Goal: Task Accomplishment & Management: Manage account settings

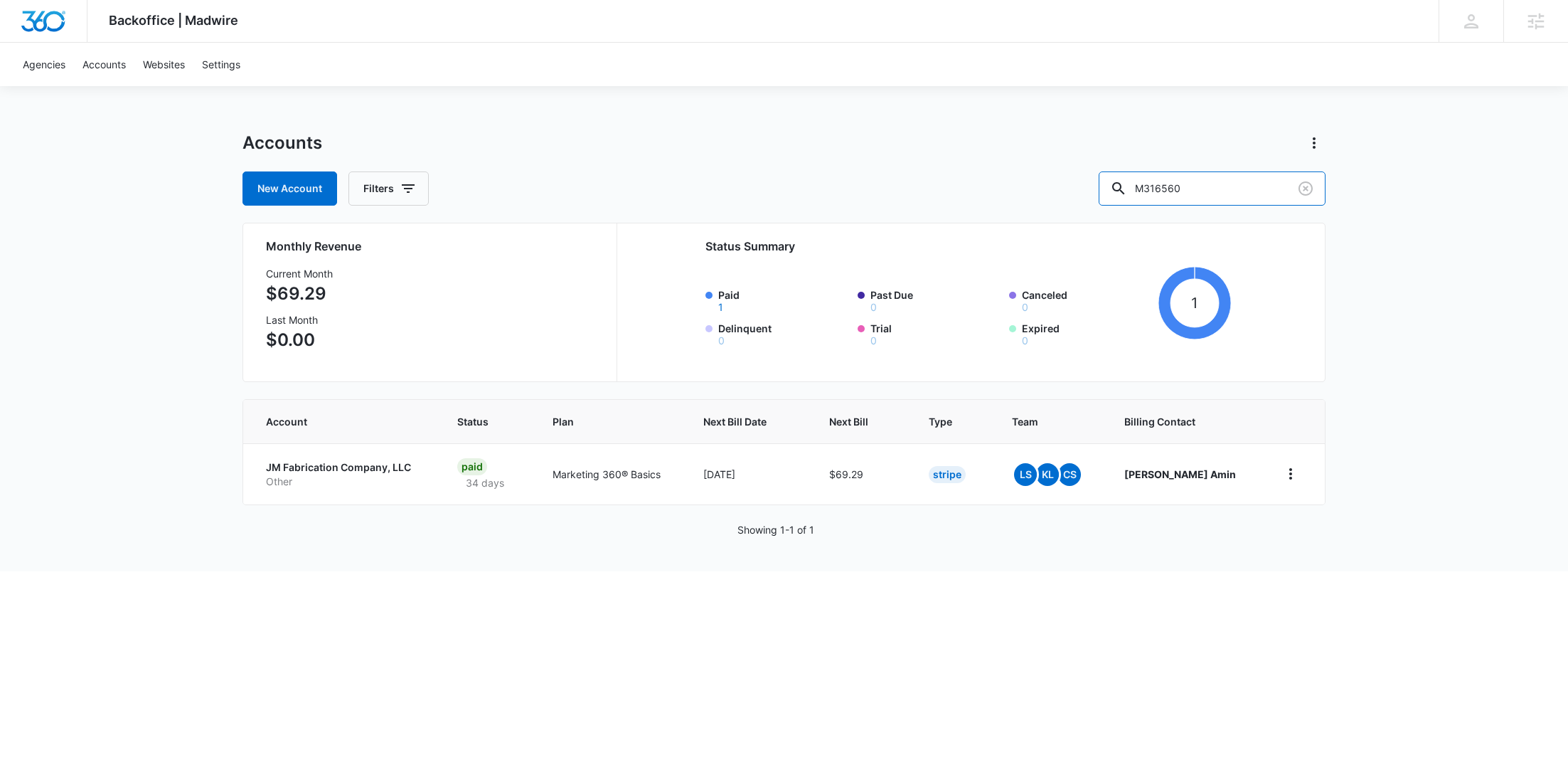
drag, startPoint x: 1218, startPoint y: 195, endPoint x: 1115, endPoint y: 179, distance: 104.2
click at [1116, 179] on div "New Account Filters M316560" at bounding box center [784, 189] width 1083 height 34
type input "0"
paste input "M337752"
type input "M337752"
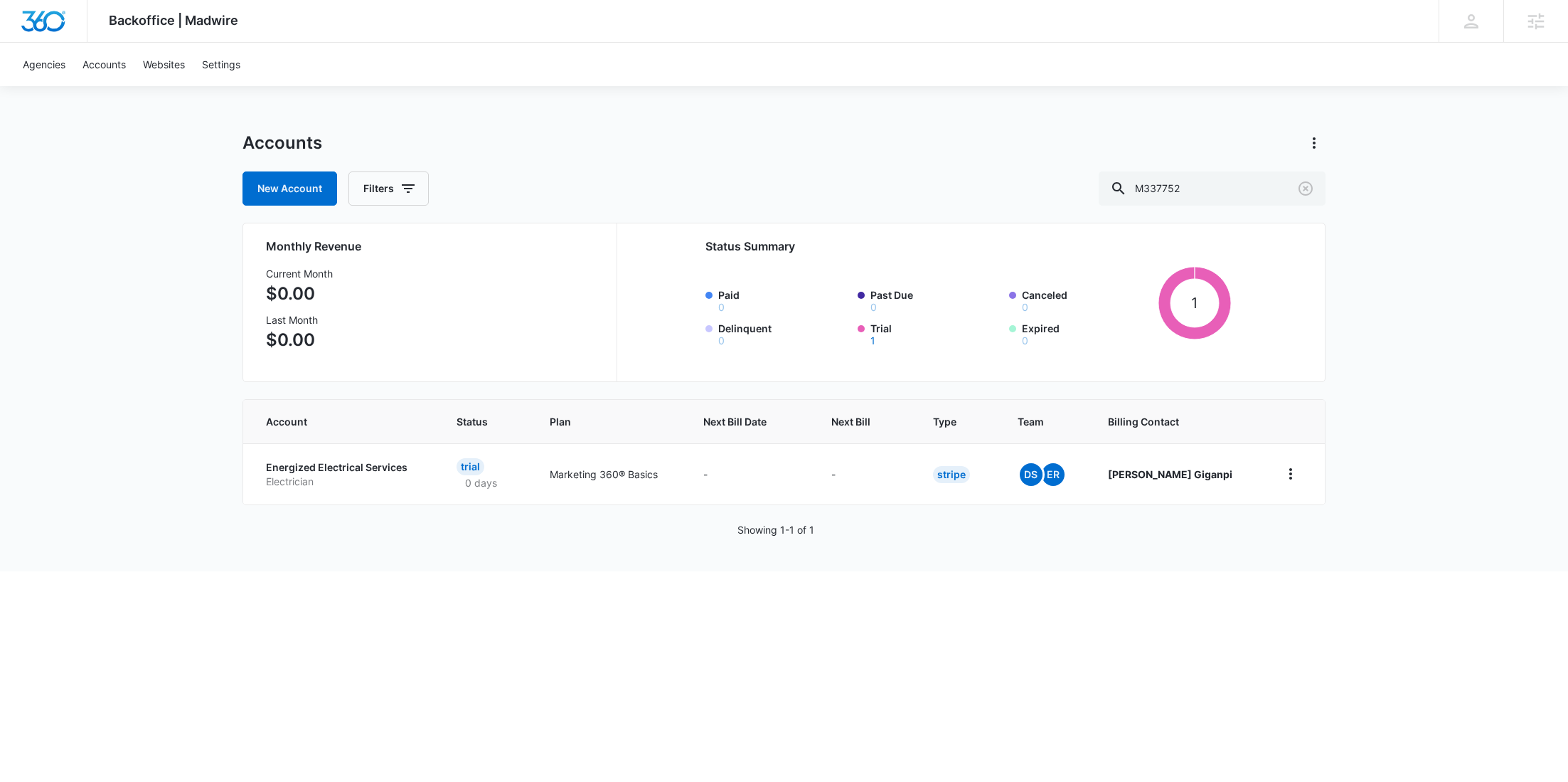
click at [301, 484] on p "Electrician" at bounding box center [345, 481] width 157 height 14
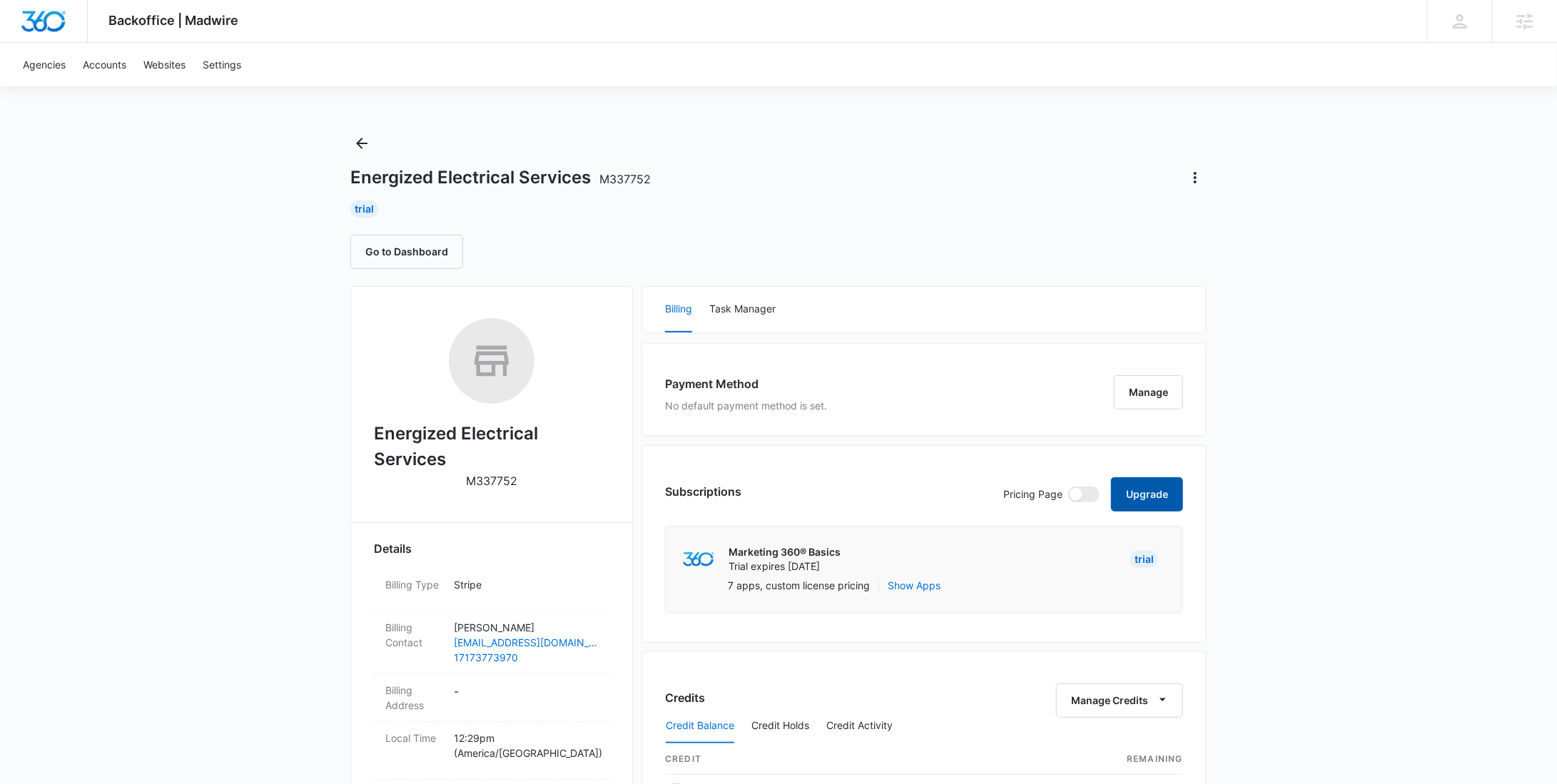
click at [1169, 483] on button "Upgrade" at bounding box center [1147, 495] width 72 height 34
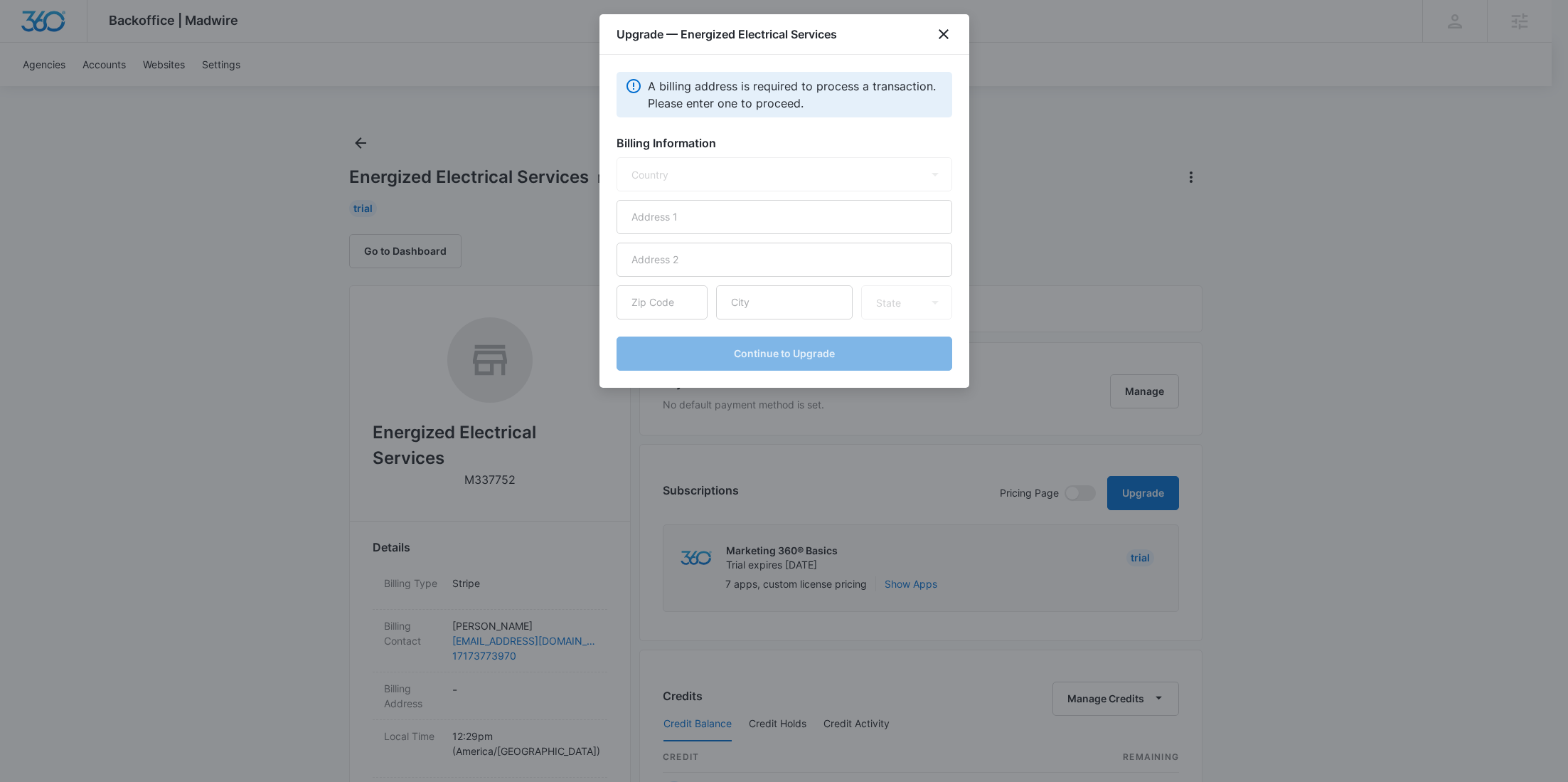
select select "US"
drag, startPoint x: 709, startPoint y: 217, endPoint x: 707, endPoint y: 194, distance: 23.1
click at [709, 217] on input "text" at bounding box center [784, 217] width 336 height 34
paste input "2750 Coldsmith Road"
type input "2750 Coldsmith Road"
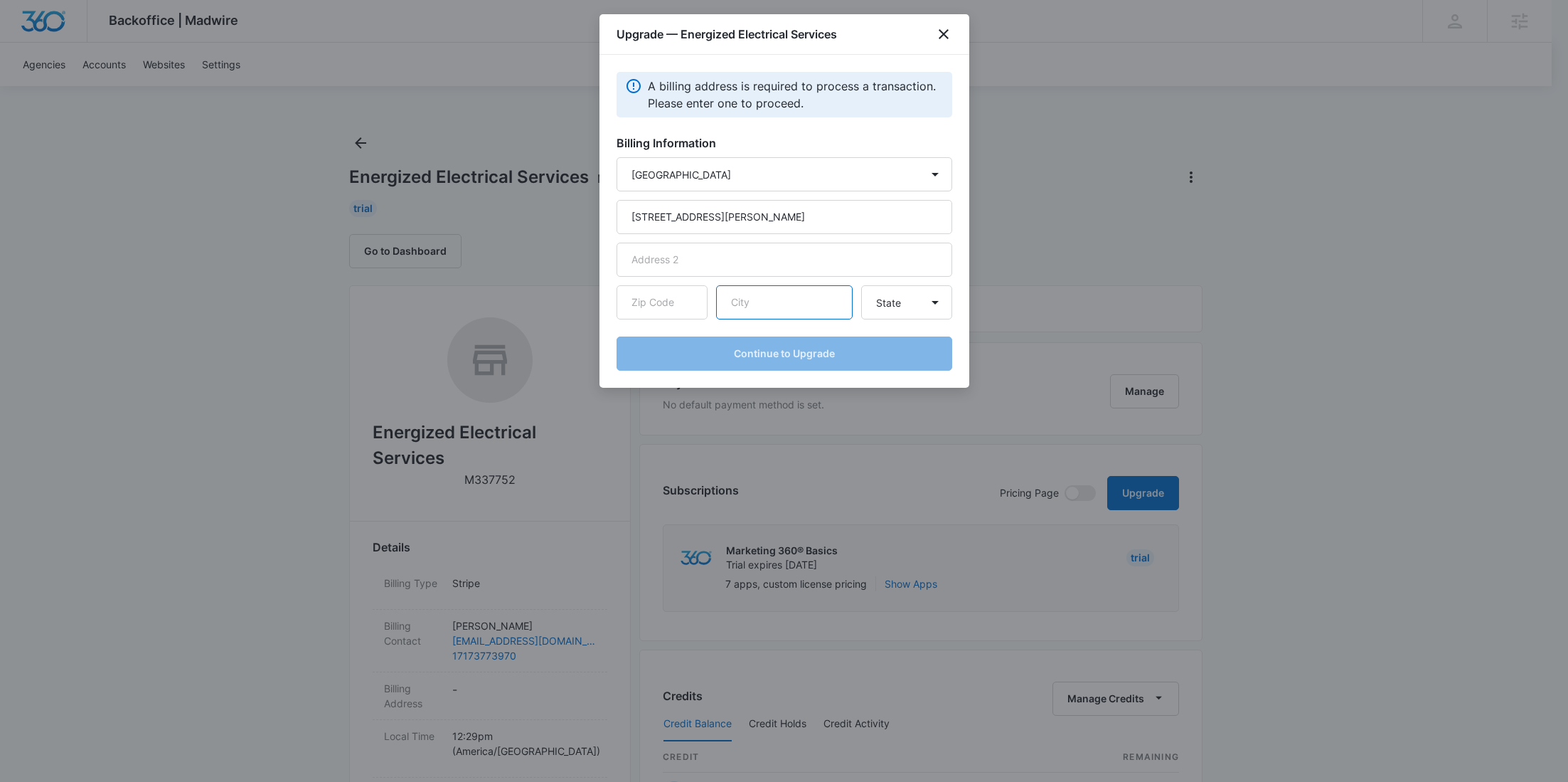
click at [818, 290] on input "text" at bounding box center [784, 302] width 136 height 34
paste input "Greencastle"
type input "Greencastle"
click at [660, 313] on input "text" at bounding box center [662, 302] width 91 height 34
paste input "17225"
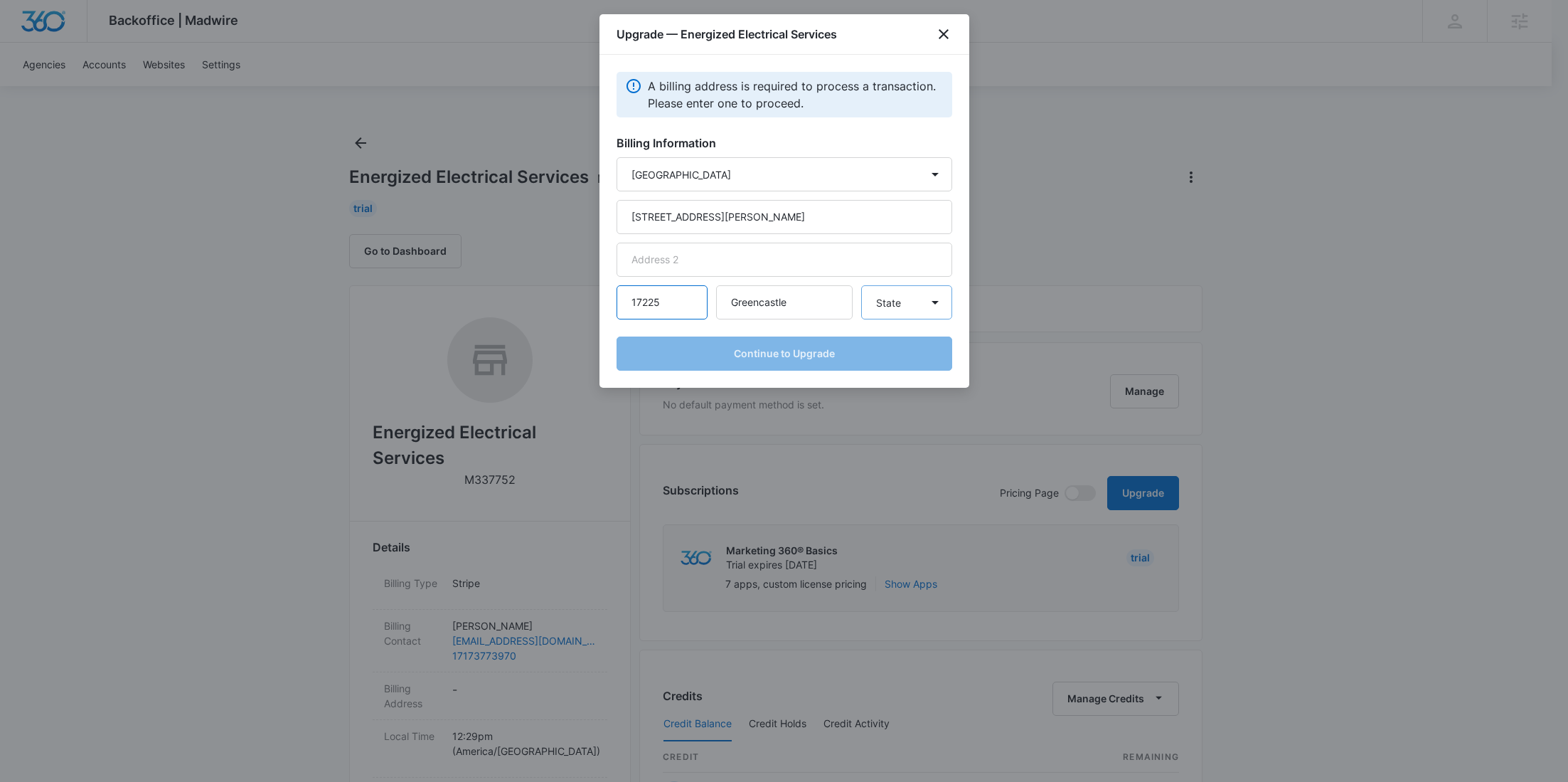
type input "17225"
click at [884, 315] on select "State Alaska Alabama Arkansas American Samoa Arizona California Colorado Connec…" at bounding box center [906, 302] width 91 height 34
select select "PA"
click at [862, 285] on select "State Alaska Alabama Arkansas American Samoa Arizona California Colorado Connec…" at bounding box center [906, 302] width 91 height 34
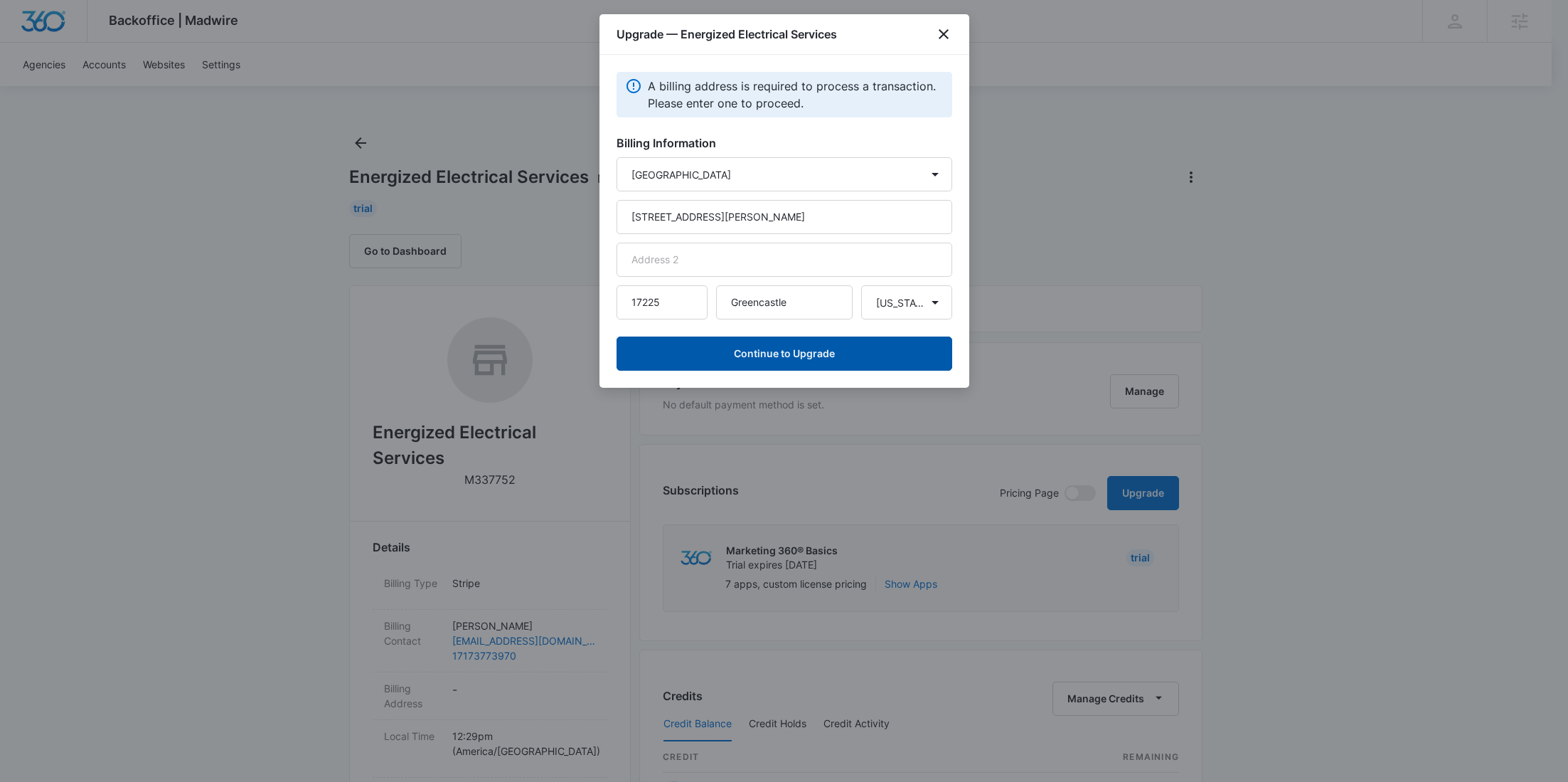
click at [806, 356] on button "Continue to Upgrade" at bounding box center [784, 354] width 336 height 34
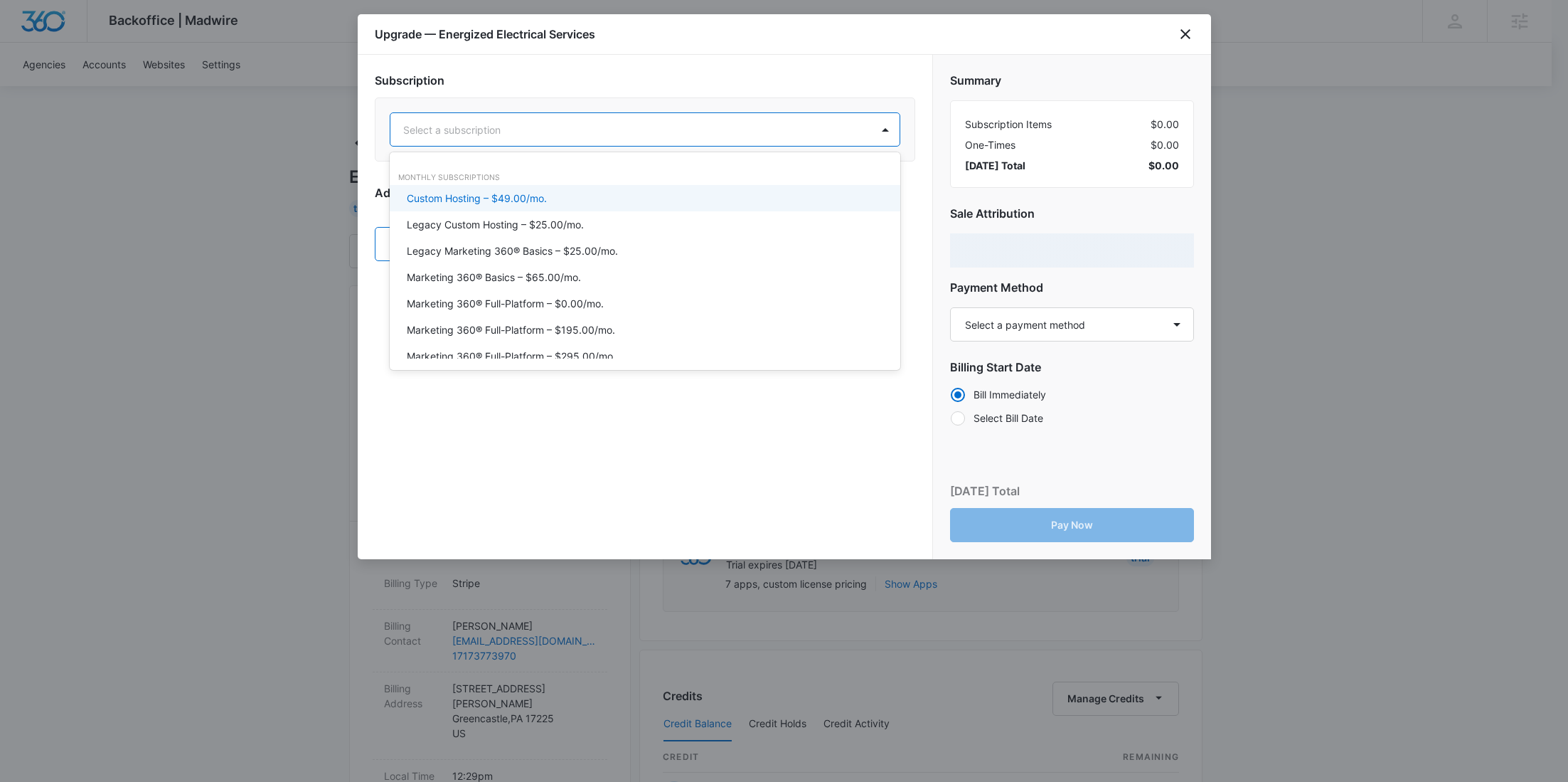
click at [663, 118] on div "Select a subscription" at bounding box center [630, 129] width 481 height 32
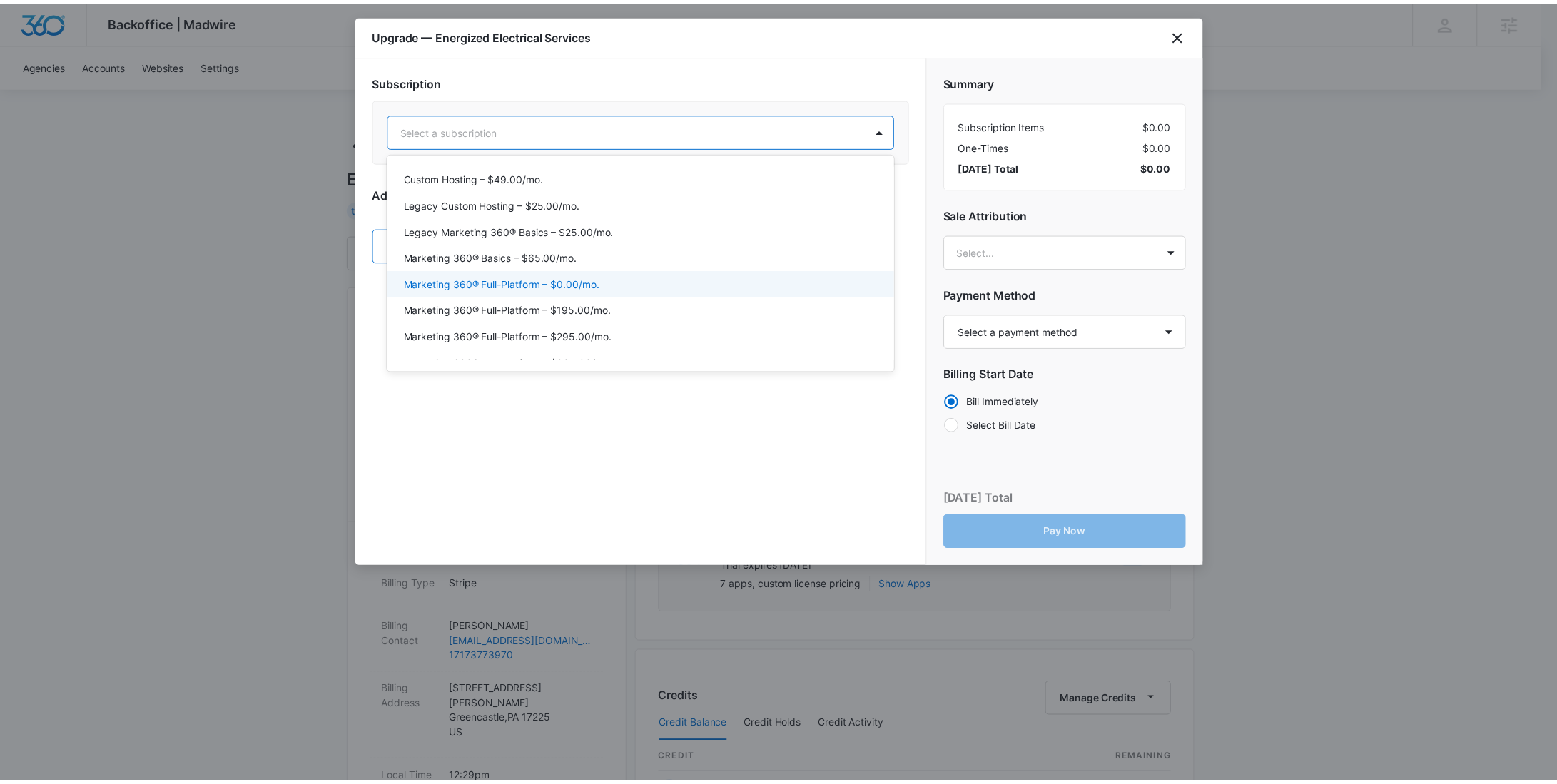
scroll to position [53, 0]
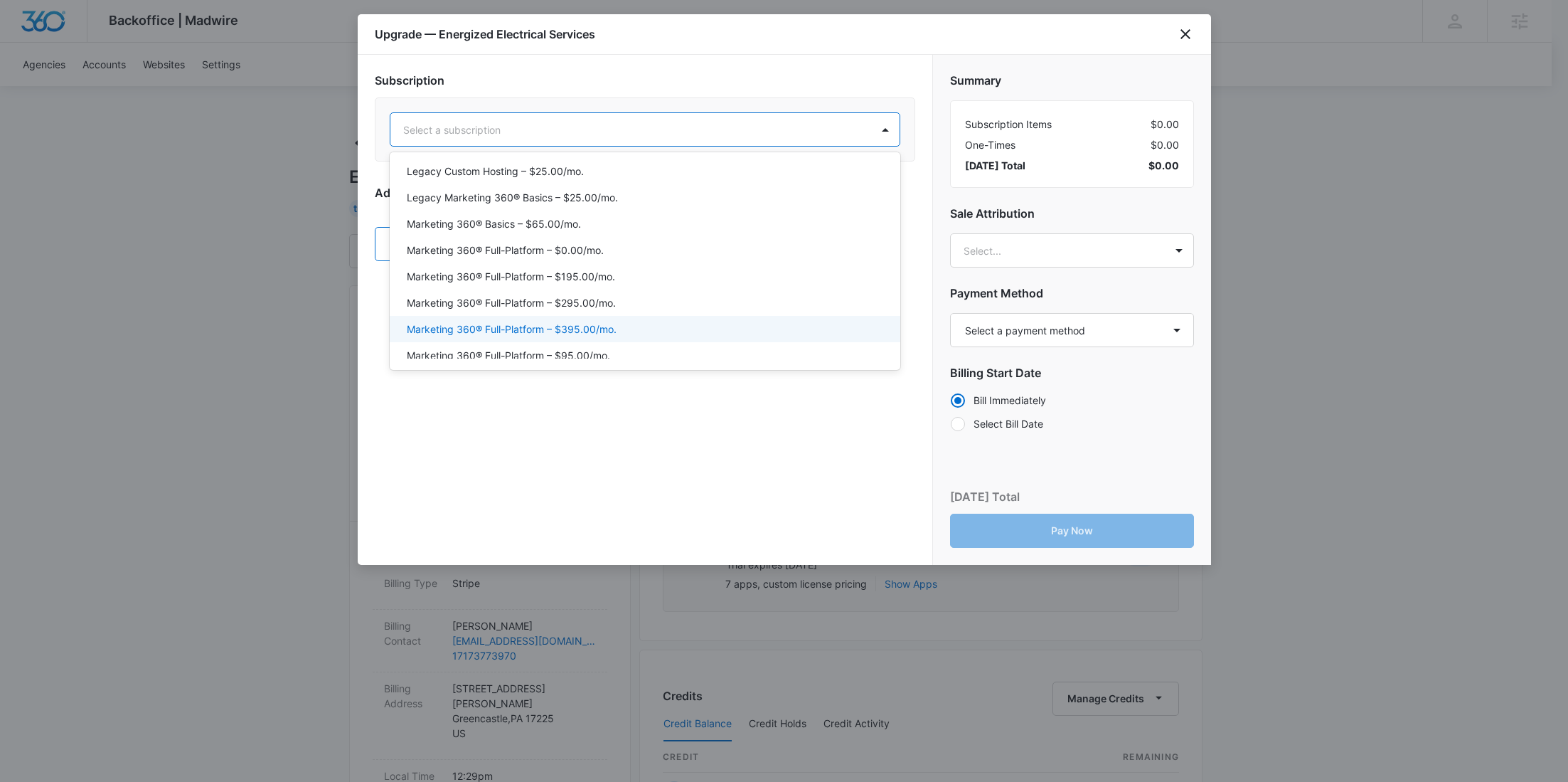
click at [613, 320] on div "Marketing 360® Full-Platform – $395.00/mo." at bounding box center [644, 329] width 510 height 26
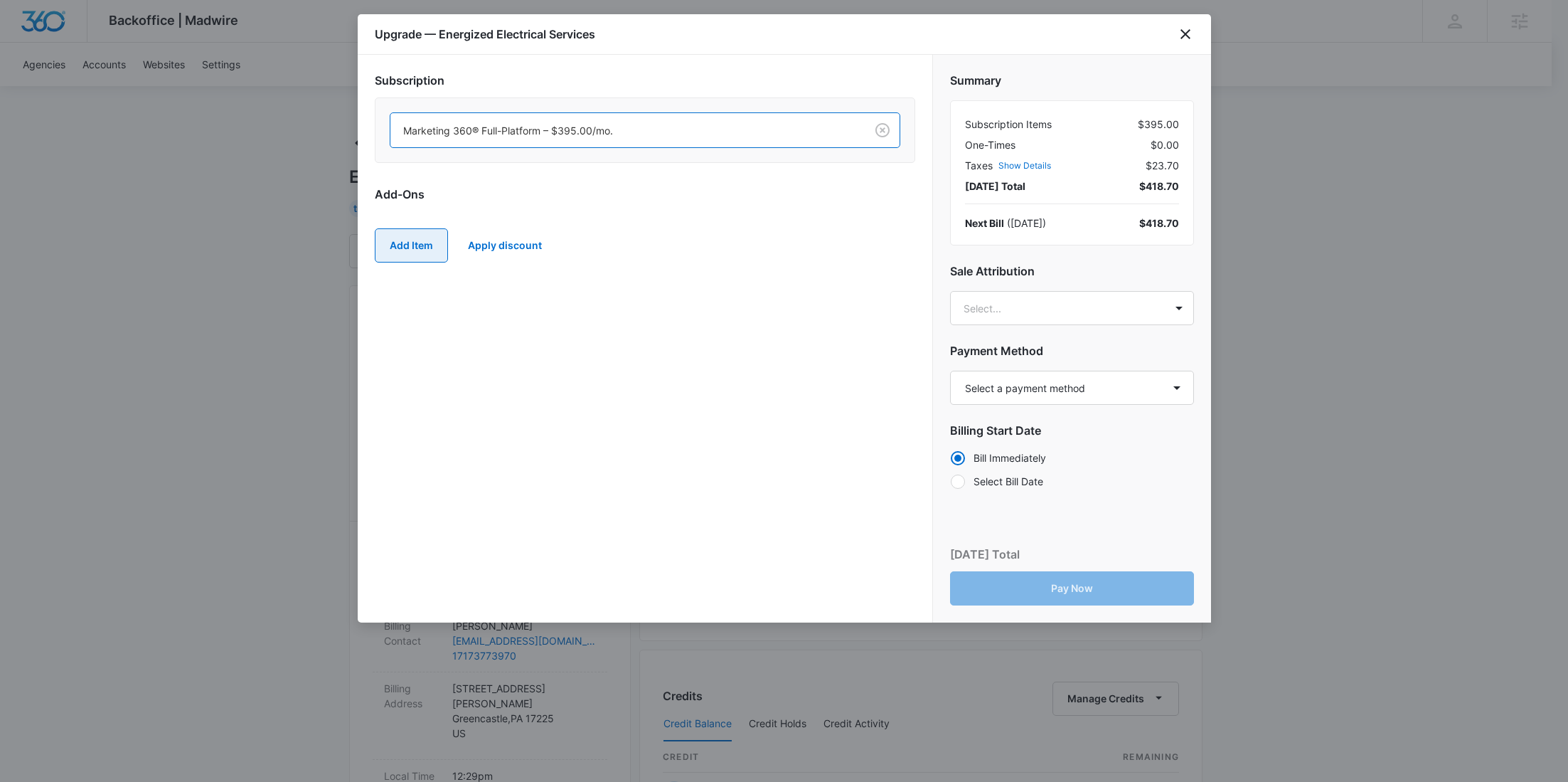
click at [425, 241] on button "Add Item" at bounding box center [412, 246] width 74 height 34
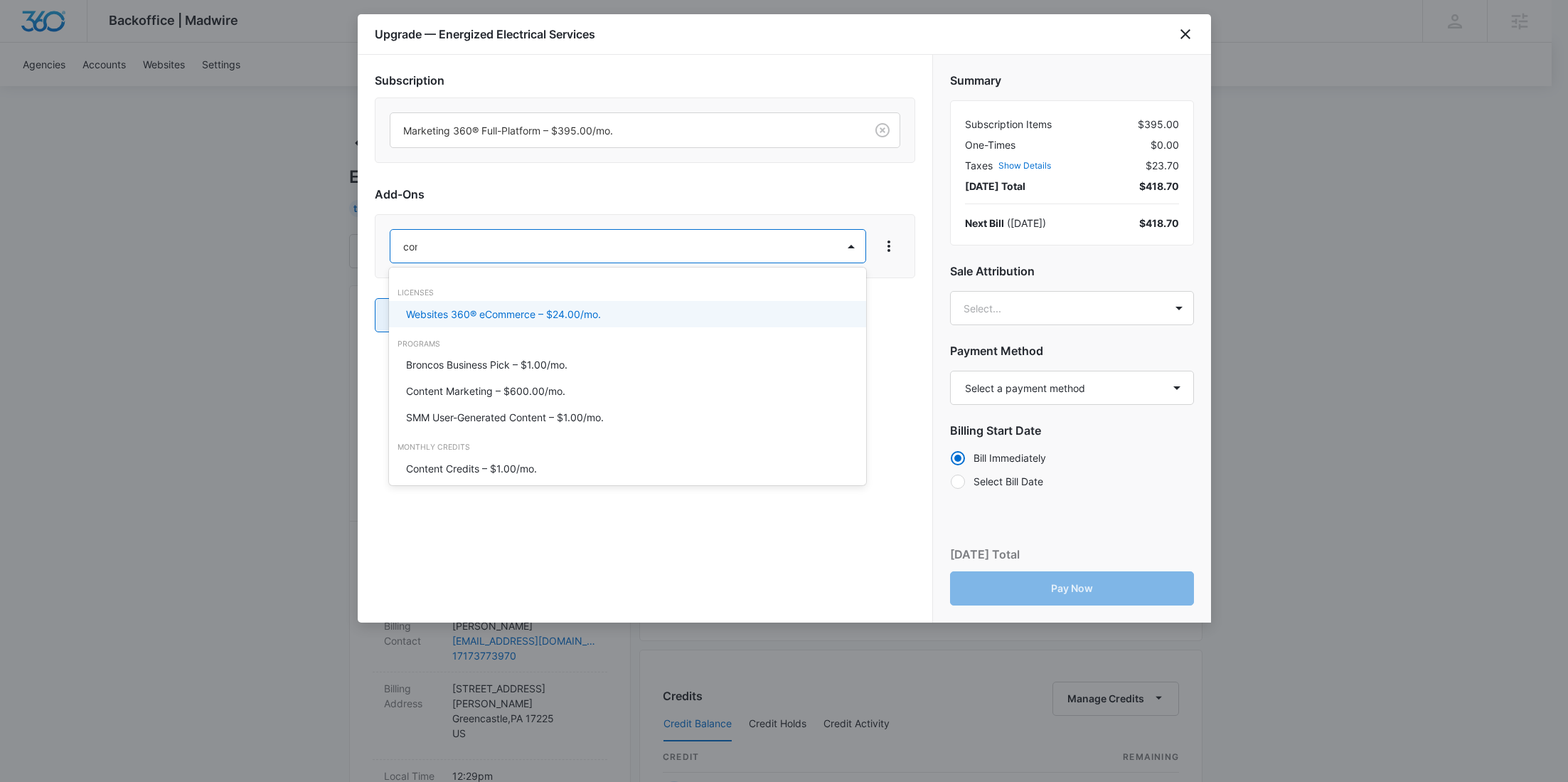
type input "cont"
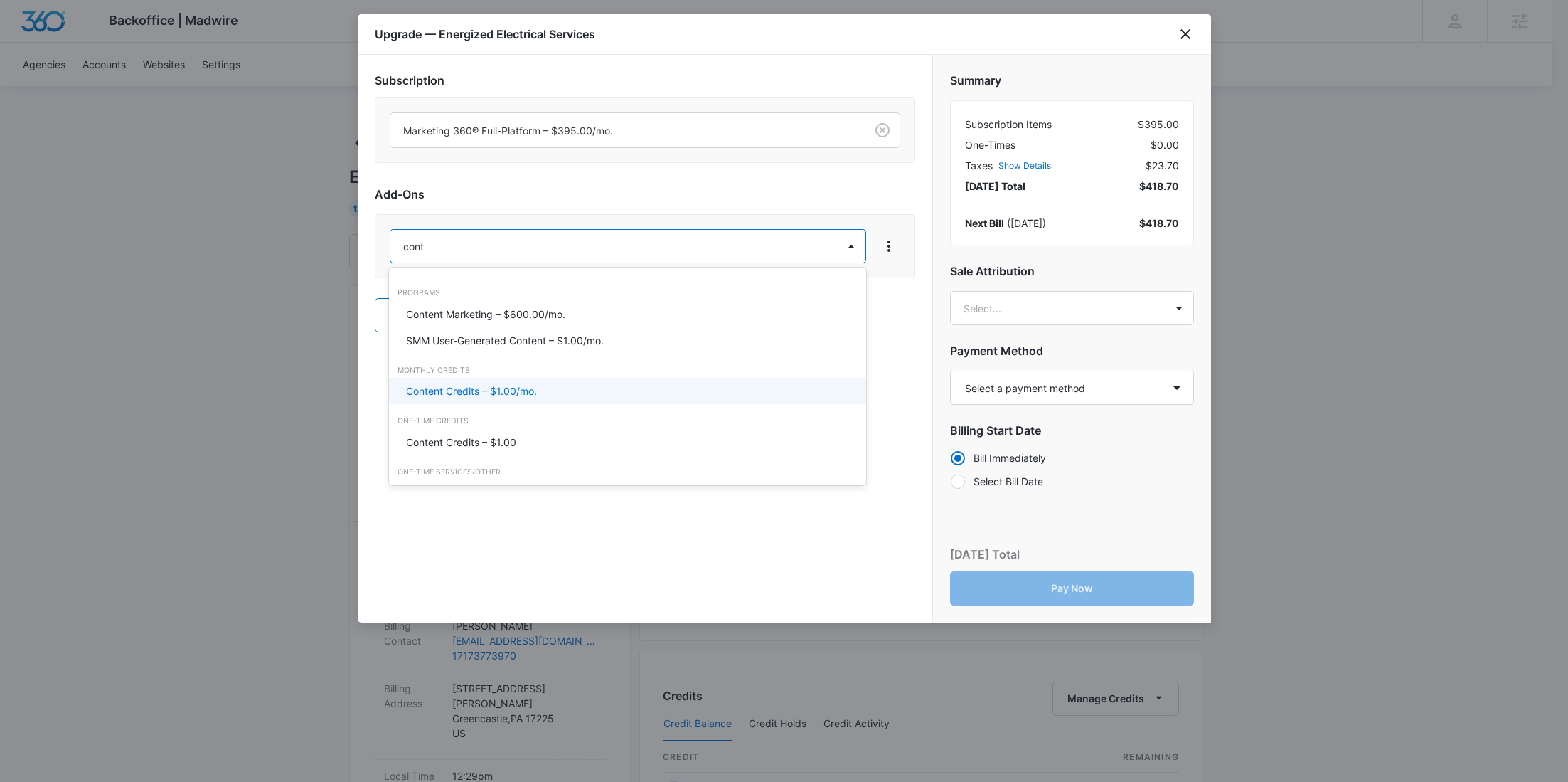
click at [416, 400] on div "Content Credits – $1.00/mo." at bounding box center [627, 391] width 477 height 26
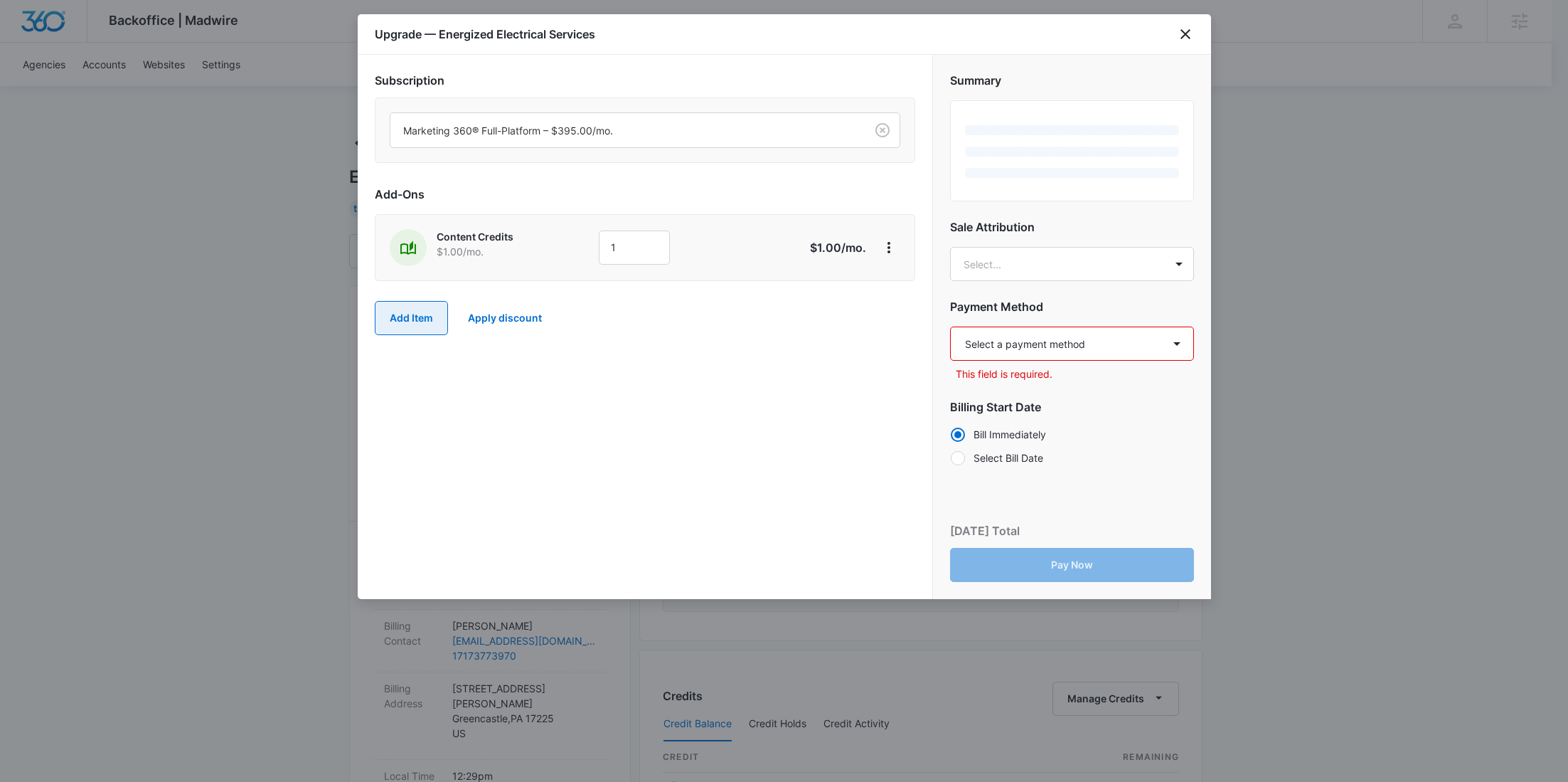
click at [404, 322] on button "Add Item" at bounding box center [412, 318] width 74 height 34
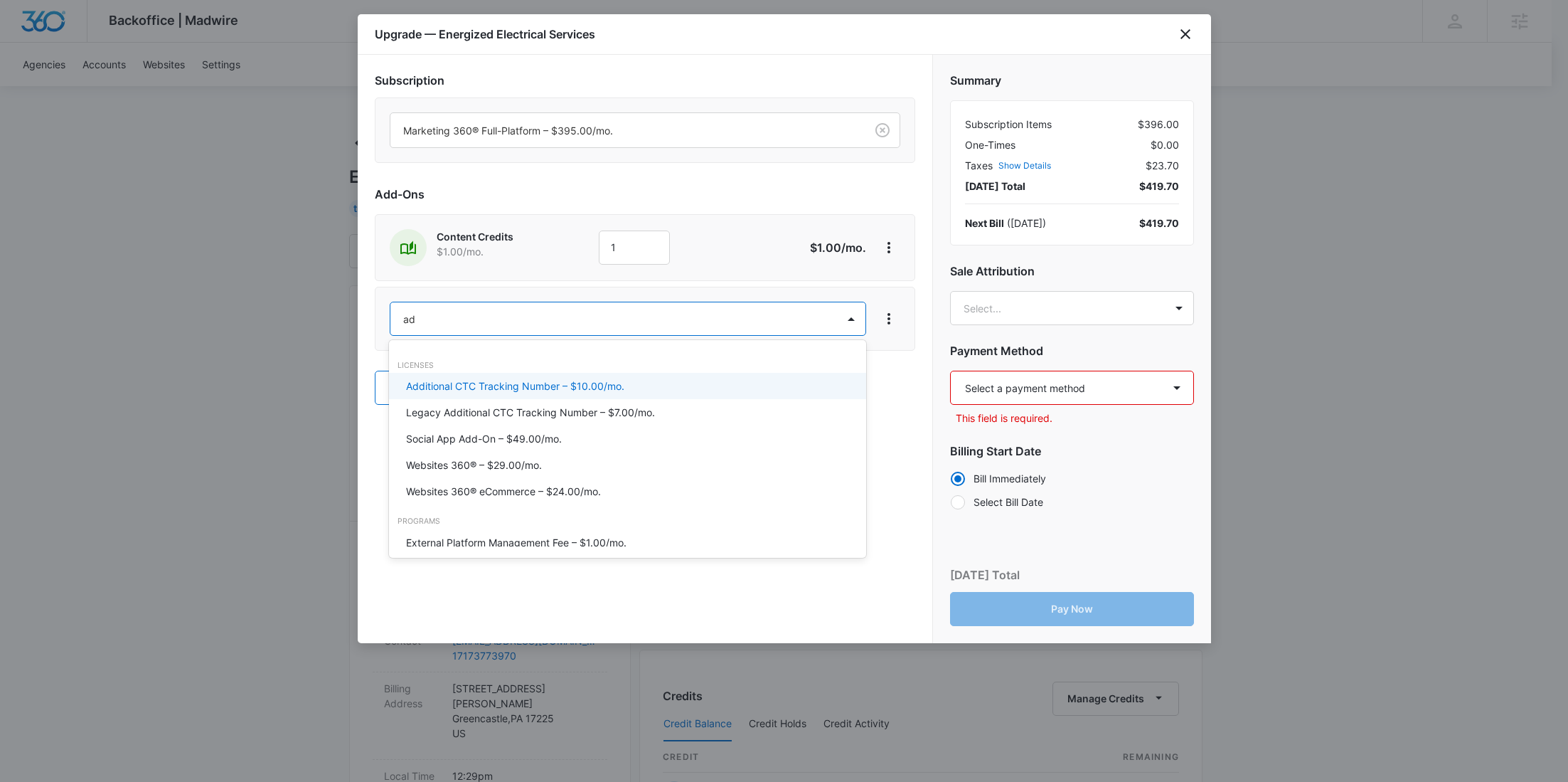
type input "ad c"
click at [422, 381] on p "Ad Credits – $1.00/mo." at bounding box center [459, 386] width 107 height 15
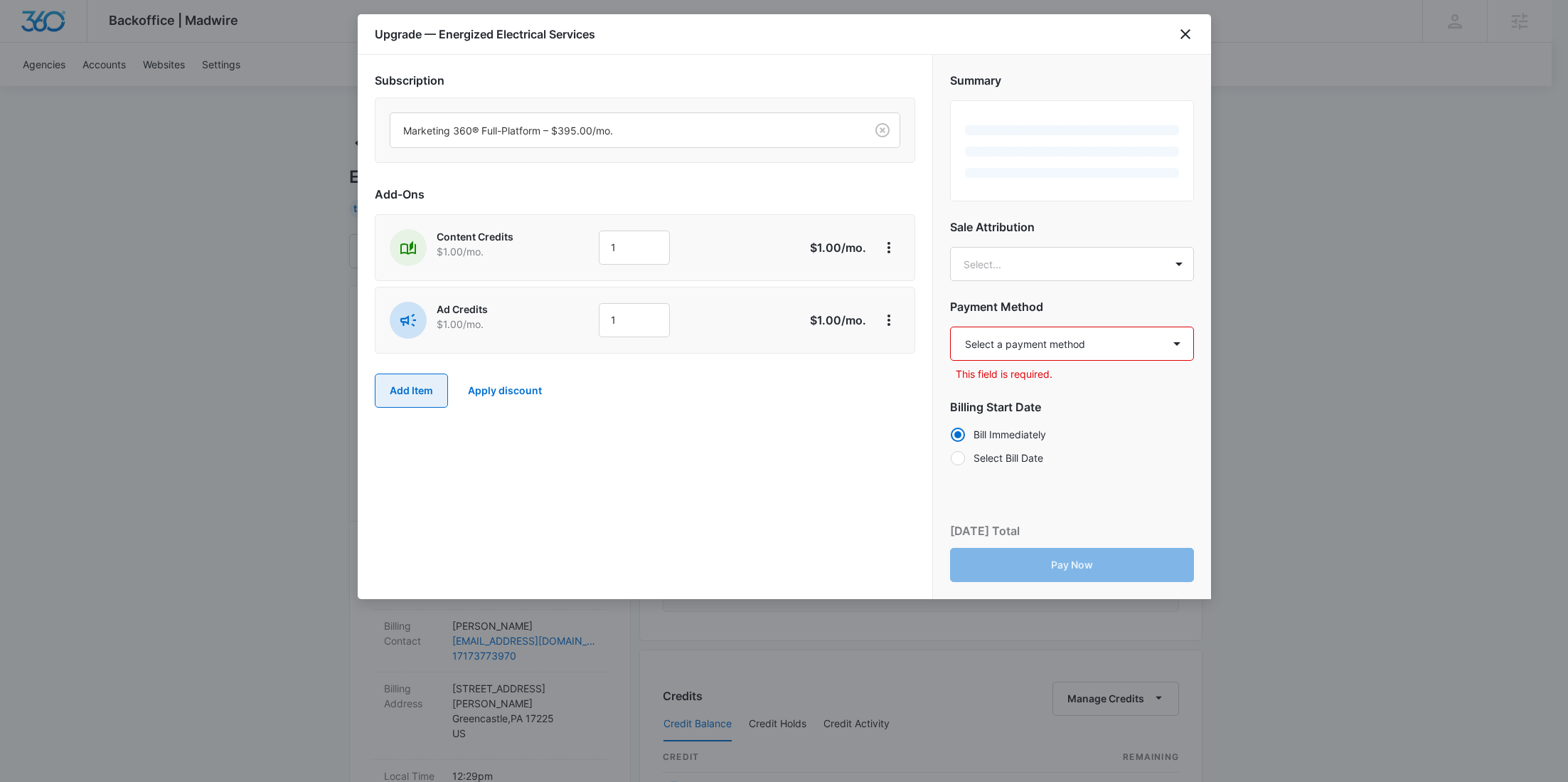
click at [409, 388] on button "Add Item" at bounding box center [412, 391] width 74 height 34
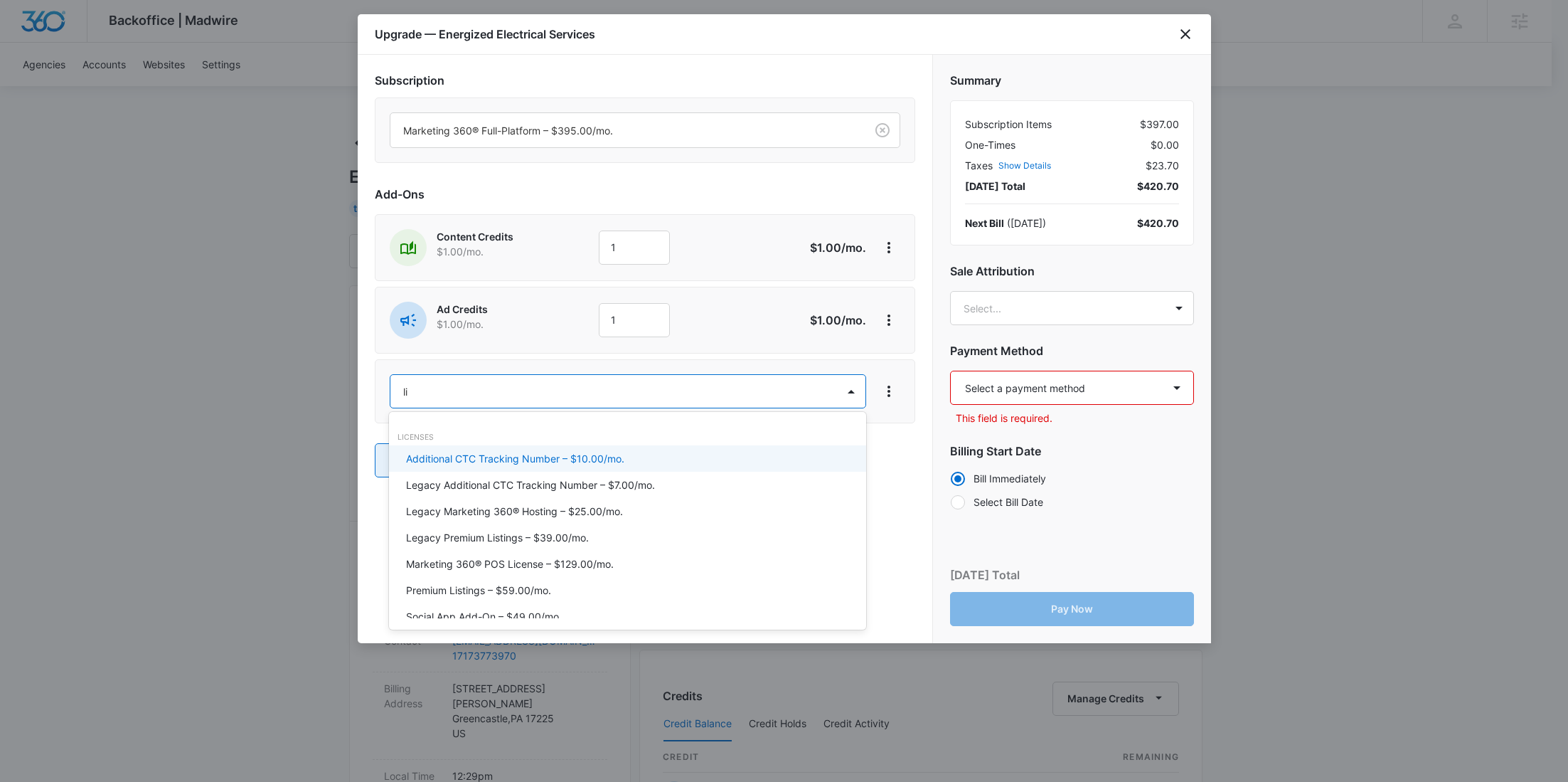
type input "lis"
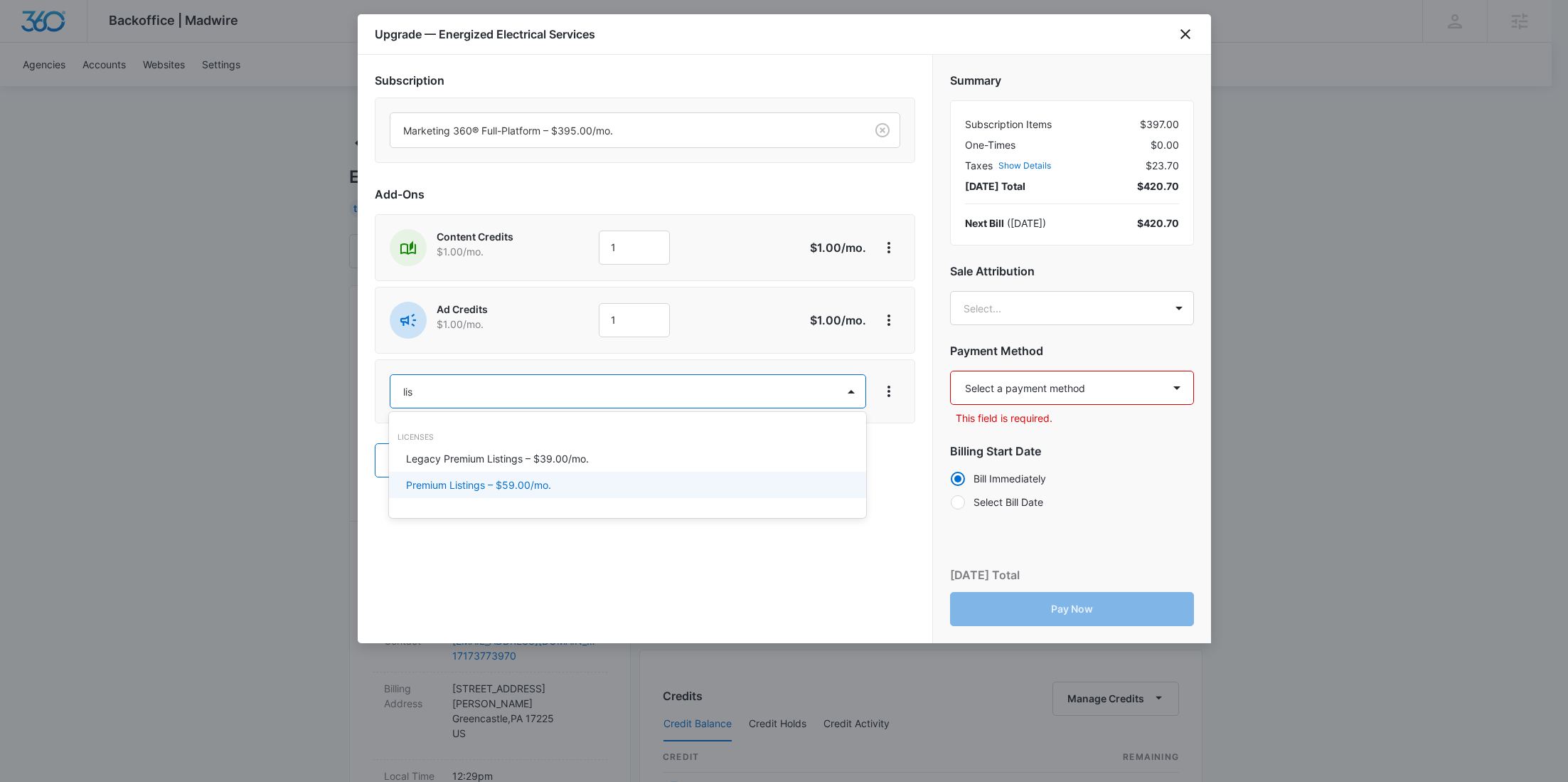
click at [466, 485] on p "Premium Listings – $59.00/mo." at bounding box center [479, 485] width 145 height 15
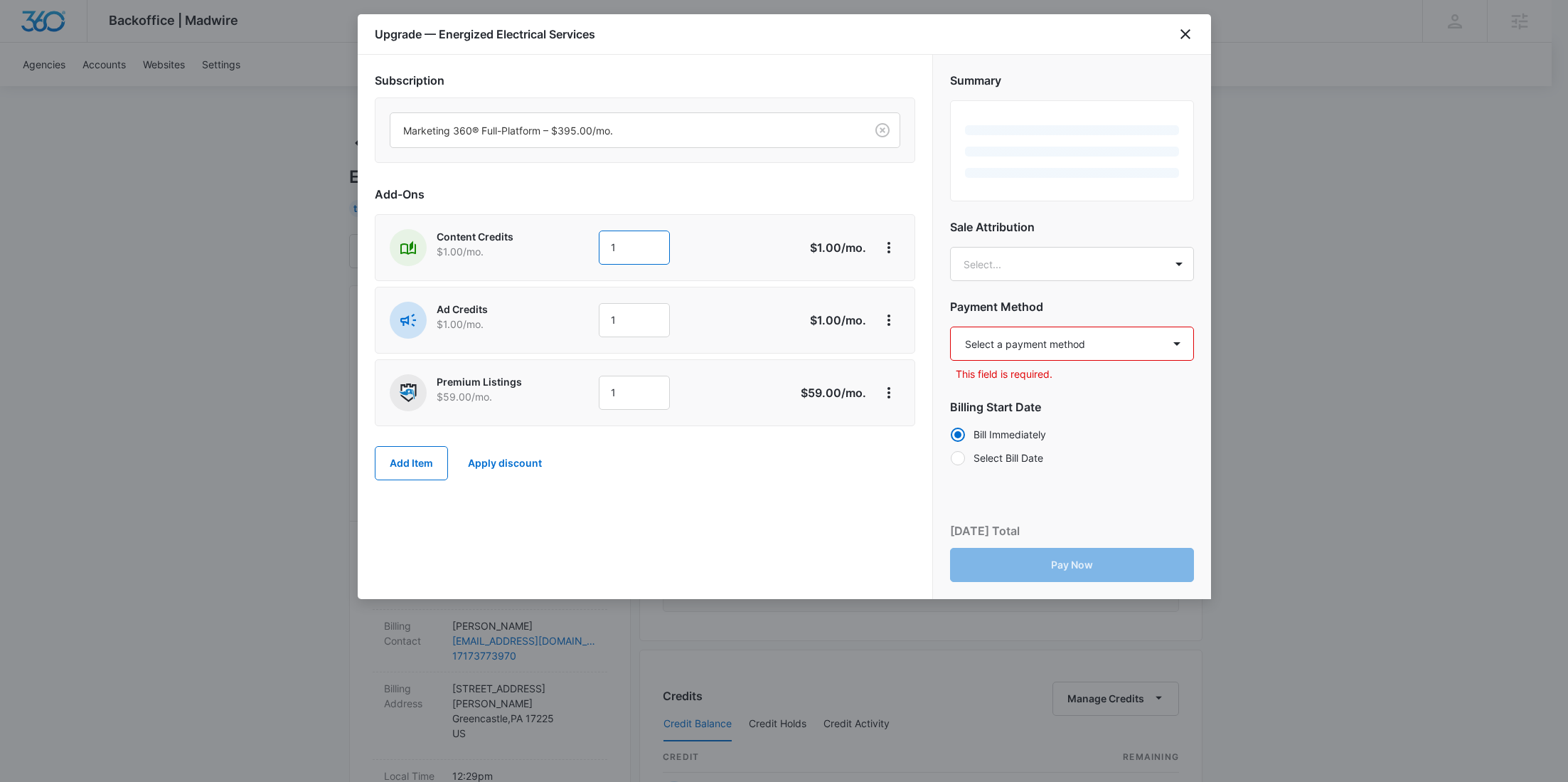
drag, startPoint x: 645, startPoint y: 236, endPoint x: 545, endPoint y: 239, distance: 100.0
click at [545, 238] on div "Content Credits $1.00 /mo. 1" at bounding box center [595, 247] width 410 height 37
type input "600"
drag, startPoint x: 546, startPoint y: 239, endPoint x: 608, endPoint y: 284, distance: 76.6
click at [547, 239] on p "Content Credits" at bounding box center [496, 236] width 118 height 15
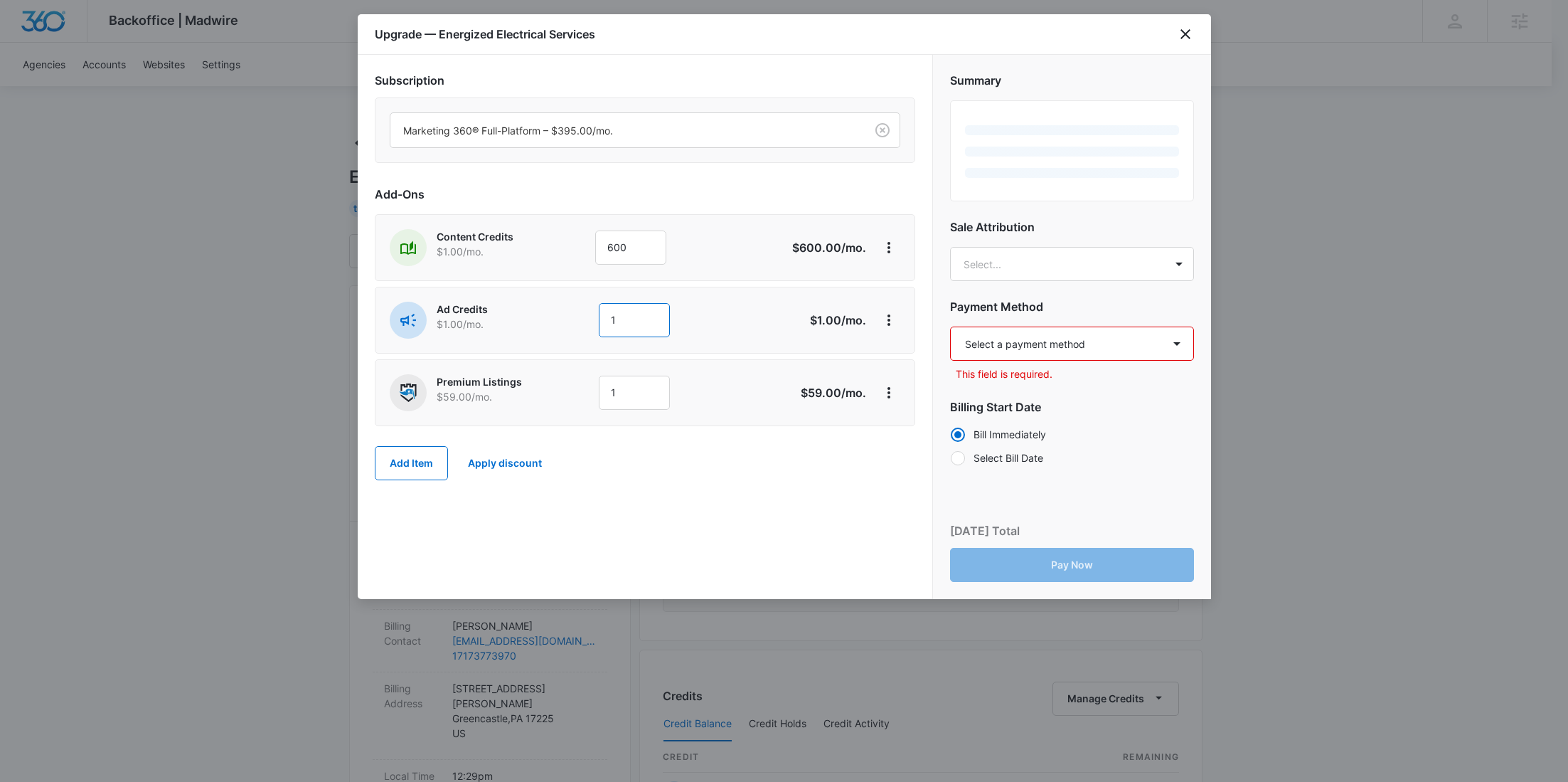
drag, startPoint x: 617, startPoint y: 312, endPoint x: 542, endPoint y: 315, distance: 75.1
click at [542, 314] on div "Ad Credits $1.00 /mo. 1" at bounding box center [595, 320] width 410 height 37
type input "600"
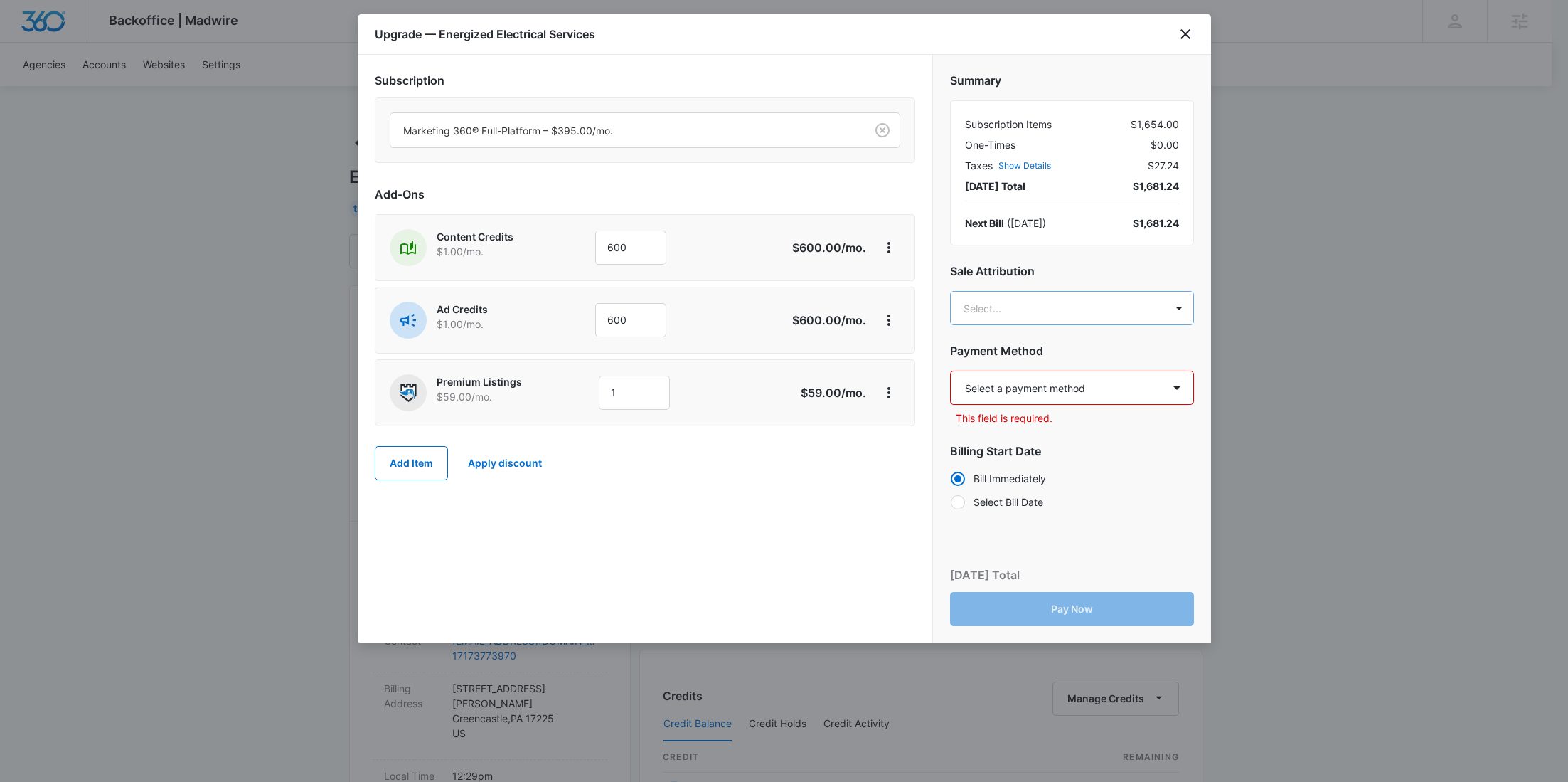
click at [1031, 293] on body "Backoffice | Madwire Apps Settings RY Rochelle Young rochelle.young@madwire.com…" at bounding box center [784, 727] width 1568 height 1455
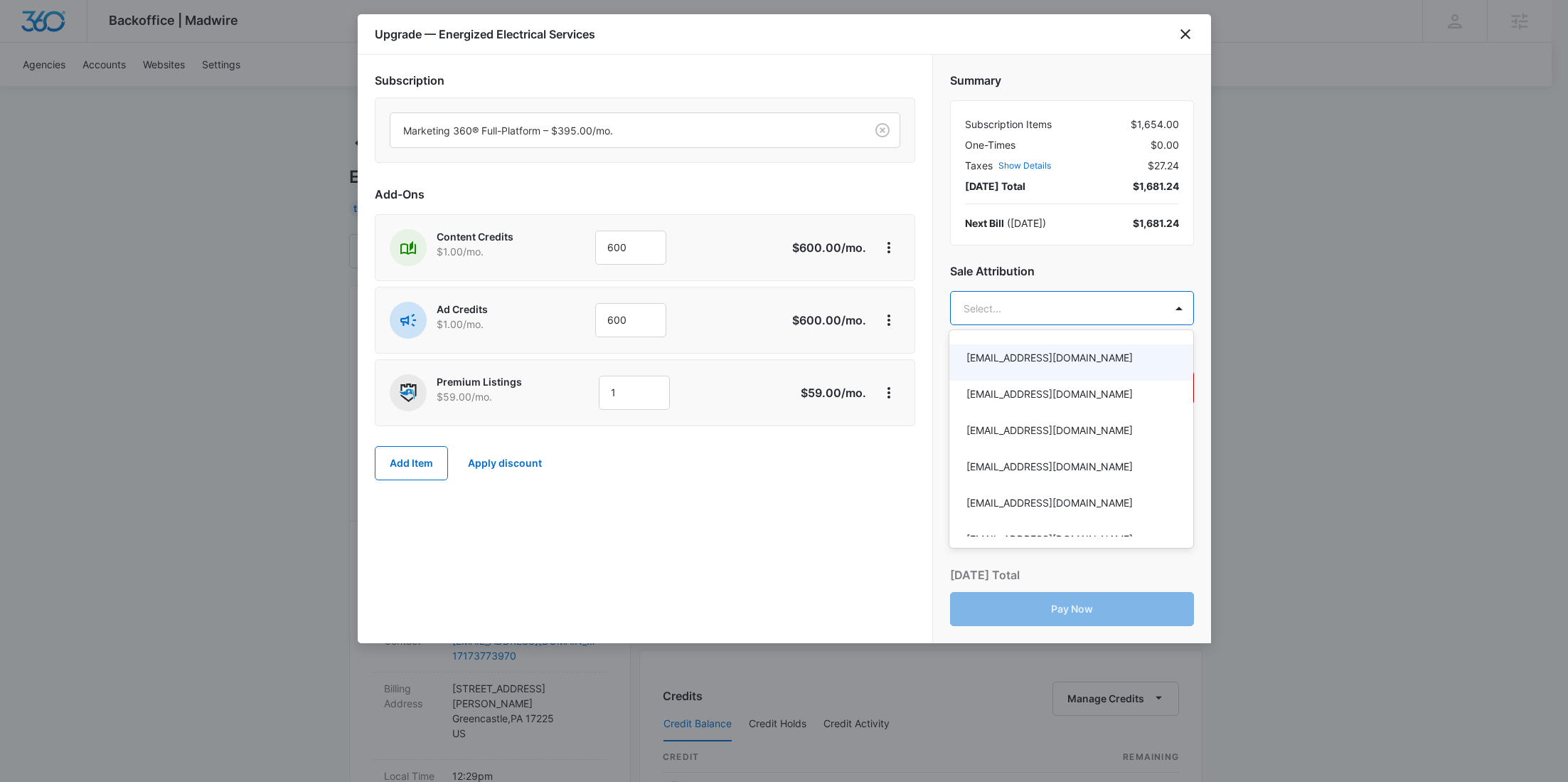
paste input "Slater"
type input "Slater"
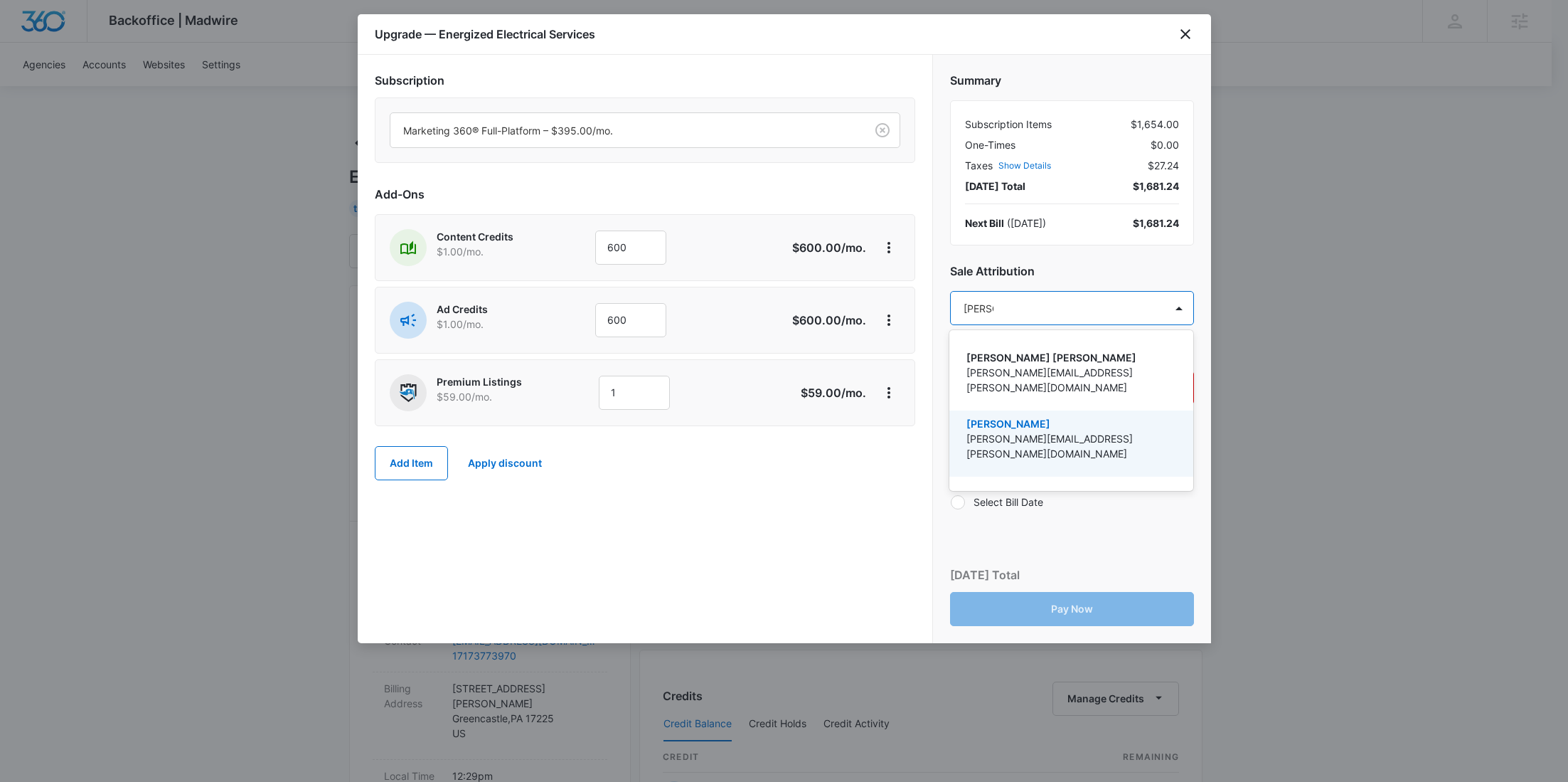
click at [1015, 431] on p "[PERSON_NAME][EMAIL_ADDRESS][PERSON_NAME][DOMAIN_NAME]" at bounding box center [1069, 446] width 207 height 30
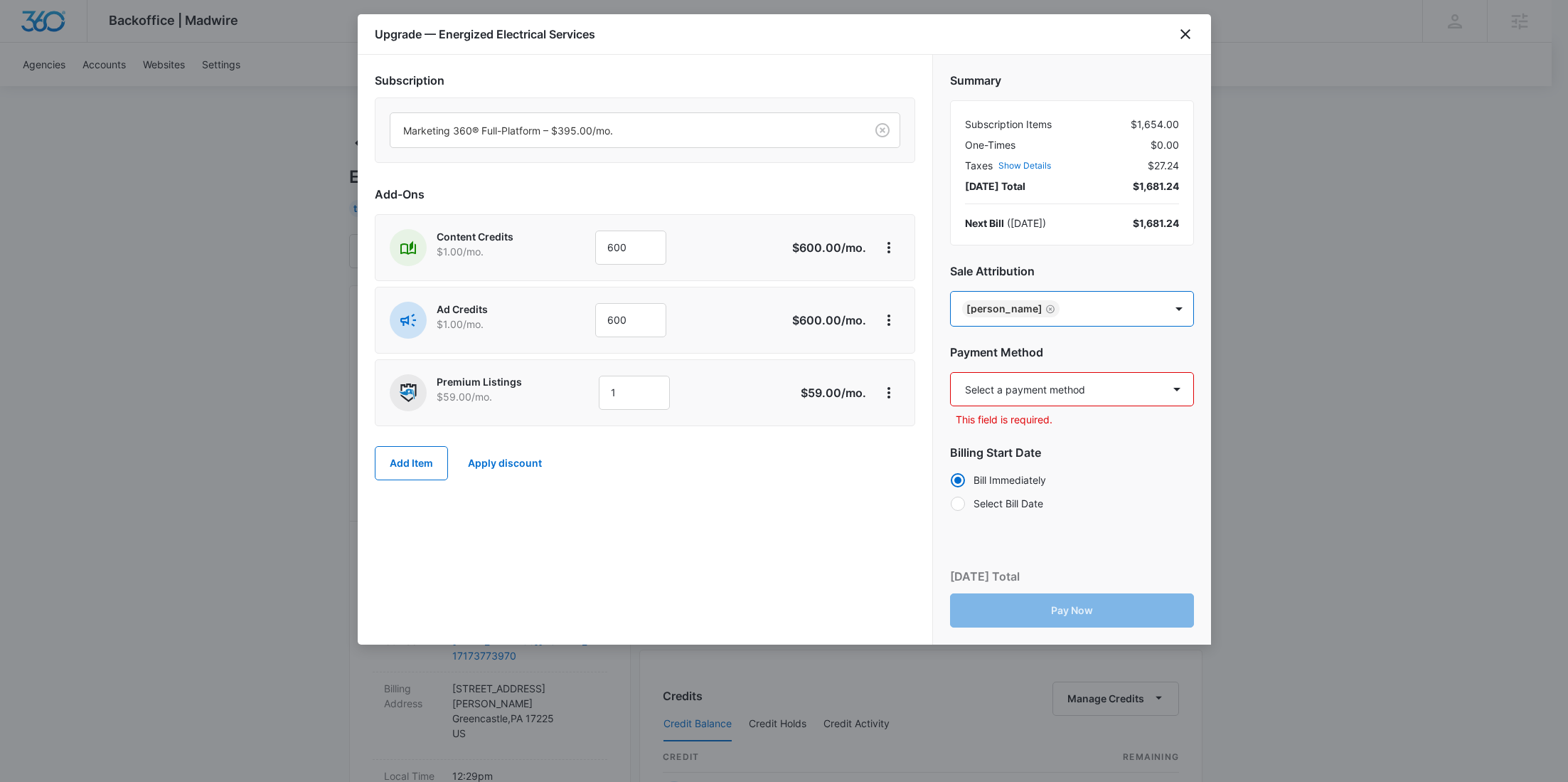
paste input "Rodriguez"
type input "Rodriguez"
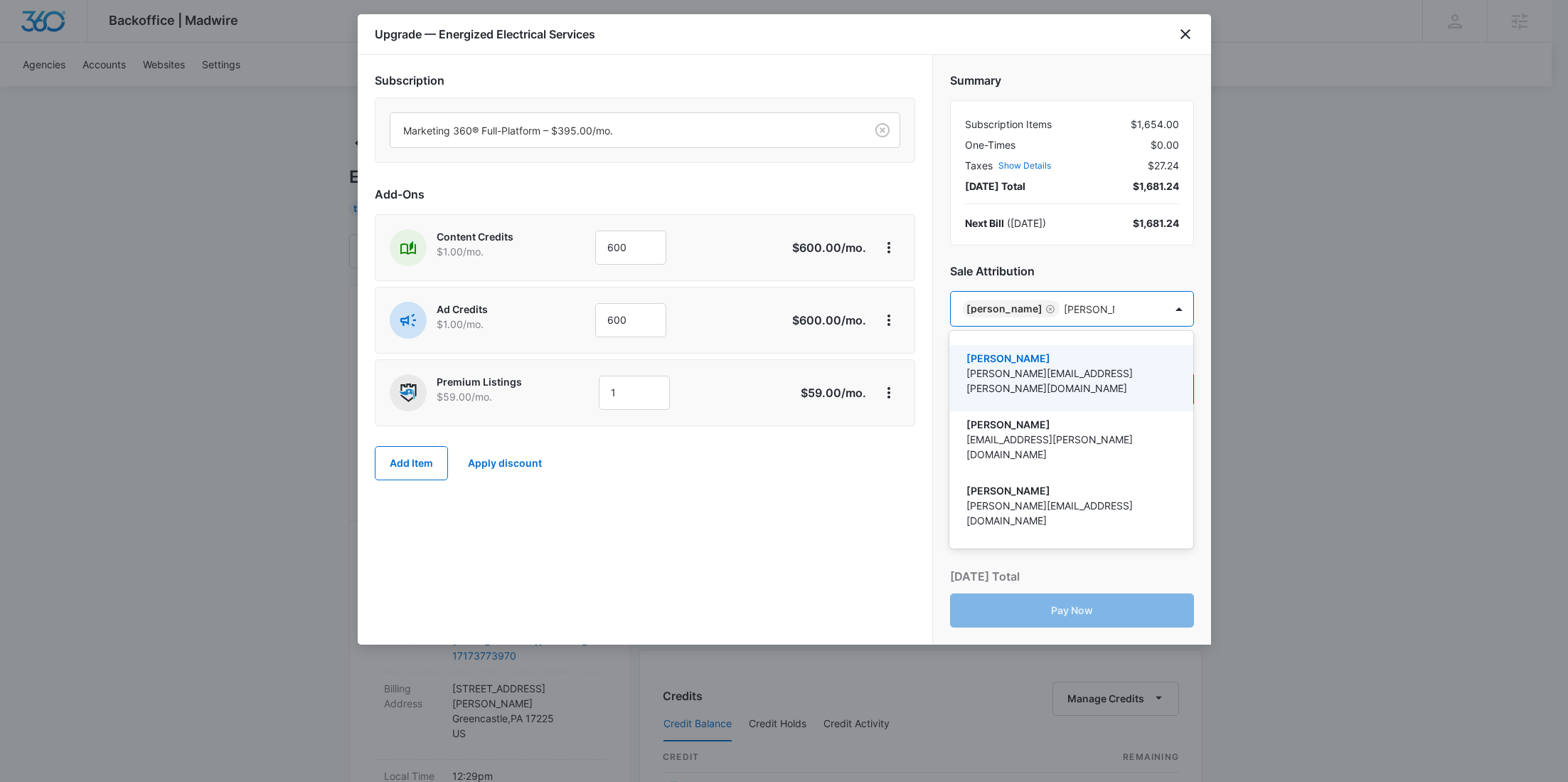
click at [1054, 374] on p "[PERSON_NAME][EMAIL_ADDRESS][PERSON_NAME][DOMAIN_NAME]" at bounding box center [1069, 381] width 207 height 30
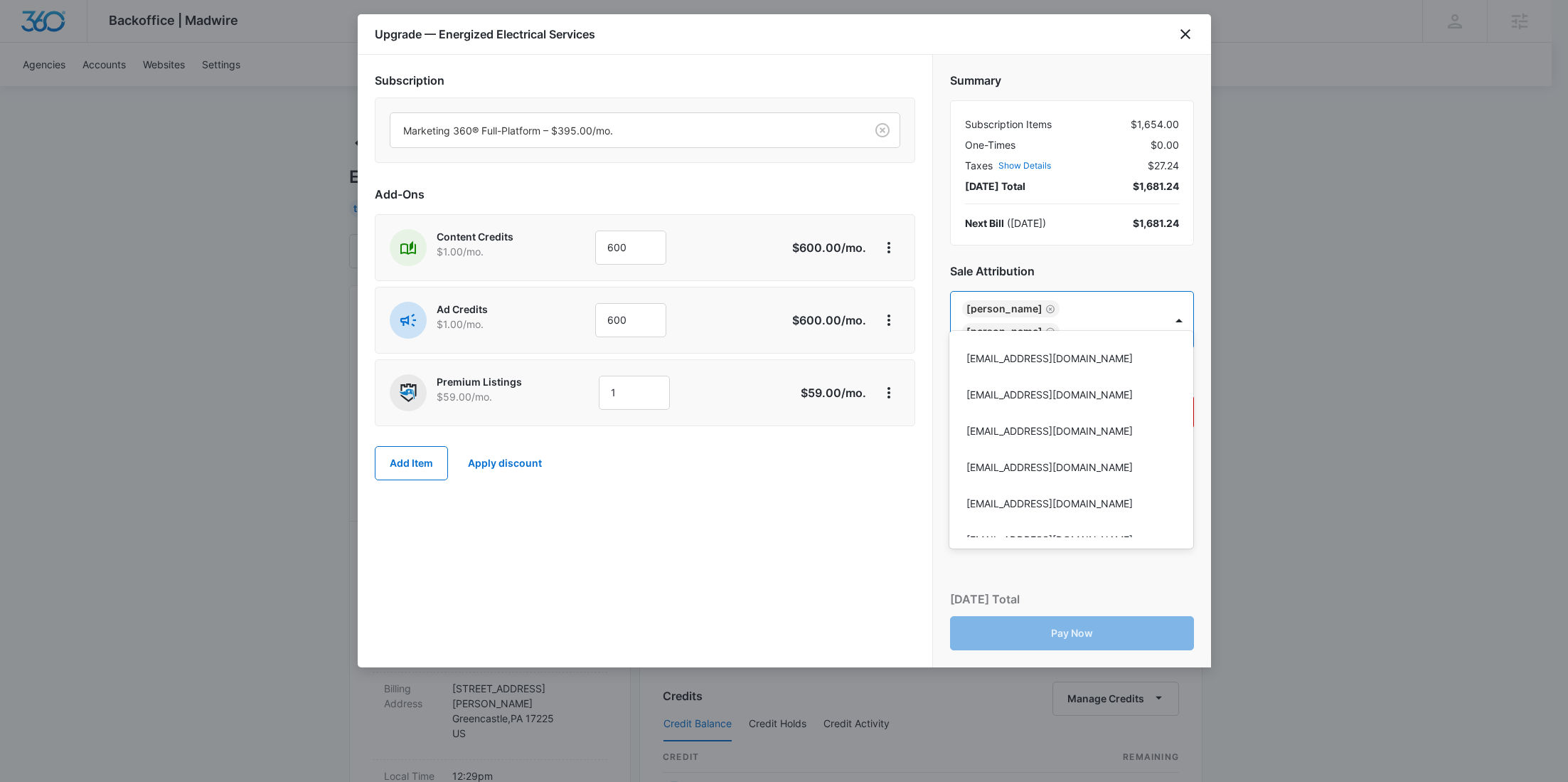
click at [784, 521] on div at bounding box center [784, 391] width 1568 height 782
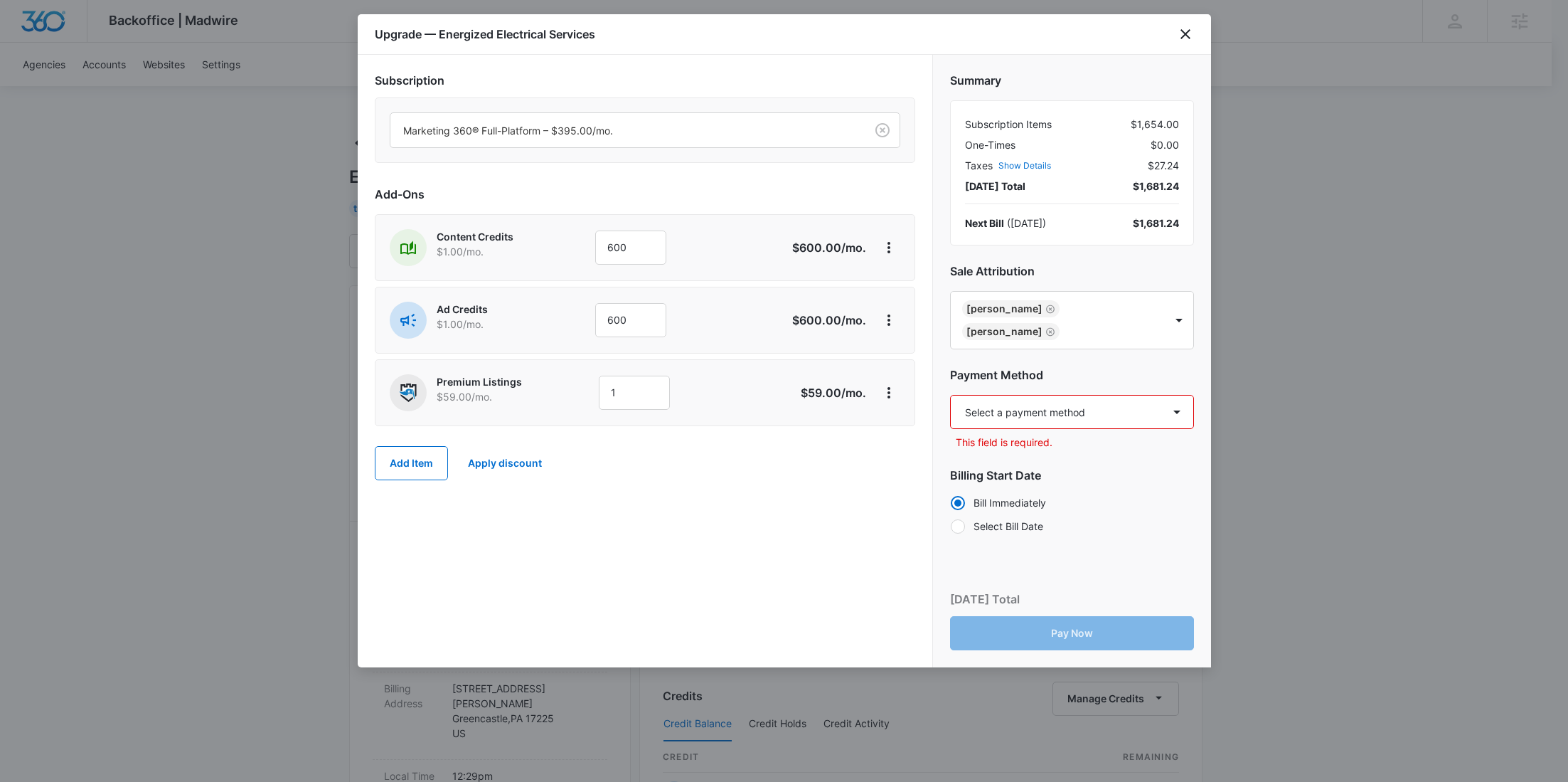
click at [1013, 395] on select "Select a payment method Mastercard ending in 5829 New payment method Monthly in…" at bounding box center [1071, 412] width 244 height 34
select select "pm_1S59QZA4n8RTgNjU69LrPIRm"
click at [950, 395] on select "Select a payment method Mastercard ending in 5829 New payment method Monthly in…" at bounding box center [1071, 412] width 244 height 34
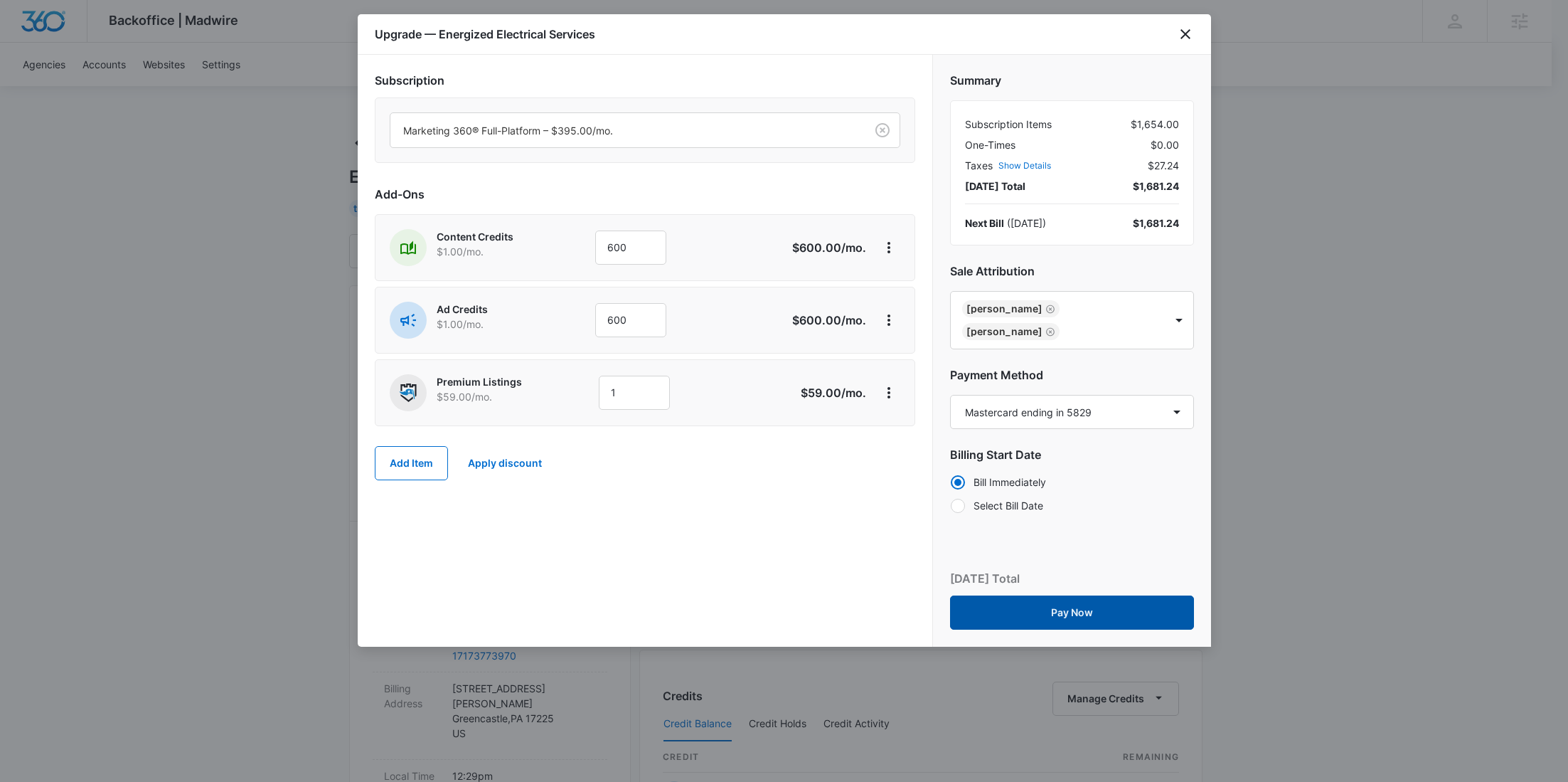
click at [1049, 596] on button "Pay Now" at bounding box center [1071, 613] width 244 height 34
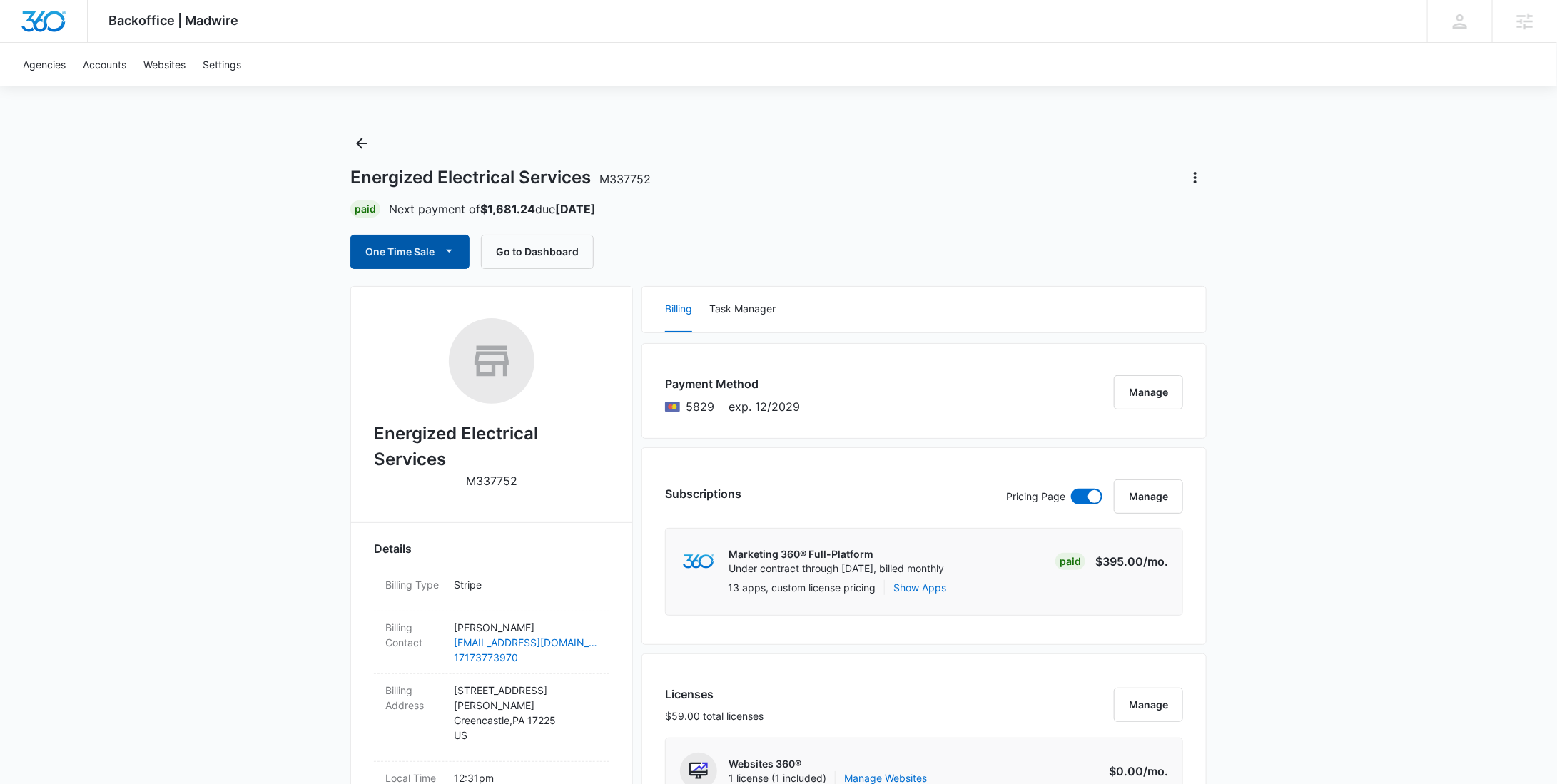
click at [422, 261] on button "One Time Sale" at bounding box center [410, 252] width 119 height 34
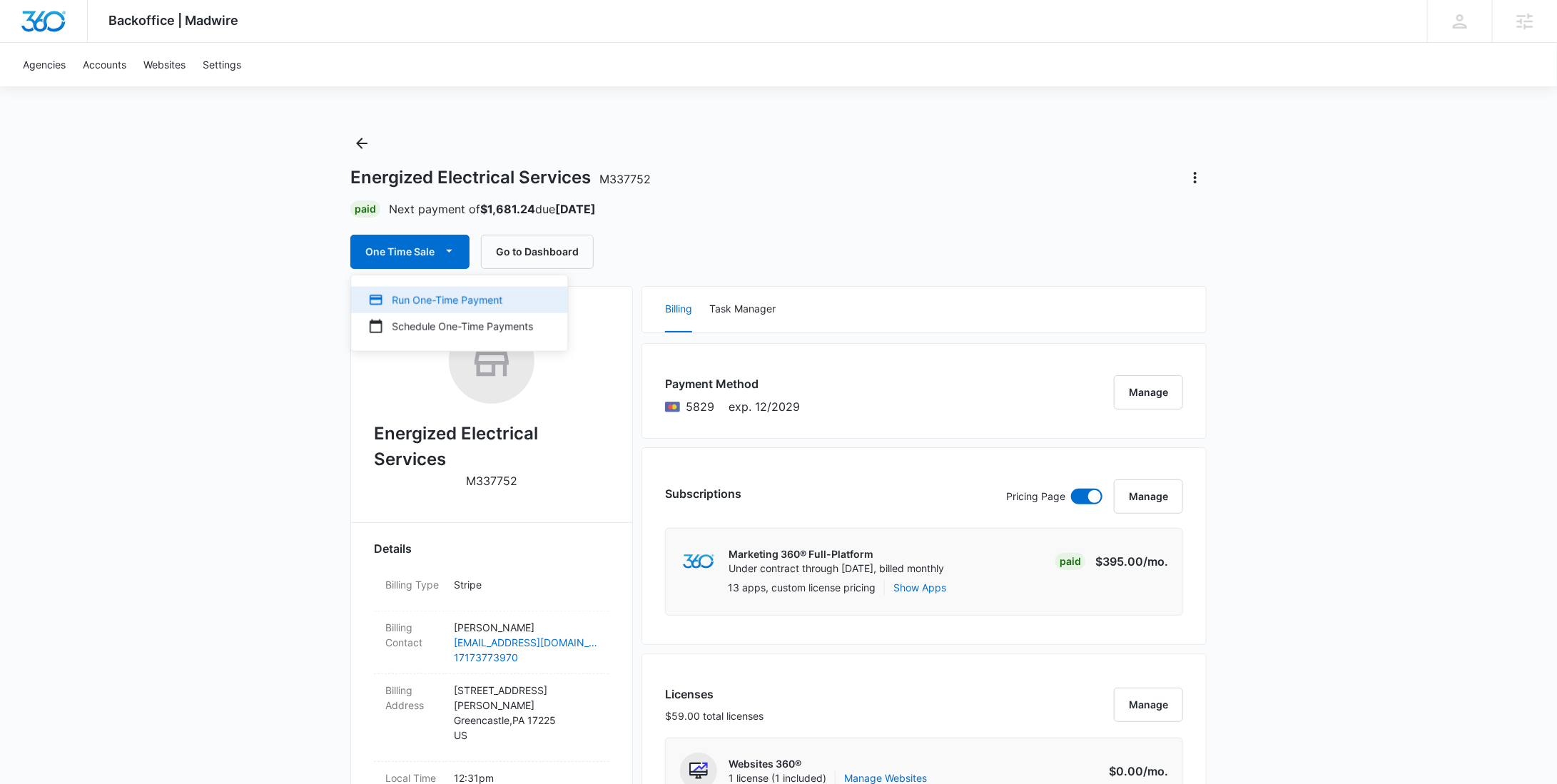
click at [406, 299] on div "Run One-Time Payment" at bounding box center [450, 300] width 165 height 15
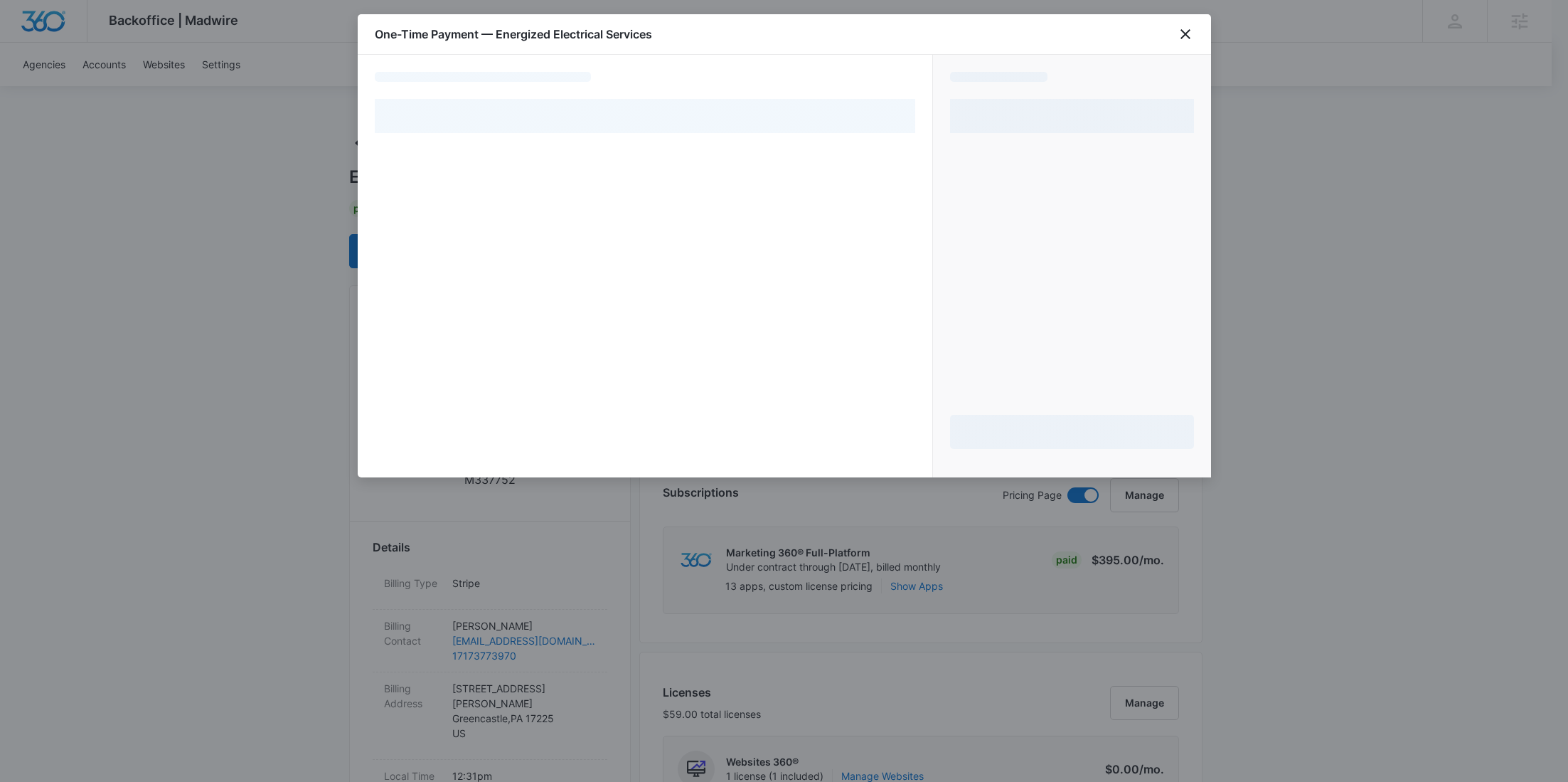
select select "pm_1S59QZA4n8RTgNjU69LrPIRm"
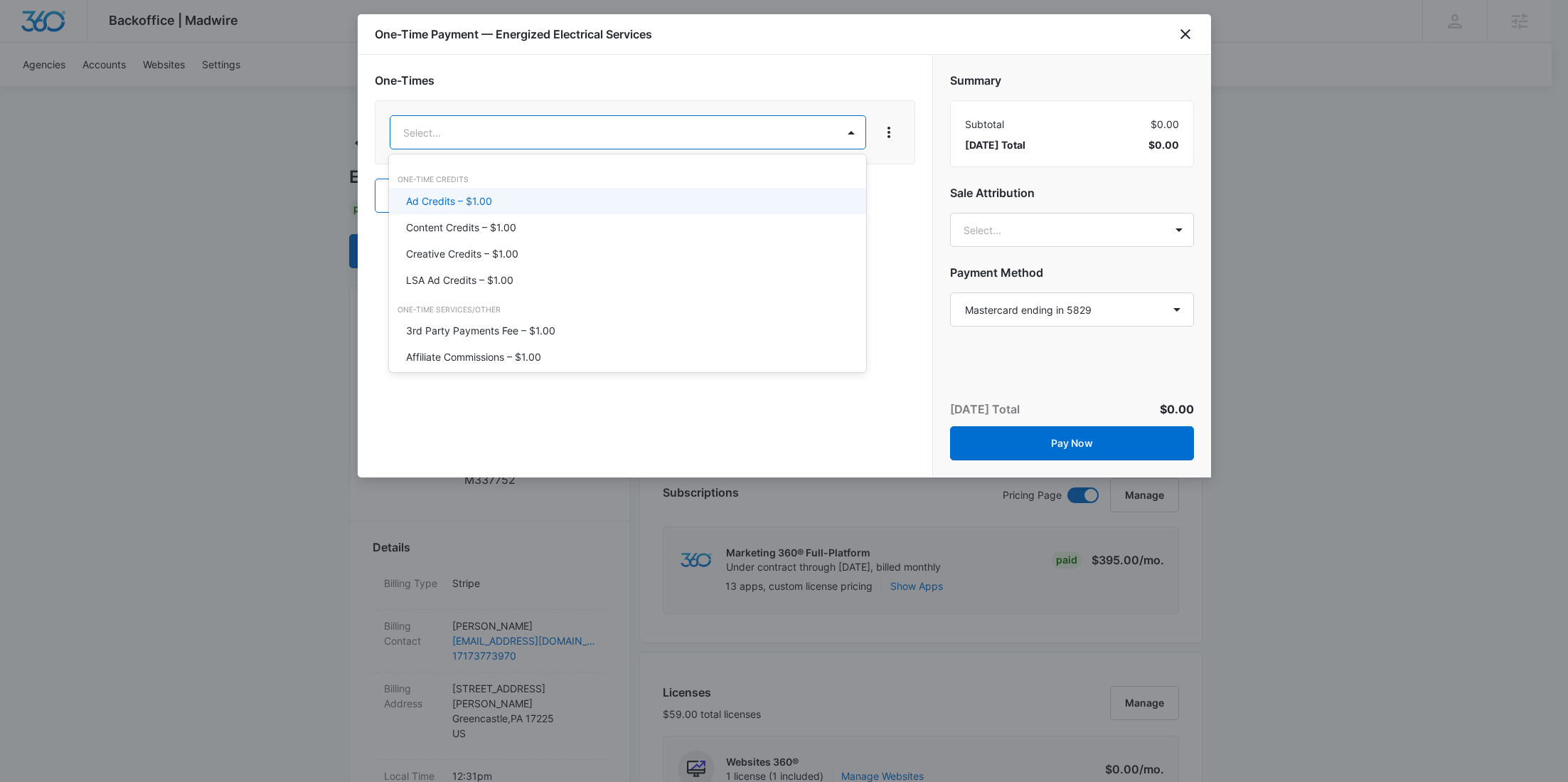
click at [446, 194] on p "Ad Credits – $1.00" at bounding box center [448, 201] width 86 height 15
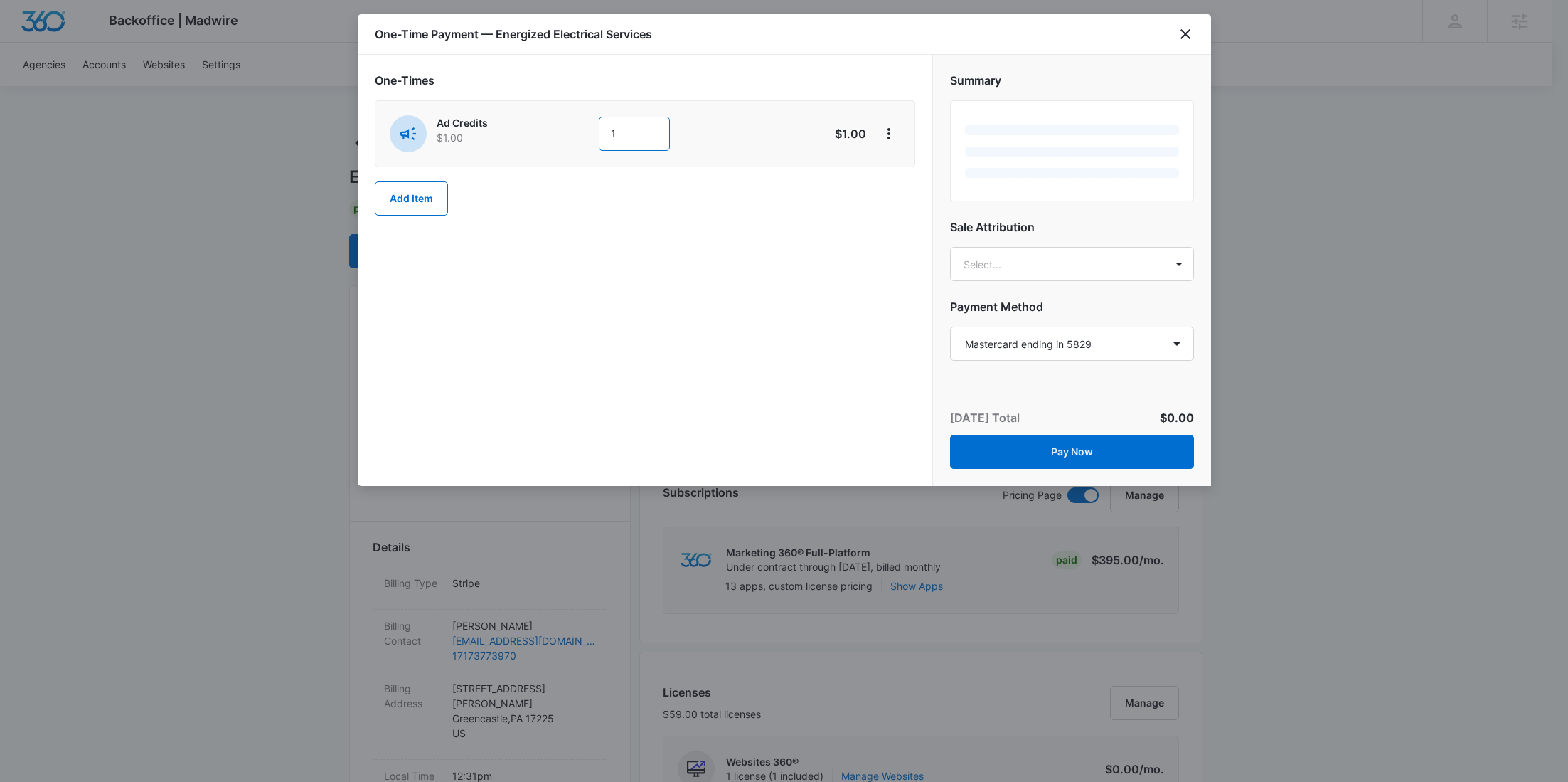
drag, startPoint x: 639, startPoint y: 123, endPoint x: 530, endPoint y: 135, distance: 109.7
click at [532, 135] on div "Ad Credits $1.00 1" at bounding box center [595, 133] width 410 height 37
type input "500"
click at [885, 130] on icon "View More" at bounding box center [889, 133] width 17 height 17
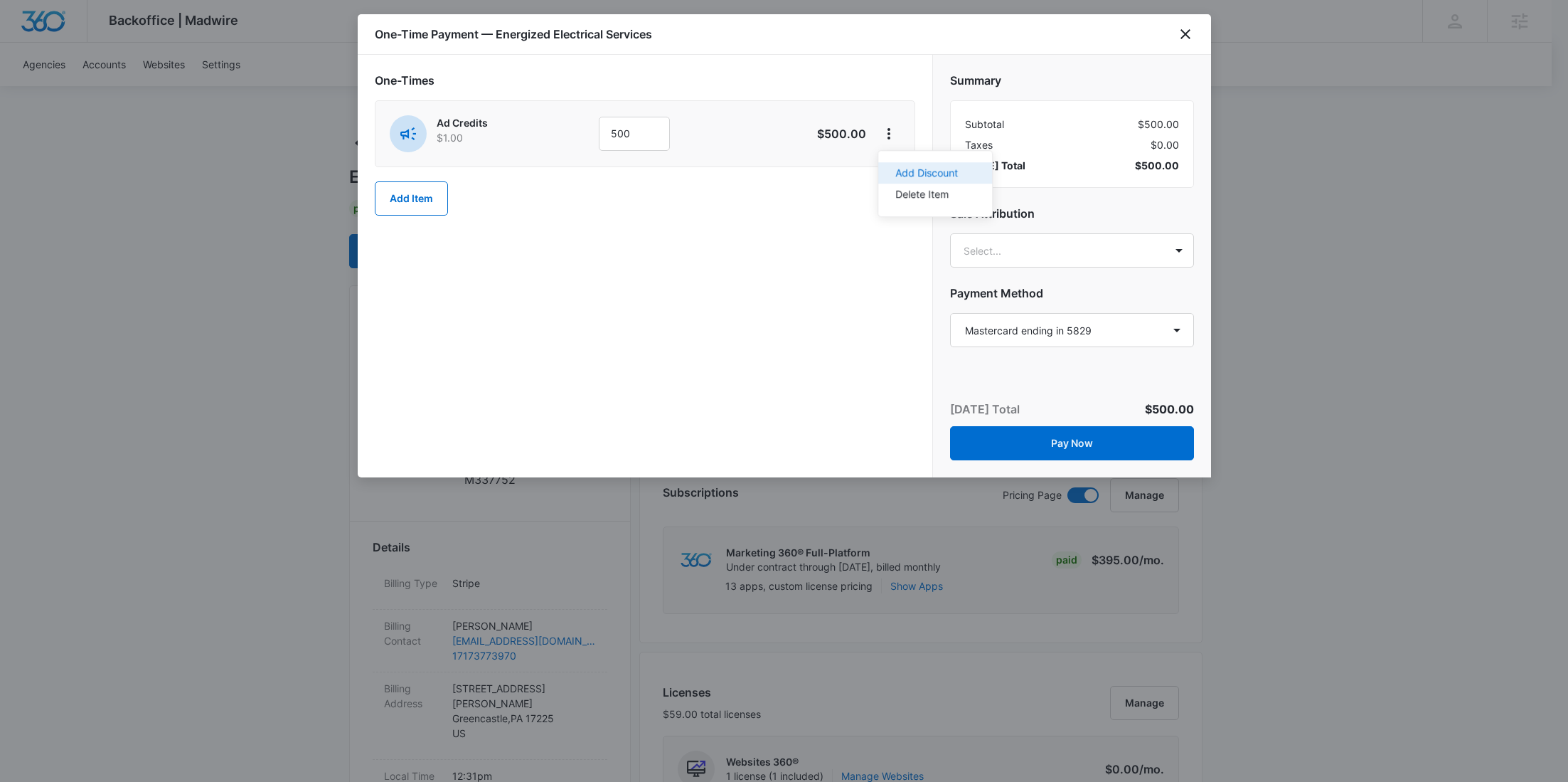
click at [895, 171] on div "Add Discount" at bounding box center [926, 173] width 63 height 10
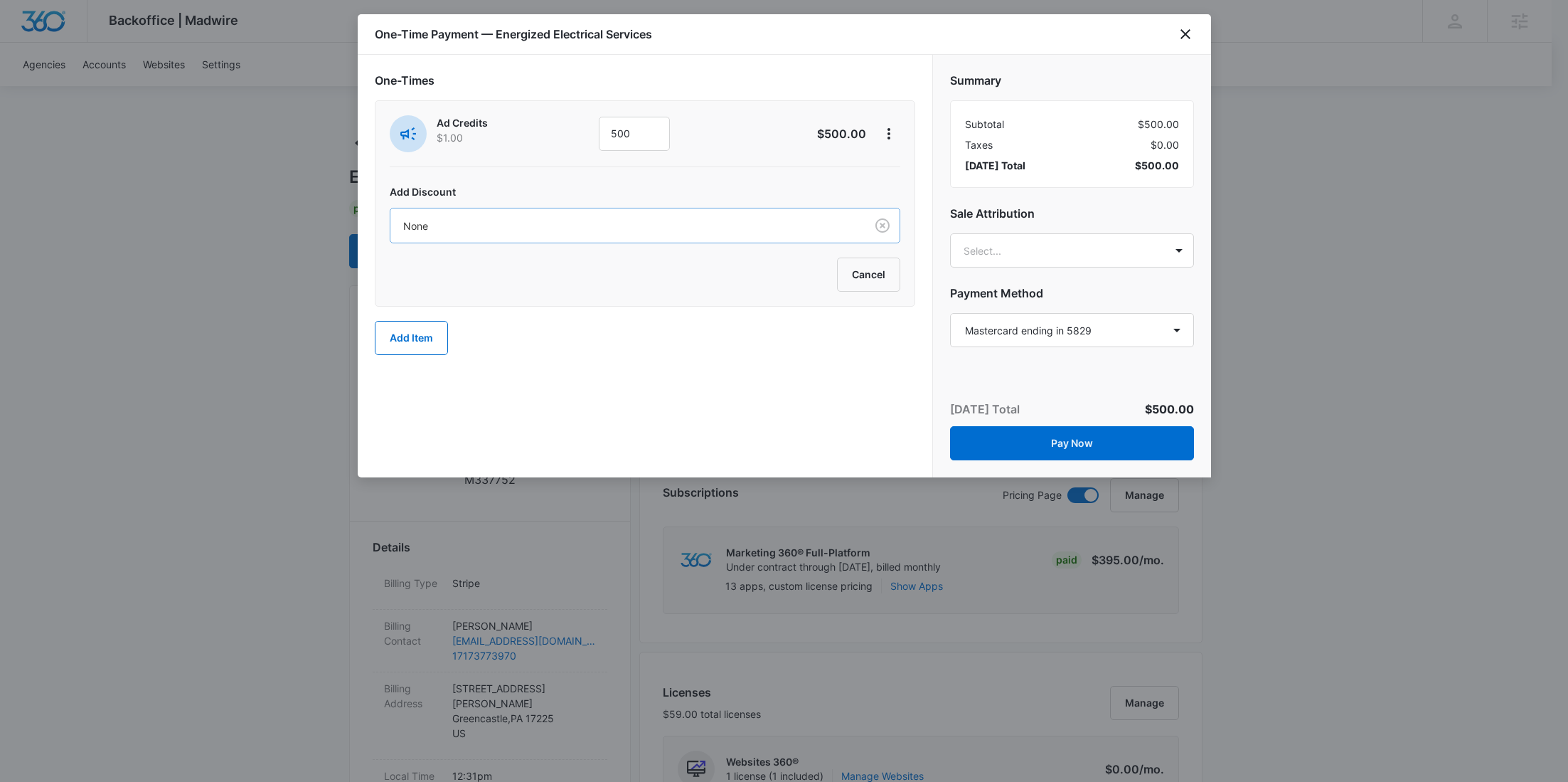
click at [647, 225] on div at bounding box center [625, 226] width 443 height 18
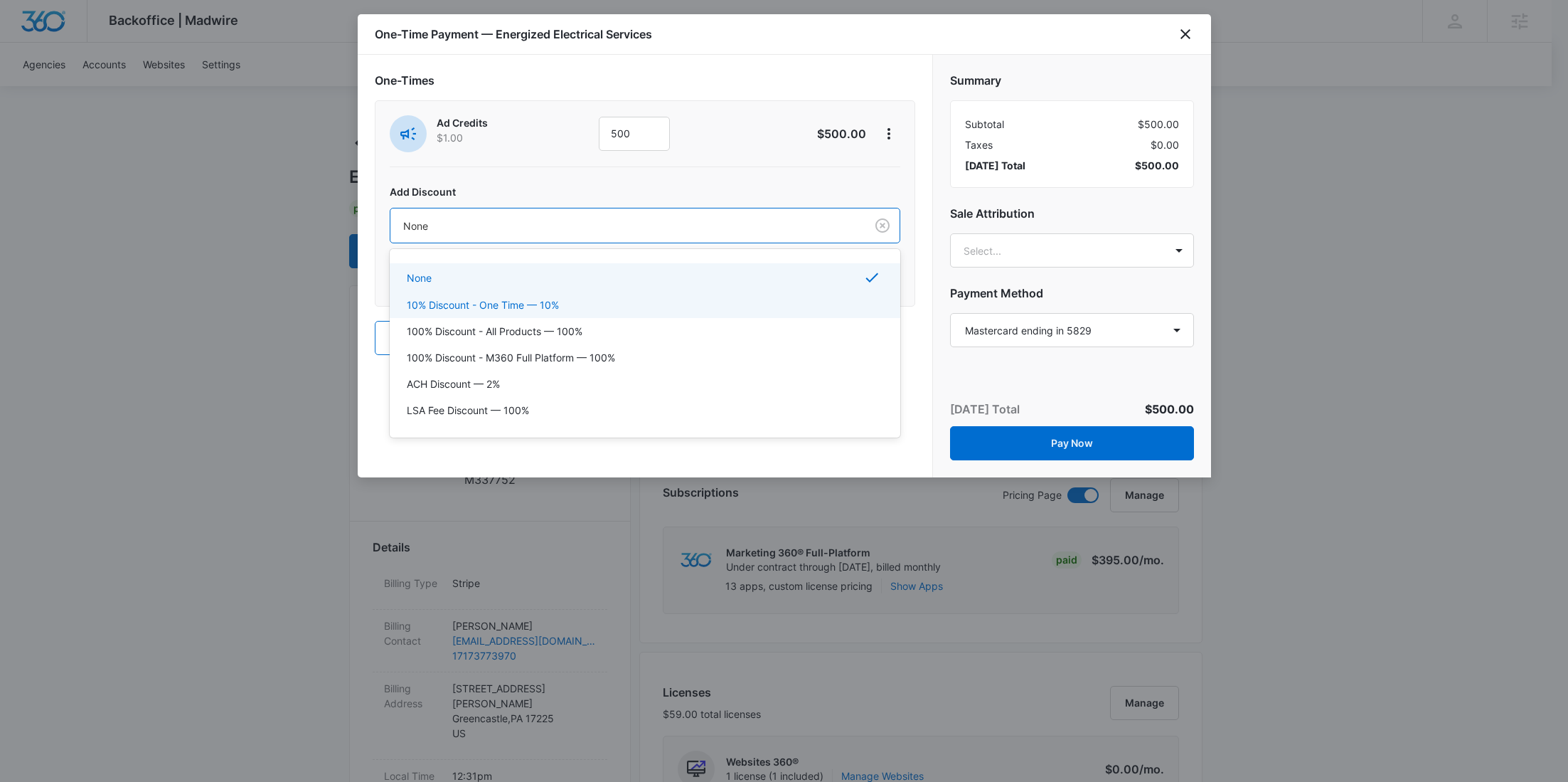
click at [546, 324] on p "100% Discount - All Products — 100%" at bounding box center [494, 331] width 176 height 15
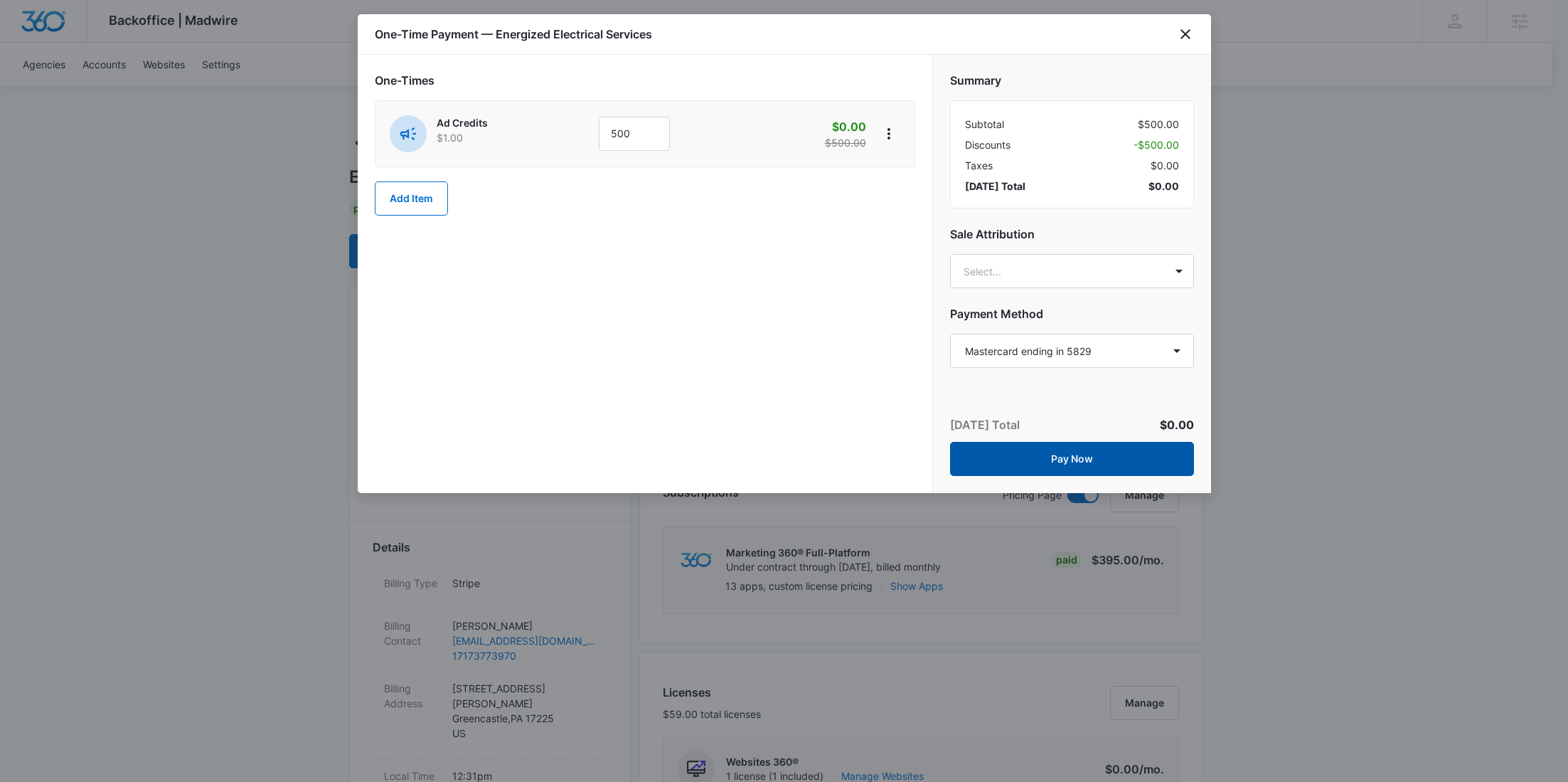
click at [1115, 454] on button "Pay Now" at bounding box center [1071, 459] width 244 height 34
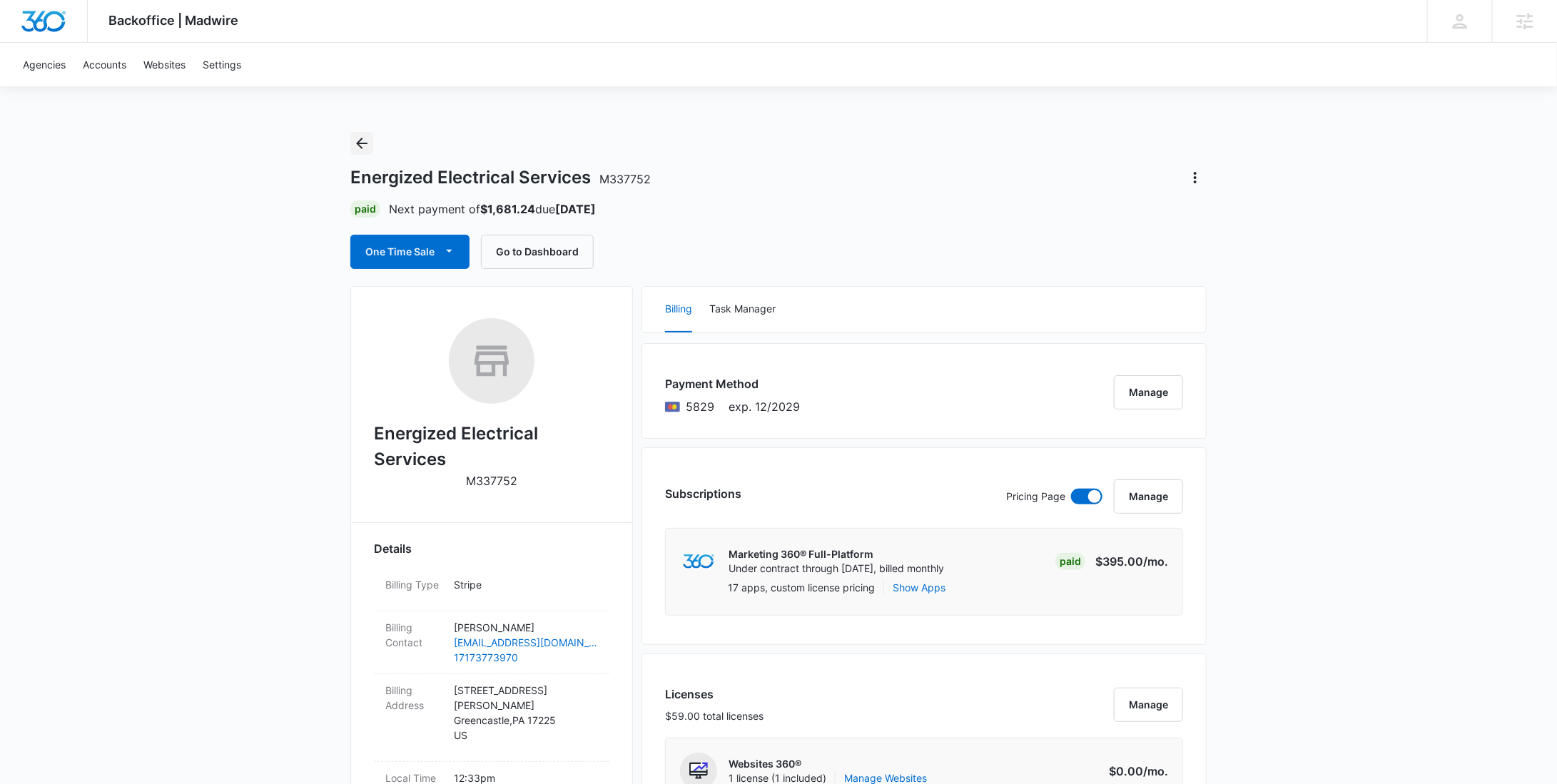
click at [363, 141] on icon "Back" at bounding box center [361, 143] width 17 height 17
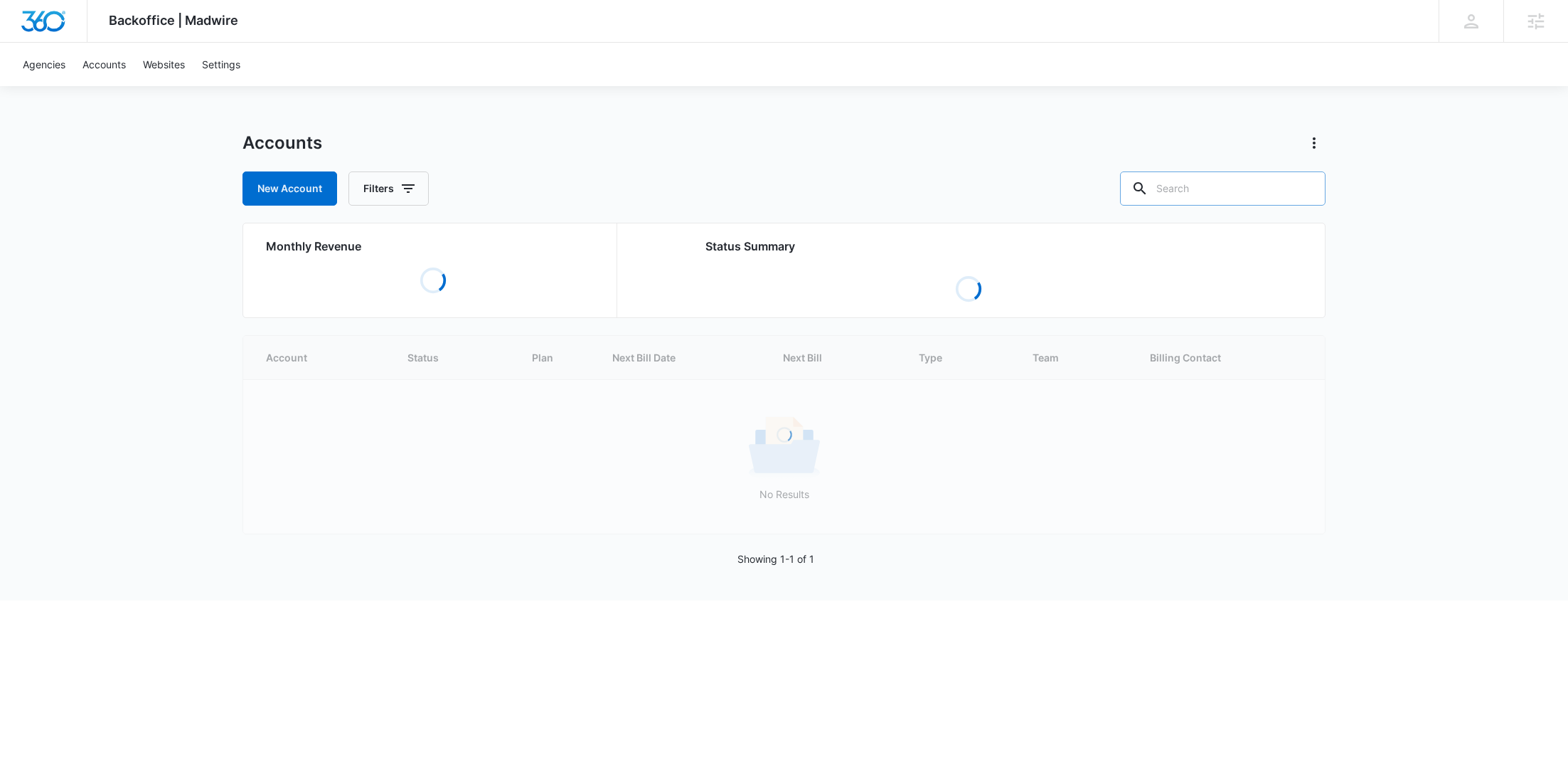
click at [1265, 202] on input "text" at bounding box center [1223, 189] width 206 height 34
paste input "M333633"
type input "M333633"
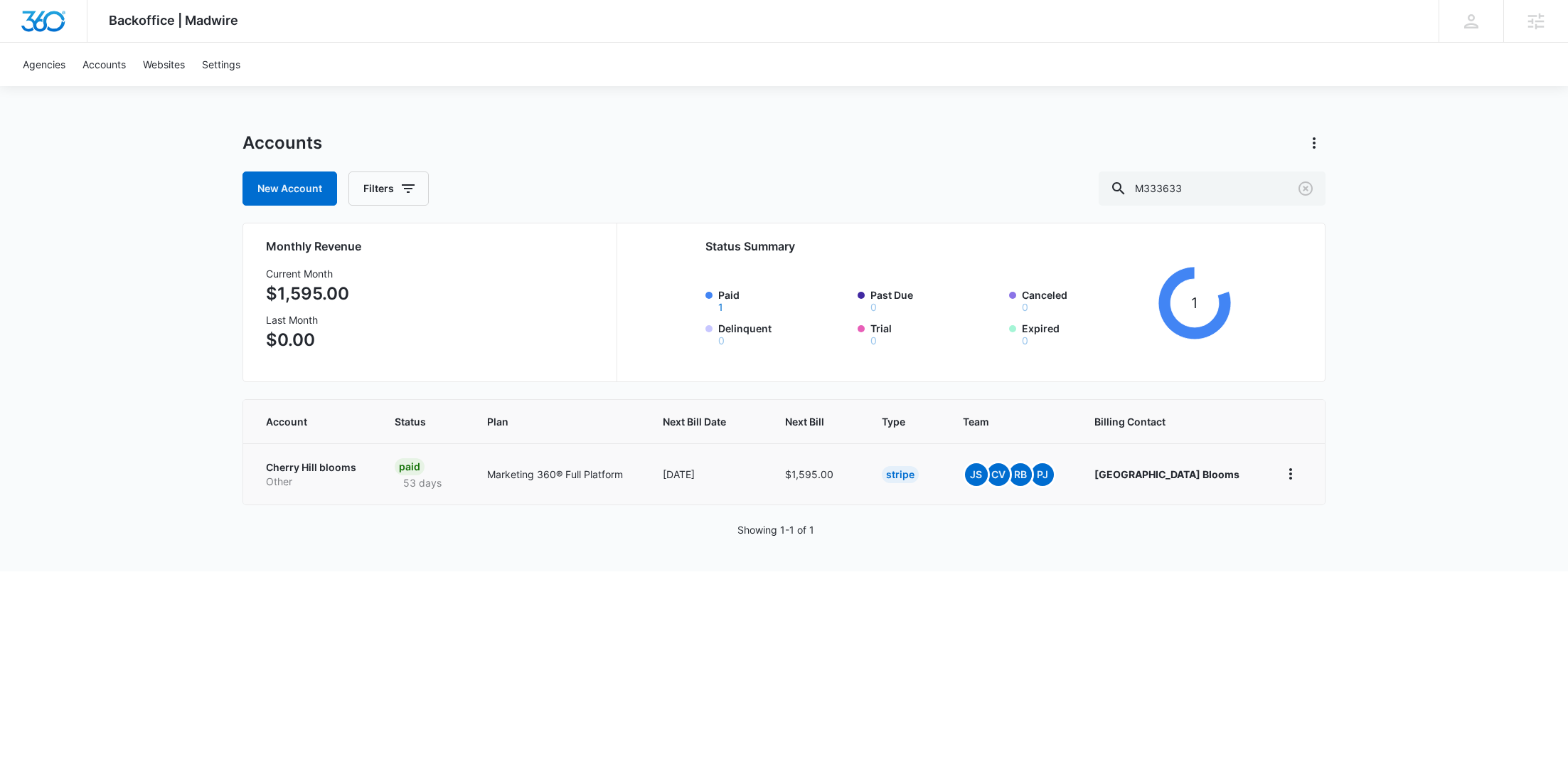
click at [329, 476] on p "Other" at bounding box center [314, 481] width 95 height 14
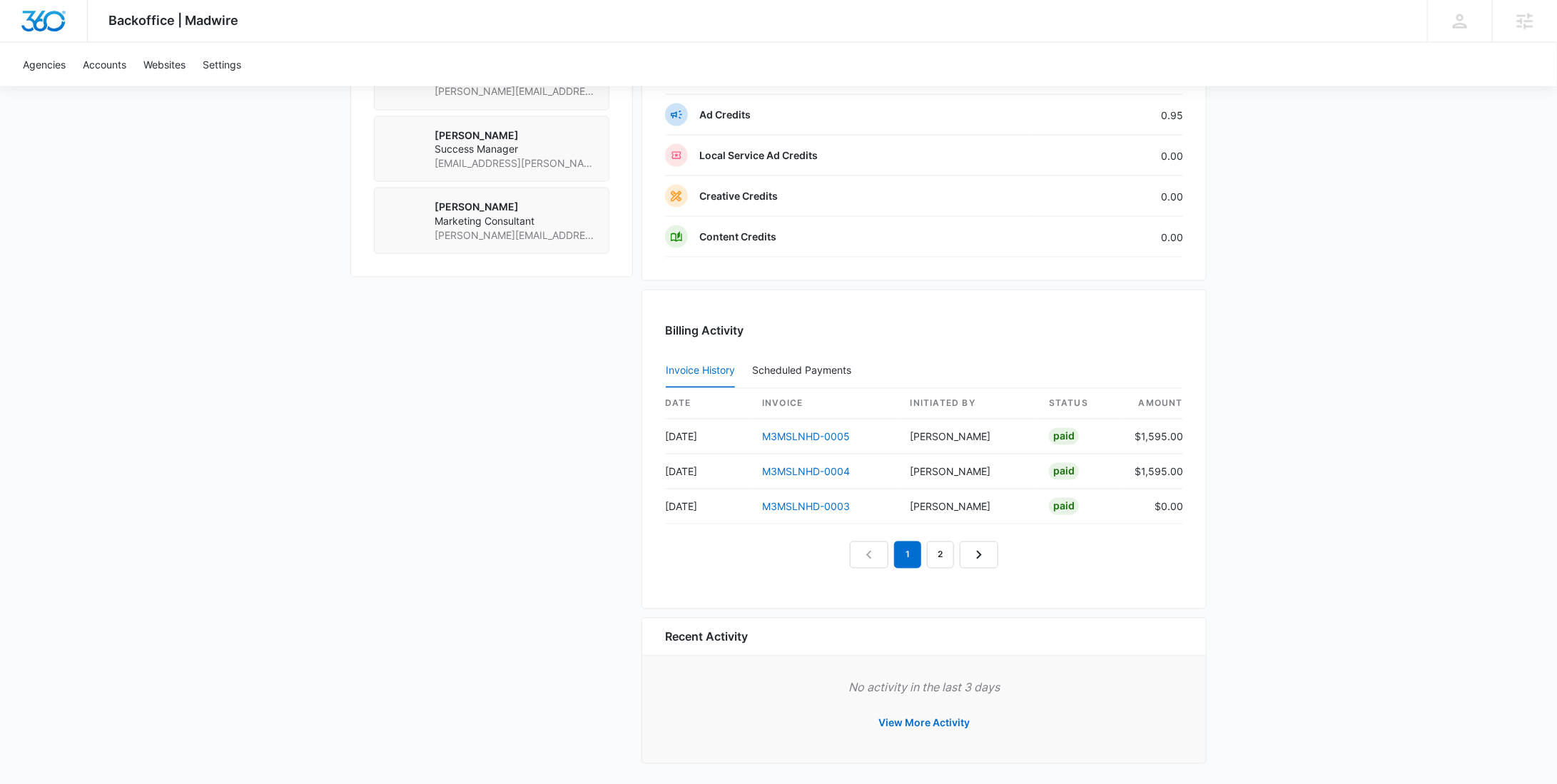
scroll to position [689, 0]
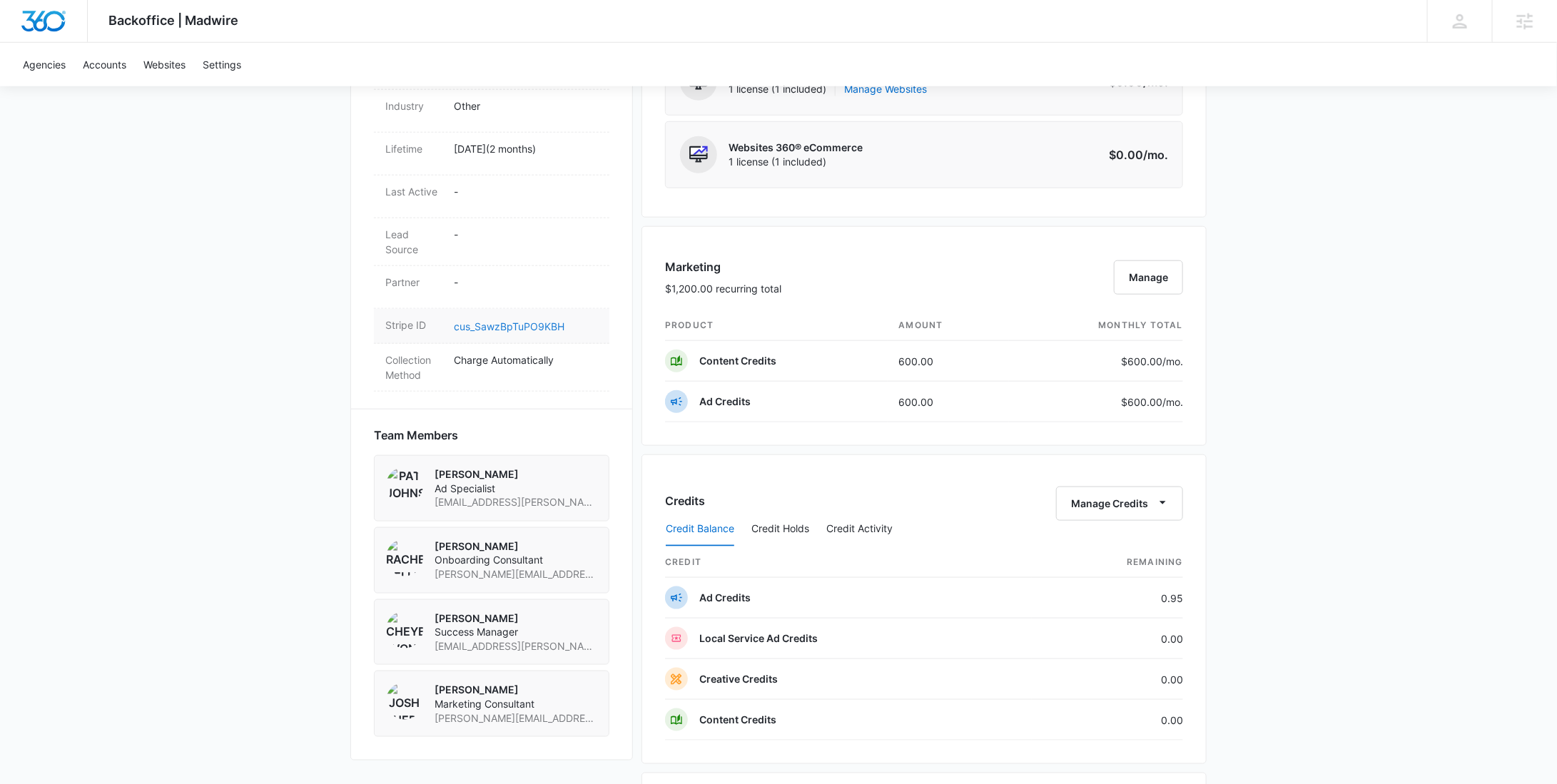
click at [506, 320] on link "cus_SawzBpTuPO9KBH" at bounding box center [509, 326] width 111 height 12
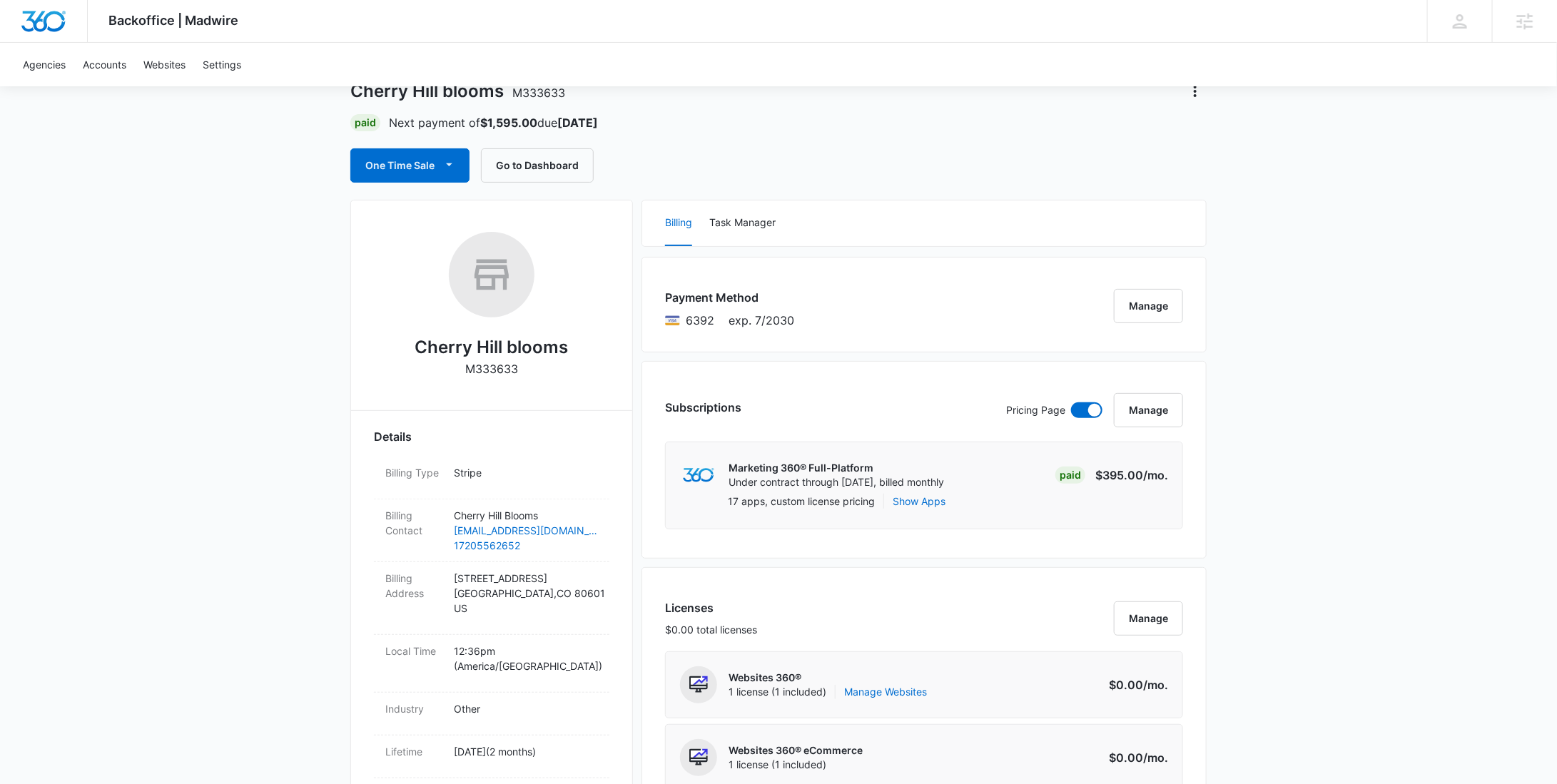
scroll to position [0, 0]
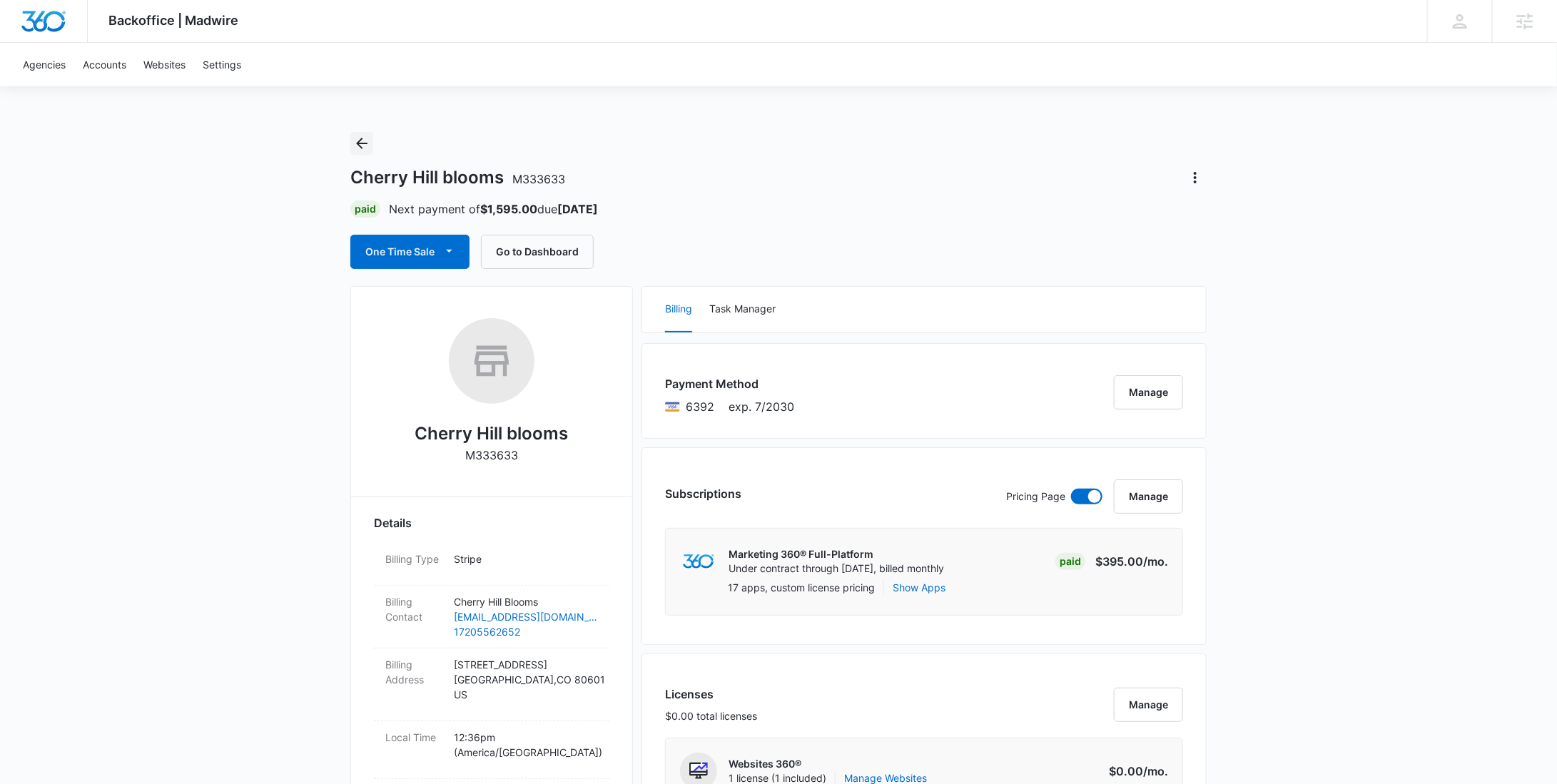
click at [368, 135] on icon "Back" at bounding box center [361, 143] width 17 height 17
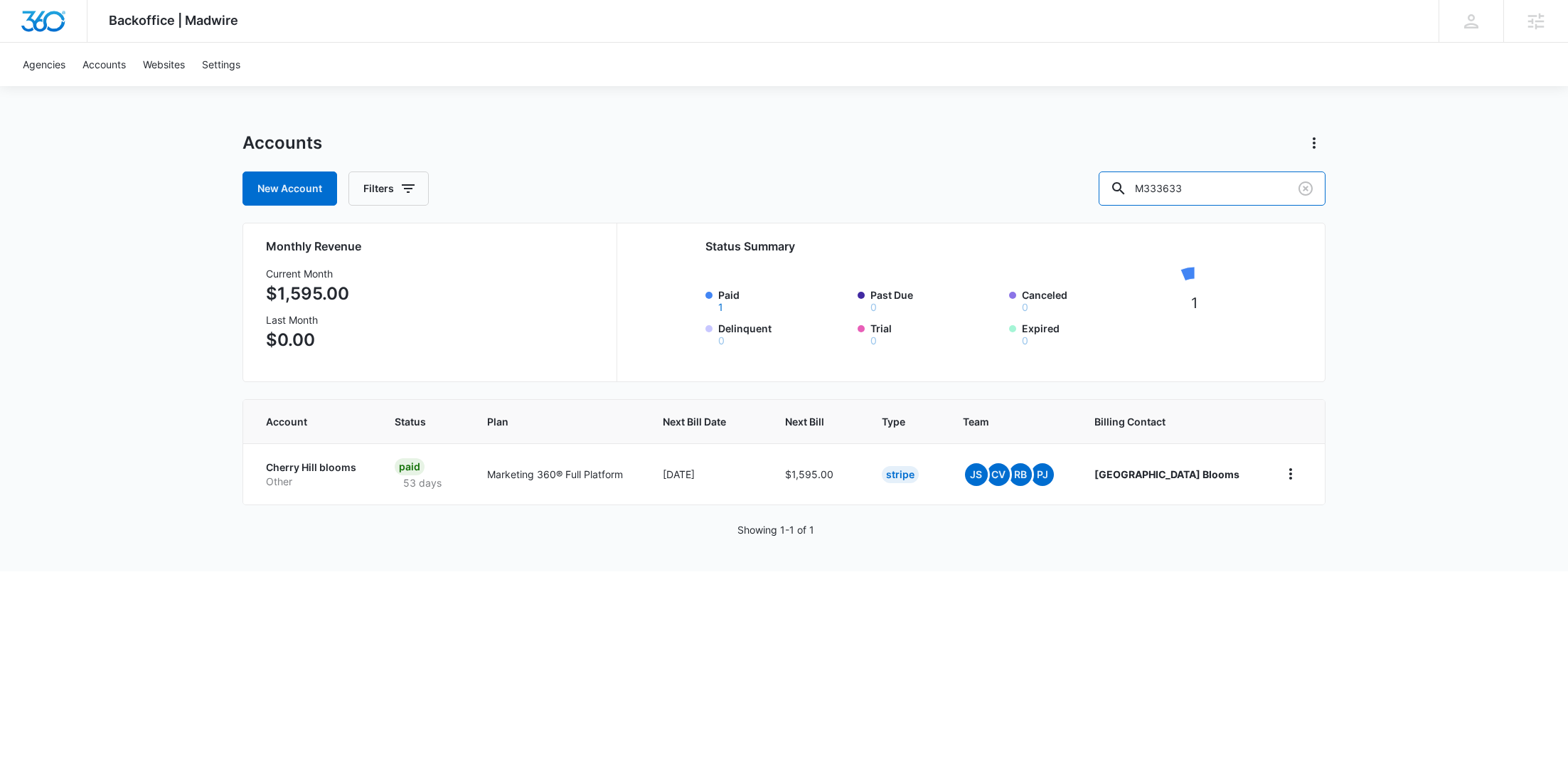
drag, startPoint x: 1250, startPoint y: 195, endPoint x: 1109, endPoint y: 196, distance: 141.0
click at [1109, 196] on div "New Account Filters M333633" at bounding box center [784, 189] width 1083 height 34
paste input "27600"
type input "M327600"
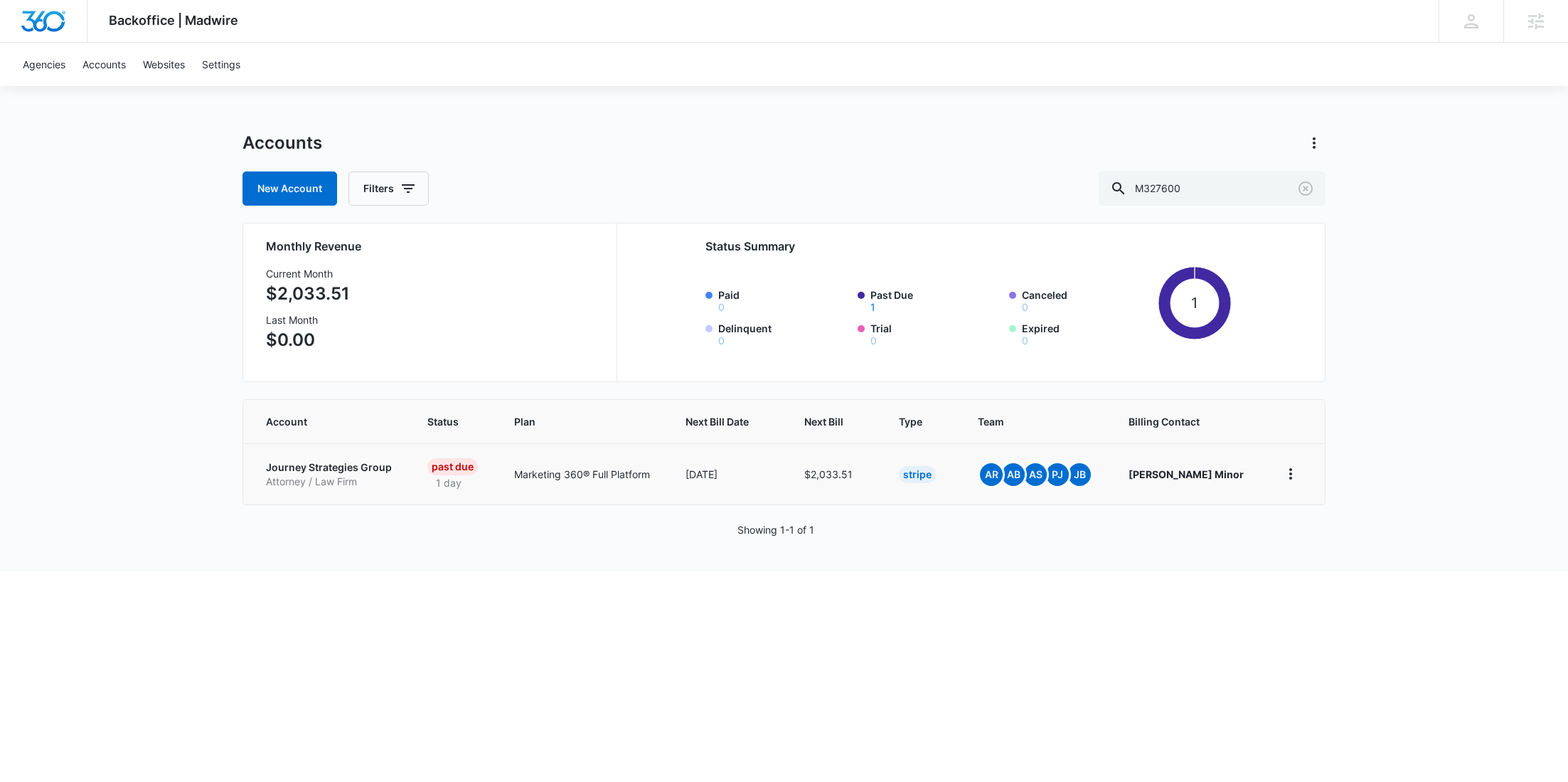
click at [336, 471] on p "Journey Strategies Group" at bounding box center [330, 467] width 127 height 14
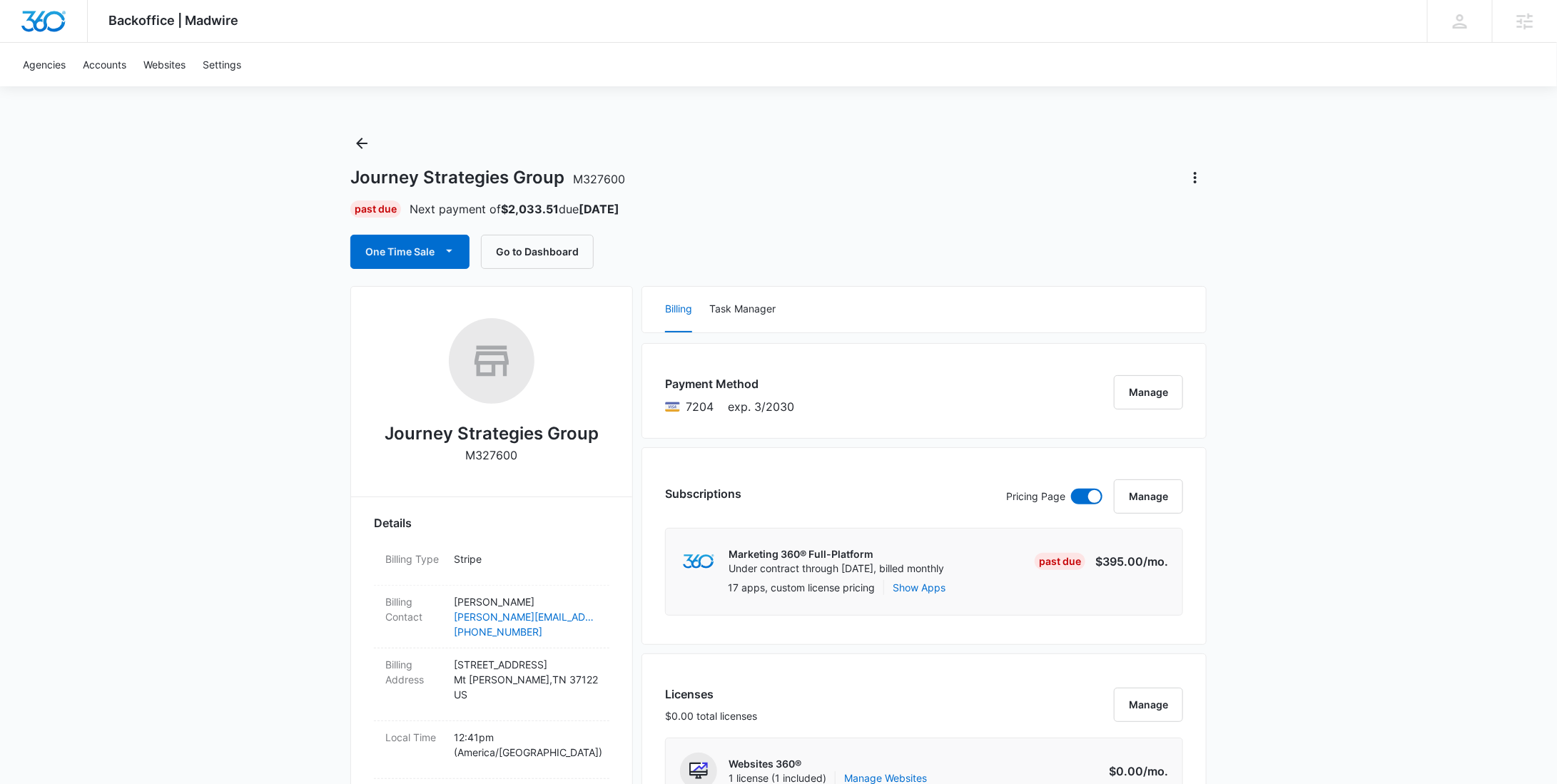
click at [493, 460] on p "M327600" at bounding box center [493, 455] width 52 height 17
copy p "M327600"
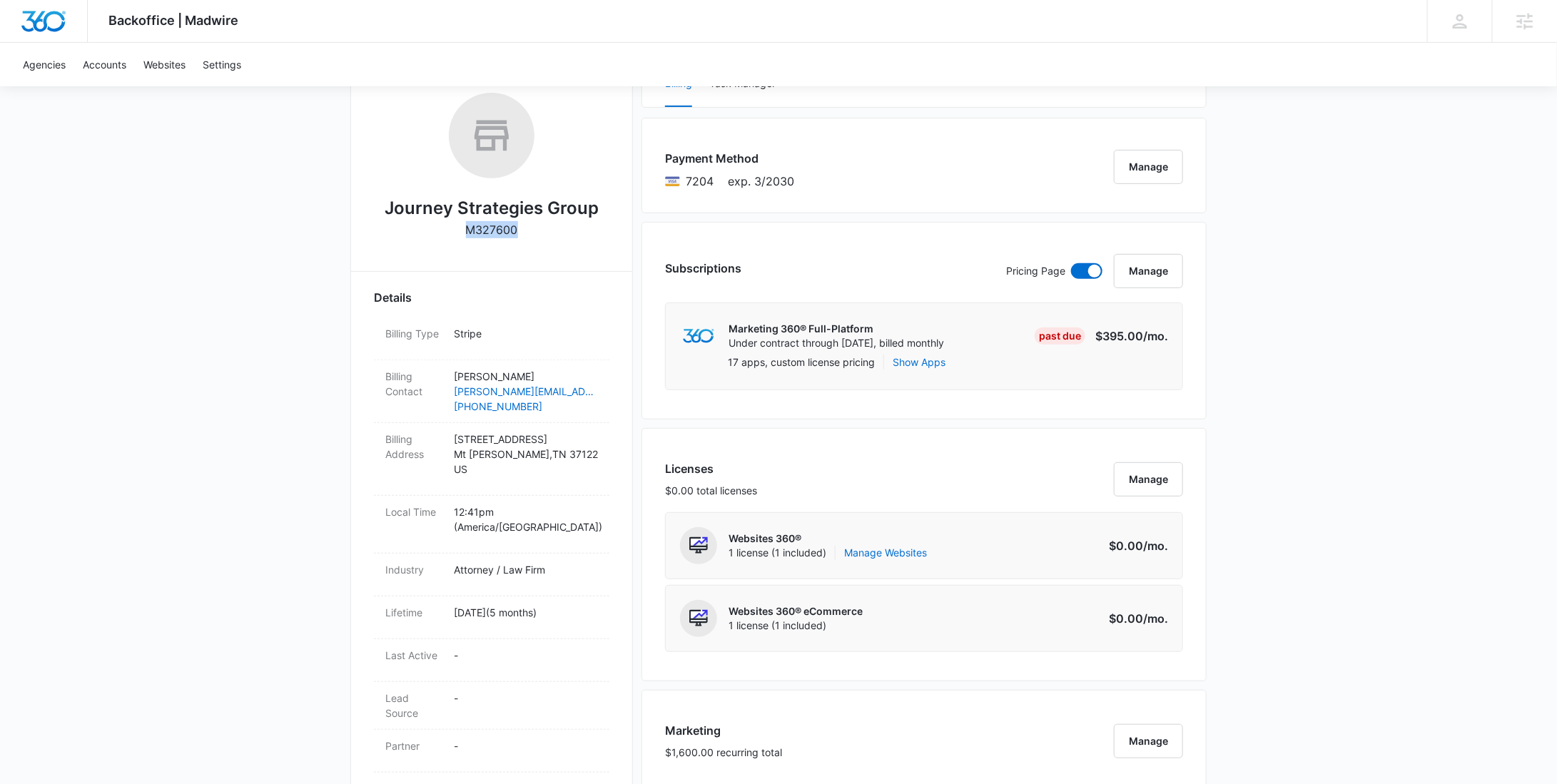
scroll to position [1063, 0]
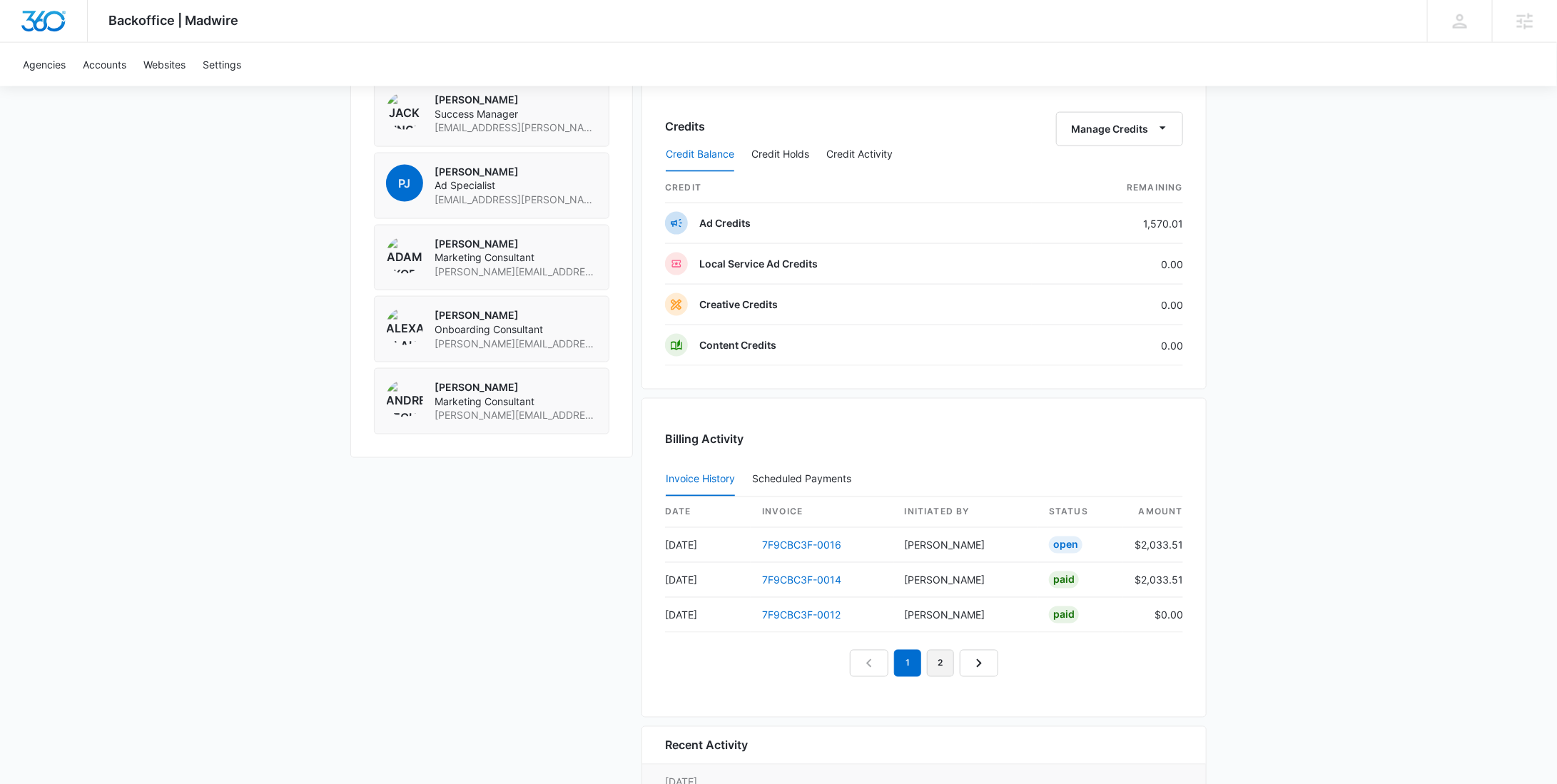
click at [939, 666] on link "2" at bounding box center [940, 663] width 27 height 27
click at [892, 664] on link "1" at bounding box center [891, 663] width 27 height 27
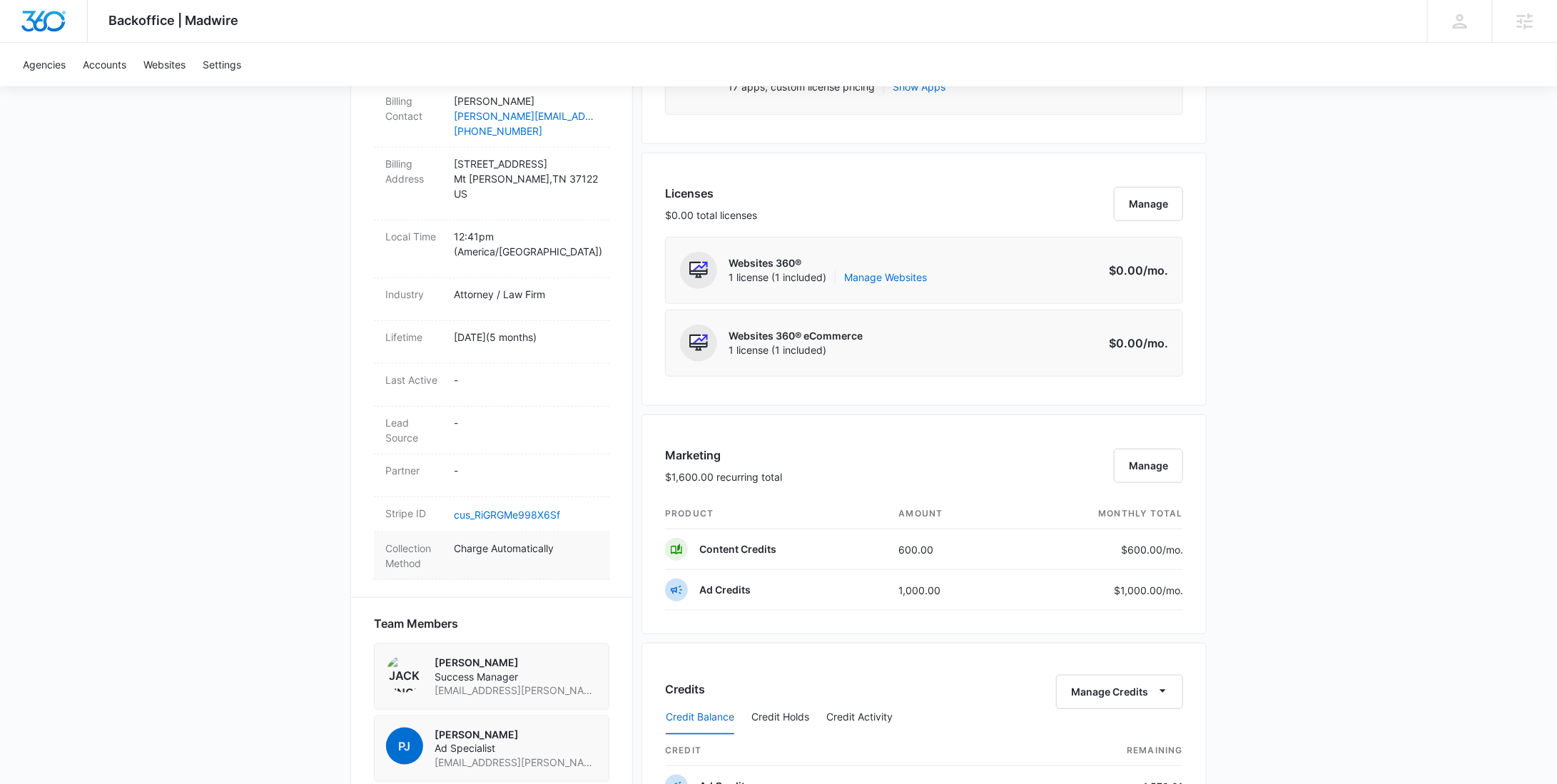
scroll to position [508, 0]
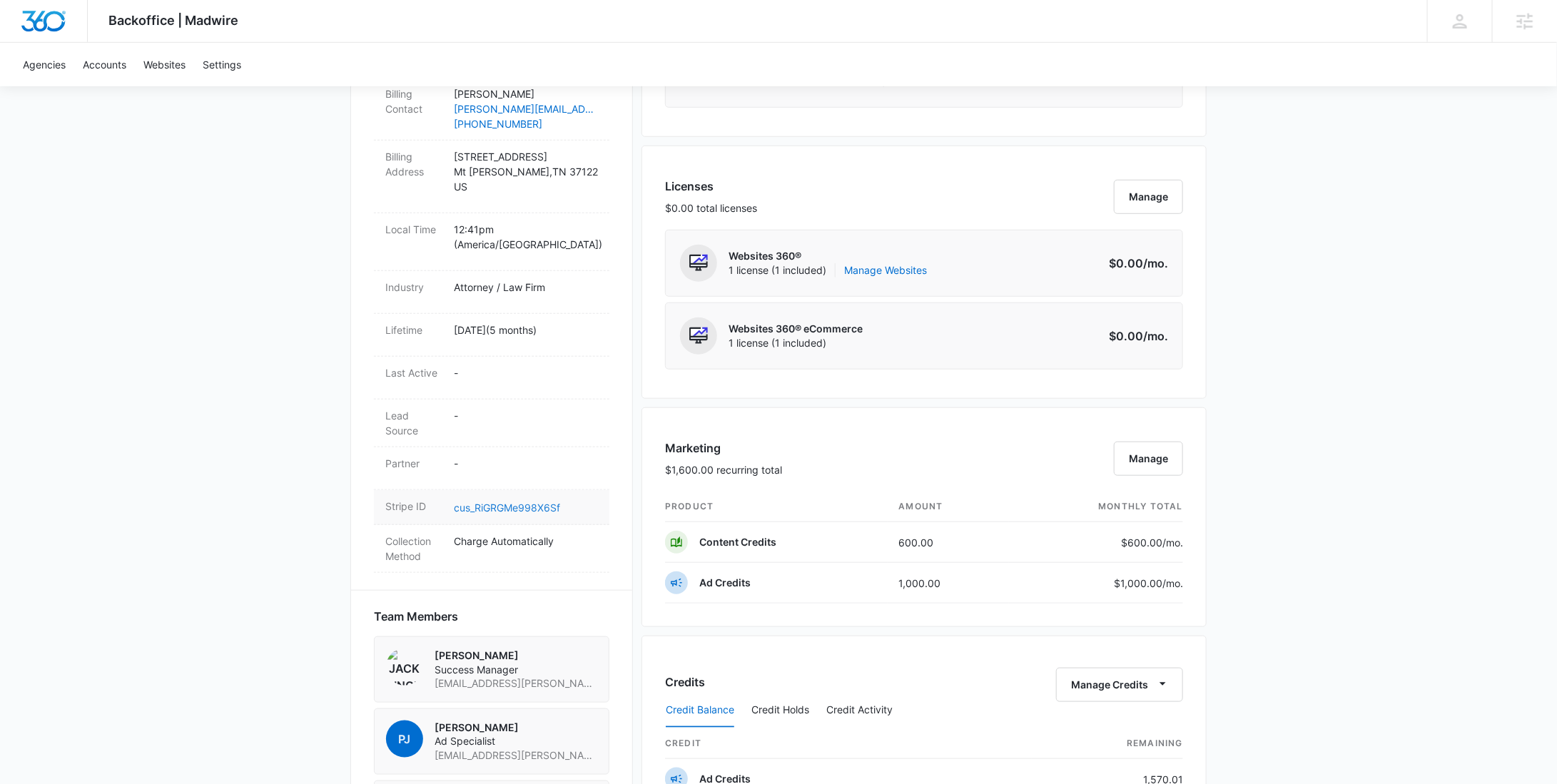
click at [520, 501] on link "cus_RiGRGMe998X6Sf" at bounding box center [507, 507] width 107 height 12
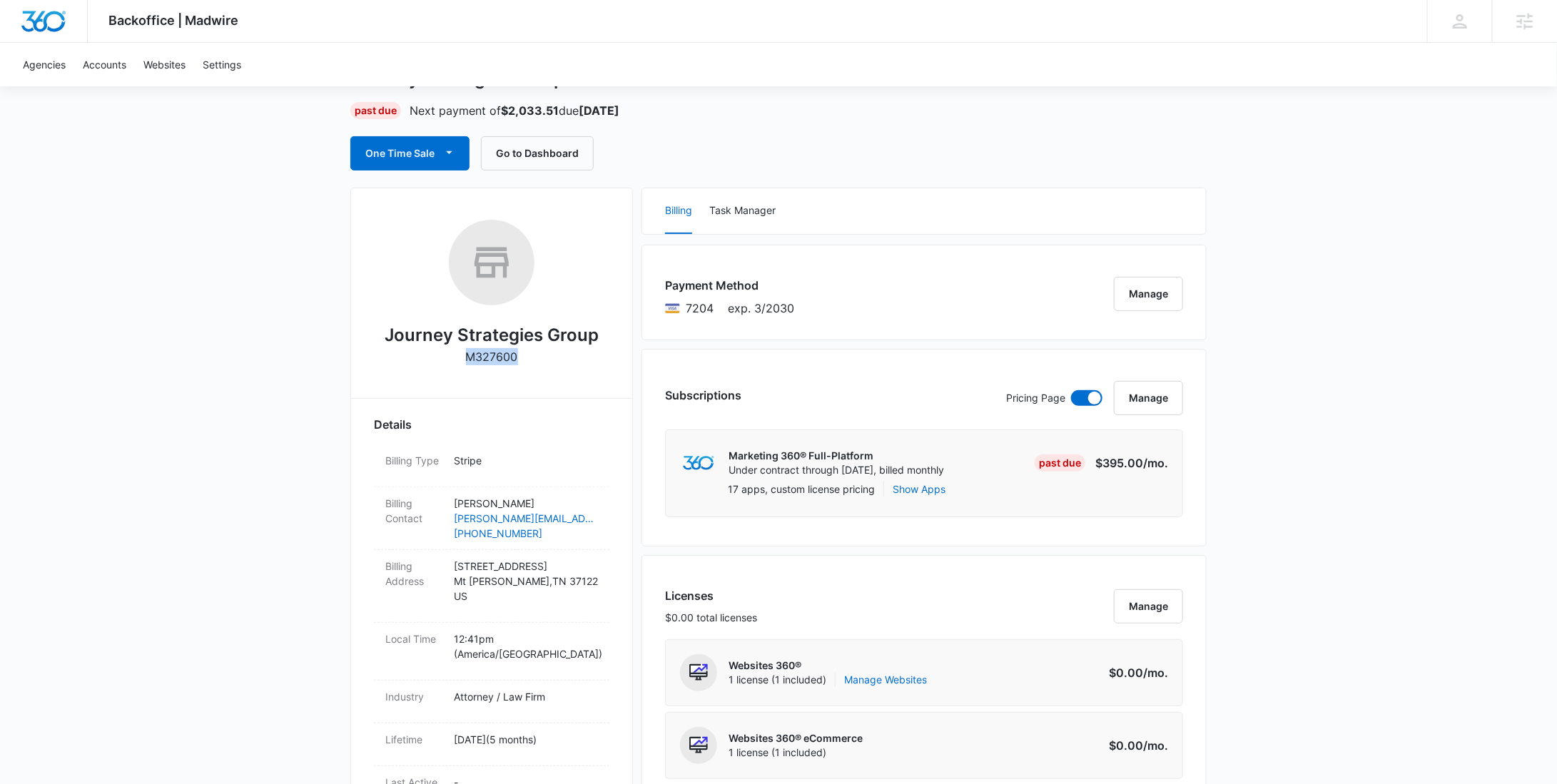
scroll to position [0, 0]
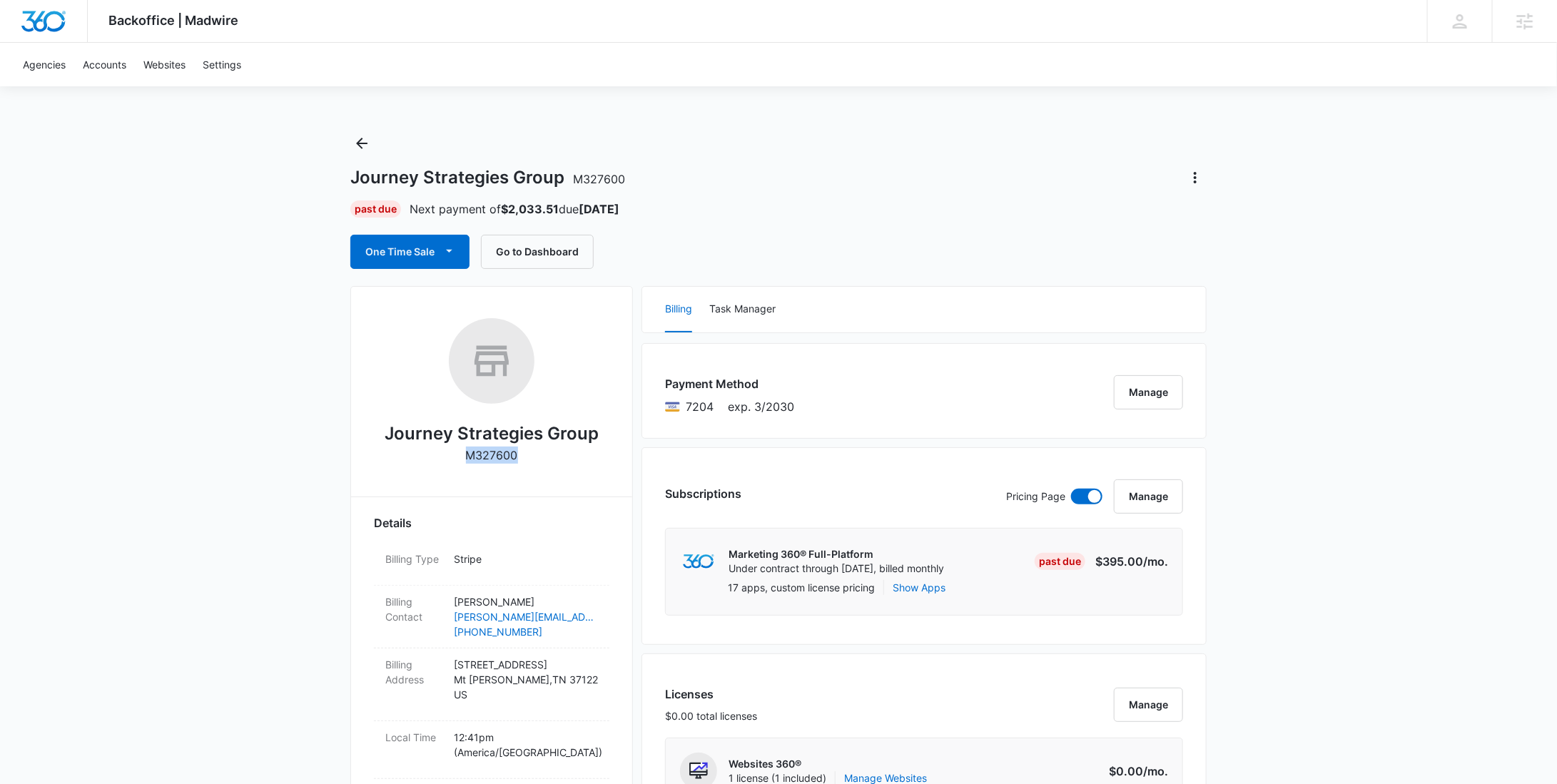
copy p "M327600"
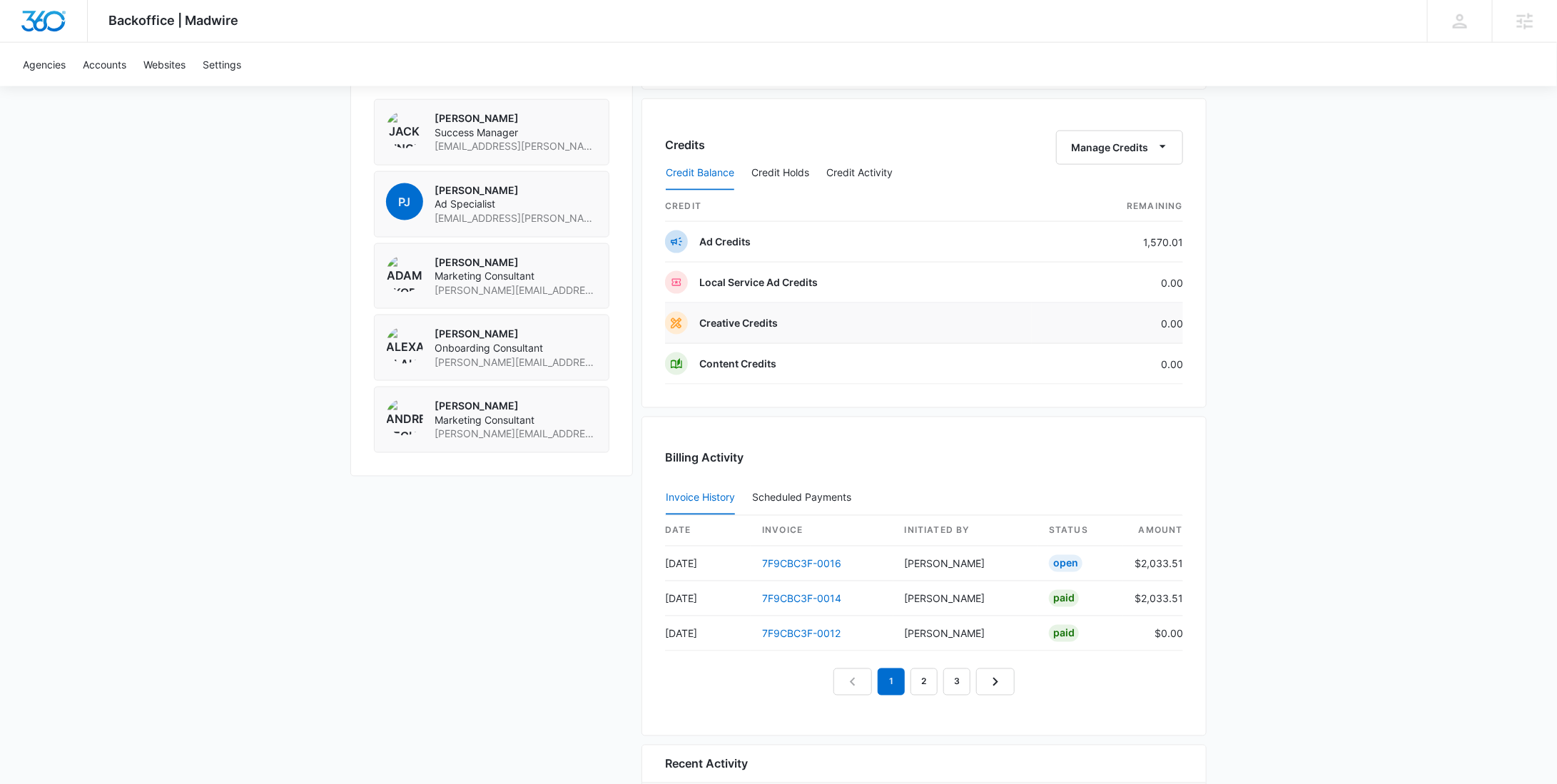
scroll to position [1231, 0]
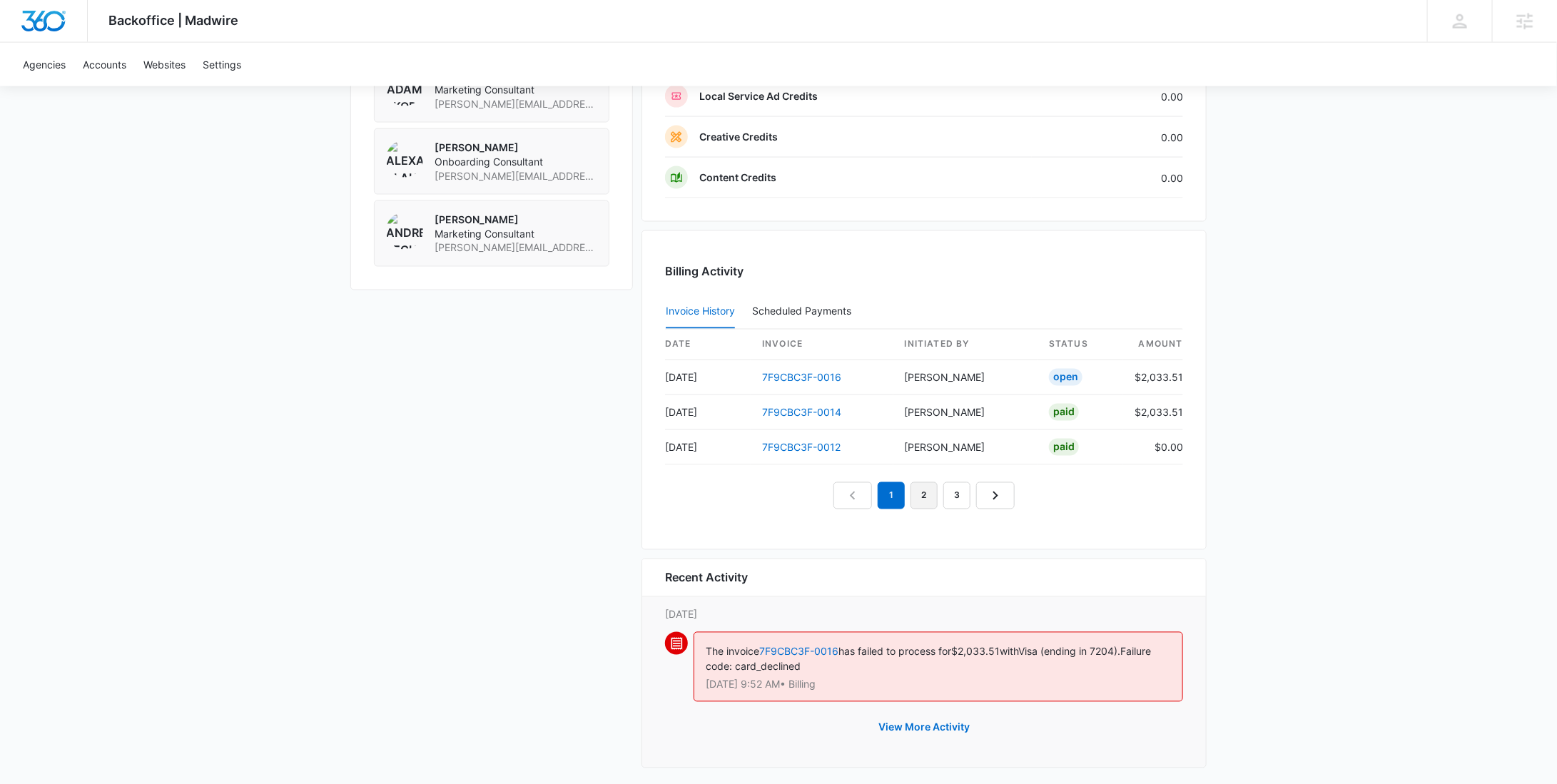
click at [925, 498] on link "2" at bounding box center [924, 496] width 27 height 27
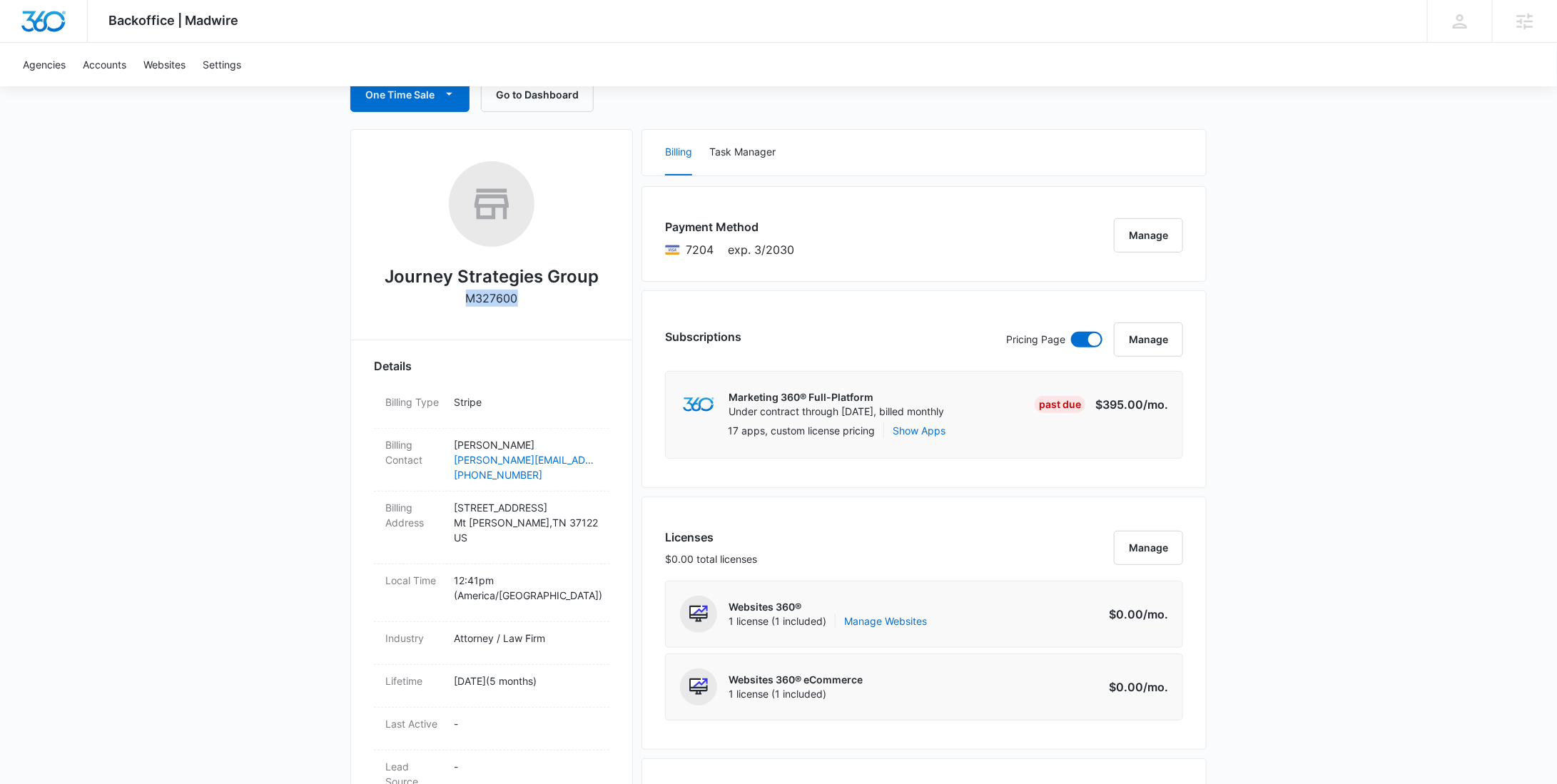
scroll to position [0, 0]
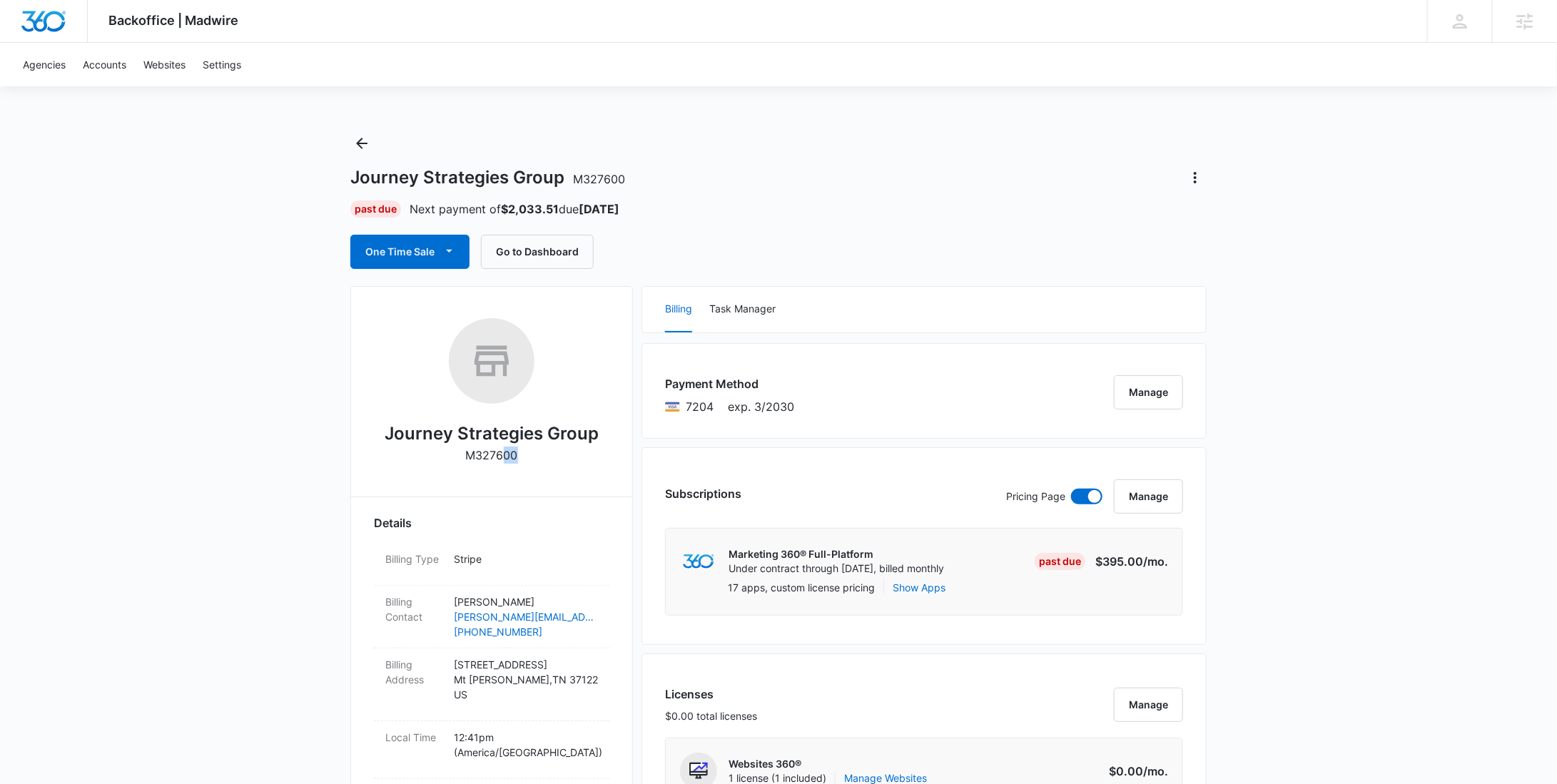
click at [500, 451] on p "M327600" at bounding box center [493, 455] width 52 height 17
click at [505, 446] on p "M327600" at bounding box center [493, 455] width 52 height 17
click at [556, 615] on link "[PERSON_NAME][EMAIL_ADDRESS][DOMAIN_NAME]" at bounding box center [526, 617] width 144 height 15
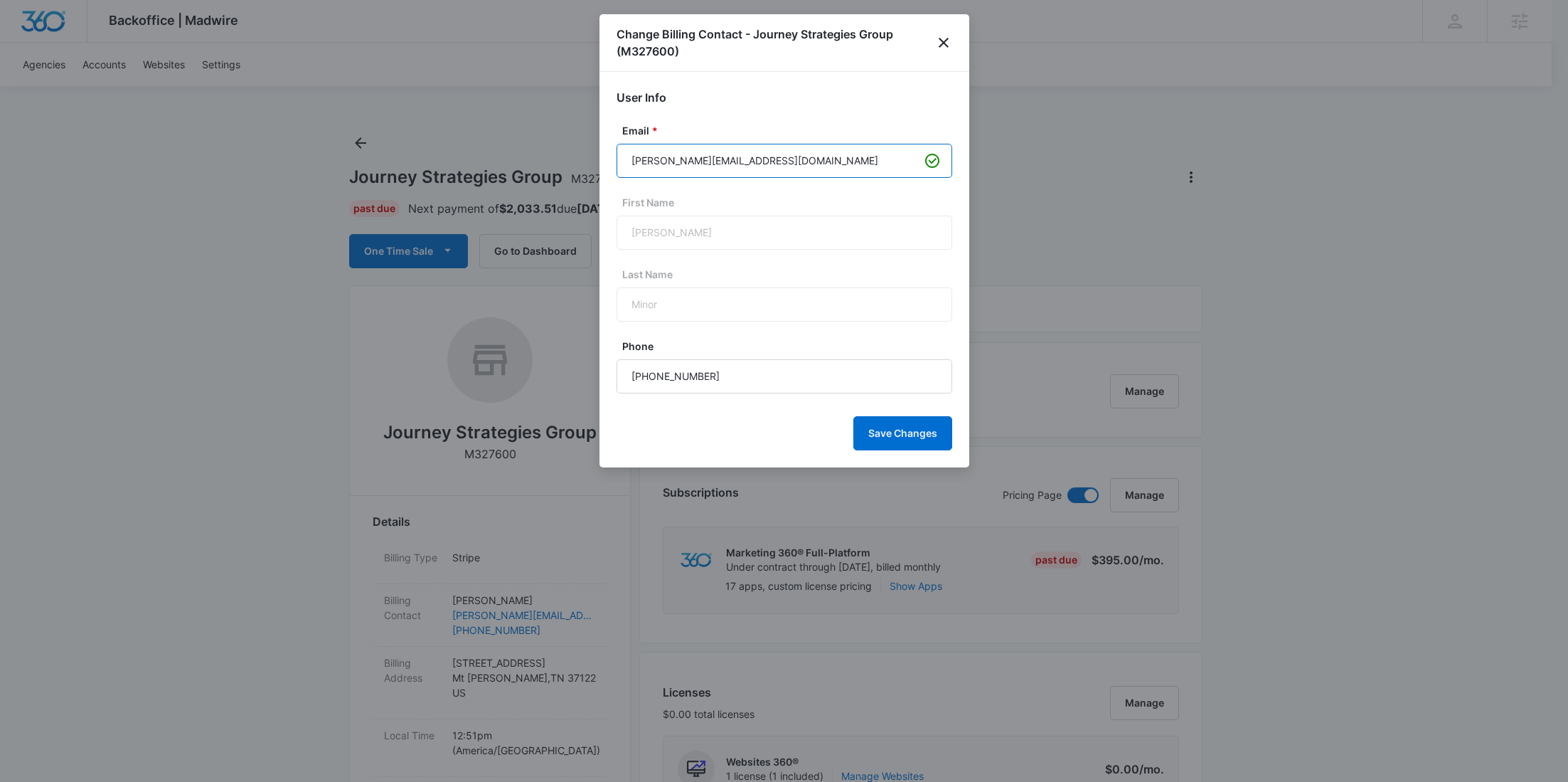
drag, startPoint x: 766, startPoint y: 159, endPoint x: 597, endPoint y: 164, distance: 169.1
drag, startPoint x: 894, startPoint y: 36, endPoint x: 755, endPoint y: 36, distance: 139.0
click at [755, 36] on h1 "Change Billing Contact - Journey Strategies Group (M327600)" at bounding box center [776, 42] width 319 height 34
copy h1 "Journey Strategies Group"
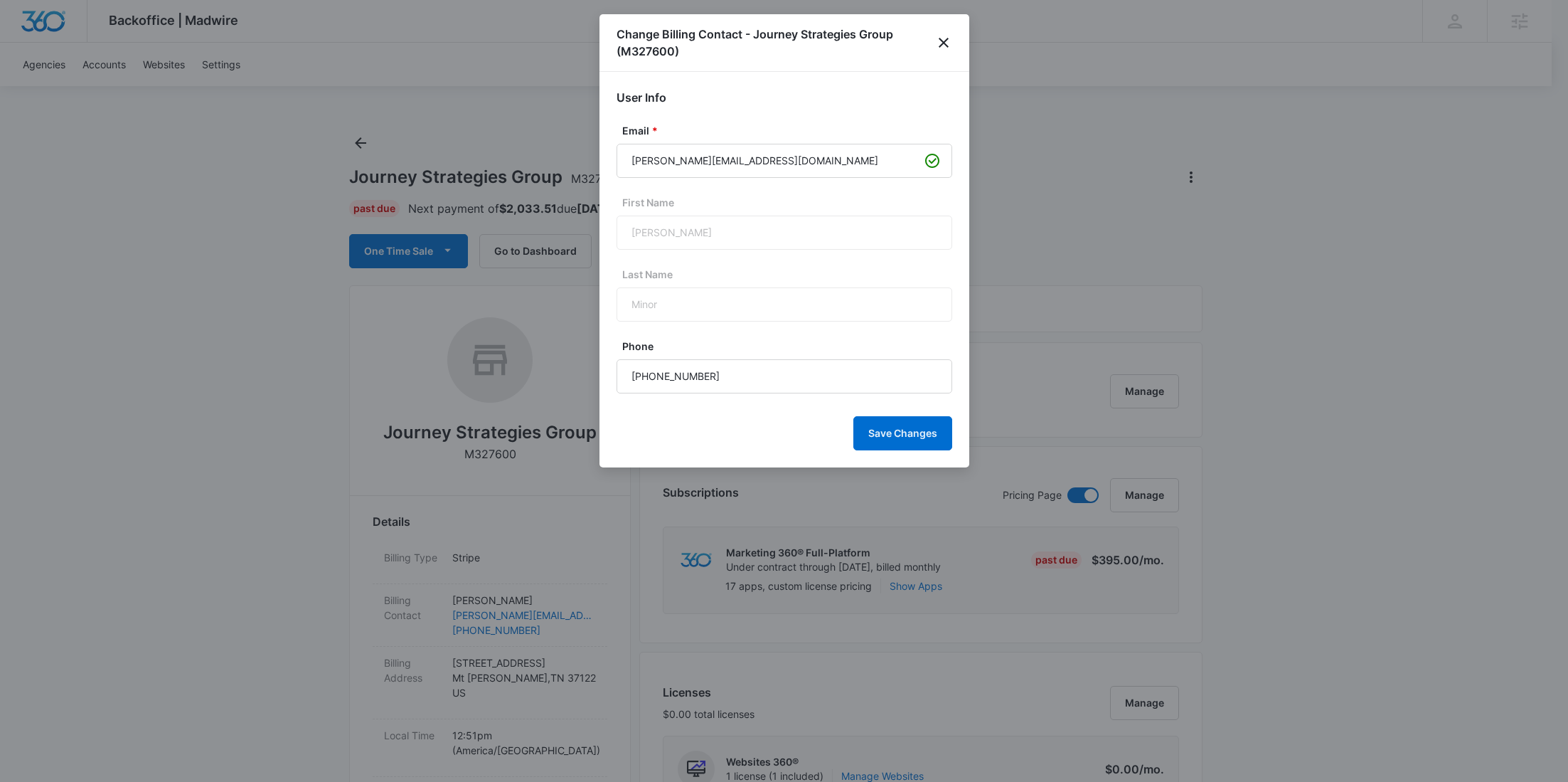
click at [648, 58] on h1 "Change Billing Contact - Journey Strategies Group (M327600)" at bounding box center [776, 42] width 319 height 34
click at [647, 49] on h1 "Change Billing Contact - Journey Strategies Group (M327600)" at bounding box center [776, 42] width 319 height 34
copy h1 "M327600"
click at [944, 38] on icon "close" at bounding box center [943, 42] width 17 height 17
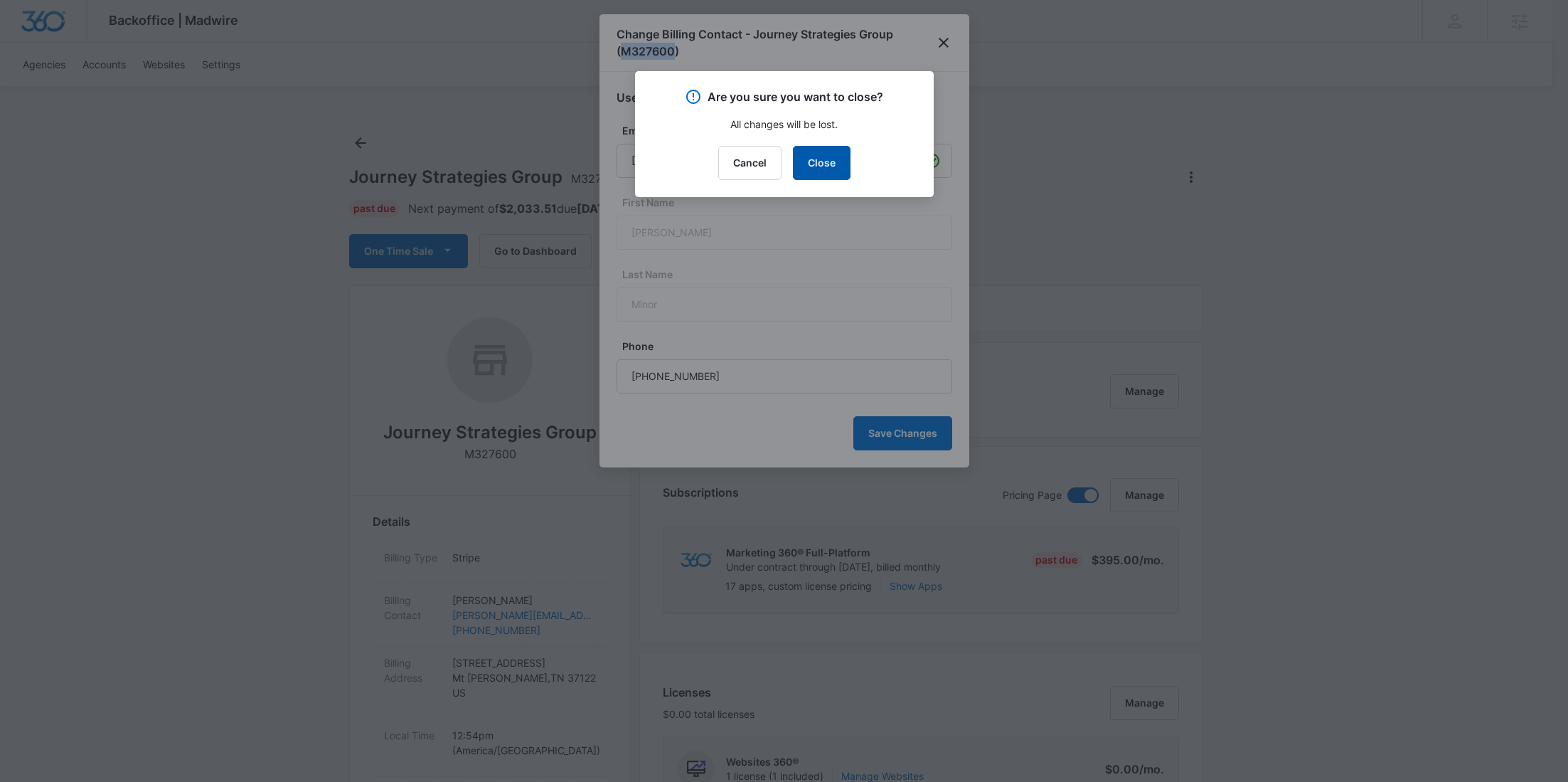
click at [823, 159] on button "Close" at bounding box center [822, 163] width 58 height 34
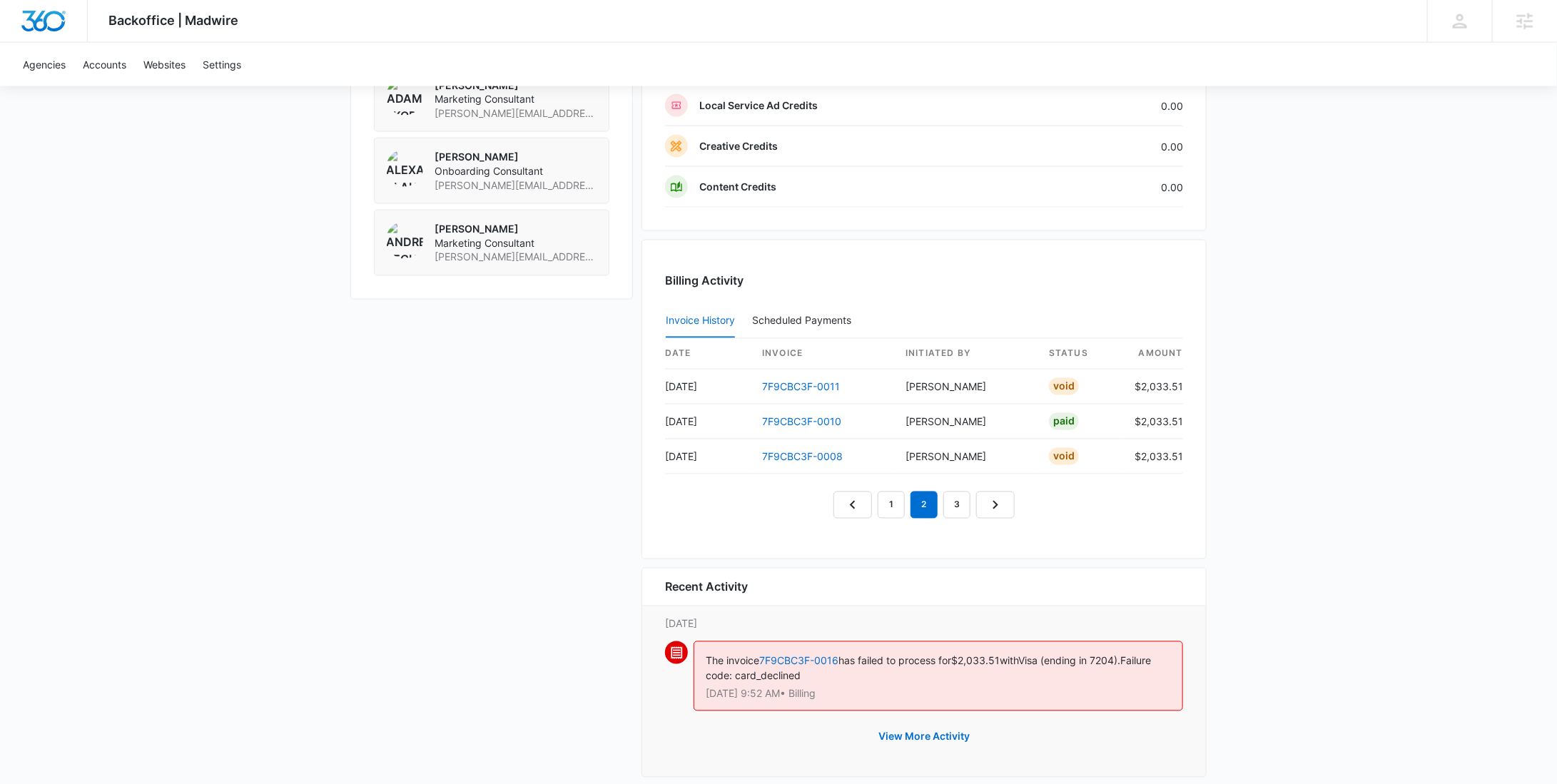
scroll to position [1235, 0]
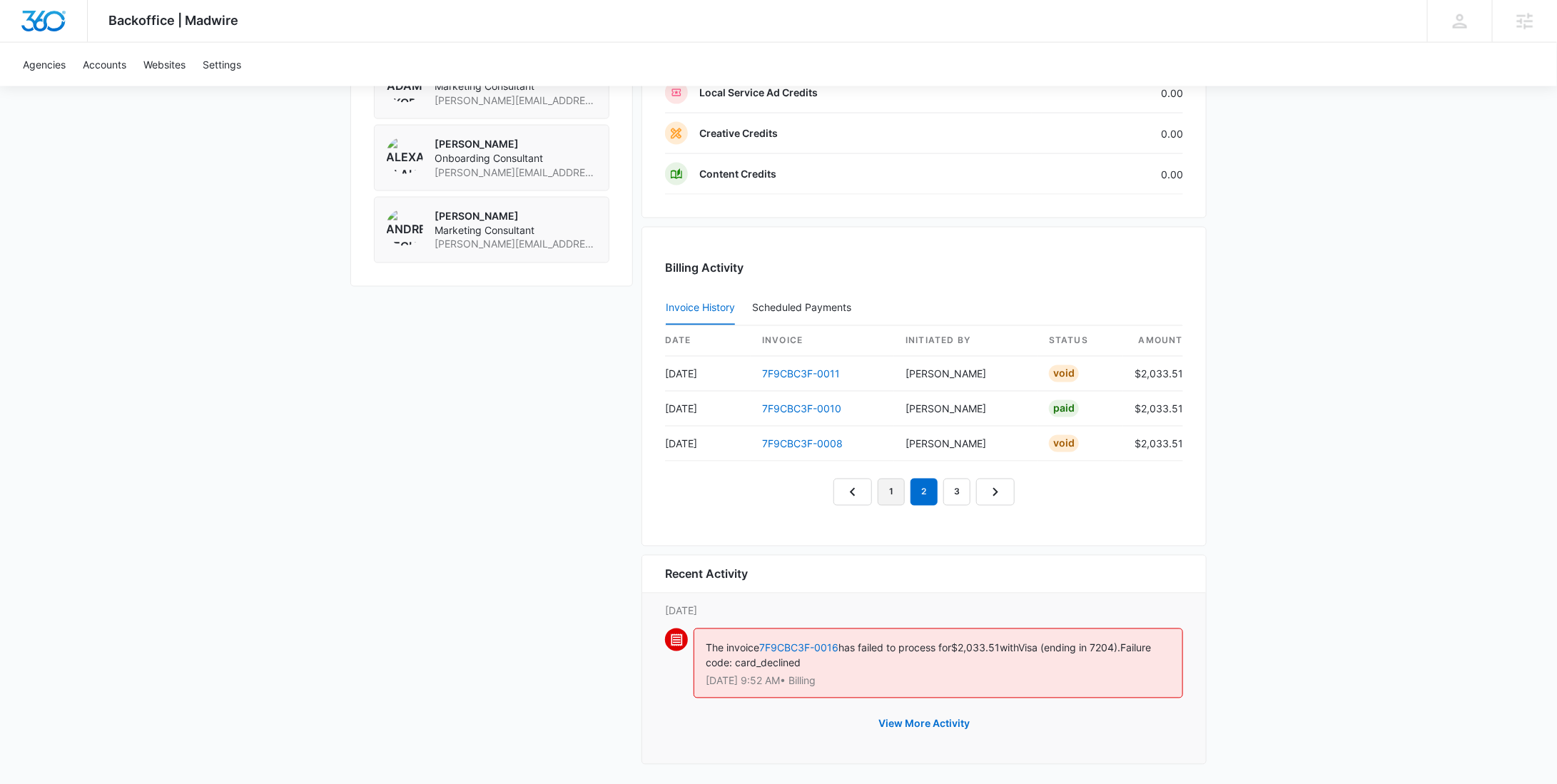
click at [897, 490] on link "1" at bounding box center [891, 492] width 27 height 27
click at [936, 491] on link "2" at bounding box center [924, 492] width 27 height 27
click at [946, 490] on link "3" at bounding box center [956, 492] width 27 height 27
click at [926, 483] on link "2" at bounding box center [924, 492] width 27 height 27
click at [901, 490] on link "1" at bounding box center [891, 492] width 27 height 27
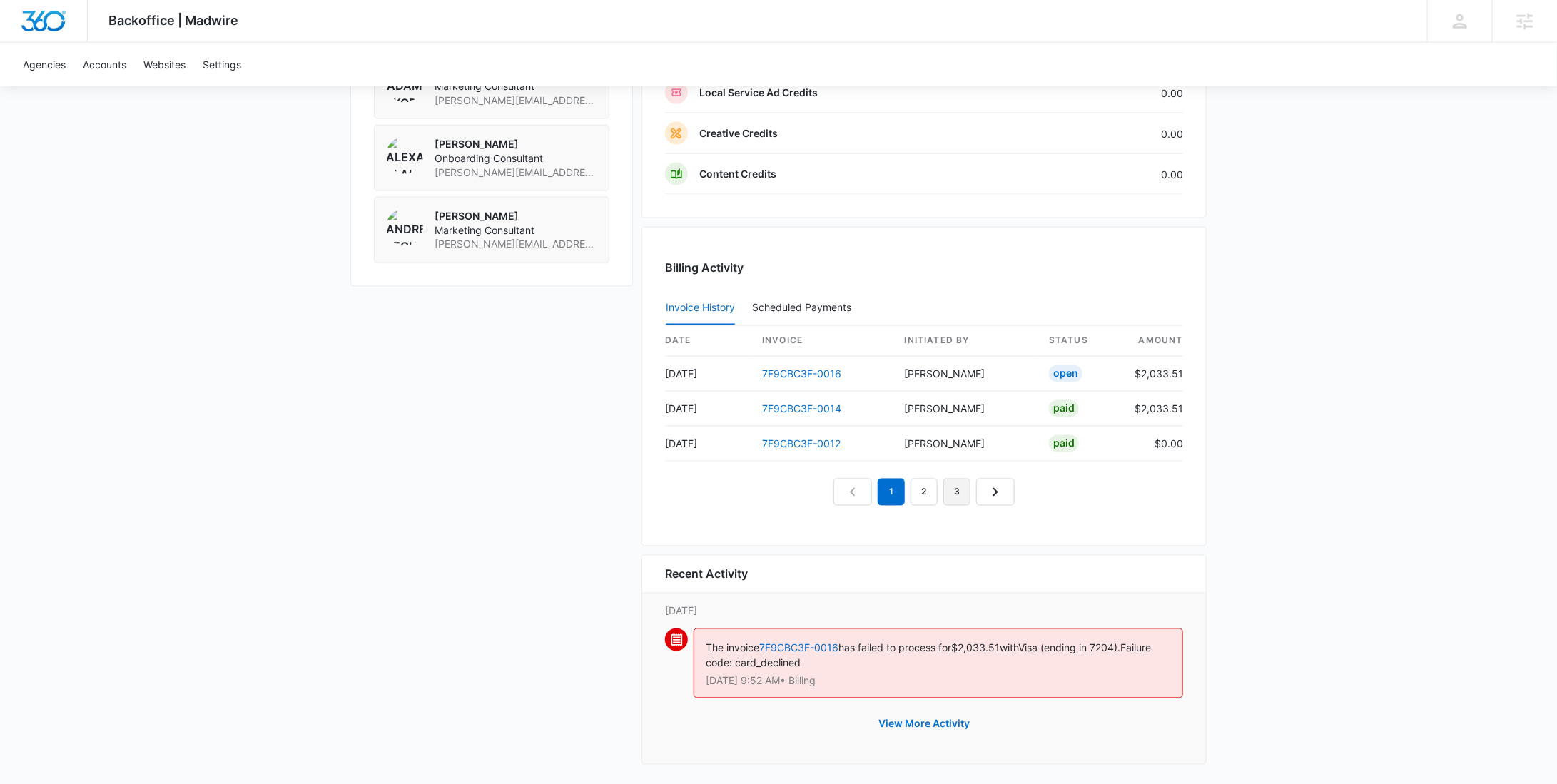
click at [957, 488] on link "3" at bounding box center [956, 492] width 27 height 27
click at [957, 488] on em "3" at bounding box center [956, 492] width 27 height 27
click at [924, 492] on link "2" at bounding box center [924, 492] width 27 height 27
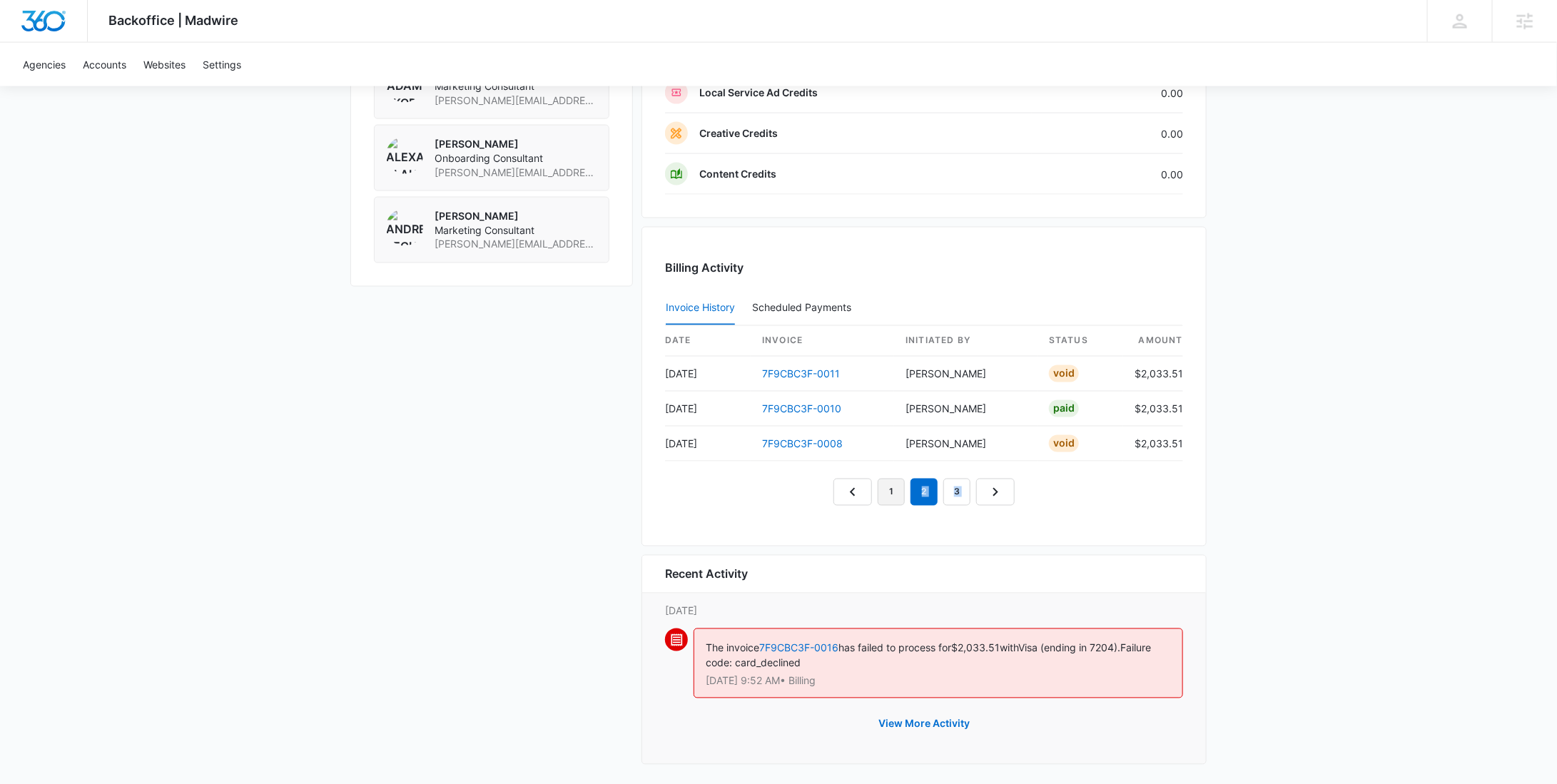
click at [893, 493] on link "1" at bounding box center [891, 492] width 27 height 27
click at [1041, 510] on div "Billing Activity Invoice History Scheduled Payments 0 date invoice Initiated By…" at bounding box center [924, 387] width 565 height 319
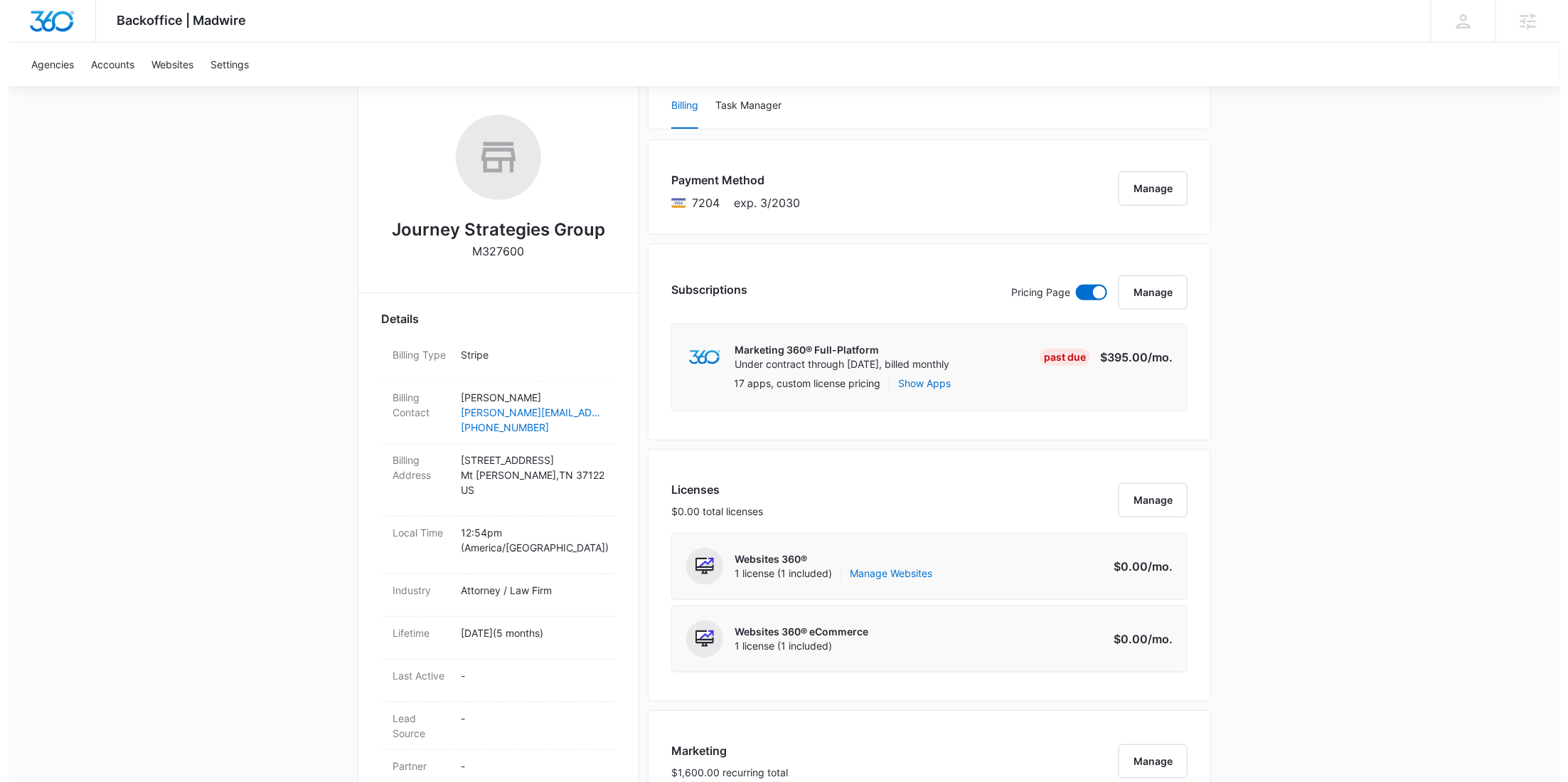
scroll to position [378, 0]
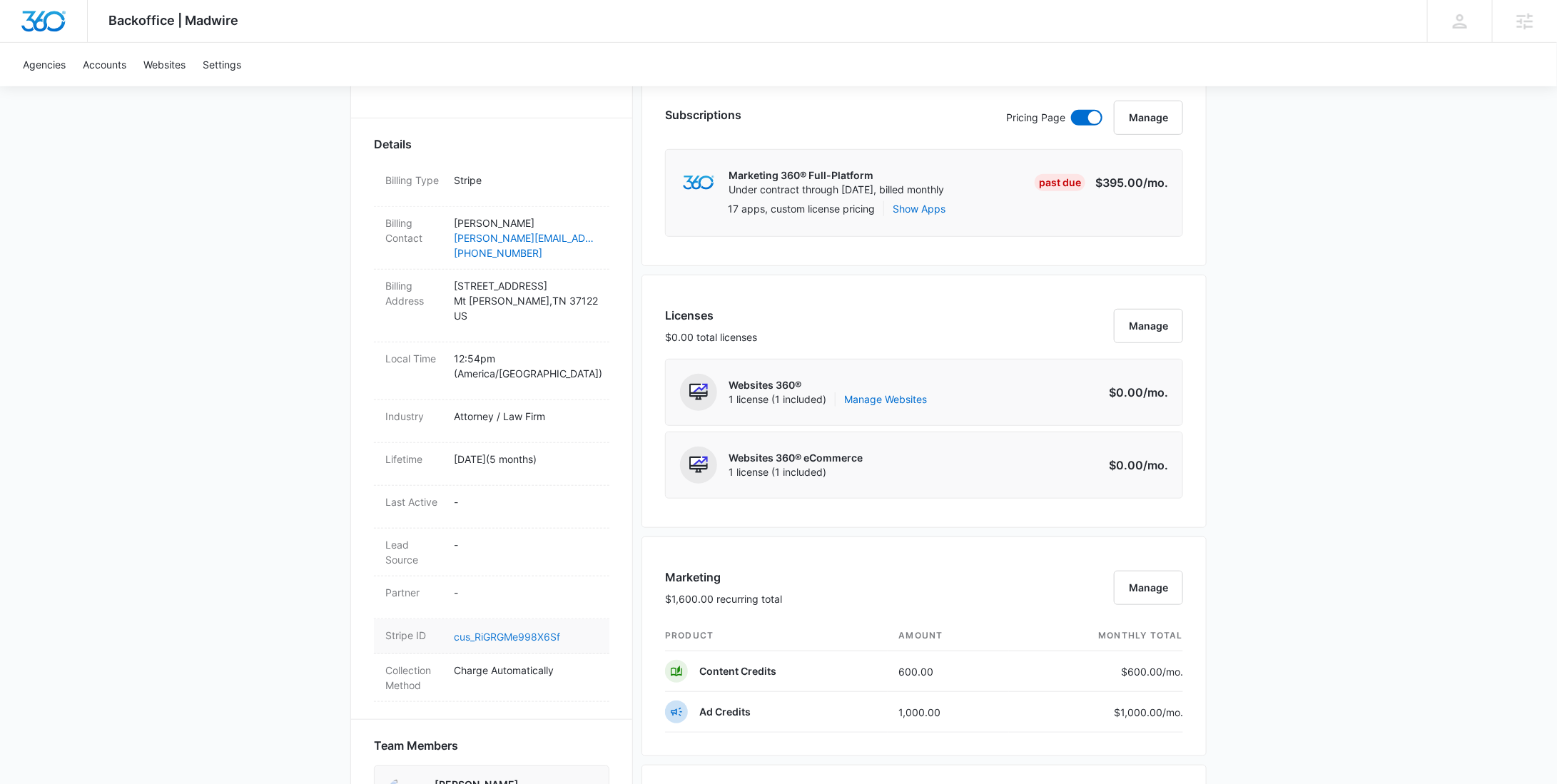
click at [493, 631] on link "cus_RiGRGMe998X6Sf" at bounding box center [507, 637] width 107 height 12
drag, startPoint x: 497, startPoint y: 219, endPoint x: 452, endPoint y: 219, distance: 45.0
click at [452, 219] on div "Billing Contact Greg Minor greg@grindsw.com (843) 860-8307" at bounding box center [491, 238] width 235 height 63
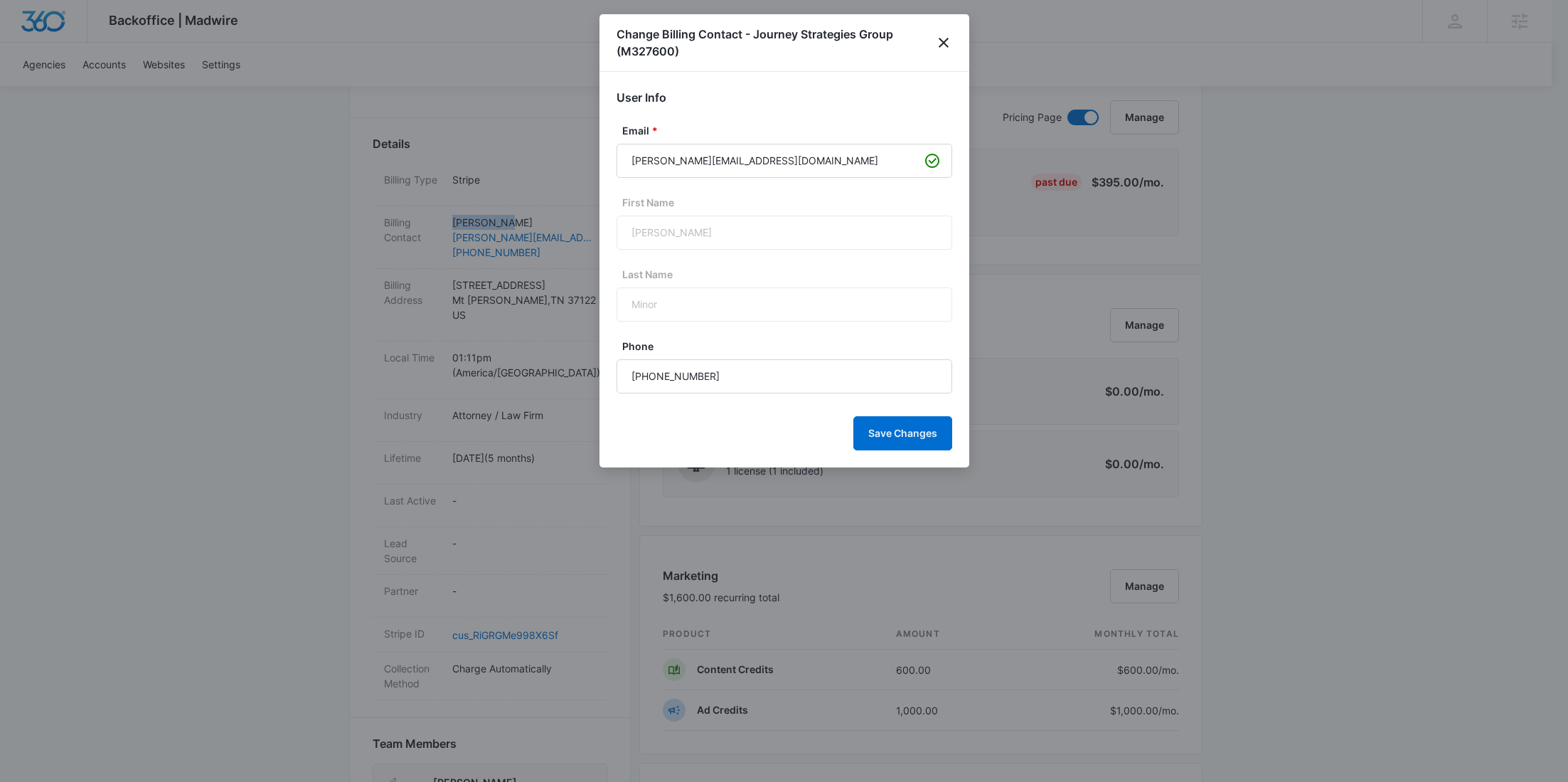
copy p "Greg Minor"
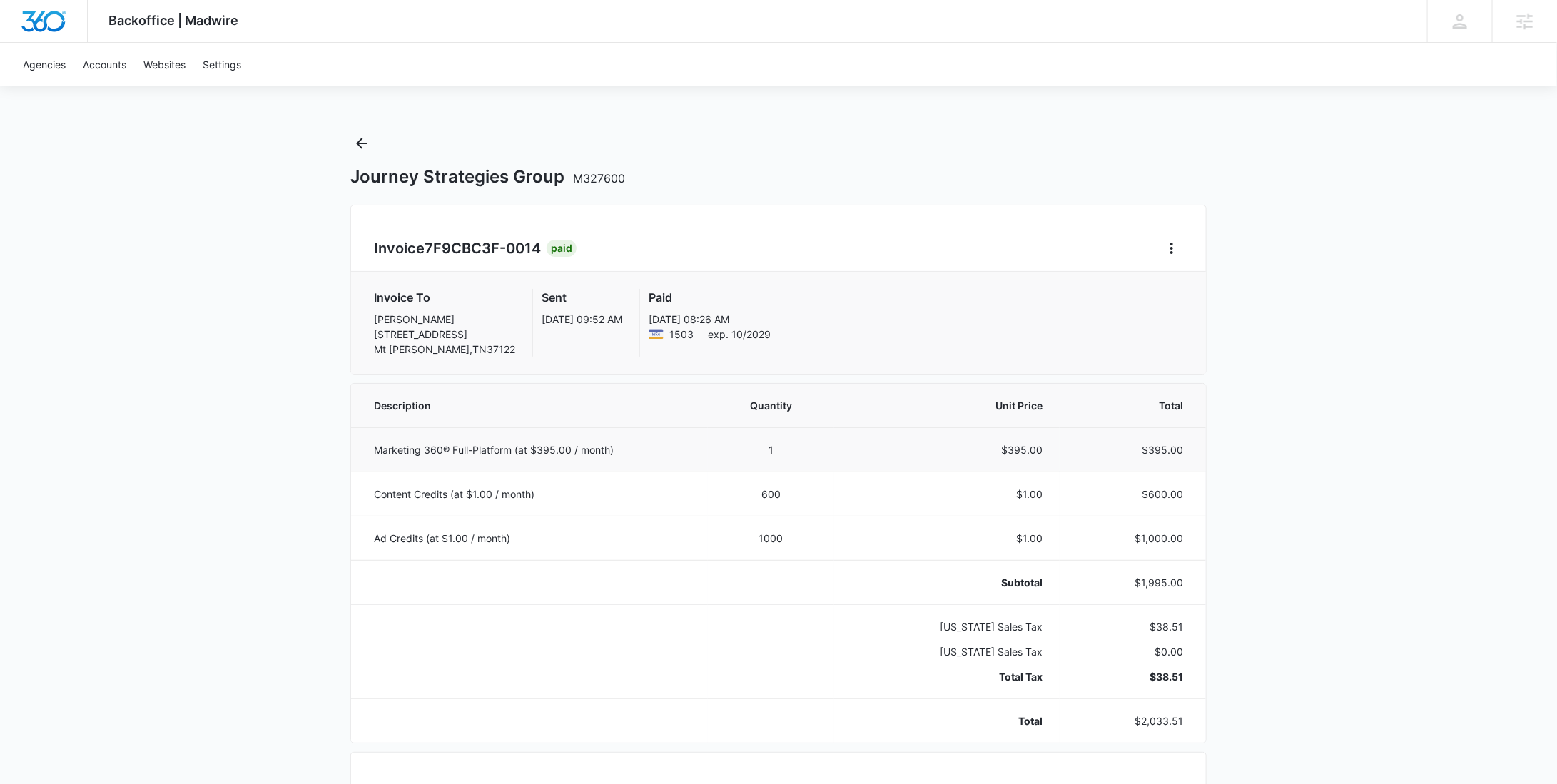
scroll to position [655, 0]
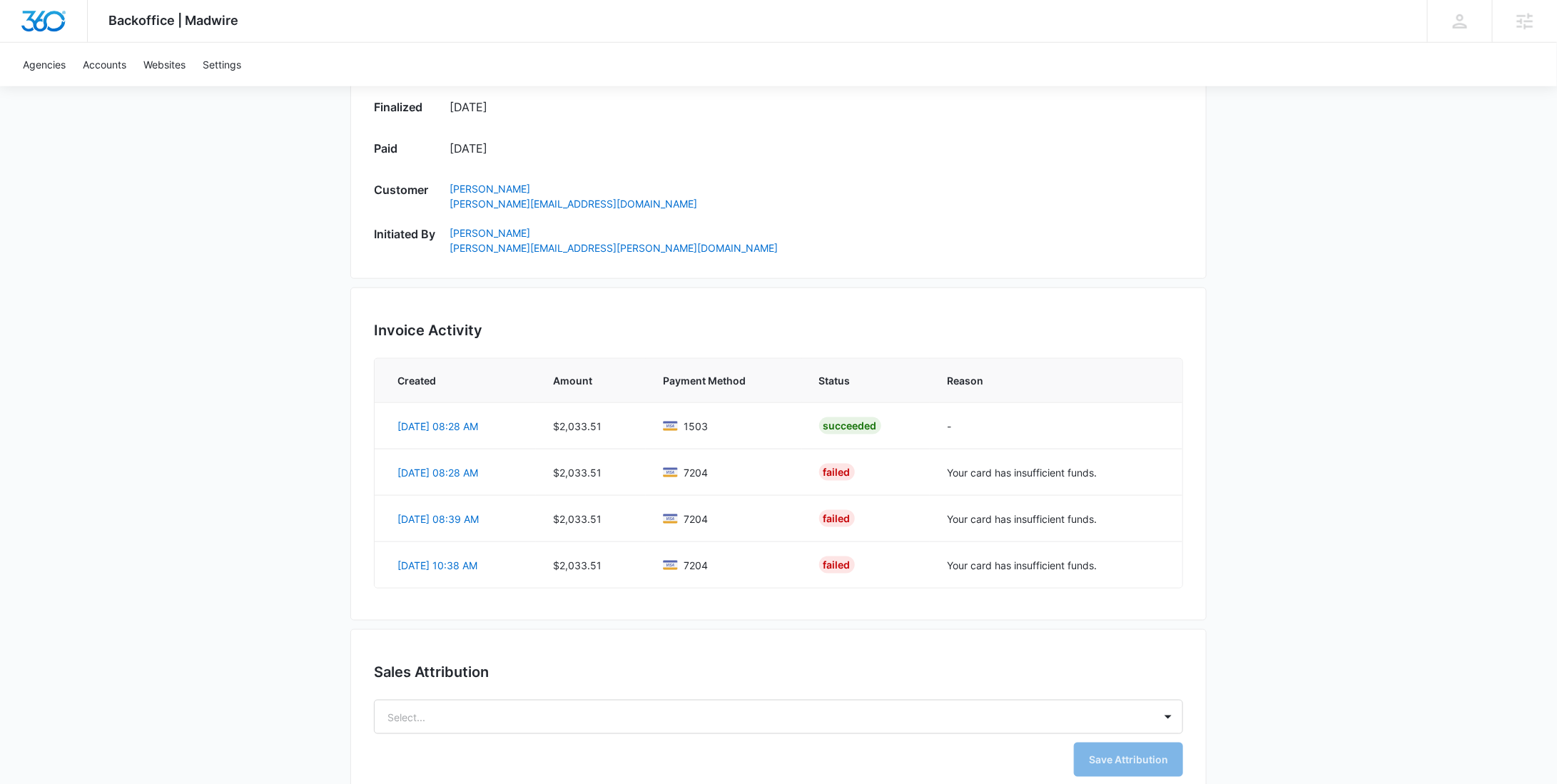
scroll to position [794, 0]
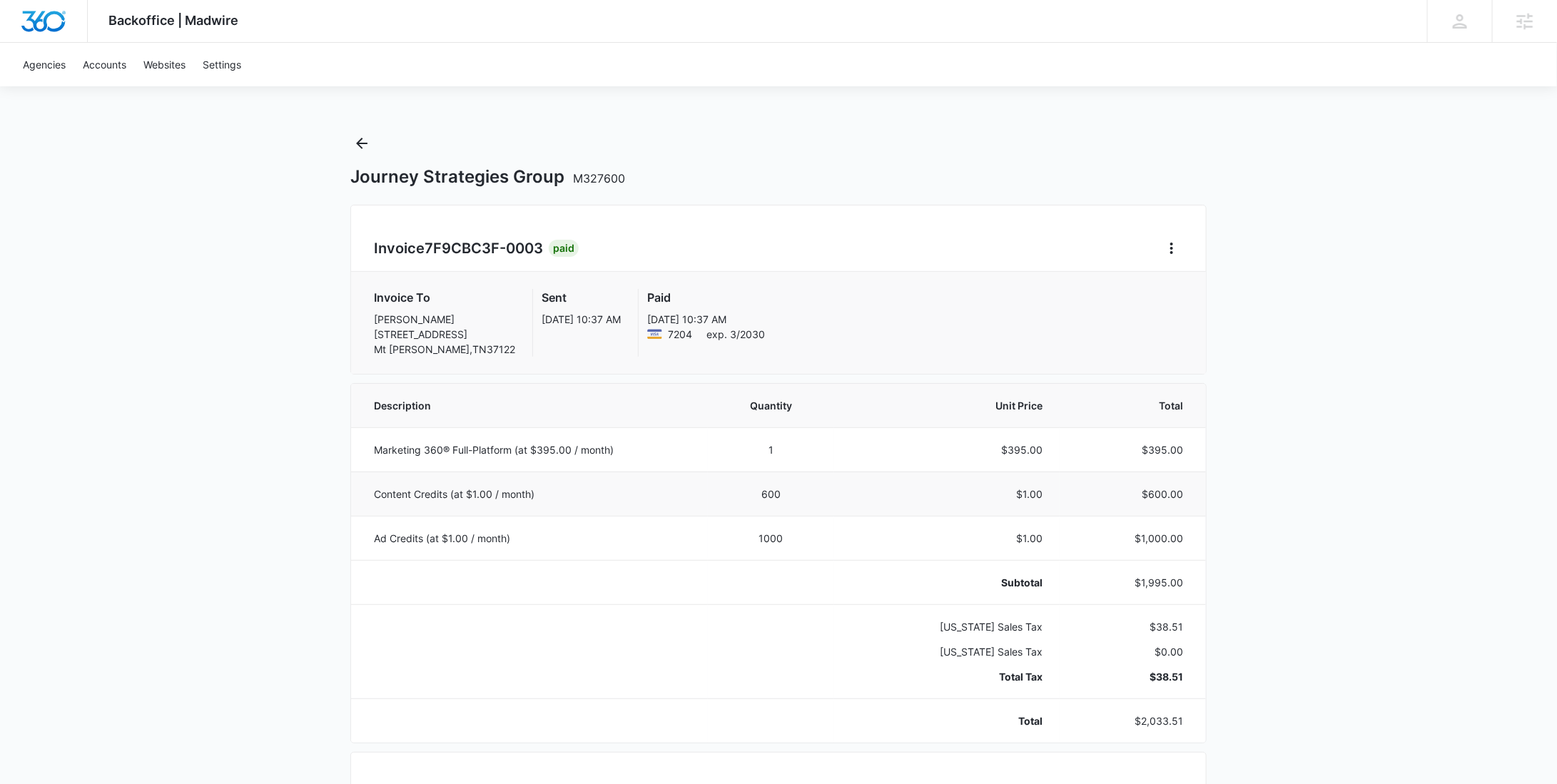
scroll to position [401, 0]
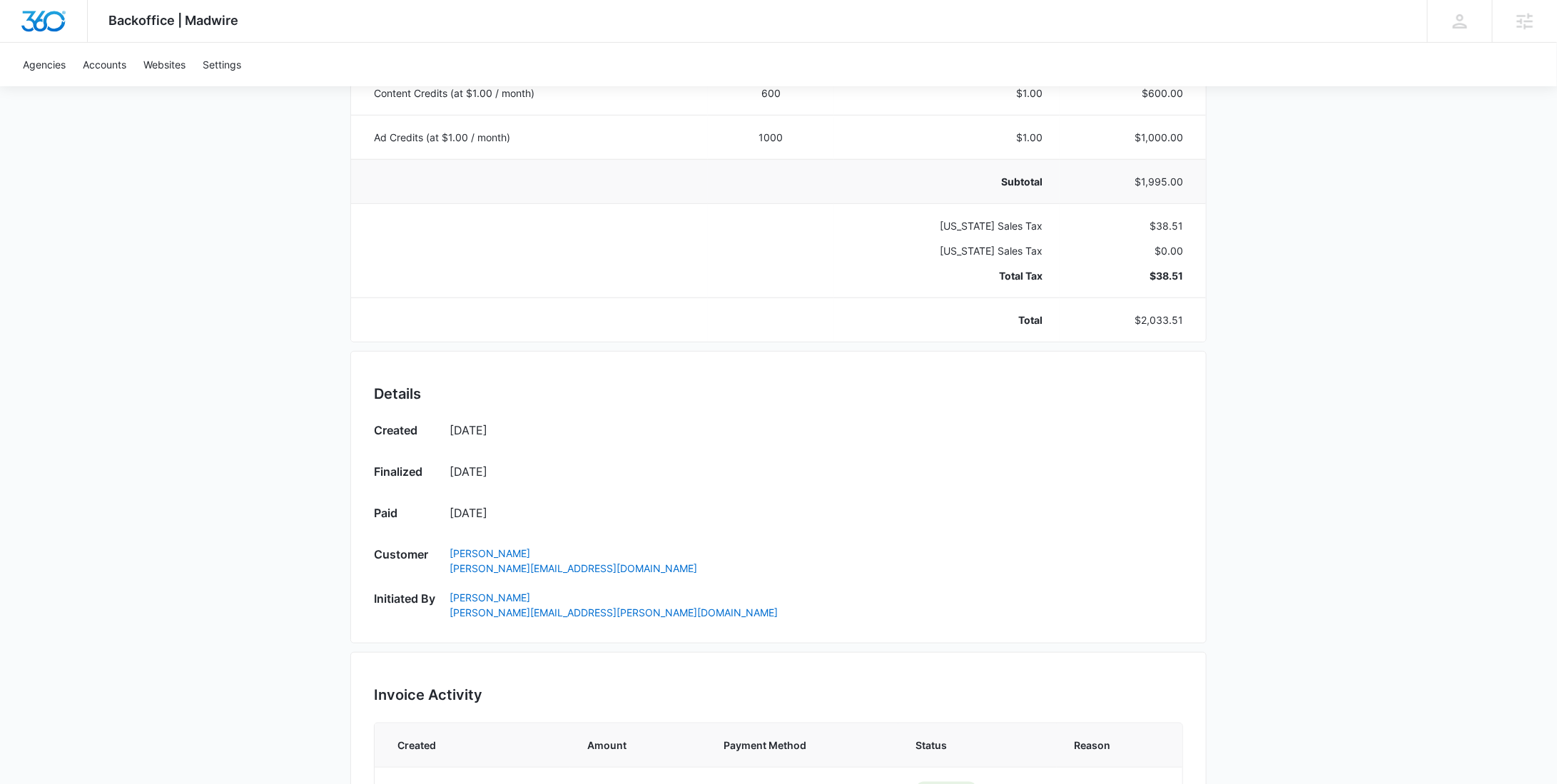
click at [1157, 179] on p "$1,995.00" at bounding box center [1130, 181] width 107 height 15
copy p "1,995.00"
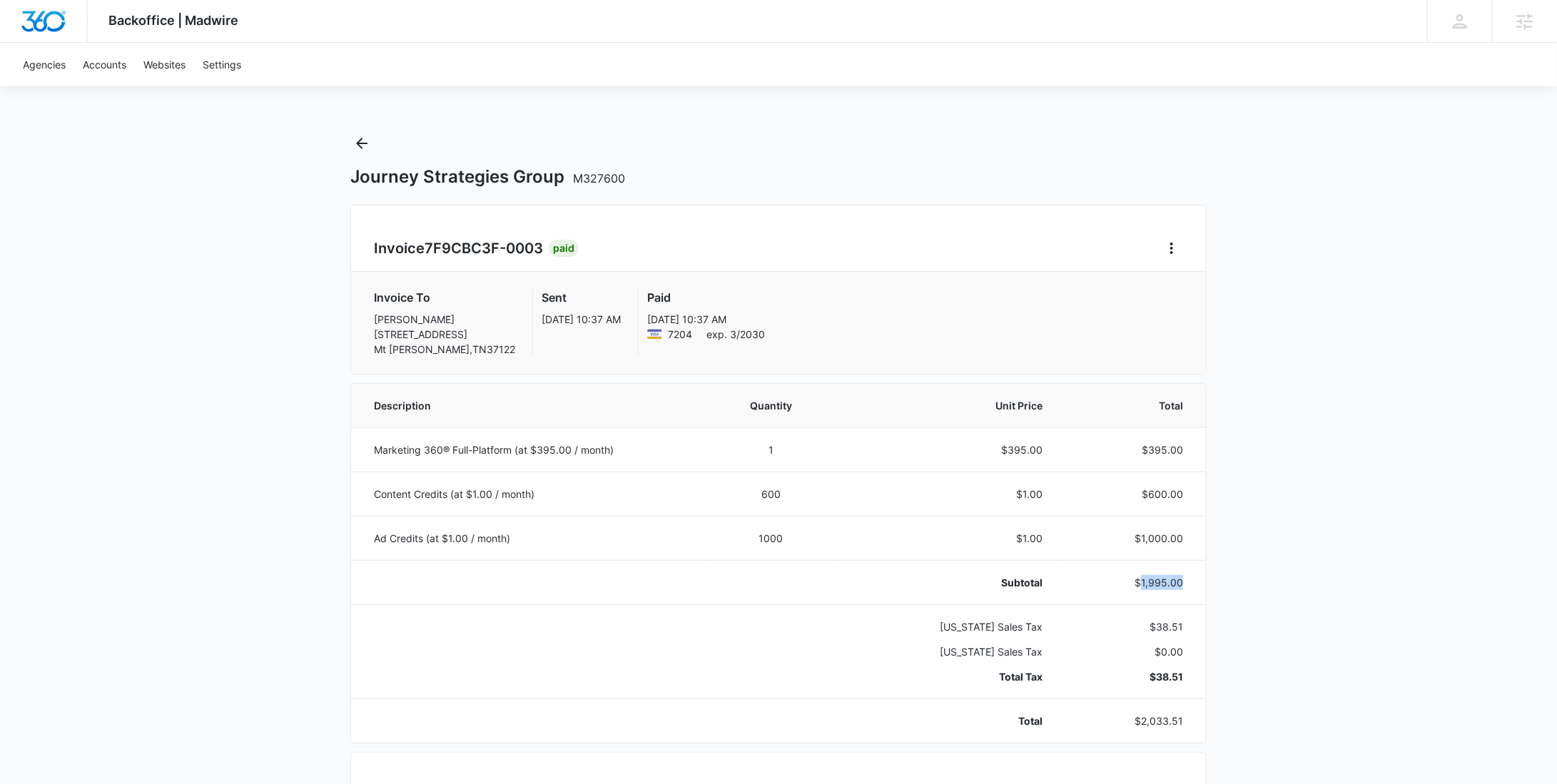
scroll to position [0, 0]
click at [367, 141] on icon "Back" at bounding box center [361, 143] width 17 height 17
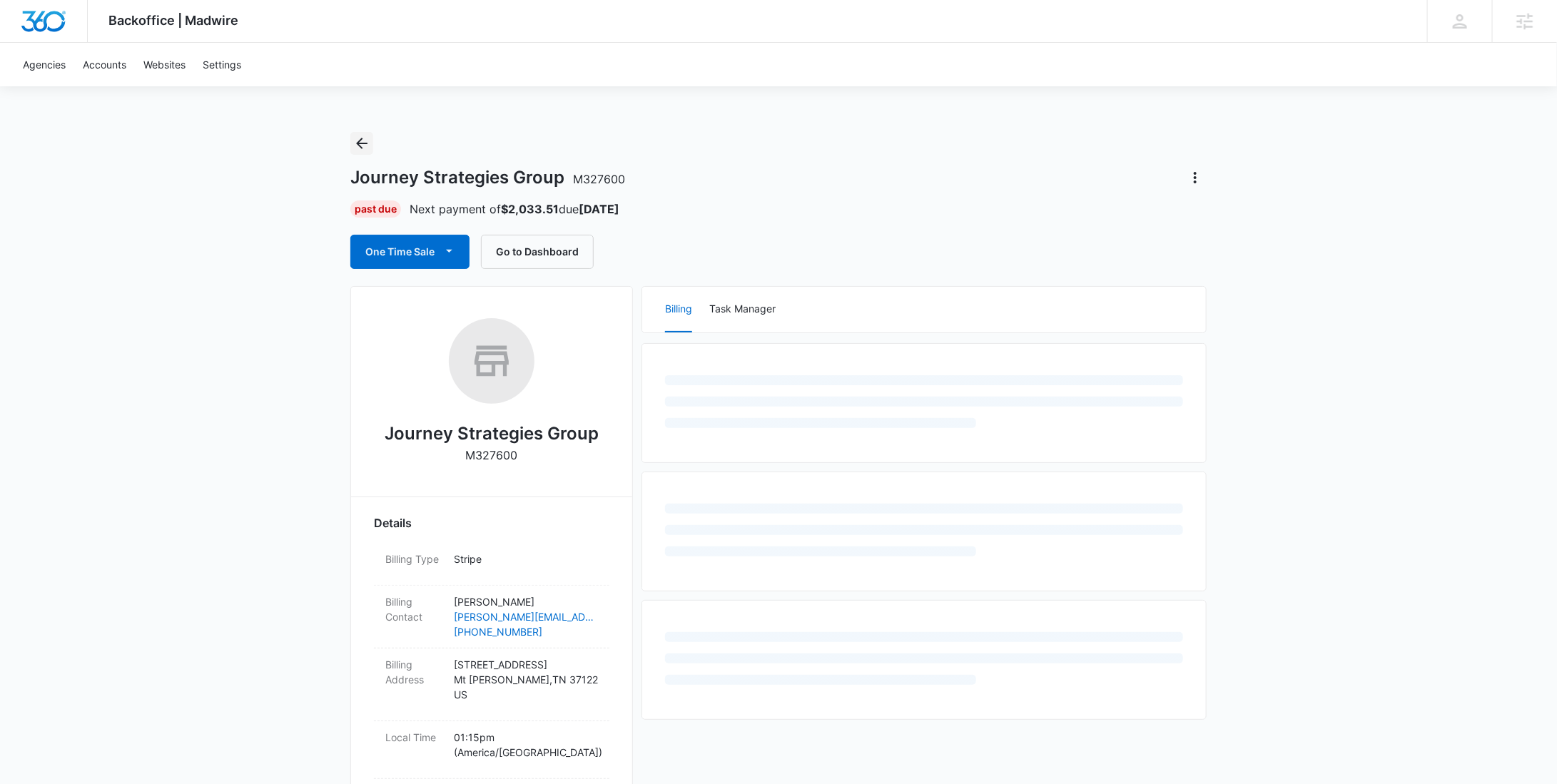
click at [368, 141] on icon "Back" at bounding box center [361, 143] width 17 height 17
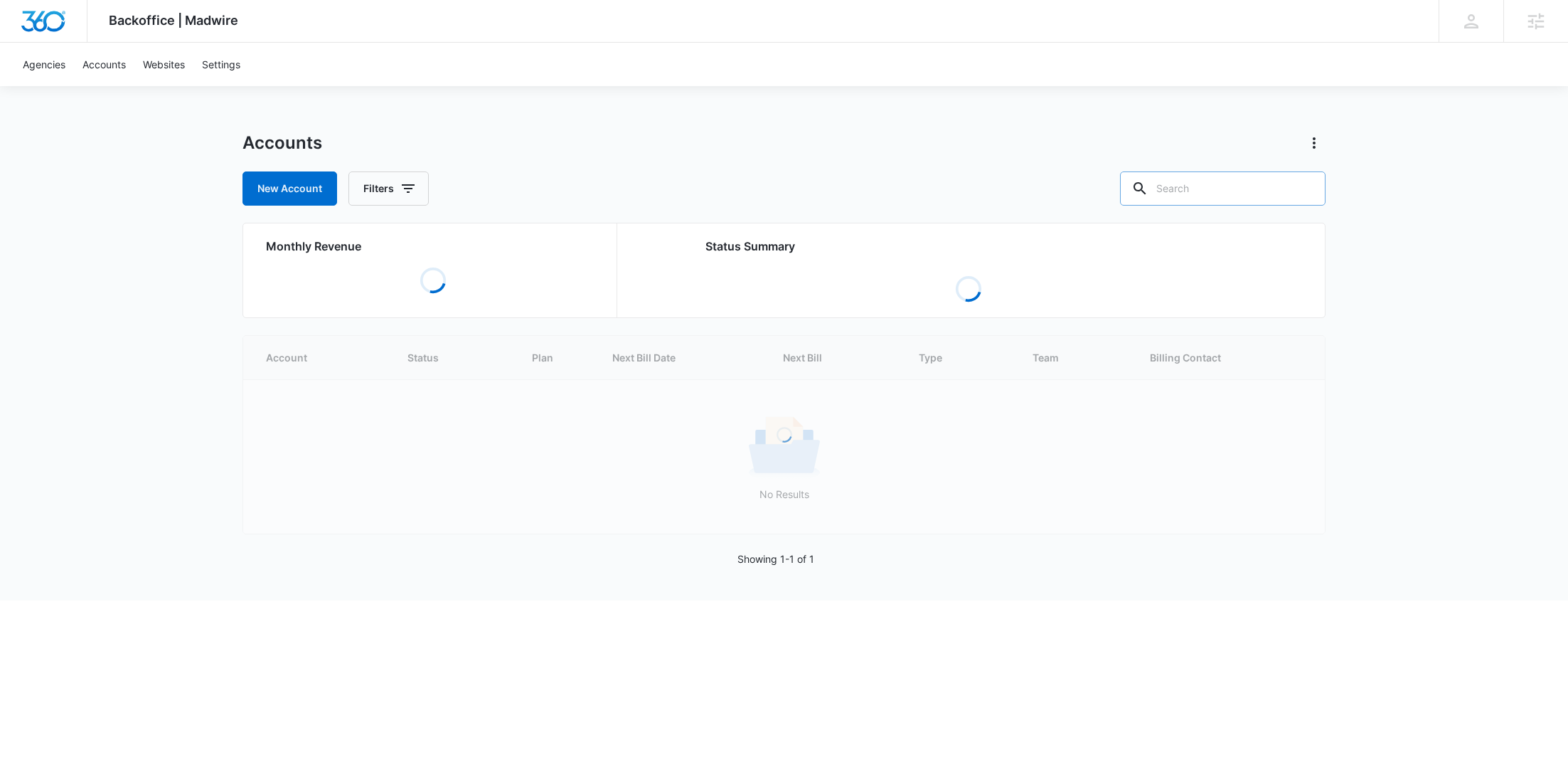
click at [1273, 180] on input "text" at bounding box center [1223, 189] width 206 height 34
paste input "M311547"
type input "M311547"
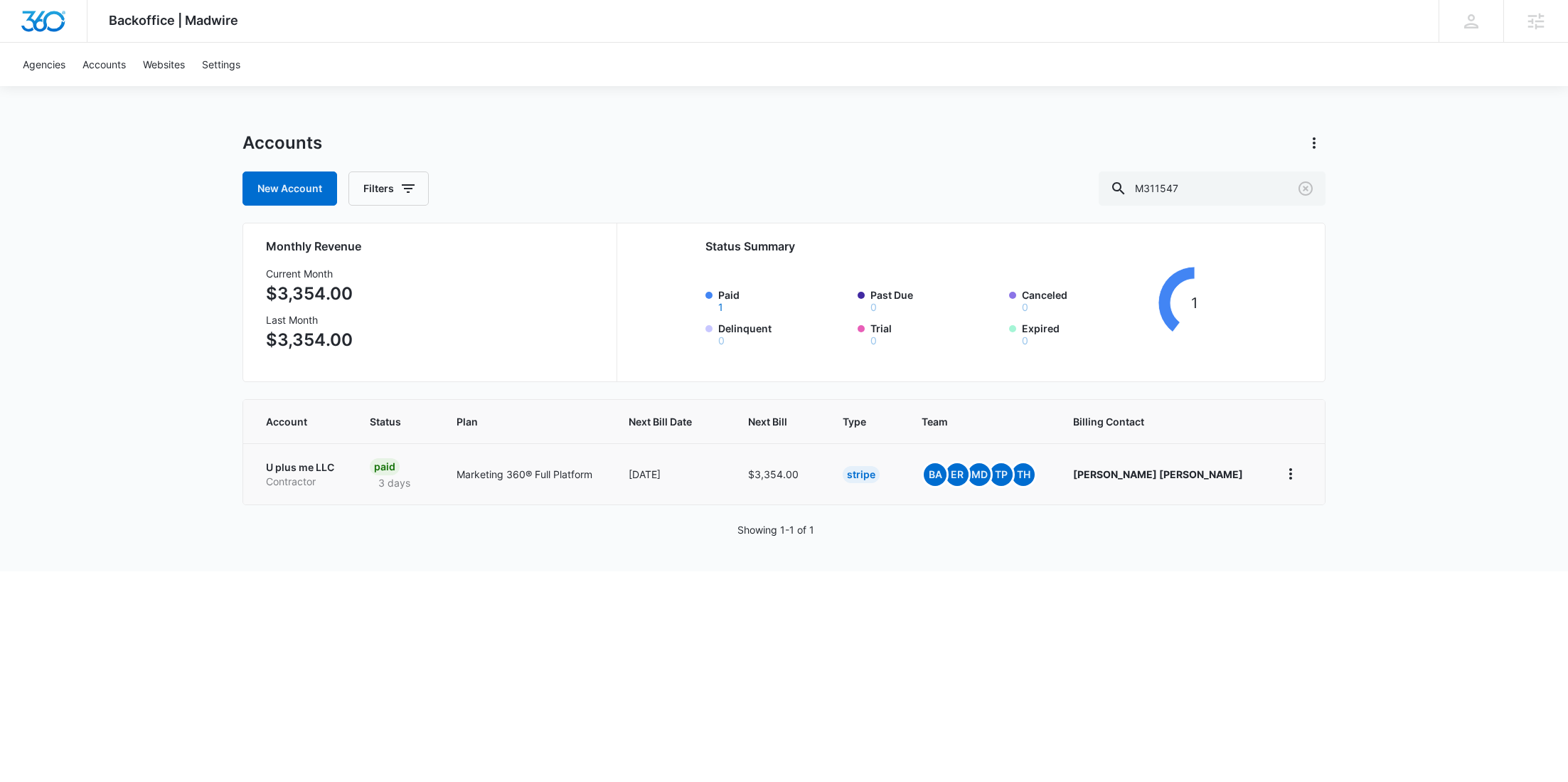
click at [315, 477] on p "Contractor" at bounding box center [301, 481] width 69 height 14
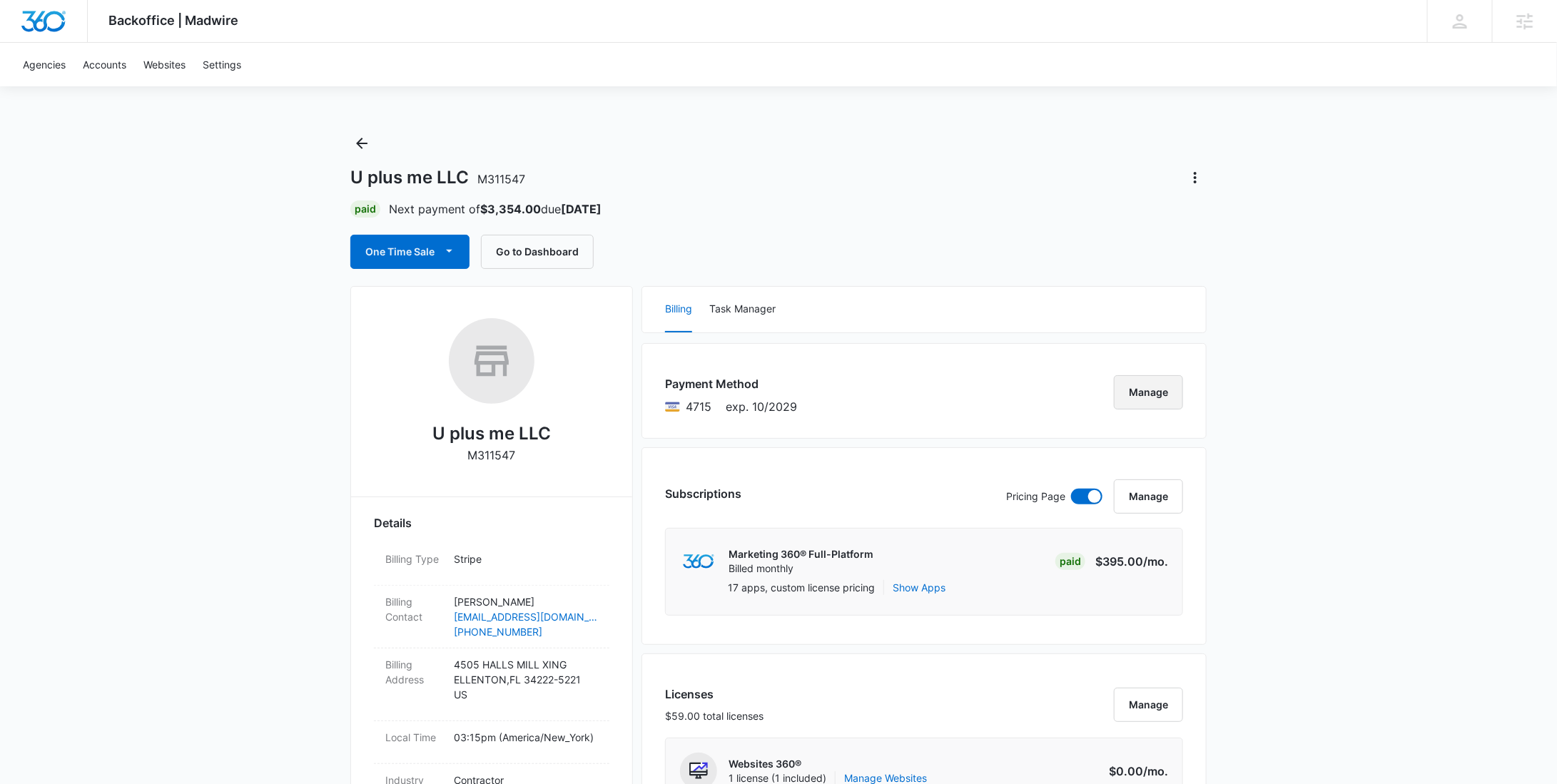
click at [1135, 400] on button "Manage" at bounding box center [1148, 392] width 69 height 34
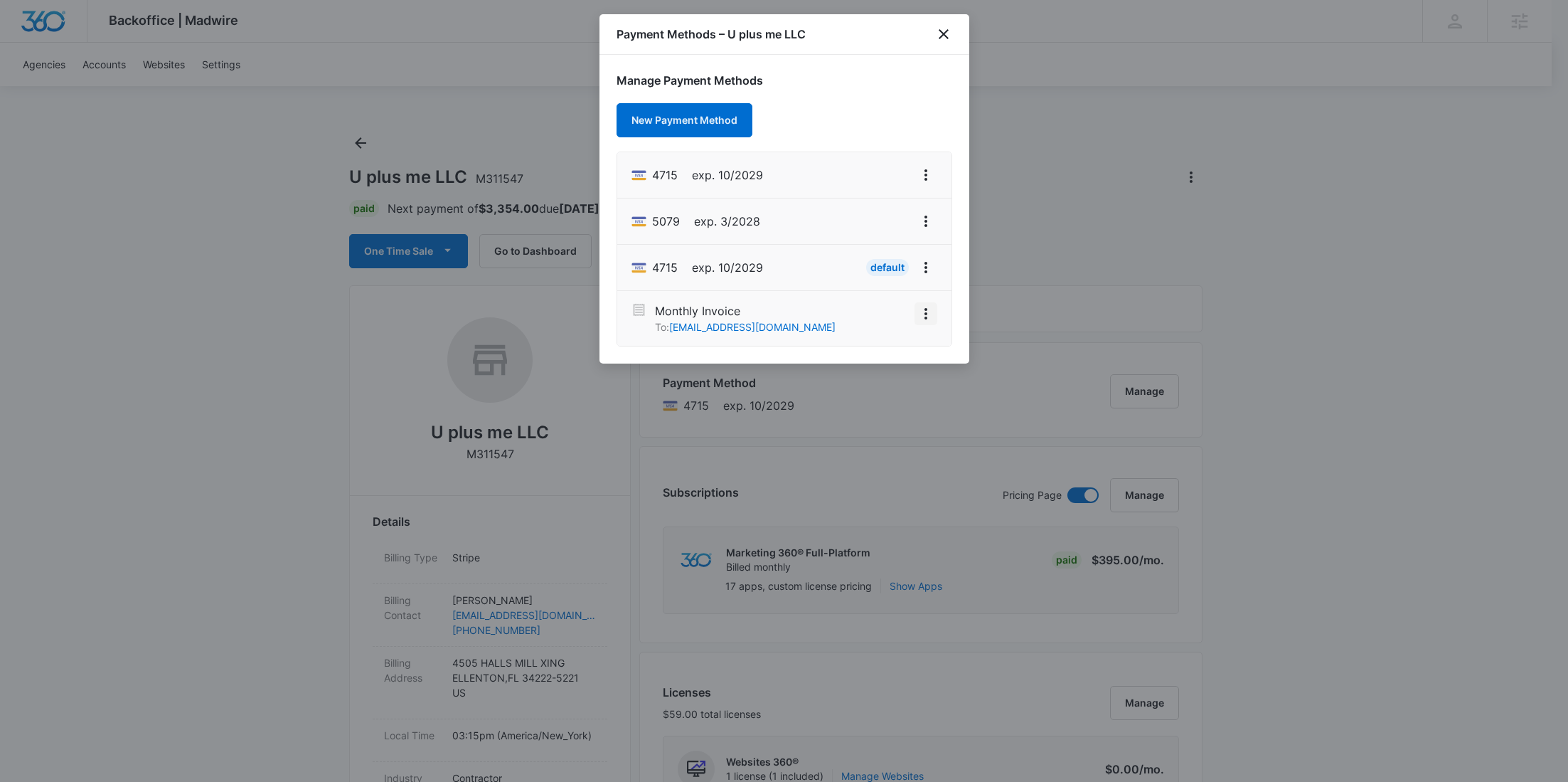
click at [935, 309] on button "View More" at bounding box center [926, 314] width 23 height 23
click at [898, 279] on button "Activate" at bounding box center [892, 275] width 90 height 21
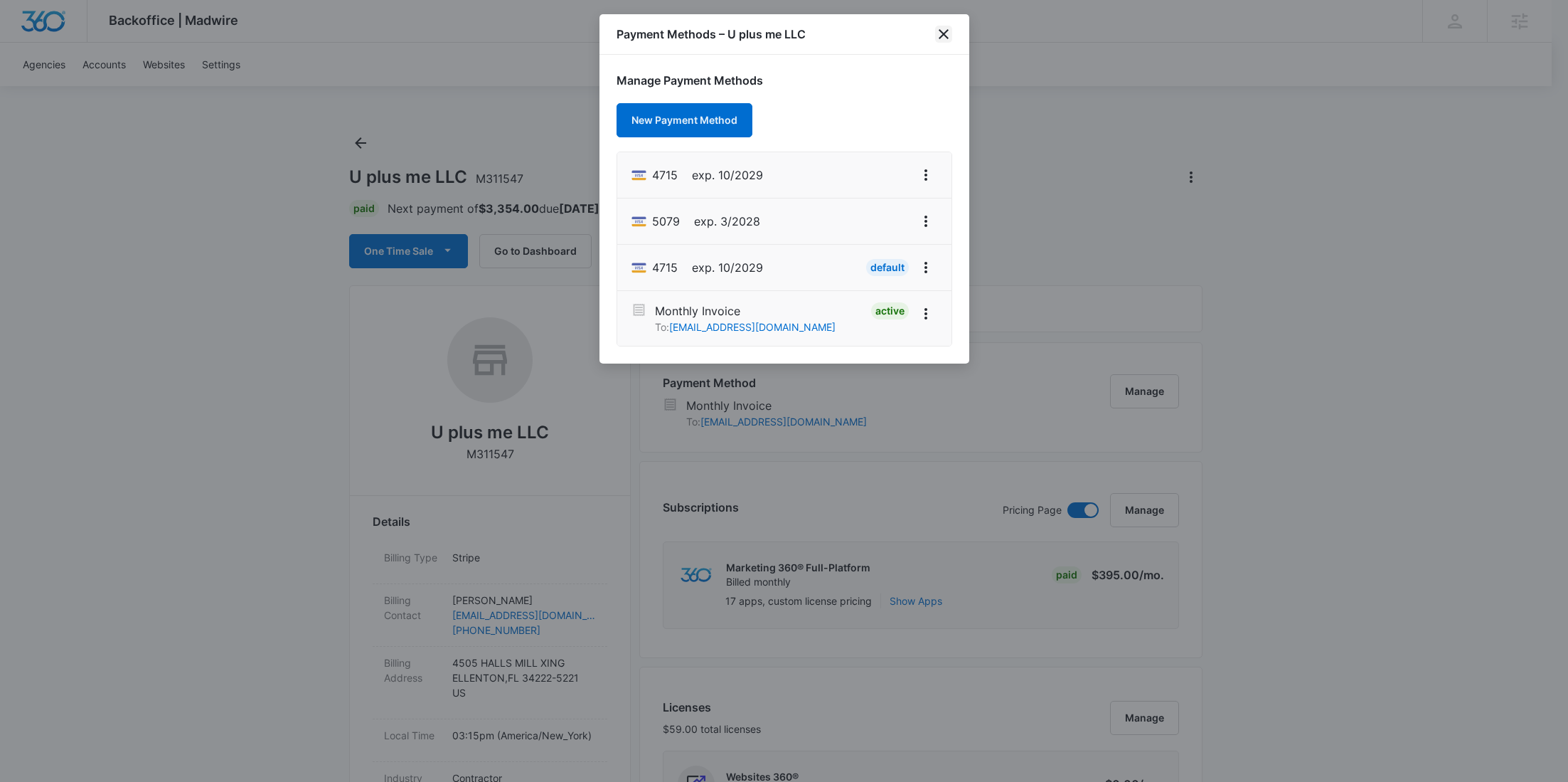
click at [938, 27] on icon "close" at bounding box center [943, 34] width 17 height 17
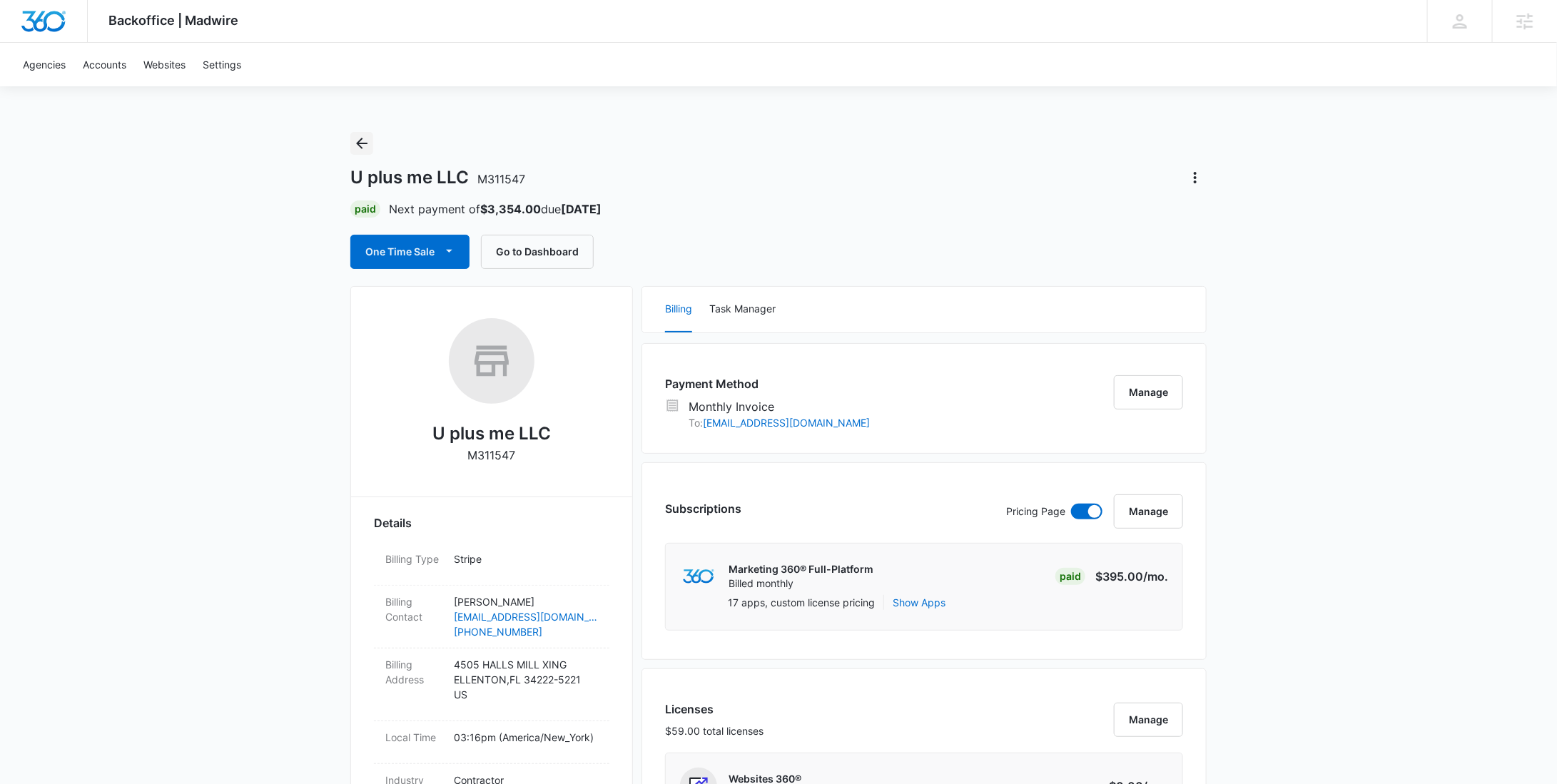
click at [360, 150] on icon "Back" at bounding box center [361, 143] width 17 height 17
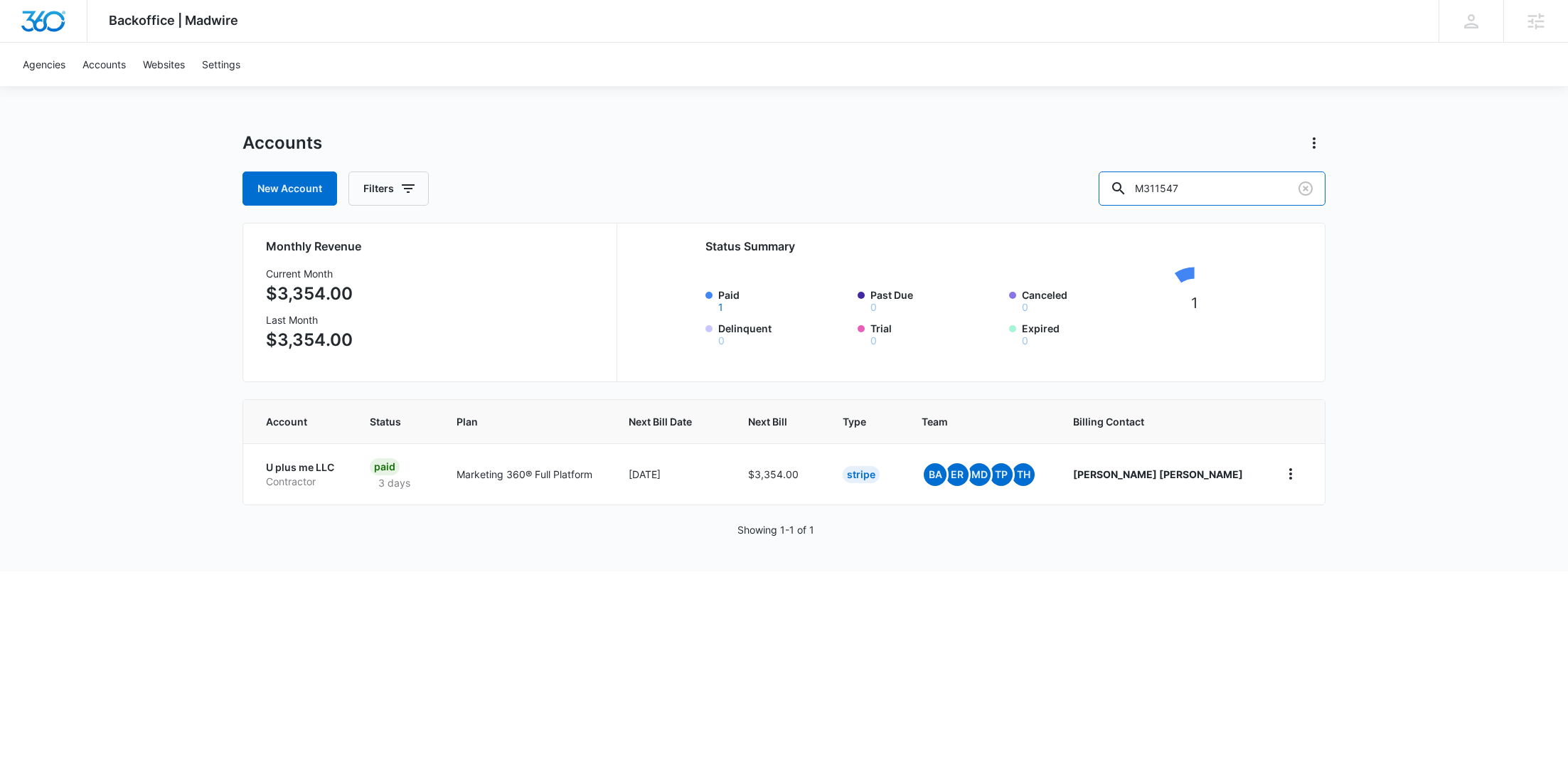
drag, startPoint x: 1240, startPoint y: 195, endPoint x: 1071, endPoint y: 188, distance: 169.1
click at [1071, 188] on div "New Account Filters M311547" at bounding box center [784, 189] width 1083 height 34
paste input "37056"
type input "M337056"
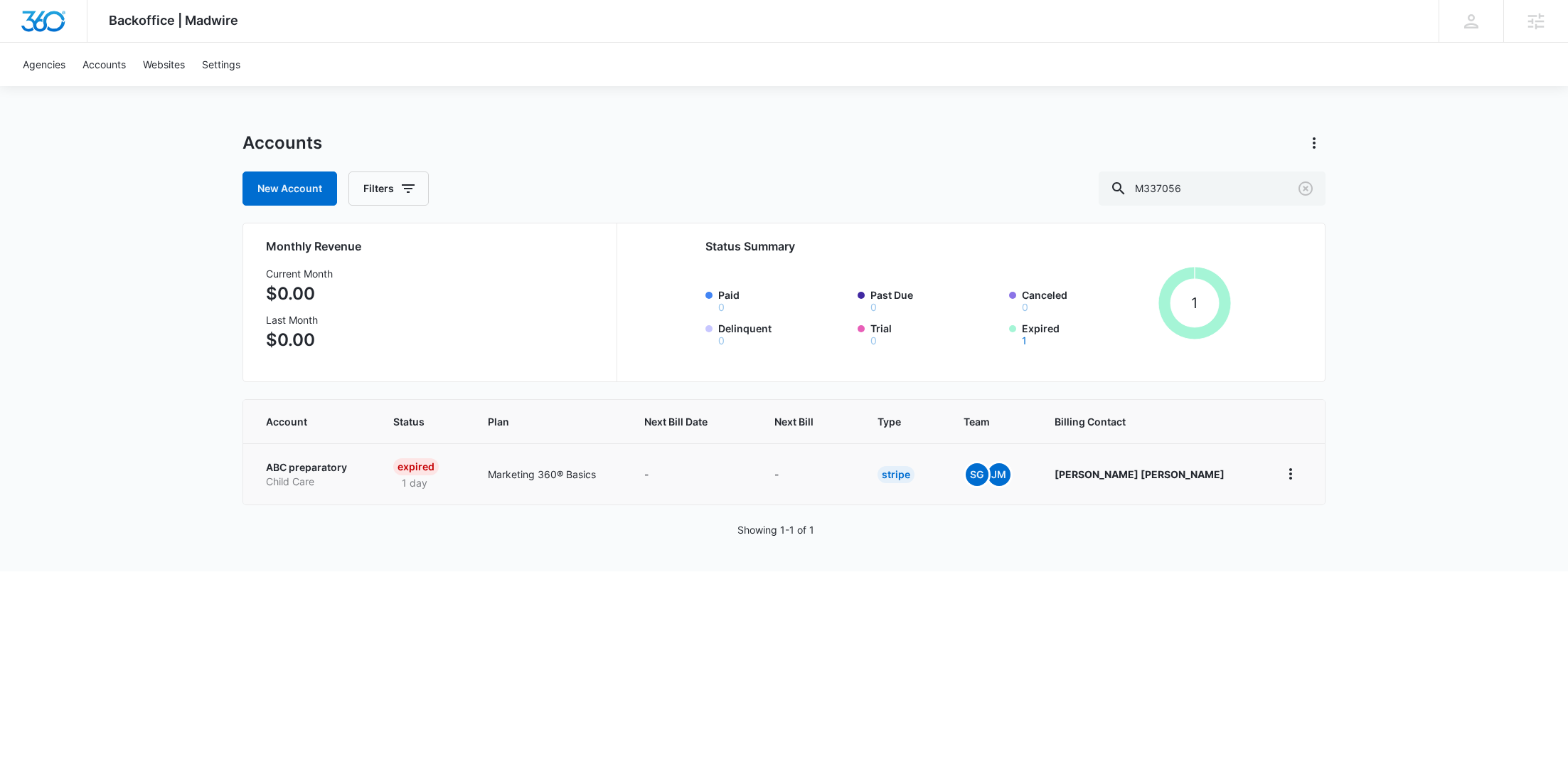
click at [321, 460] on p "ABC preparatory" at bounding box center [313, 467] width 93 height 14
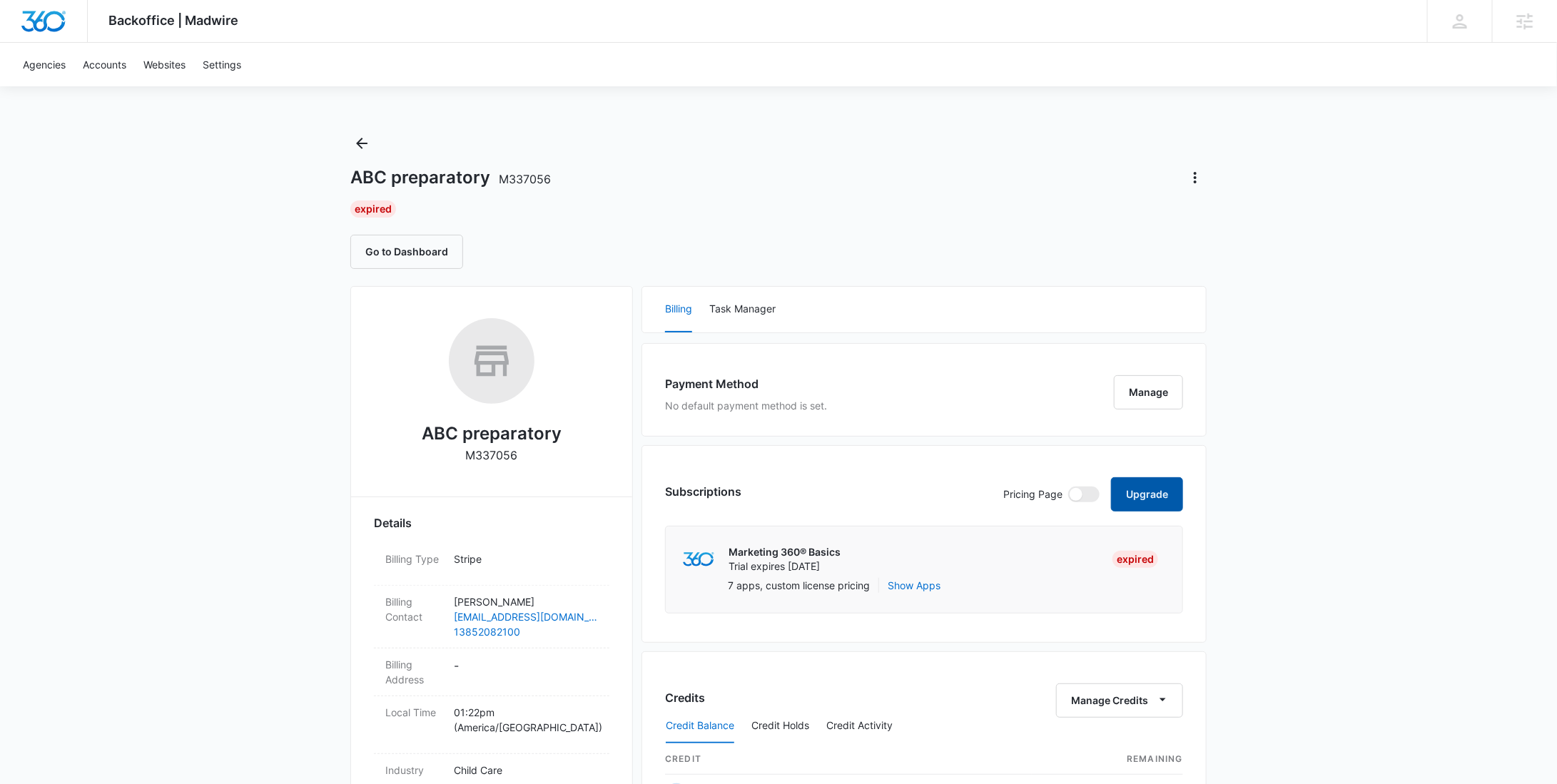
click at [1174, 490] on button "Upgrade" at bounding box center [1147, 495] width 72 height 34
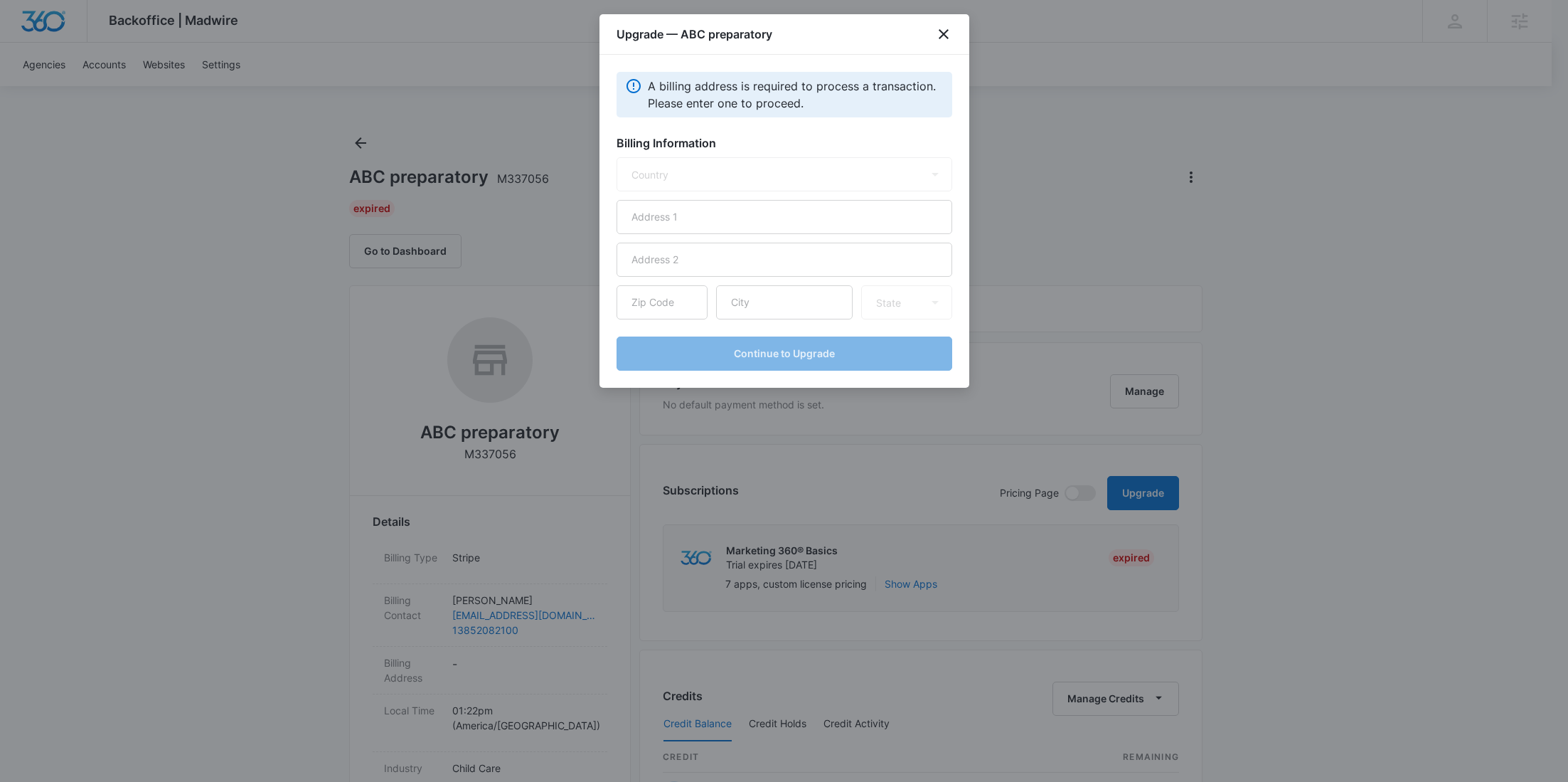
select select "US"
click at [809, 224] on input "text" at bounding box center [784, 217] width 336 height 34
paste input "[STREET_ADDRESS]"
type input "[STREET_ADDRESS]"
click at [767, 303] on input "text" at bounding box center [784, 302] width 136 height 34
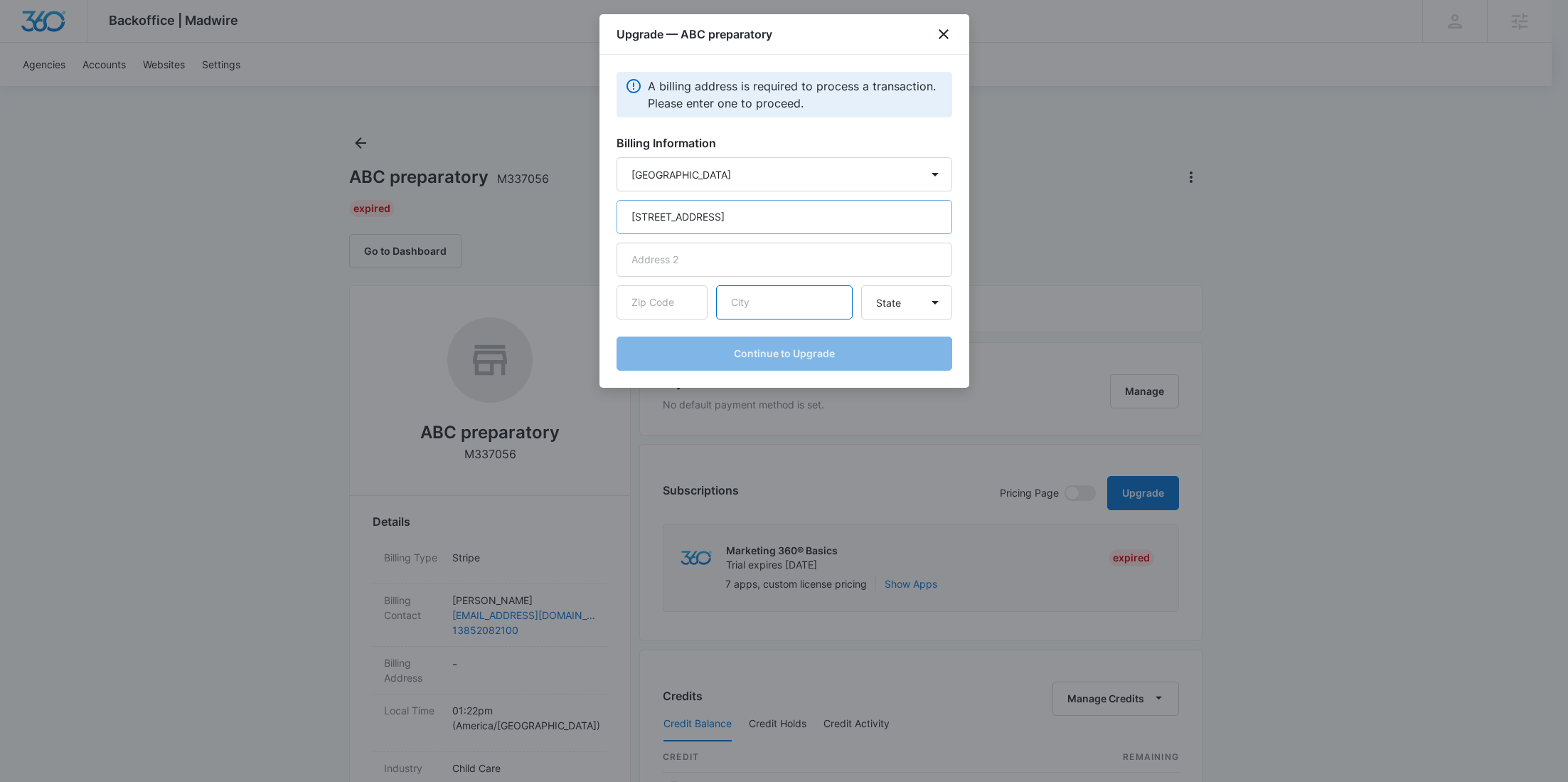
paste input "Alpine"
type input "Alpine"
drag, startPoint x: 657, startPoint y: 292, endPoint x: 679, endPoint y: 292, distance: 22.0
click at [657, 292] on input "text" at bounding box center [662, 302] width 91 height 34
paste input "84004"
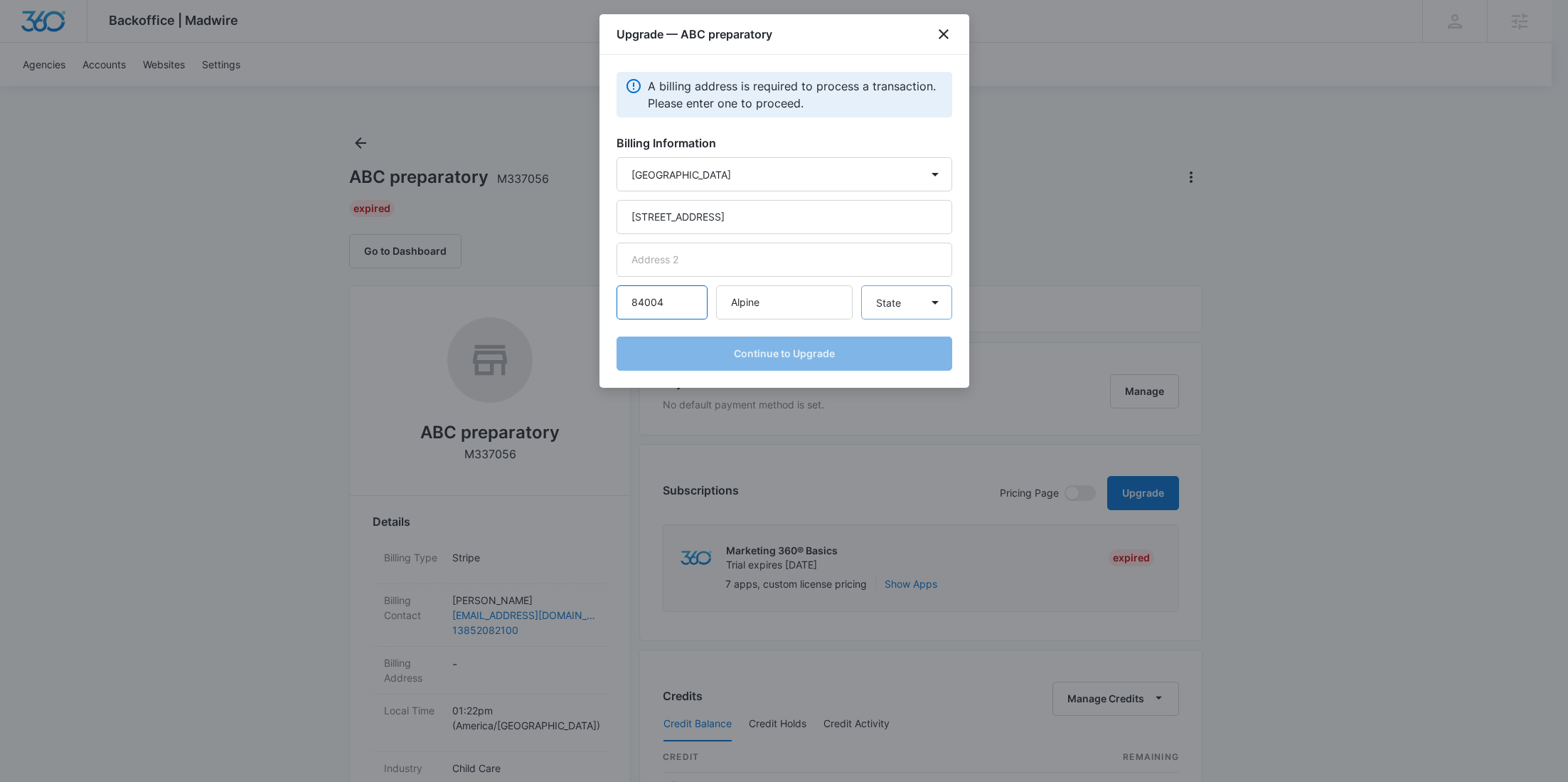
type input "84004"
click at [890, 315] on select "State [US_STATE] [US_STATE] [US_STATE] [US_STATE] [US_STATE] [US_STATE] [US_STA…" at bounding box center [906, 302] width 91 height 34
select select "UT"
click at [862, 285] on select "State [US_STATE] [US_STATE] [US_STATE] [US_STATE] [US_STATE] [US_STATE] [US_STA…" at bounding box center [906, 302] width 91 height 34
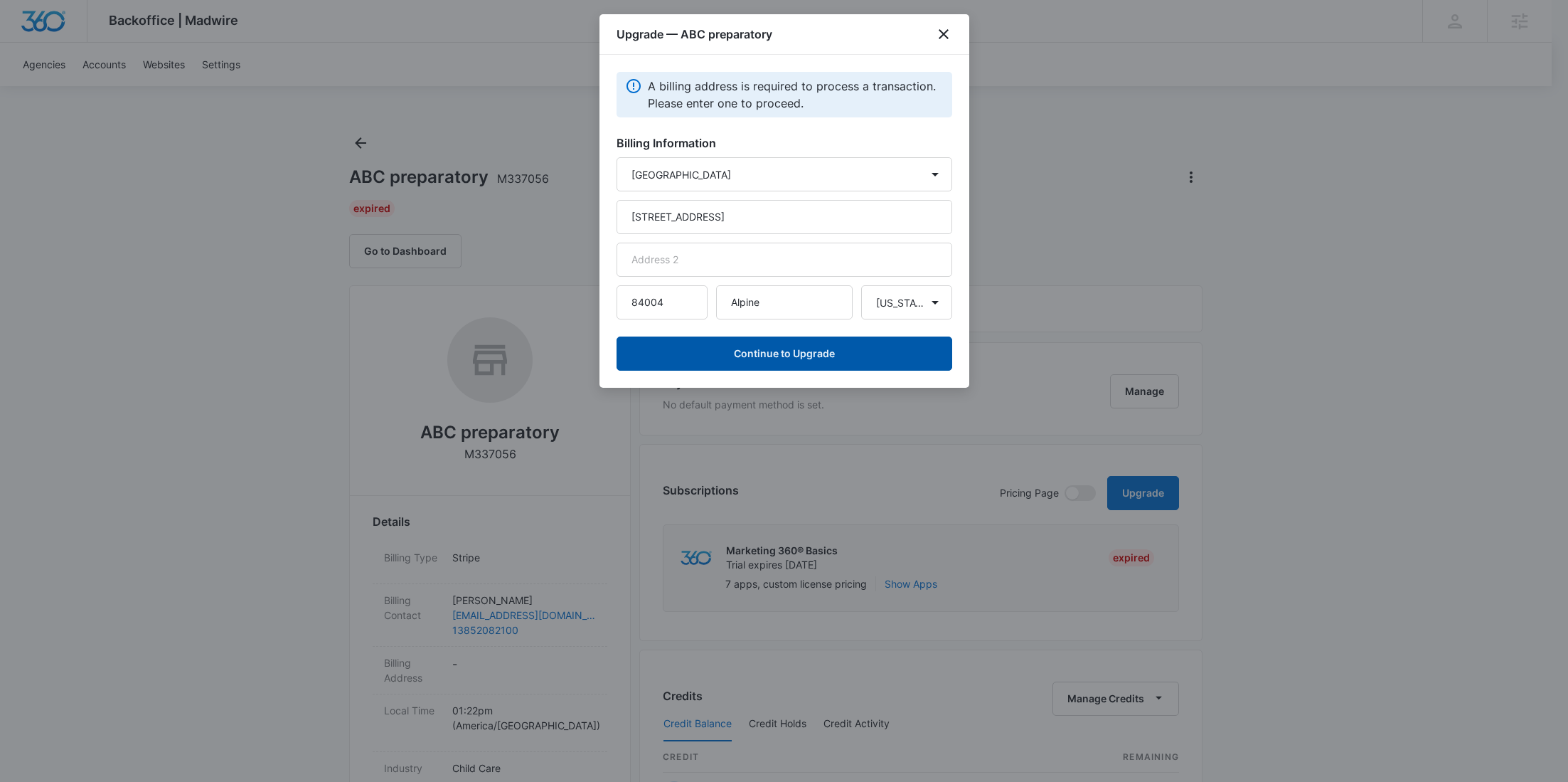
click at [800, 359] on button "Continue to Upgrade" at bounding box center [784, 354] width 336 height 34
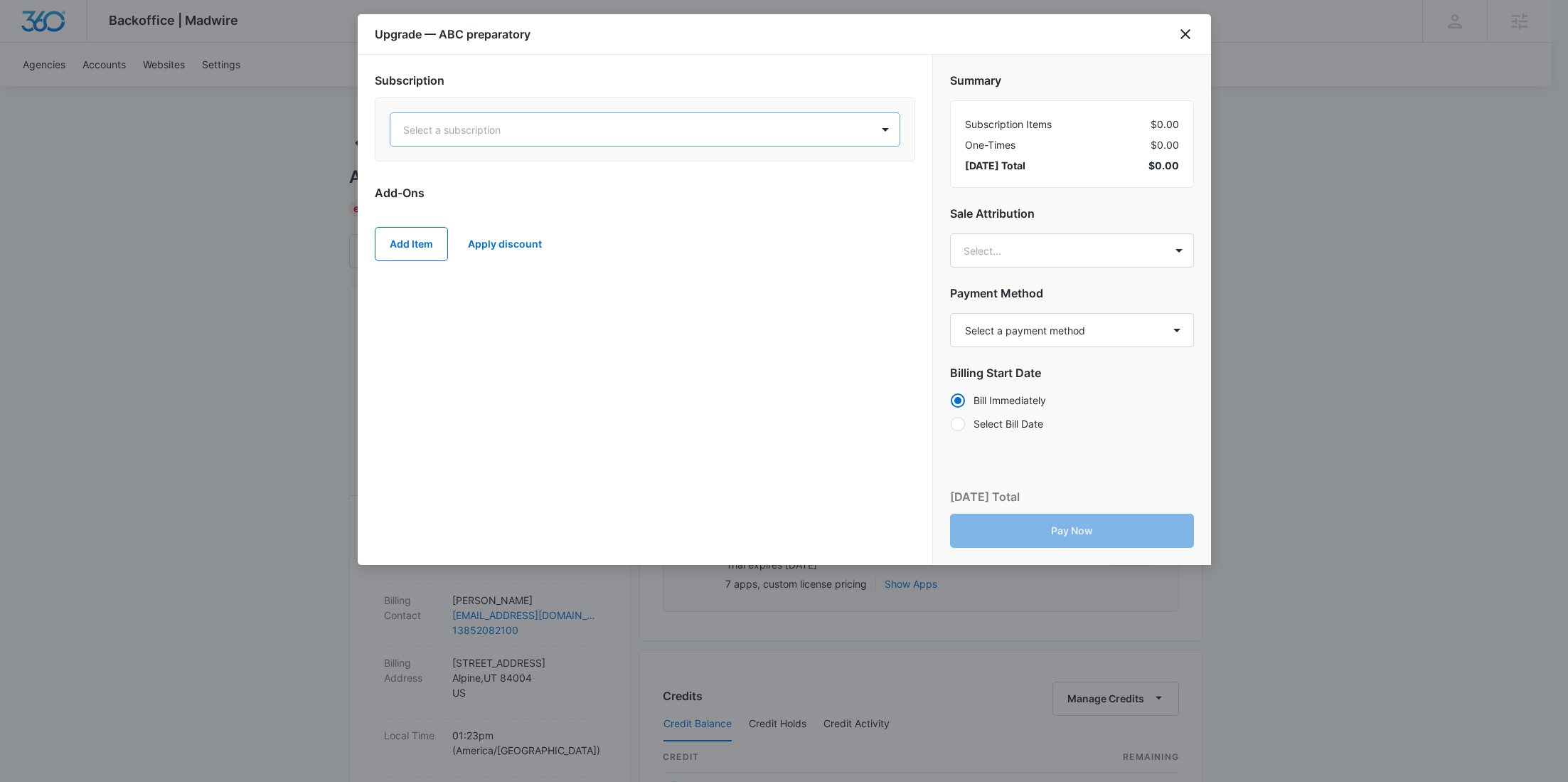
click at [560, 135] on div at bounding box center [628, 130] width 449 height 18
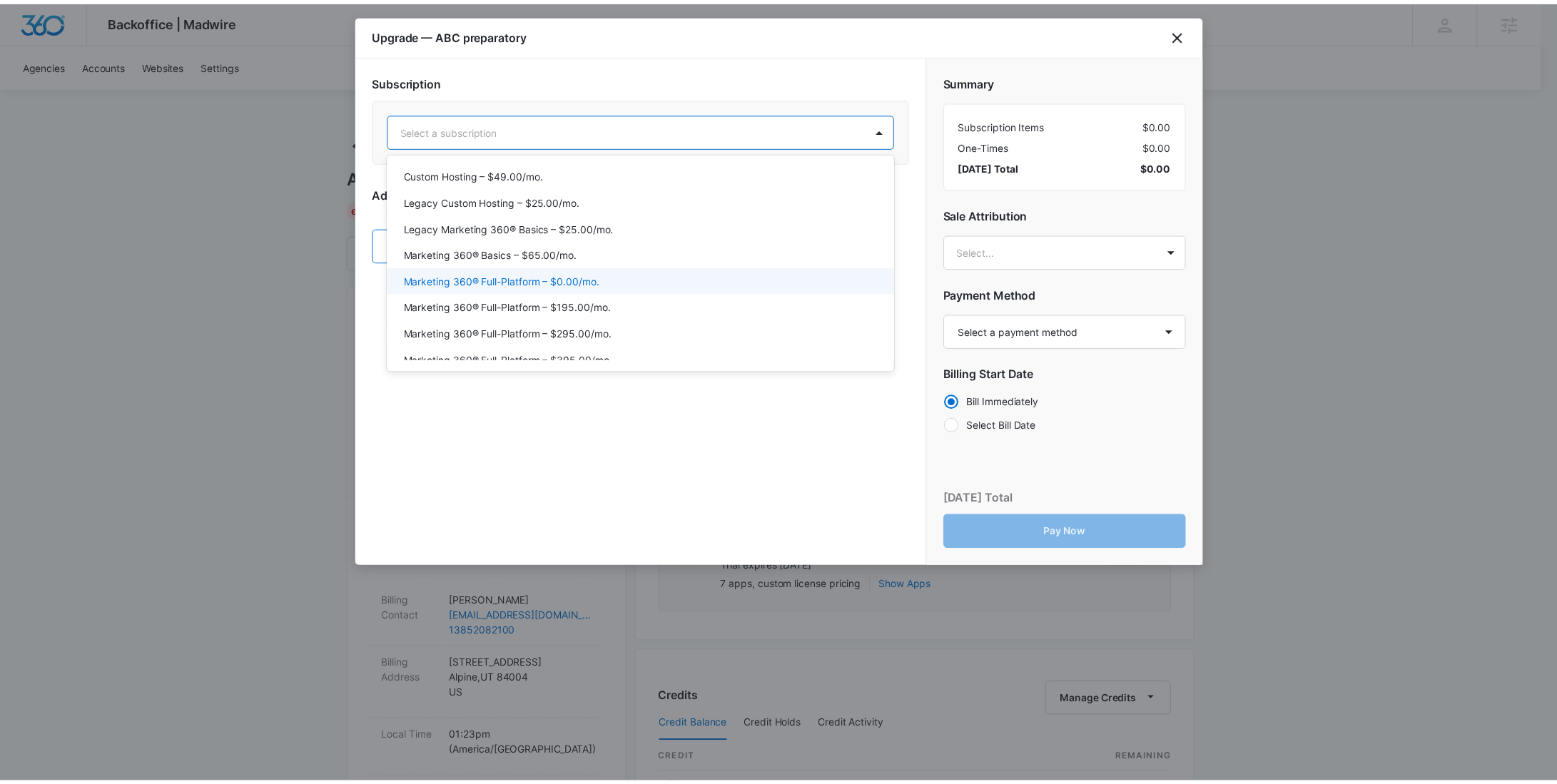
scroll to position [64, 0]
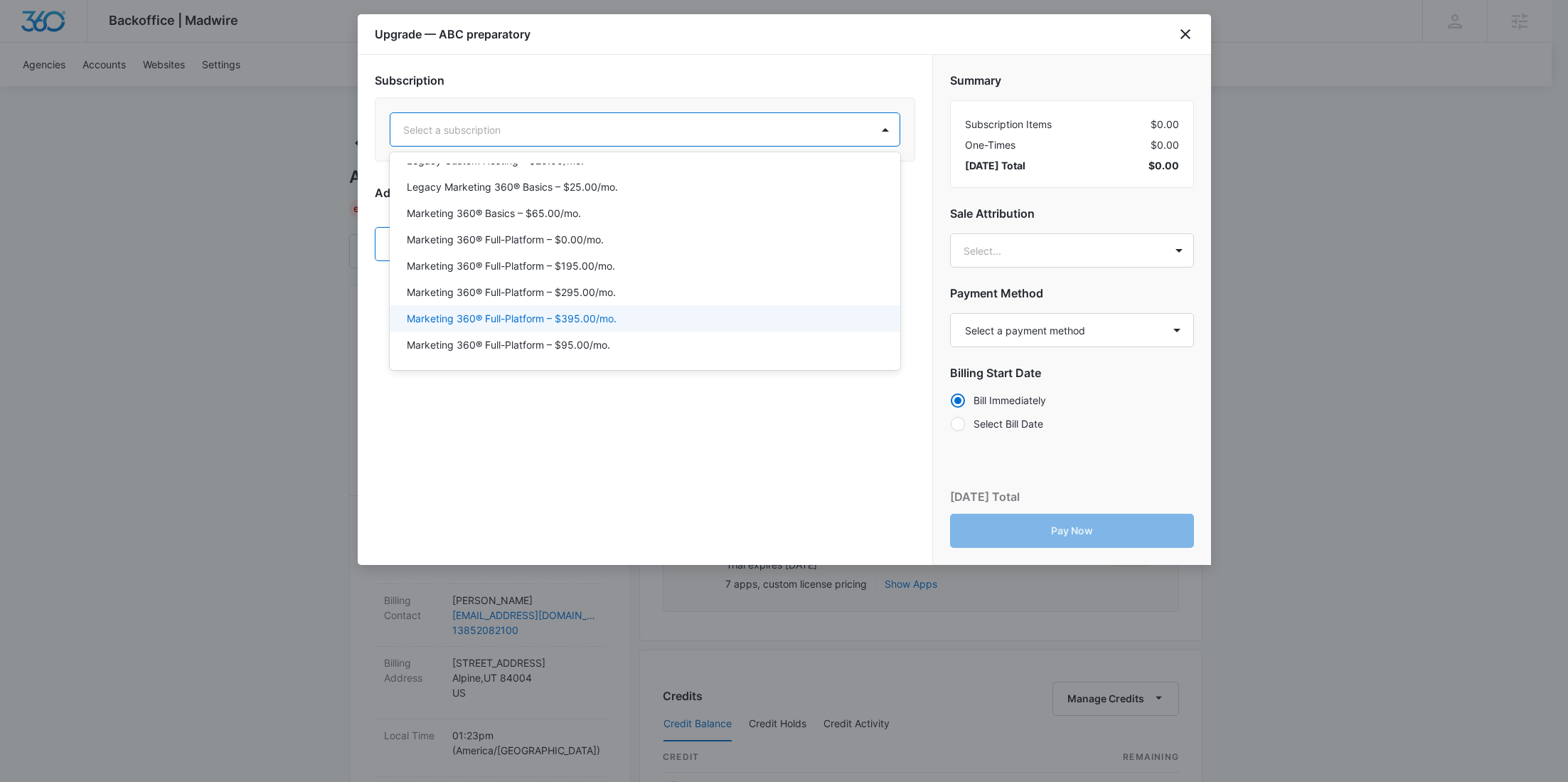
click at [605, 309] on div "Marketing 360® Full-Platform – $395.00/mo." at bounding box center [644, 319] width 510 height 26
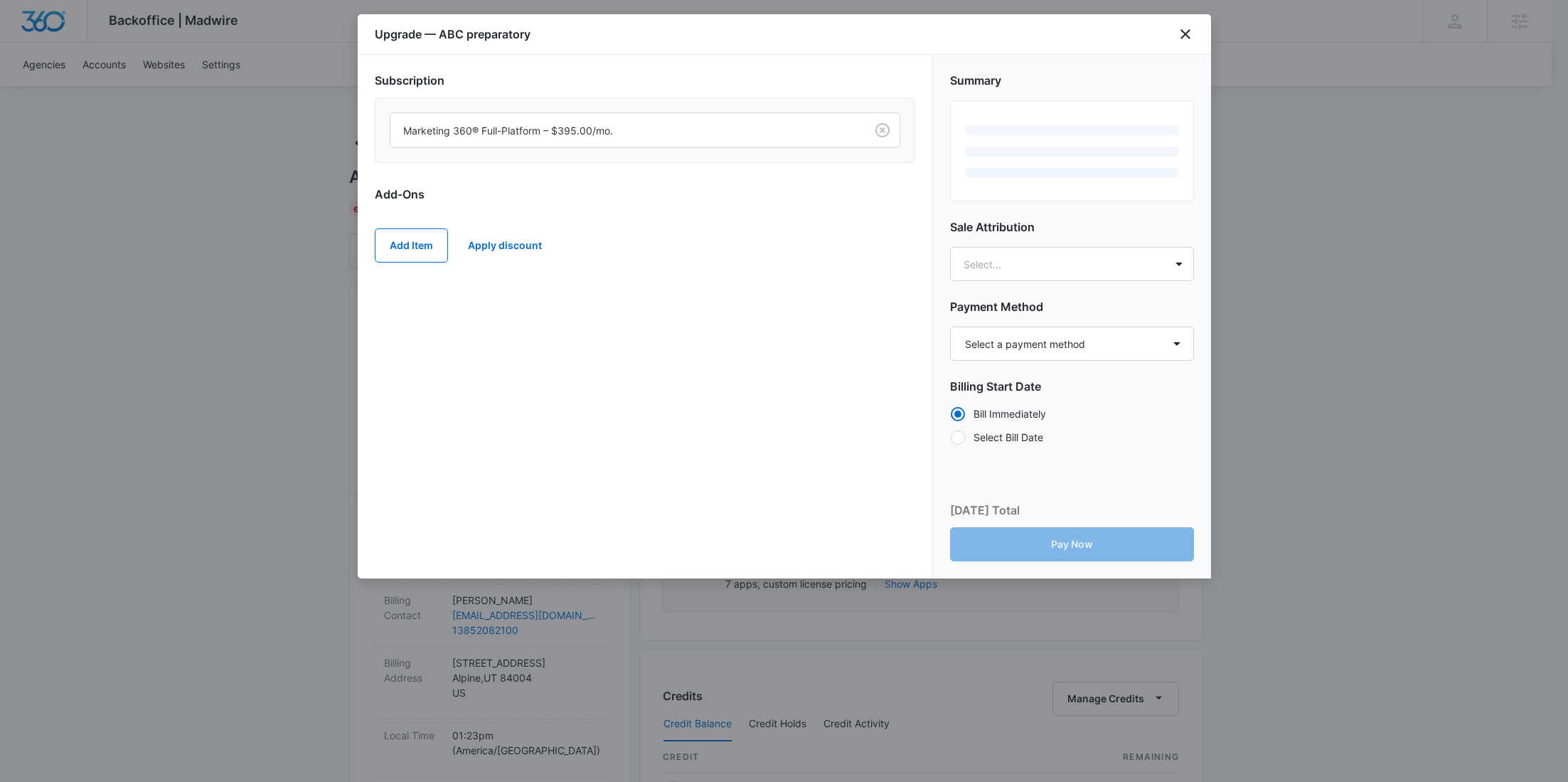
click at [448, 249] on div "Add Item Apply discount" at bounding box center [645, 245] width 541 height 63
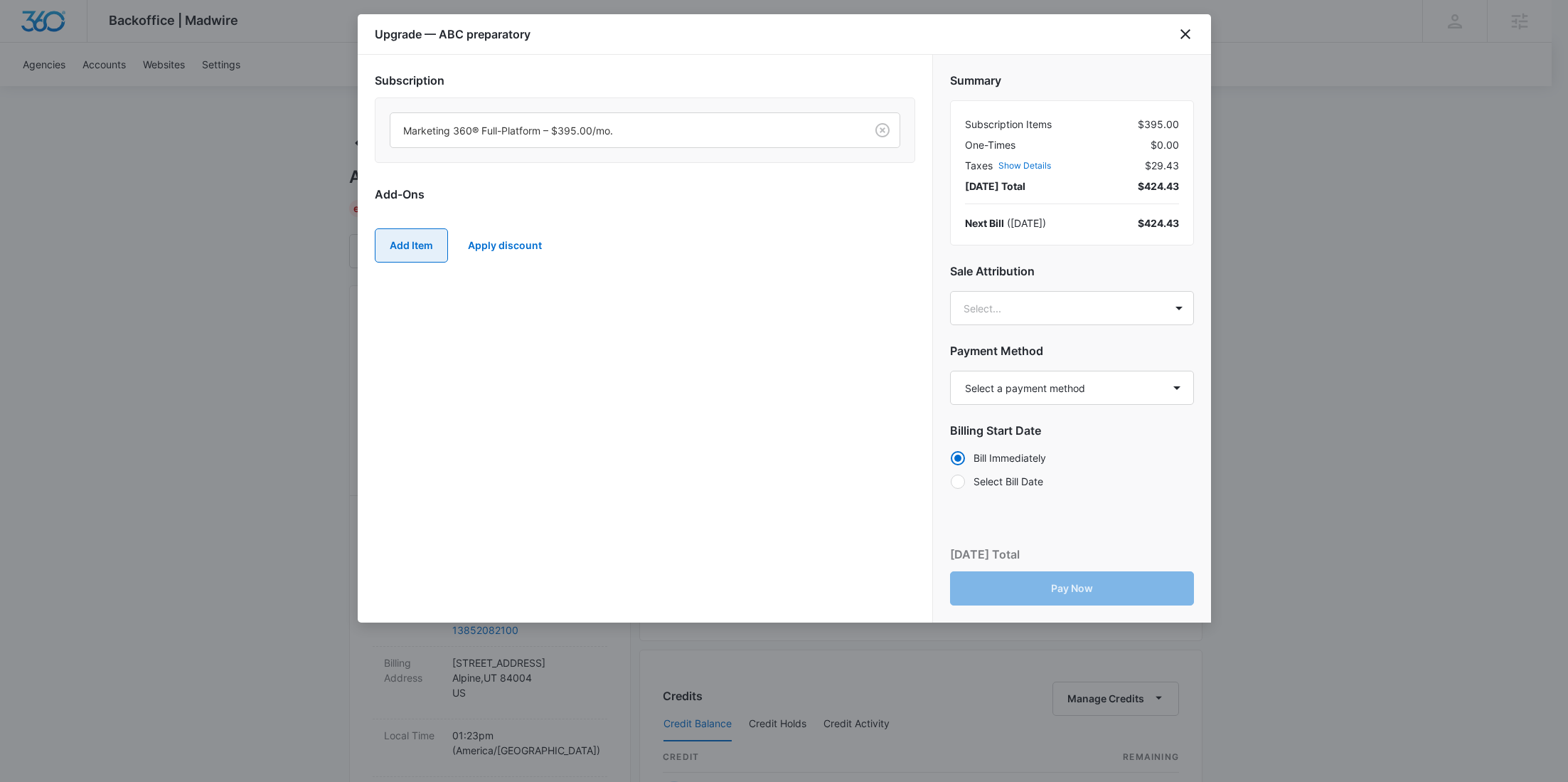
click at [433, 248] on button "Add Item" at bounding box center [412, 246] width 74 height 34
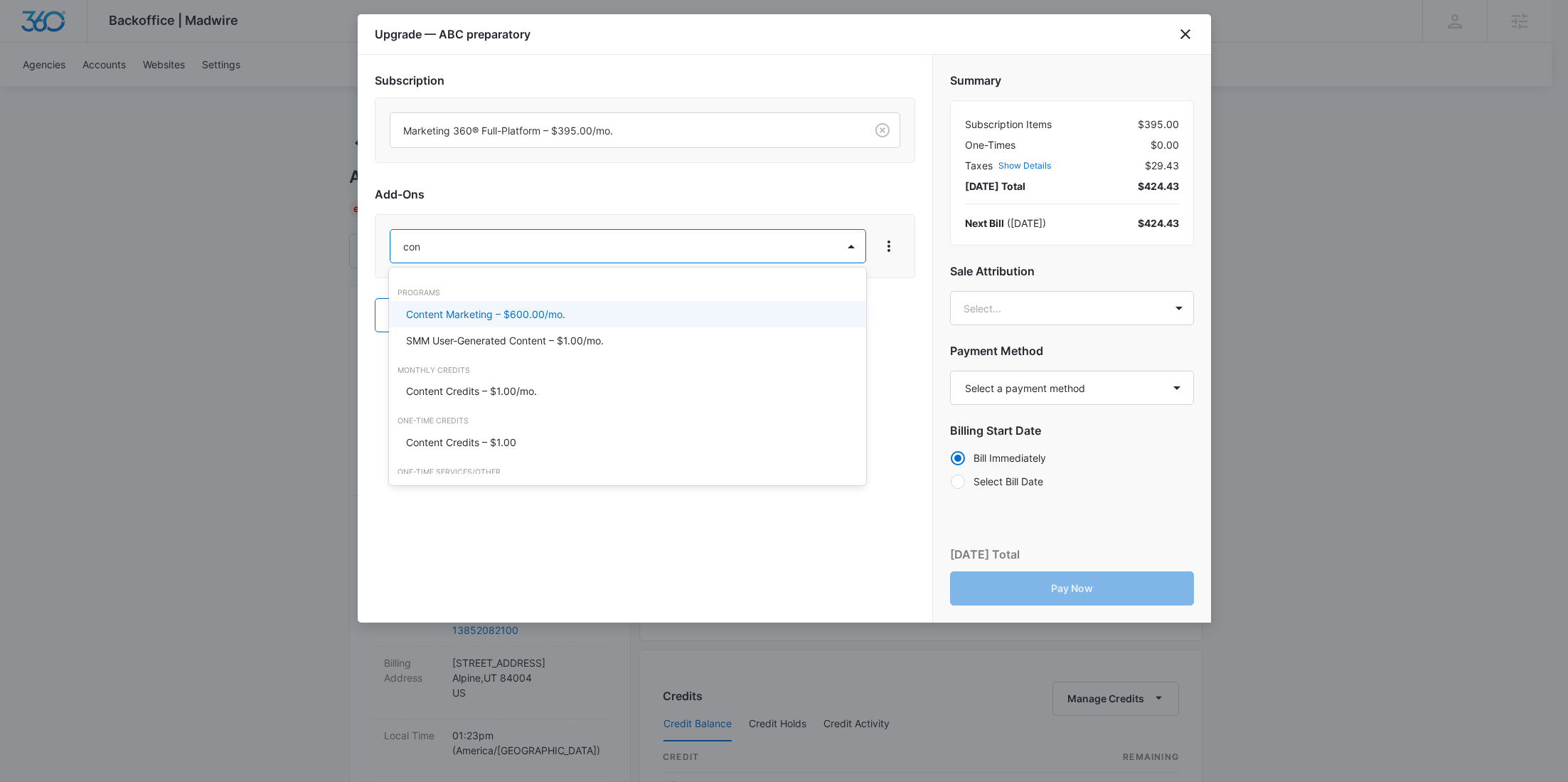
type input "cont"
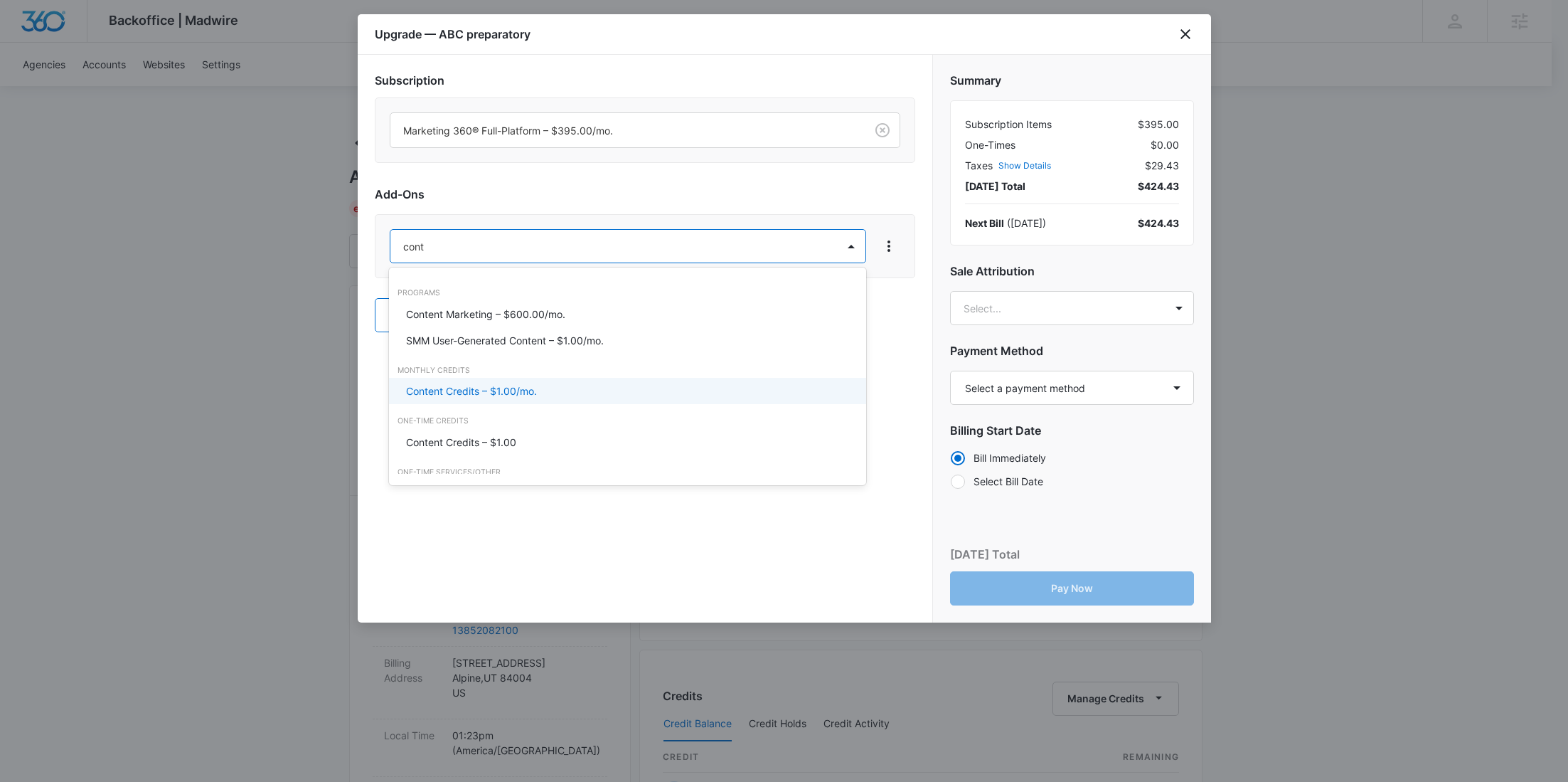
drag, startPoint x: 462, startPoint y: 399, endPoint x: 537, endPoint y: 334, distance: 99.2
click at [462, 399] on div "Content Credits – $1.00/mo." at bounding box center [627, 391] width 477 height 26
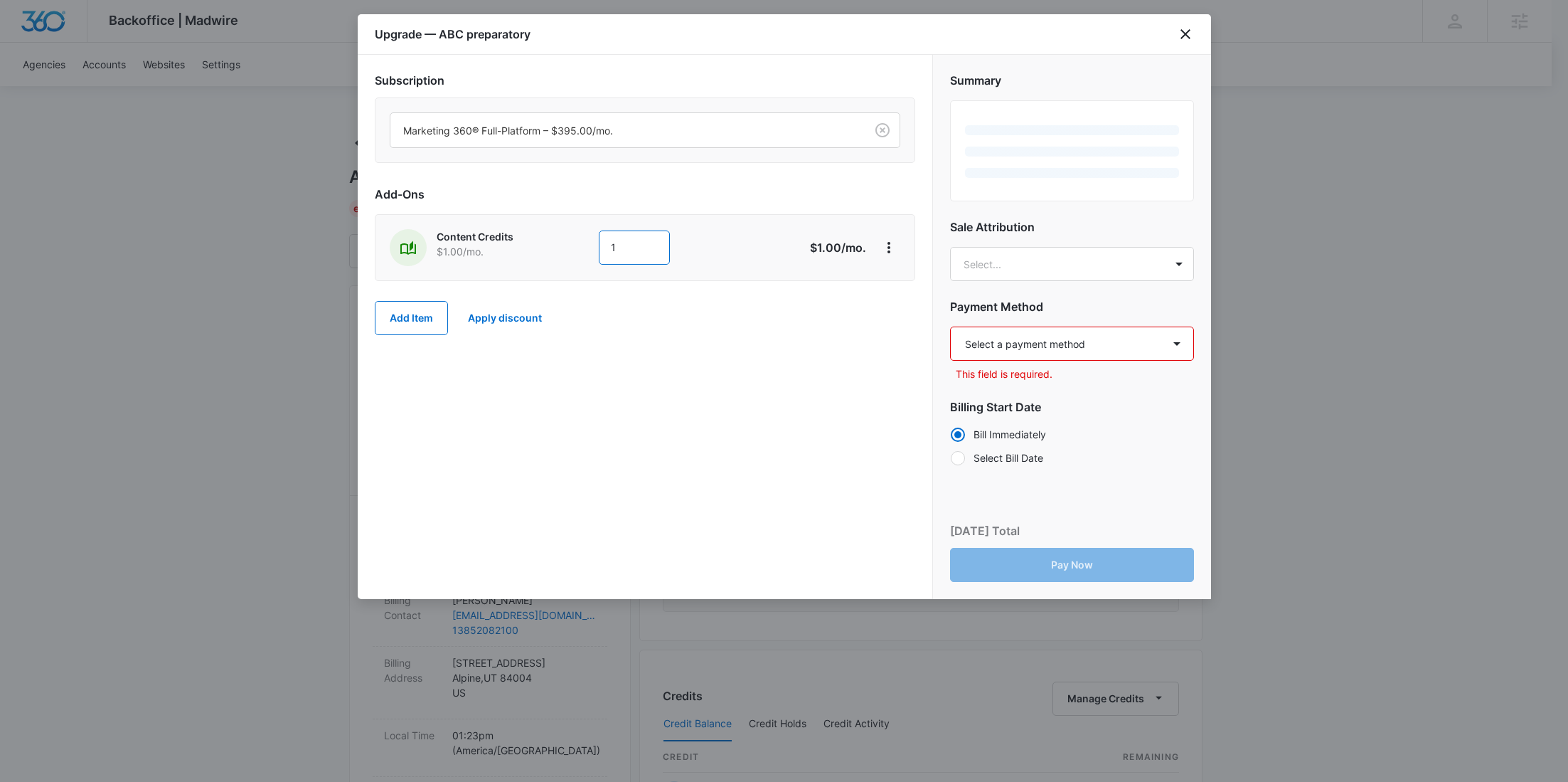
click at [528, 248] on div "Content Credits $1.00 /mo. 1" at bounding box center [595, 247] width 410 height 37
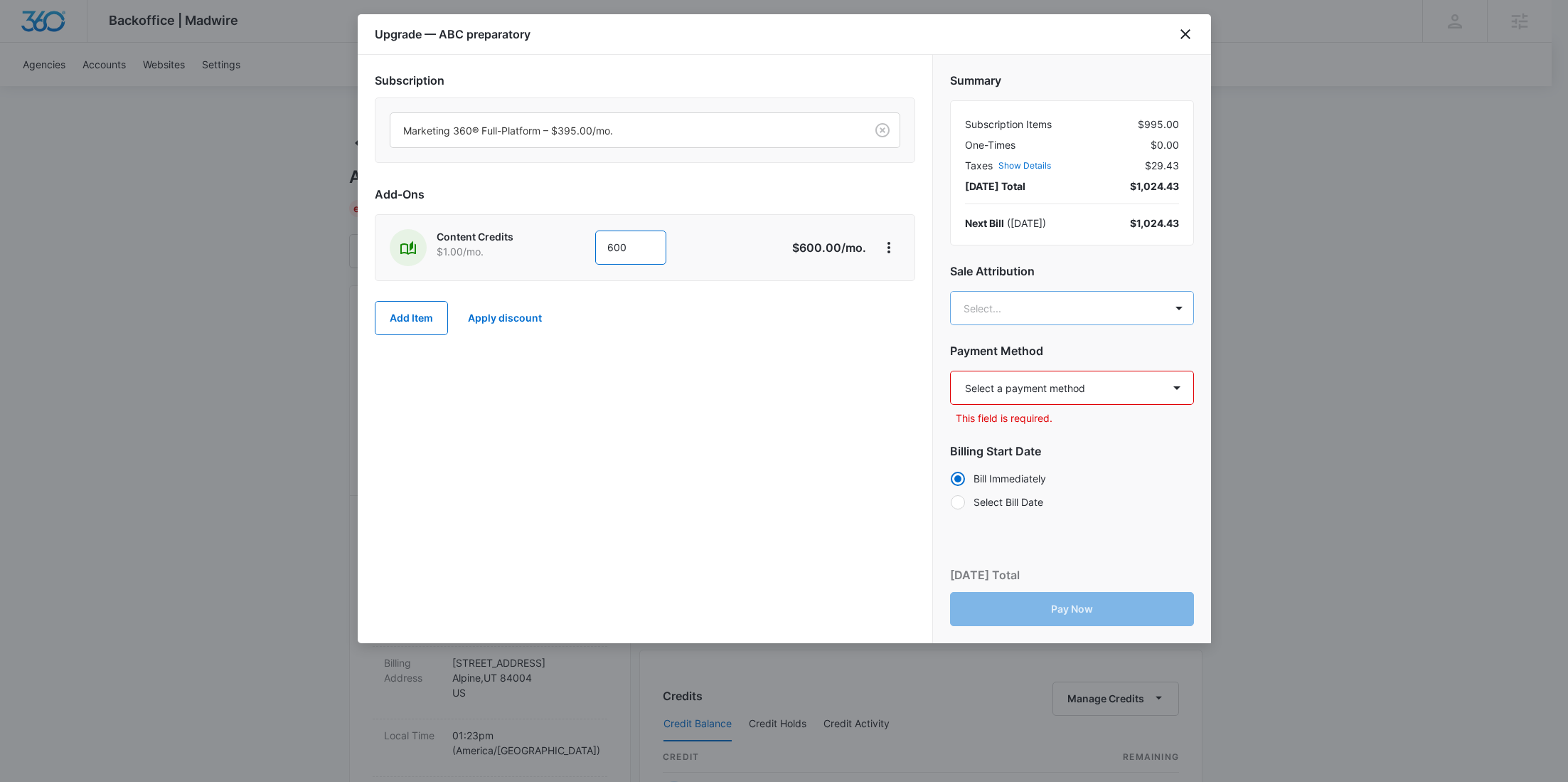
type input "600"
click at [1017, 306] on body "Backoffice | Madwire Apps Settings RY Rochelle Young rochelle.young@madwire.com…" at bounding box center [784, 727] width 1568 height 1455
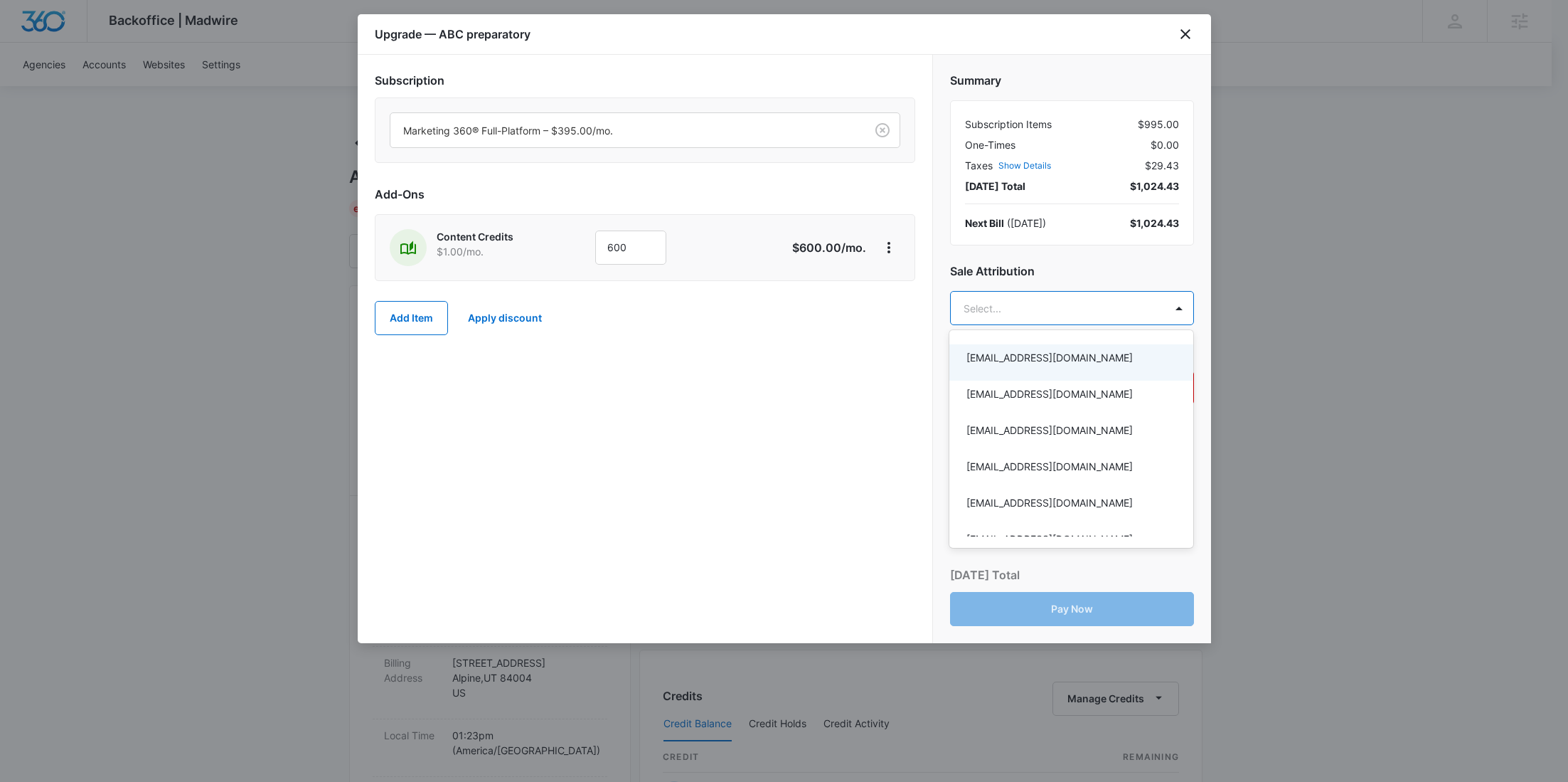
paste input "Mcvay"
type input "Mcvay"
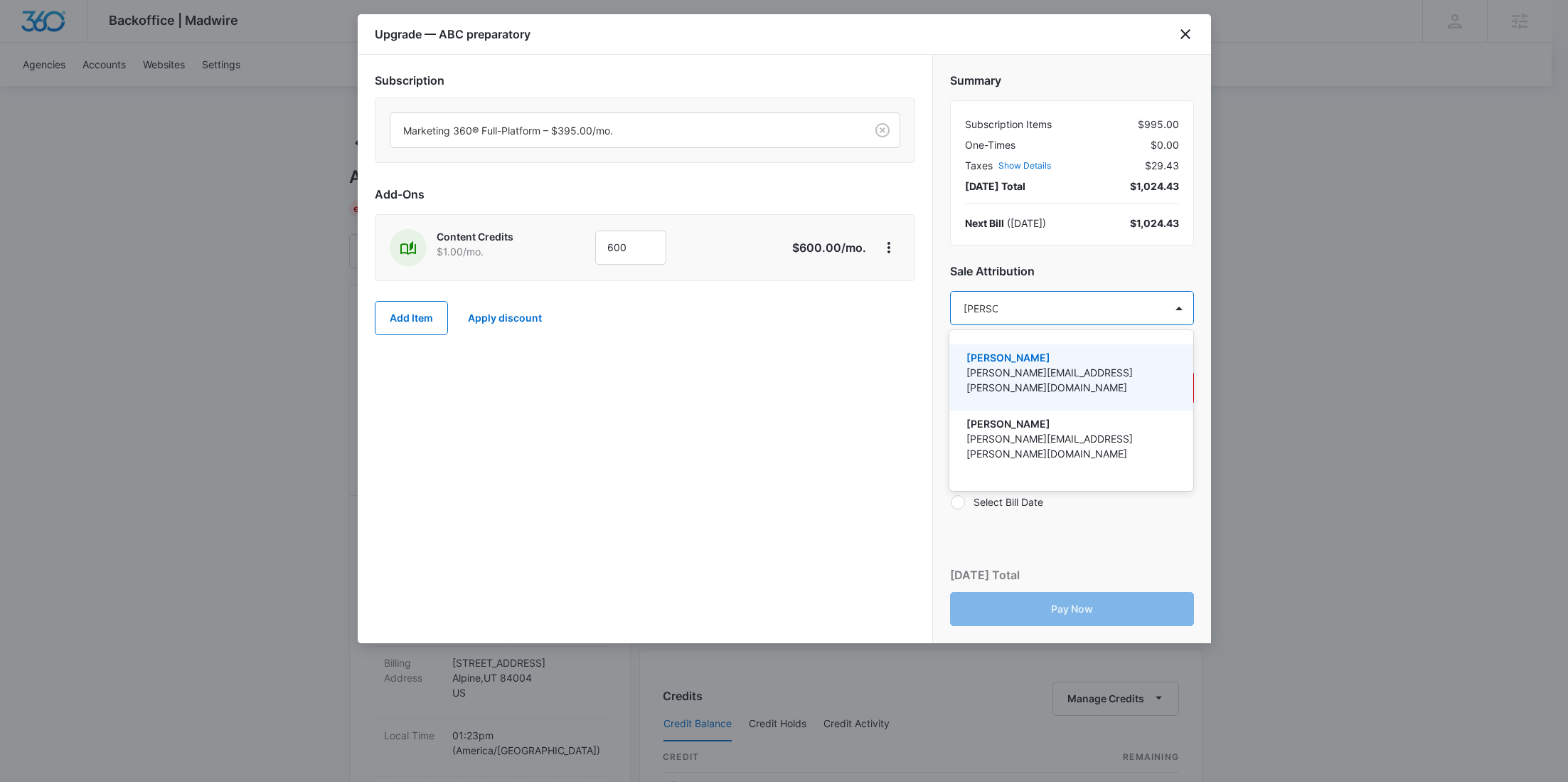
drag, startPoint x: 1037, startPoint y: 372, endPoint x: 702, endPoint y: 107, distance: 427.1
click at [1037, 371] on p "joel.mcvay@marketing360.com" at bounding box center [1069, 380] width 207 height 30
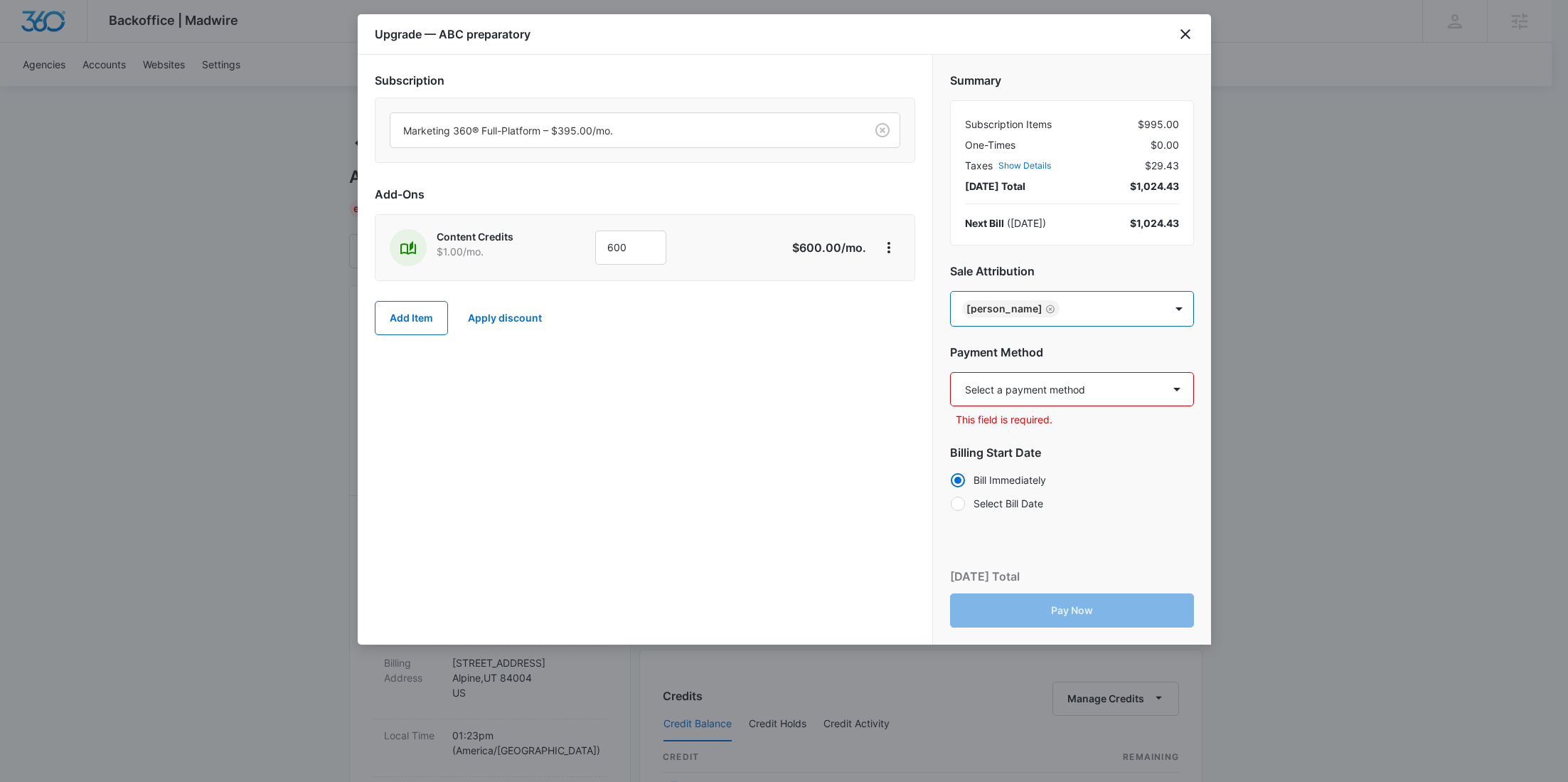
paste input "Gulau"
type input "Gulau"
drag, startPoint x: 1071, startPoint y: 366, endPoint x: 834, endPoint y: 377, distance: 237.3
click at [1071, 366] on p "simon.gulau@madwire.com" at bounding box center [1069, 381] width 207 height 30
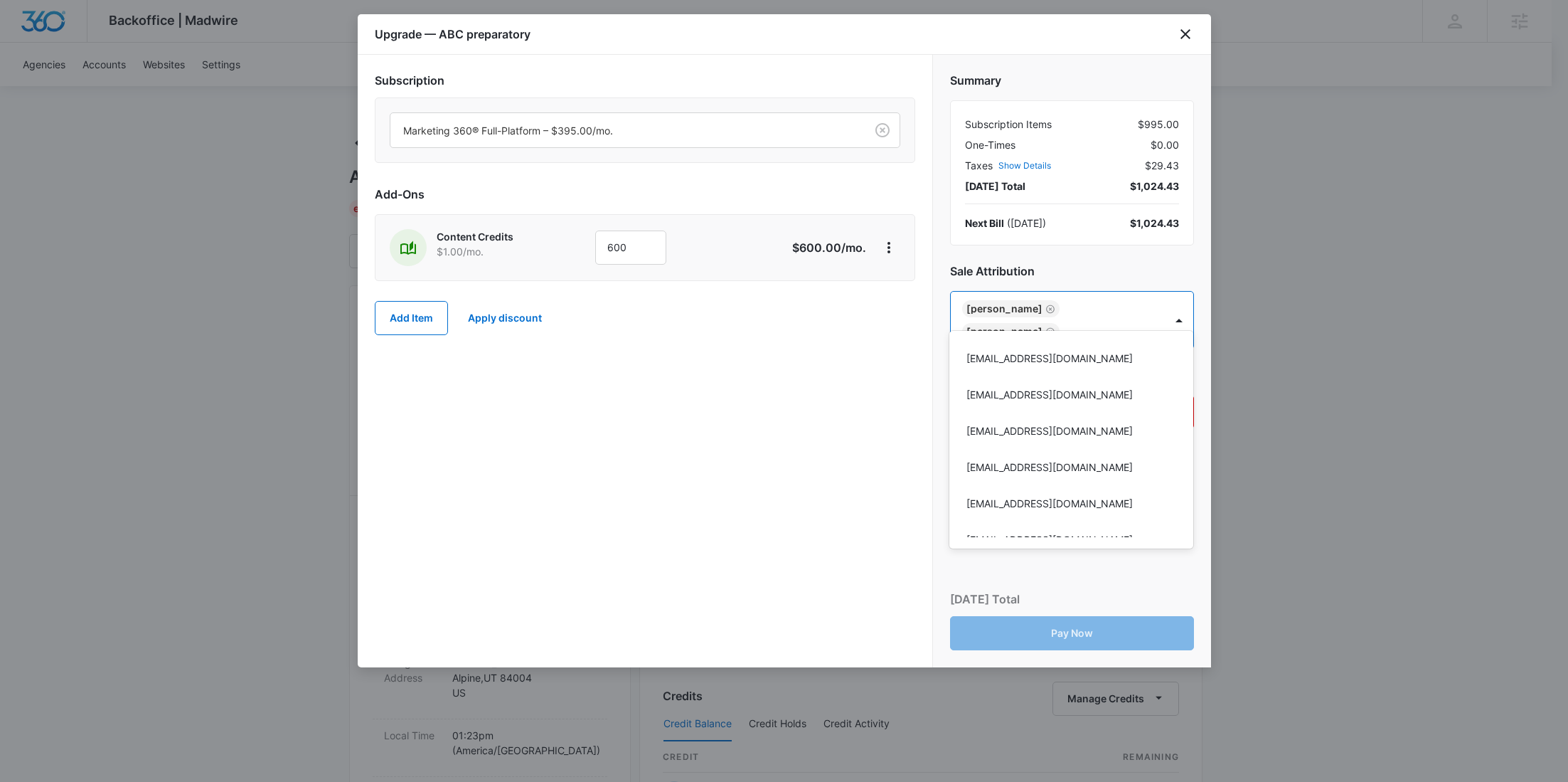
click at [796, 375] on div at bounding box center [784, 391] width 1568 height 782
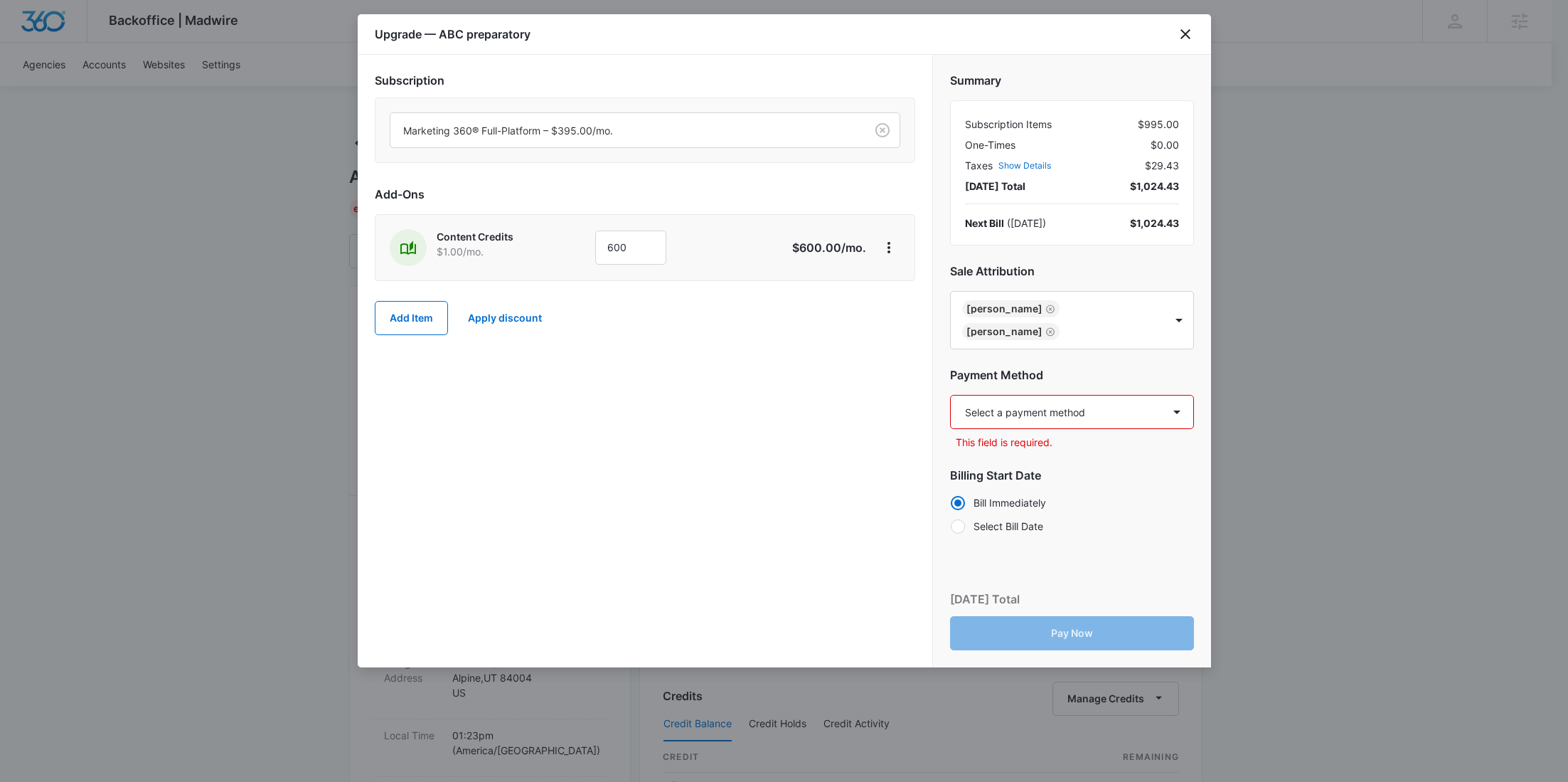
click at [1020, 395] on select "Select a payment method Visa ending in 5980 New payment method Monthly invoice" at bounding box center [1071, 412] width 244 height 34
select select "pm_1S5AZnA4n8RTgNjU6nET2JuZ"
click at [950, 395] on select "Select a payment method Visa ending in 5980 New payment method Monthly invoice" at bounding box center [1071, 412] width 244 height 34
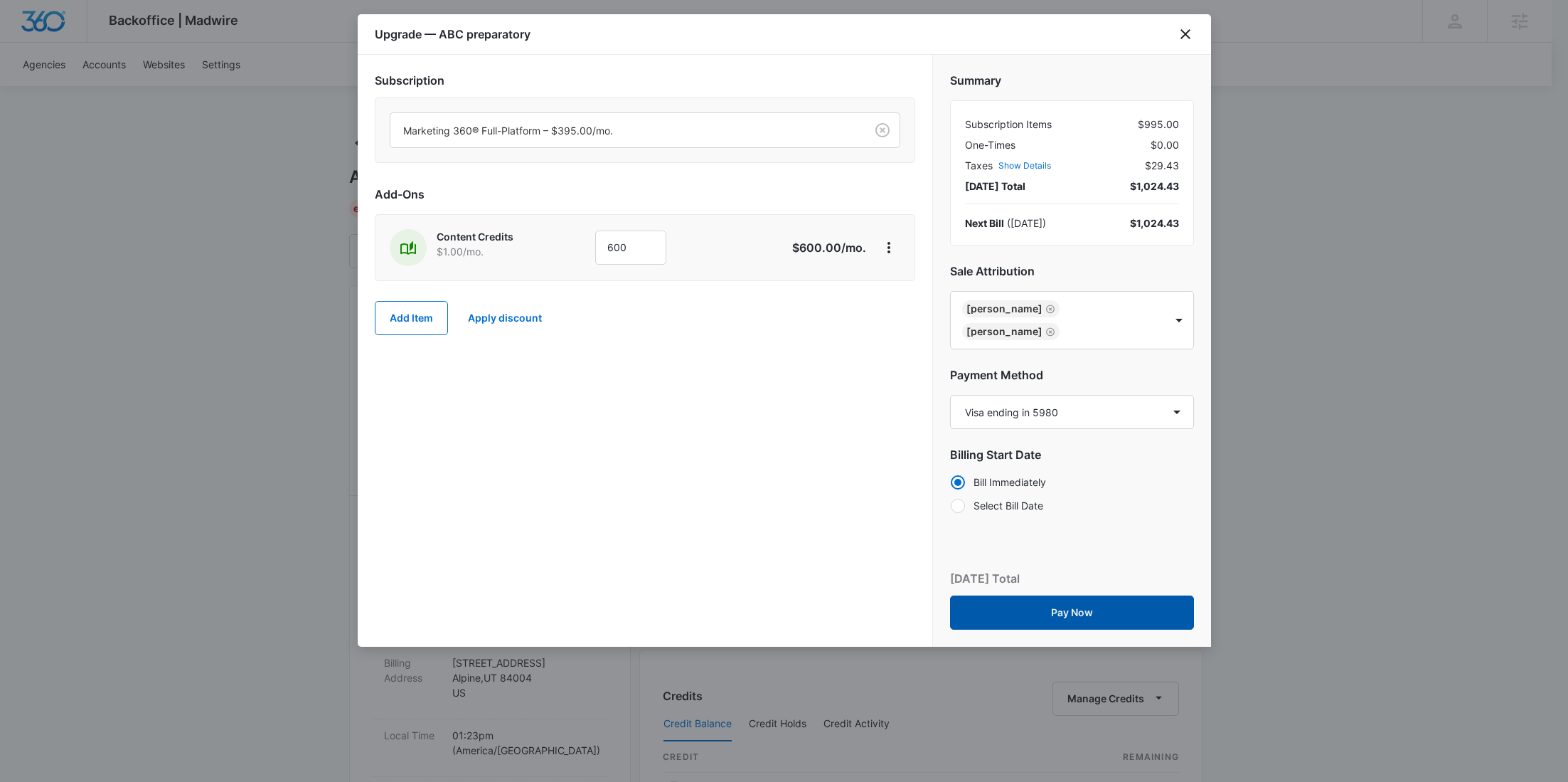
click at [1041, 597] on button "Pay Now" at bounding box center [1071, 613] width 244 height 34
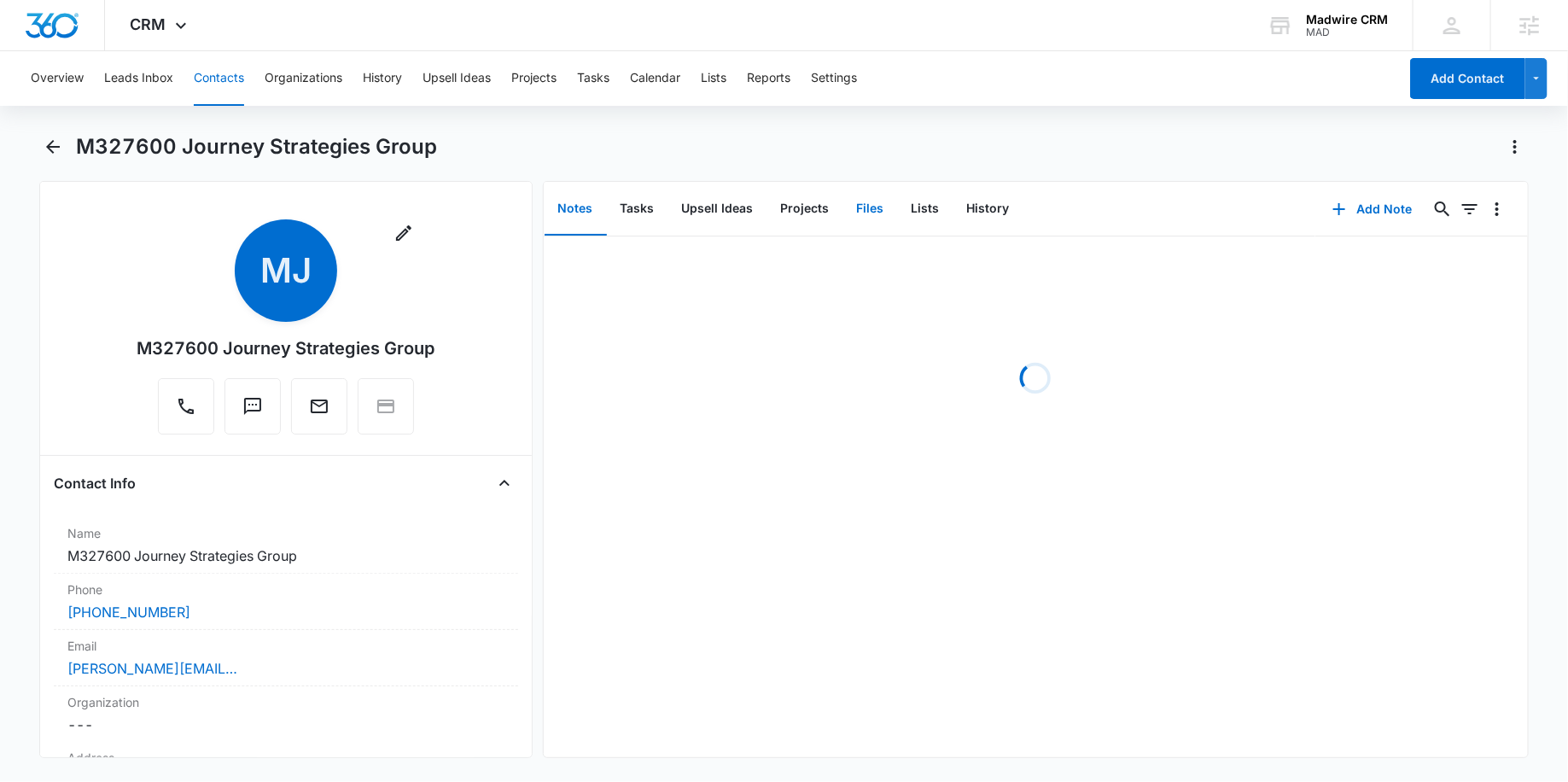
click at [870, 208] on button "Files" at bounding box center [870, 209] width 55 height 53
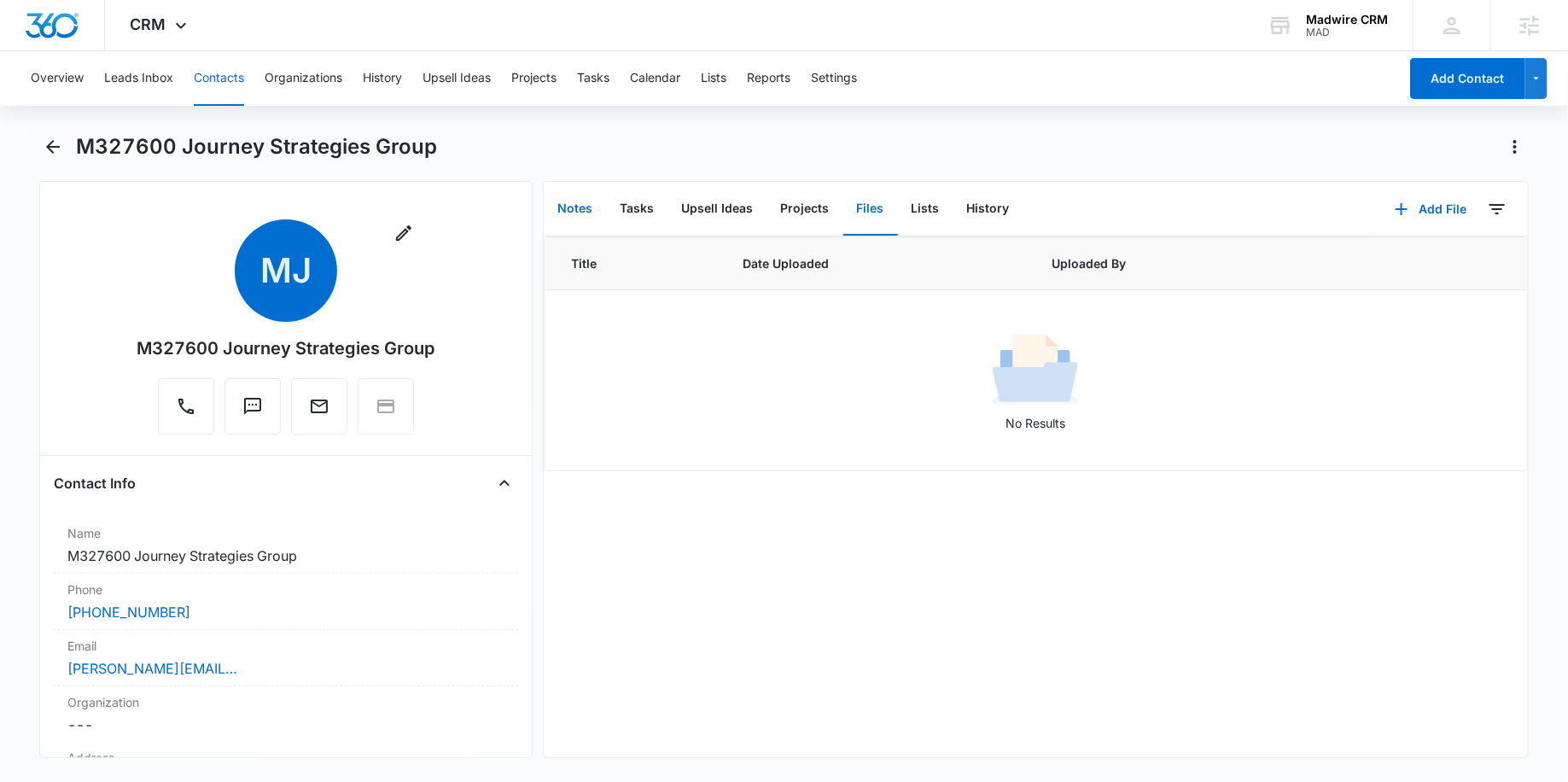
click at [584, 202] on button "Notes" at bounding box center [576, 209] width 63 height 53
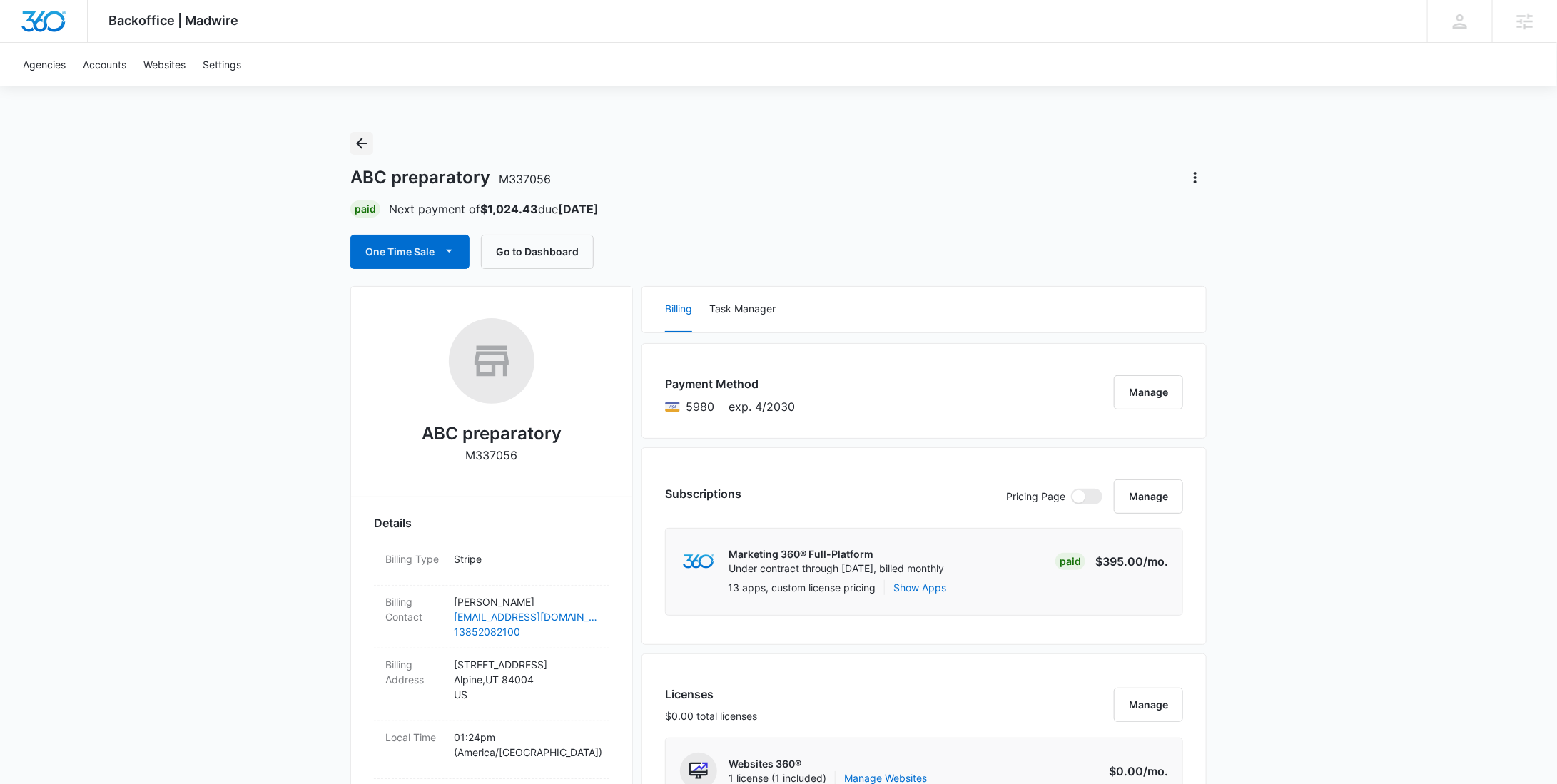
click at [356, 137] on icon "Back" at bounding box center [361, 143] width 17 height 17
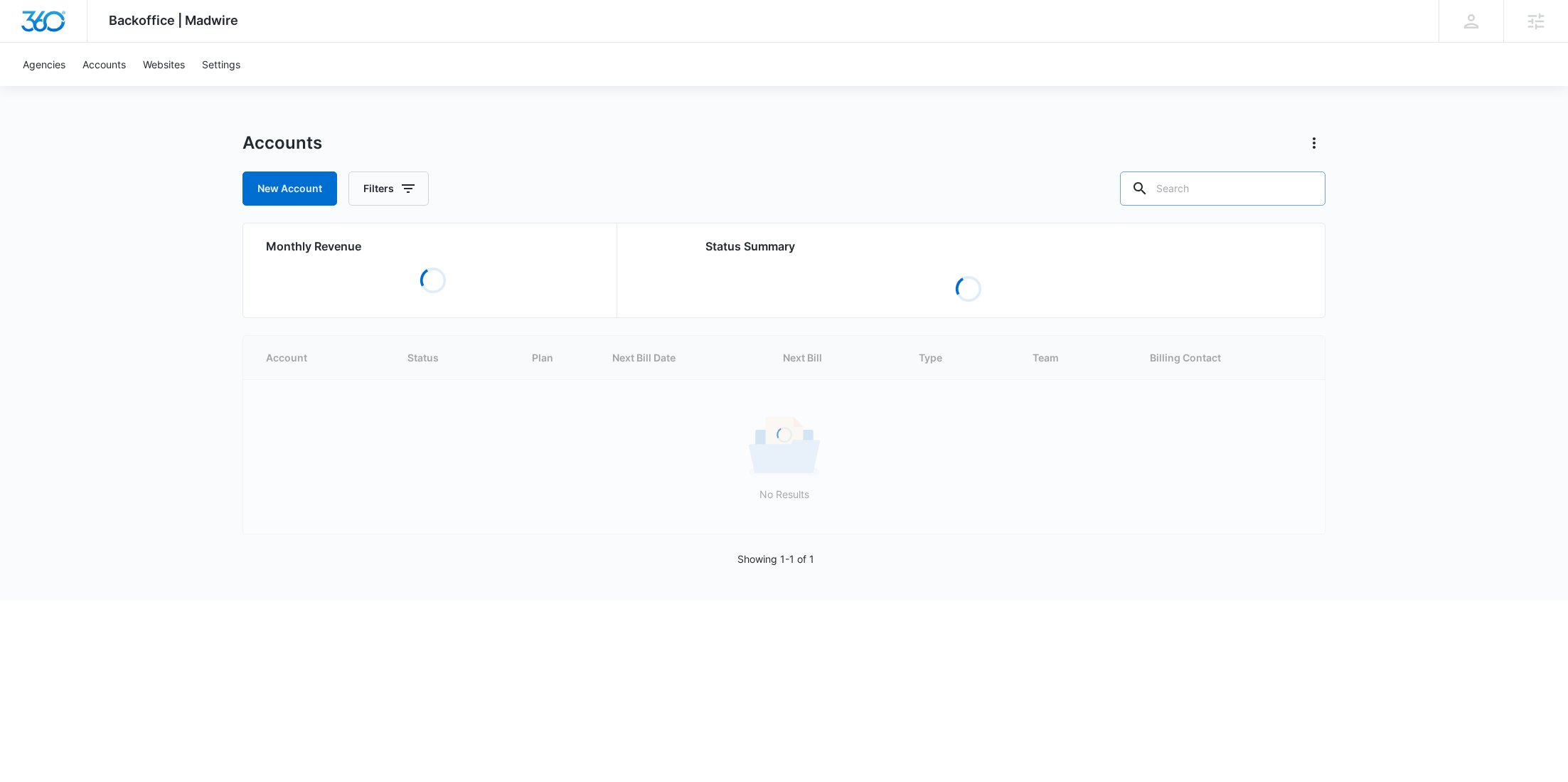
click at [1213, 182] on input "text" at bounding box center [1223, 189] width 206 height 34
paste input "M332523"
type input "M332523"
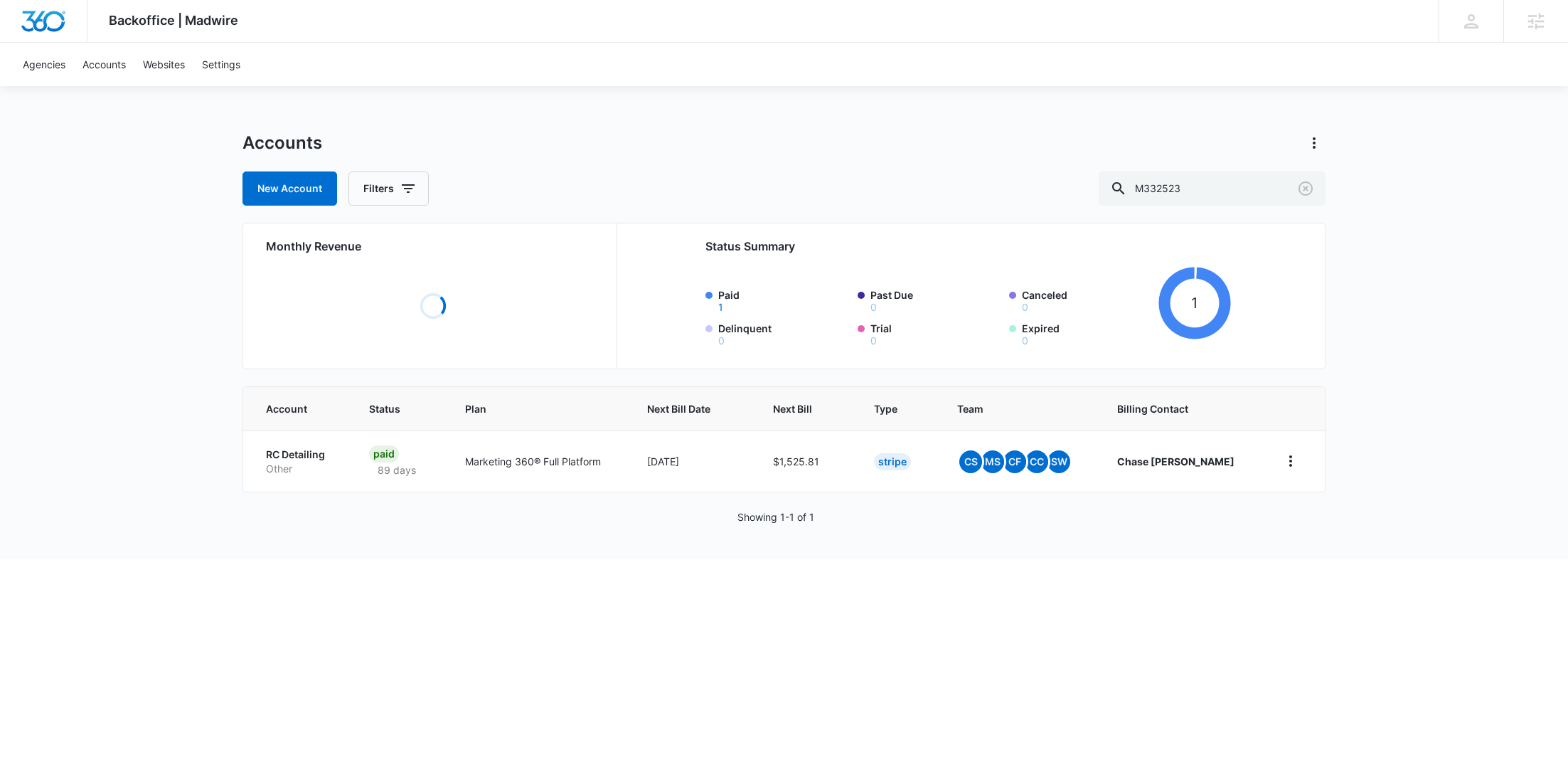
click at [304, 465] on p "Other" at bounding box center [301, 468] width 69 height 14
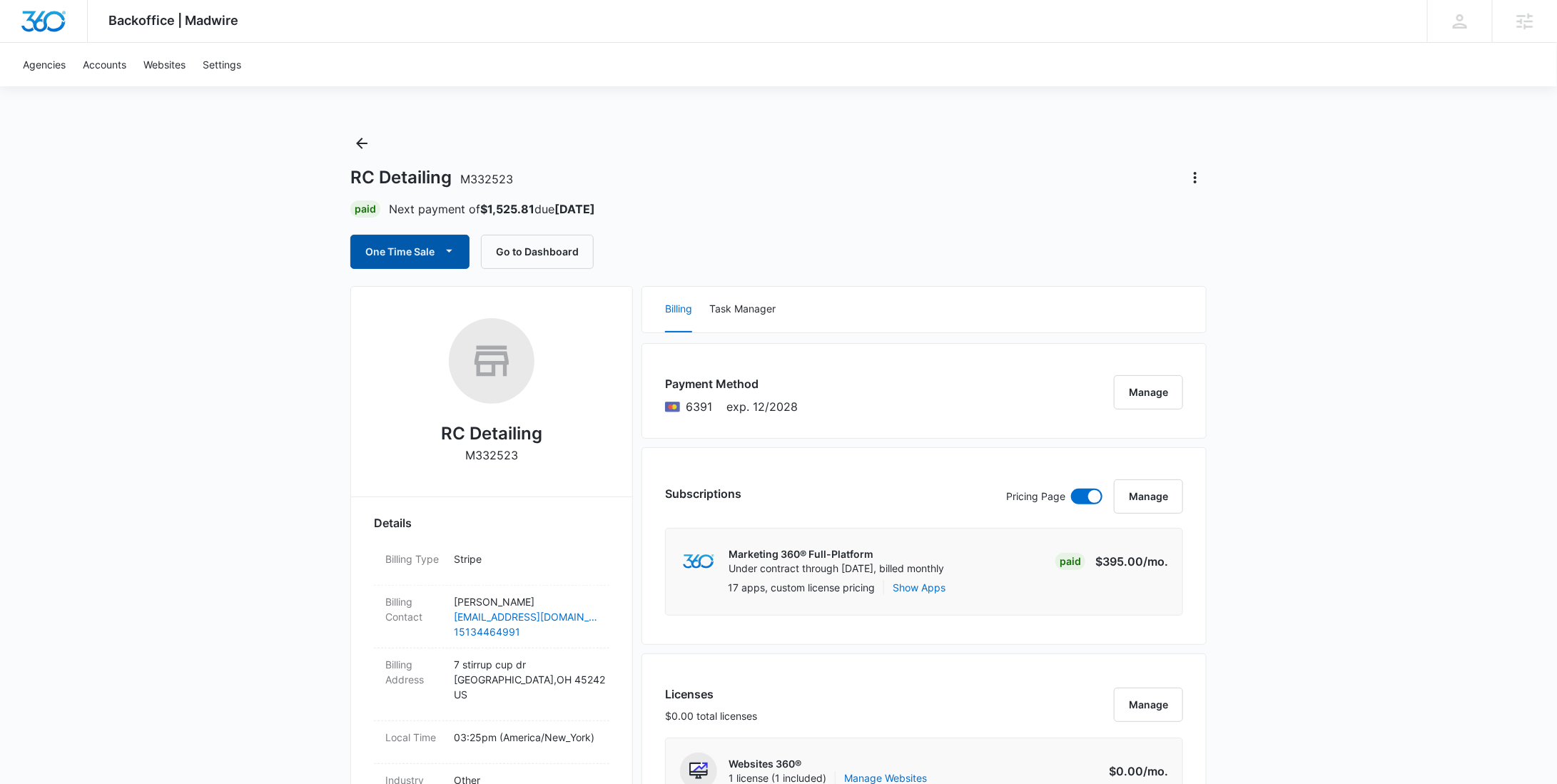
click at [398, 248] on button "One Time Sale" at bounding box center [410, 252] width 119 height 34
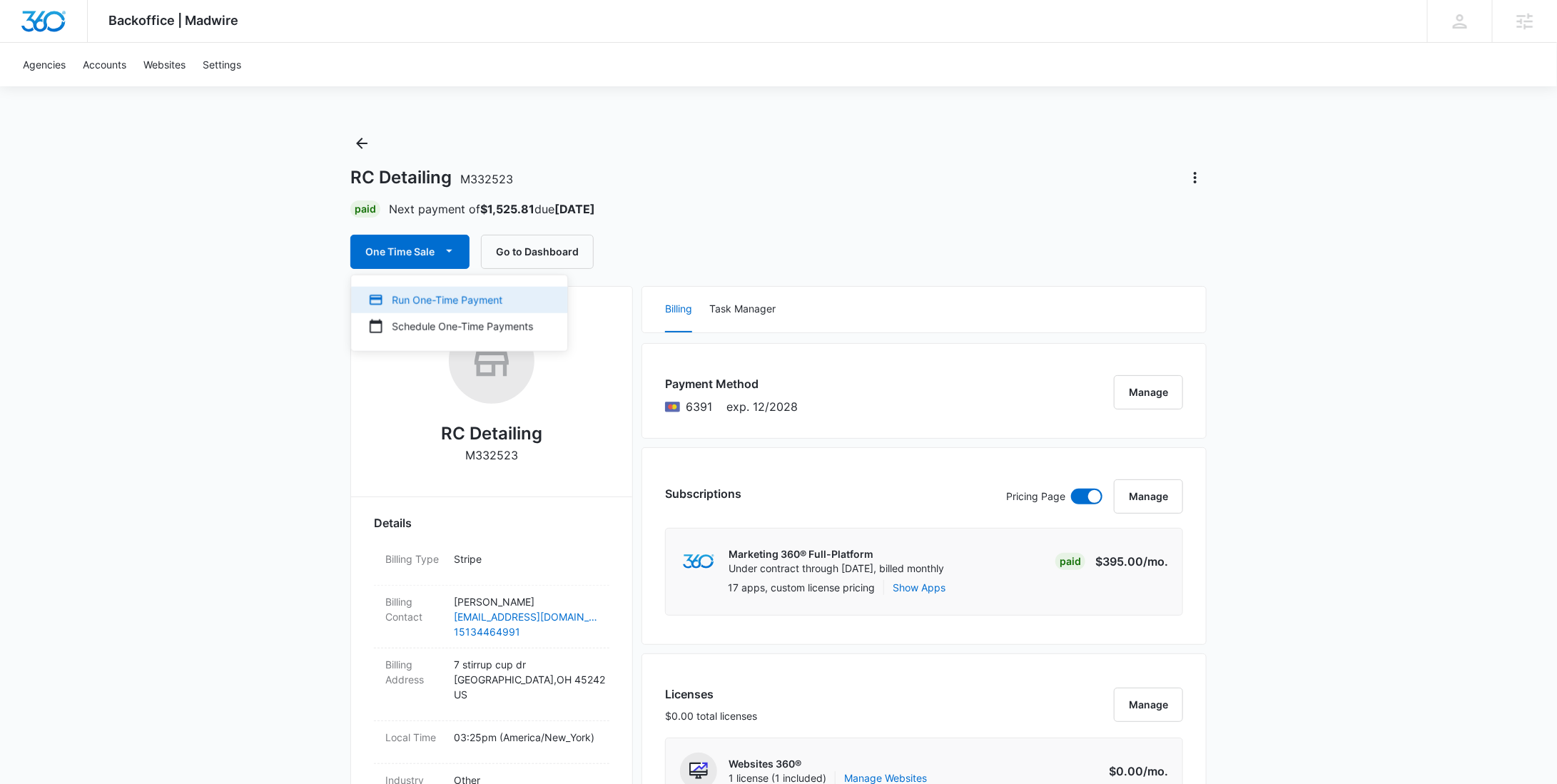
click at [404, 290] on button "Run One-Time Payment" at bounding box center [459, 300] width 216 height 26
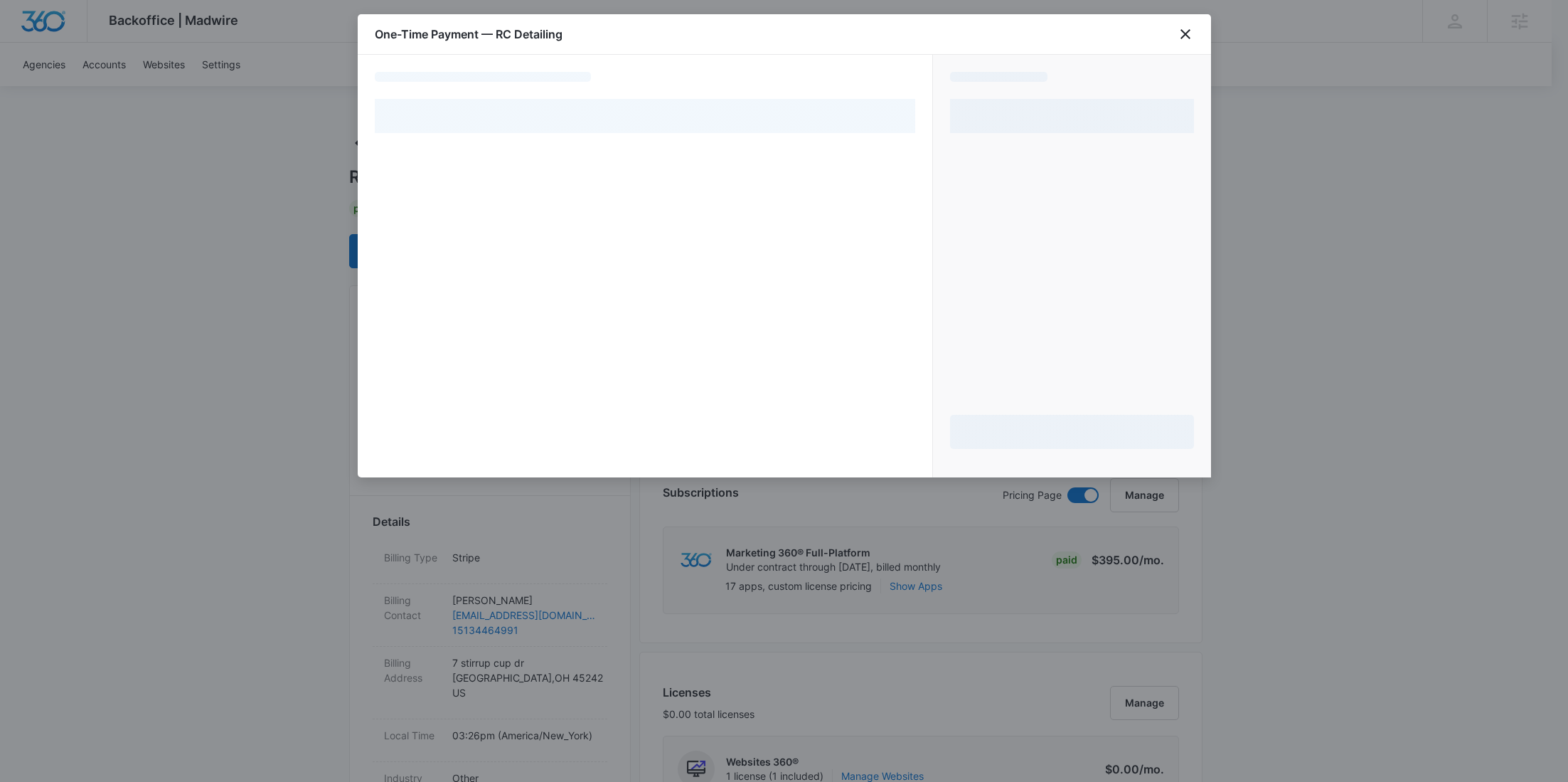
select select "pm_1RYs9dA4n8RTgNjUHqdQnJqj"
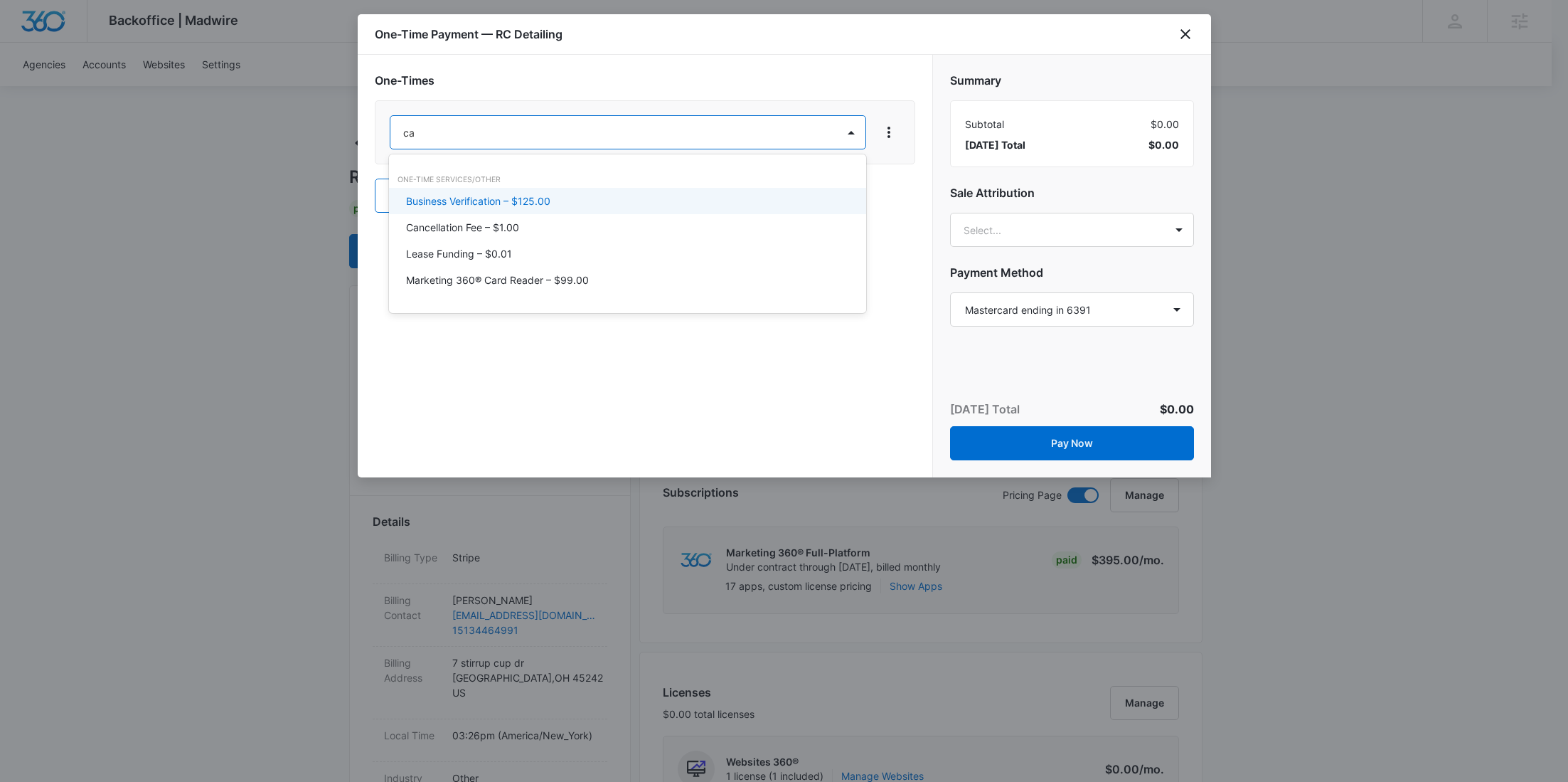
click at [1186, 31] on div at bounding box center [784, 391] width 1568 height 782
type input "ca"
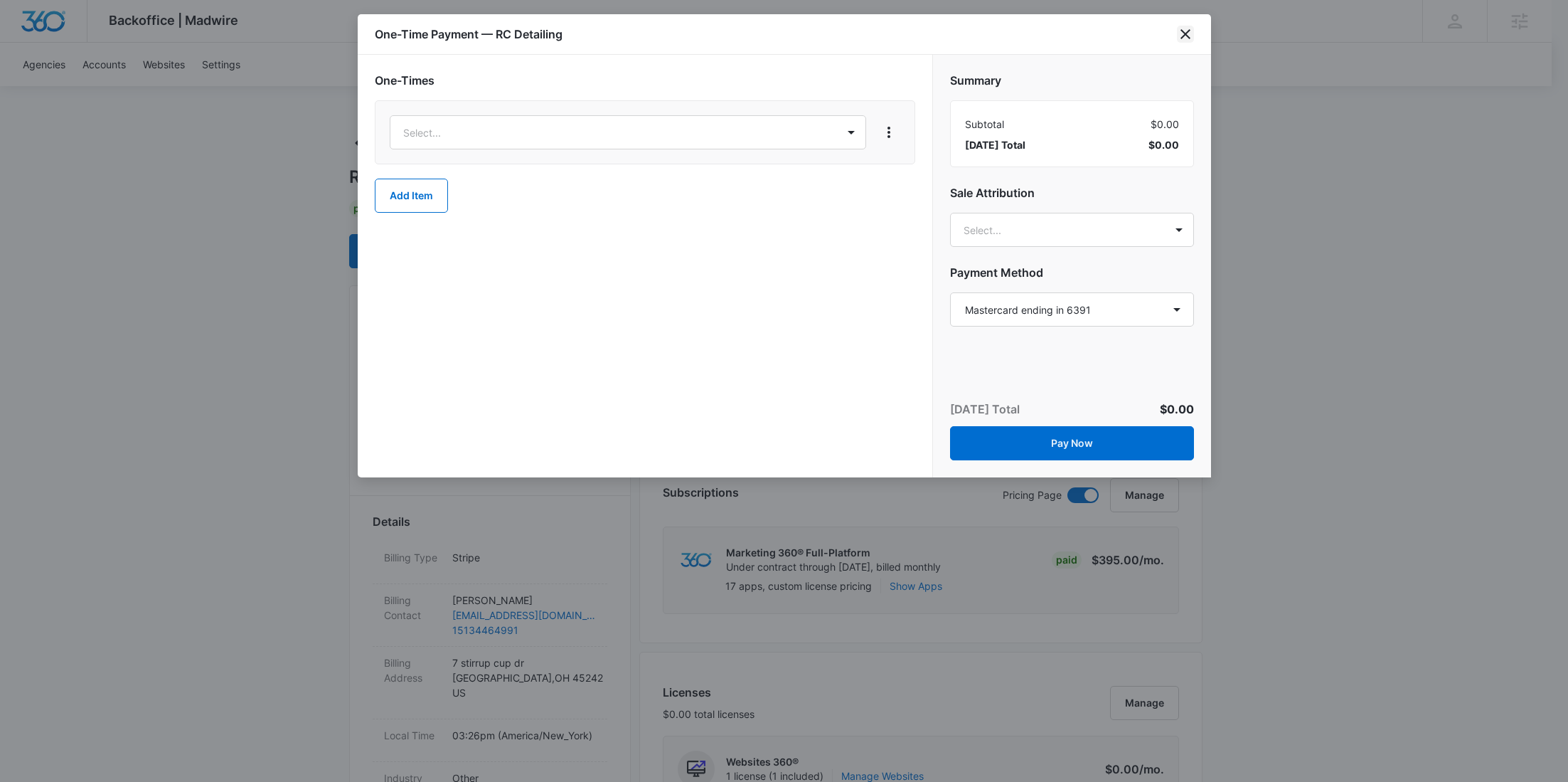
click at [1192, 35] on icon "close" at bounding box center [1185, 34] width 17 height 17
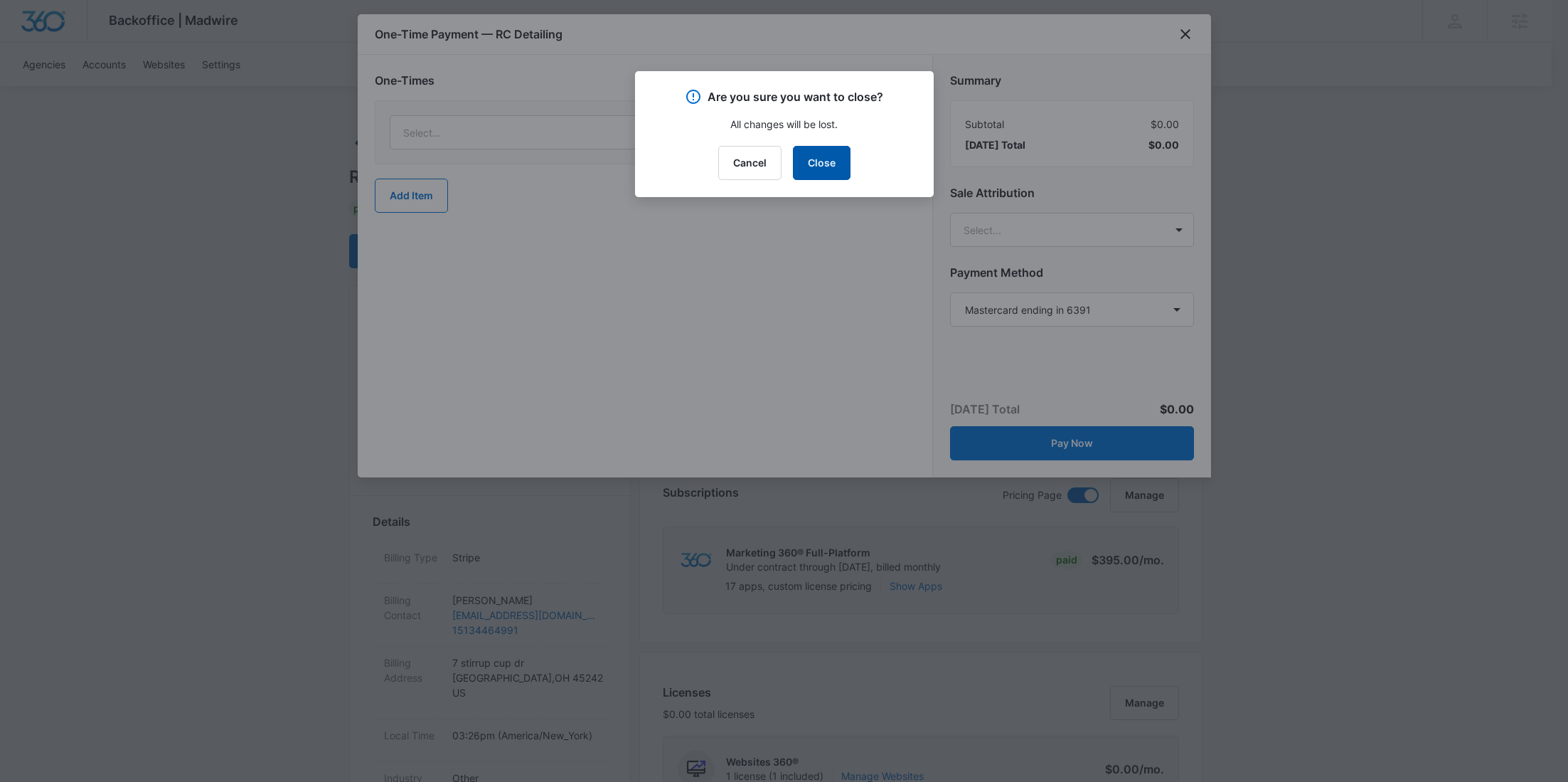
click at [805, 163] on button "Close" at bounding box center [822, 163] width 58 height 34
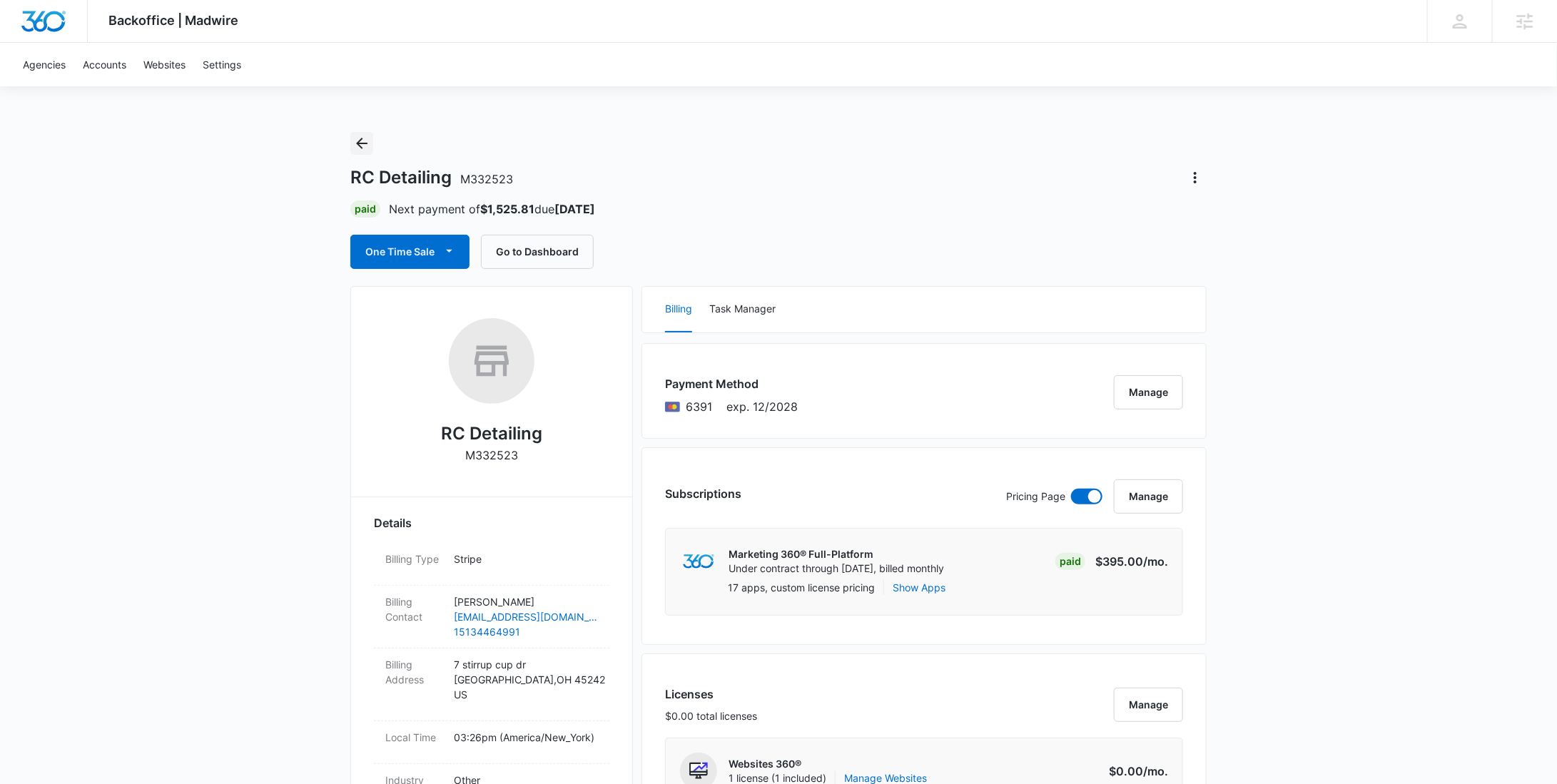
click at [357, 142] on icon "Back" at bounding box center [362, 143] width 11 height 11
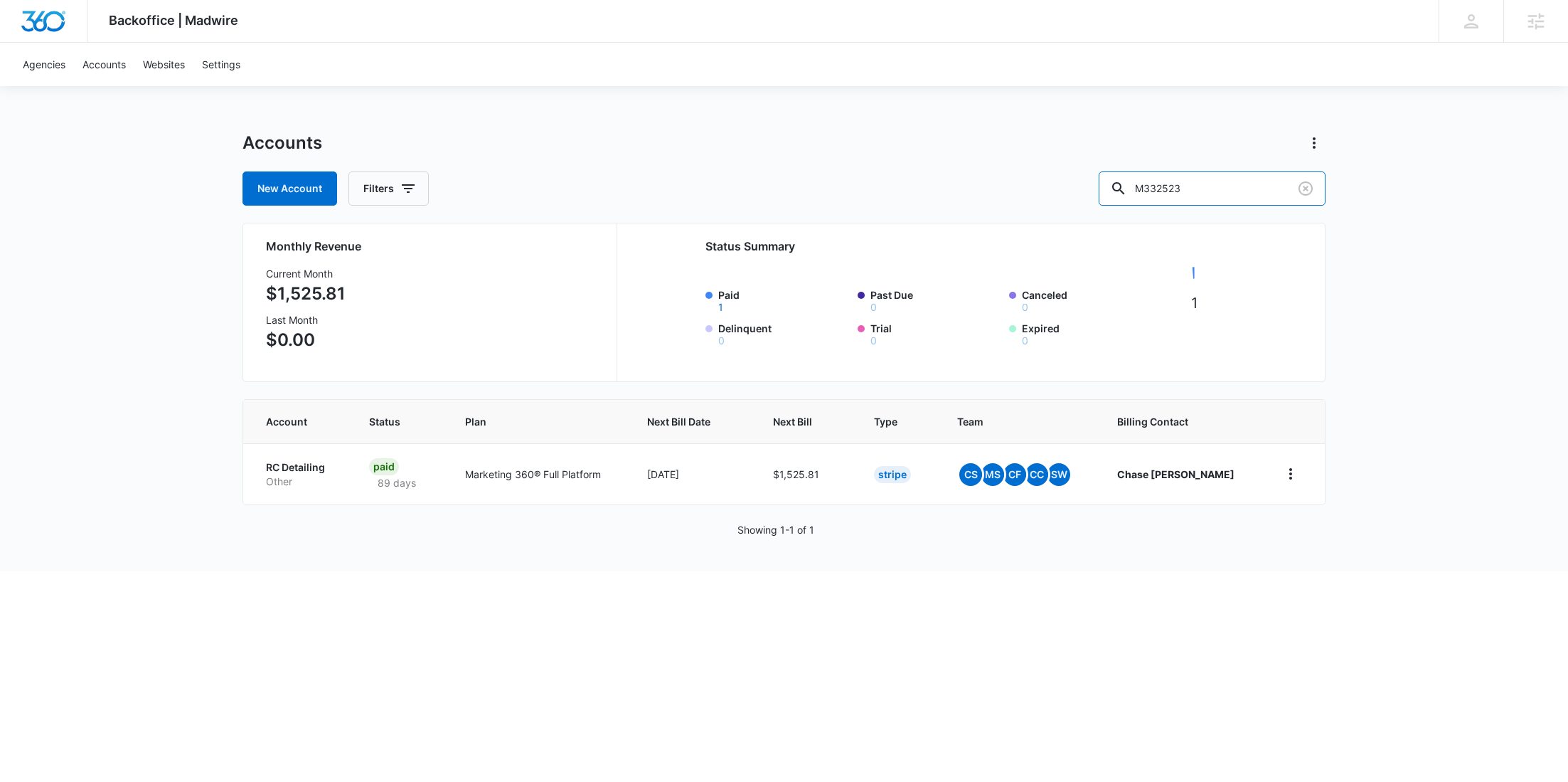
drag, startPoint x: 1241, startPoint y: 198, endPoint x: 1105, endPoint y: 192, distance: 136.1
click at [1106, 191] on div "New Account Filters M332523" at bounding box center [784, 189] width 1083 height 34
paste input "7056"
type input "M337056"
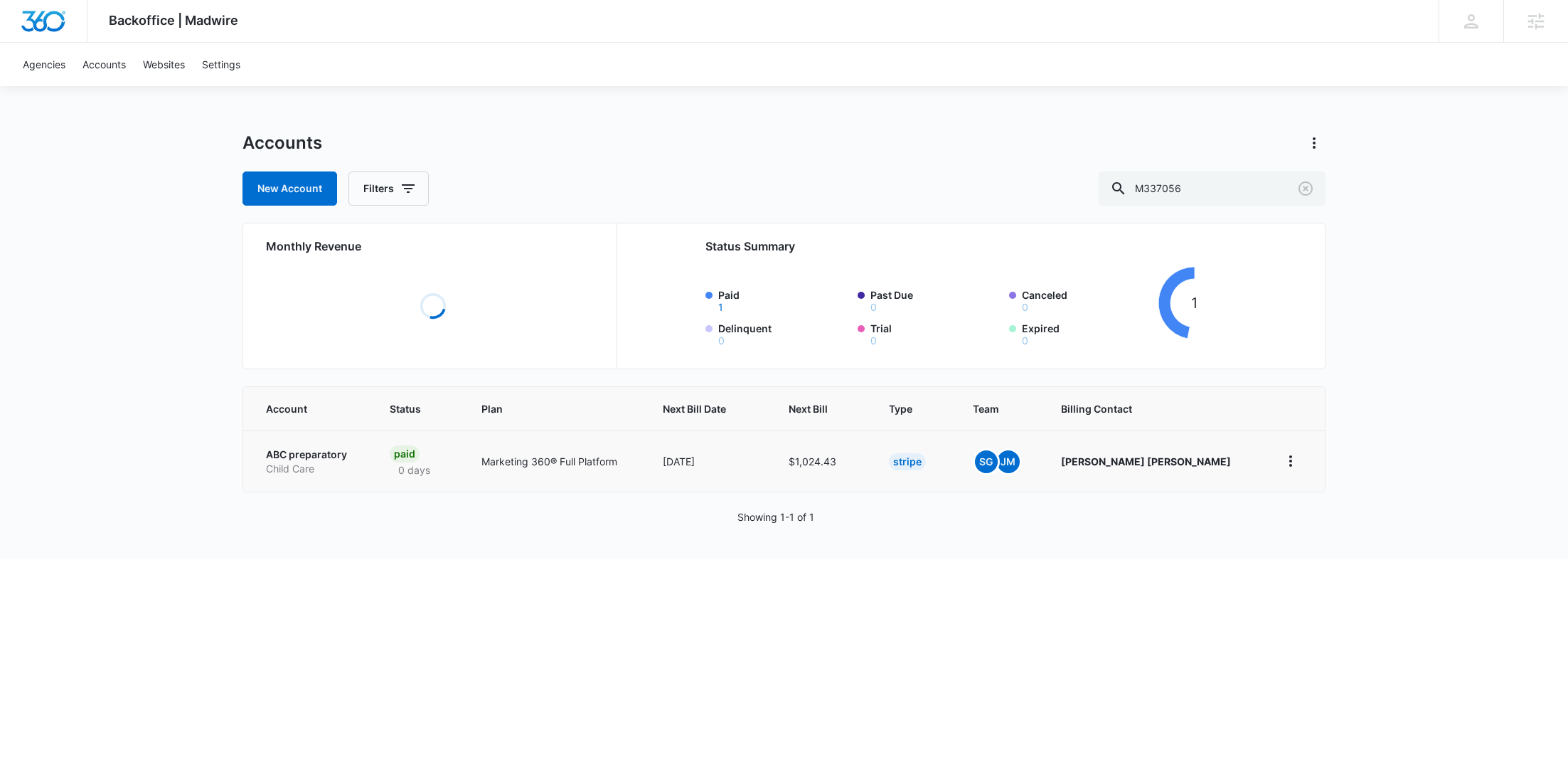
click at [333, 466] on p "Child Care" at bounding box center [311, 468] width 90 height 14
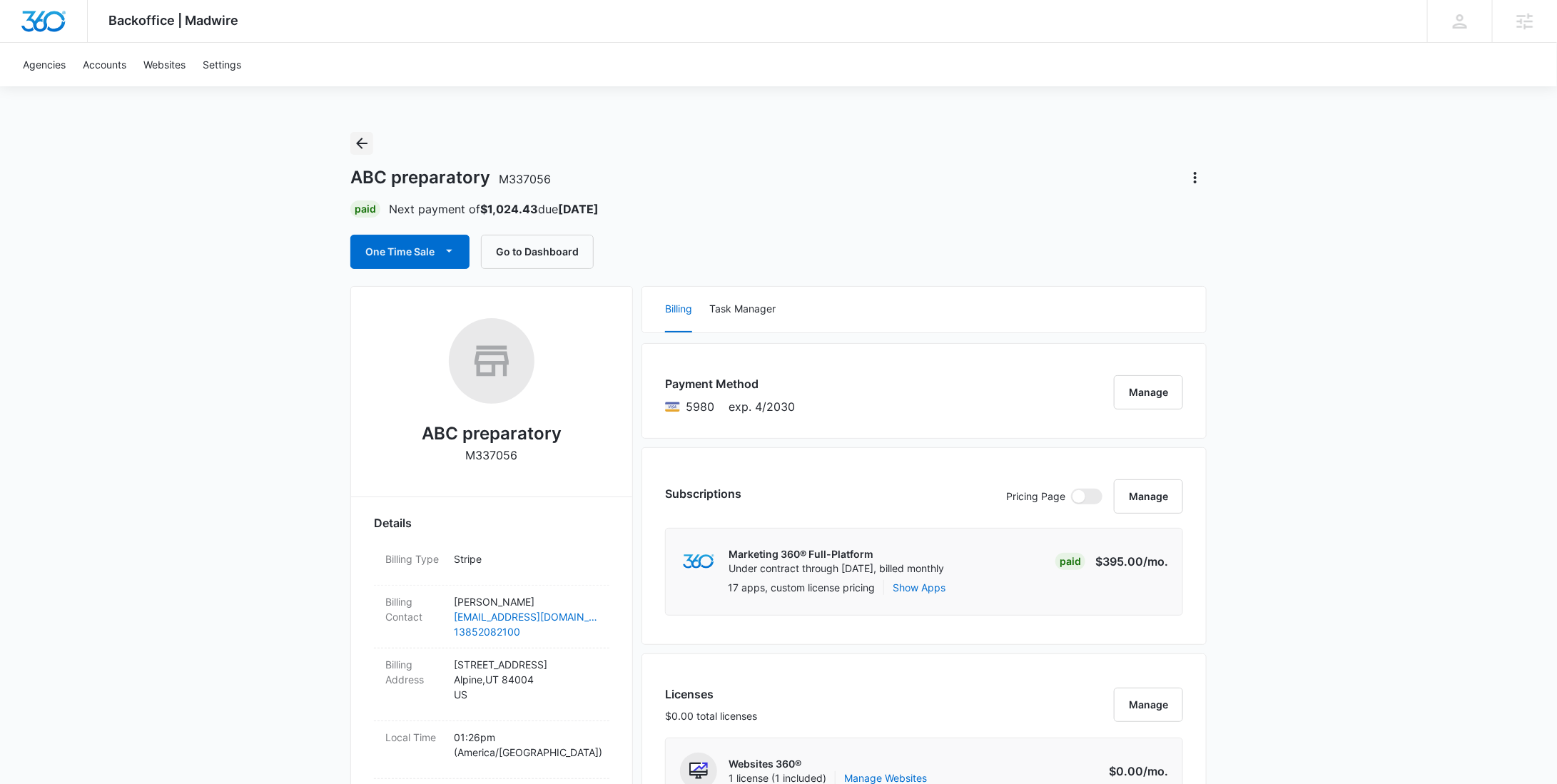
click at [370, 138] on button "Back" at bounding box center [362, 143] width 23 height 23
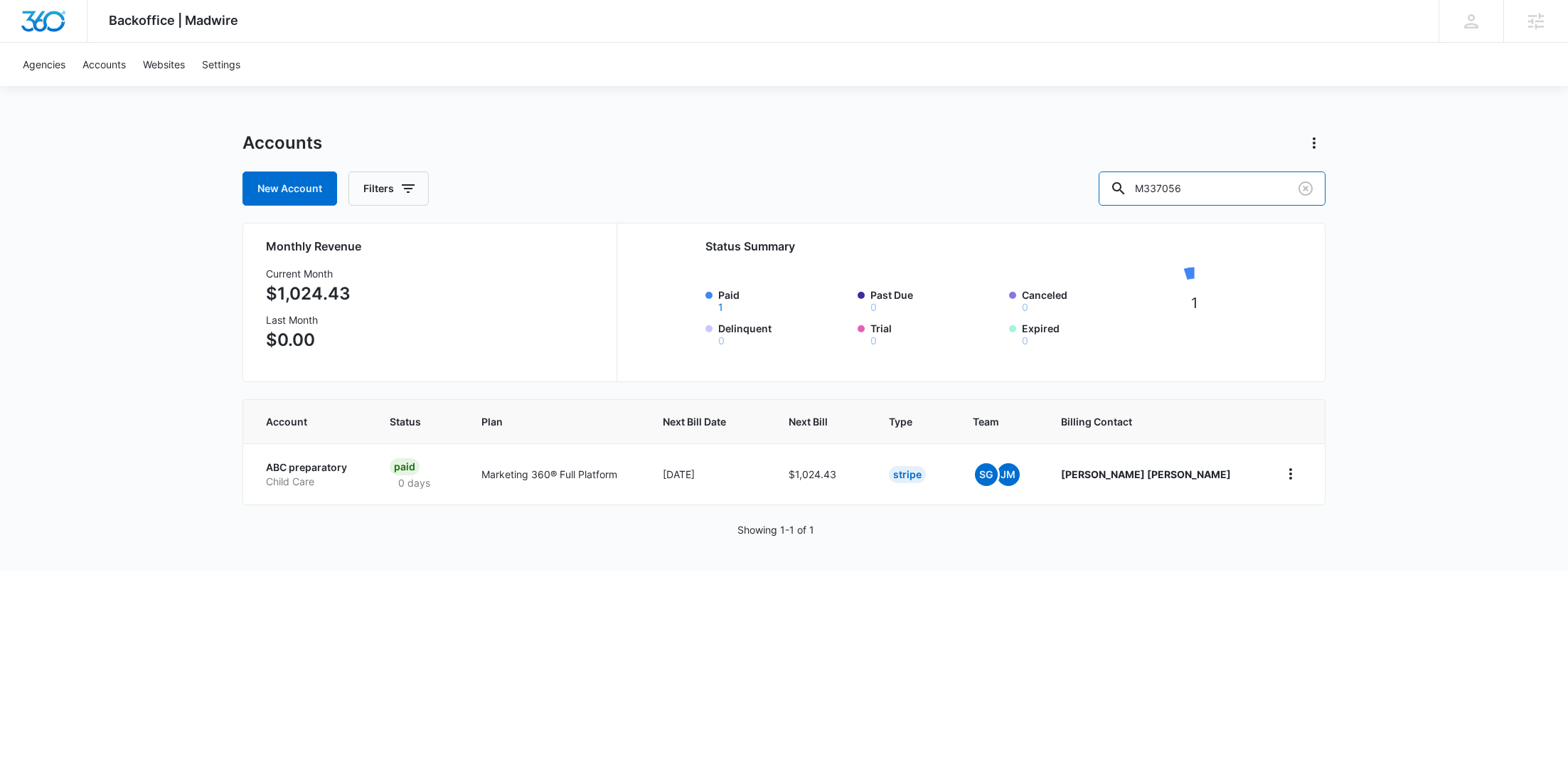
drag, startPoint x: 1175, startPoint y: 192, endPoint x: 1122, endPoint y: 192, distance: 53.0
click at [1133, 192] on div "New Account Filters M337056" at bounding box center [784, 189] width 1083 height 34
paste input "714"
type input "M337714"
click at [331, 468] on p "Milwaukee doodles" at bounding box center [319, 467] width 106 height 14
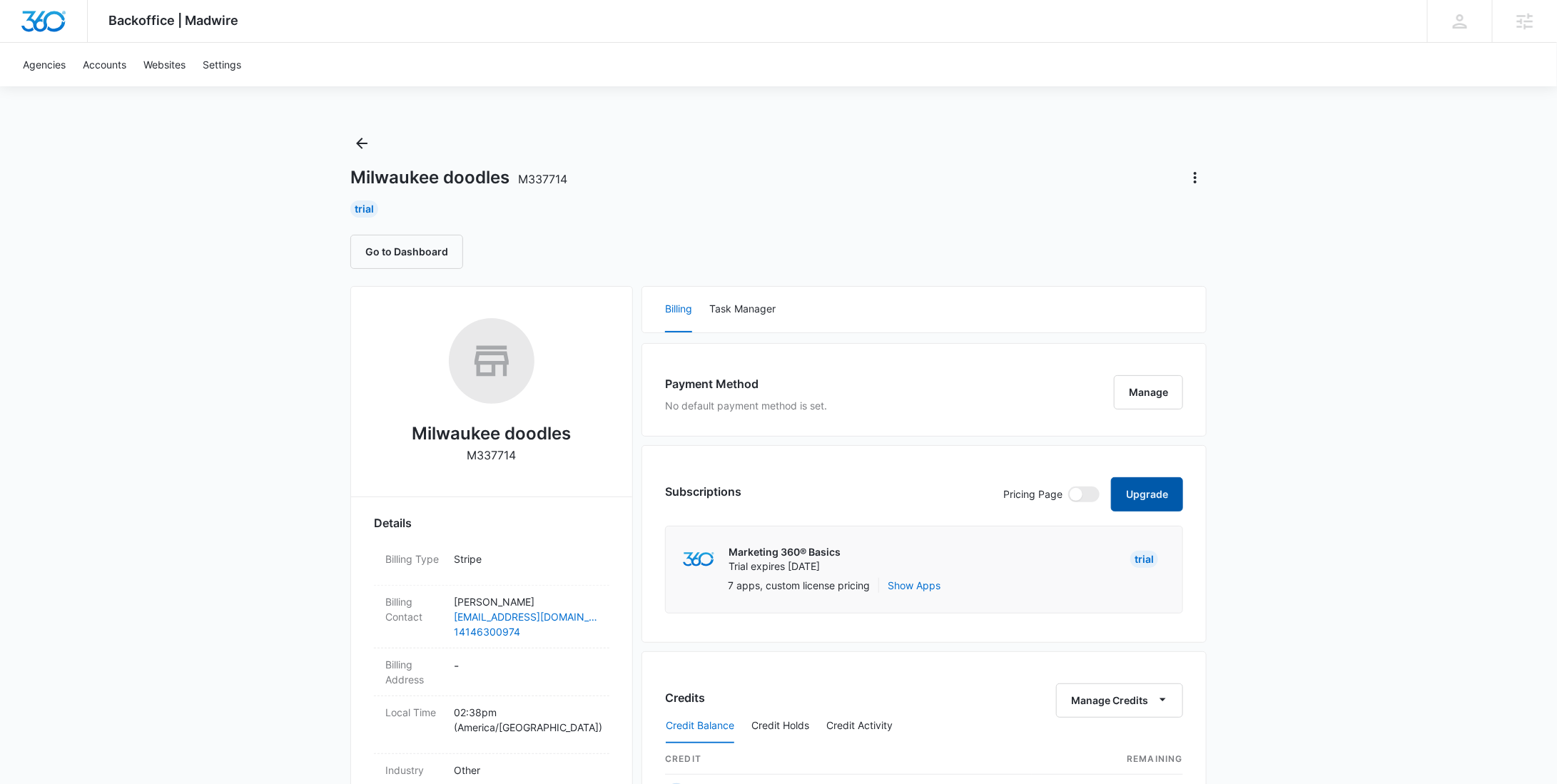
click at [1129, 497] on button "Upgrade" at bounding box center [1147, 495] width 72 height 34
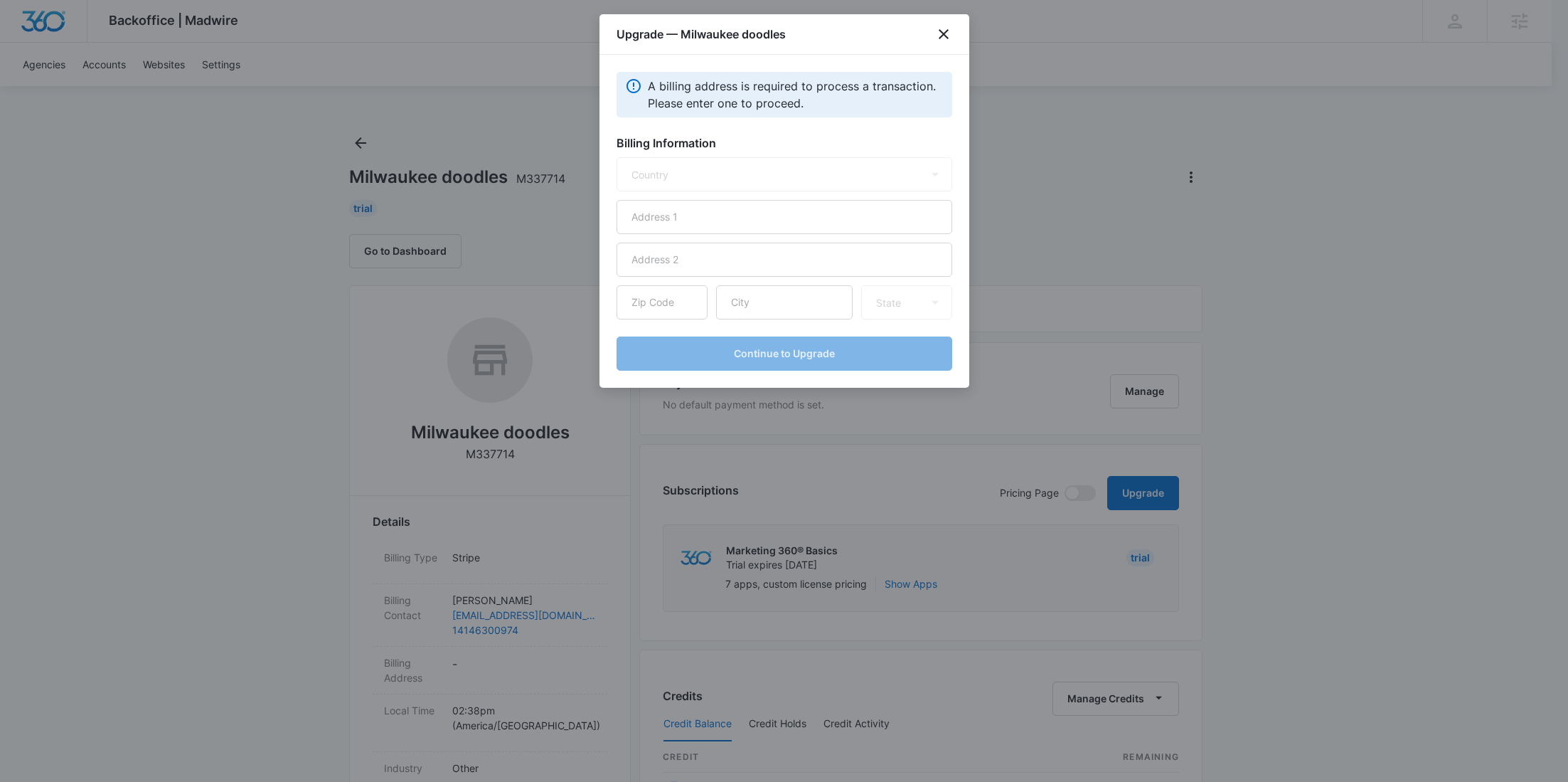
select select "US"
click at [693, 227] on input "text" at bounding box center [784, 217] width 336 height 34
paste input "S92W19918 Henneberry DR"
type input "S92W19918 Henneberry DR"
click at [782, 299] on input "text" at bounding box center [784, 302] width 136 height 34
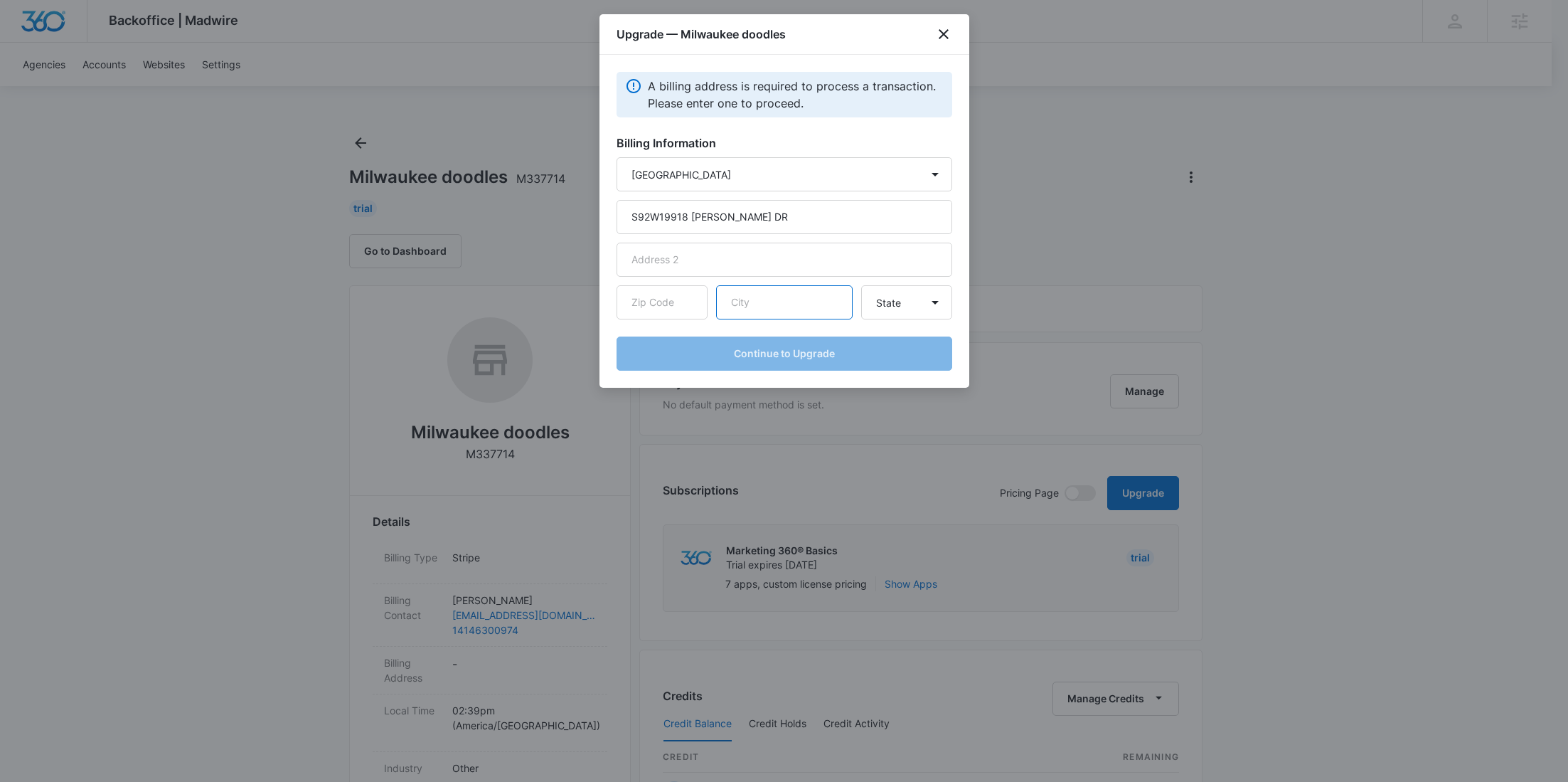
paste input "Muskego"
type input "Muskego"
drag, startPoint x: 654, startPoint y: 310, endPoint x: 733, endPoint y: 308, distance: 79.0
click at [654, 310] on input "text" at bounding box center [662, 302] width 91 height 34
paste input "53150"
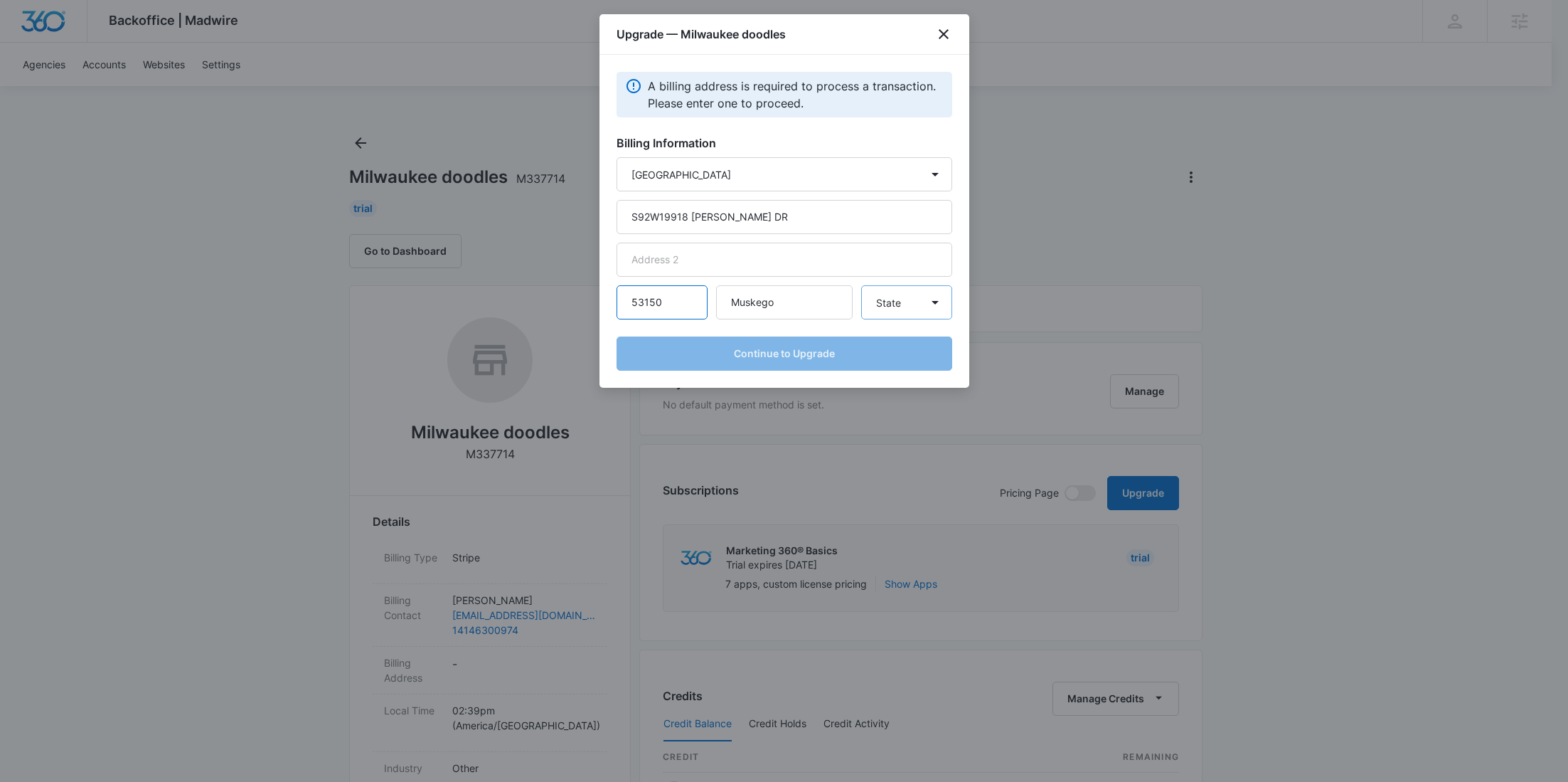
type input "53150"
click at [879, 304] on select "State Alaska Alabama Arkansas American Samoa Arizona California Colorado Connec…" at bounding box center [906, 302] width 91 height 34
select select "WI"
click at [862, 285] on select "State Alaska Alabama Arkansas American Samoa Arizona California Colorado Connec…" at bounding box center [906, 302] width 91 height 34
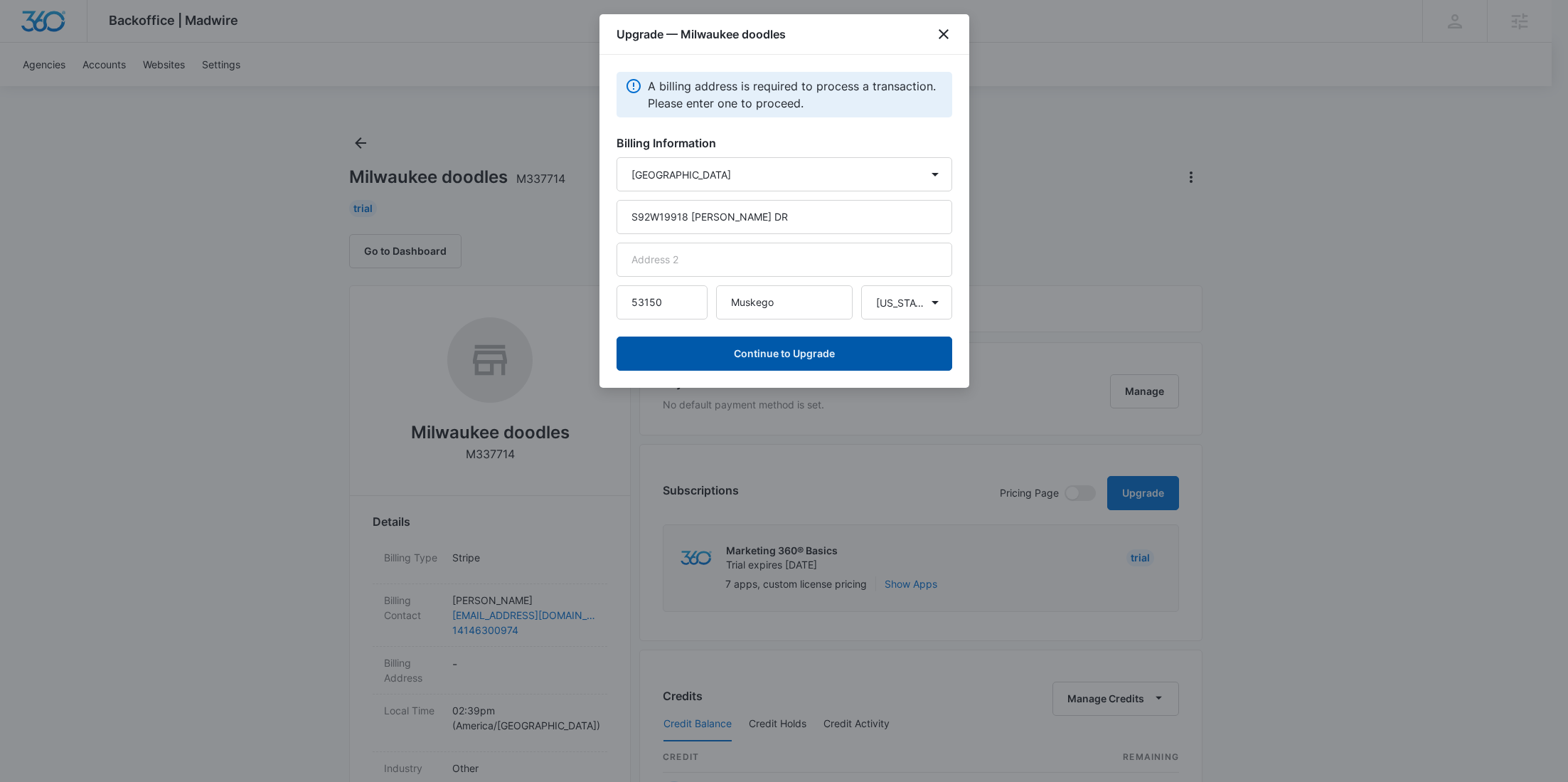
click at [866, 343] on button "Continue to Upgrade" at bounding box center [784, 354] width 336 height 34
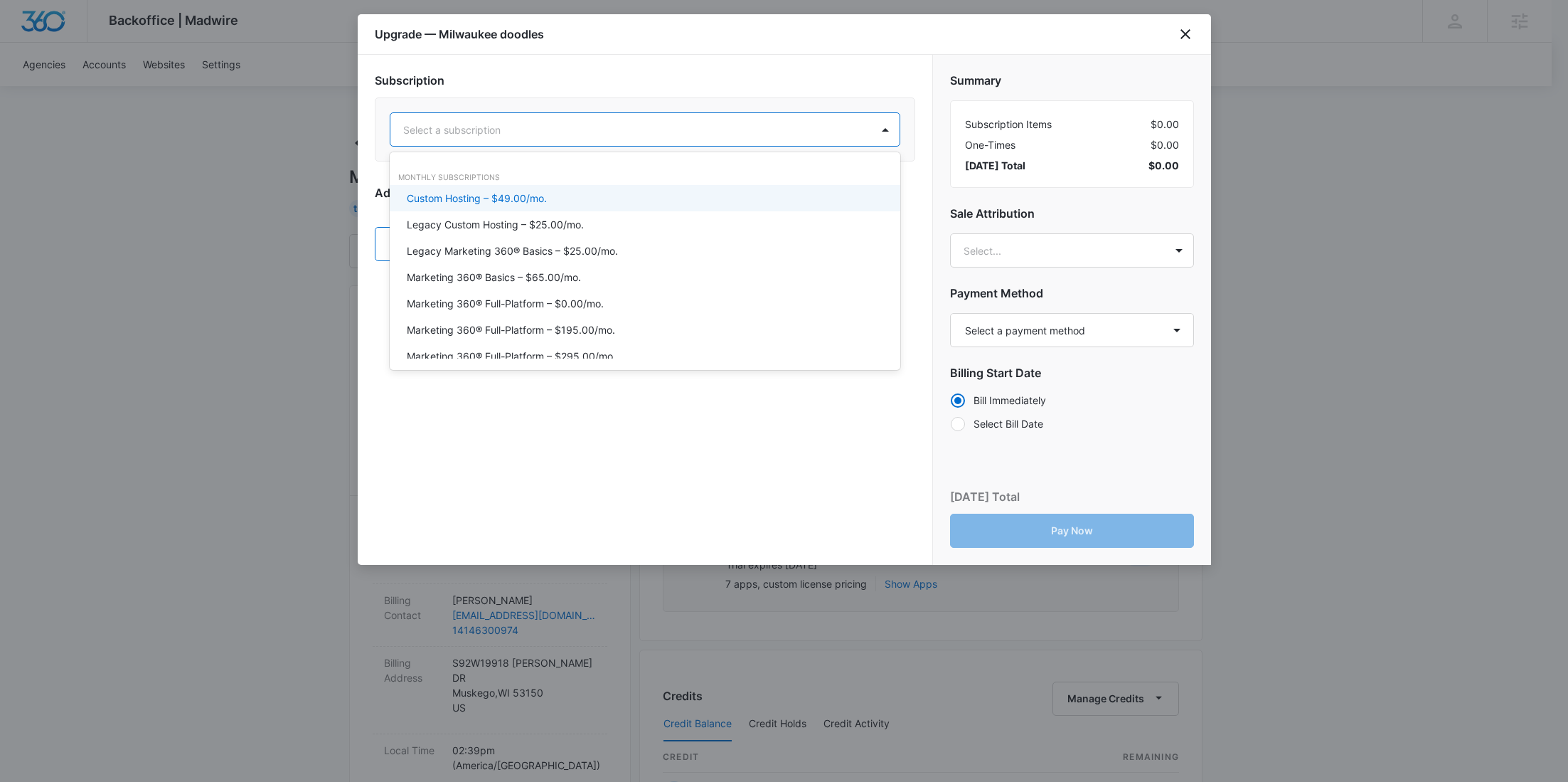
click at [535, 144] on div "Select a subscription" at bounding box center [630, 129] width 481 height 32
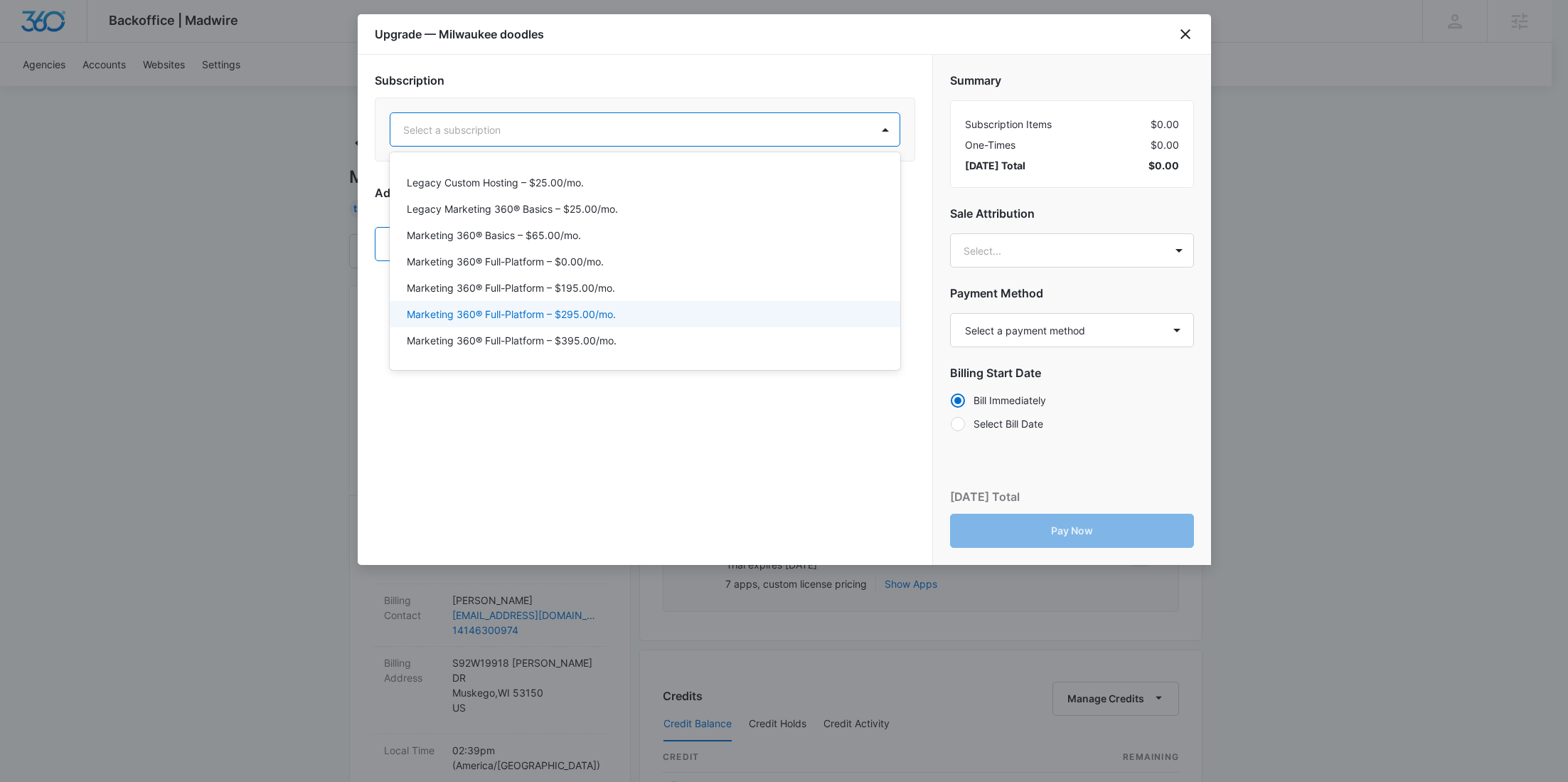
scroll to position [42, 0]
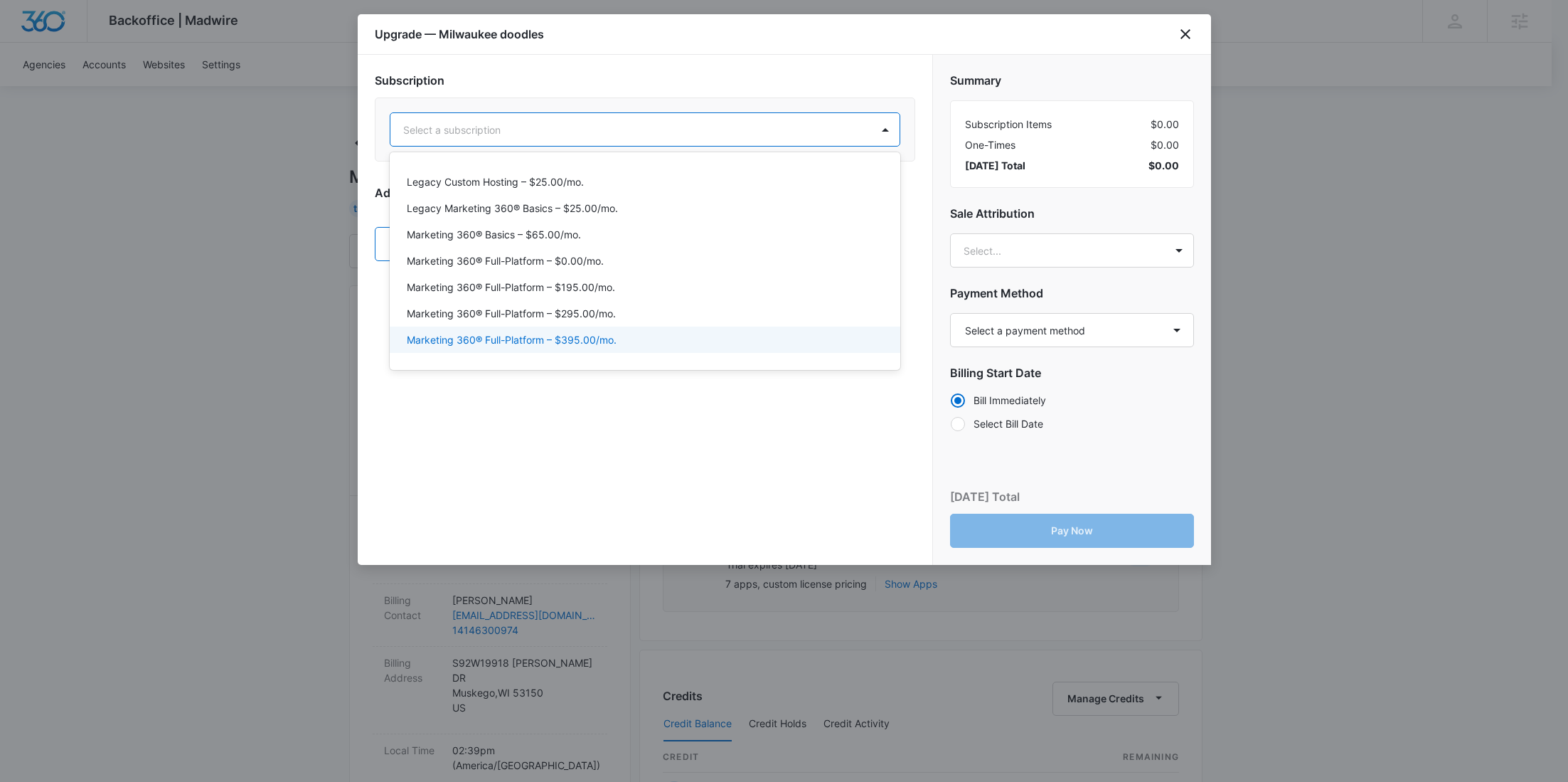
click at [620, 330] on div "Marketing 360® Full-Platform – $395.00/mo." at bounding box center [644, 340] width 510 height 26
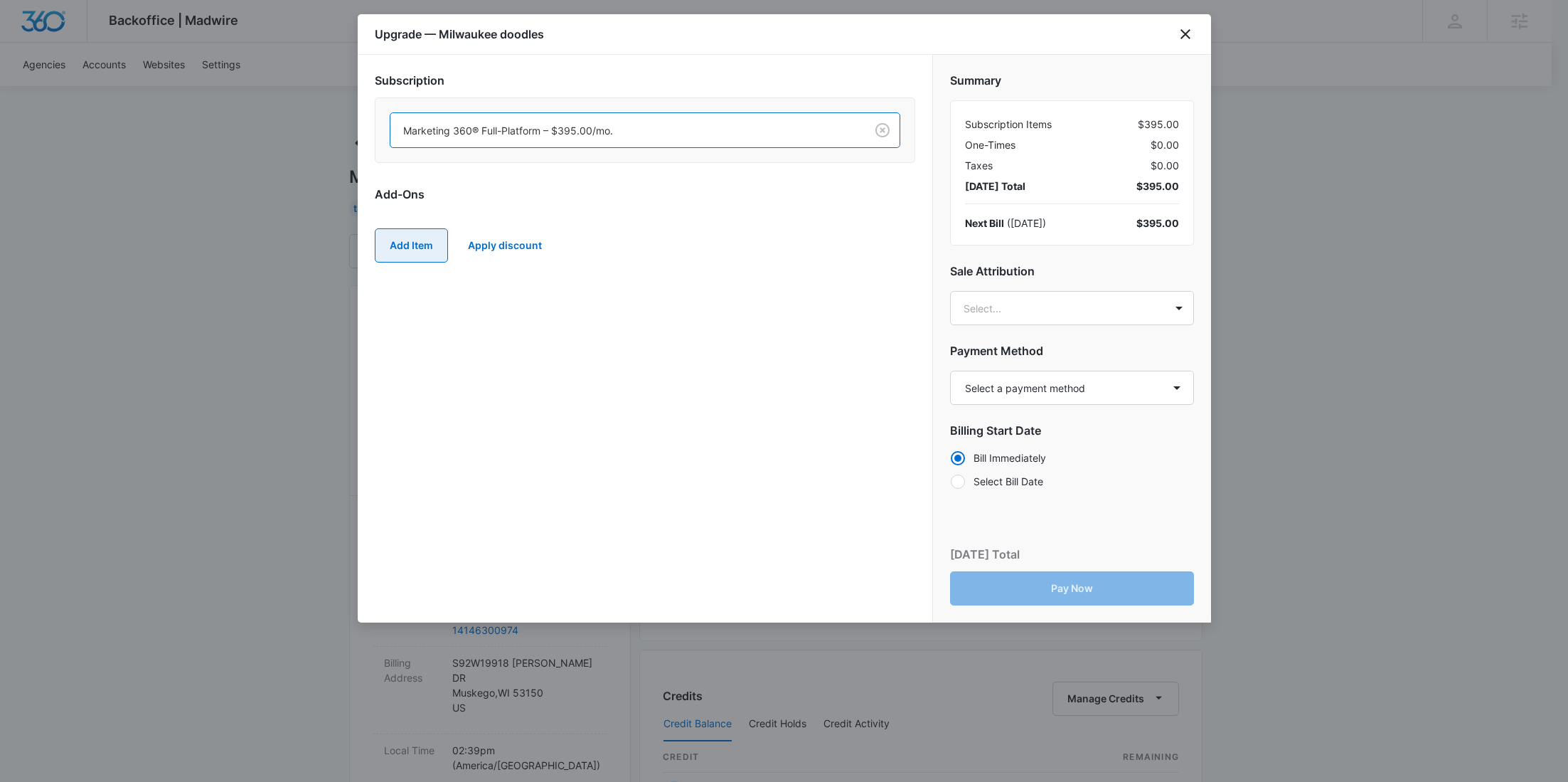
click at [395, 248] on button "Add Item" at bounding box center [412, 246] width 74 height 34
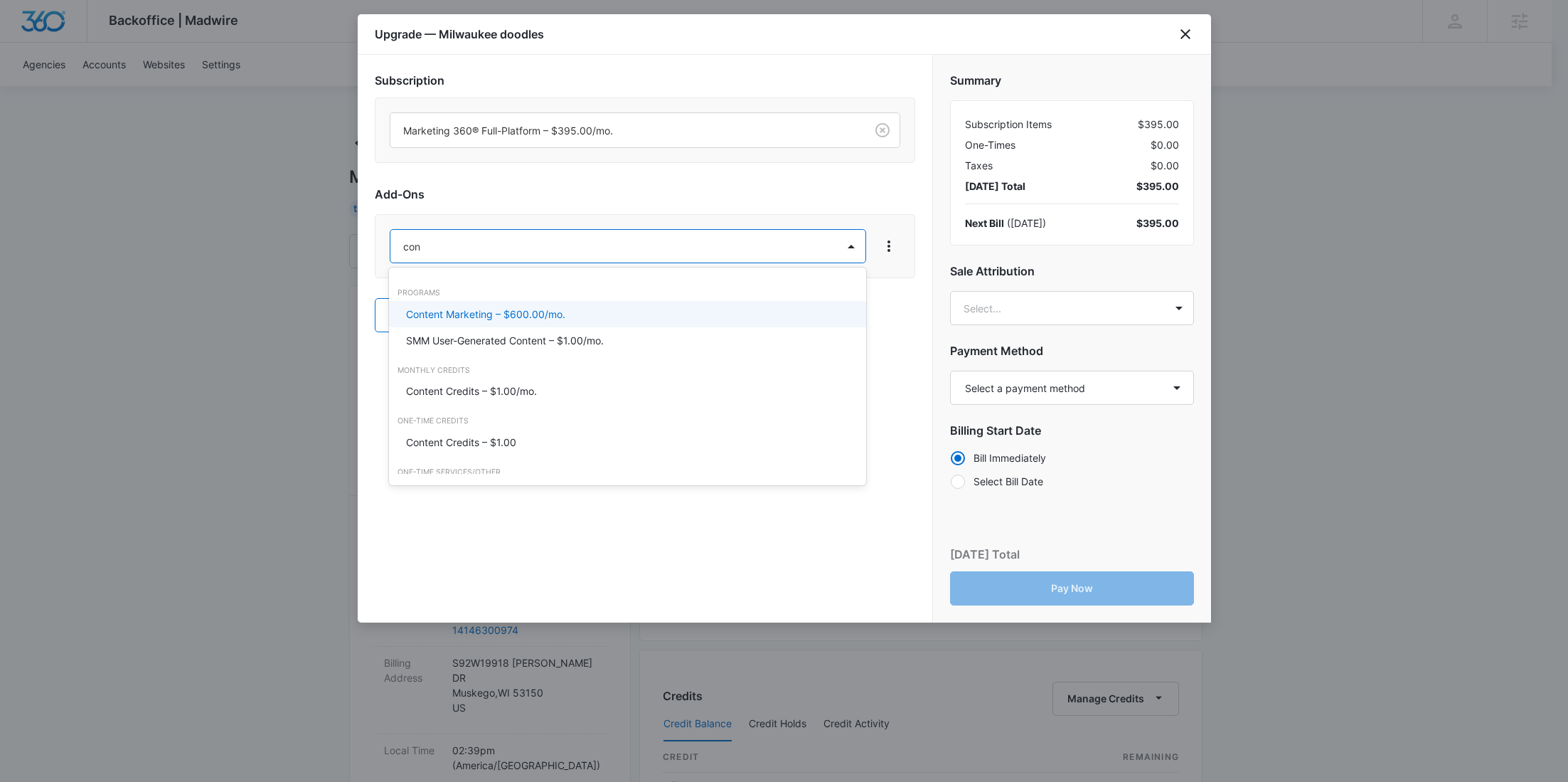
type input "cont"
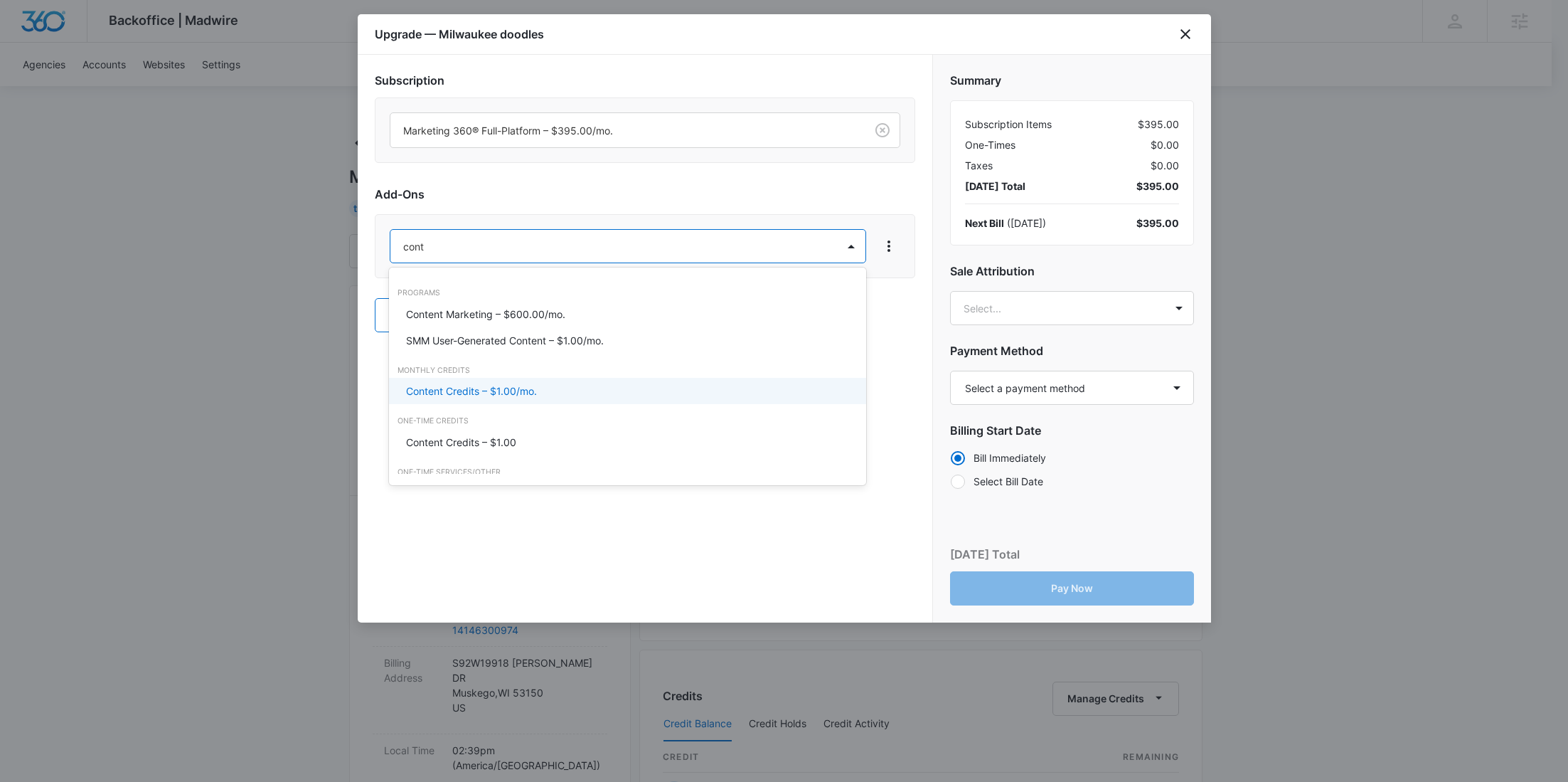
click at [455, 384] on p "Content Credits – $1.00/mo." at bounding box center [471, 391] width 131 height 15
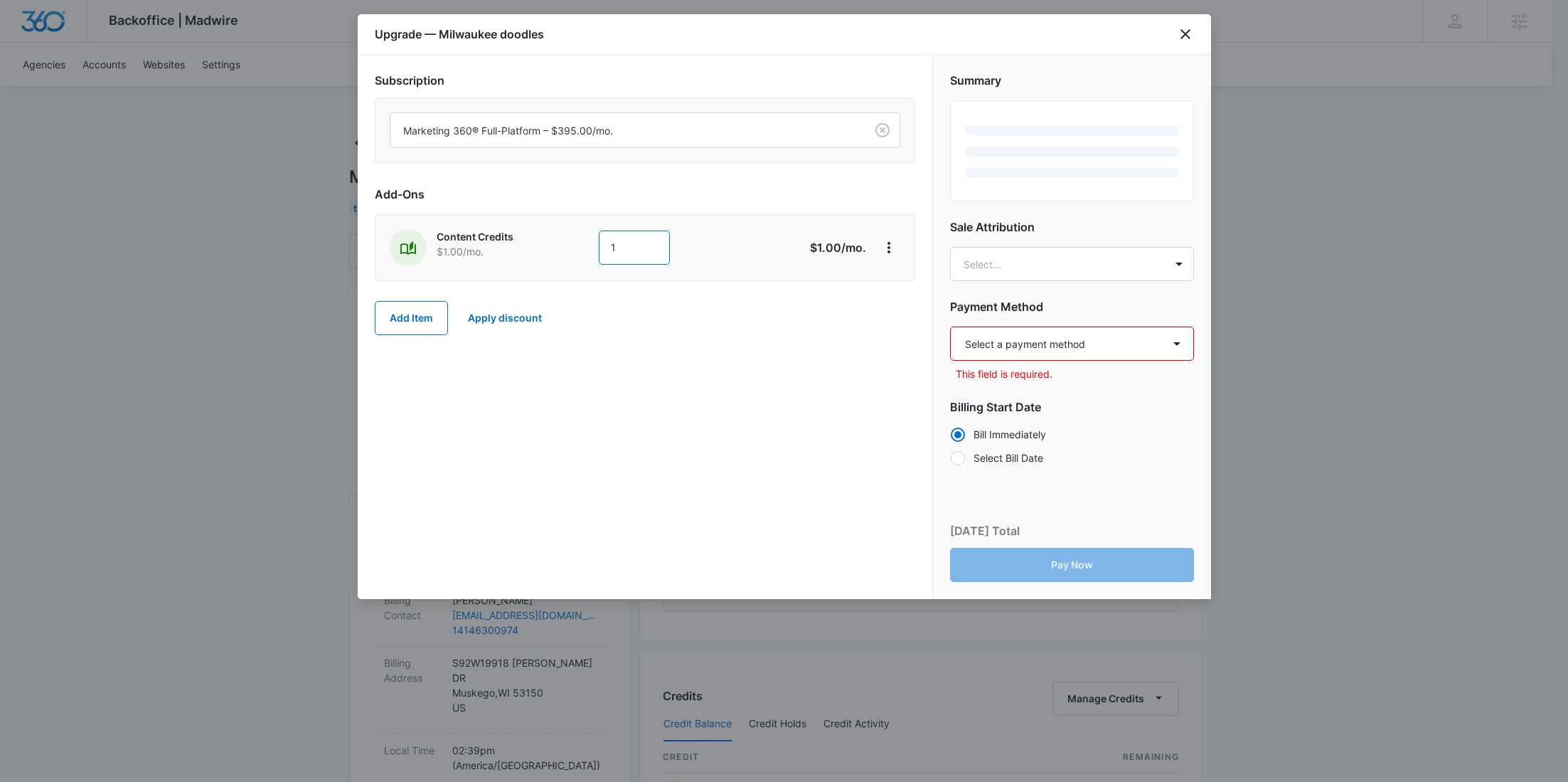
drag, startPoint x: 630, startPoint y: 255, endPoint x: 545, endPoint y: 244, distance: 85.7
click at [549, 244] on div "Content Credits $1.00 /mo. 1" at bounding box center [595, 247] width 410 height 37
type input "600"
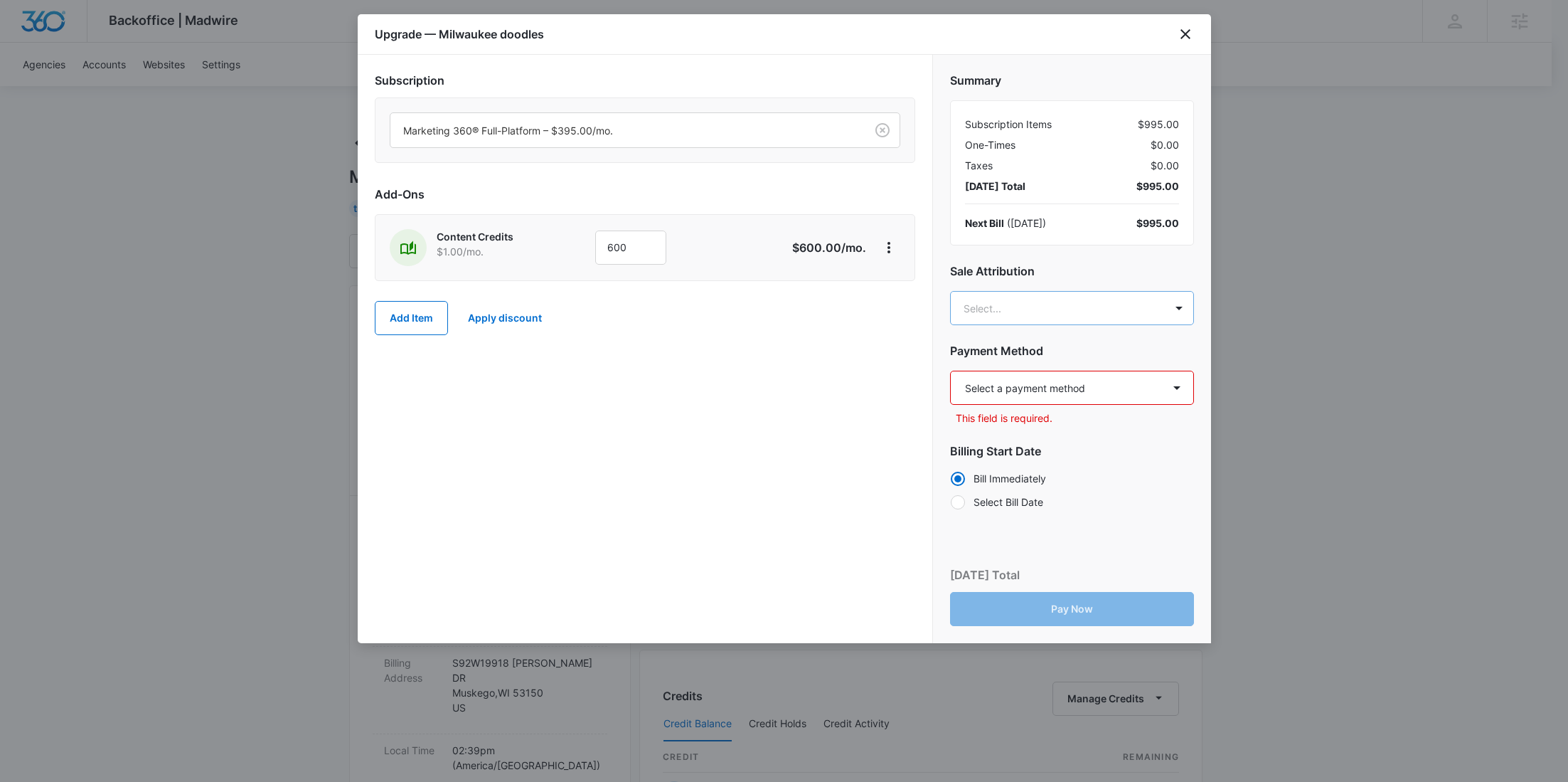
click at [1031, 306] on body "Backoffice | Madwire Apps Settings RY Rochelle Young rochelle.young@madwire.com…" at bounding box center [784, 727] width 1568 height 1455
paste input "Haessler"
type input "Haessler"
drag, startPoint x: 1035, startPoint y: 374, endPoint x: 556, endPoint y: 104, distance: 549.9
click at [1035, 374] on p "jennifer.haessler@madwire.com" at bounding box center [1069, 380] width 207 height 30
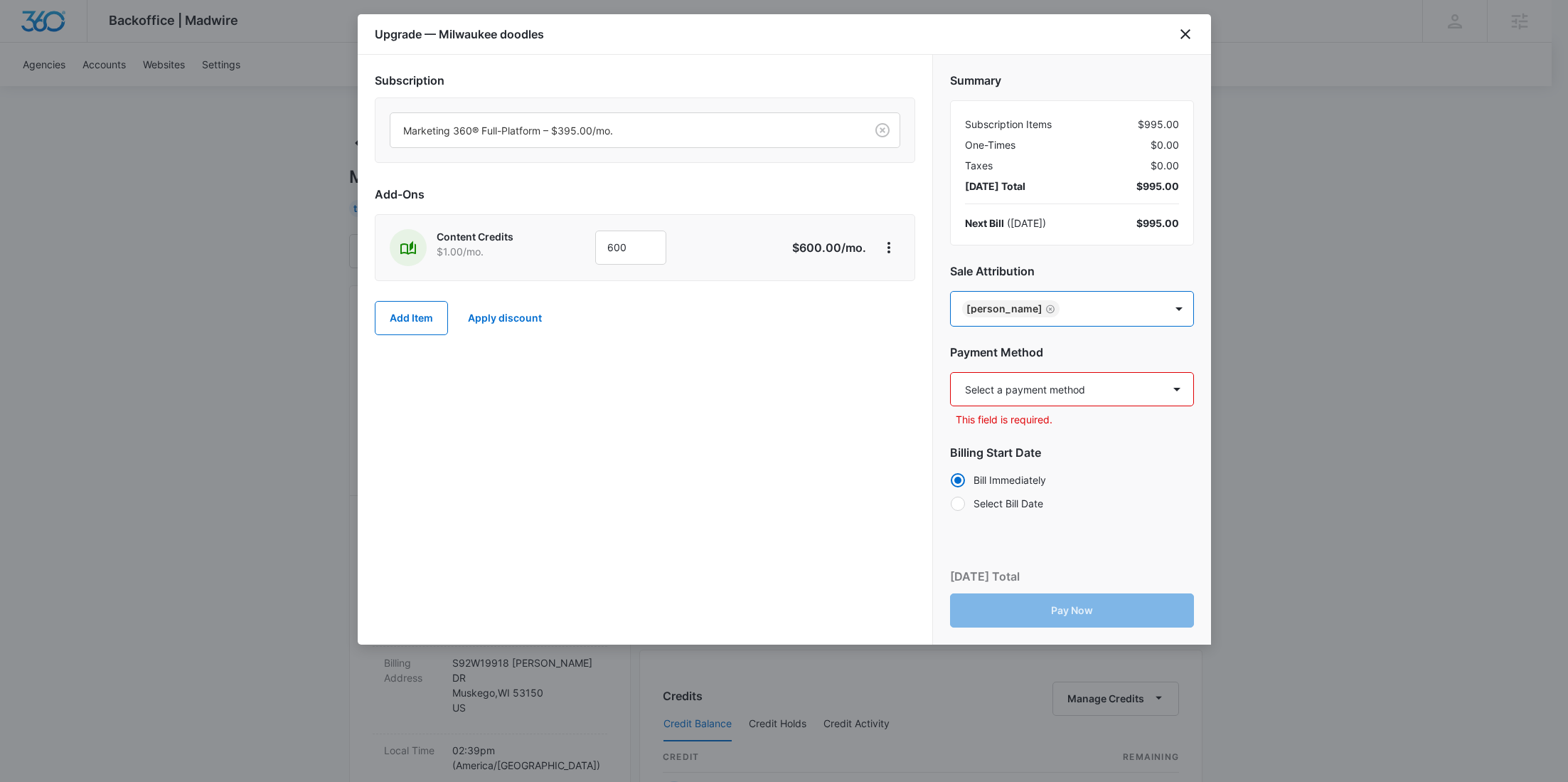
paste input "White"
type input "White"
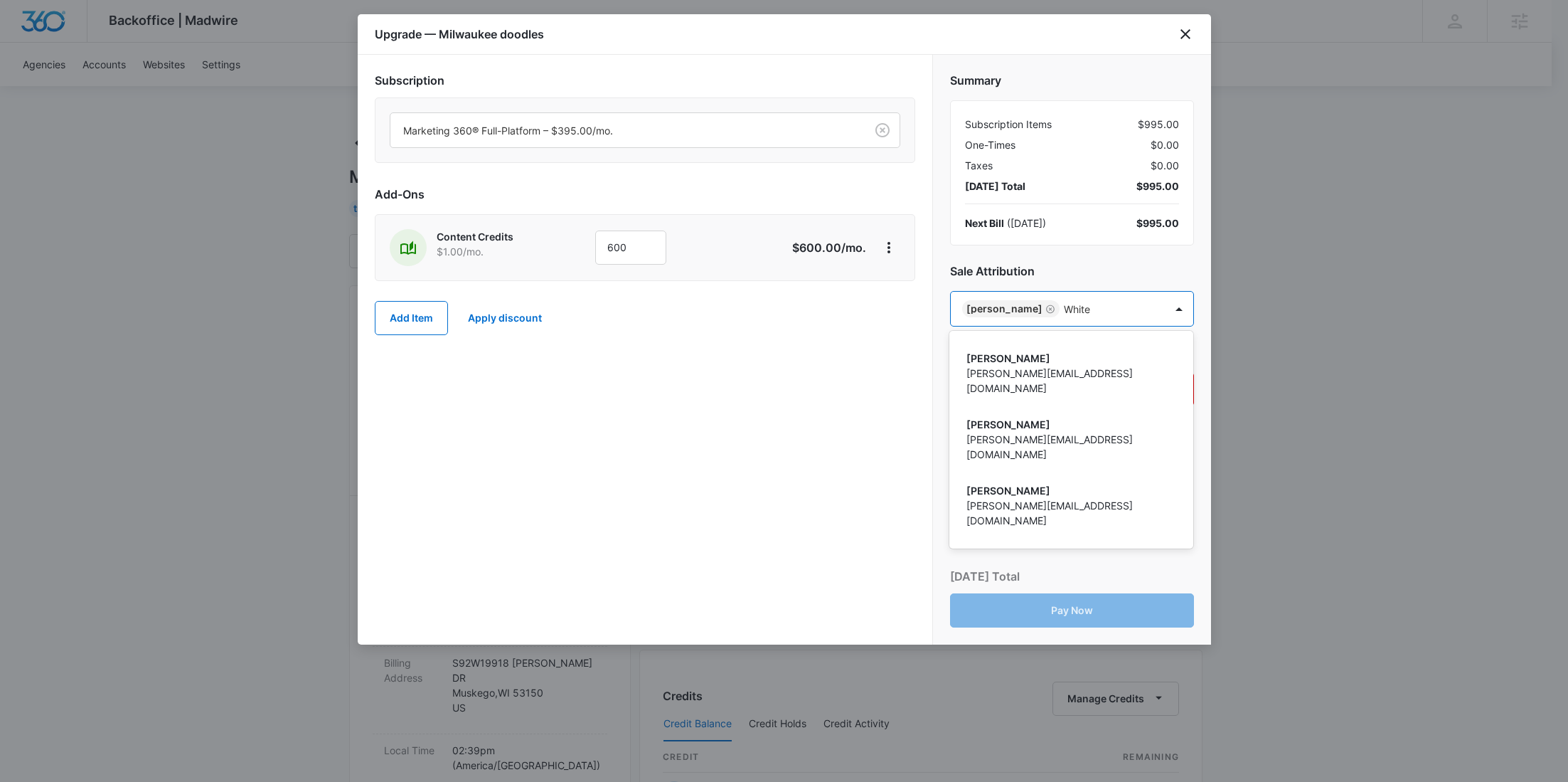
scroll to position [220, 0]
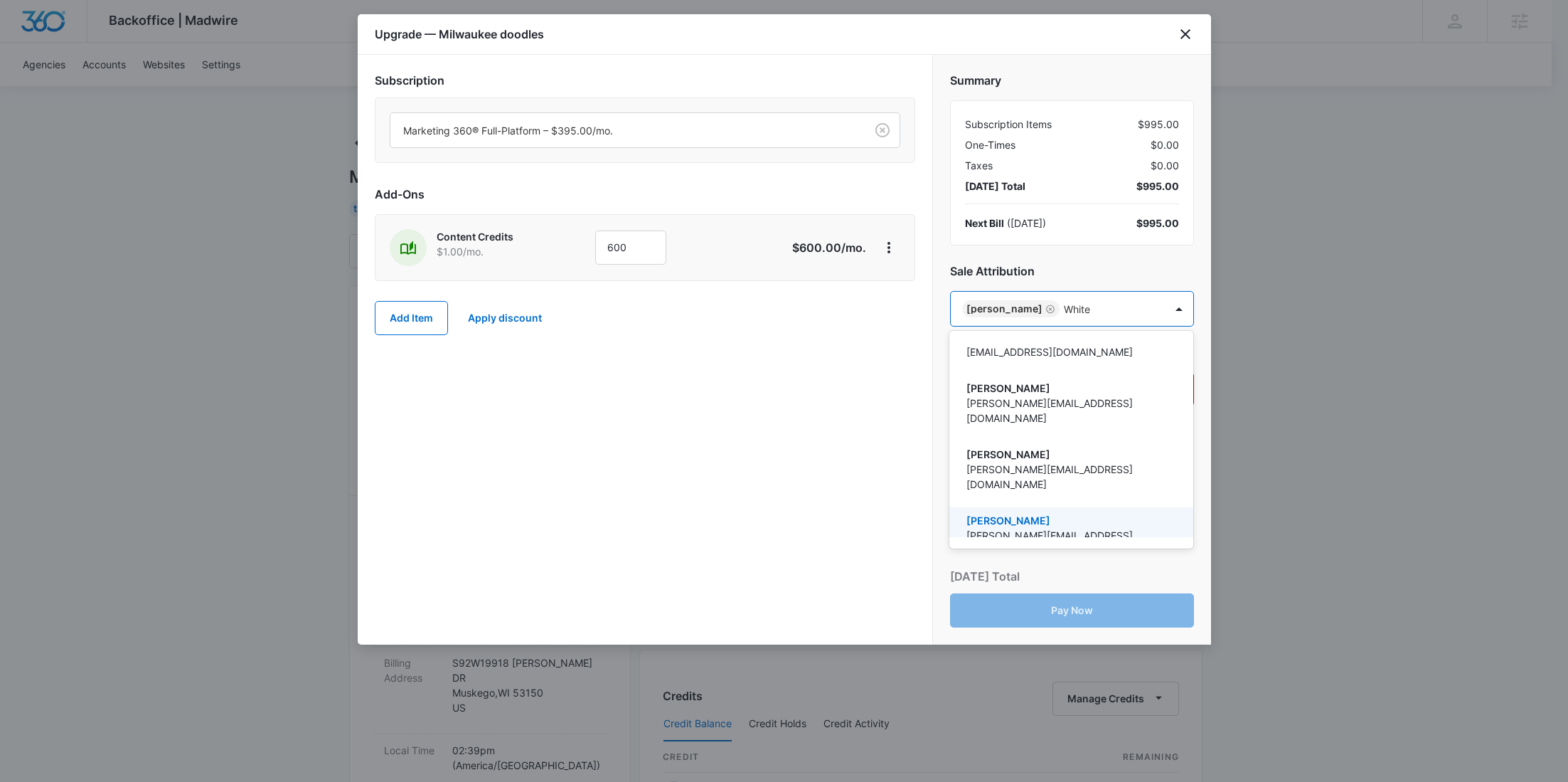
click at [1037, 513] on p "Nicole White" at bounding box center [1069, 521] width 207 height 15
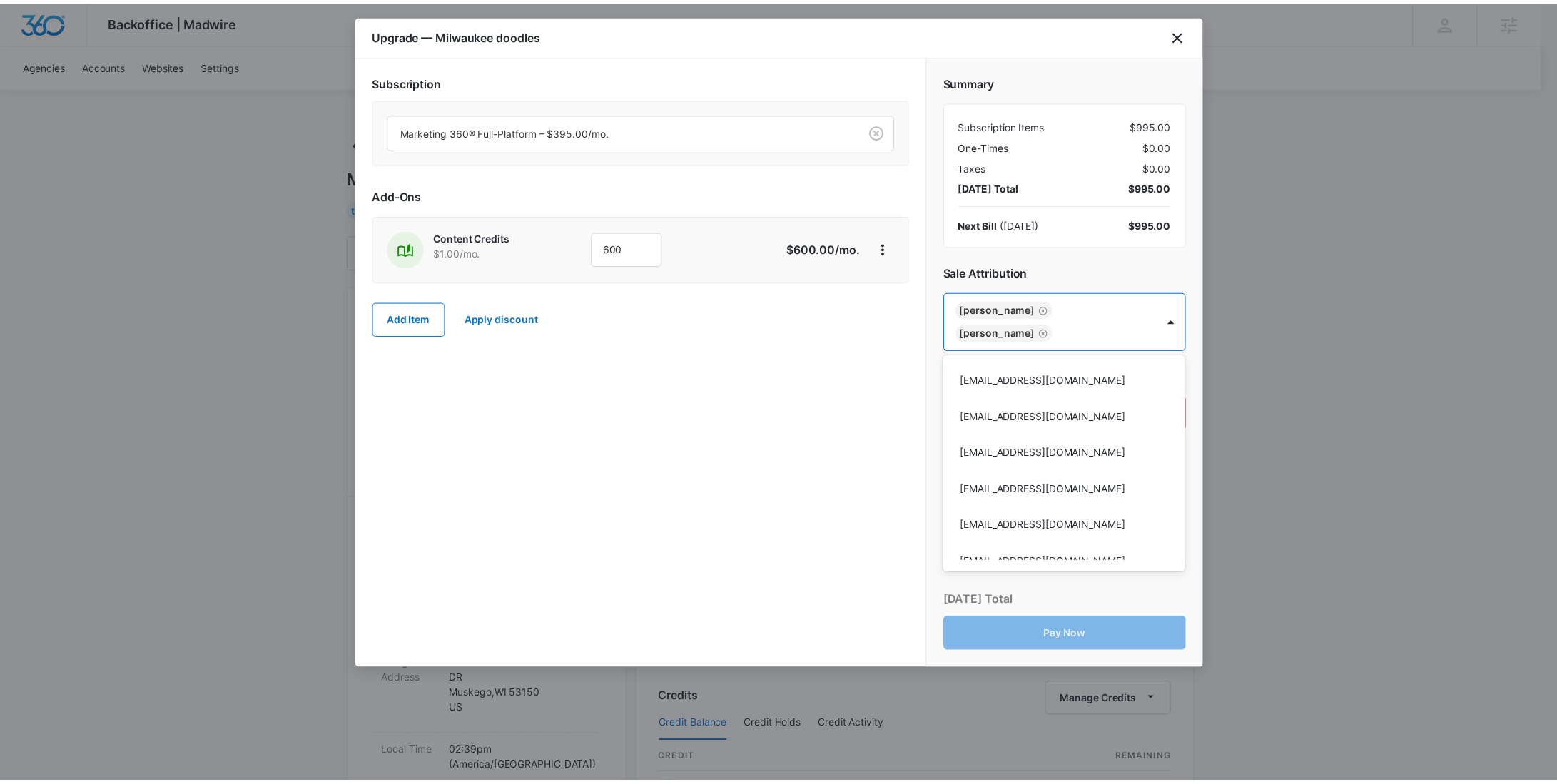
scroll to position [81340, 0]
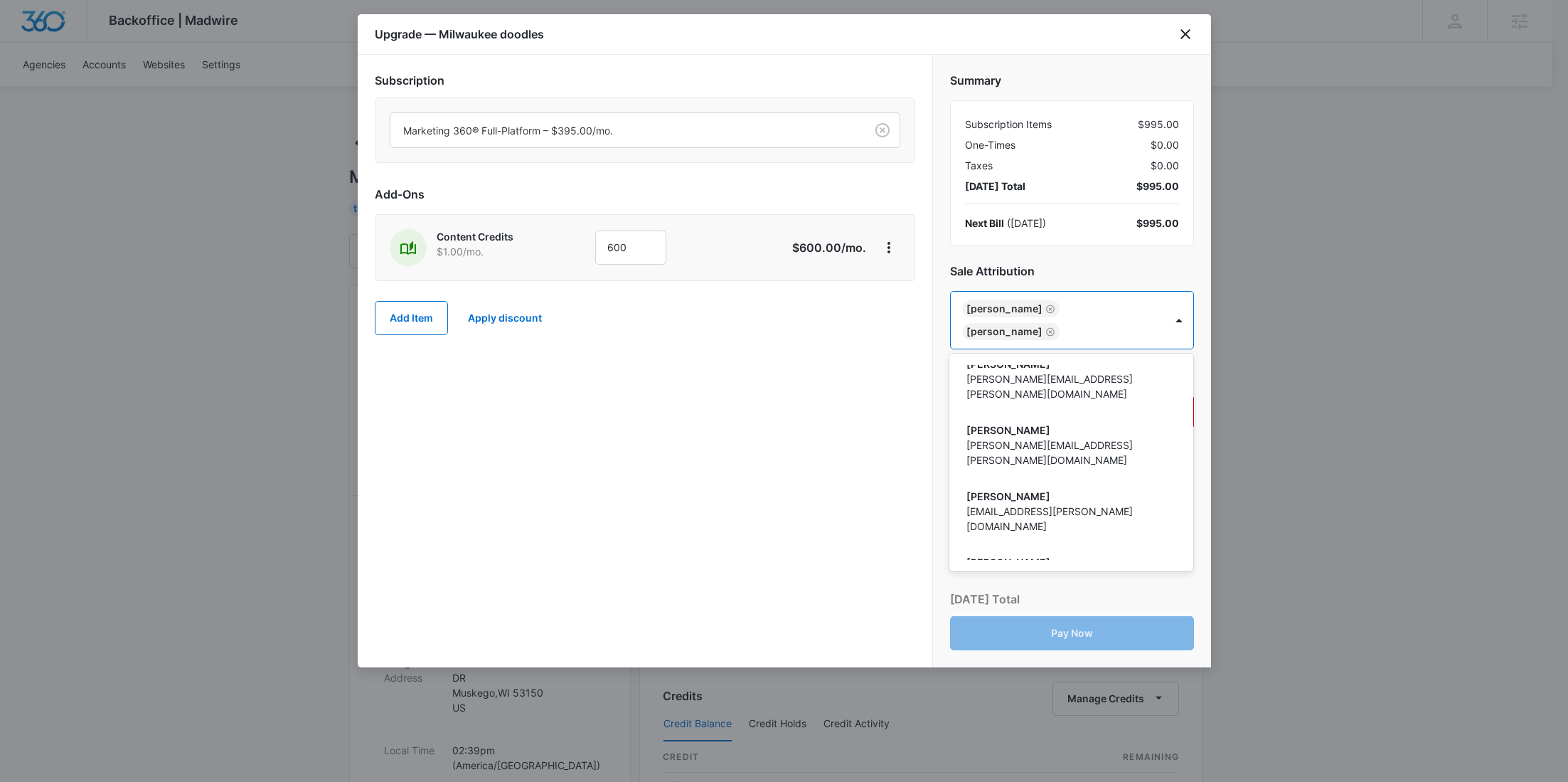
click at [835, 427] on div at bounding box center [784, 391] width 1568 height 782
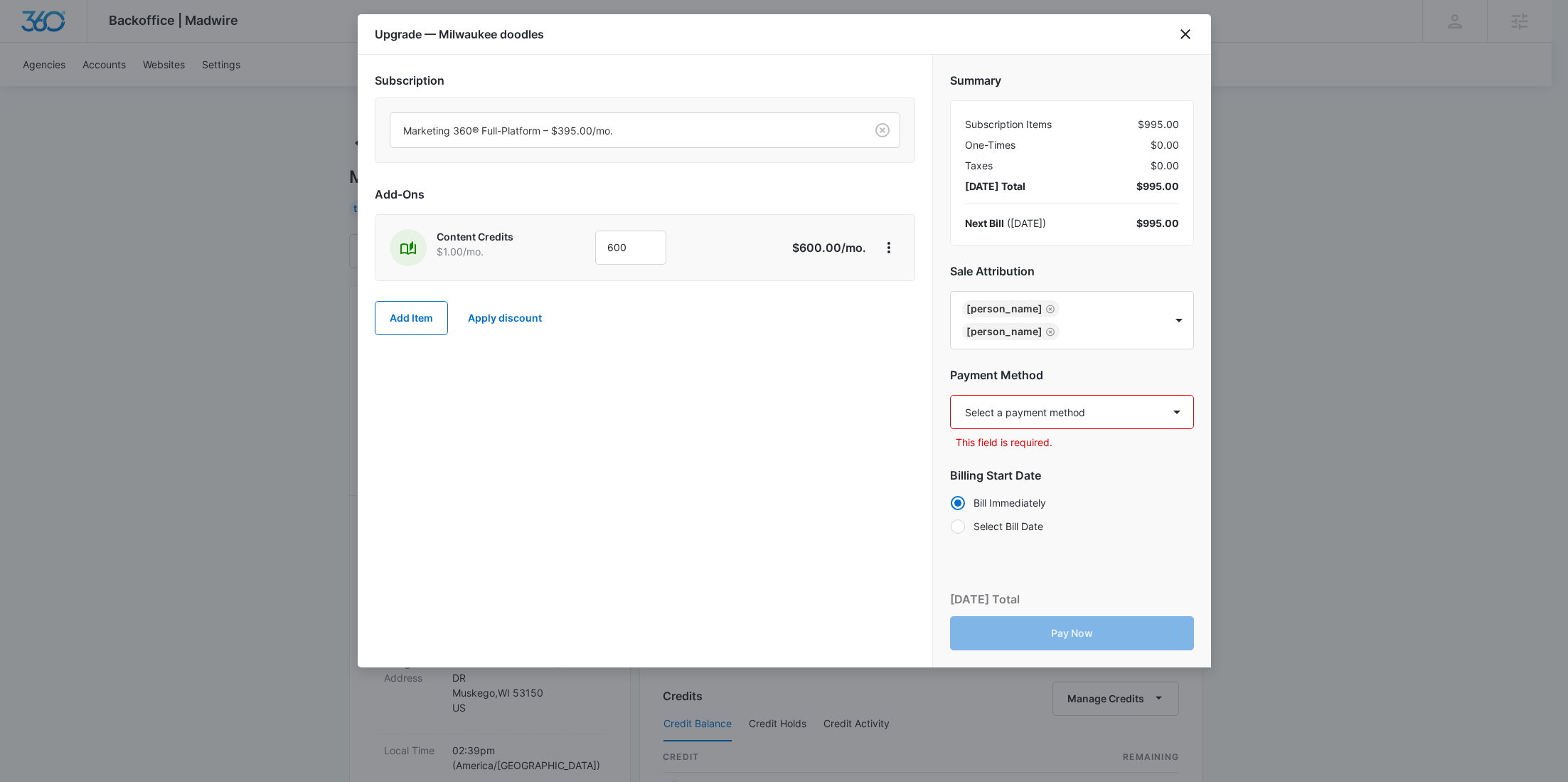
click at [993, 413] on select "Select a payment method Mastercard ending in 7026 New payment method Monthly in…" at bounding box center [1071, 412] width 244 height 34
select select "pm_1S5AigA4n8RTgNjUdOFRy4O8"
click at [950, 395] on select "Select a payment method Mastercard ending in 7026 New payment method Monthly in…" at bounding box center [1071, 412] width 244 height 34
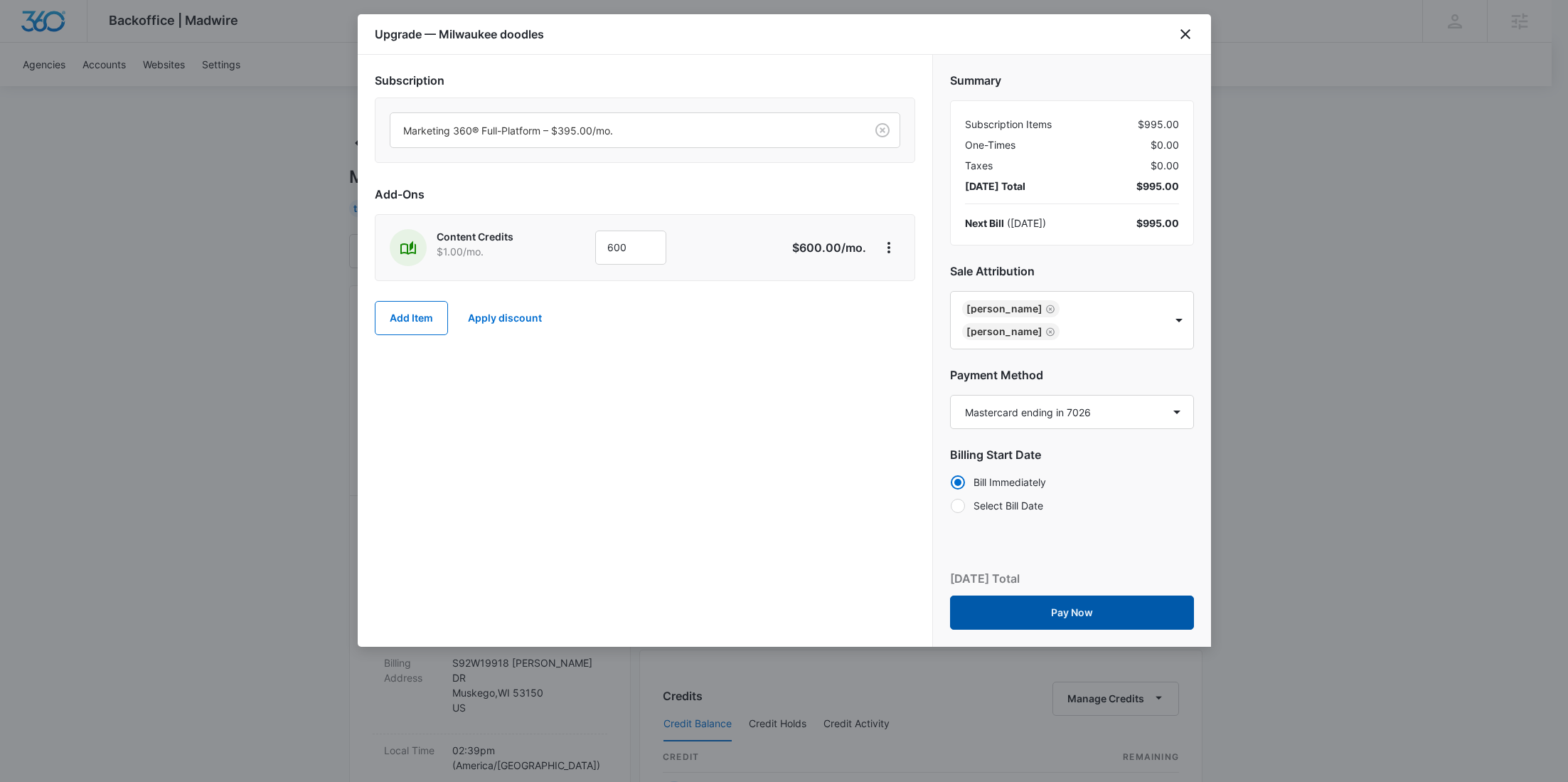
click at [1052, 605] on button "Pay Now" at bounding box center [1071, 613] width 244 height 34
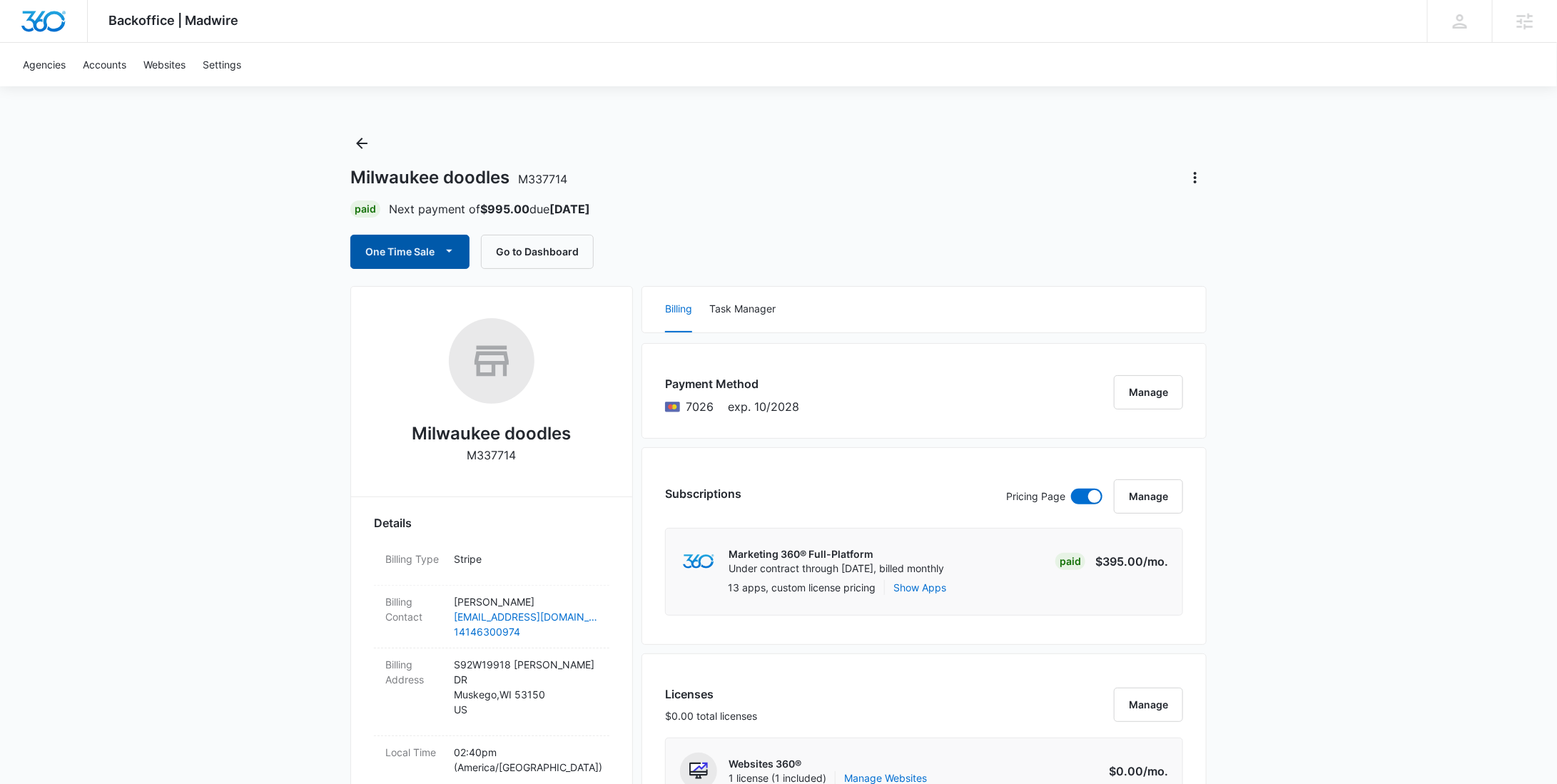
click at [399, 243] on button "One Time Sale" at bounding box center [410, 252] width 119 height 34
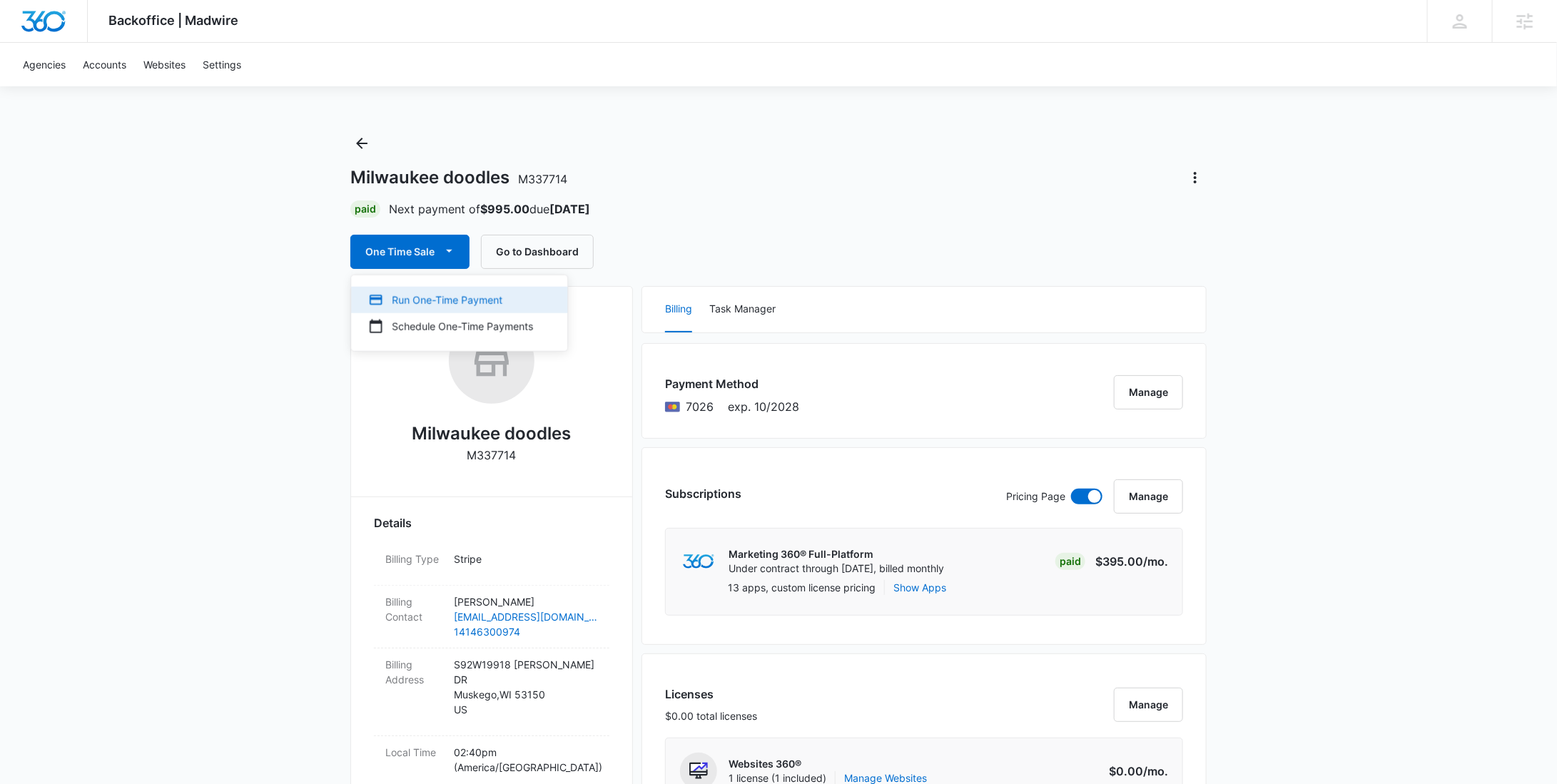
click at [399, 307] on button "Run One-Time Payment" at bounding box center [459, 300] width 216 height 26
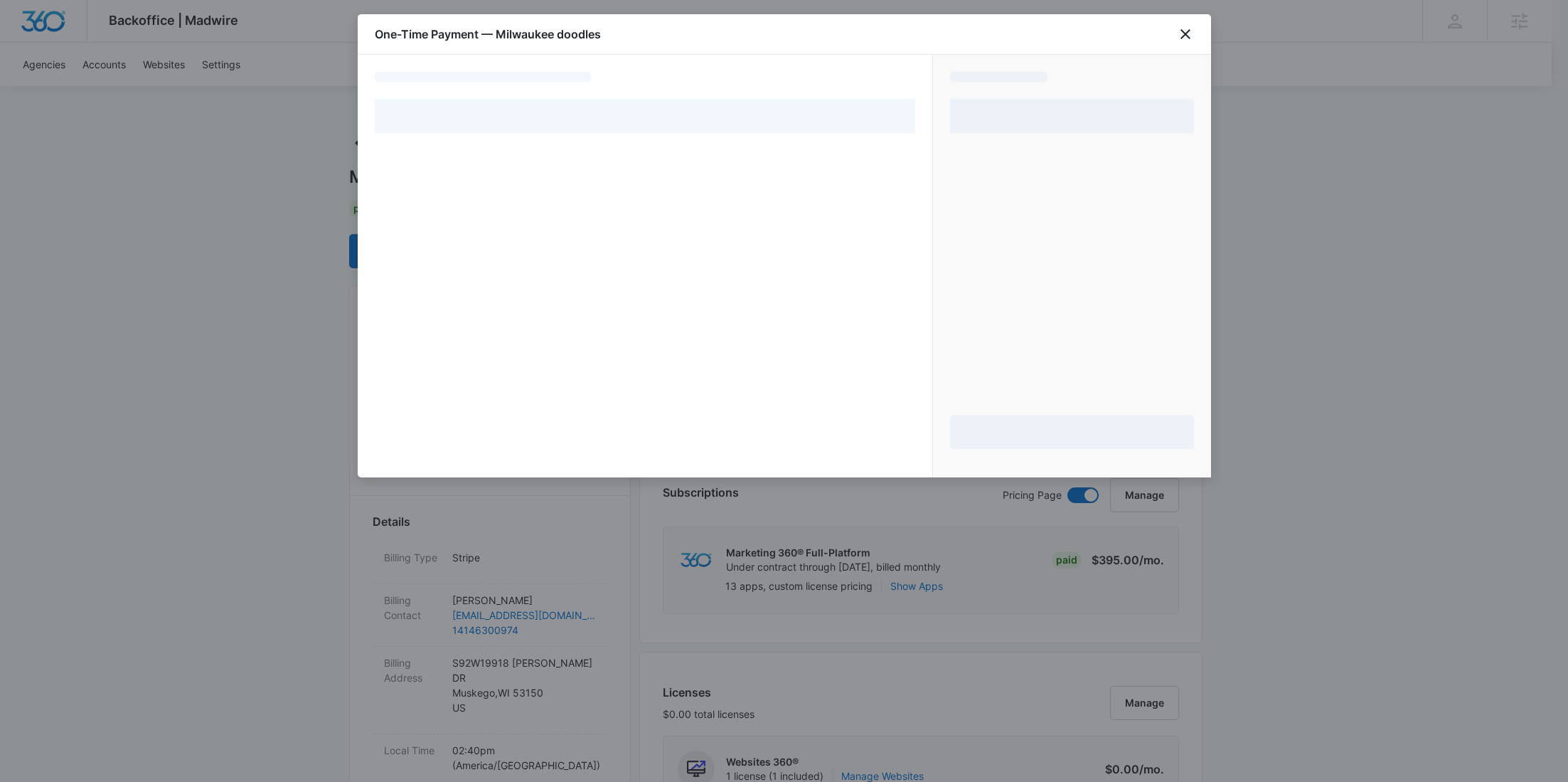
select select "pm_1S5AigA4n8RTgNjUdOFRy4O8"
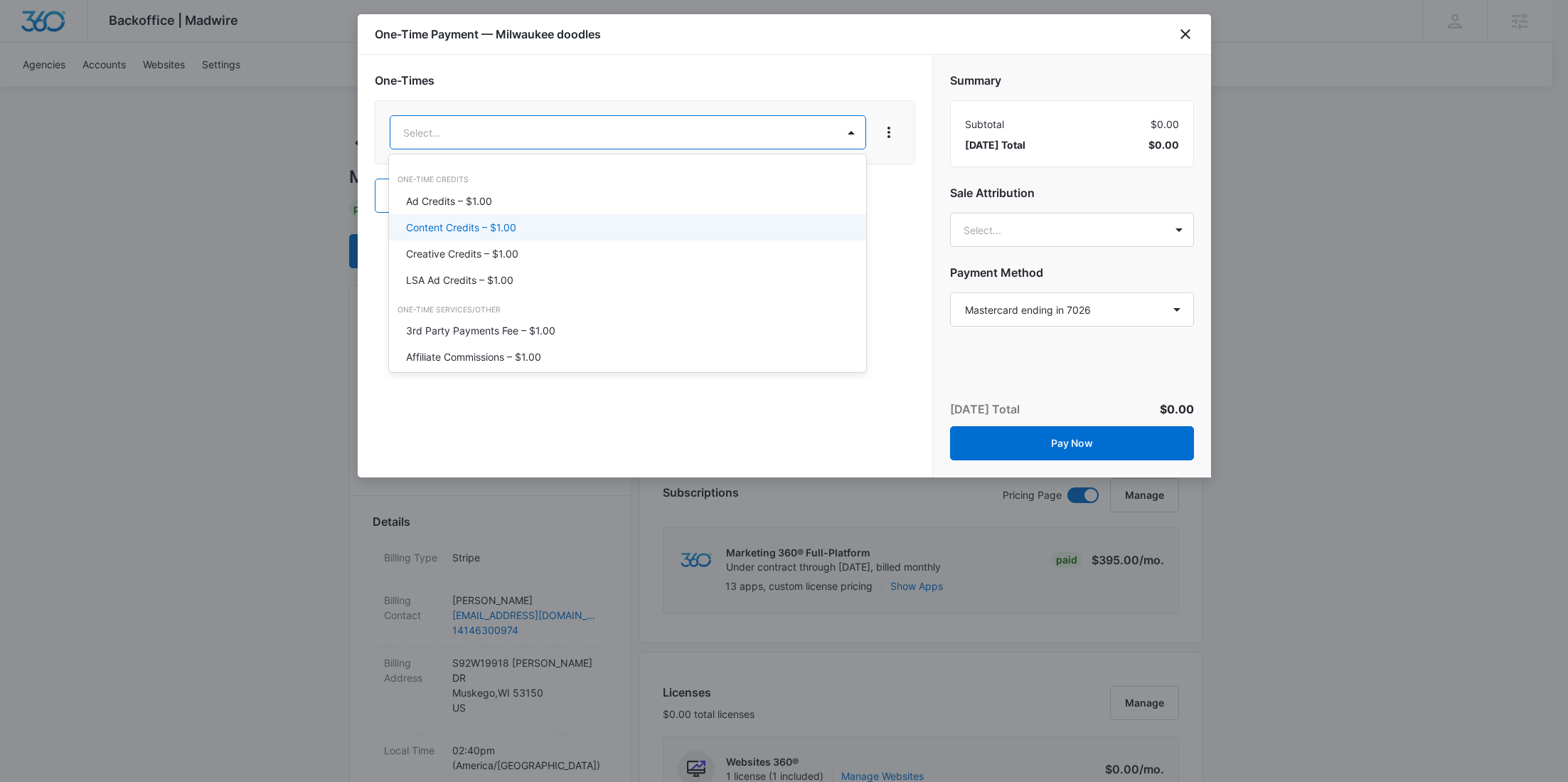
click at [463, 237] on div "Content Credits – $1.00" at bounding box center [627, 227] width 477 height 26
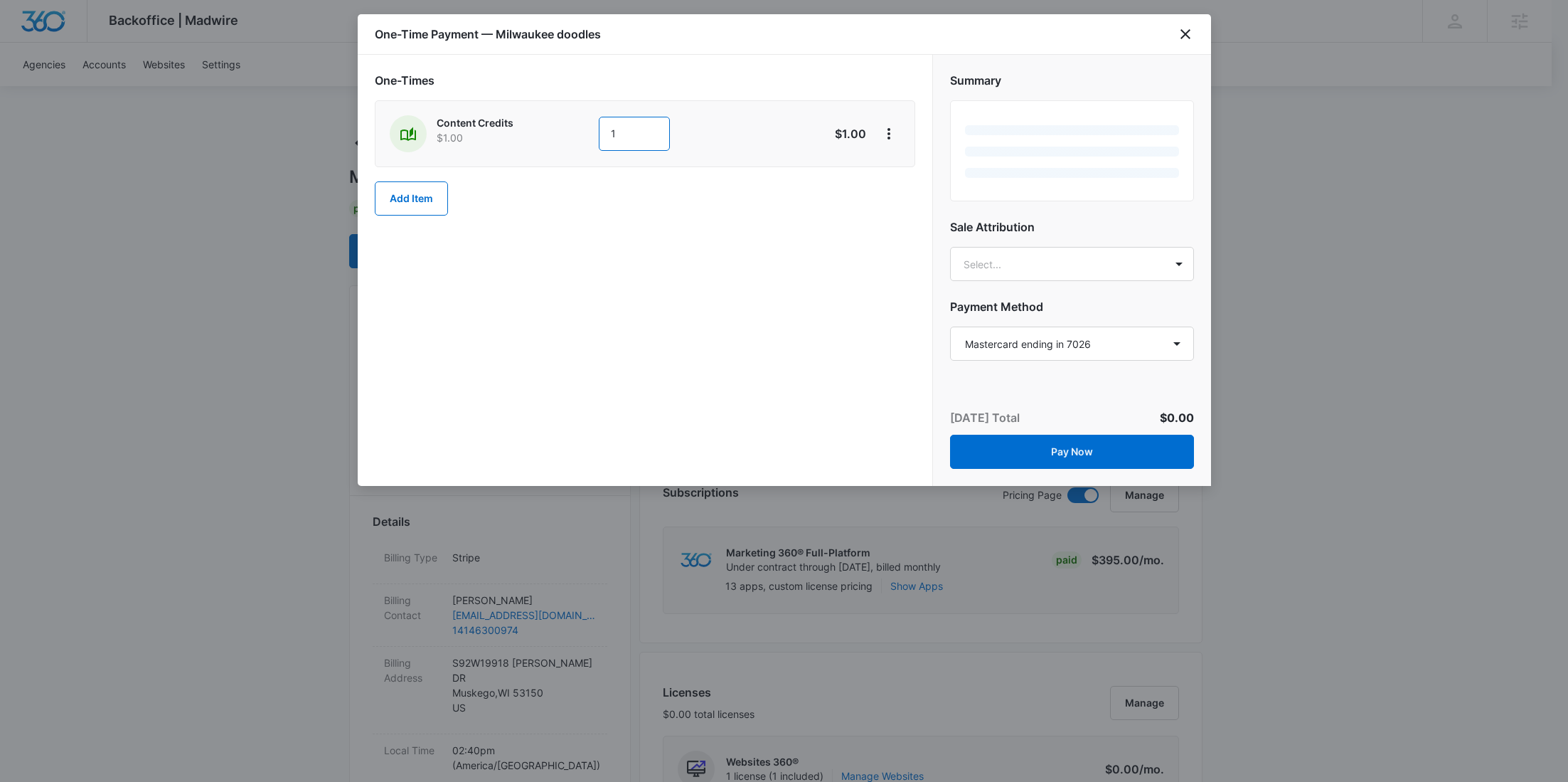
drag, startPoint x: 612, startPoint y: 139, endPoint x: 544, endPoint y: 141, distance: 68.0
click at [544, 141] on div "Content Credits $1.00 1" at bounding box center [595, 133] width 410 height 37
type input "300"
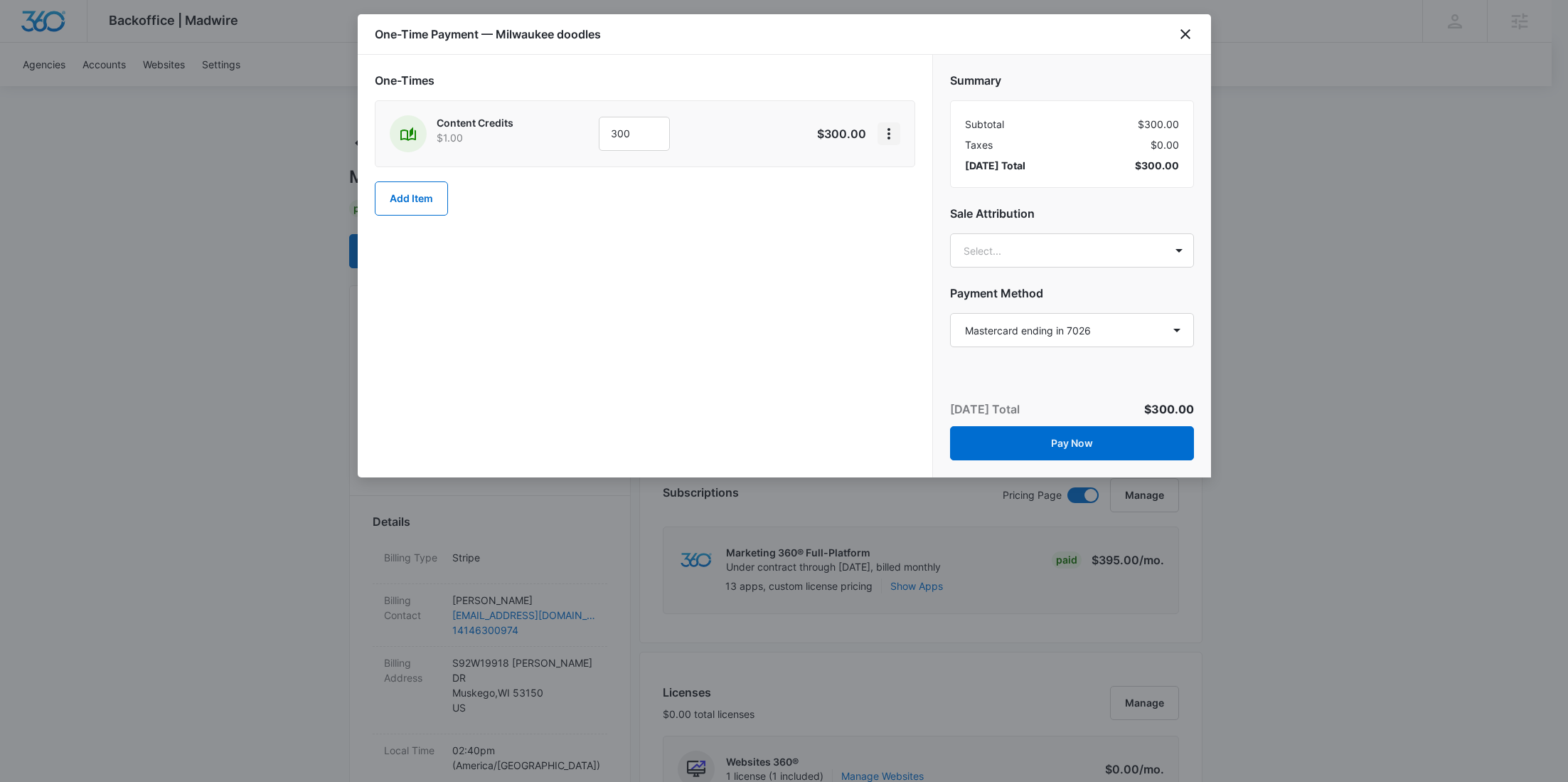
click at [889, 125] on icon "View More" at bounding box center [889, 133] width 17 height 17
click at [942, 173] on div "Add Discount" at bounding box center [926, 173] width 63 height 10
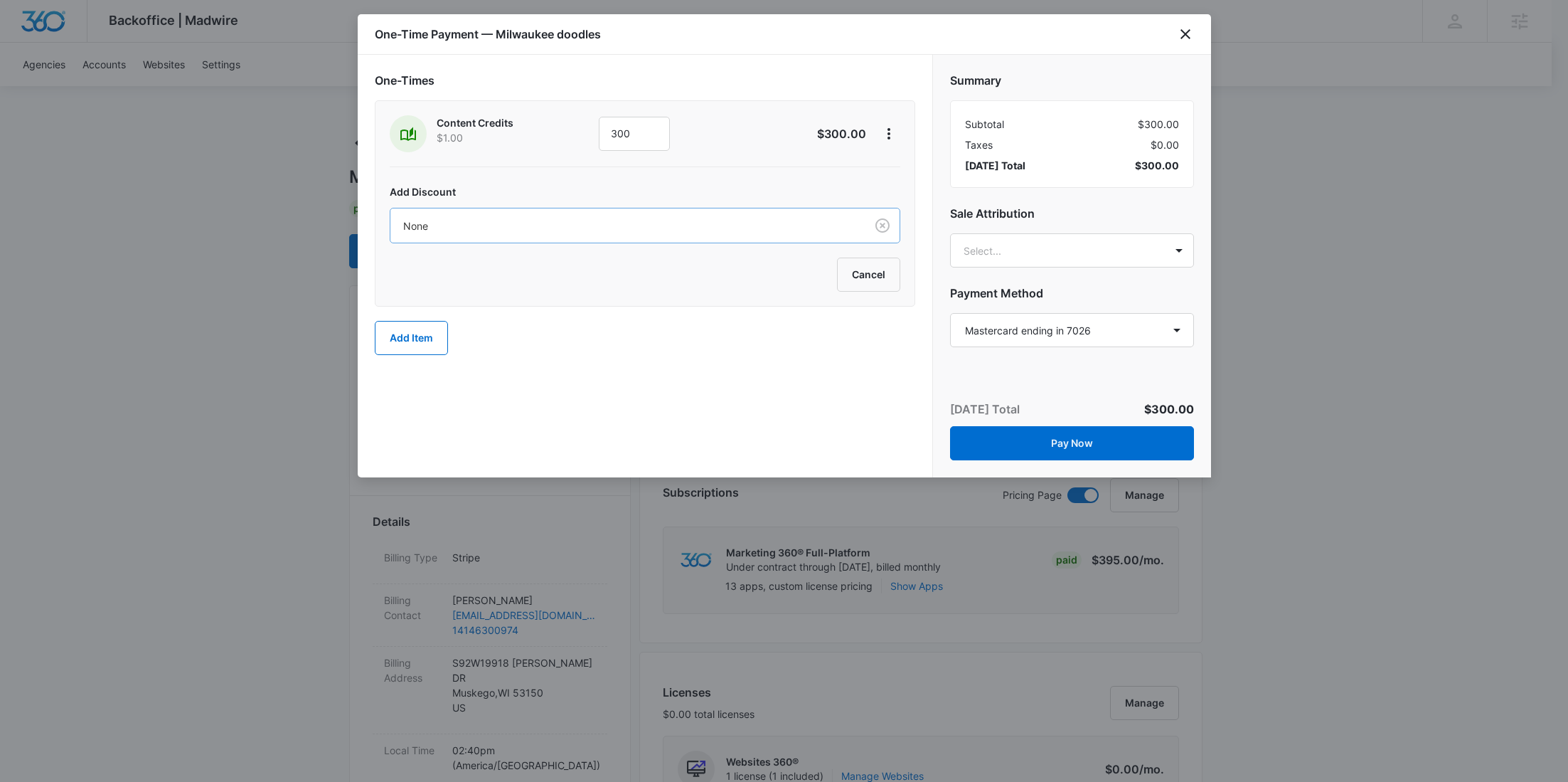
click at [679, 223] on div at bounding box center [625, 226] width 443 height 18
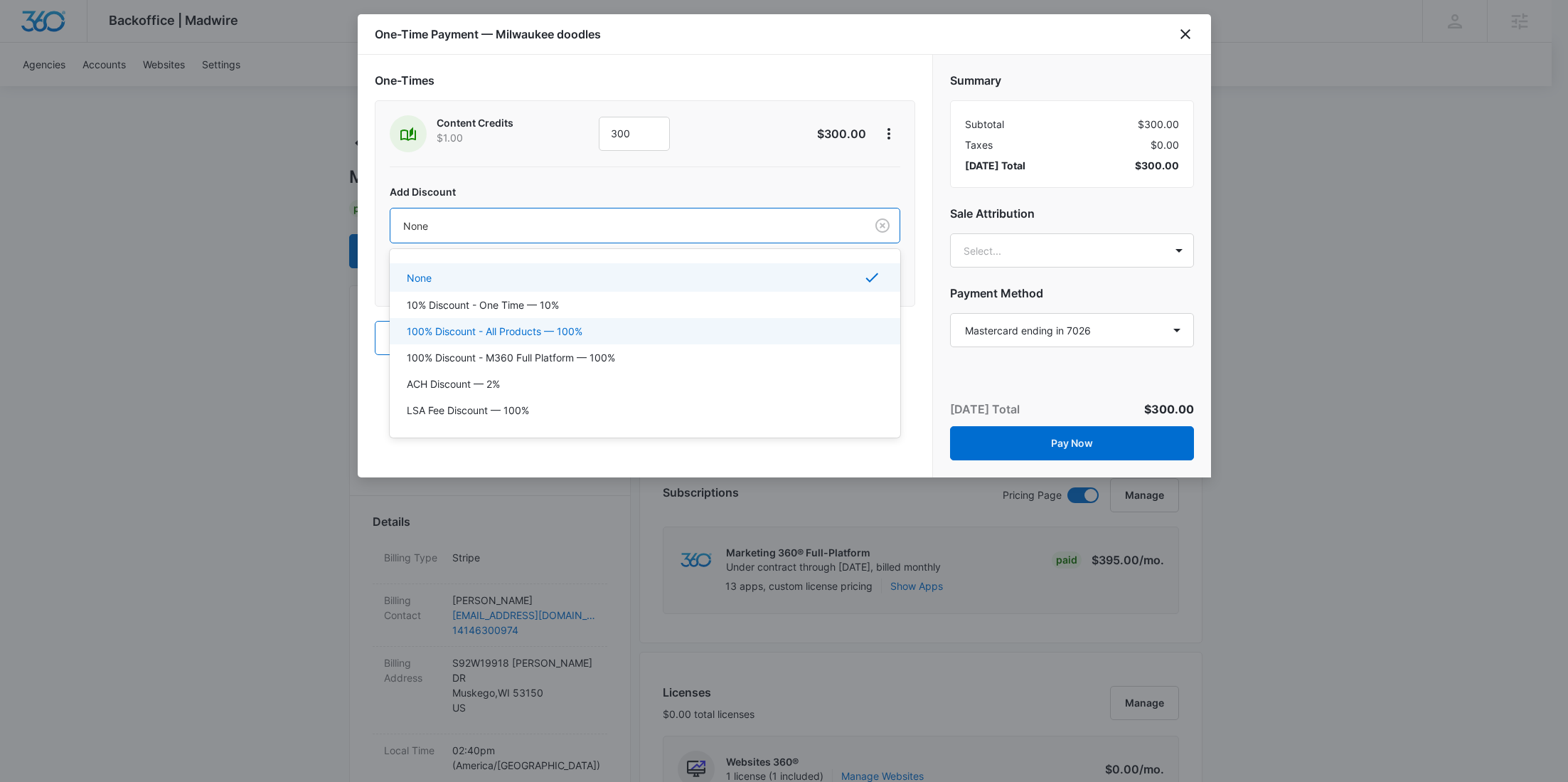
click at [575, 318] on div "100% Discount - All Products — 100%" at bounding box center [644, 331] width 510 height 26
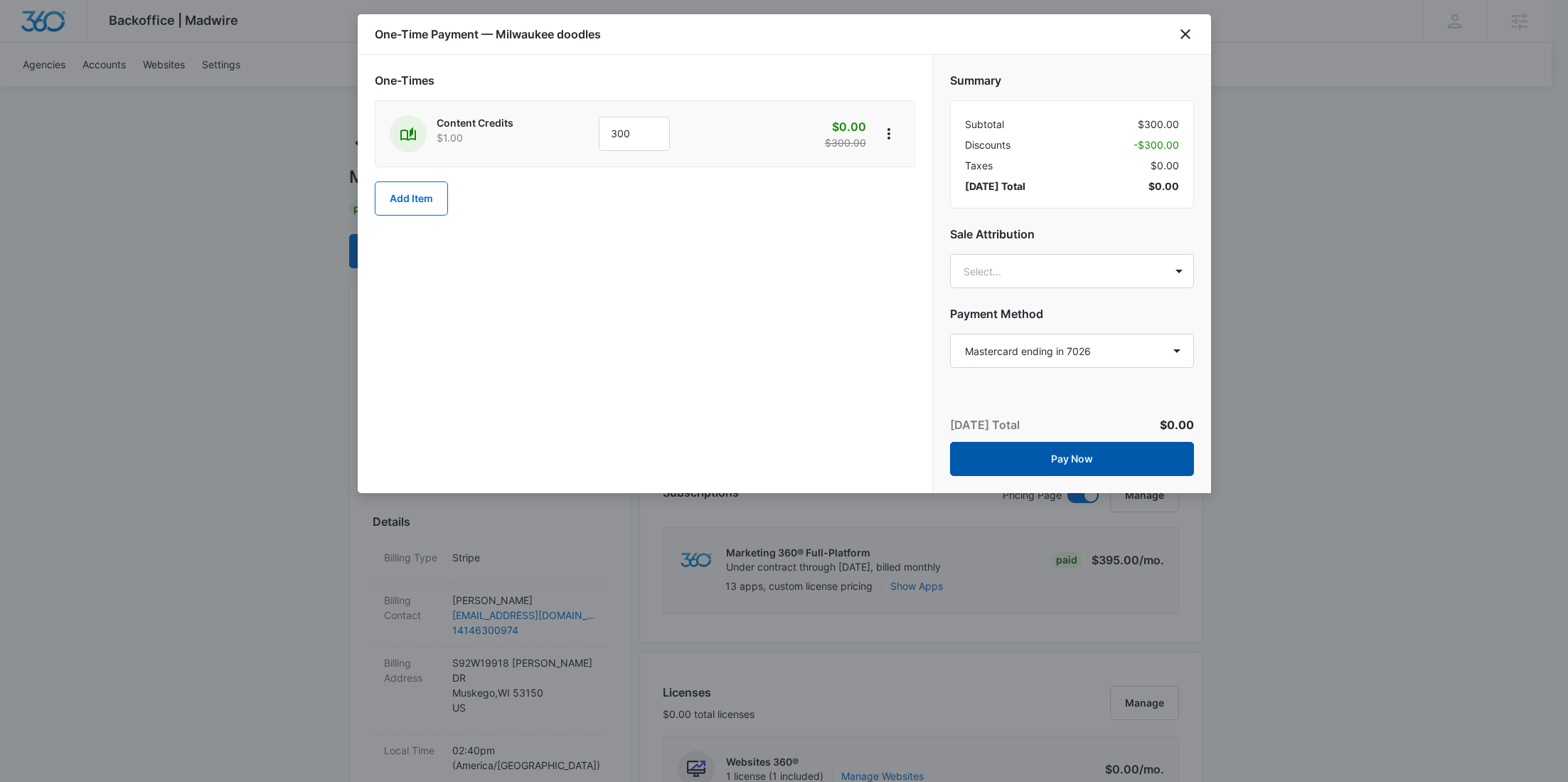
click at [1112, 460] on button "Pay Now" at bounding box center [1071, 459] width 244 height 34
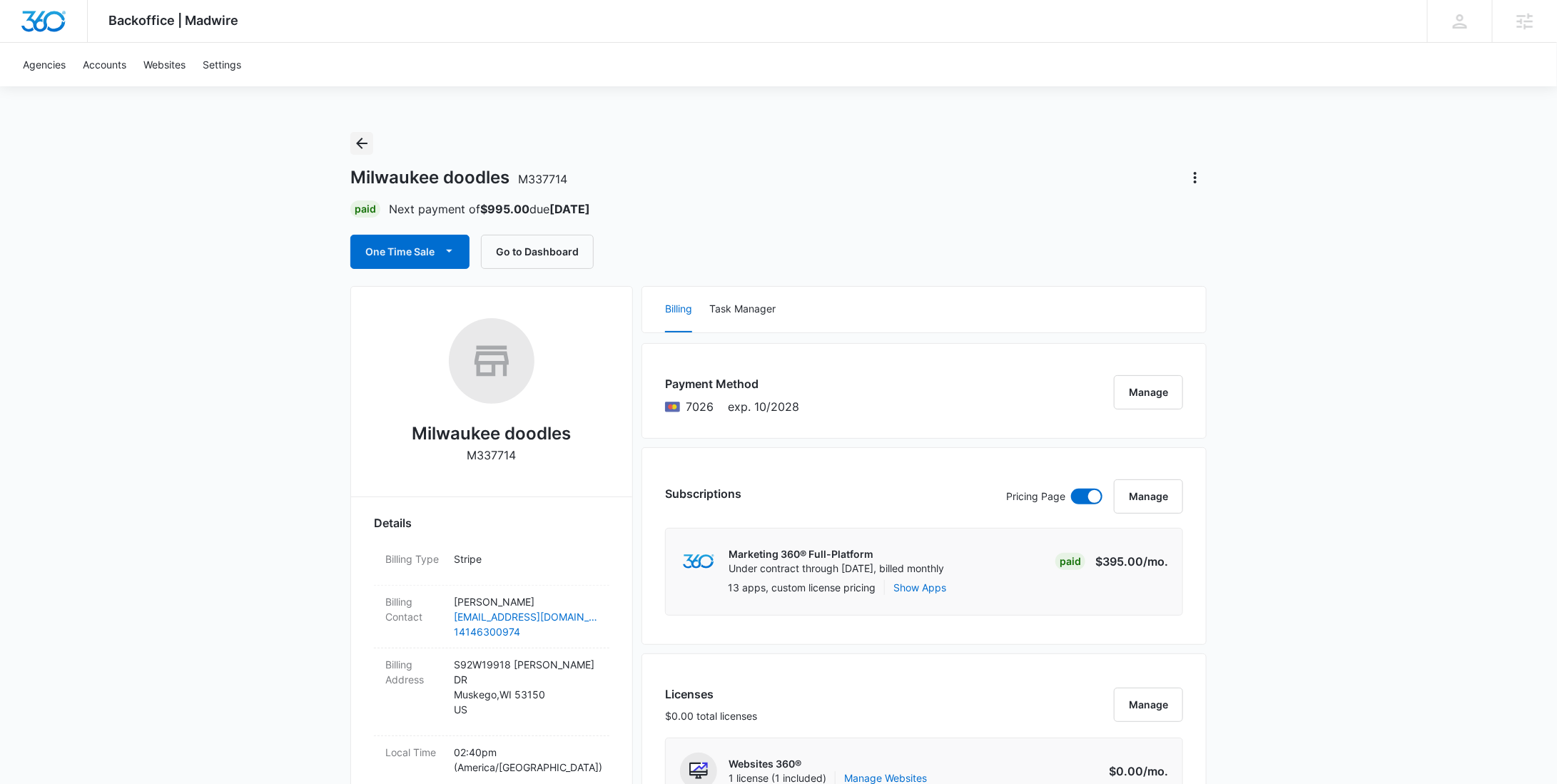
click at [363, 137] on icon "Back" at bounding box center [361, 143] width 17 height 17
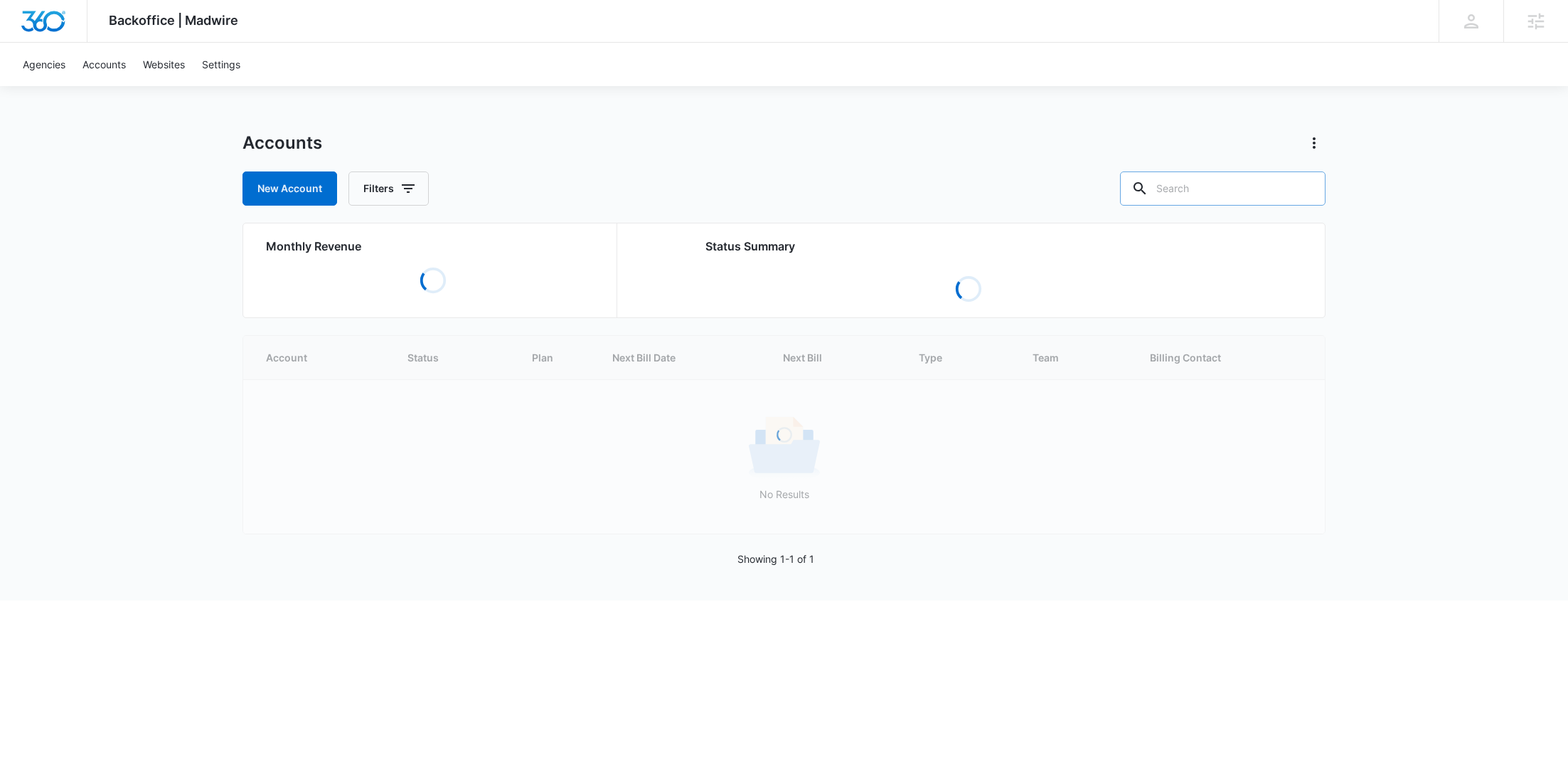
click at [1209, 196] on input "text" at bounding box center [1223, 189] width 206 height 34
paste input "M337110"
type input "M337110"
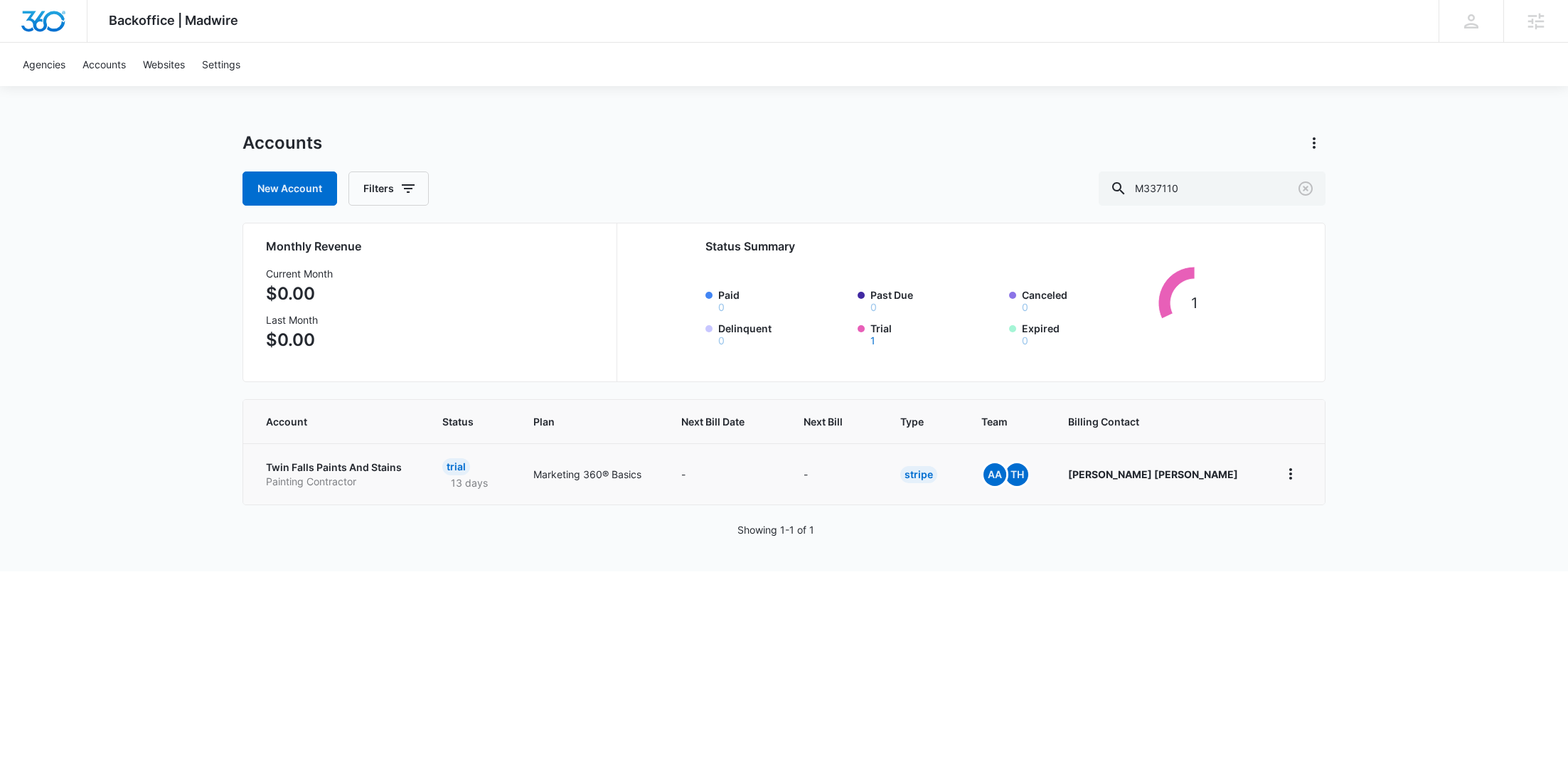
click at [332, 469] on p "Twin Falls Paints And Stains" at bounding box center [337, 467] width 142 height 14
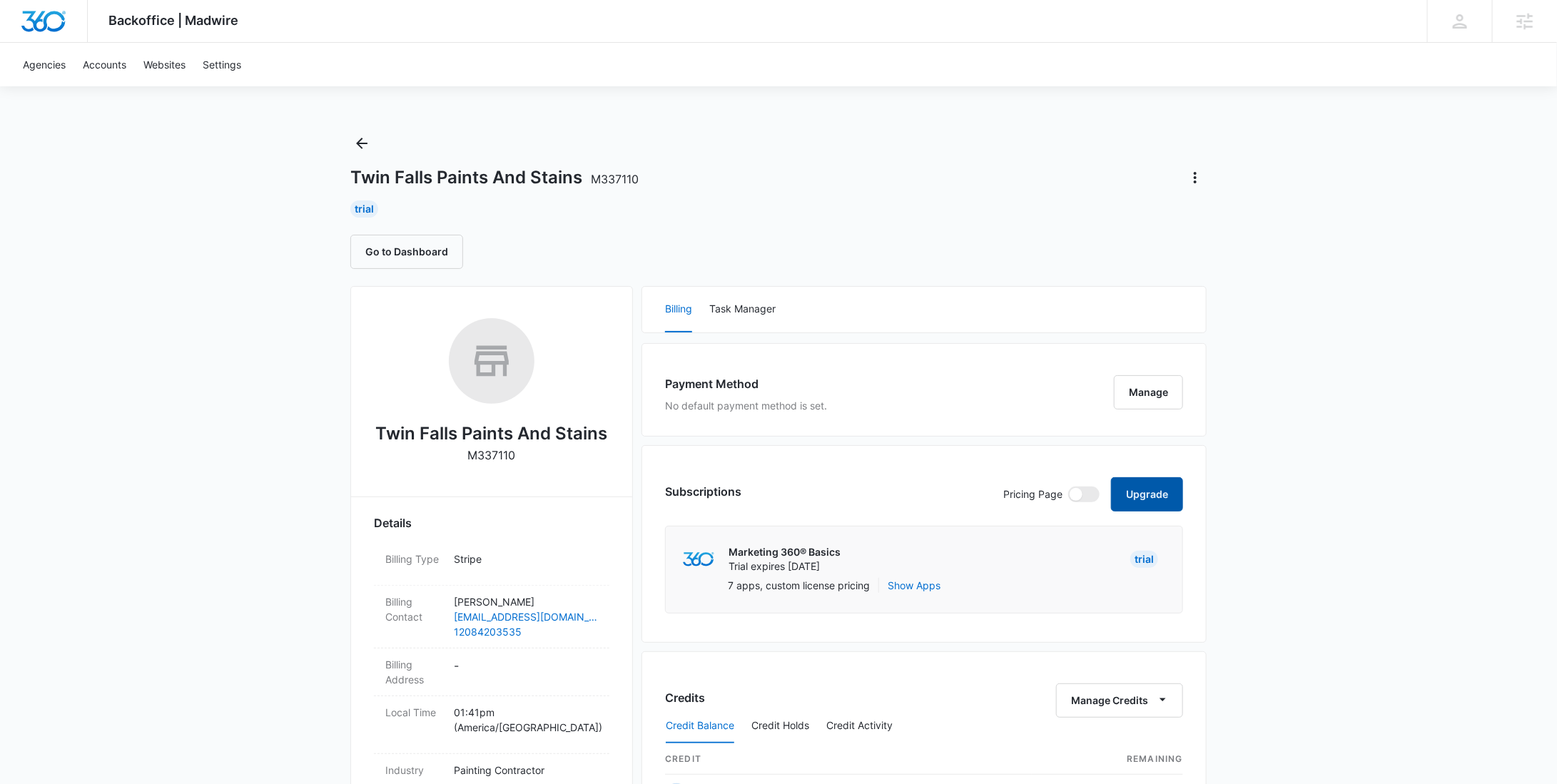
click at [1160, 494] on button "Upgrade" at bounding box center [1147, 495] width 72 height 34
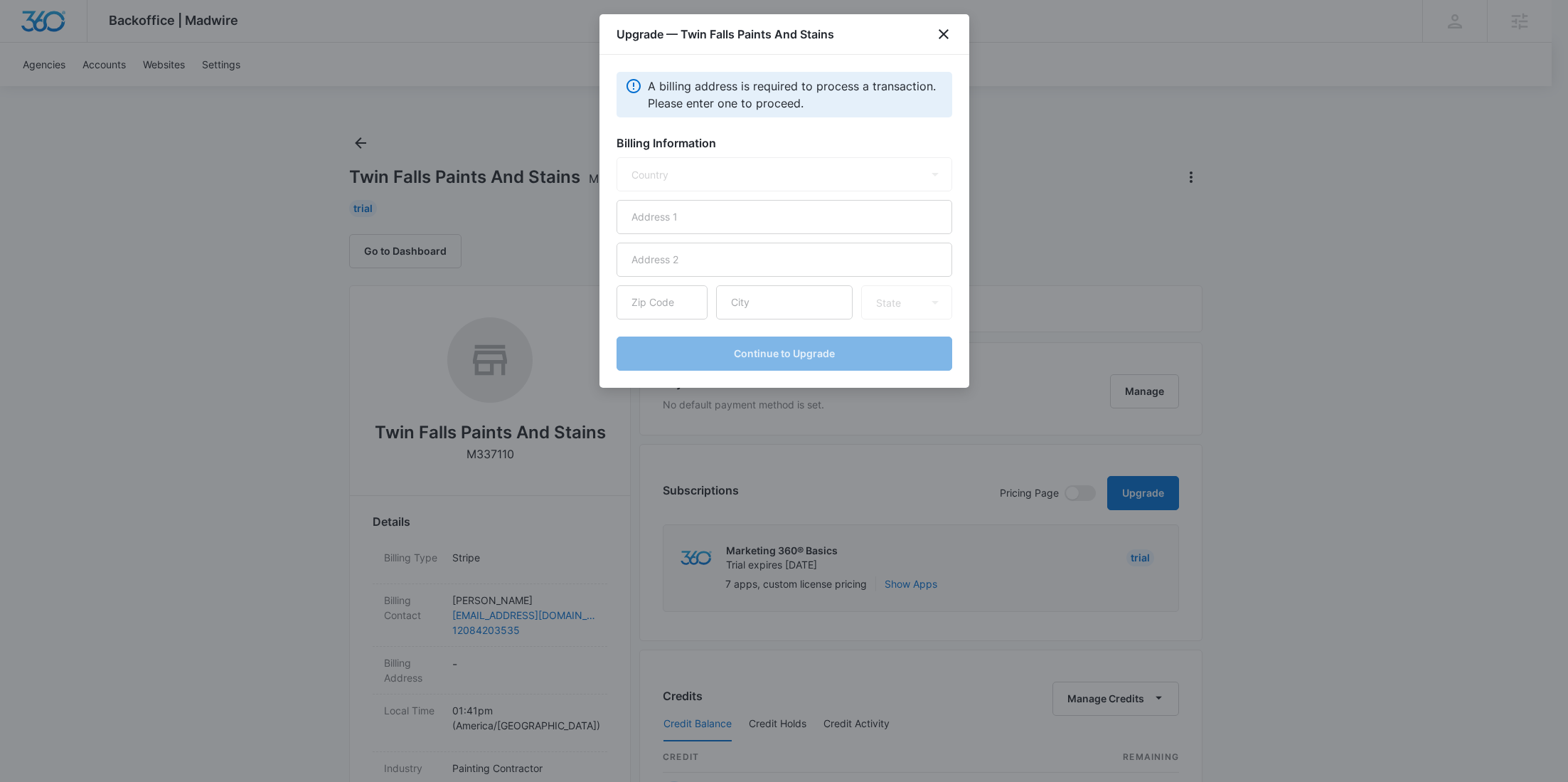
select select "US"
click at [719, 217] on input "text" at bounding box center [784, 217] width 336 height 34
paste input "3257 N 3200 E"
type input "3257 N 3200 E"
drag, startPoint x: 772, startPoint y: 311, endPoint x: 774, endPoint y: 96, distance: 215.0
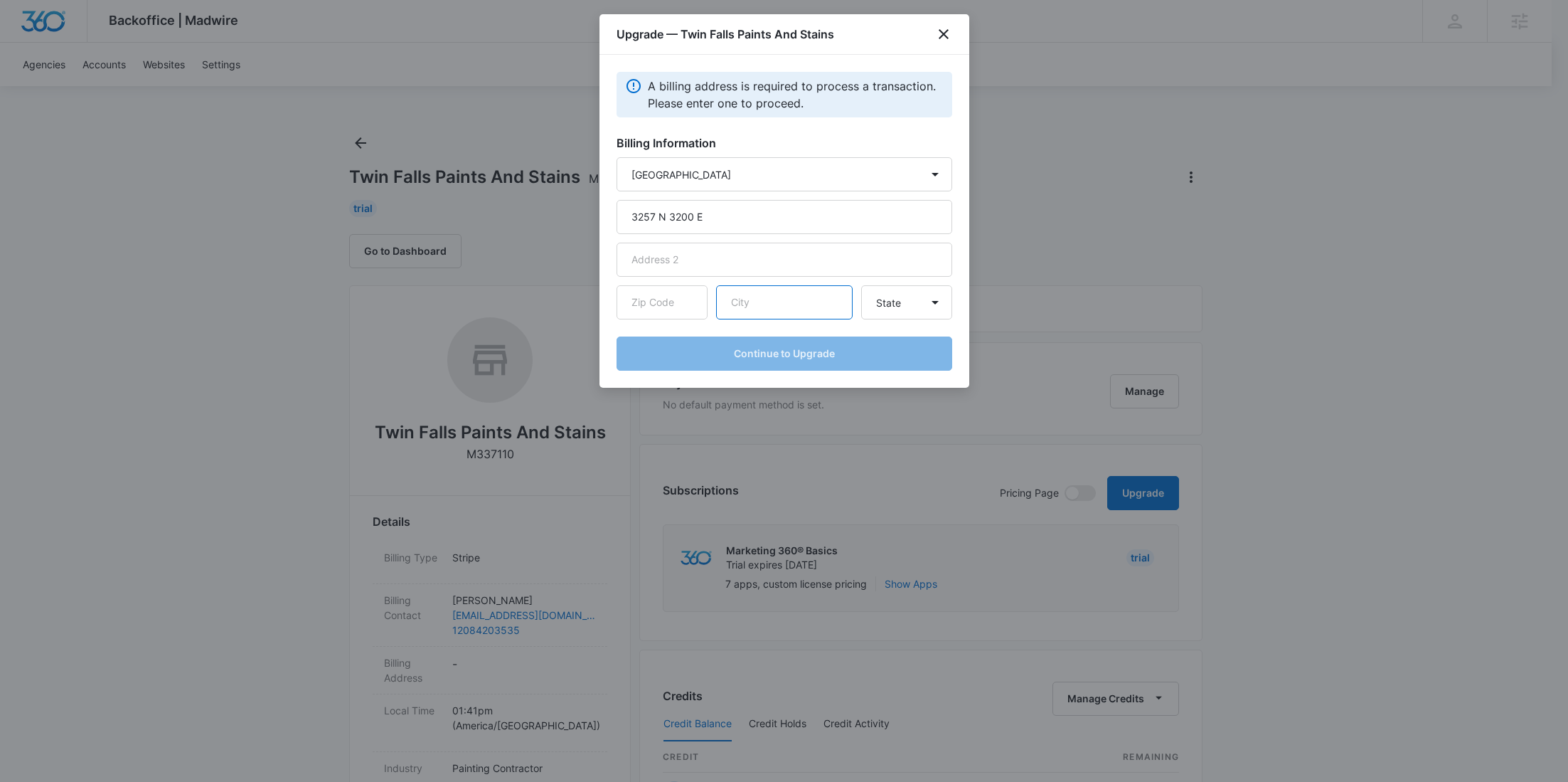
click at [772, 310] on input "text" at bounding box center [784, 302] width 136 height 34
paste input "[GEOGRAPHIC_DATA]"
type input "[GEOGRAPHIC_DATA]"
drag, startPoint x: 665, startPoint y: 302, endPoint x: 817, endPoint y: 304, distance: 152.0
click at [665, 302] on input "text" at bounding box center [662, 302] width 91 height 34
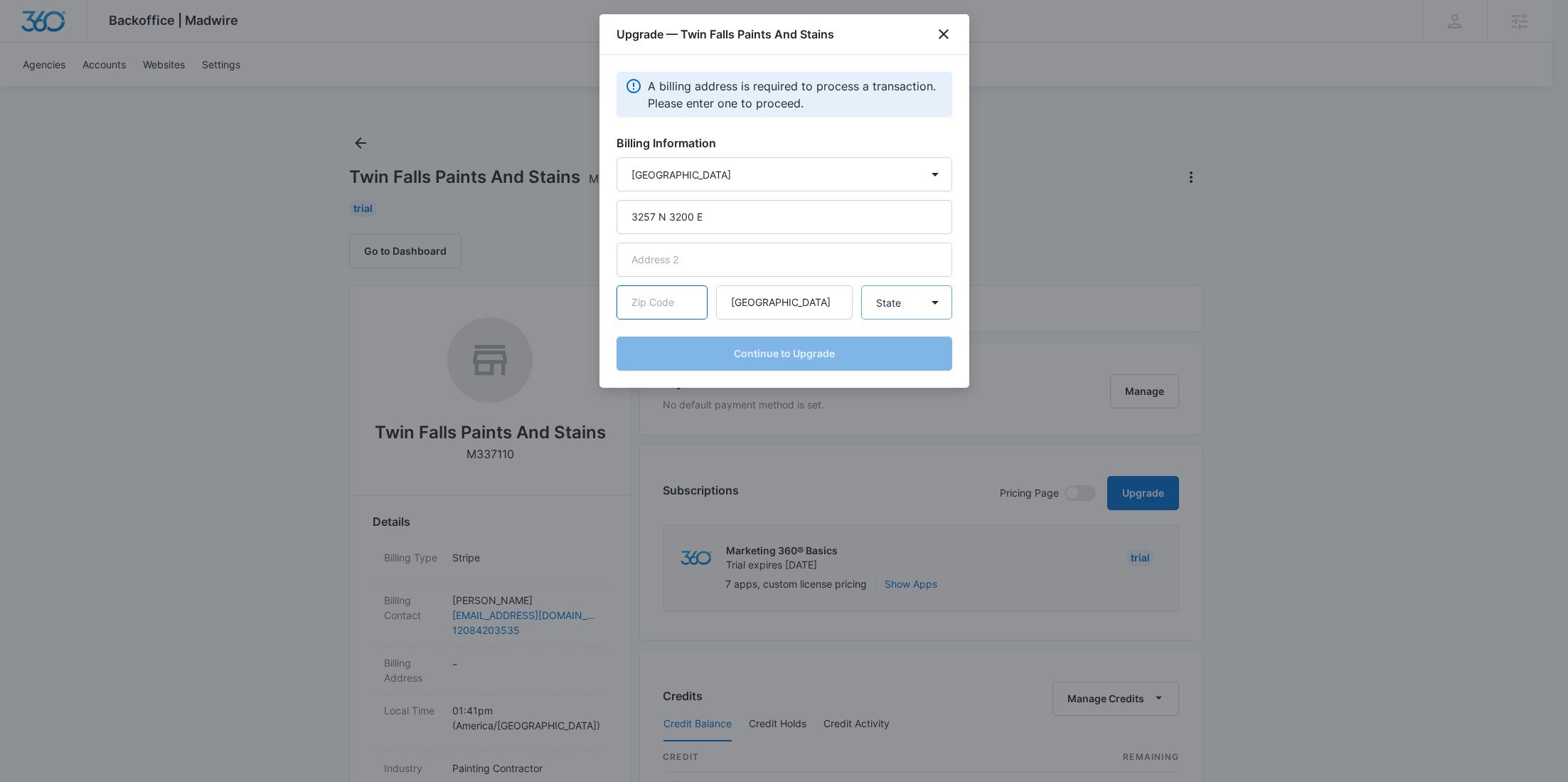
paste input "83301"
type input "83301"
click at [933, 304] on select "State Alaska Alabama Arkansas American Samoa Arizona California Colorado Connec…" at bounding box center [906, 302] width 91 height 34
select select "ID"
click at [862, 285] on select "State Alaska Alabama Arkansas American Samoa Arizona California Colorado Connec…" at bounding box center [906, 302] width 91 height 34
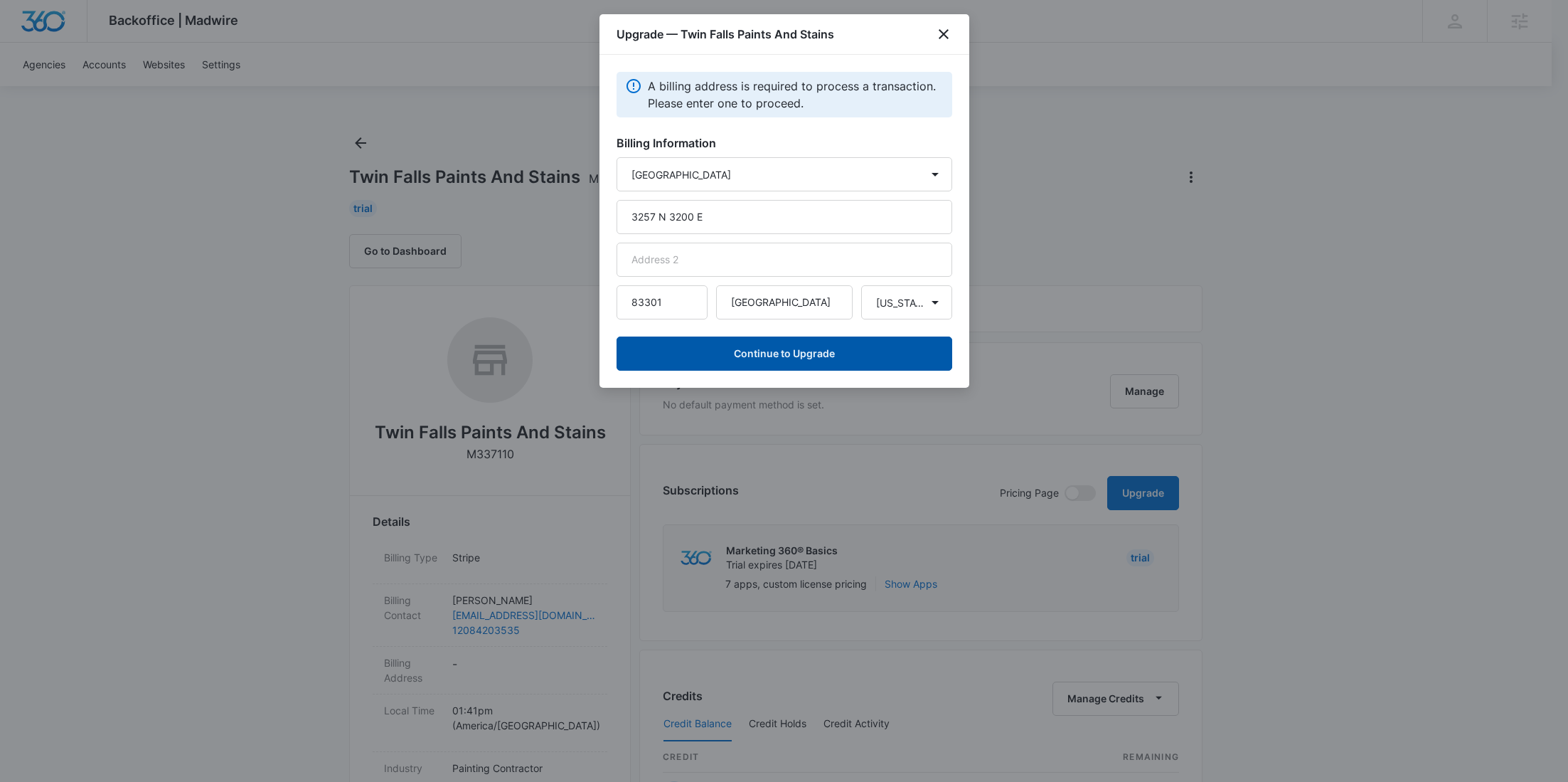
click at [804, 368] on button "Continue to Upgrade" at bounding box center [784, 354] width 336 height 34
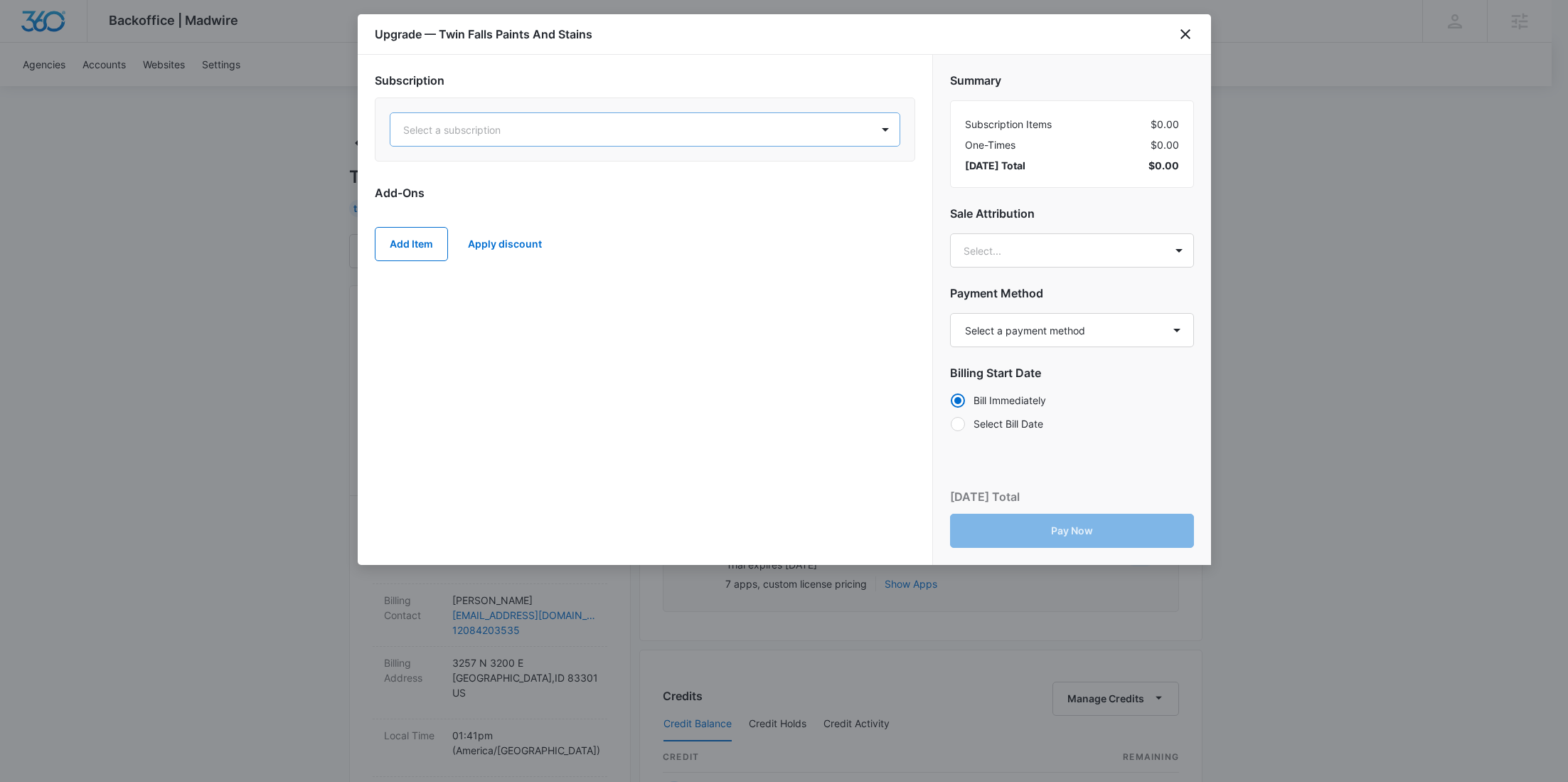
click at [639, 122] on div at bounding box center [628, 130] width 449 height 18
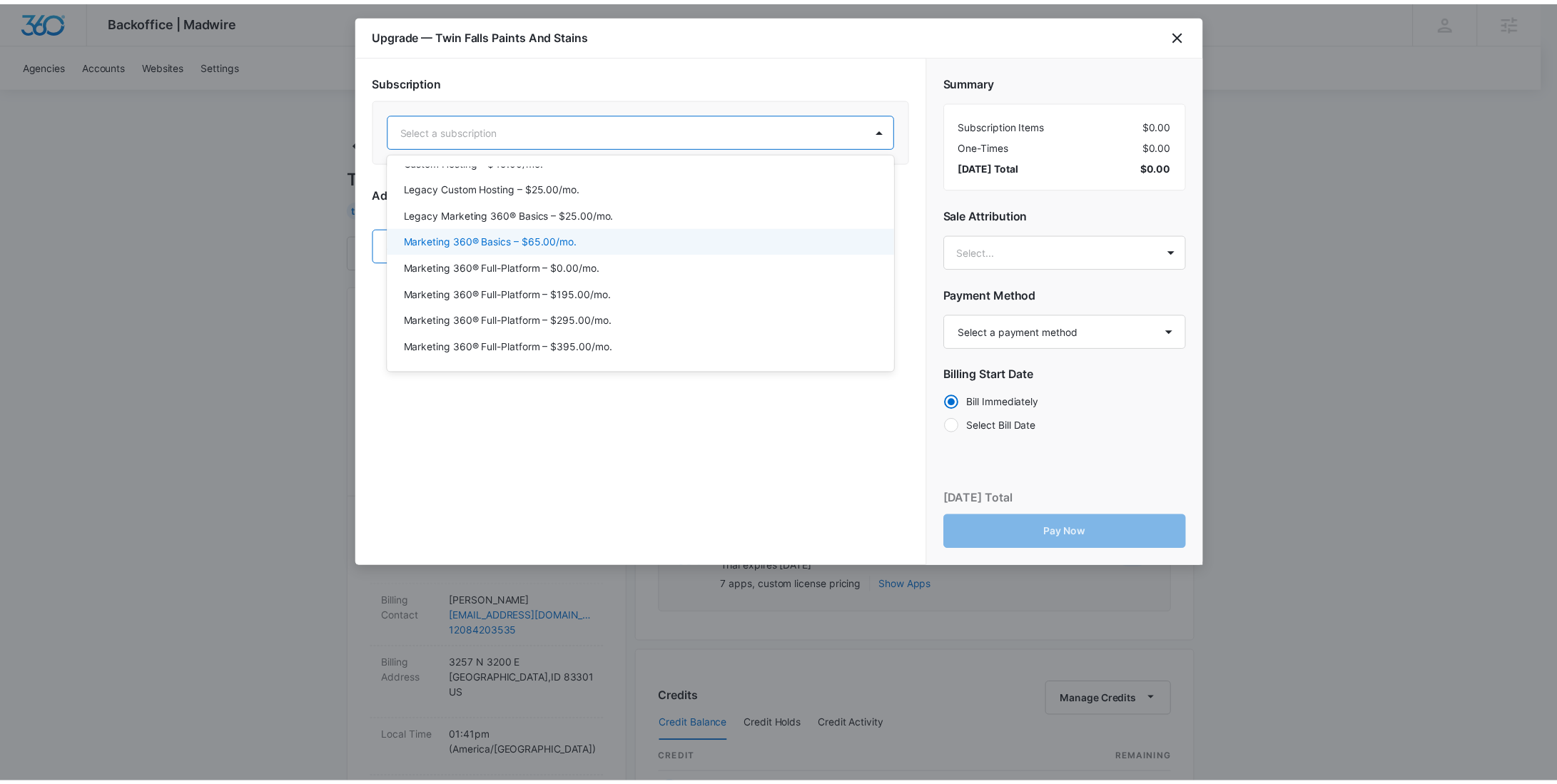
scroll to position [73, 0]
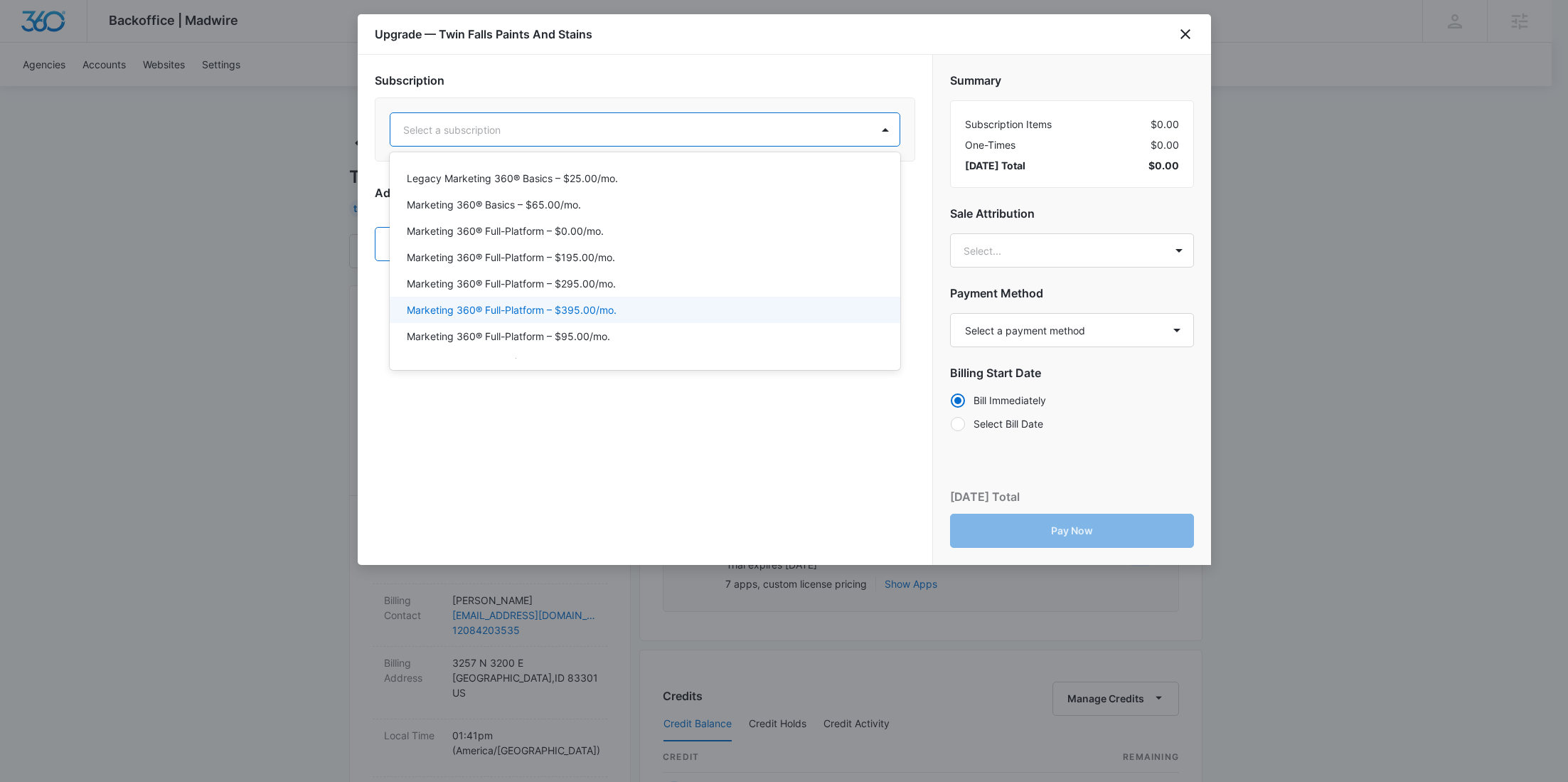
click at [599, 309] on p "Marketing 360® Full-Platform – $395.00/mo." at bounding box center [511, 310] width 210 height 15
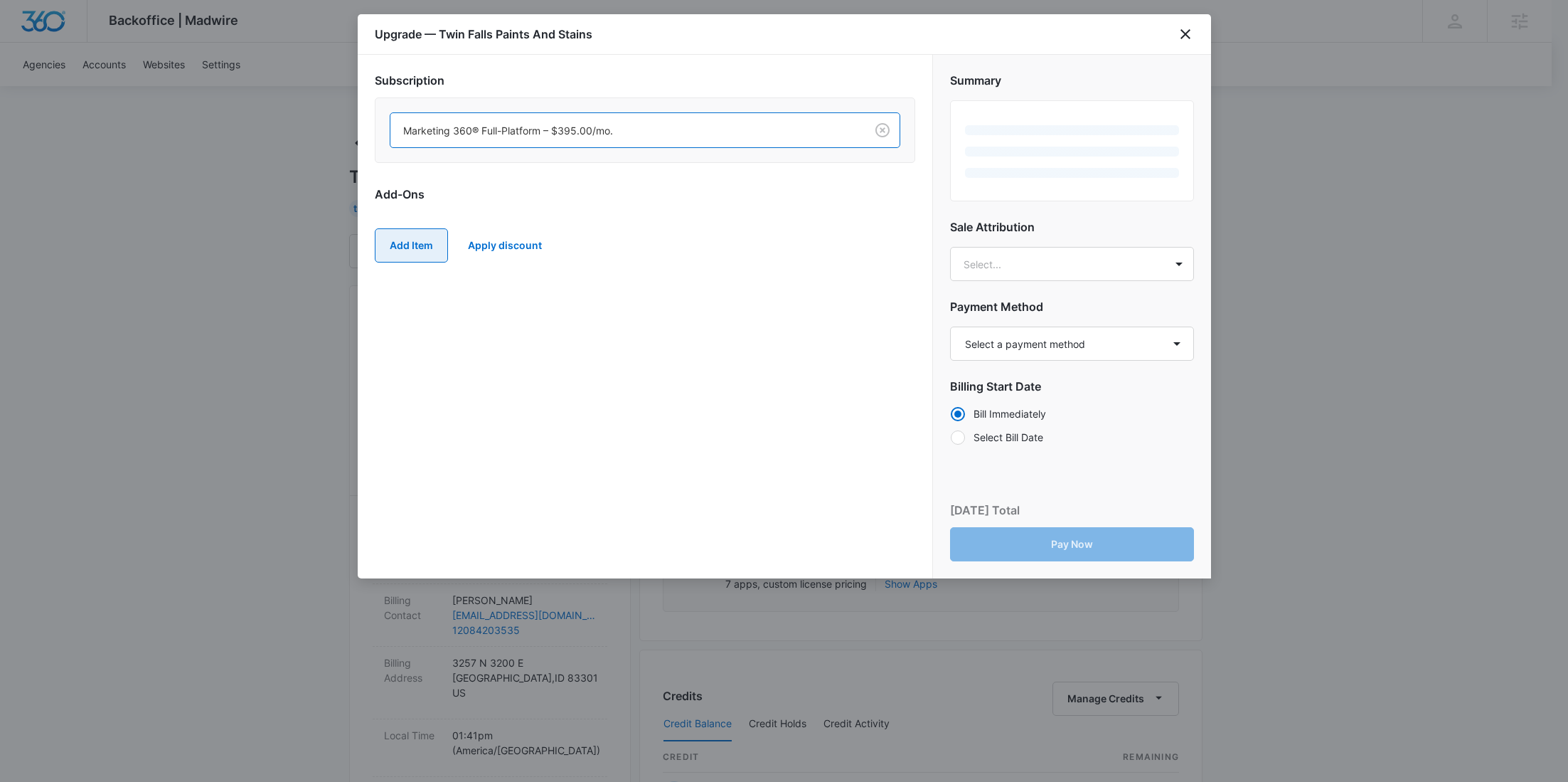
click at [404, 253] on button "Add Item" at bounding box center [412, 246] width 74 height 34
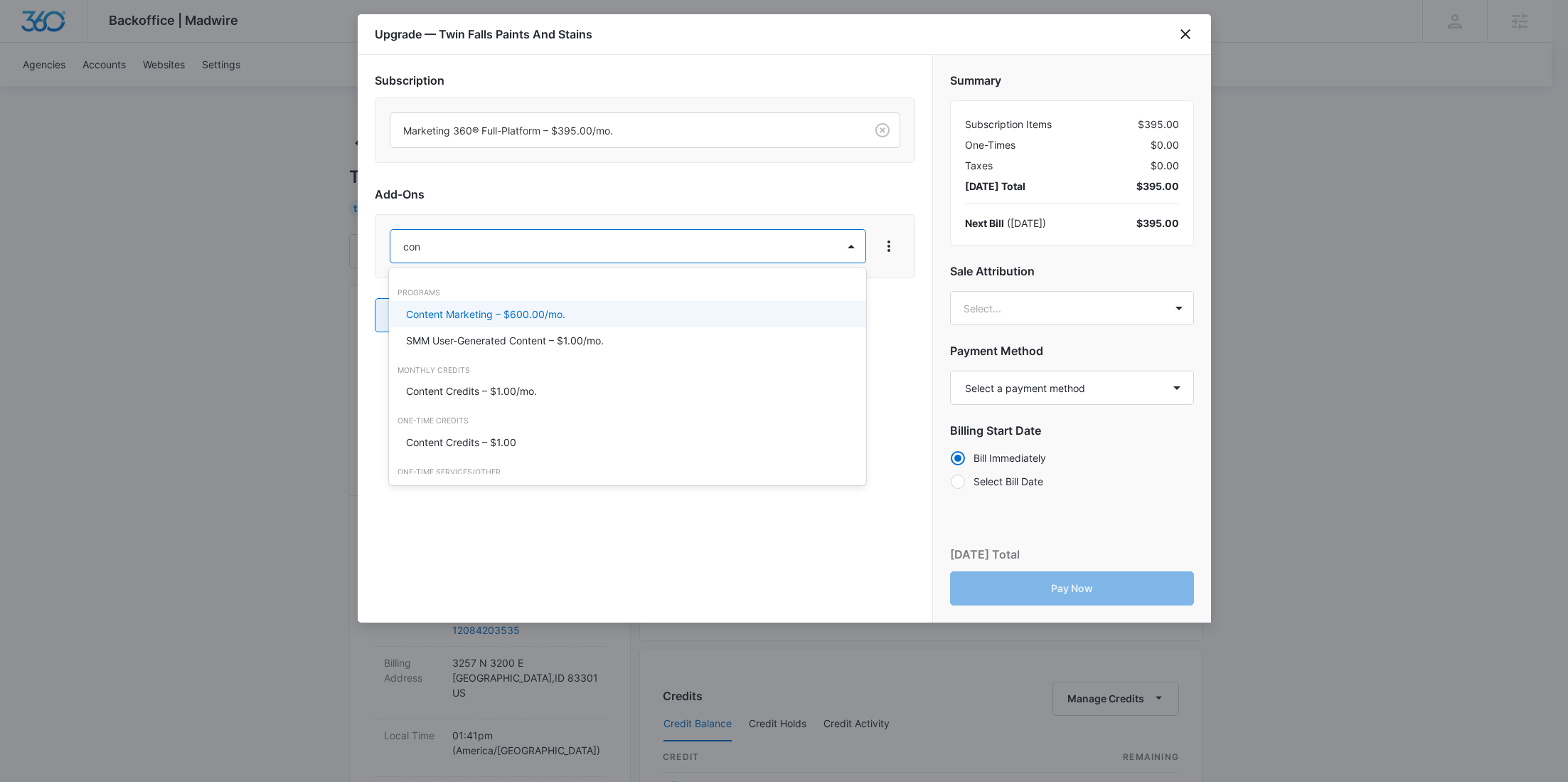
type input "cont"
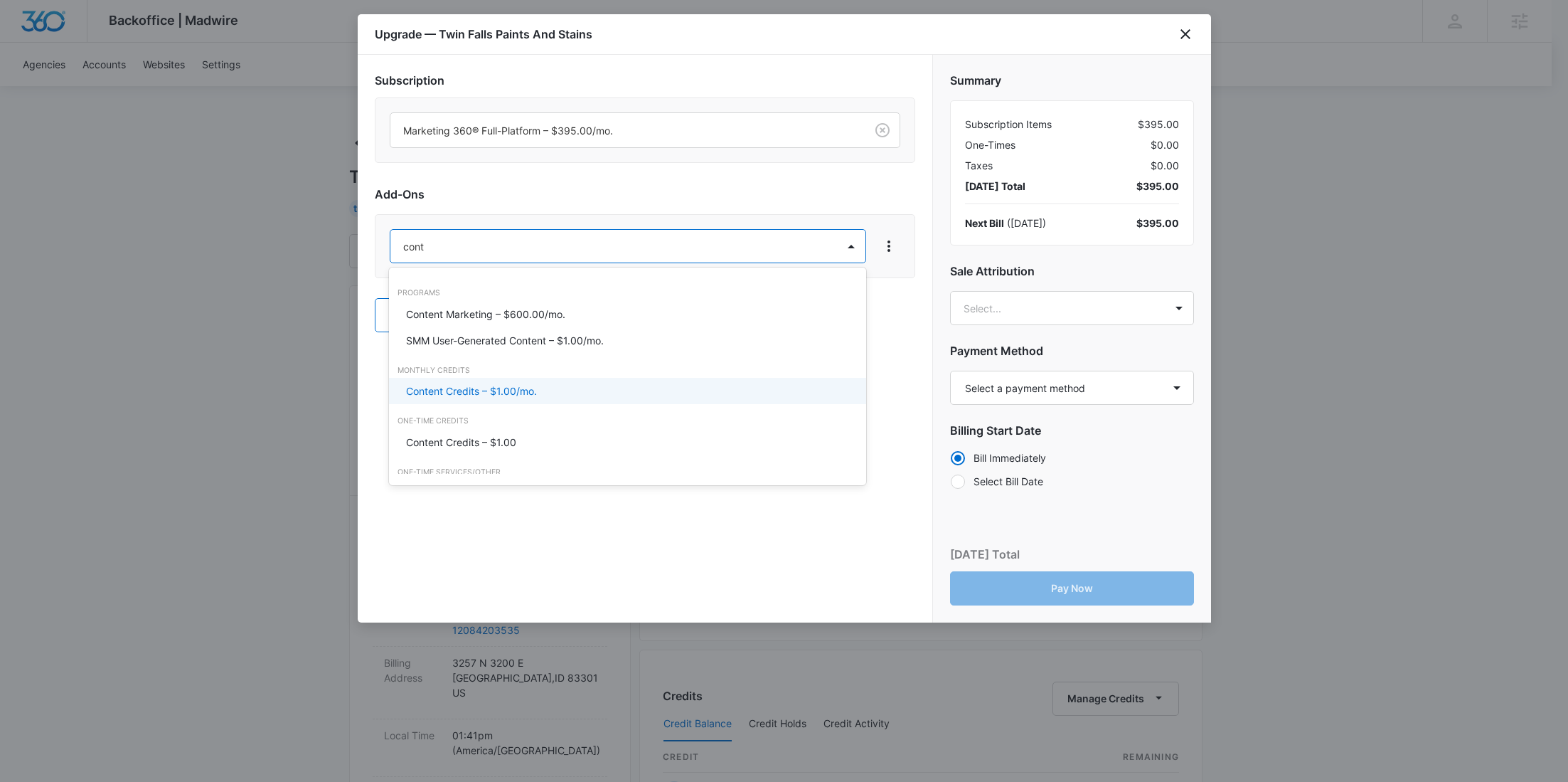
click at [440, 387] on p "Content Credits – $1.00/mo." at bounding box center [471, 391] width 131 height 15
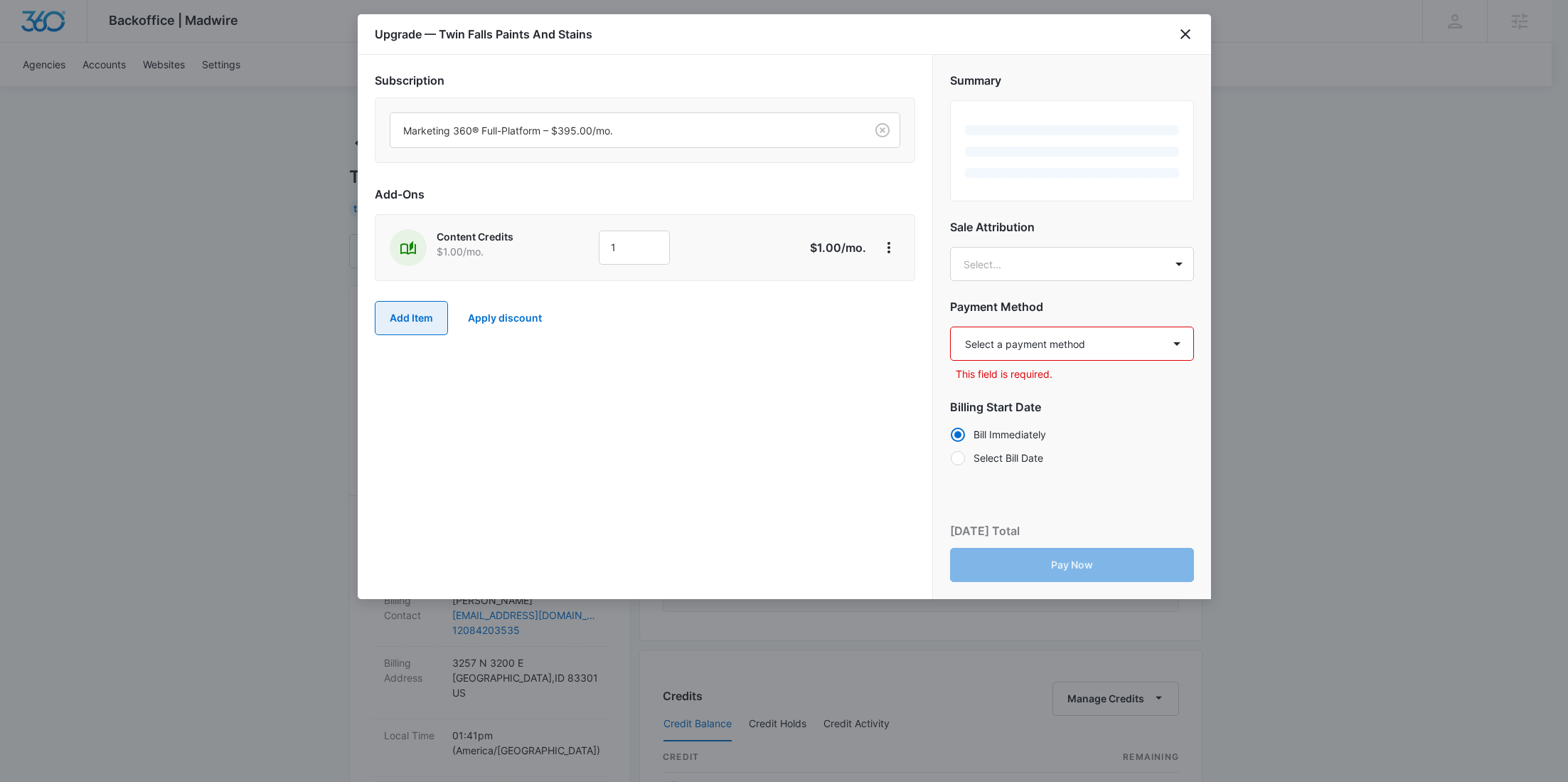
click at [412, 323] on button "Add Item" at bounding box center [412, 318] width 74 height 34
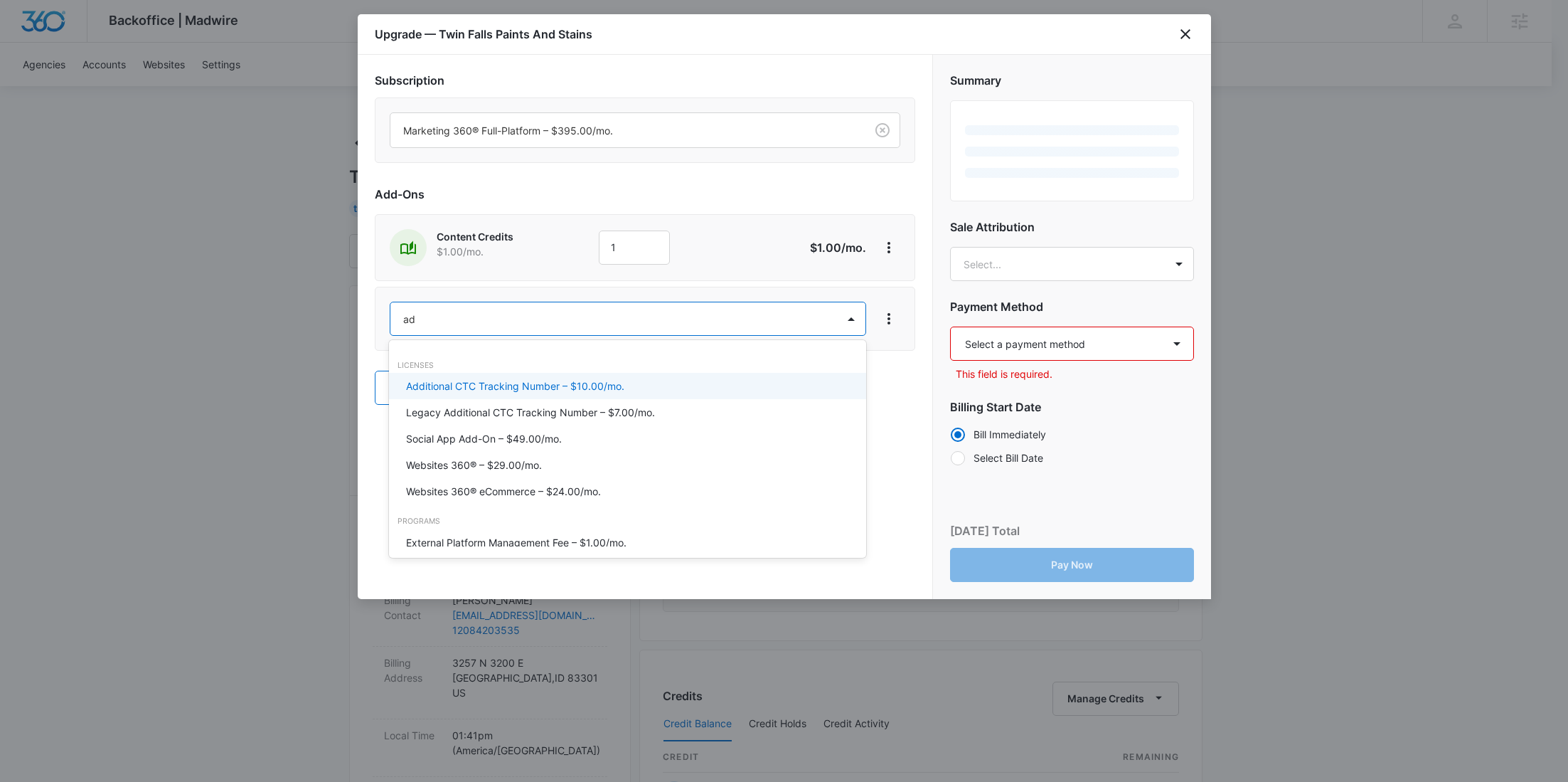
type input "ad c"
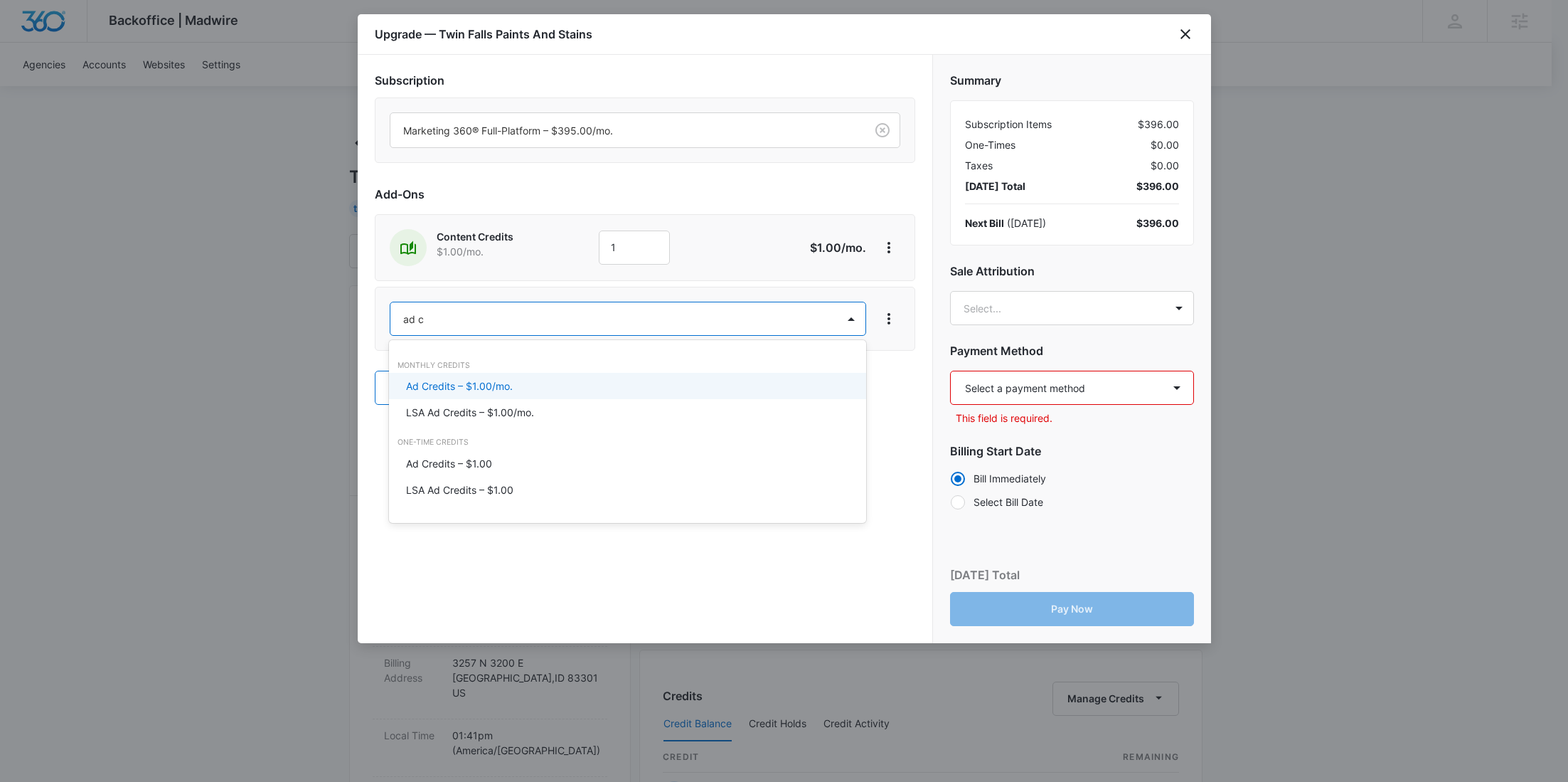
drag, startPoint x: 432, startPoint y: 390, endPoint x: 479, endPoint y: 346, distance: 64.4
click at [432, 389] on p "Ad Credits – $1.00/mo." at bounding box center [459, 386] width 107 height 15
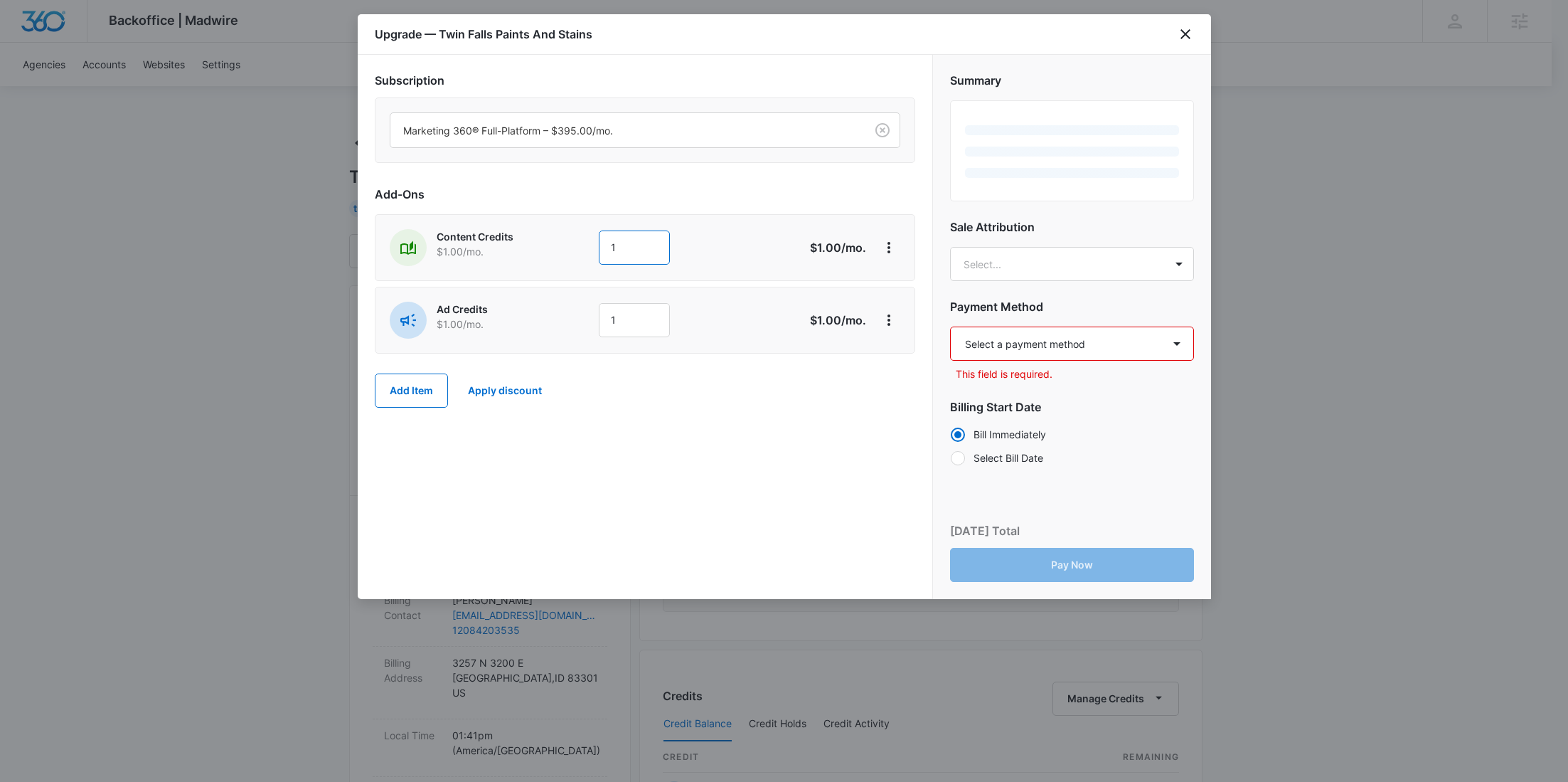
drag, startPoint x: 561, startPoint y: 244, endPoint x: 547, endPoint y: 239, distance: 14.9
click at [552, 241] on div "Content Credits $1.00 /mo. 1" at bounding box center [595, 247] width 410 height 37
type input "600"
drag, startPoint x: 545, startPoint y: 243, endPoint x: 610, endPoint y: 273, distance: 71.6
click at [545, 244] on p "$1.00 /mo." at bounding box center [496, 252] width 118 height 15
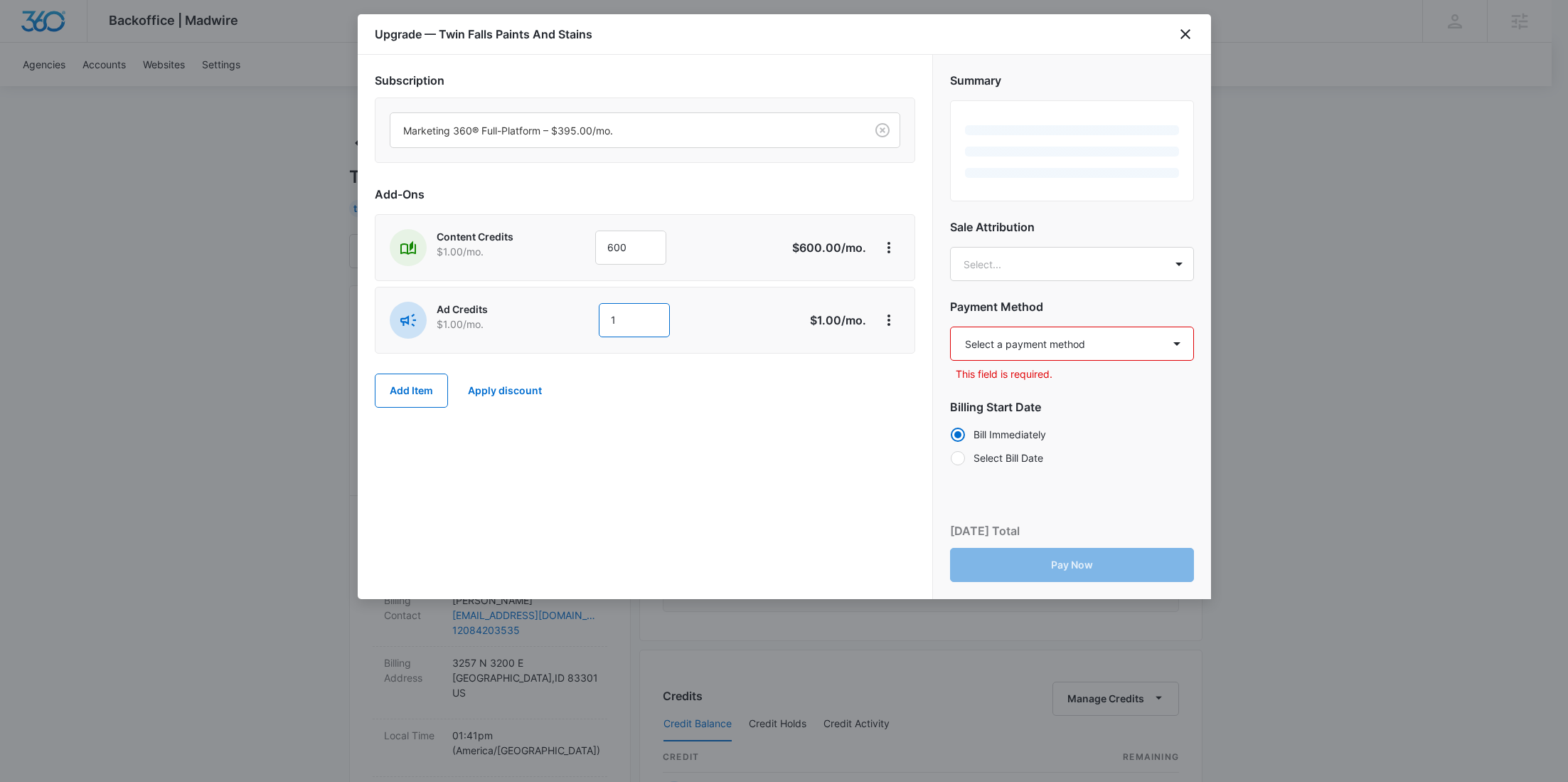
drag, startPoint x: 625, startPoint y: 322, endPoint x: 584, endPoint y: 316, distance: 41.4
click at [595, 320] on div "Ad Credits $1.00 /mo. 1" at bounding box center [595, 320] width 410 height 37
type input "1000"
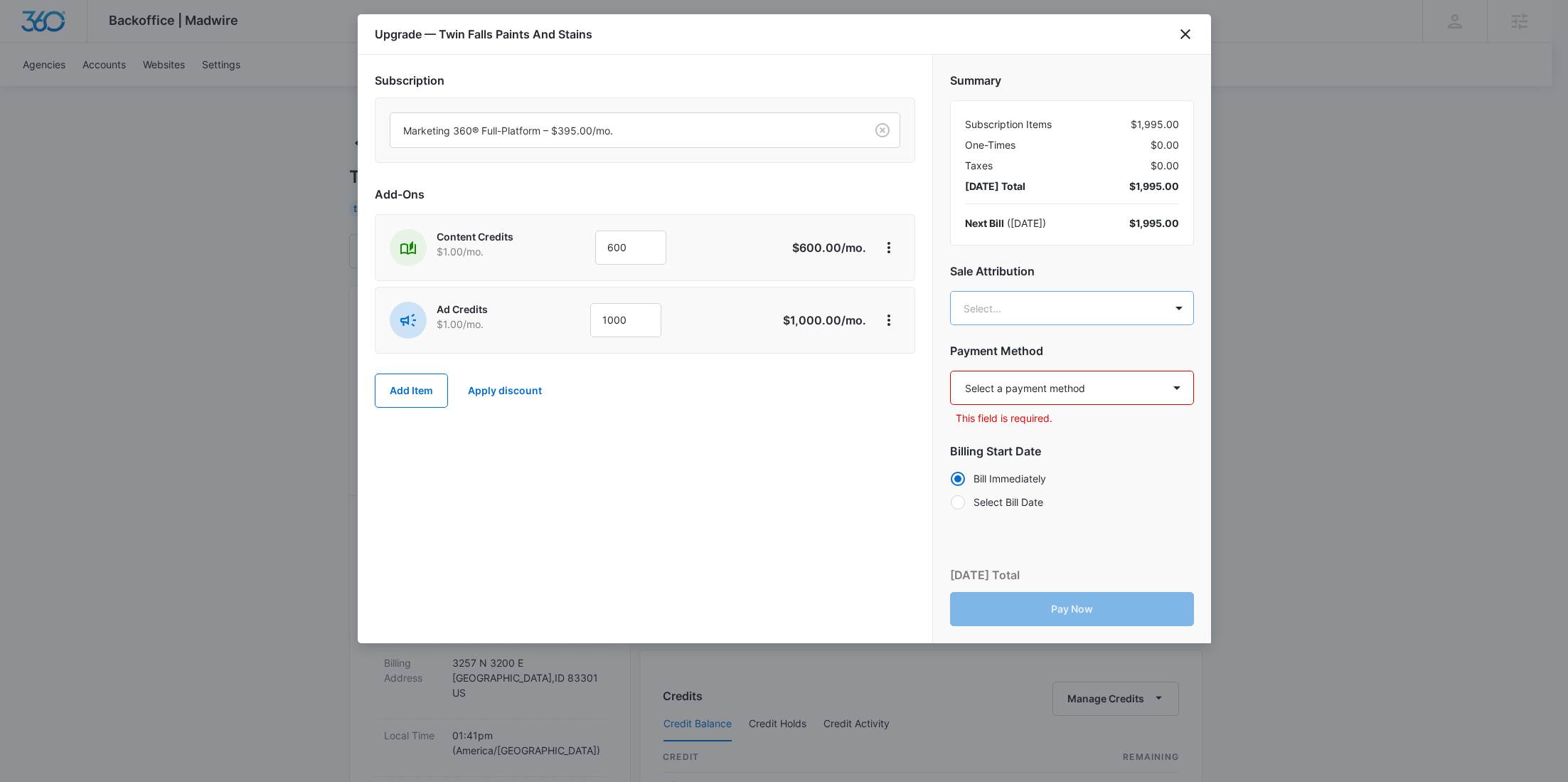
click at [1049, 295] on body "Backoffice | Madwire Apps Settings RY Rochelle Young rochelle.young@madwire.com…" at bounding box center [784, 727] width 1568 height 1455
paste input "[PERSON_NAME]"
type input "[PERSON_NAME]"
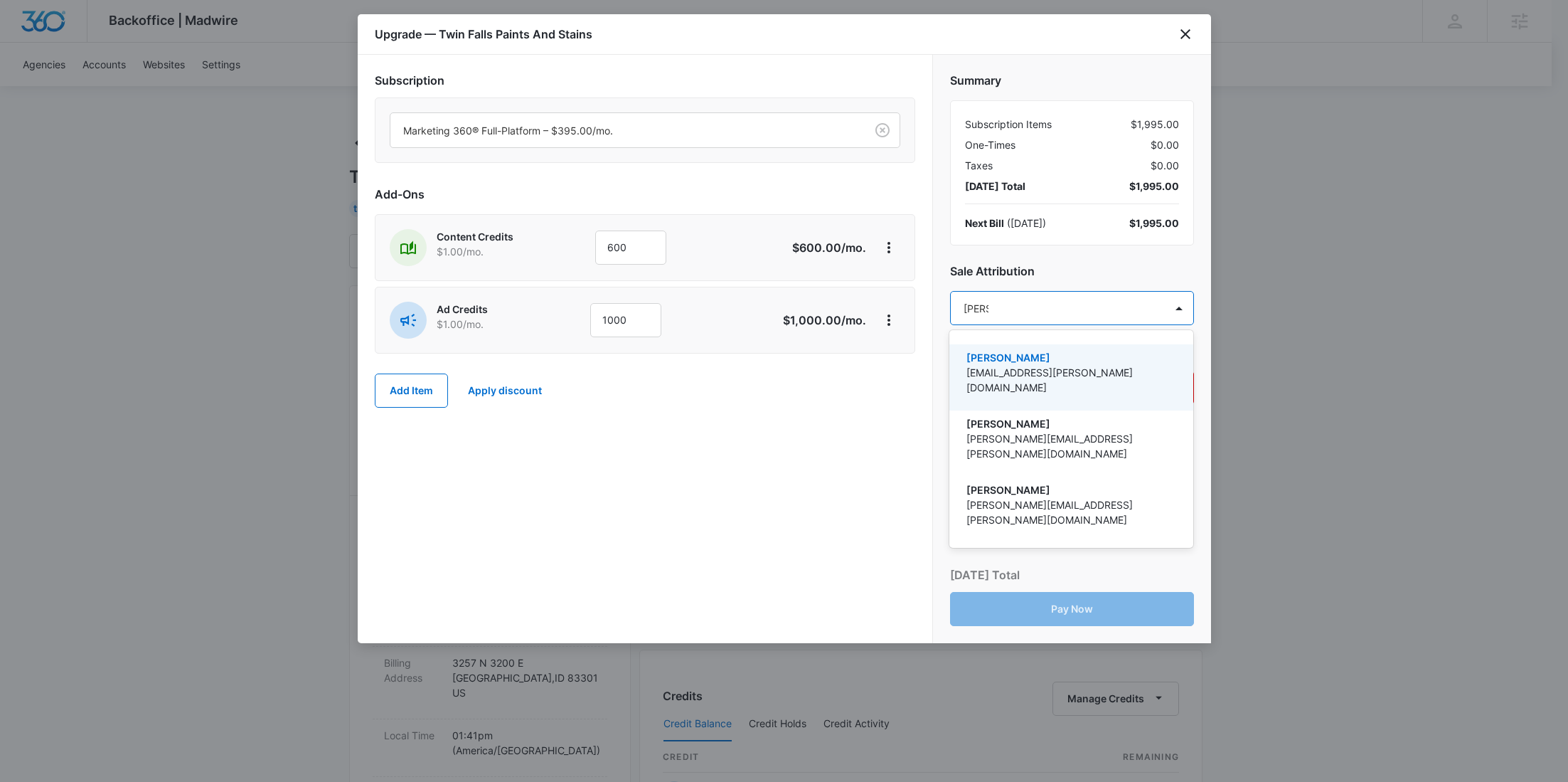
drag, startPoint x: 1030, startPoint y: 373, endPoint x: 867, endPoint y: 119, distance: 301.8
click at [1030, 373] on p "[EMAIL_ADDRESS][PERSON_NAME][DOMAIN_NAME]" at bounding box center [1069, 380] width 207 height 30
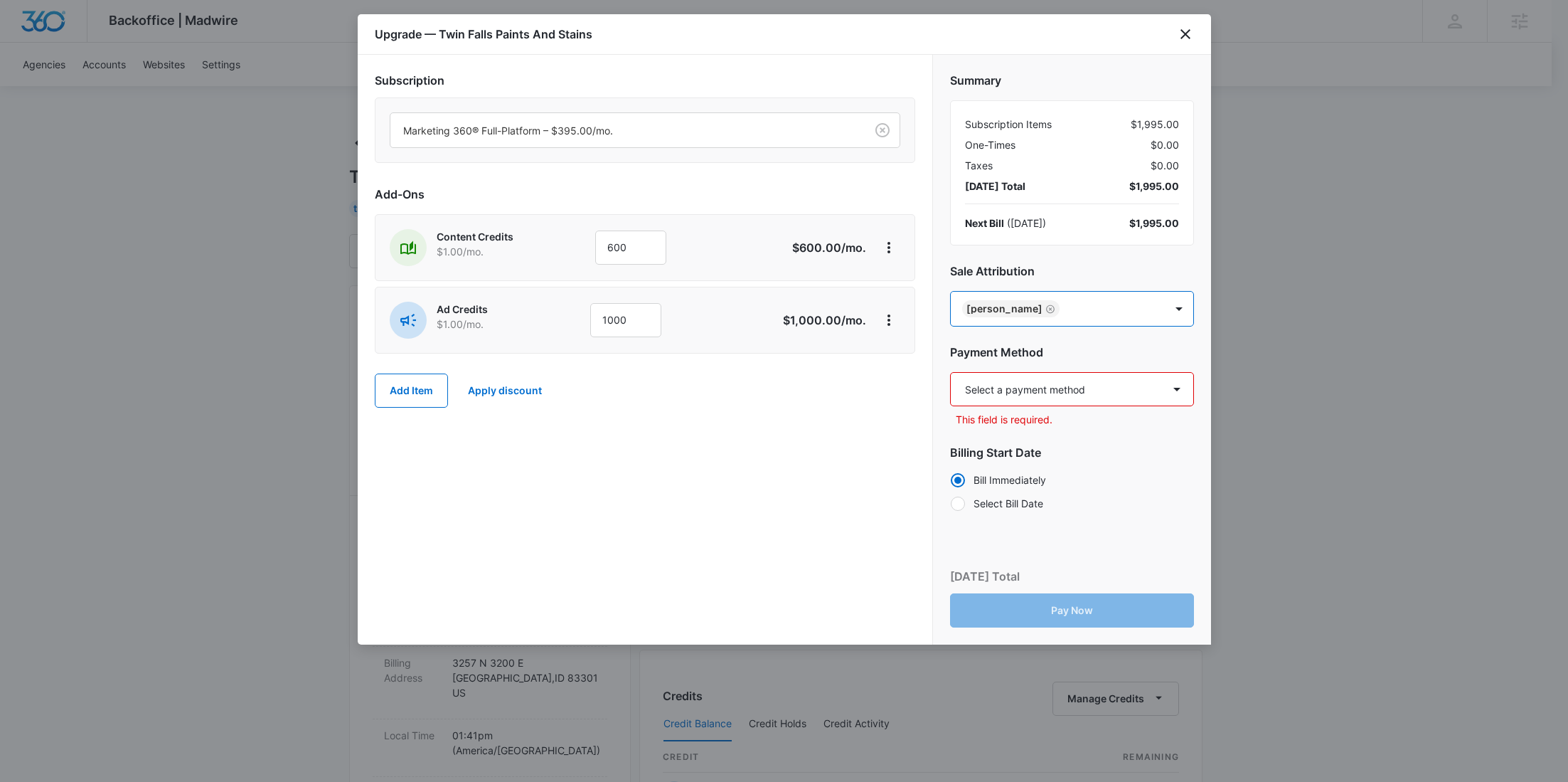
paste input "Hatton"
type input "Hatton"
click at [1040, 372] on p "[PERSON_NAME][EMAIL_ADDRESS][PERSON_NAME][DOMAIN_NAME]" at bounding box center [1069, 381] width 207 height 30
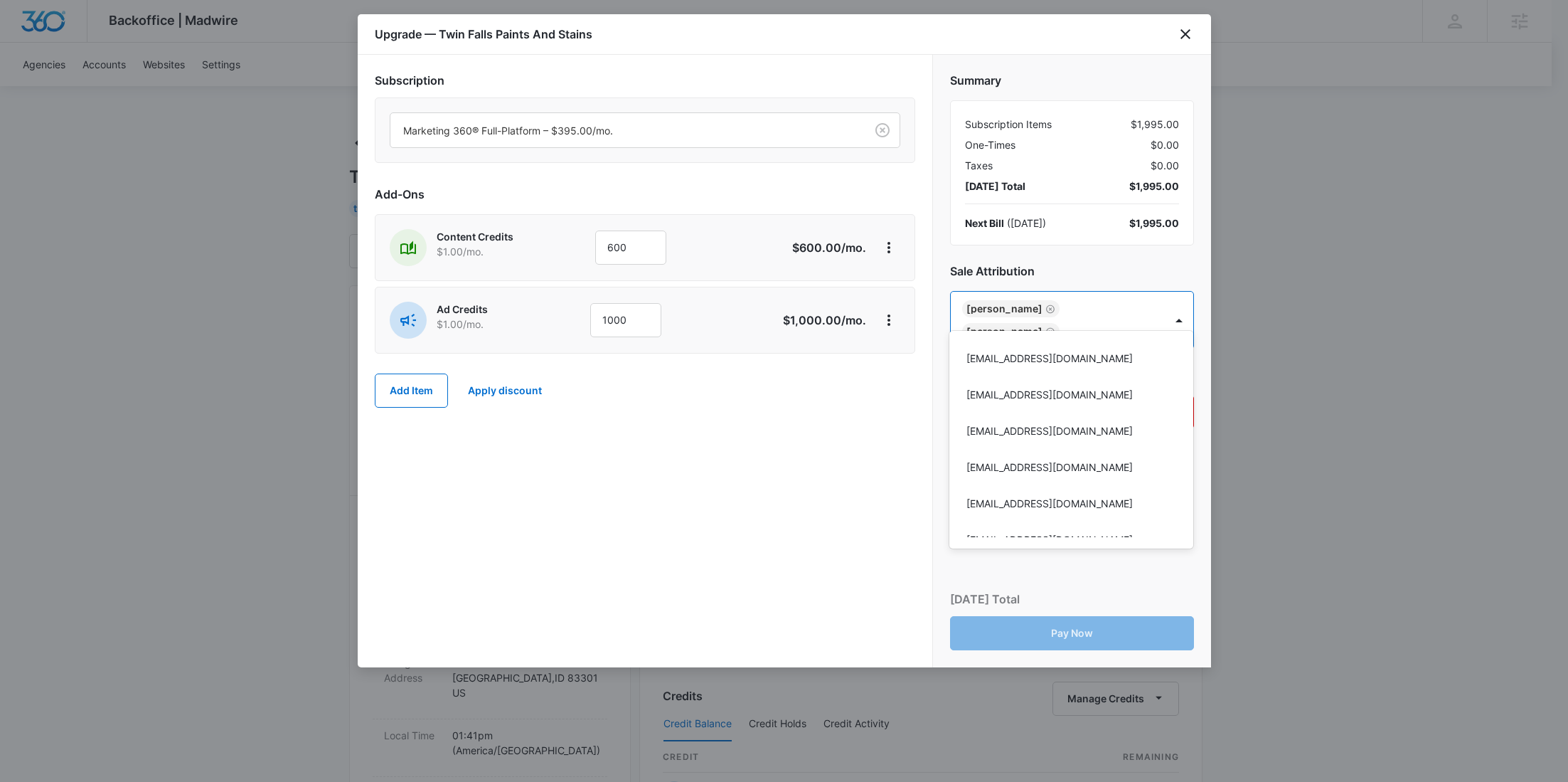
click at [758, 420] on div at bounding box center [784, 391] width 1568 height 782
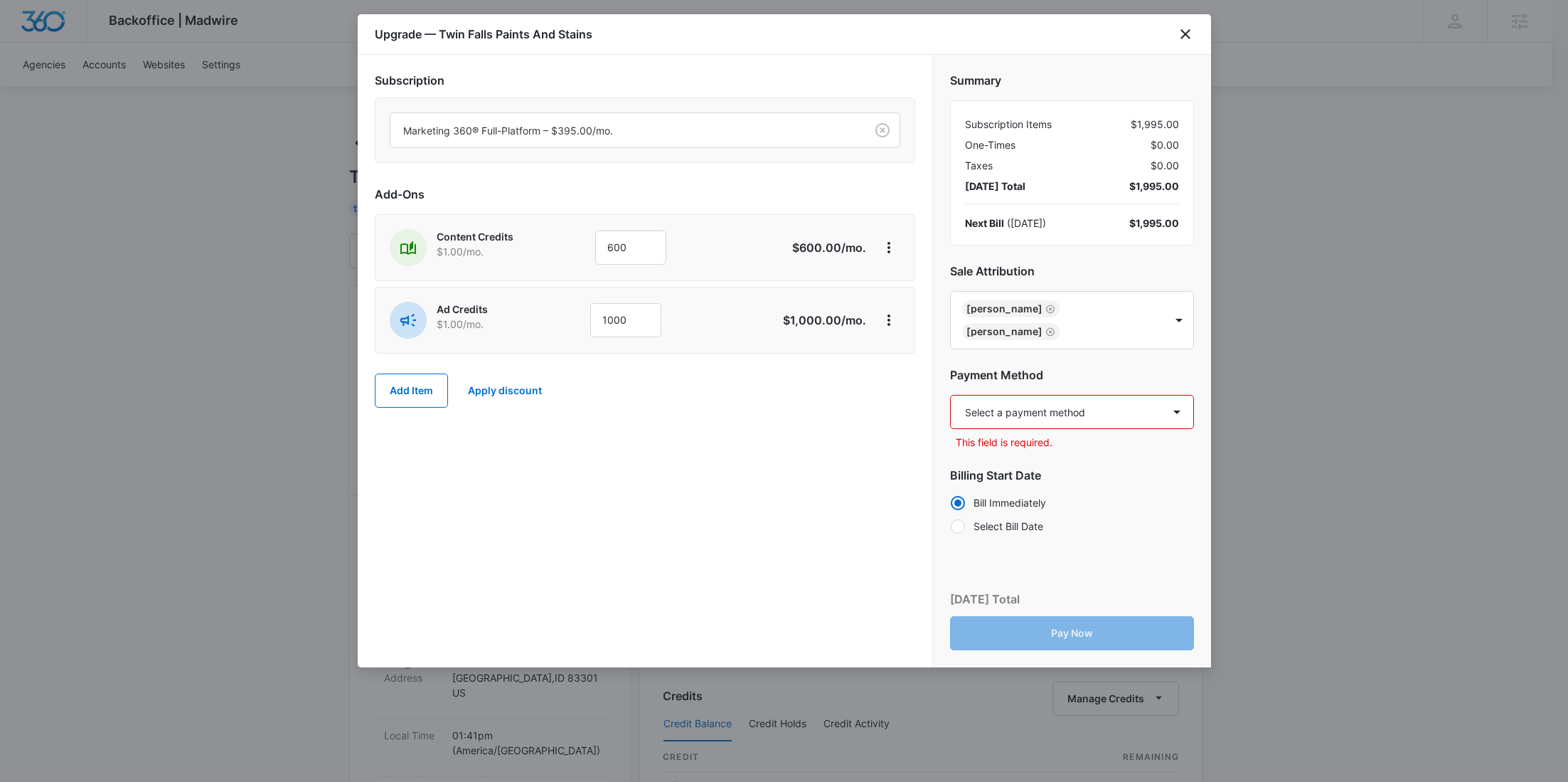
click at [973, 396] on select "Select a payment method Visa ending in 2987 New payment method Monthly invoice" at bounding box center [1071, 412] width 244 height 34
select select "pm_1S5AmWA4n8RTgNjUbs6VEGPB"
click at [950, 395] on select "Select a payment method Visa ending in 2987 New payment method Monthly invoice" at bounding box center [1071, 412] width 244 height 34
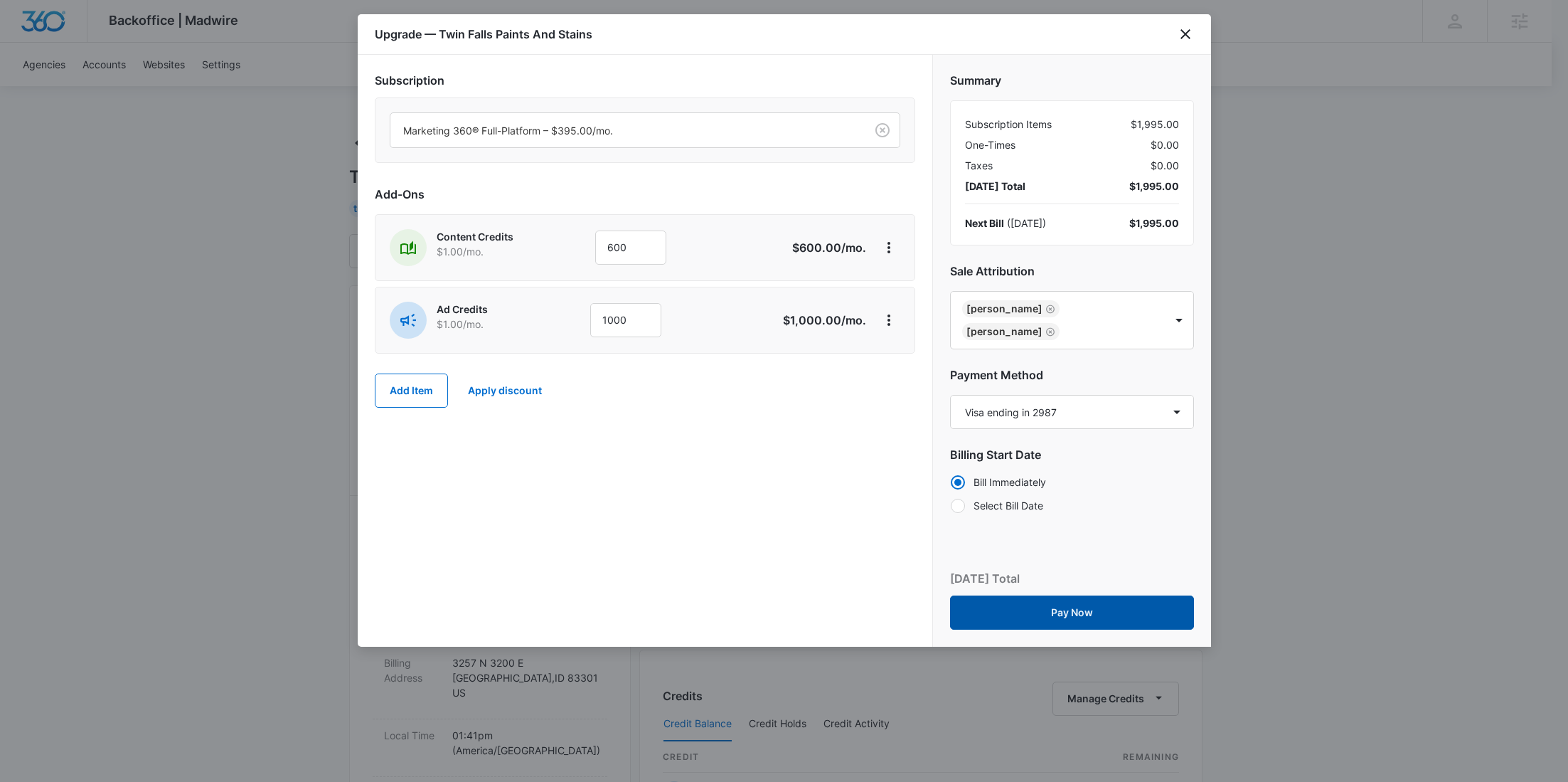
click at [1058, 596] on button "Pay Now" at bounding box center [1071, 613] width 244 height 34
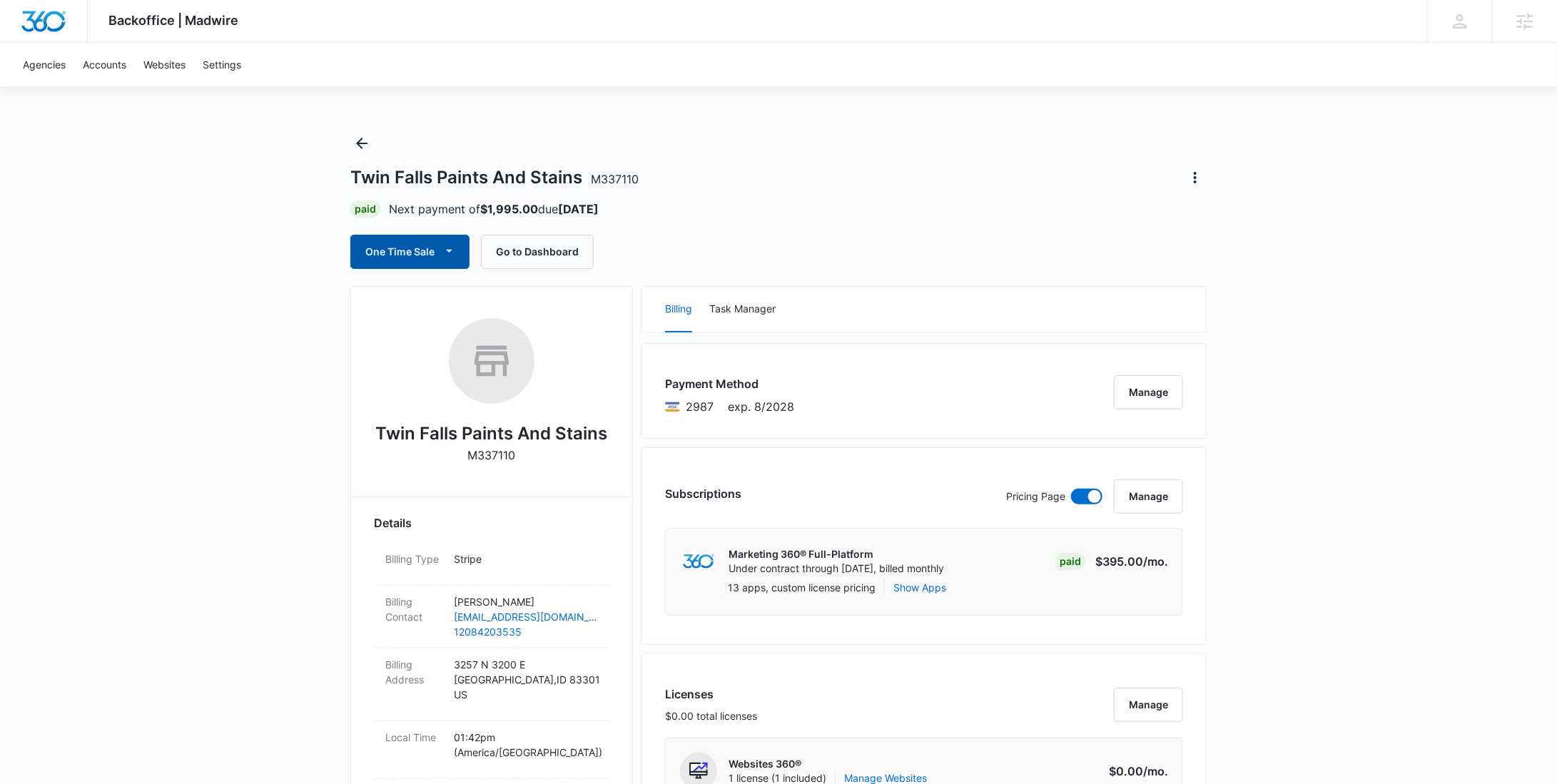
click at [439, 256] on button "One Time Sale" at bounding box center [410, 252] width 119 height 34
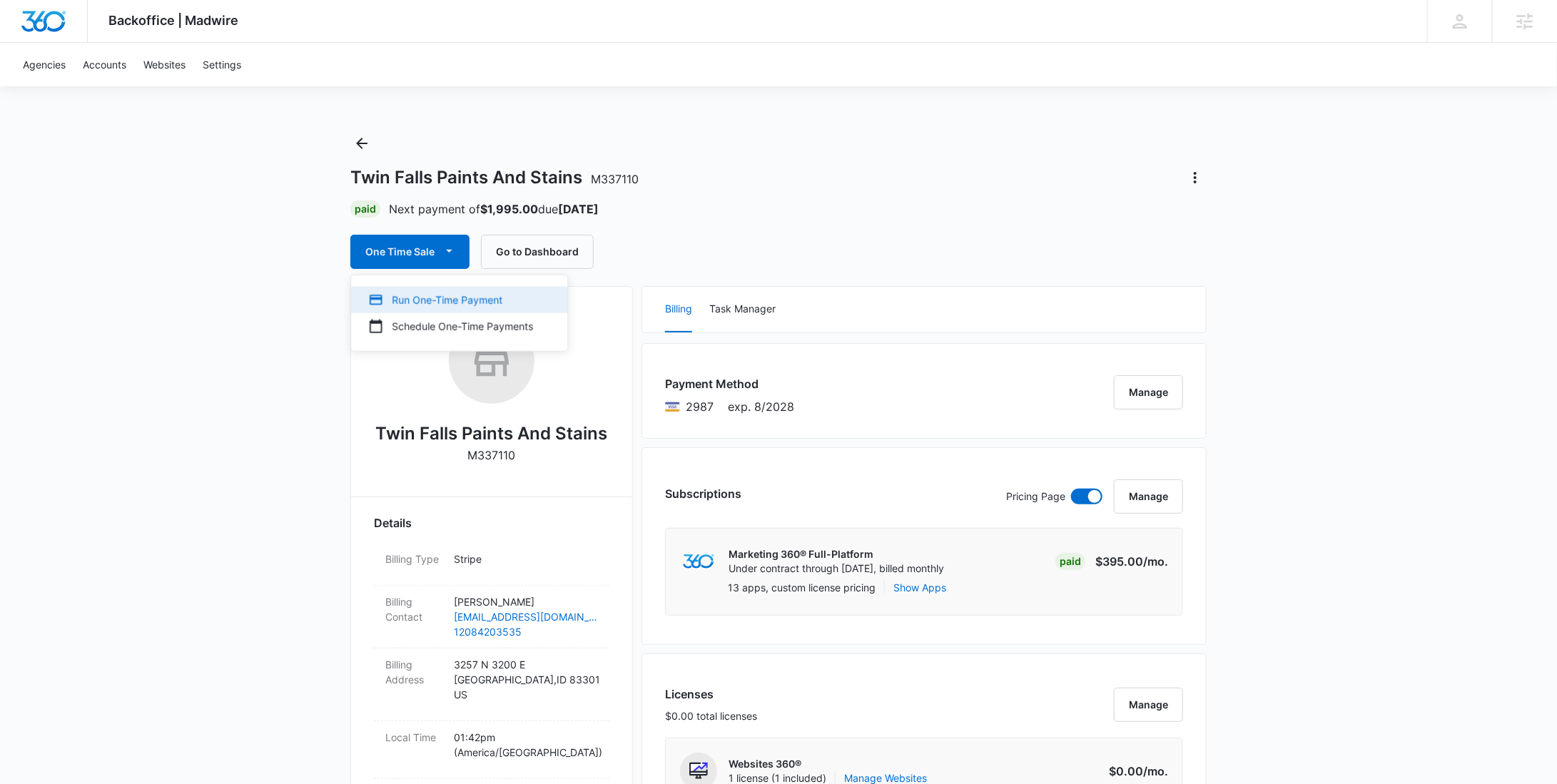
click at [435, 294] on div "Run One-Time Payment" at bounding box center [450, 300] width 165 height 15
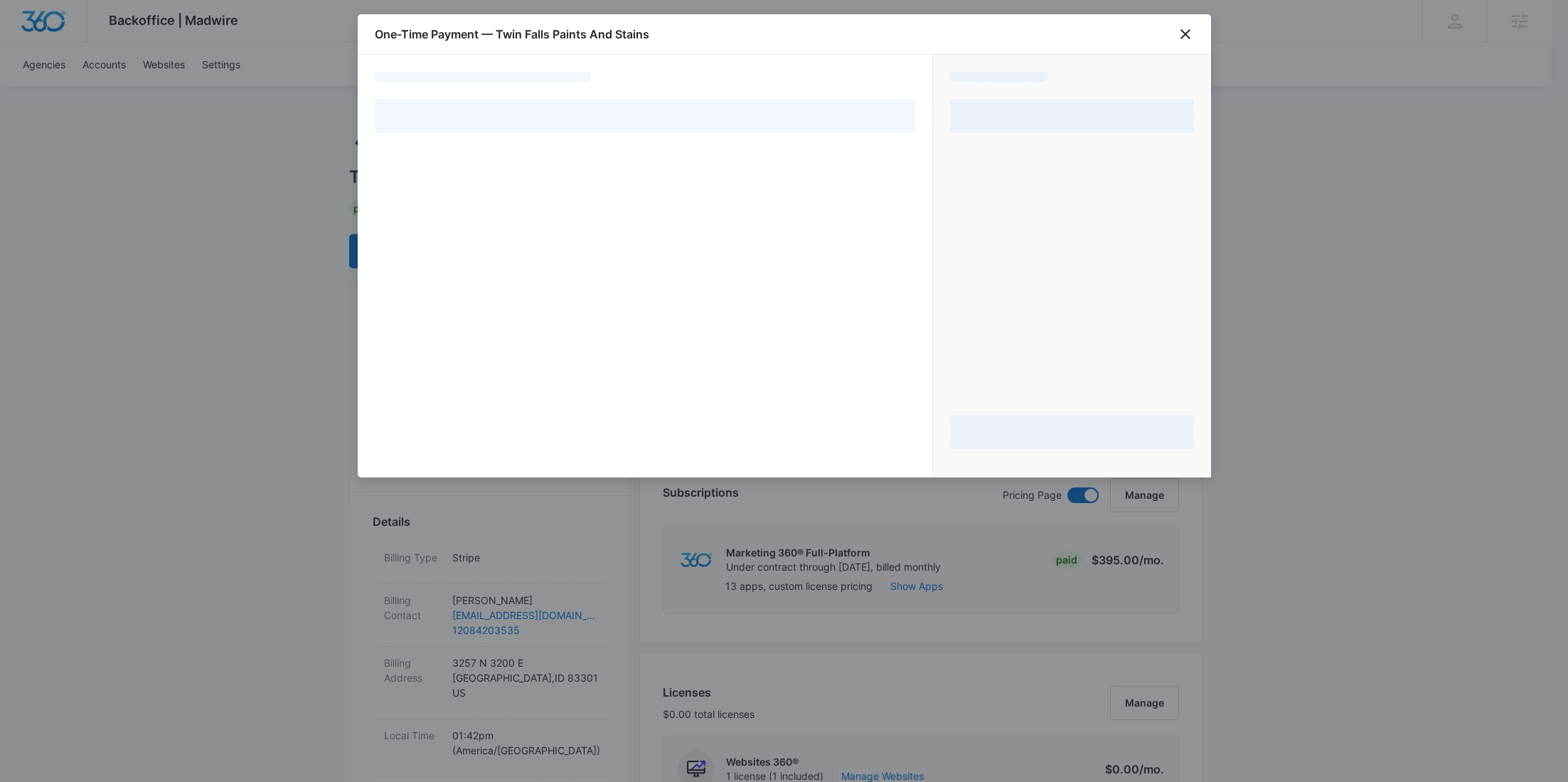
select select "pm_1S5AmWA4n8RTgNjUbs6VEGPB"
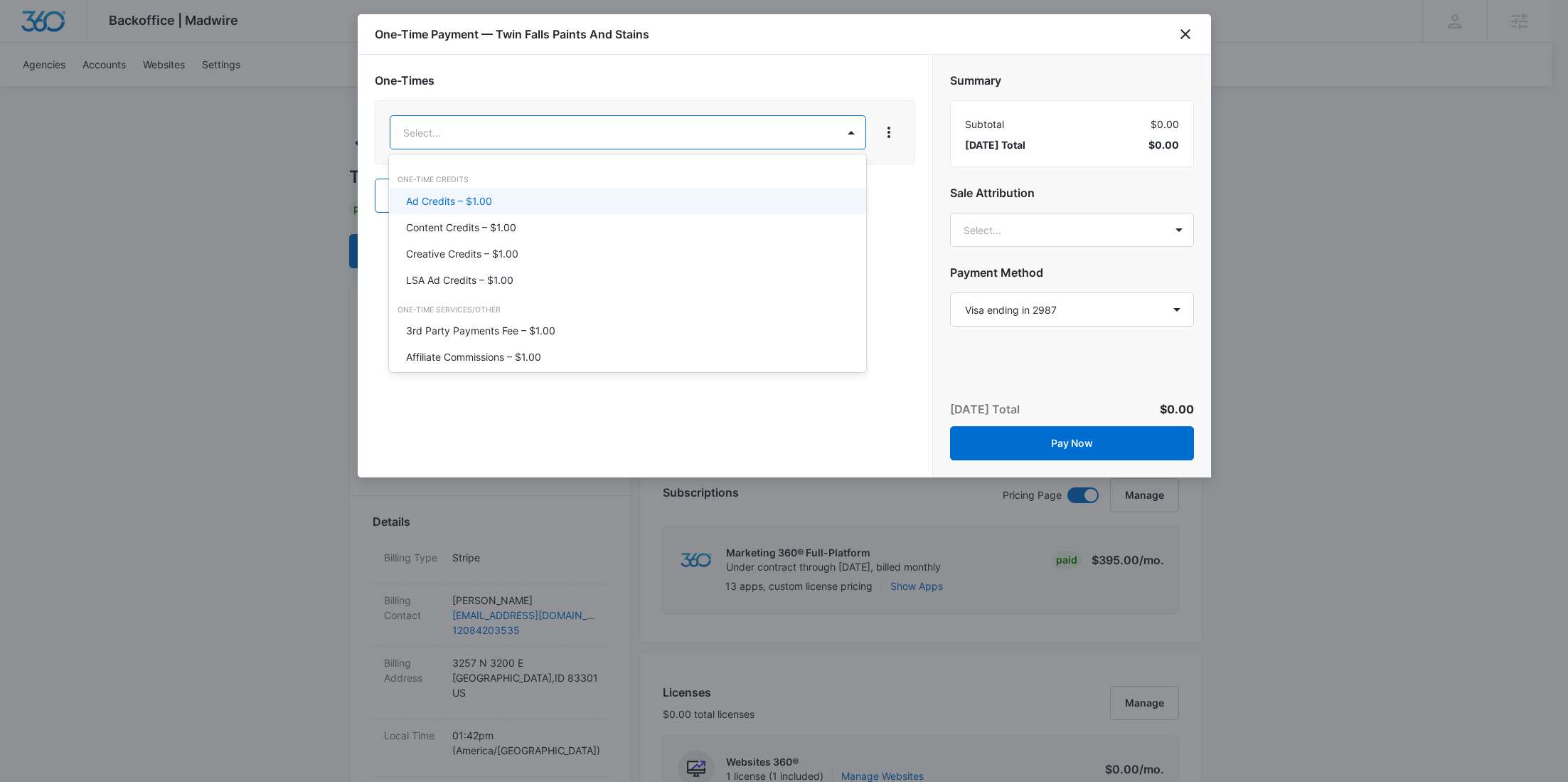
click at [505, 194] on div "Ad Credits – $1.00" at bounding box center [626, 201] width 440 height 15
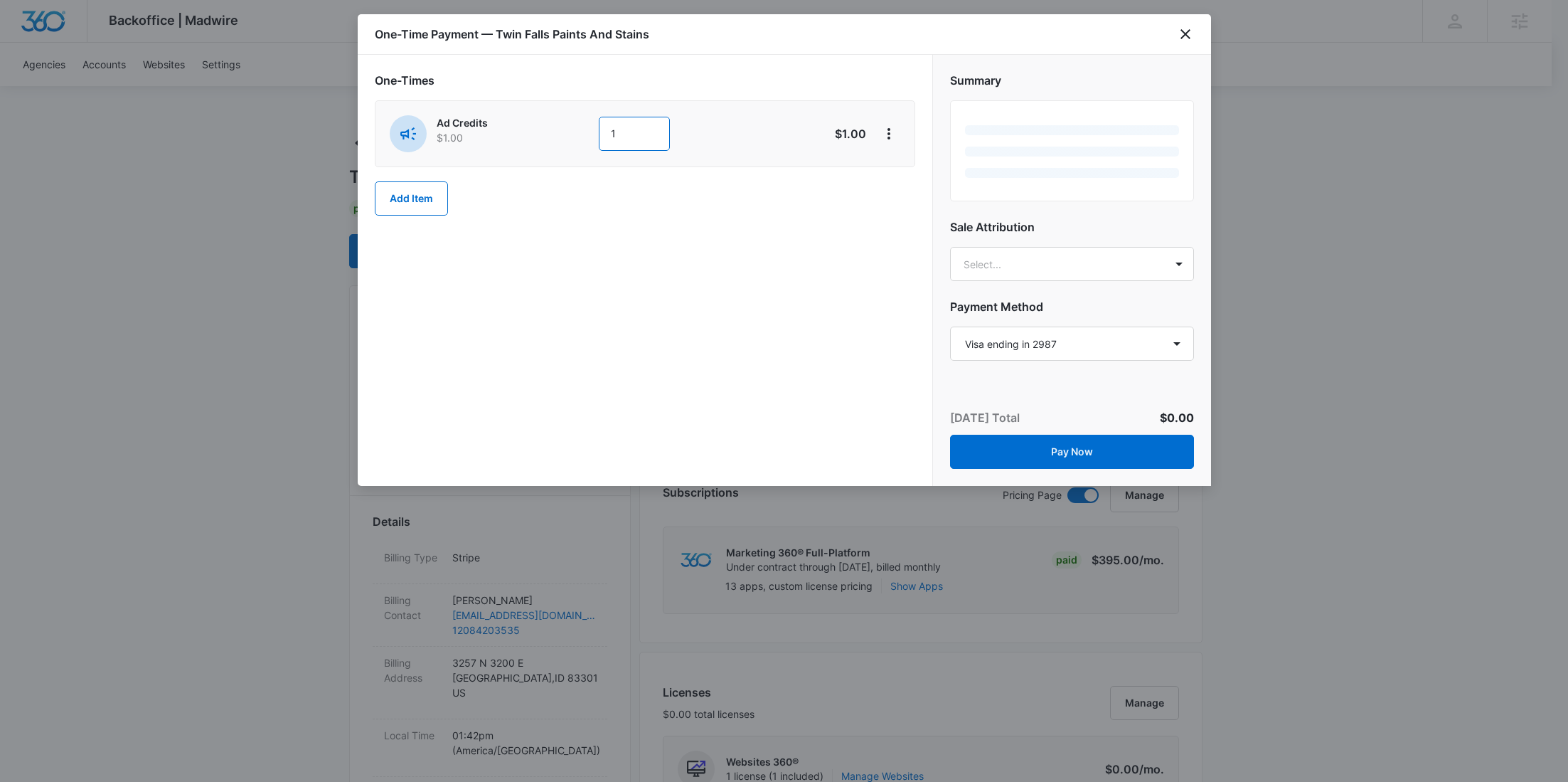
drag, startPoint x: 627, startPoint y: 136, endPoint x: 555, endPoint y: 136, distance: 72.0
click at [558, 136] on div "Ad Credits $1.00 1" at bounding box center [595, 133] width 410 height 37
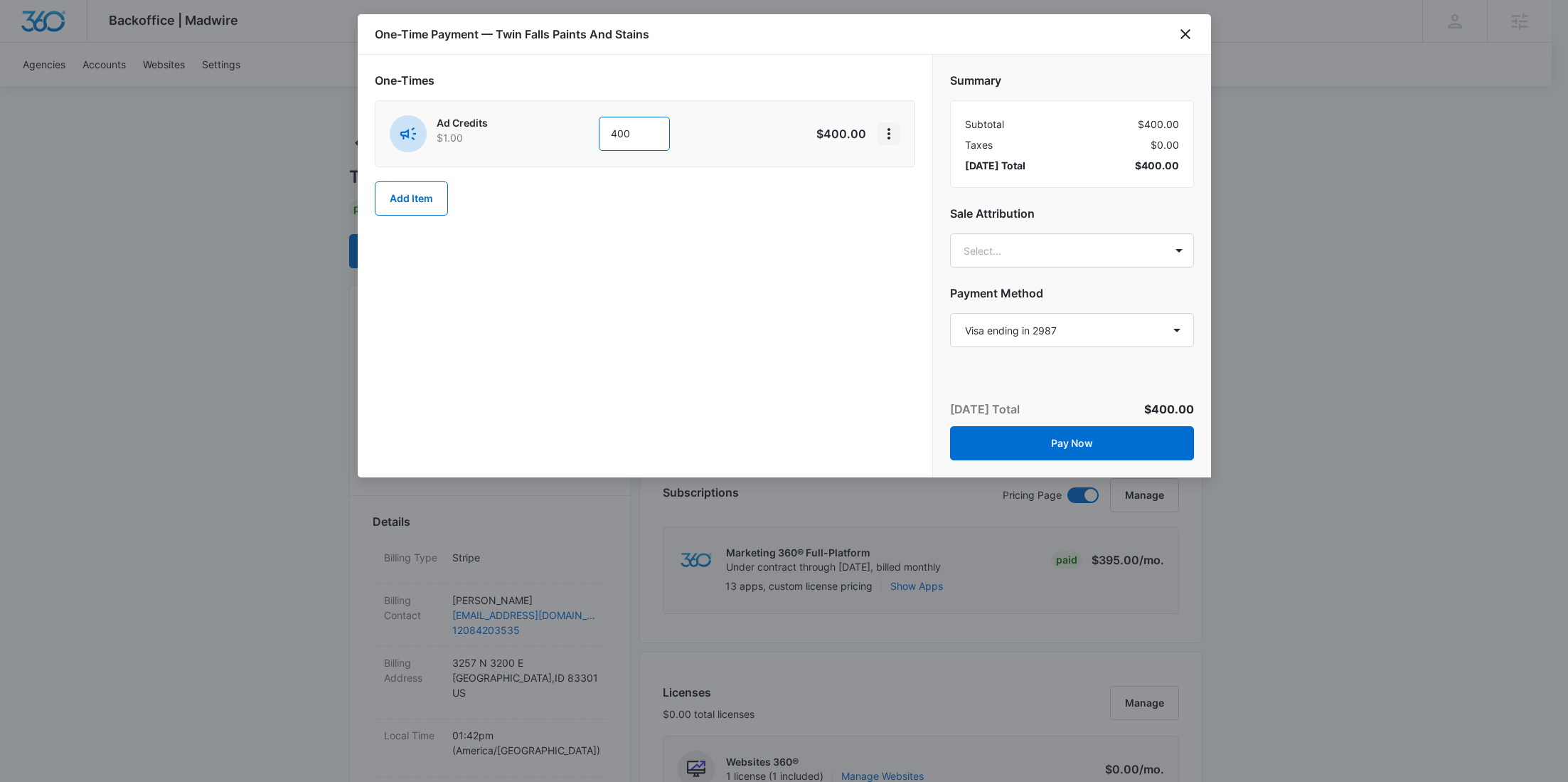
type input "400"
click at [889, 130] on icon "View More" at bounding box center [889, 133] width 17 height 17
click at [912, 176] on div "Add Discount" at bounding box center [926, 173] width 63 height 10
drag, startPoint x: 672, startPoint y: 229, endPoint x: 647, endPoint y: 247, distance: 30.8
click at [672, 229] on div at bounding box center [625, 226] width 443 height 18
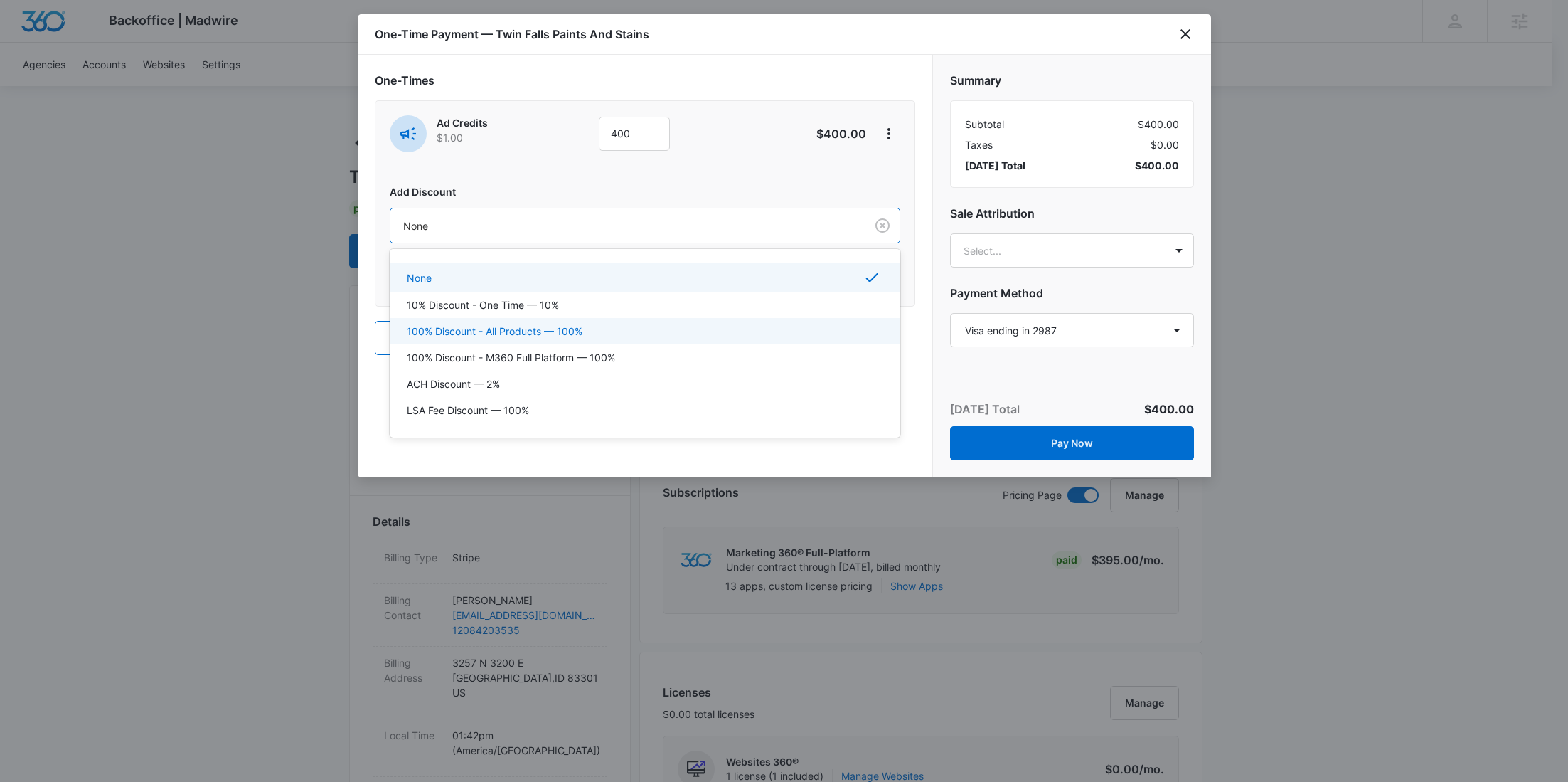
click at [550, 326] on p "100% Discount - All Products — 100%" at bounding box center [494, 331] width 176 height 15
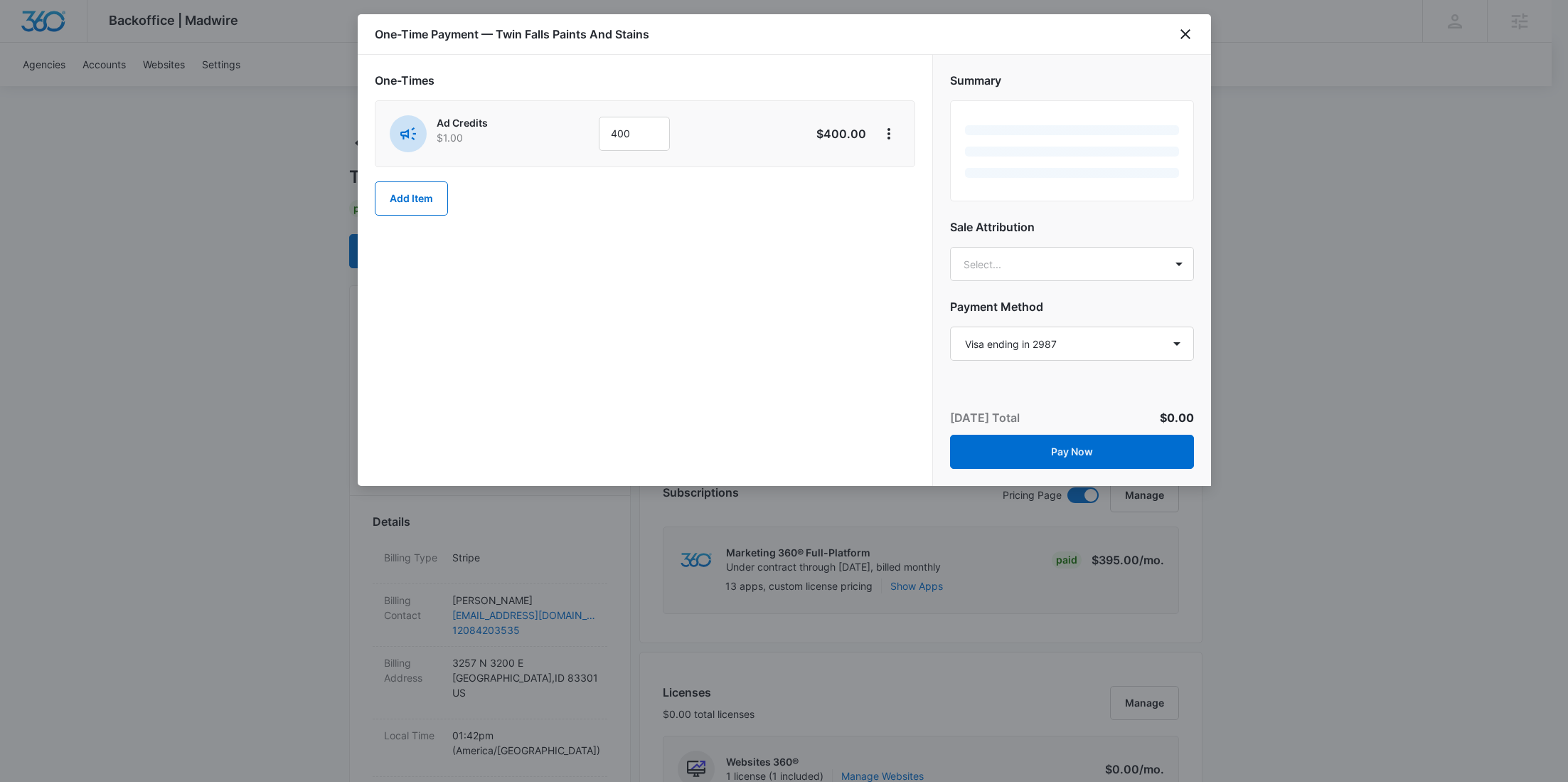
click at [397, 216] on div "One-Times Ad Credits $1.00 400 $400.00 Add Item" at bounding box center [645, 150] width 541 height 158
click at [402, 208] on button "Add Item" at bounding box center [412, 199] width 74 height 34
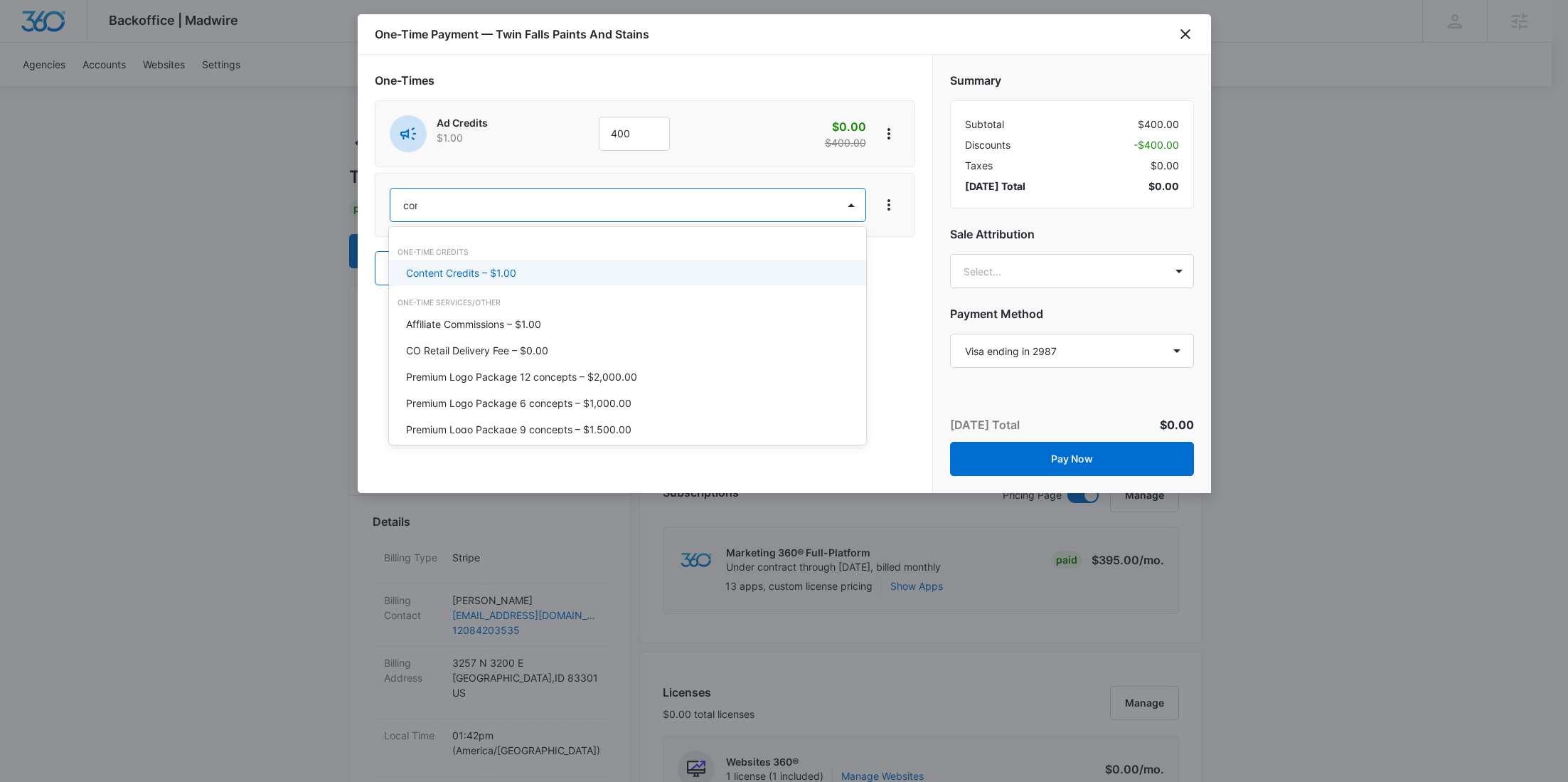
type input "cont"
drag, startPoint x: 476, startPoint y: 278, endPoint x: 598, endPoint y: 234, distance: 129.7
click at [476, 277] on p "Content Credits – $1.00" at bounding box center [461, 273] width 110 height 15
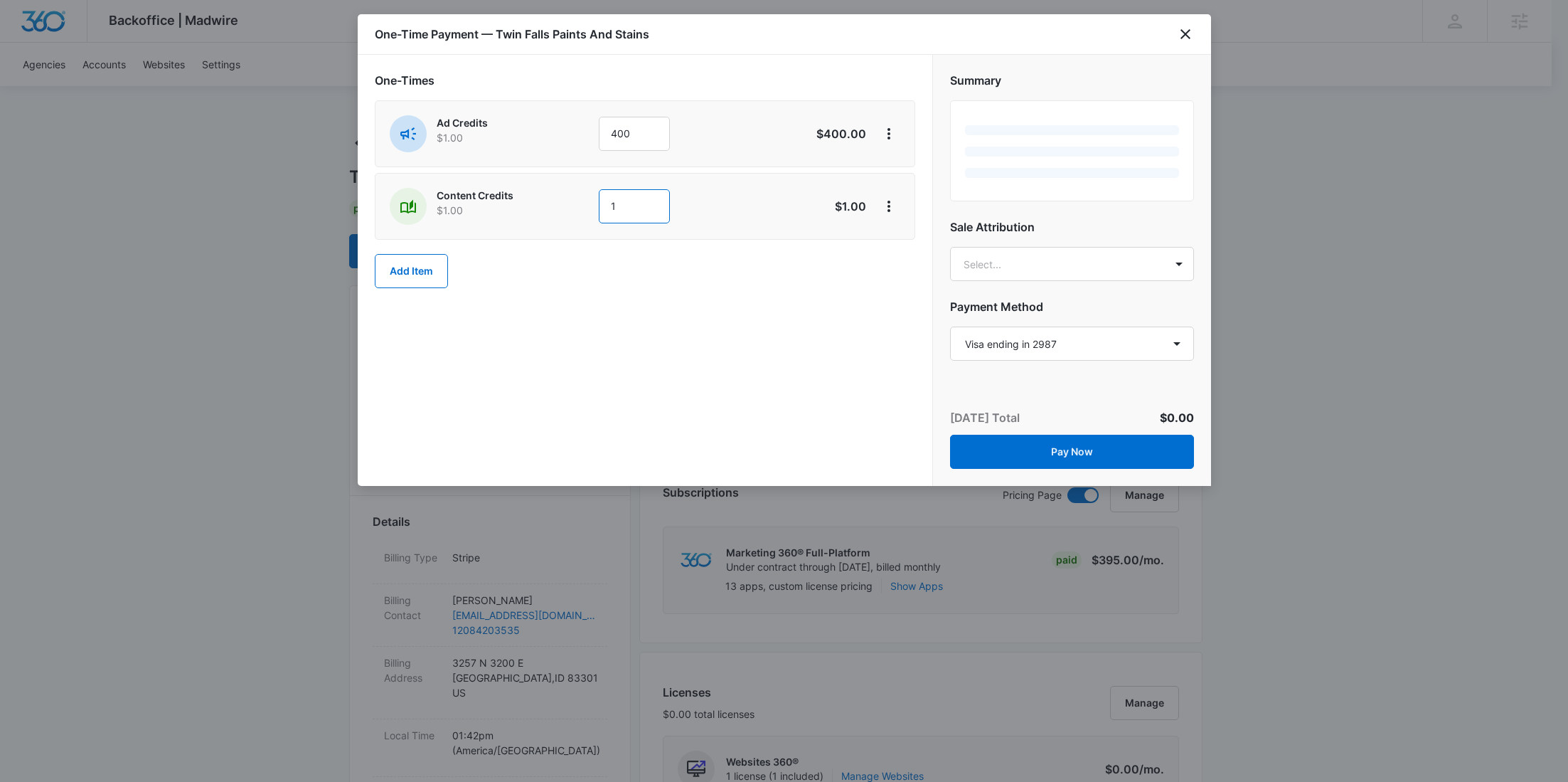
drag, startPoint x: 631, startPoint y: 217, endPoint x: 556, endPoint y: 209, distance: 75.4
click at [559, 210] on div "Content Credits $1.00 1" at bounding box center [595, 206] width 410 height 37
type input "300"
click at [889, 209] on icon "View More" at bounding box center [889, 206] width 17 height 17
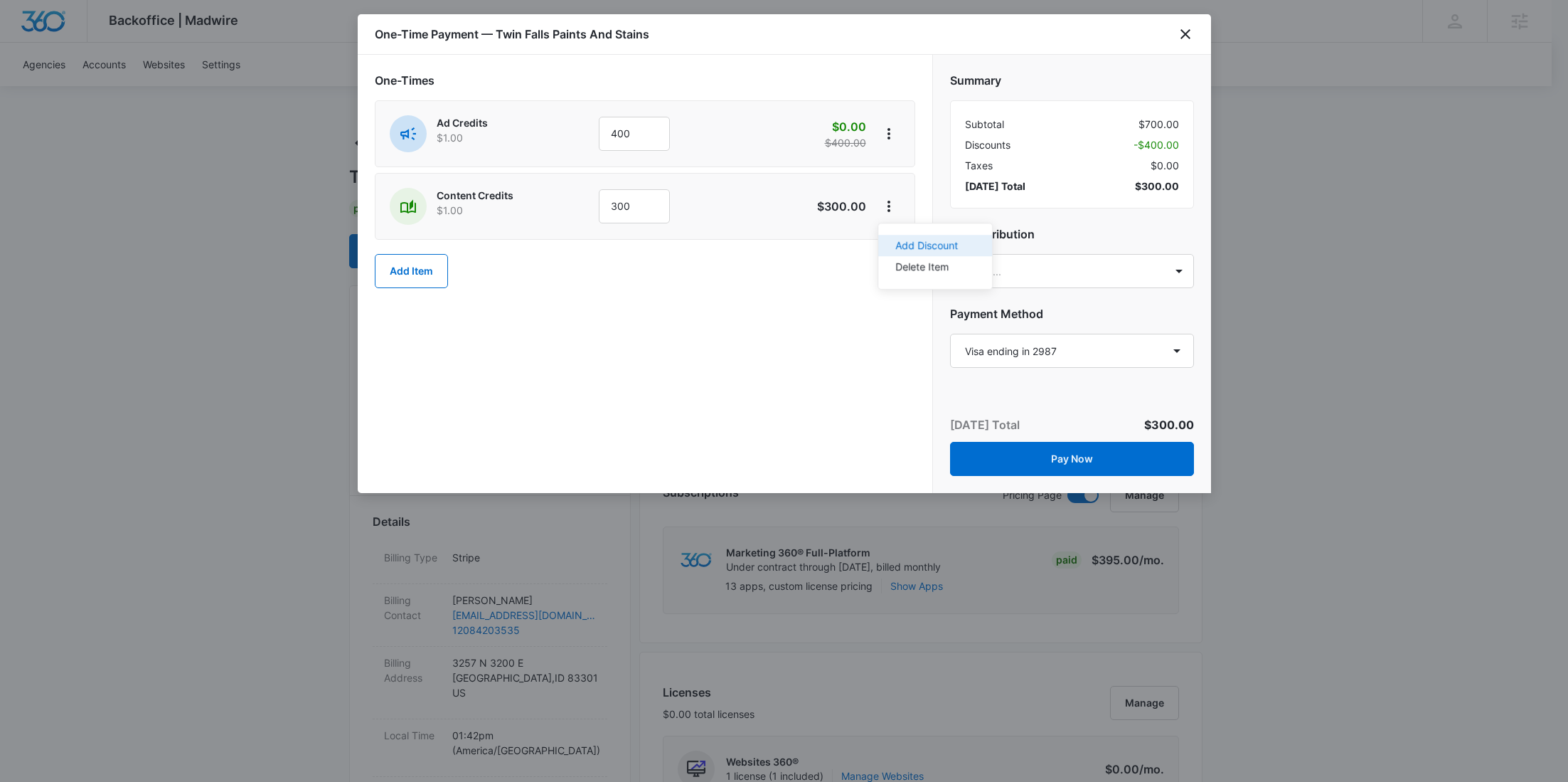
click at [895, 235] on button "Add Discount" at bounding box center [934, 245] width 114 height 21
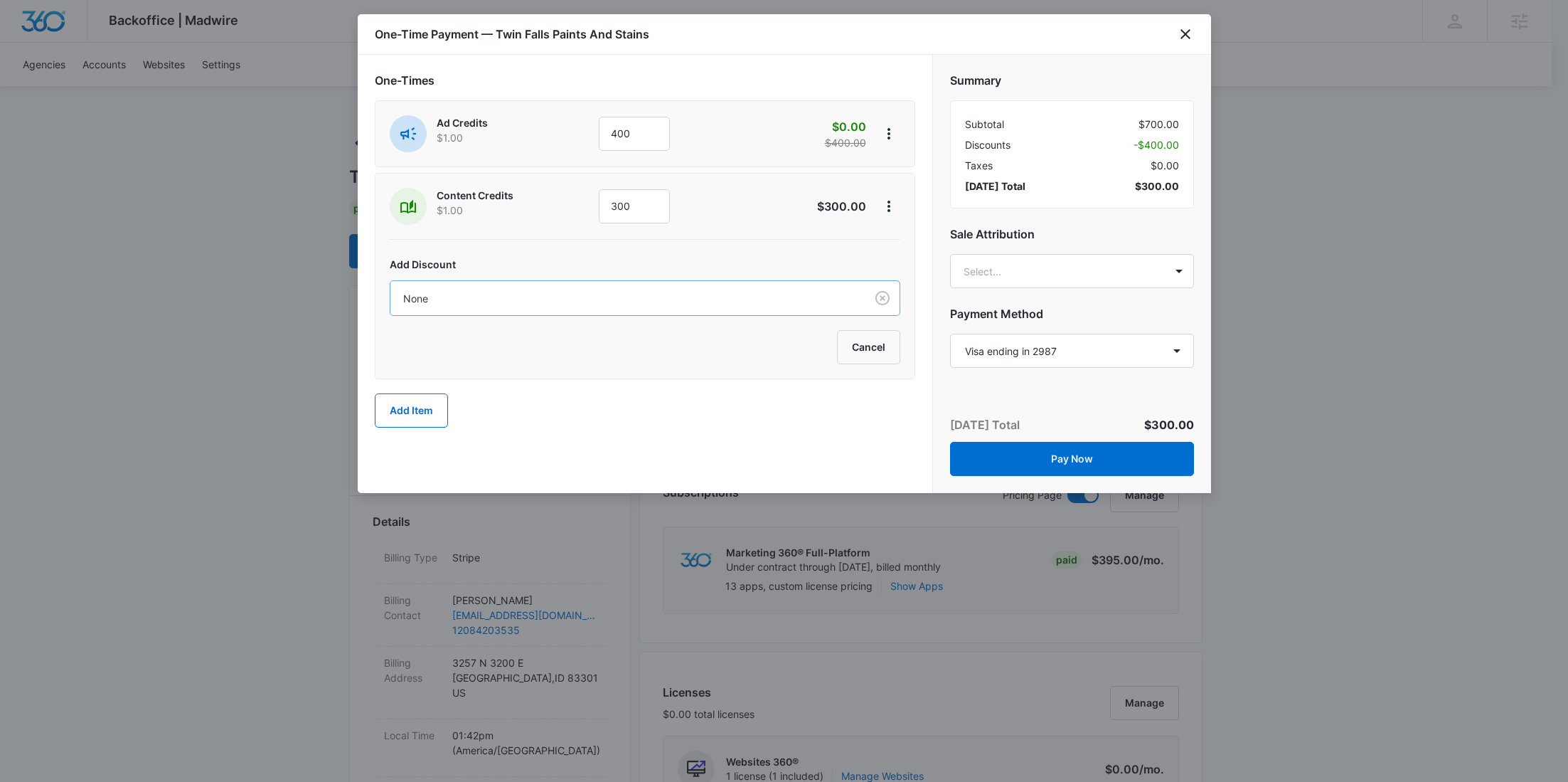
drag, startPoint x: 660, startPoint y: 289, endPoint x: 641, endPoint y: 312, distance: 29.8
click at [660, 289] on div at bounding box center [625, 298] width 443 height 18
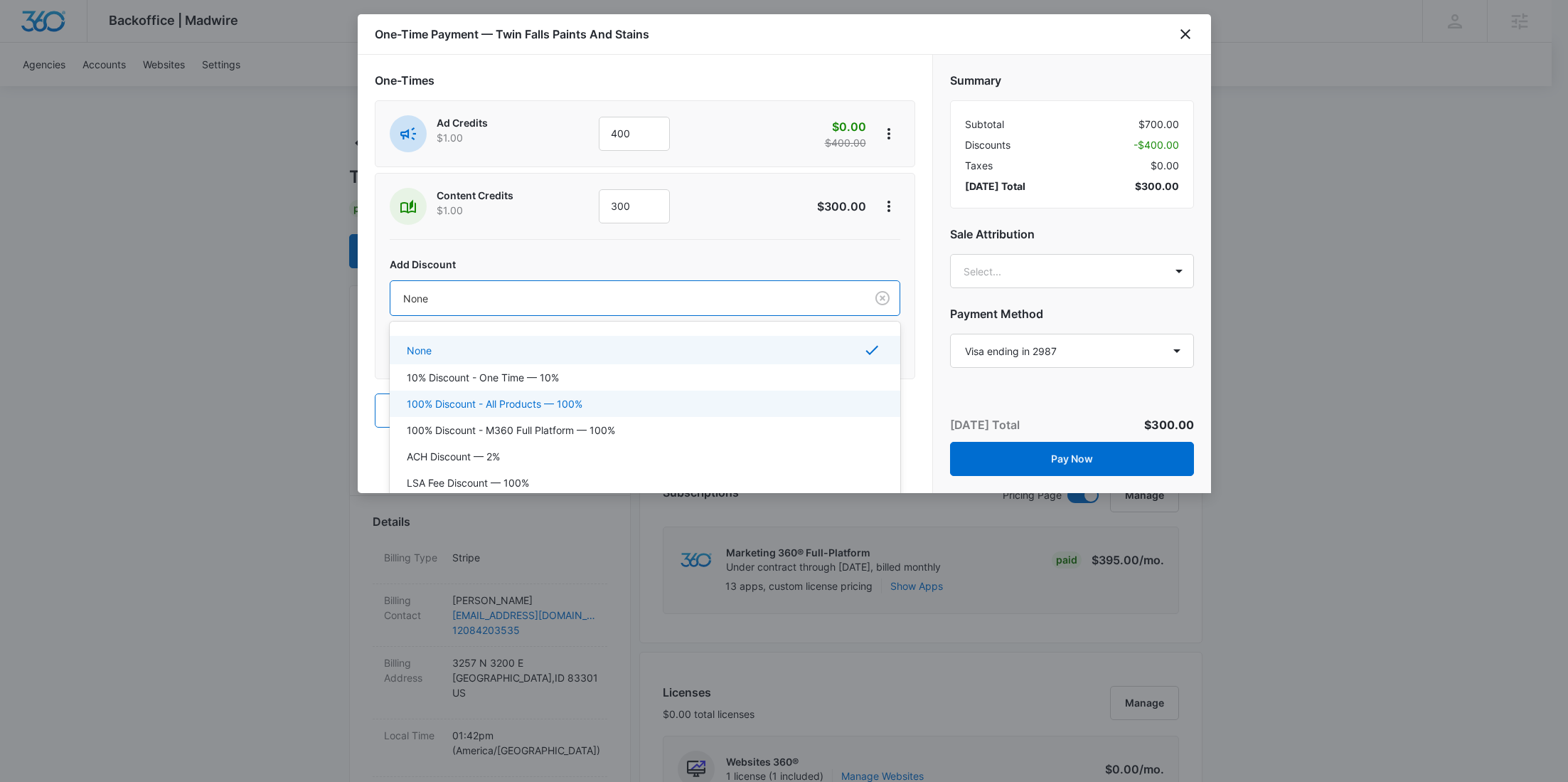
click at [571, 396] on p "100% Discount - All Products — 100%" at bounding box center [494, 404] width 176 height 15
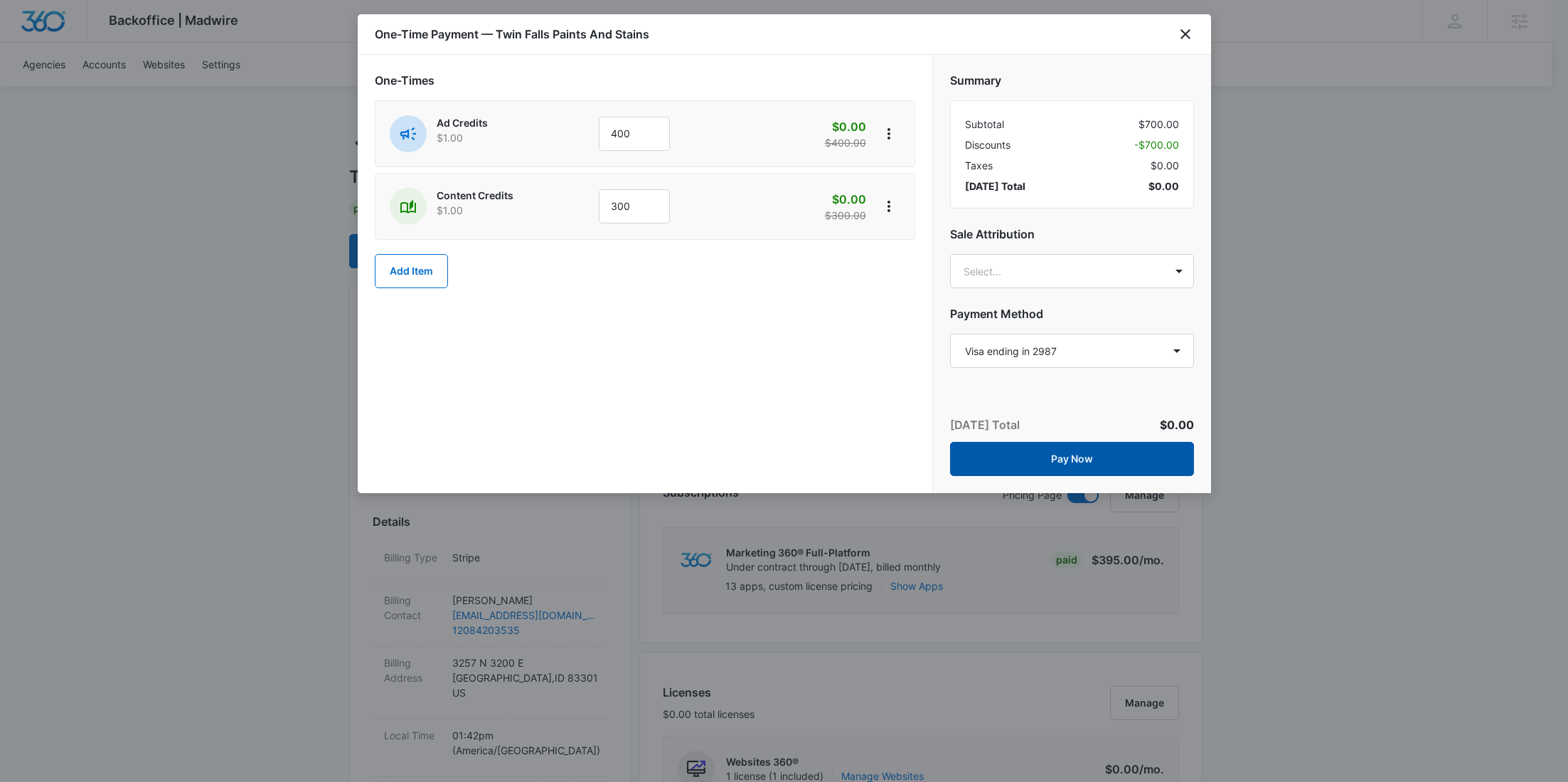
click at [1085, 457] on button "Pay Now" at bounding box center [1071, 459] width 244 height 34
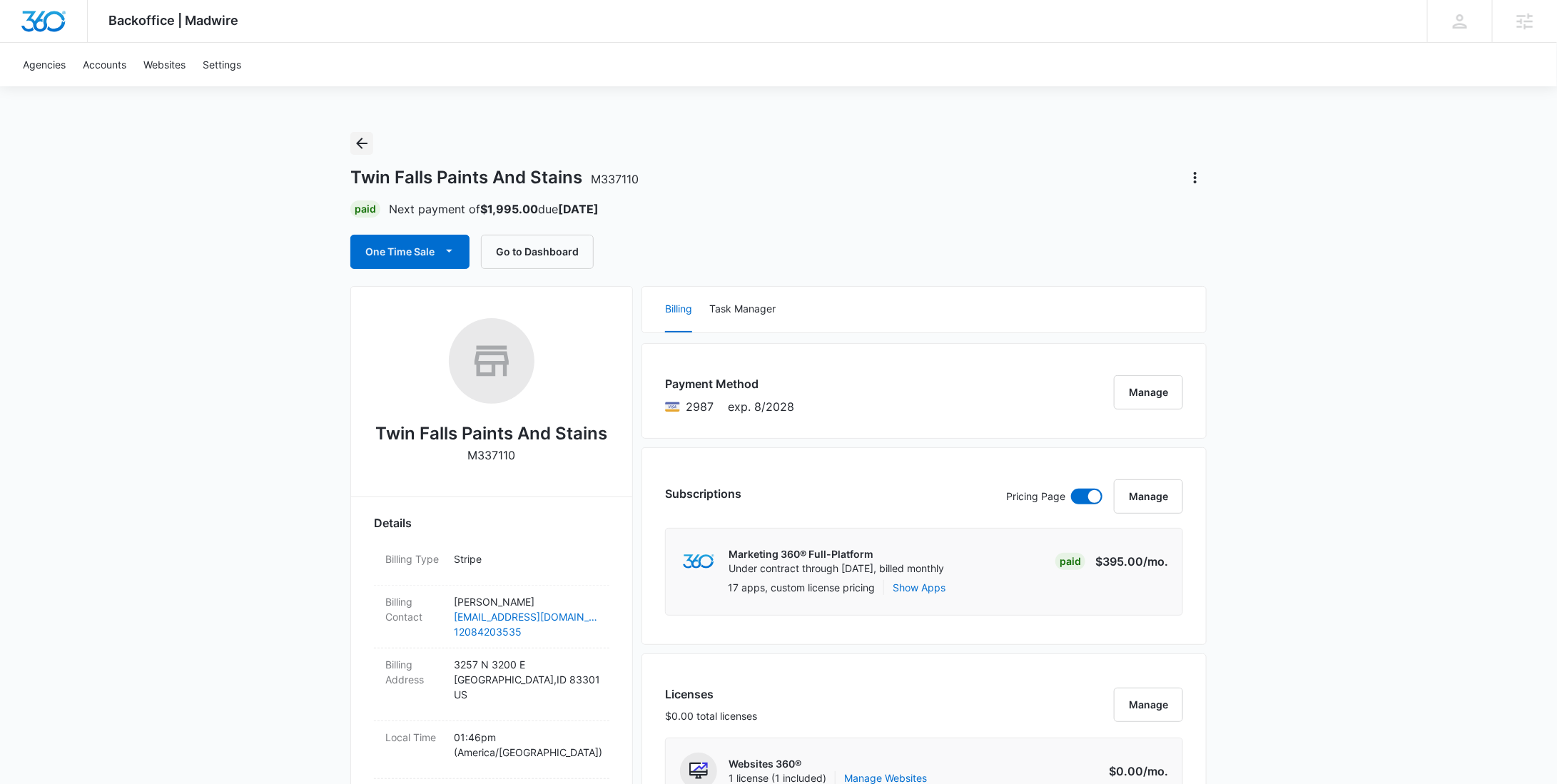
click at [360, 143] on icon "Back" at bounding box center [361, 143] width 17 height 17
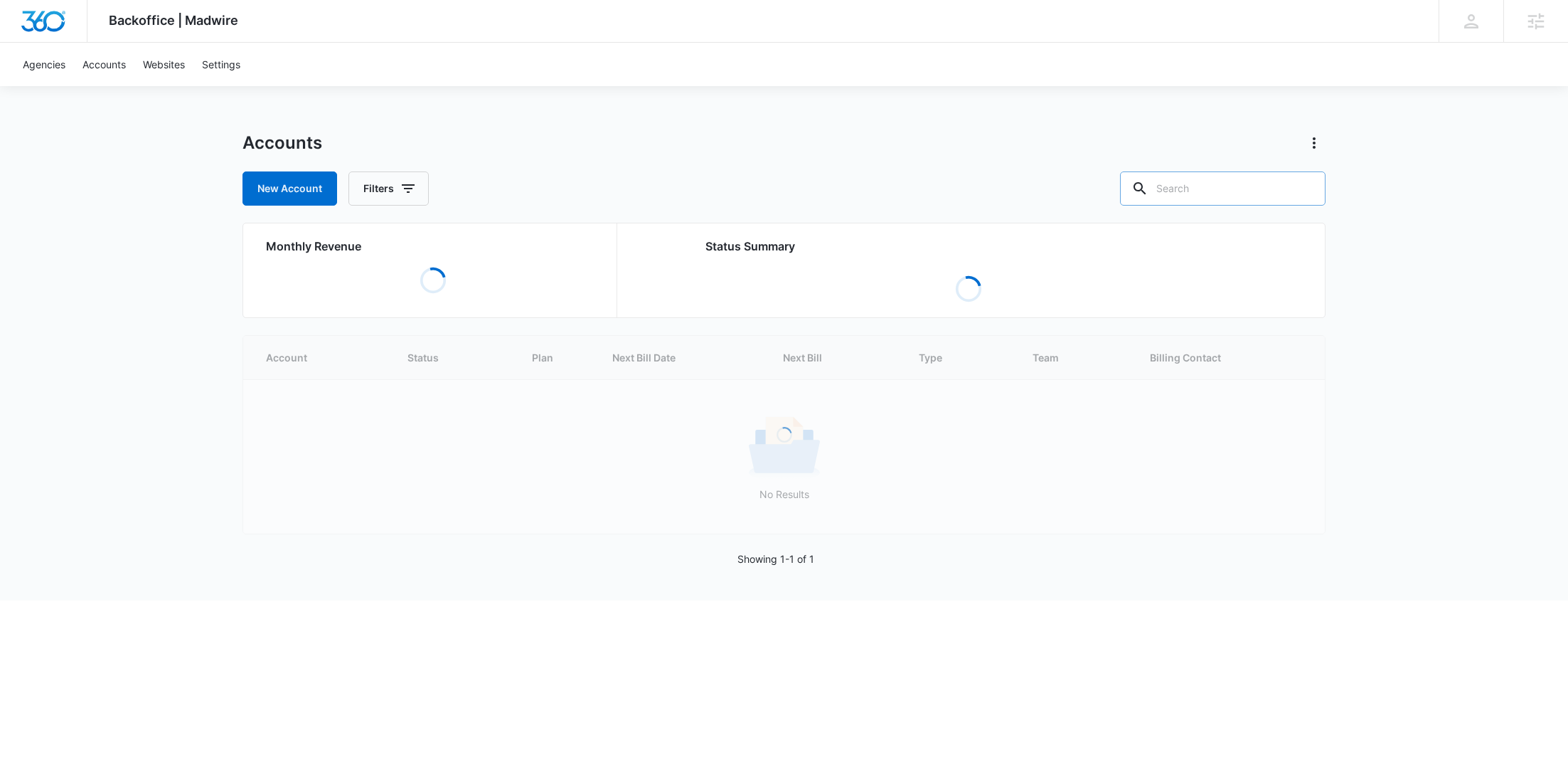
click at [1252, 190] on input "text" at bounding box center [1223, 189] width 206 height 34
paste input "M337498"
type input "M337498"
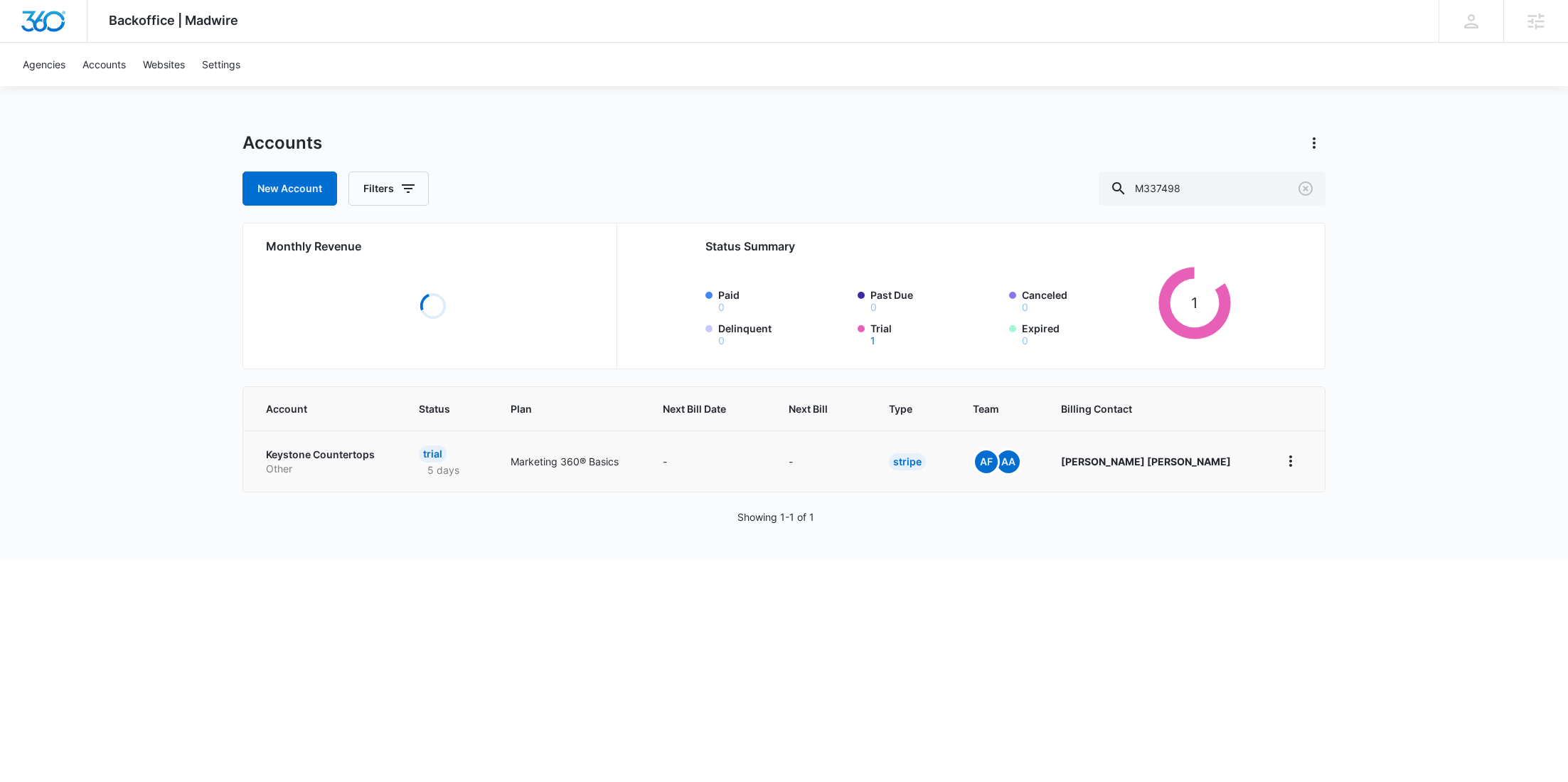
click at [336, 467] on p "Other" at bounding box center [325, 468] width 118 height 14
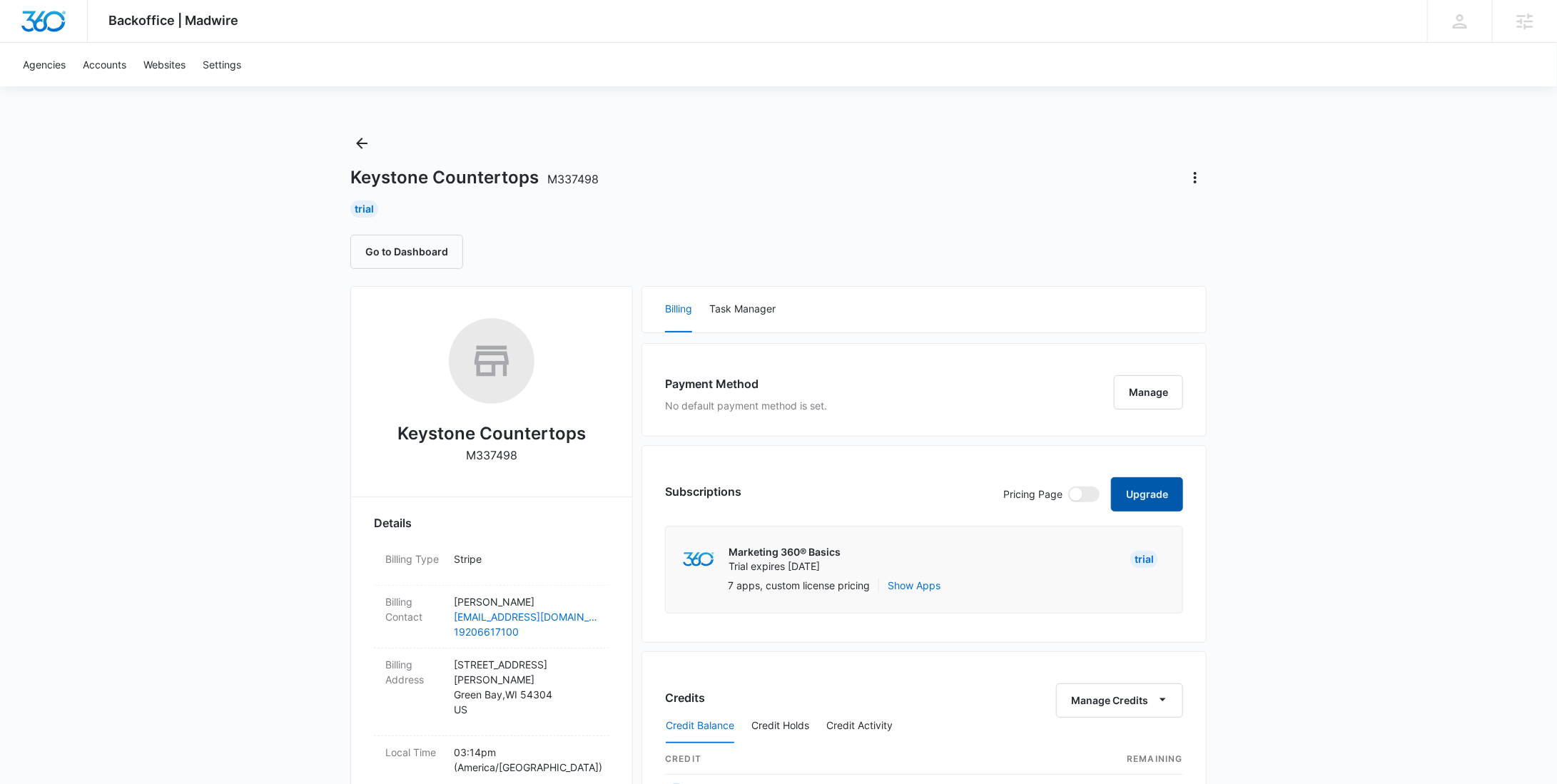
click at [1165, 492] on button "Upgrade" at bounding box center [1147, 495] width 72 height 34
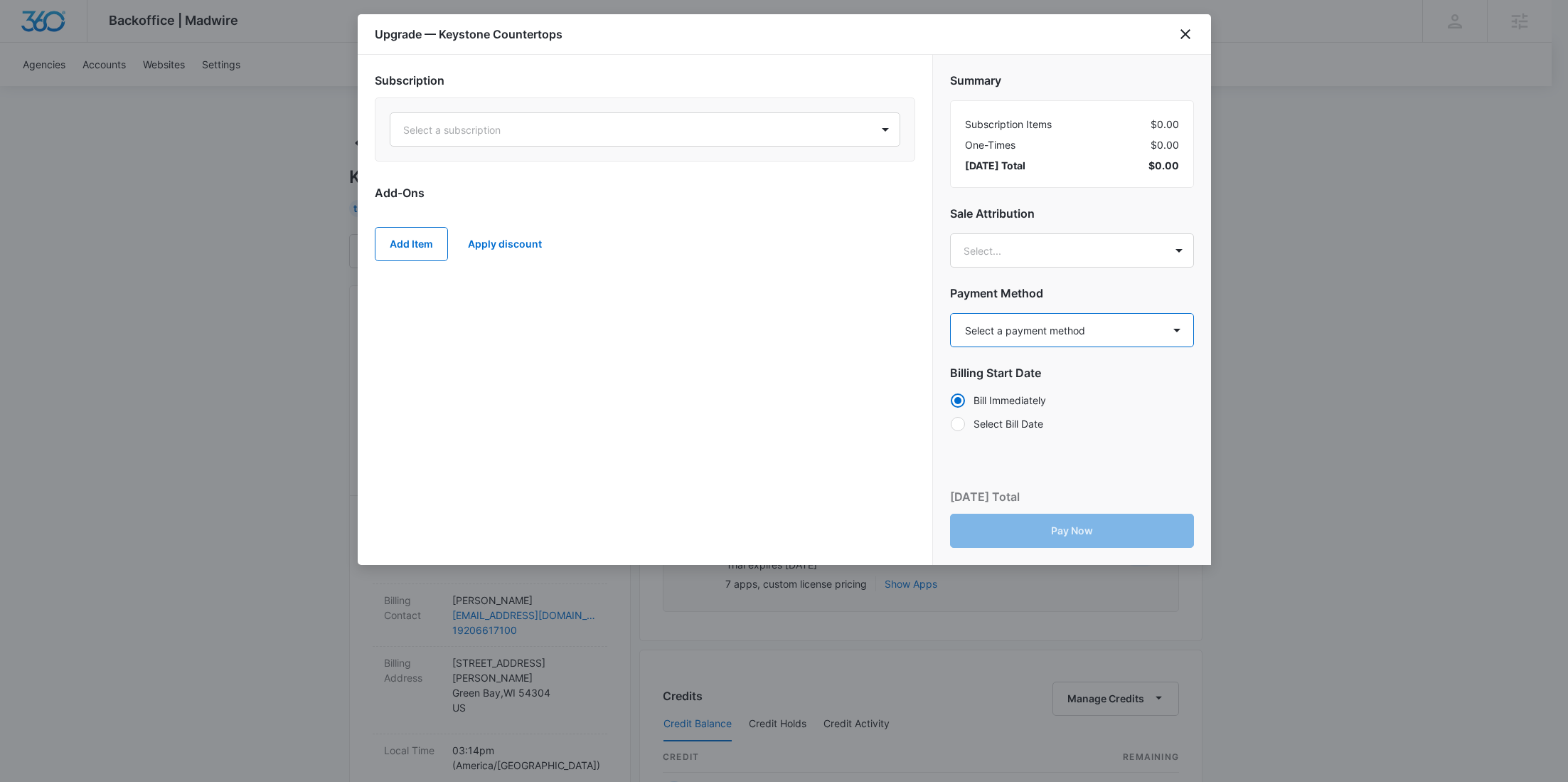
click at [1012, 328] on select "Select a payment method Mastercard ending in 3062 New payment method Monthly in…" at bounding box center [1071, 330] width 244 height 34
select select "pm_1S5BKGA4n8RTgNjUAMiWFX56"
click at [950, 313] on select "Select a payment method Mastercard ending in 3062 New payment method Monthly in…" at bounding box center [1071, 330] width 244 height 34
click at [706, 114] on div "Select a subscription" at bounding box center [630, 129] width 481 height 32
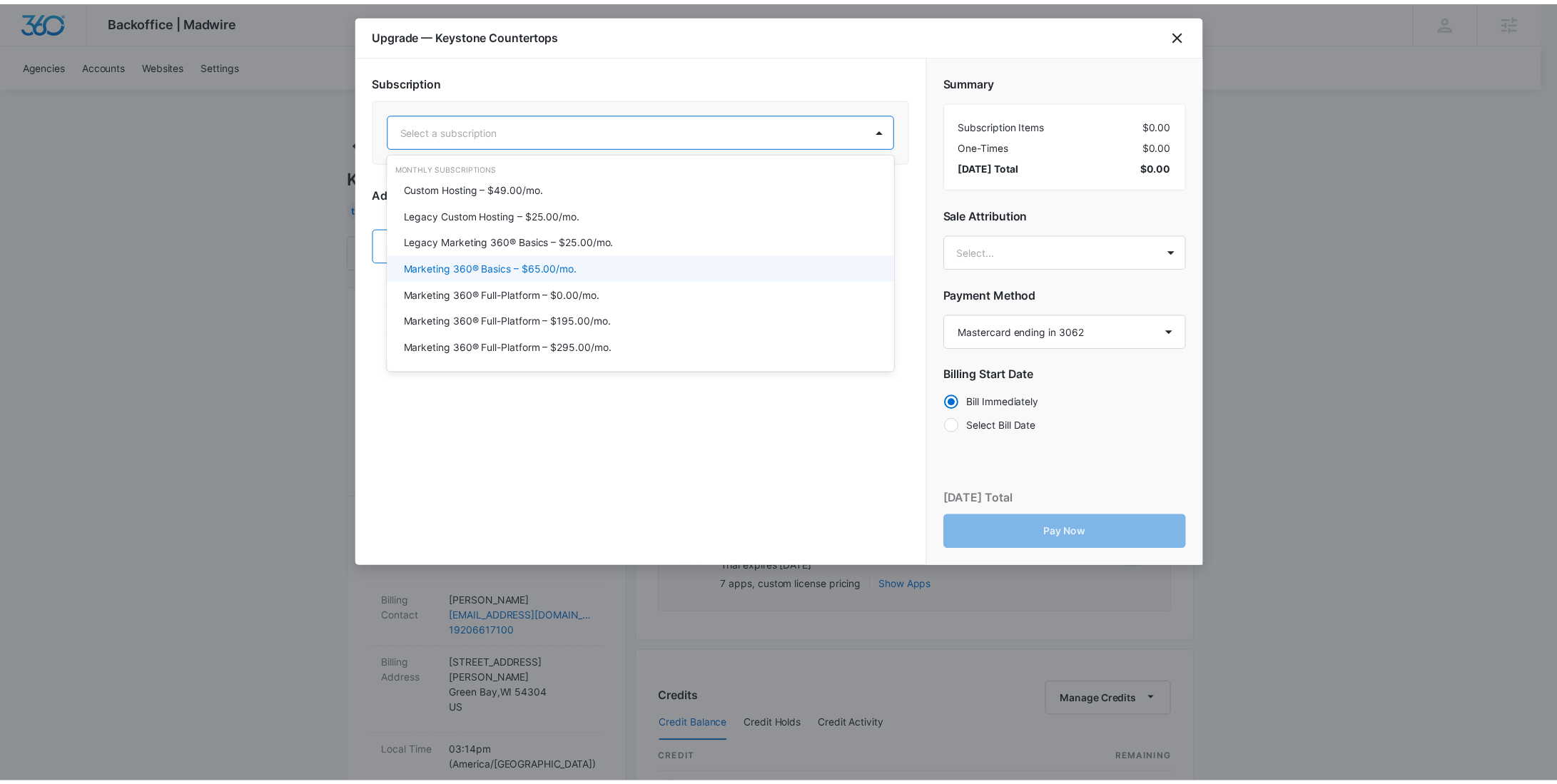
scroll to position [32, 0]
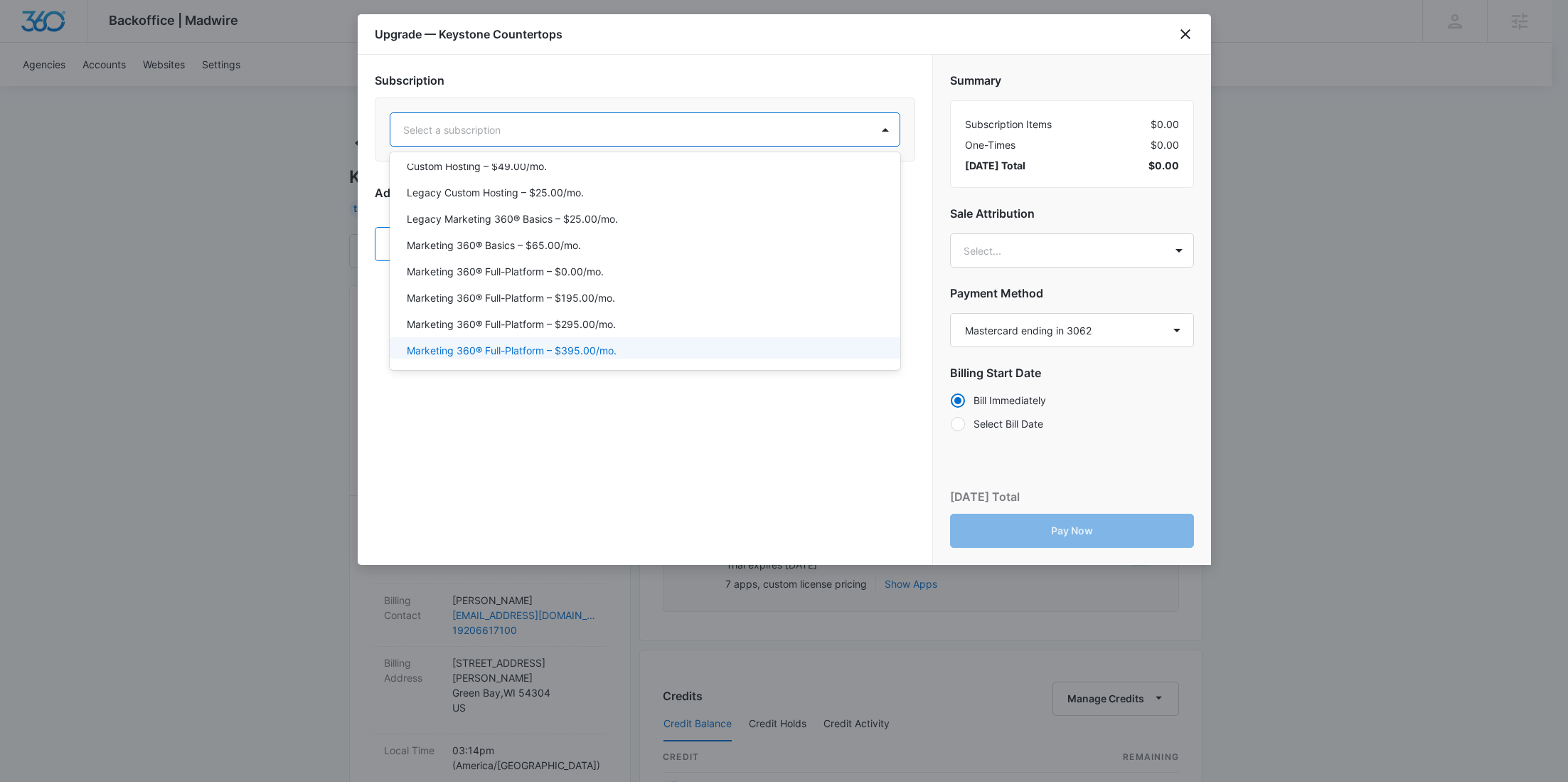
drag, startPoint x: 596, startPoint y: 339, endPoint x: 537, endPoint y: 275, distance: 87.0
click at [596, 339] on div "Marketing 360® Full-Platform – $395.00/mo." at bounding box center [644, 351] width 510 height 26
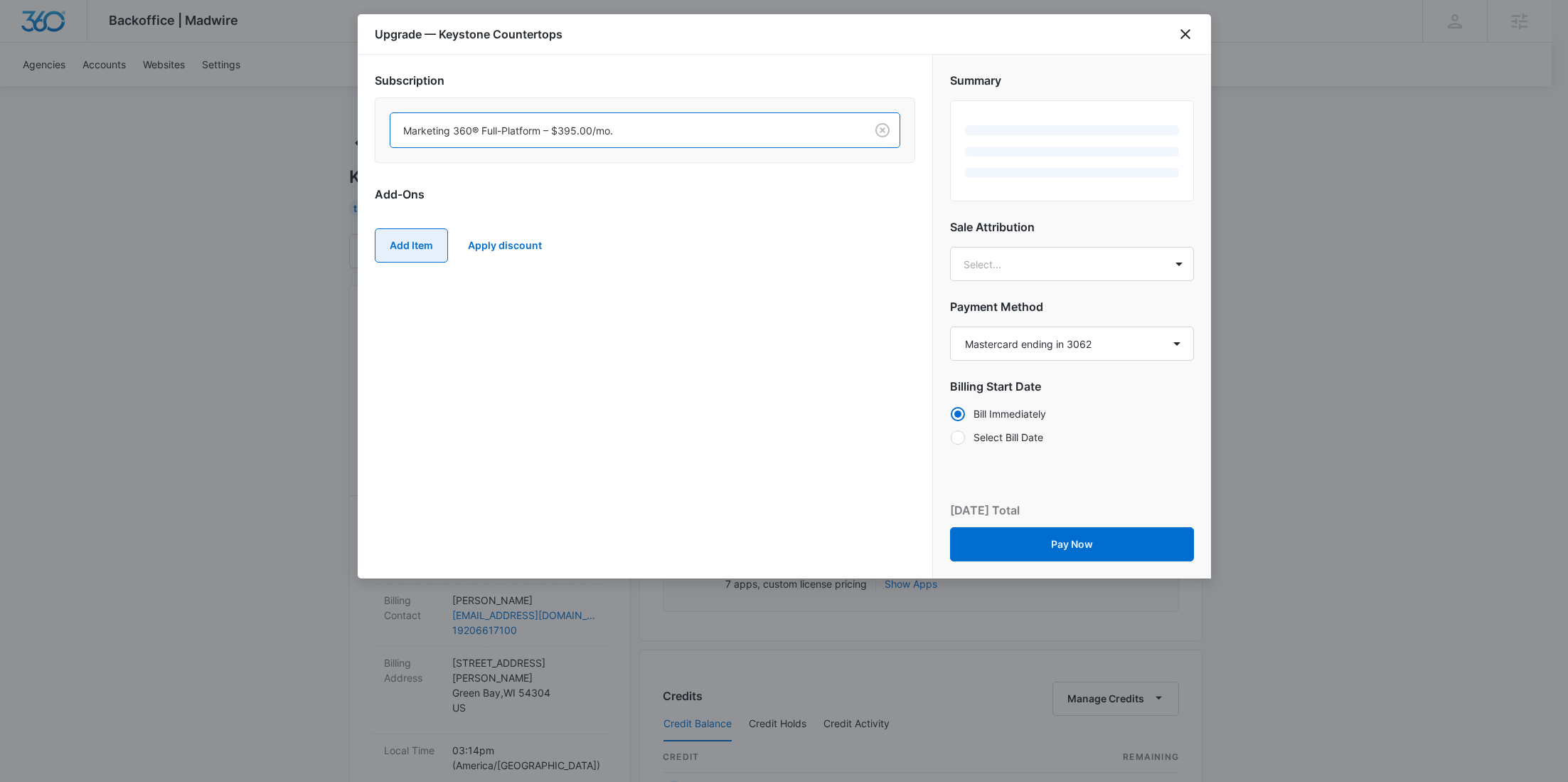
click at [432, 239] on button "Add Item" at bounding box center [412, 246] width 74 height 34
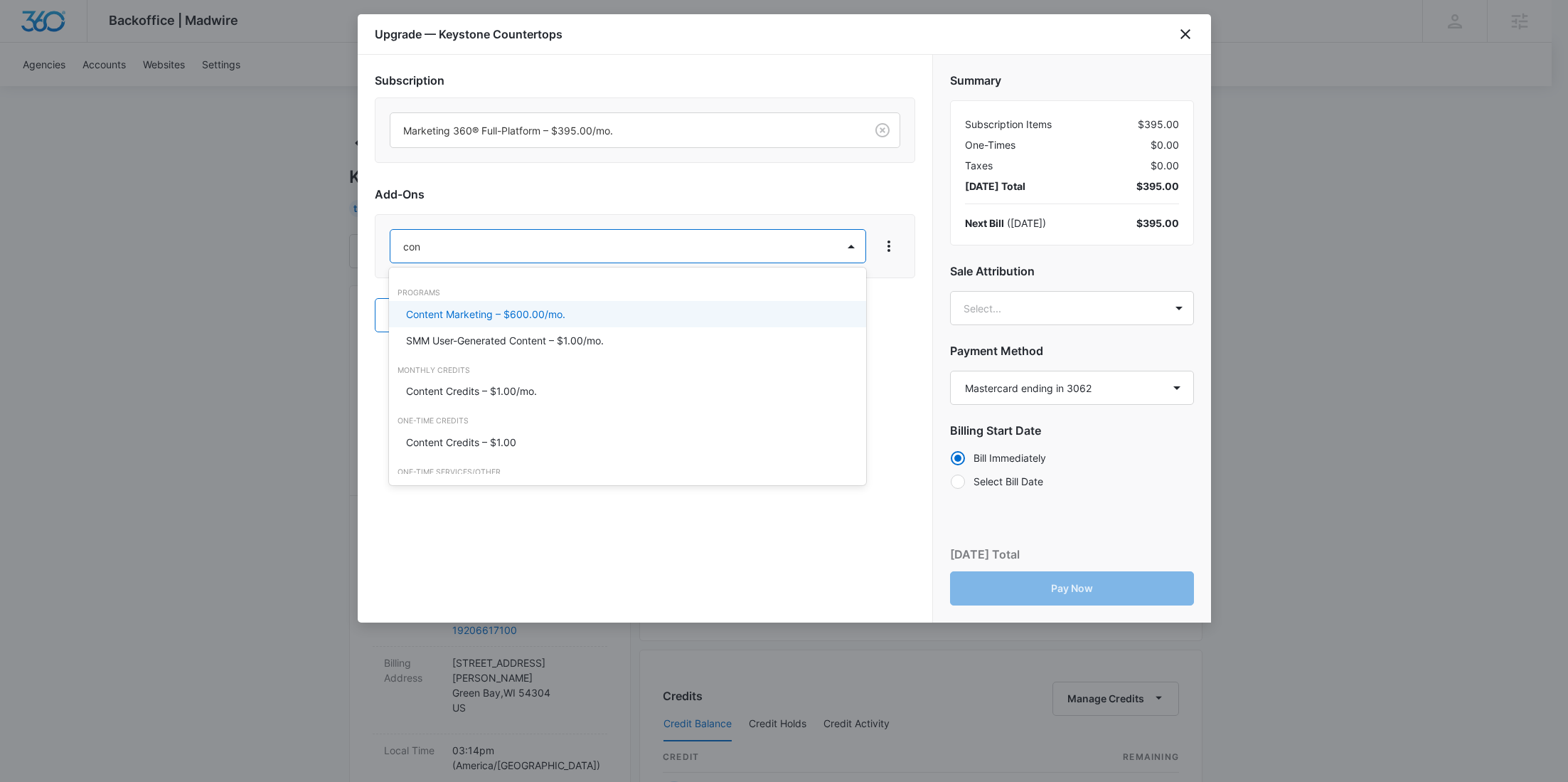
type input "cont"
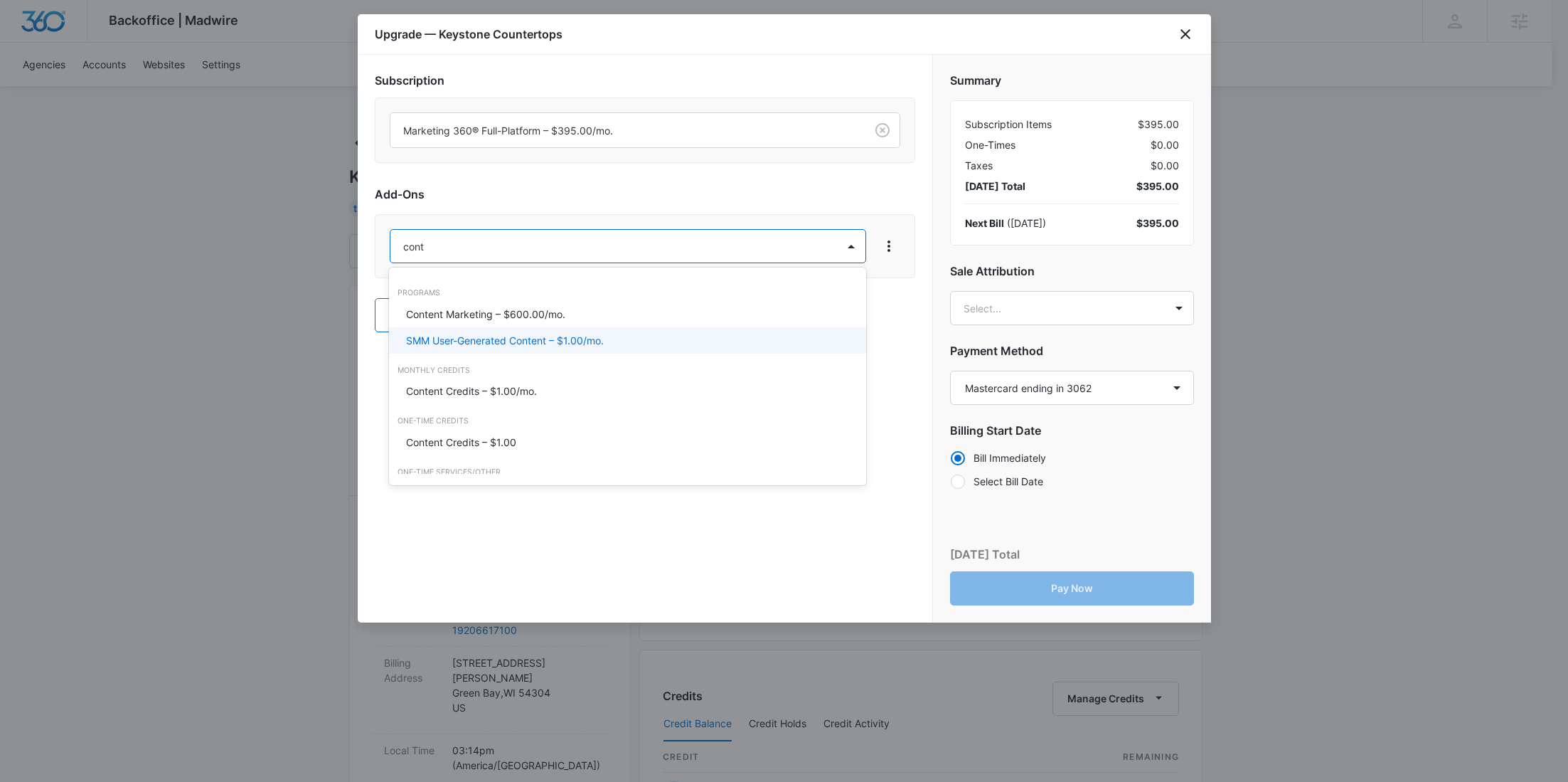
click at [445, 383] on p "Content Credits – $1.00/mo." at bounding box center [471, 391] width 131 height 15
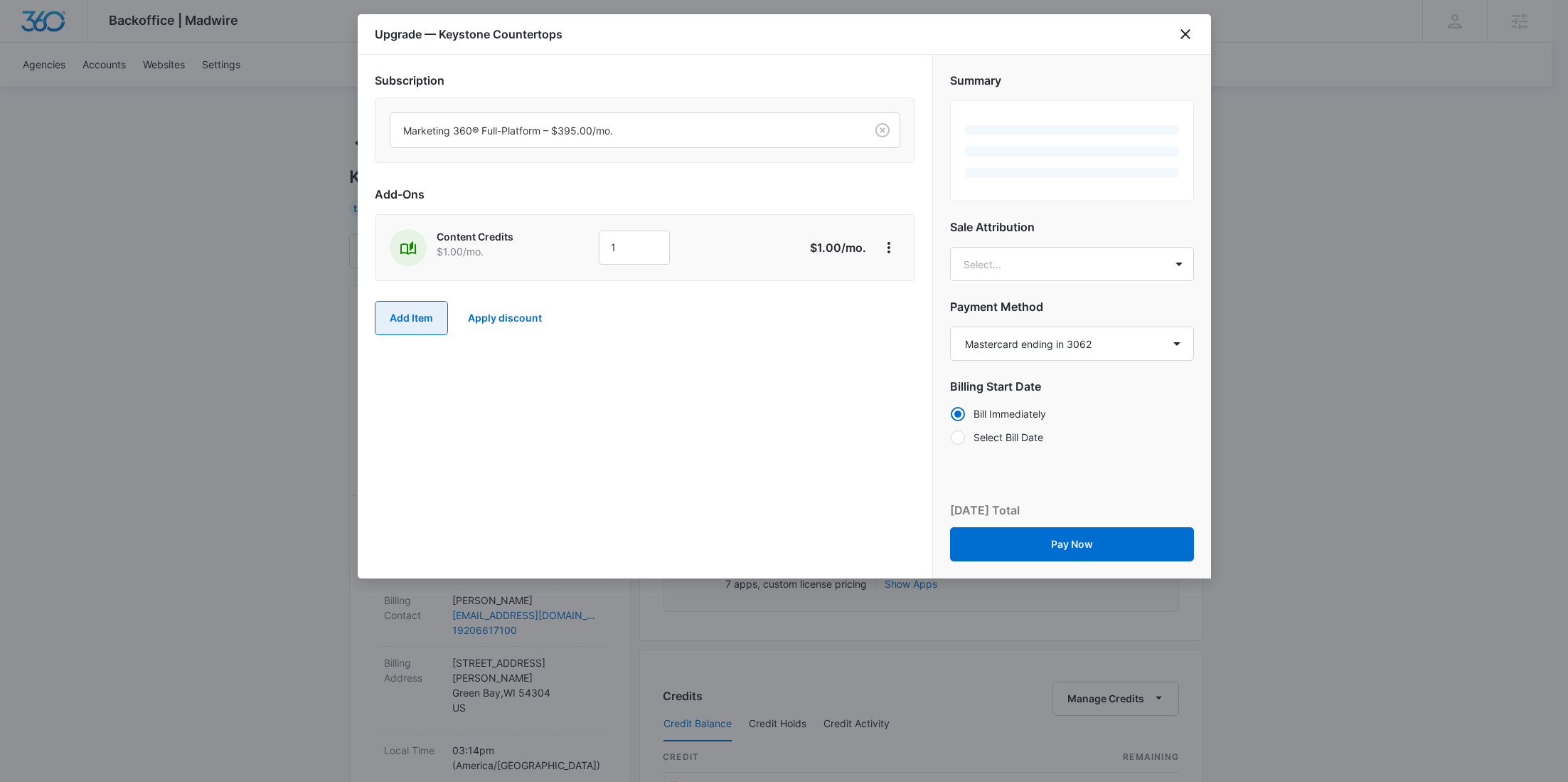
click at [414, 321] on button "Add Item" at bounding box center [412, 318] width 74 height 34
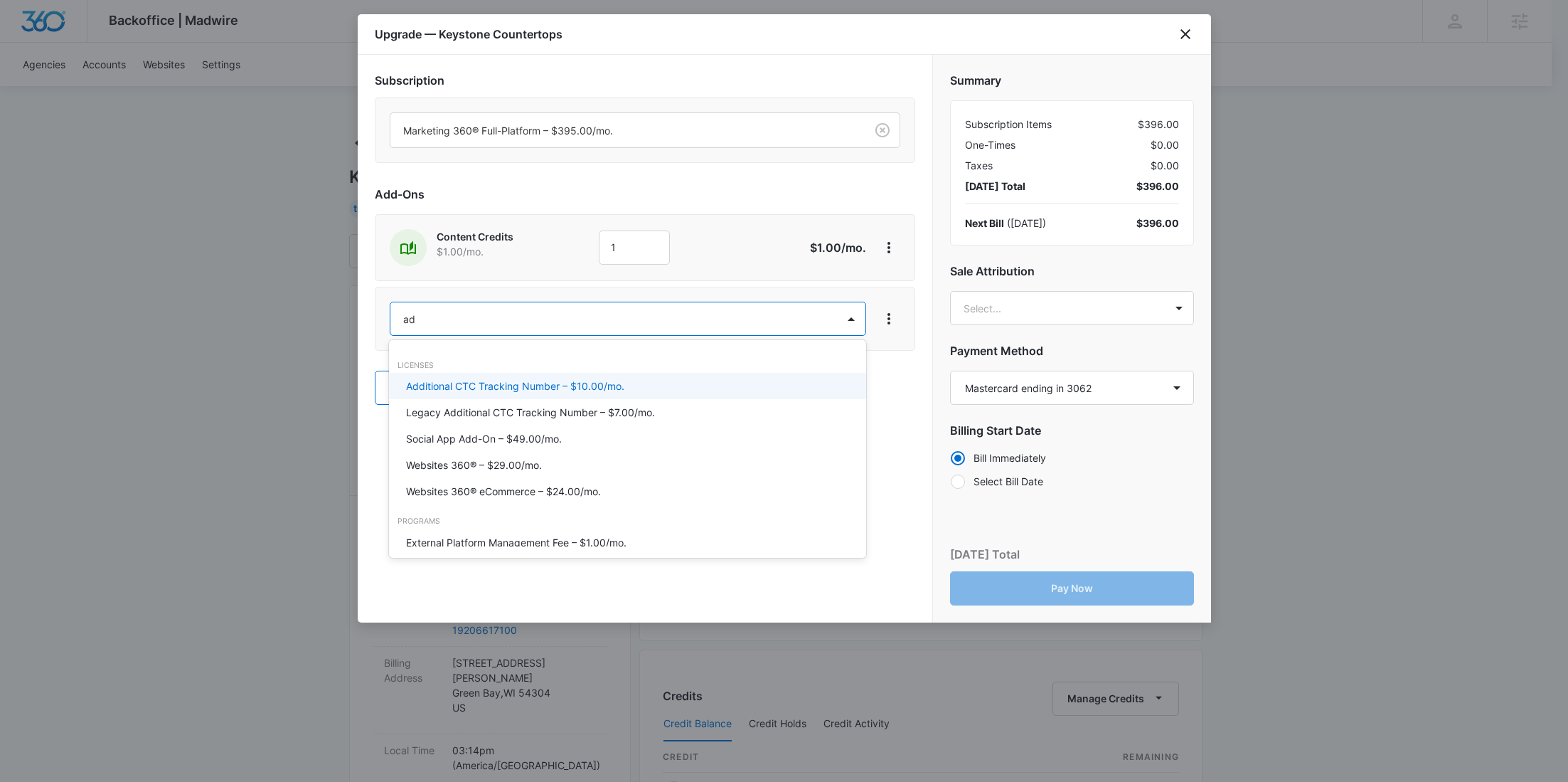
type input "ad c"
drag, startPoint x: 453, startPoint y: 382, endPoint x: 462, endPoint y: 377, distance: 10.3
click at [453, 382] on p "Ad Credits – $1.00/mo." at bounding box center [459, 386] width 107 height 15
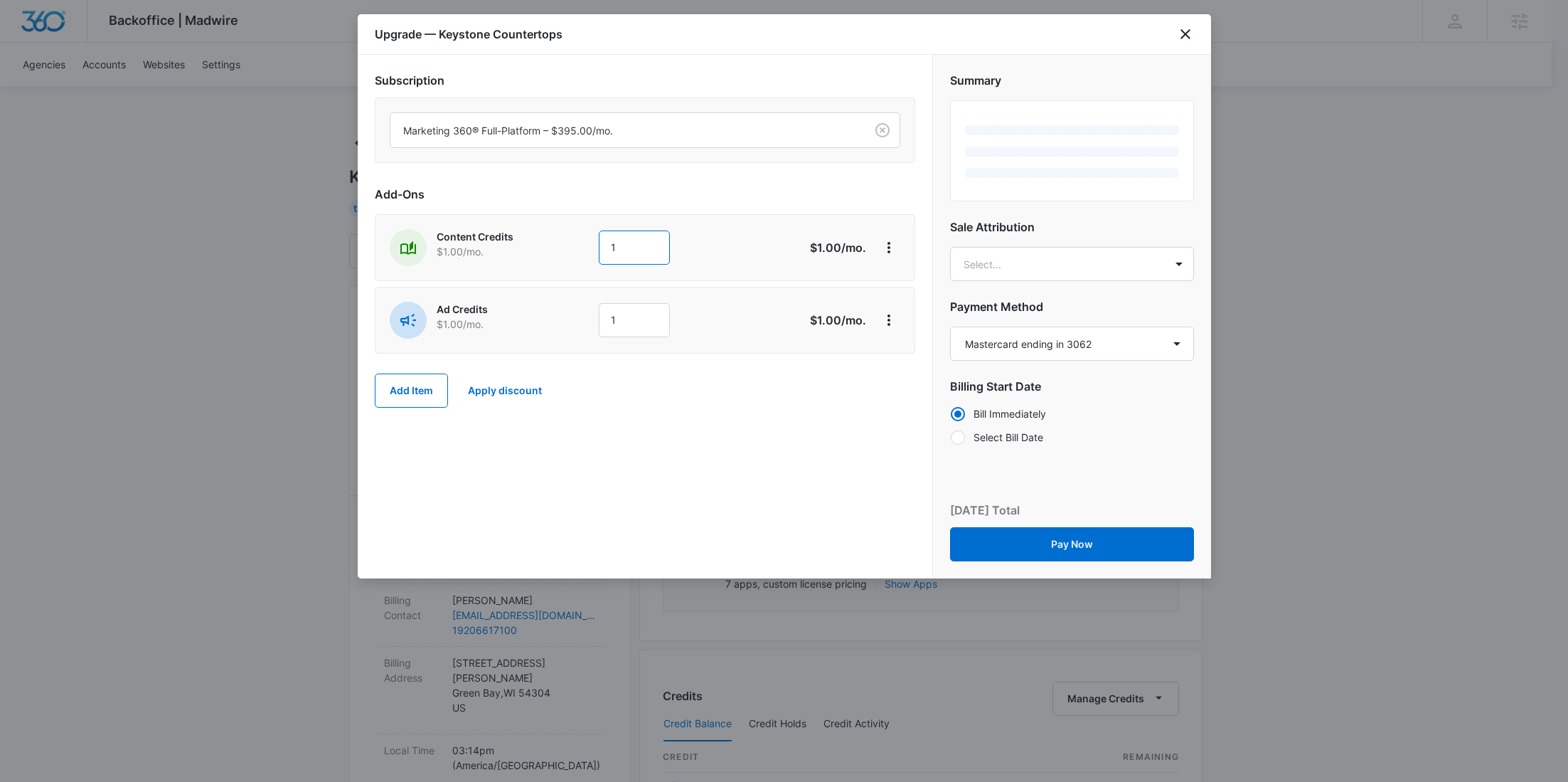
drag, startPoint x: 634, startPoint y: 245, endPoint x: 575, endPoint y: 244, distance: 59.0
click at [575, 244] on div "Content Credits $1.00 /mo. 1" at bounding box center [595, 247] width 410 height 37
type input "600"
click at [592, 289] on div "Ad Credits $1.00 /mo. 1 $1.00 /mo." at bounding box center [645, 320] width 541 height 67
drag, startPoint x: 635, startPoint y: 315, endPoint x: 565, endPoint y: 322, distance: 70.3
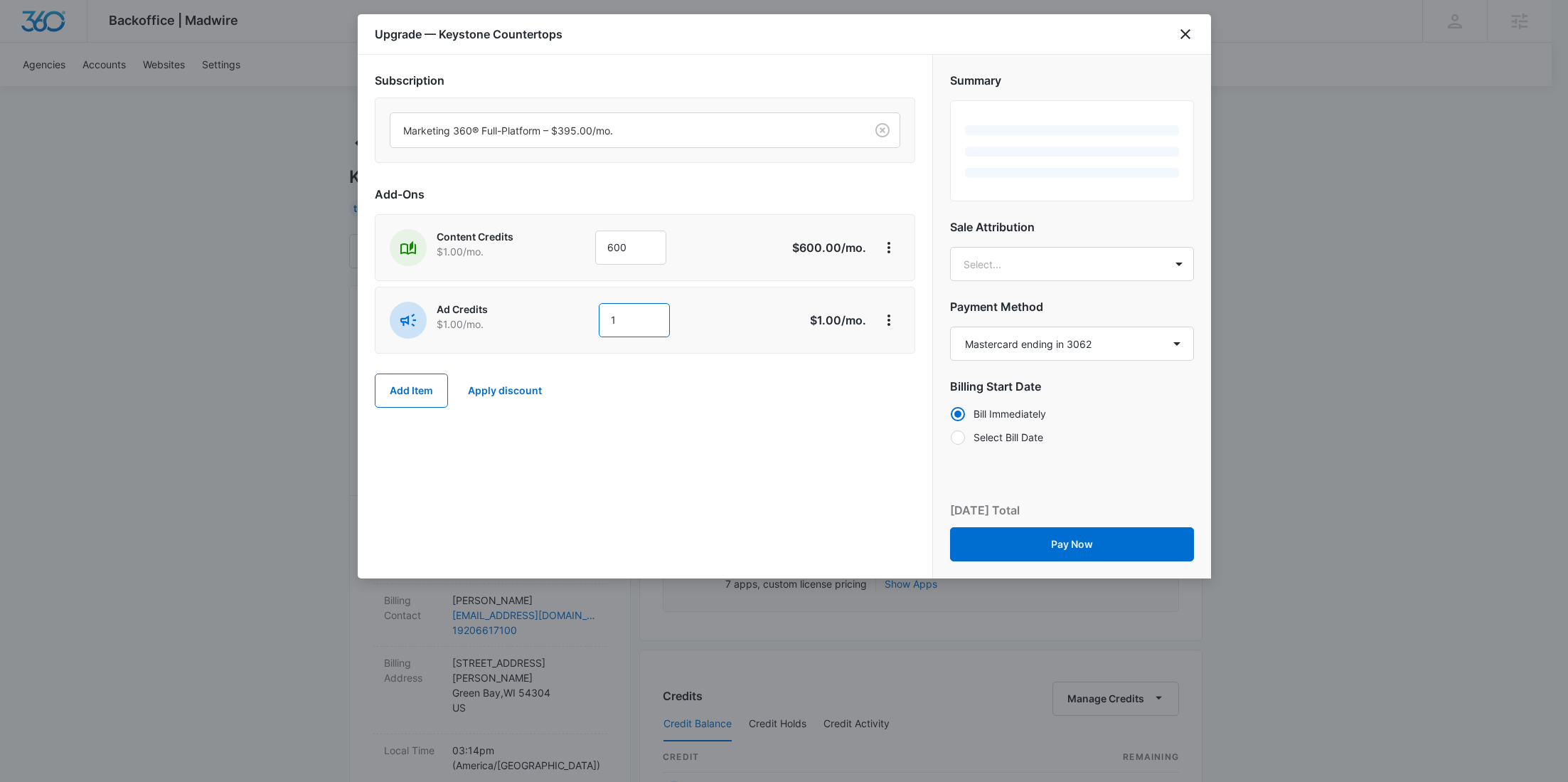
click at [568, 322] on div "Ad Credits $1.00 /mo. 1" at bounding box center [595, 320] width 410 height 37
type input "1000"
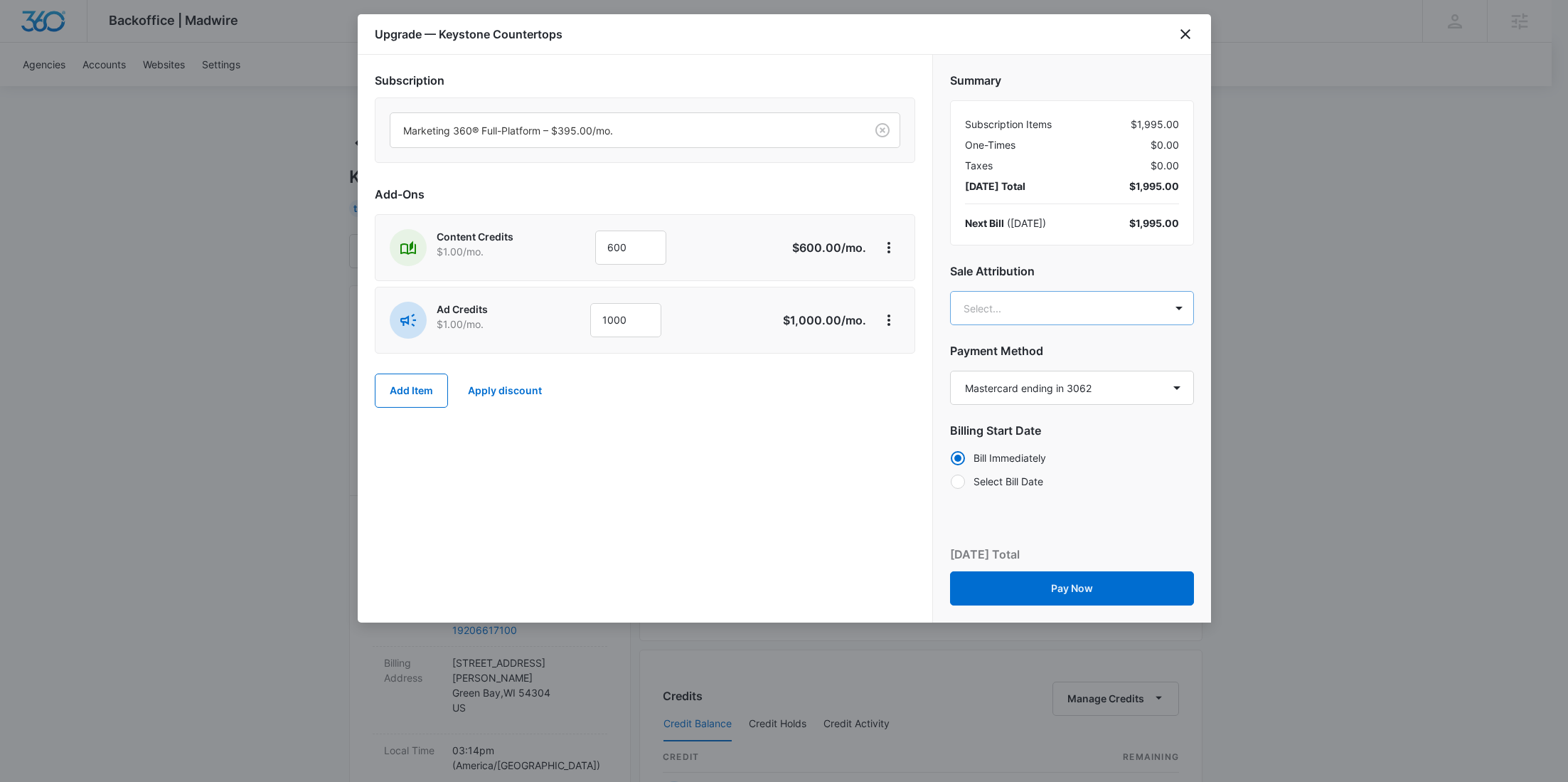
click at [1101, 307] on body "Backoffice | Madwire Apps Settings RY Rochelle Young rochelle.young@madwire.com…" at bounding box center [784, 727] width 1568 height 1455
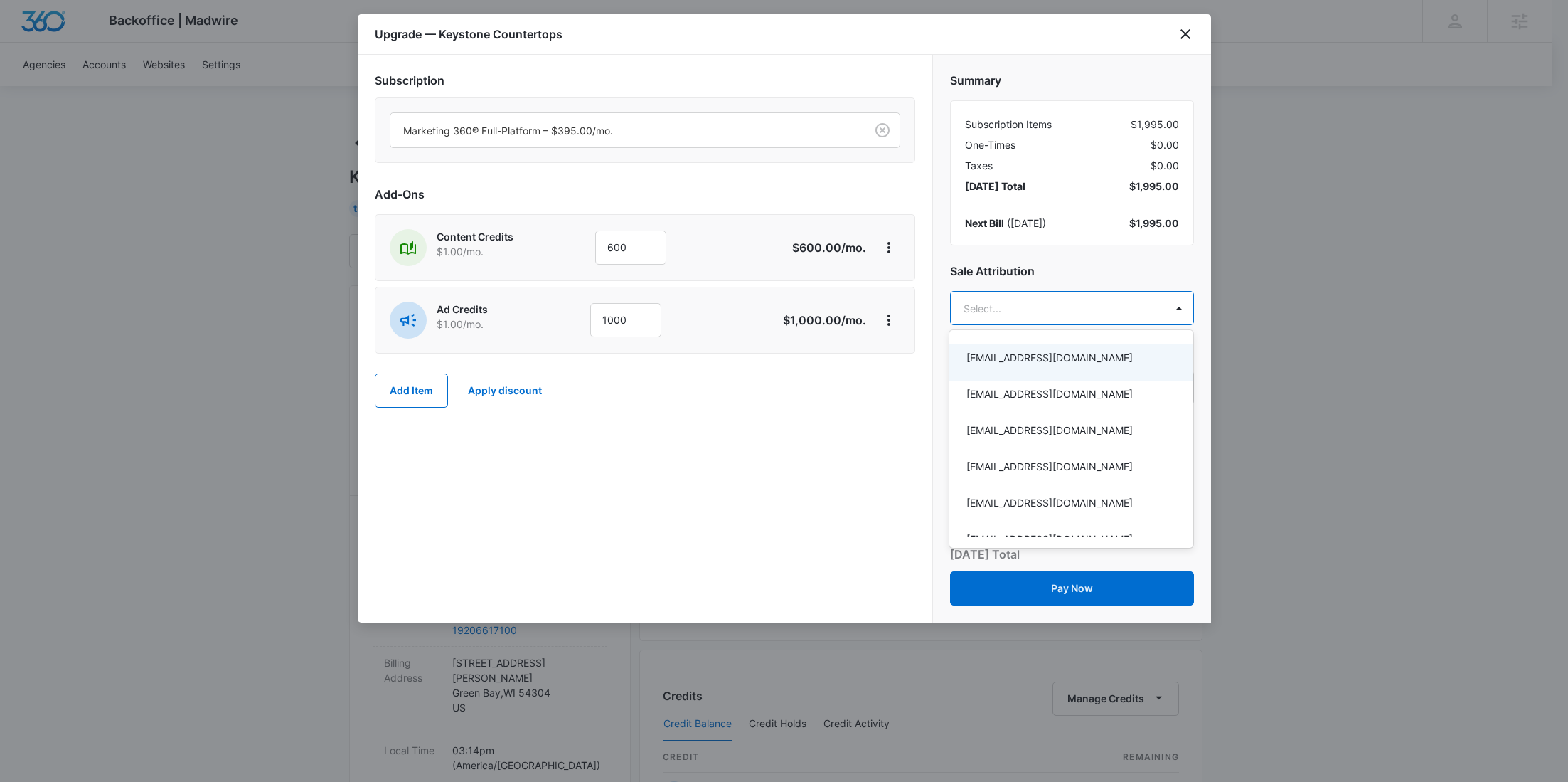
paste input "Freeman"
type input "Freeman"
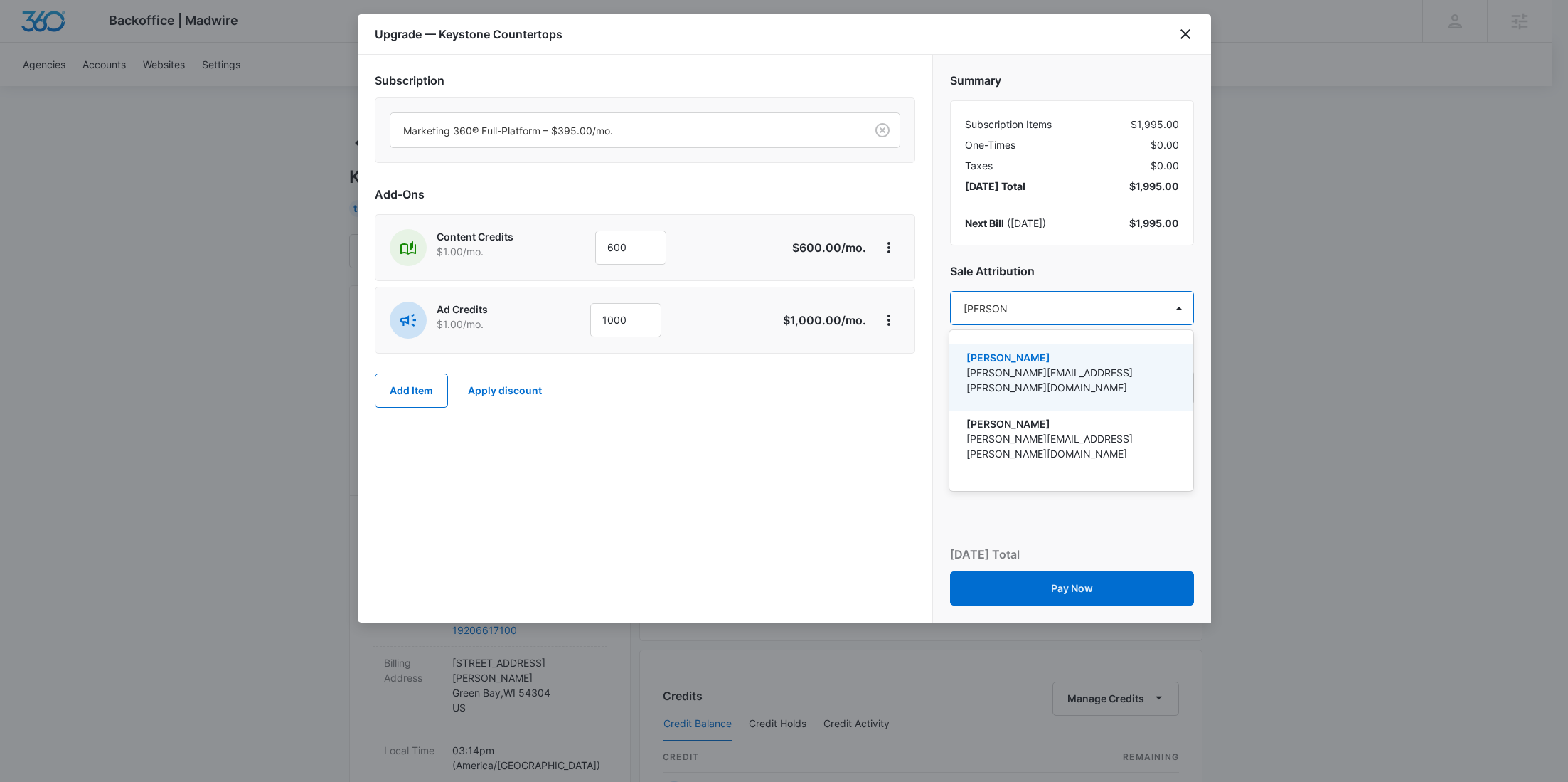
click at [1011, 378] on p "[PERSON_NAME][EMAIL_ADDRESS][PERSON_NAME][DOMAIN_NAME]" at bounding box center [1069, 380] width 207 height 30
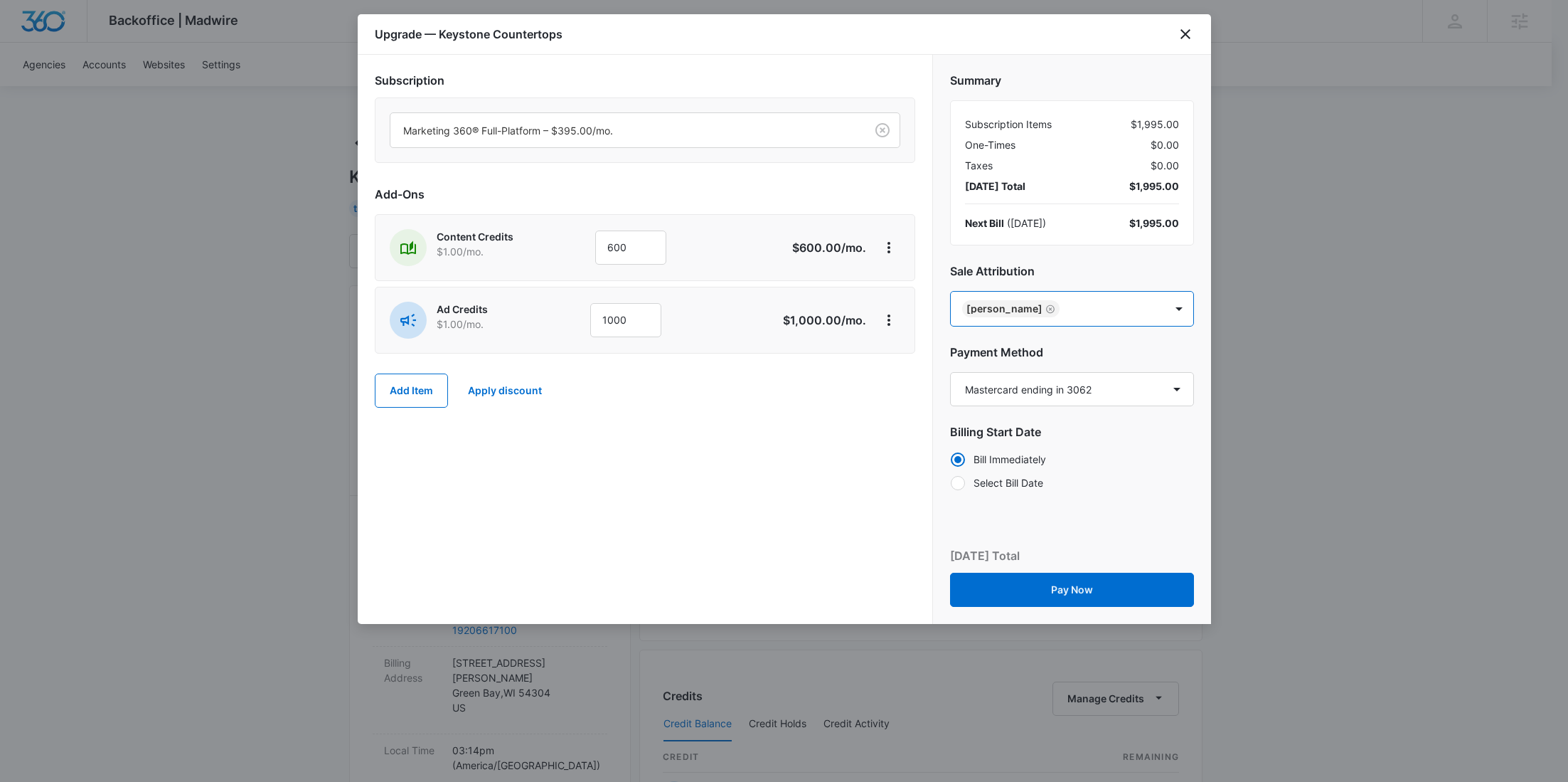
paste input "Allen"
type input "Allen"
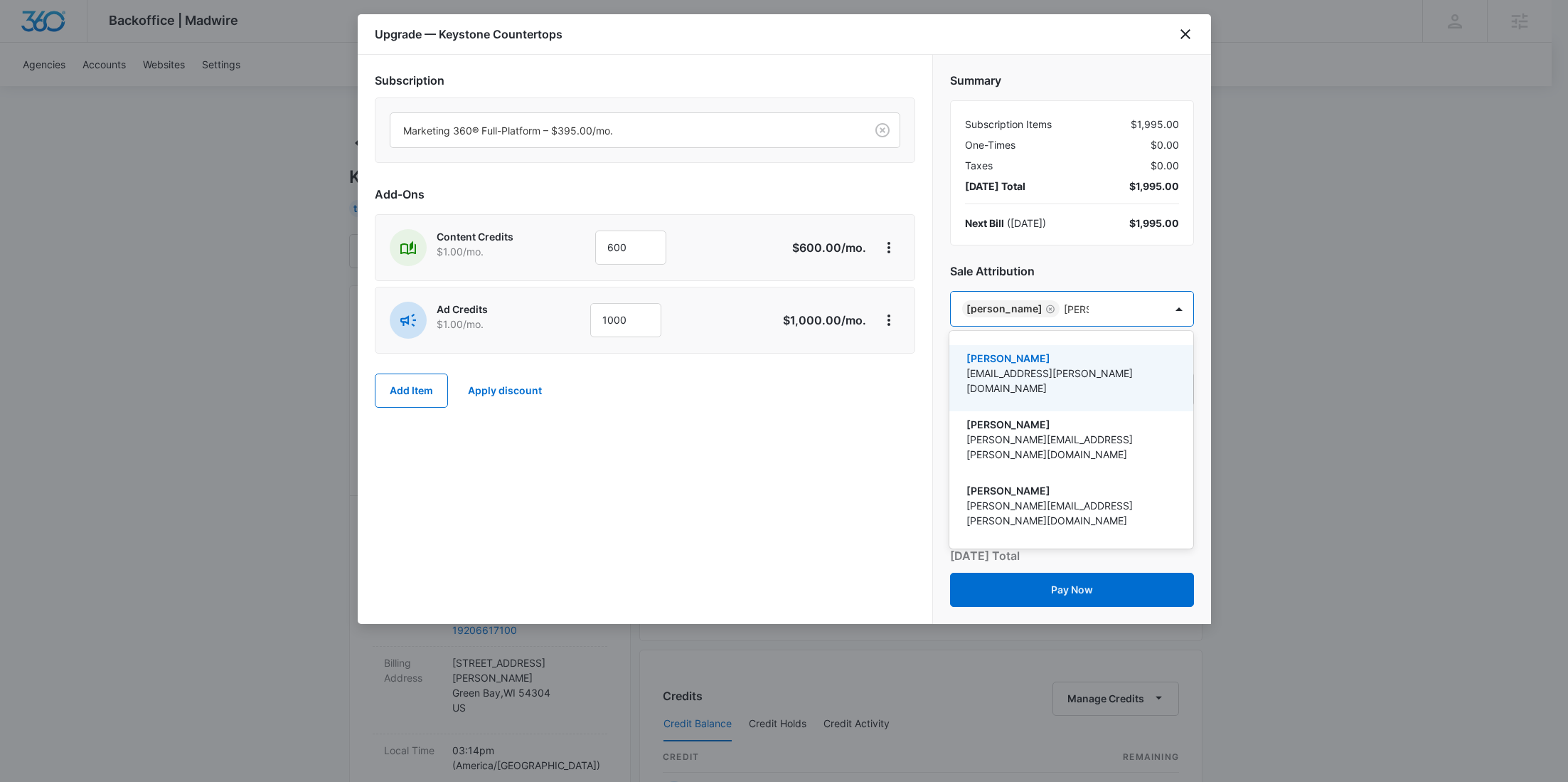
click at [1045, 375] on p "[EMAIL_ADDRESS][PERSON_NAME][DOMAIN_NAME]" at bounding box center [1069, 381] width 207 height 30
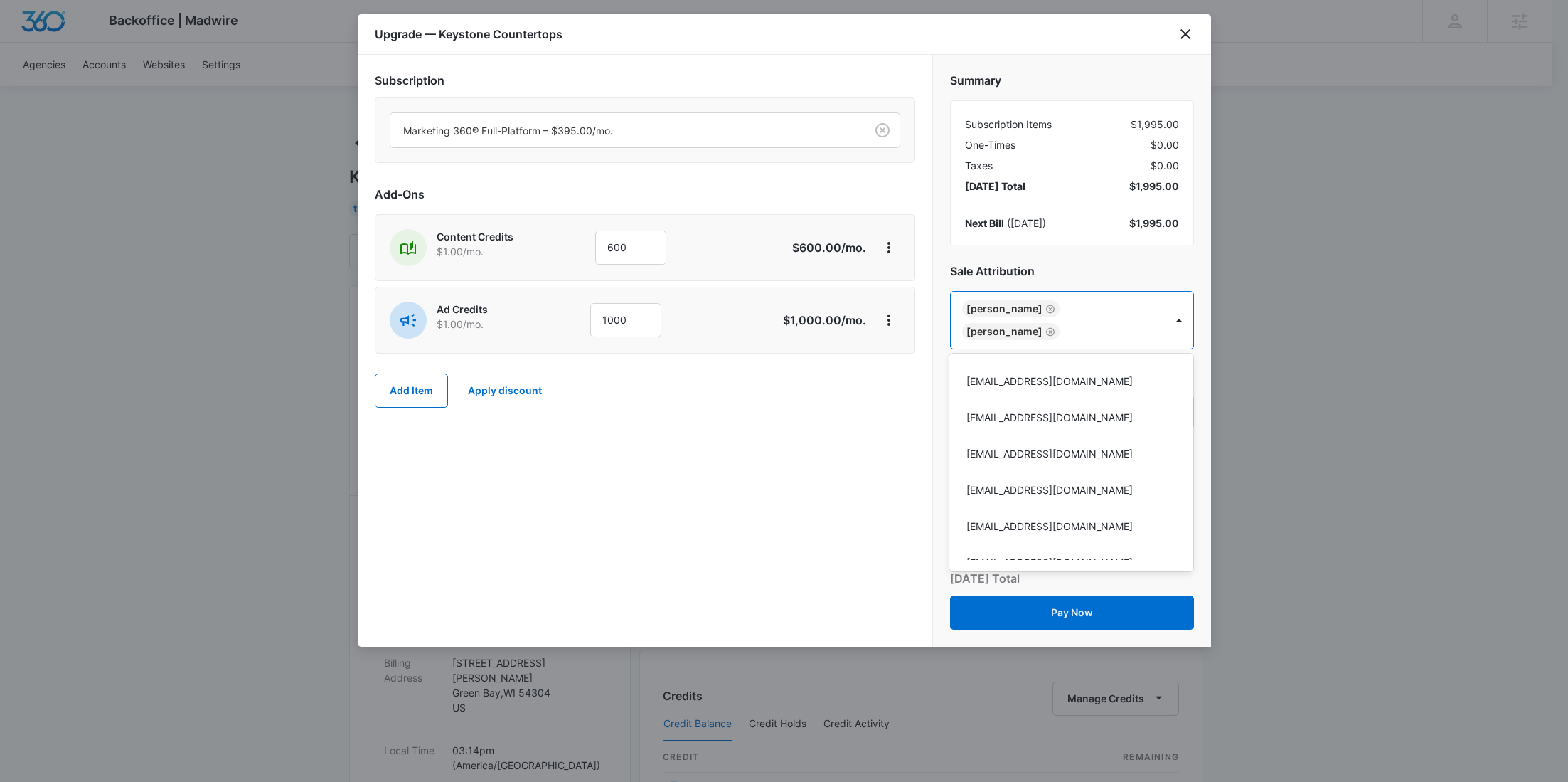
click at [856, 398] on div at bounding box center [784, 391] width 1568 height 782
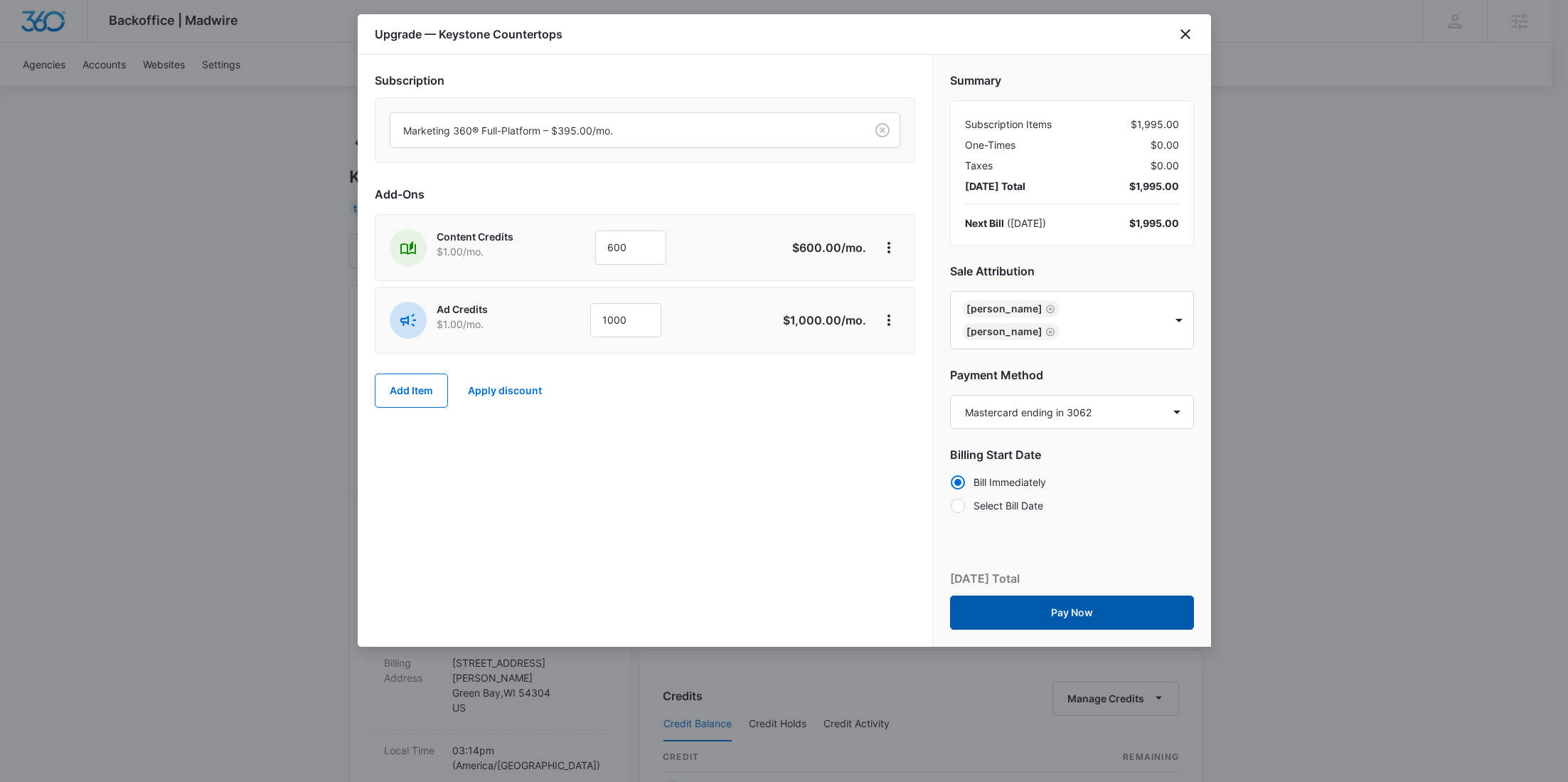
click at [1094, 615] on button "Pay Now" at bounding box center [1071, 613] width 244 height 34
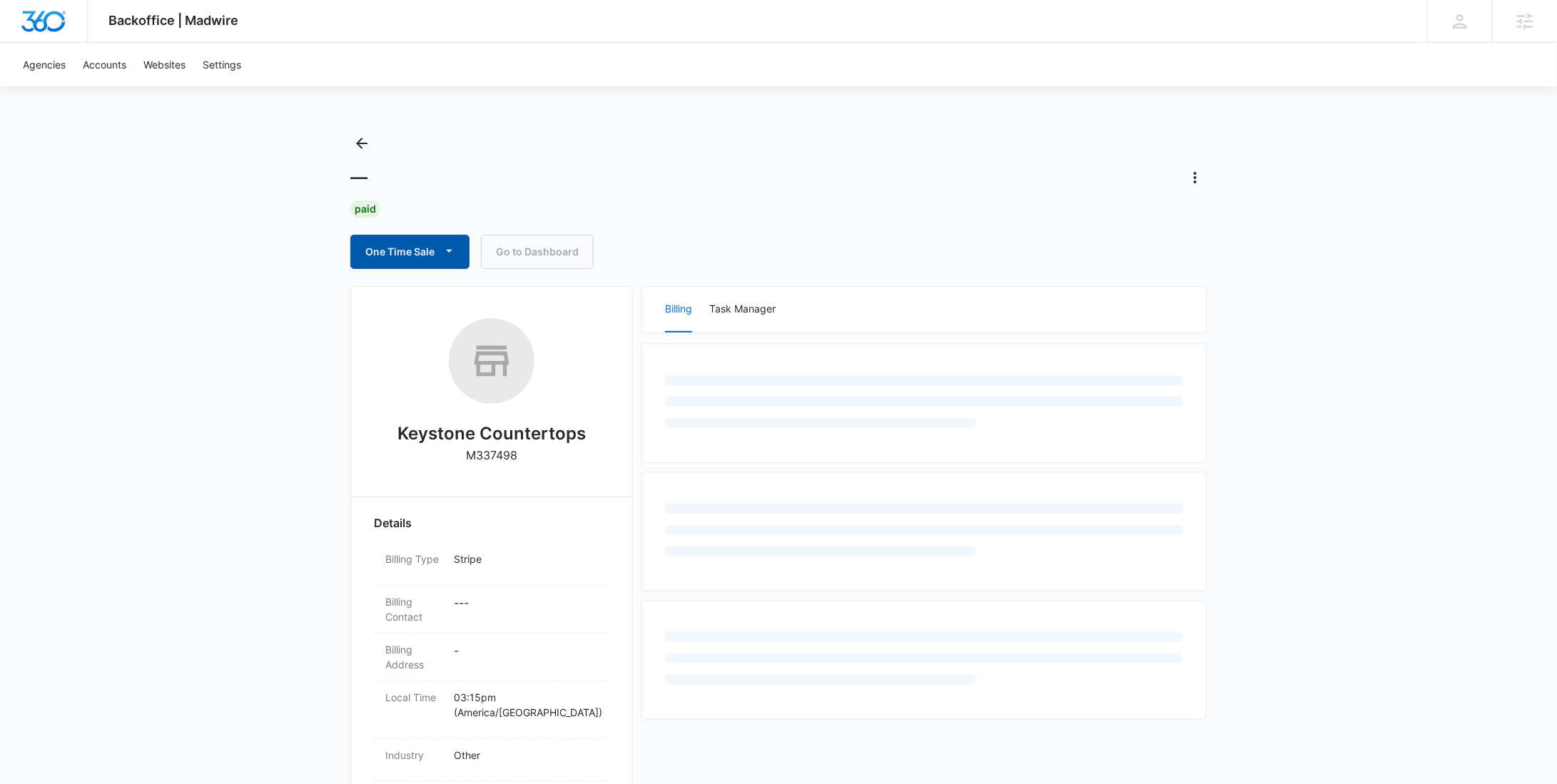
click at [400, 248] on button "One Time Sale" at bounding box center [410, 252] width 119 height 34
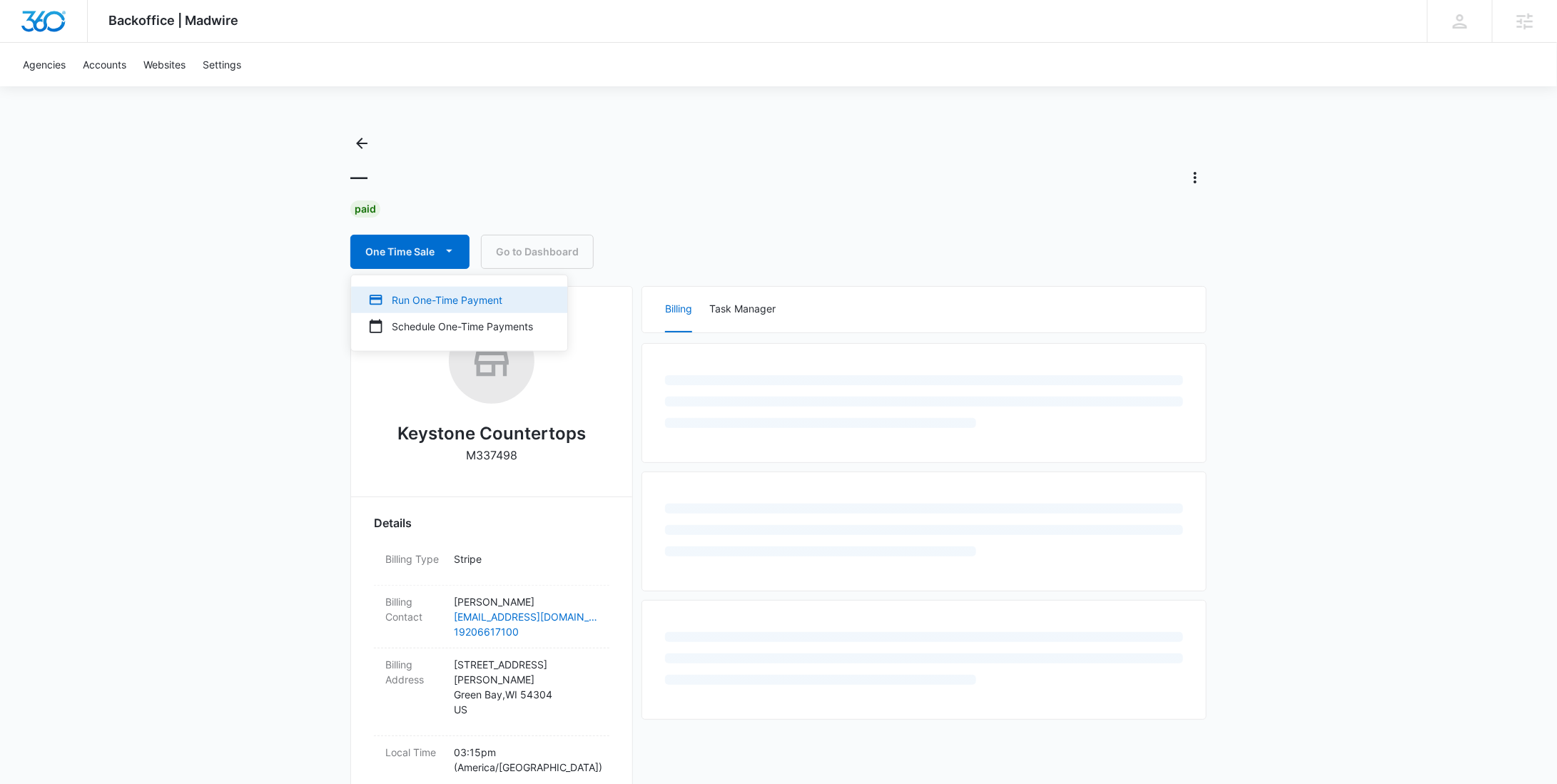
click at [412, 291] on button "Run One-Time Payment" at bounding box center [459, 300] width 216 height 26
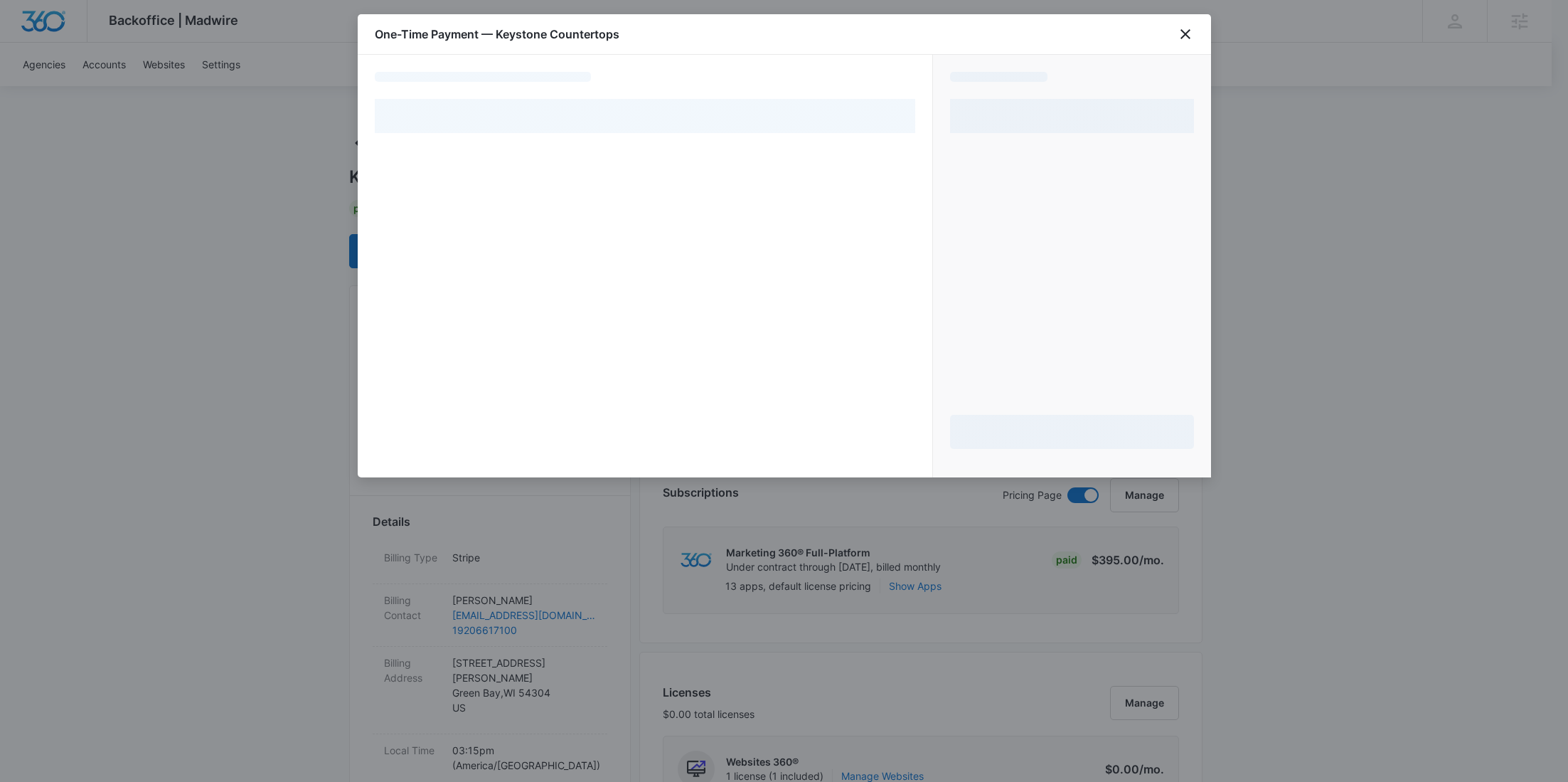
select select "pm_1S5BKGA4n8RTgNjUAMiWFX56"
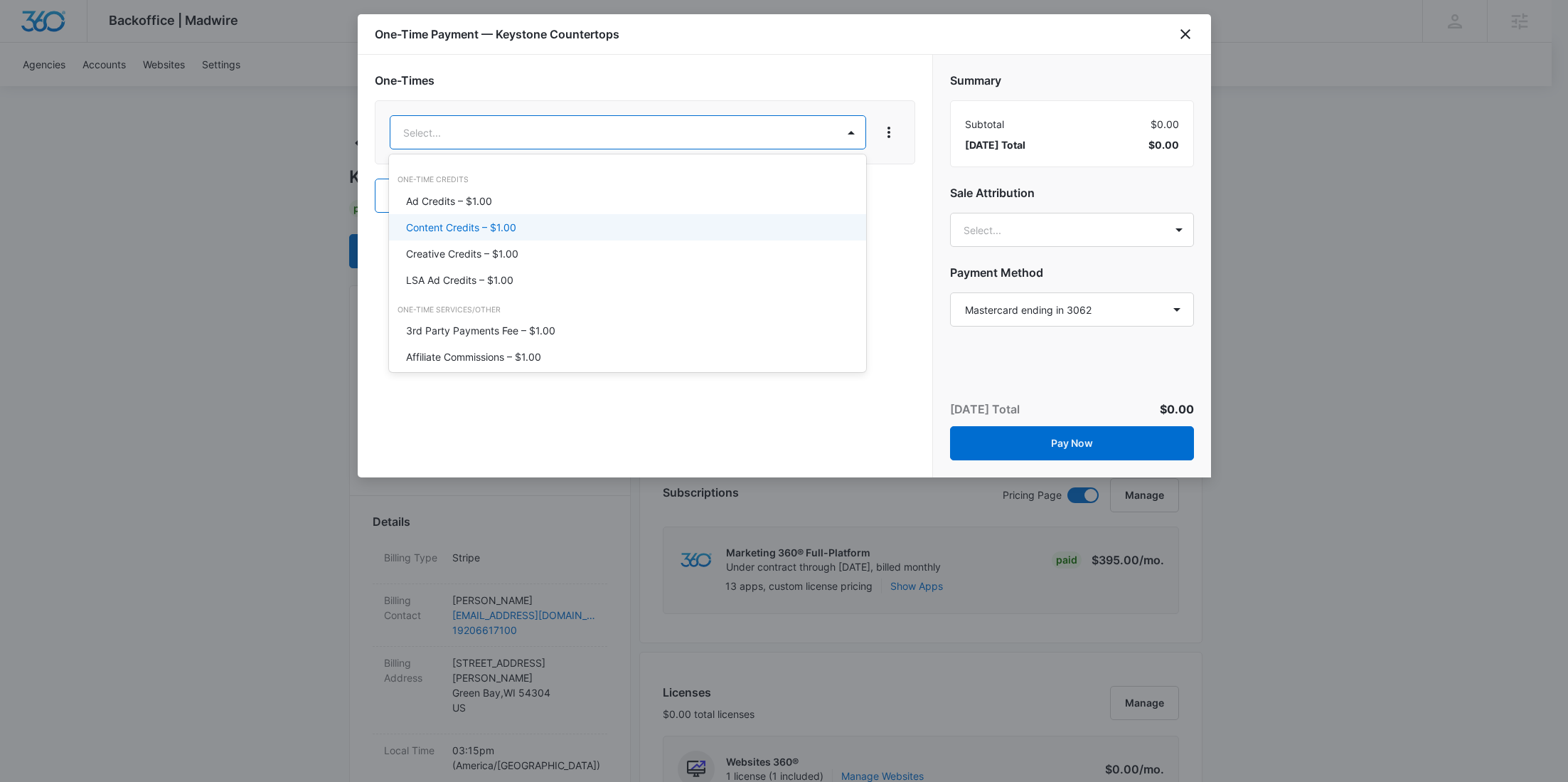
click at [465, 217] on div "Content Credits – $1.00" at bounding box center [627, 227] width 477 height 26
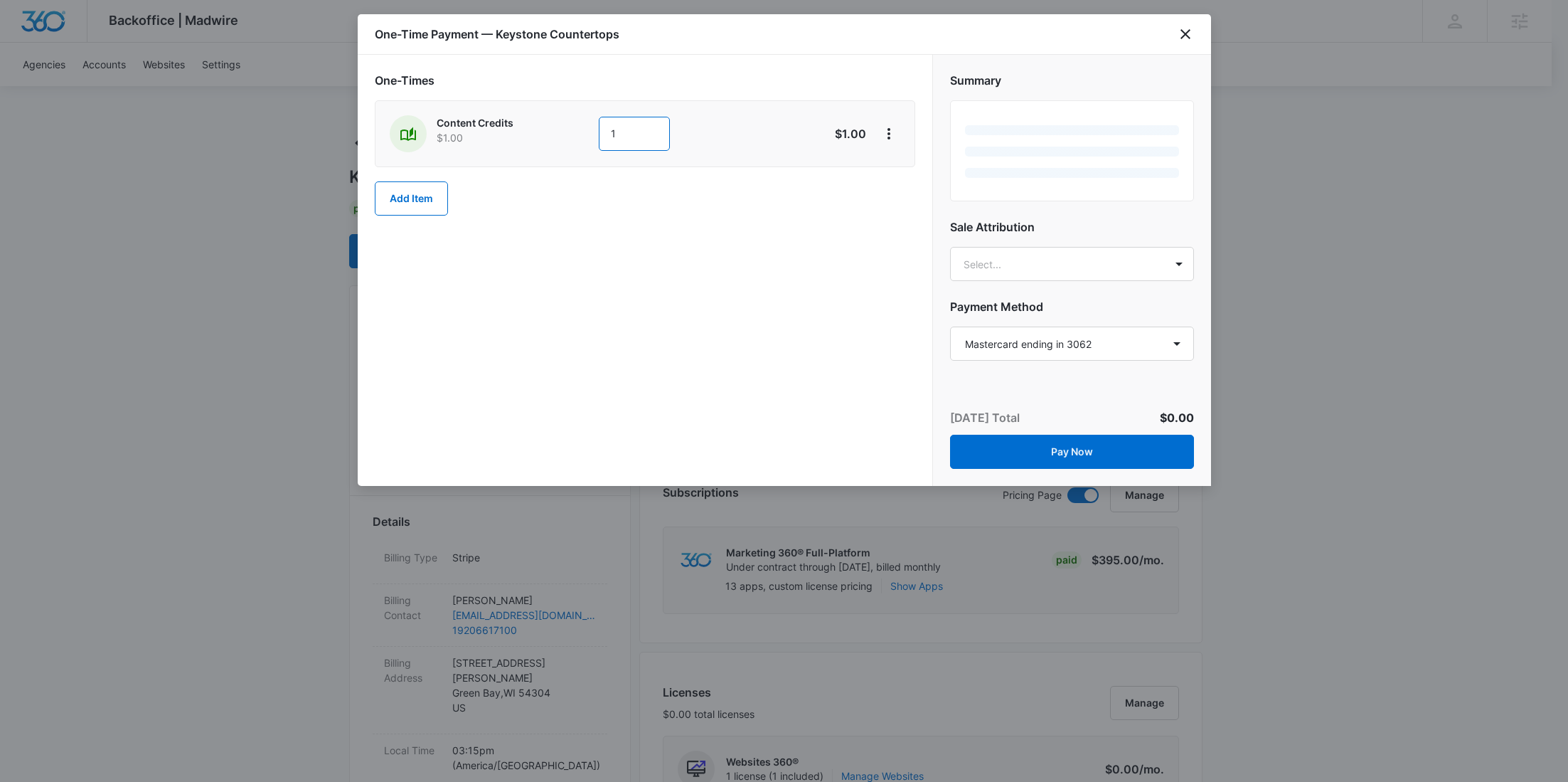
drag, startPoint x: 617, startPoint y: 129, endPoint x: 573, endPoint y: 129, distance: 44.0
click at [575, 129] on div "Content Credits $1.00 1" at bounding box center [595, 133] width 410 height 37
type input "300"
click at [893, 139] on icon "View More" at bounding box center [889, 133] width 17 height 17
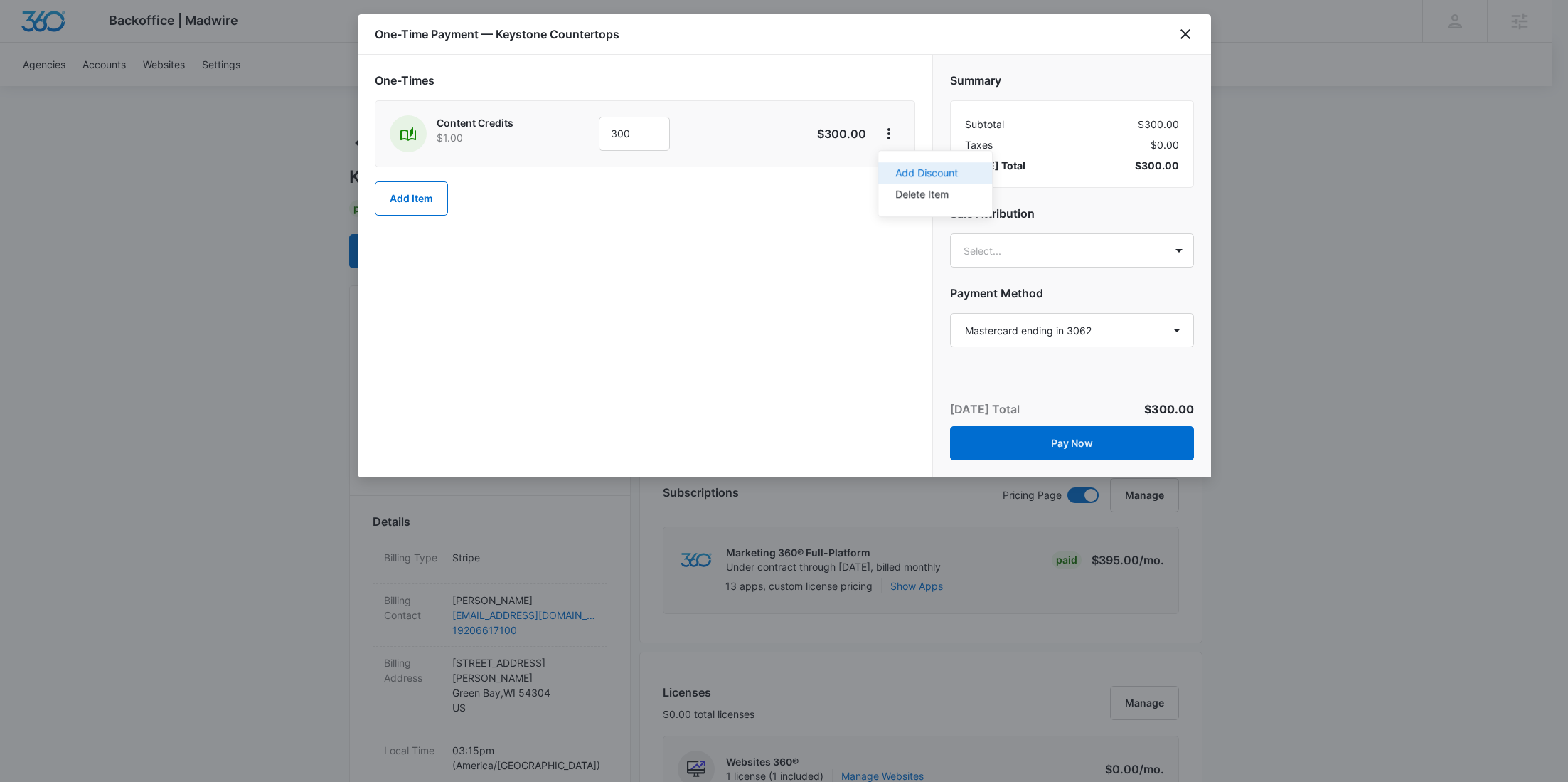
click at [906, 168] on div "Add Discount" at bounding box center [926, 173] width 63 height 10
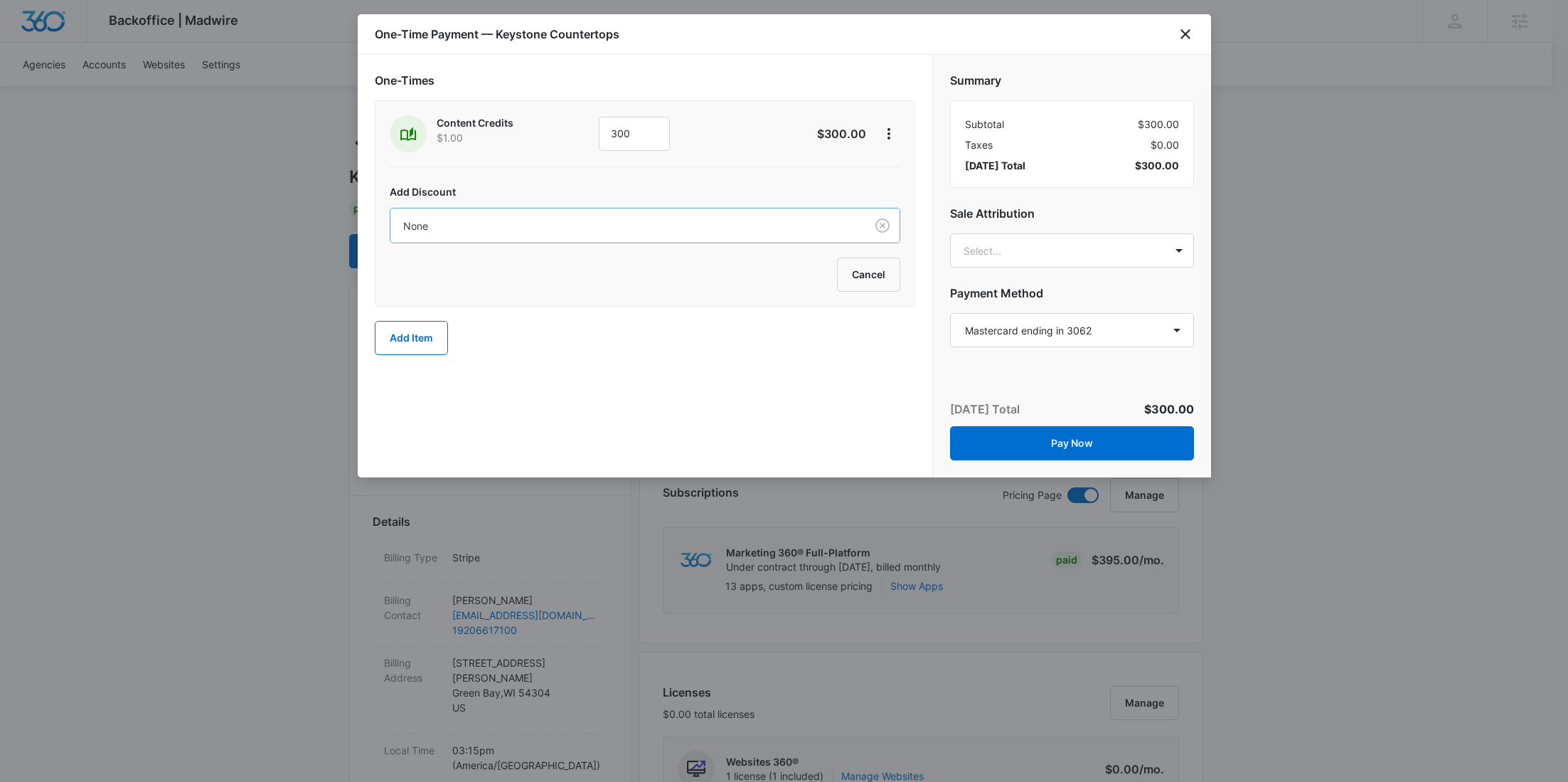
drag, startPoint x: 424, startPoint y: 220, endPoint x: 430, endPoint y: 235, distance: 16.2
click at [424, 219] on div at bounding box center [625, 226] width 443 height 18
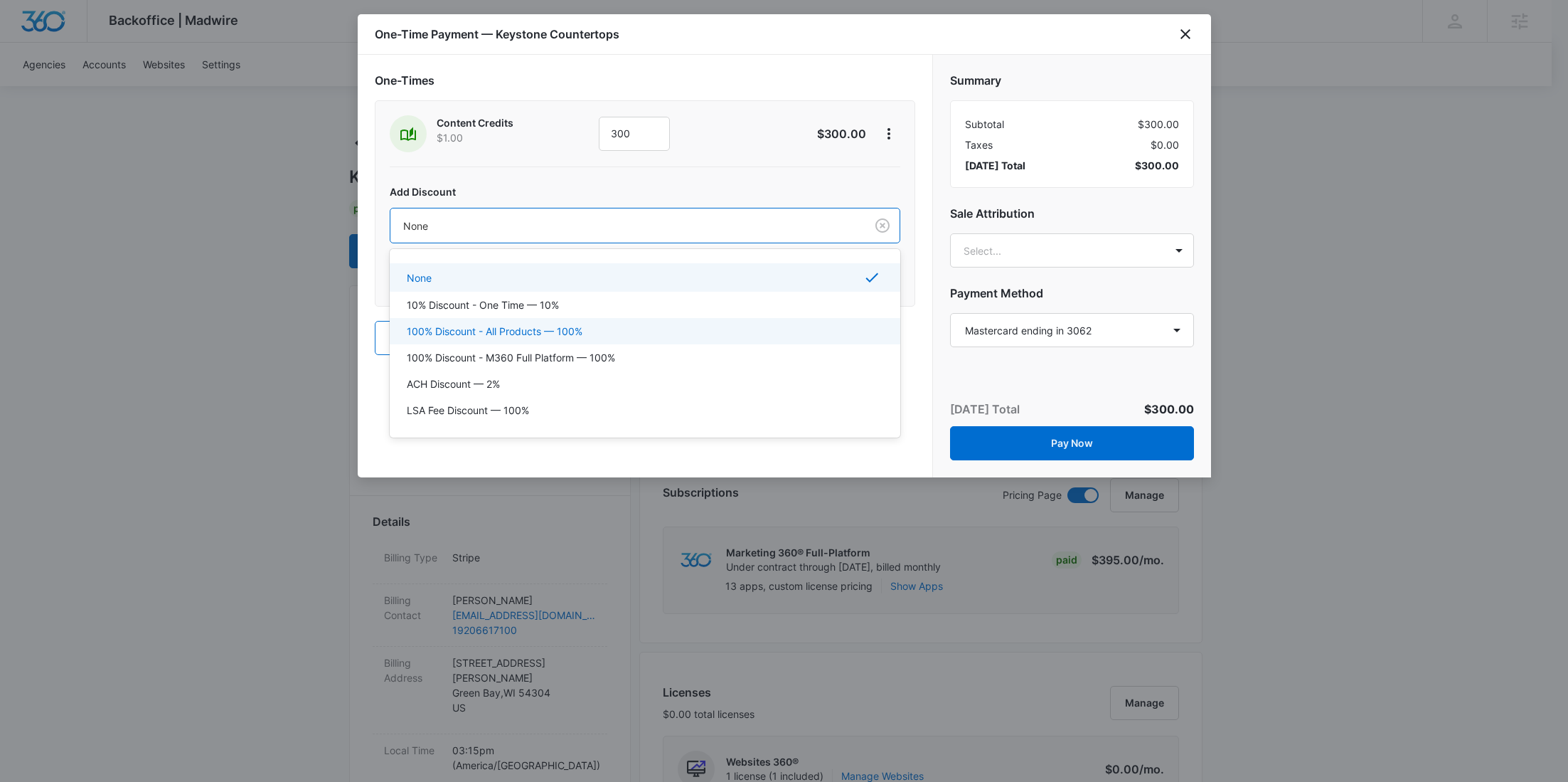
click at [458, 328] on p "100% Discount - All Products — 100%" at bounding box center [494, 331] width 176 height 15
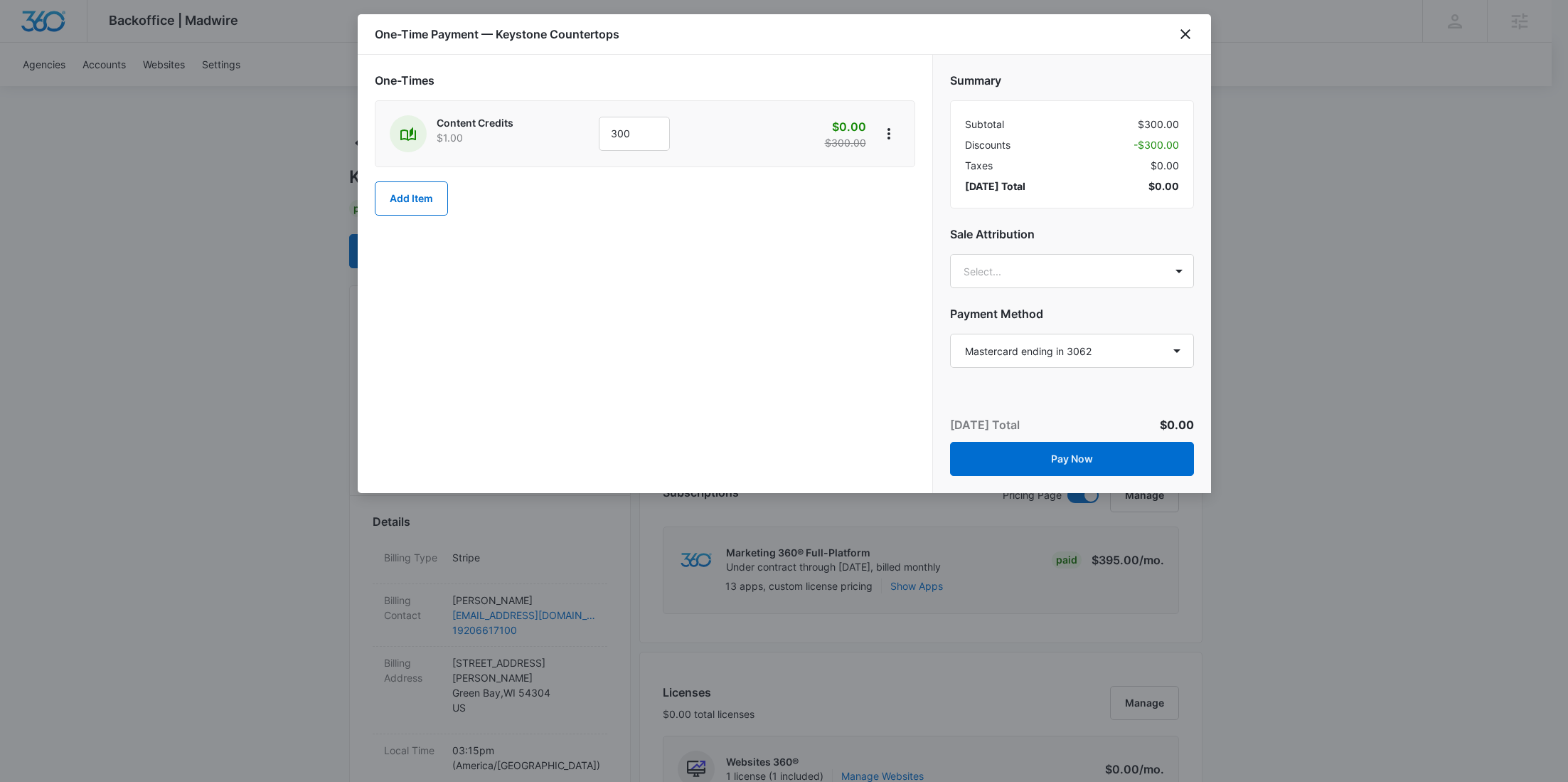
click at [427, 216] on div "One-Times Content Credits $1.00 300 $0.00 $300.00 Add Item" at bounding box center [645, 150] width 541 height 158
click at [429, 206] on button "Add Item" at bounding box center [412, 199] width 74 height 34
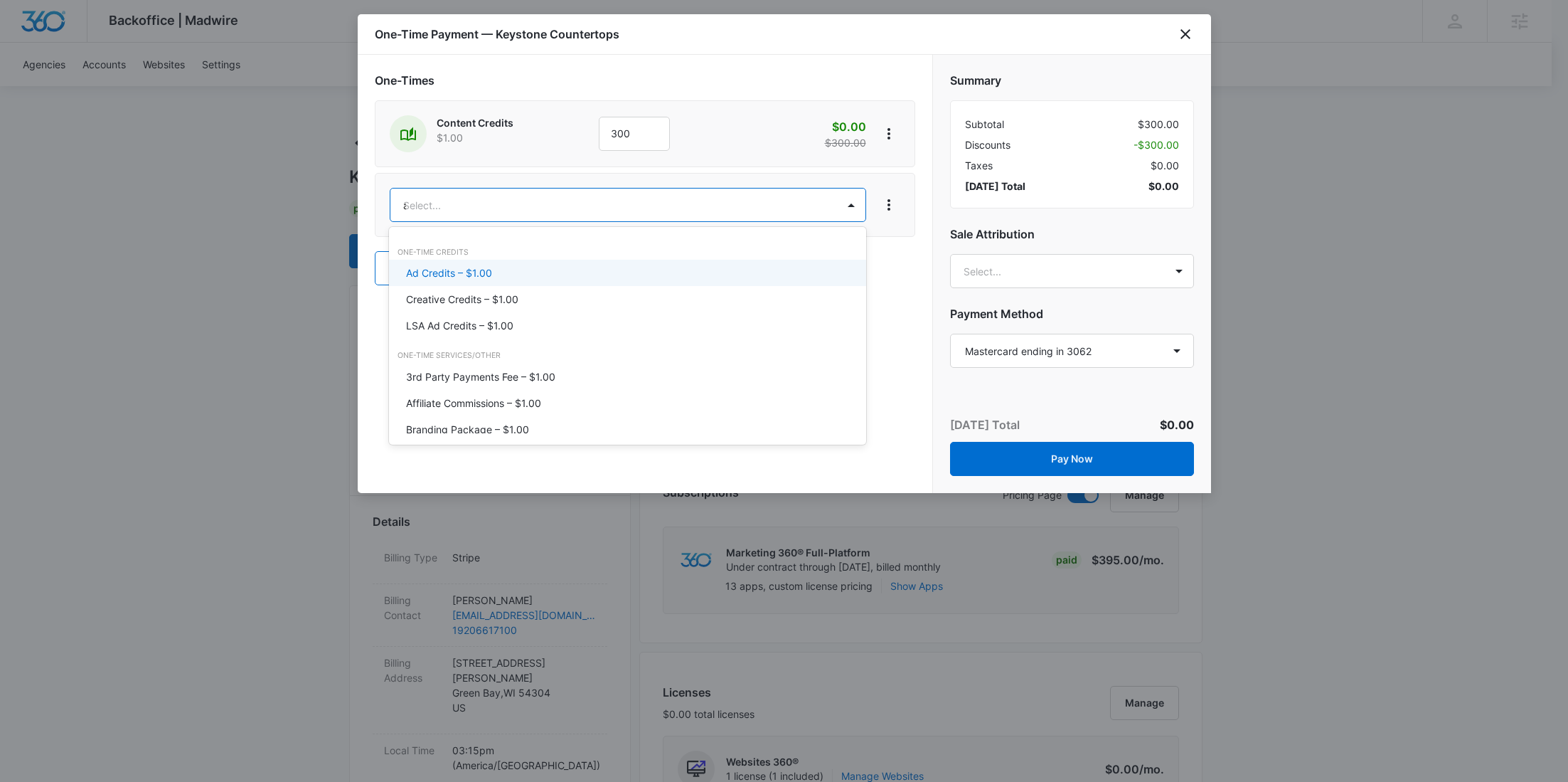
type input "ad"
click at [467, 261] on div "Ad Credits – $1.00" at bounding box center [627, 273] width 477 height 26
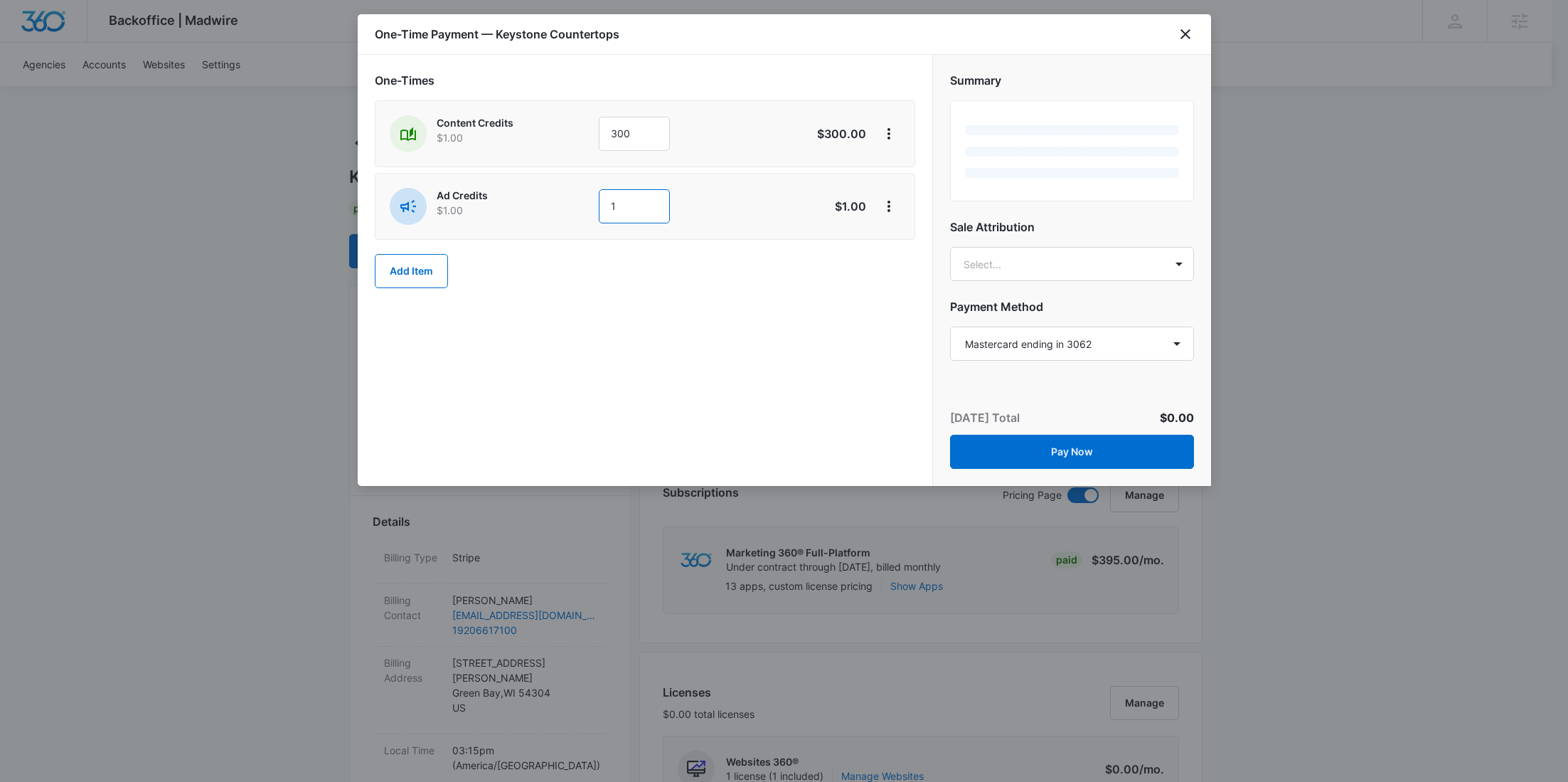
drag, startPoint x: 652, startPoint y: 215, endPoint x: 539, endPoint y: 214, distance: 113.0
click at [541, 215] on div "Ad Credits $1.00 1" at bounding box center [595, 206] width 410 height 37
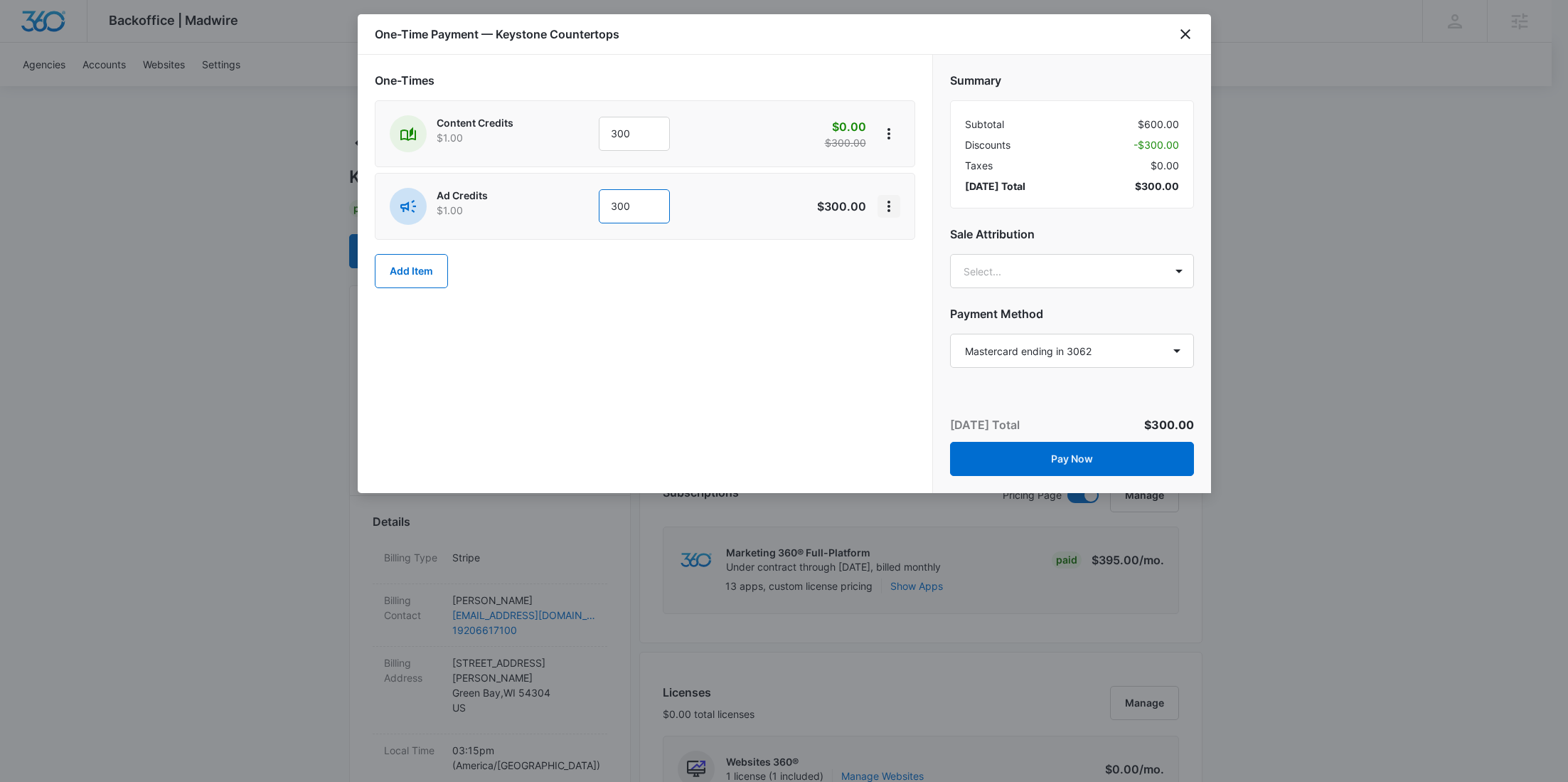
type input "300"
click at [884, 212] on icon "View More" at bounding box center [889, 206] width 17 height 17
click at [902, 244] on div "Add Discount" at bounding box center [926, 245] width 63 height 10
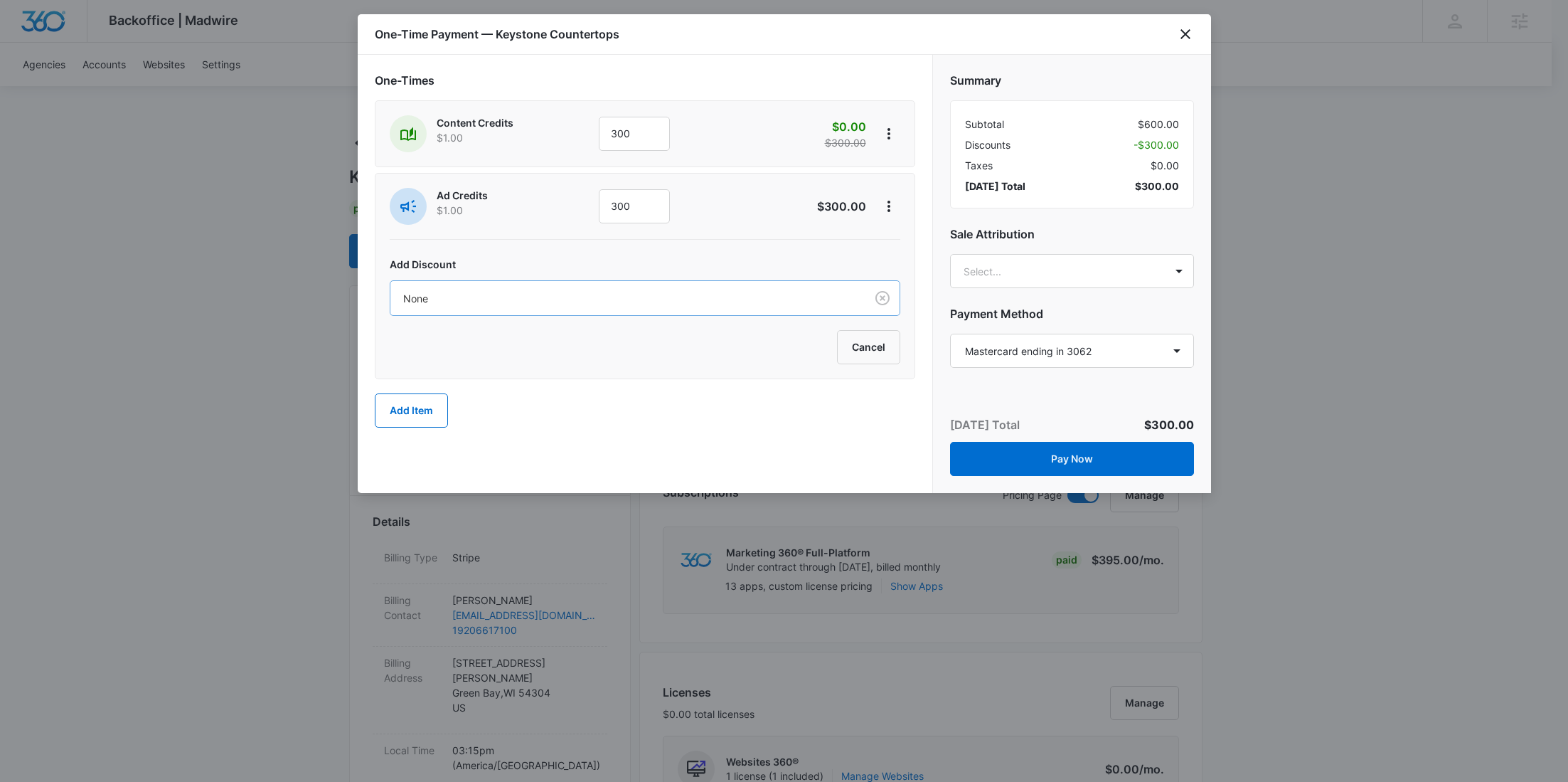
click at [637, 301] on div at bounding box center [625, 298] width 443 height 18
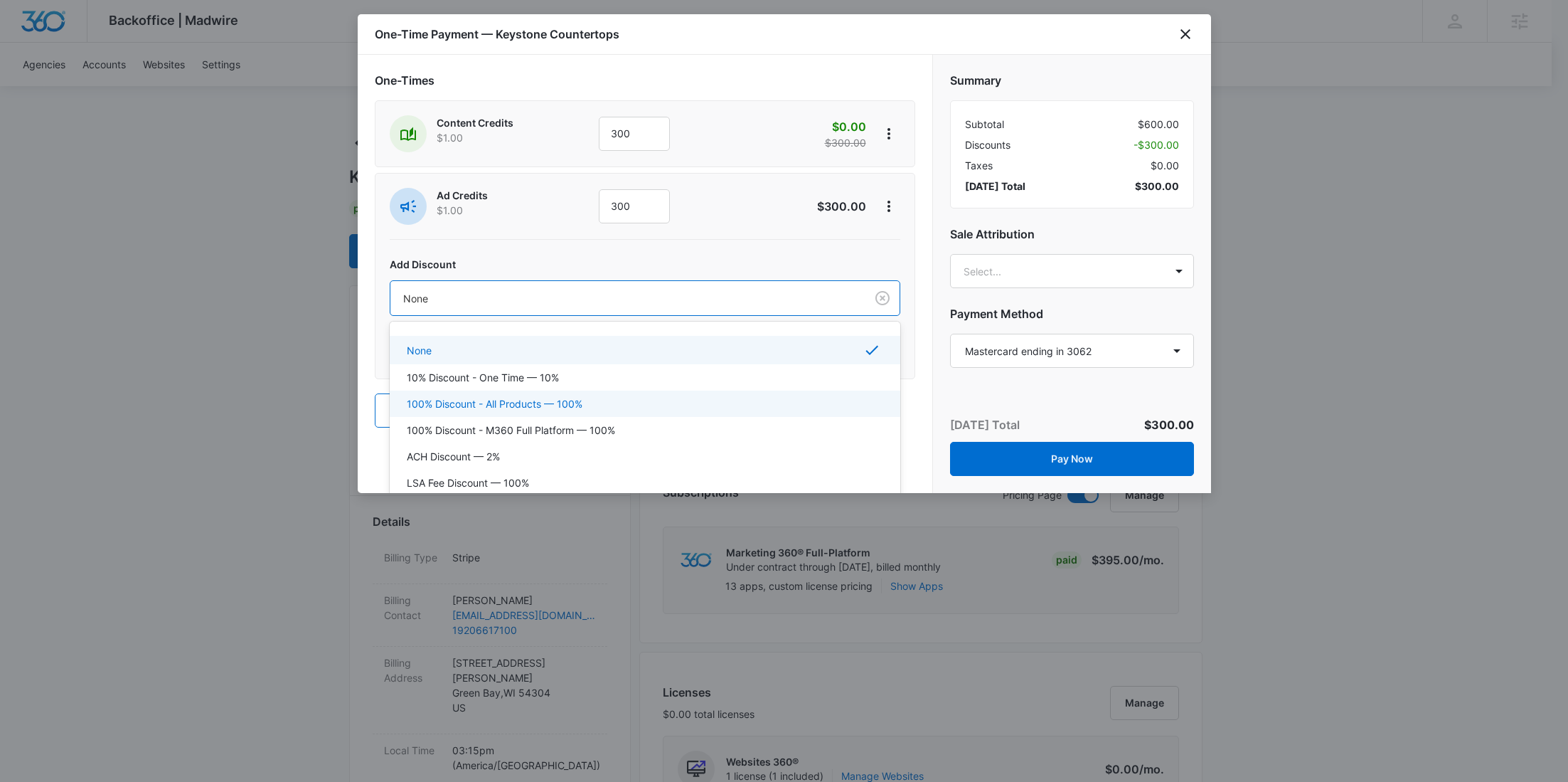
click at [586, 391] on div "100% Discount - All Products — 100%" at bounding box center [644, 404] width 510 height 26
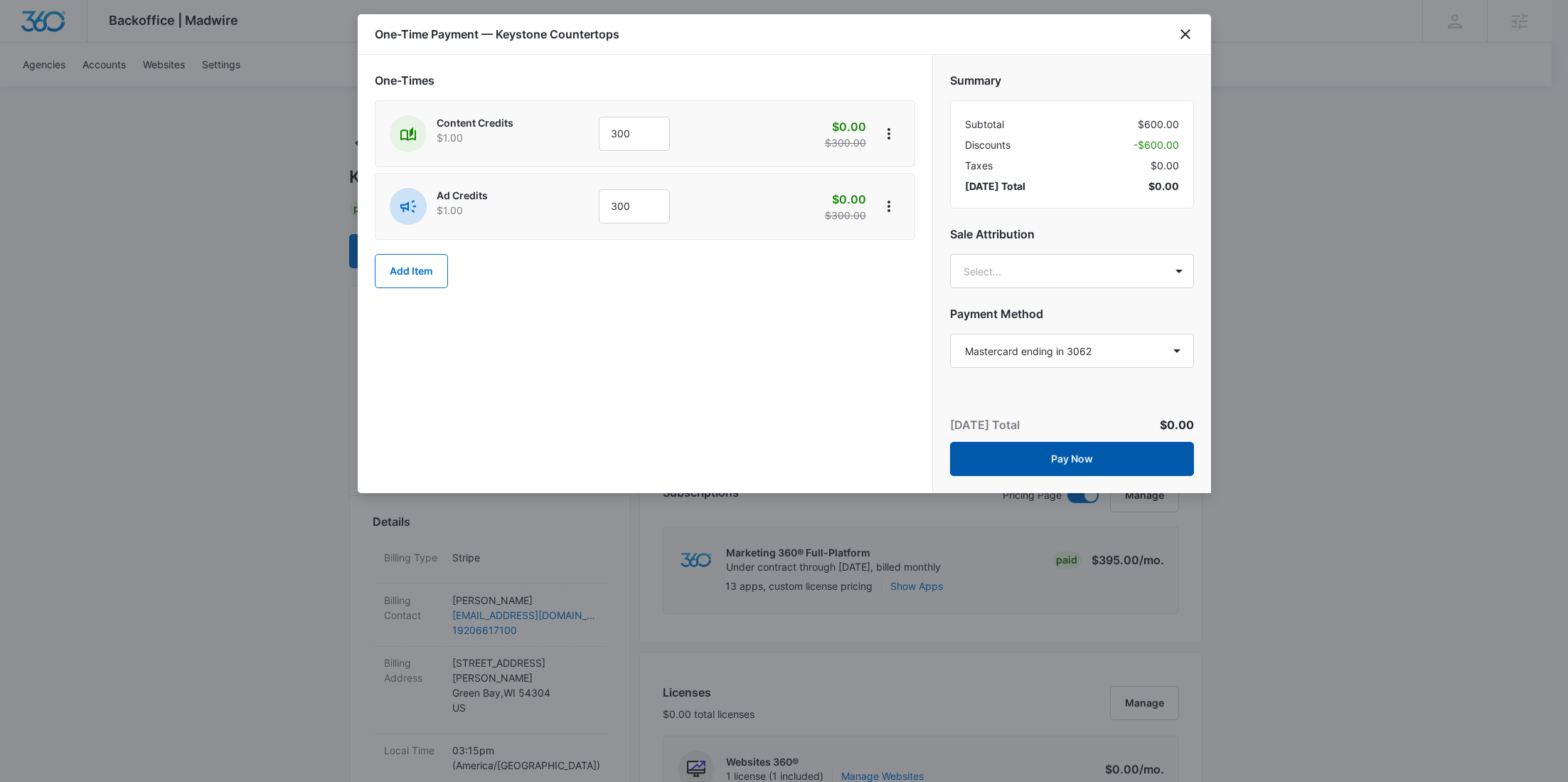
click at [1149, 463] on button "Pay Now" at bounding box center [1071, 459] width 244 height 34
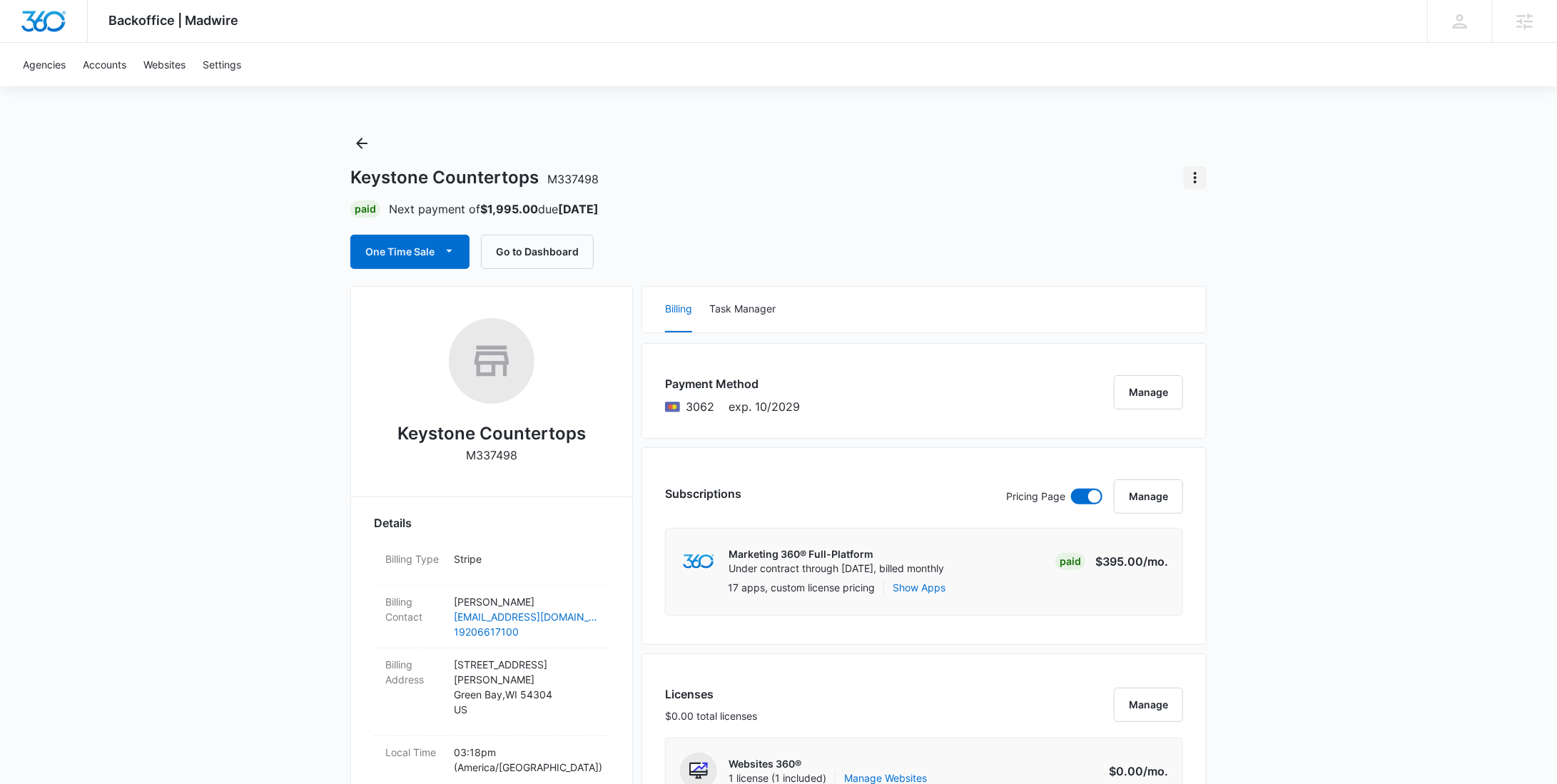
click at [1196, 183] on icon "Actions" at bounding box center [1195, 177] width 17 height 17
click at [1212, 215] on div "Update Status" at bounding box center [1236, 217] width 70 height 10
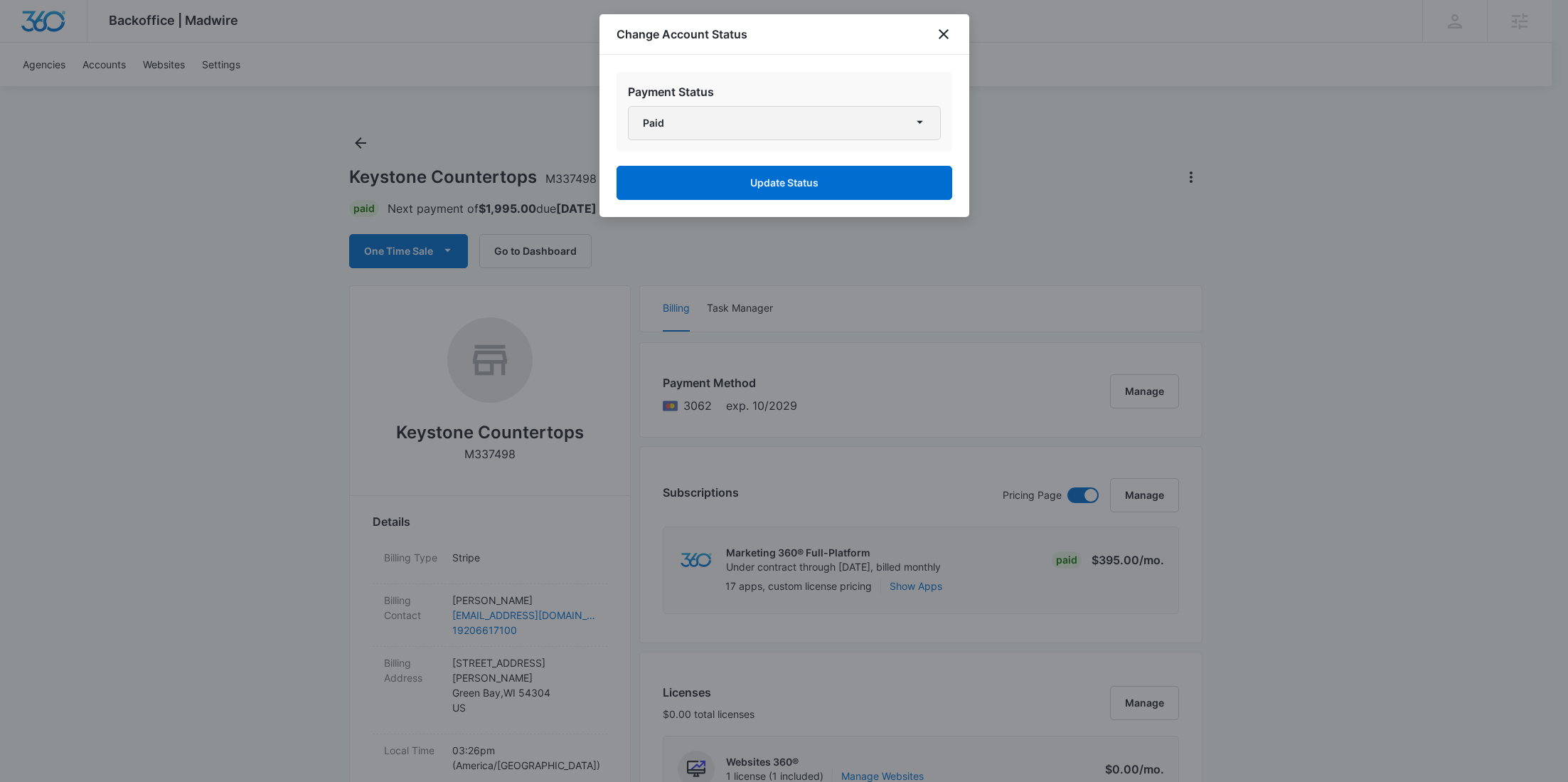
click at [791, 128] on button "Paid" at bounding box center [784, 123] width 313 height 34
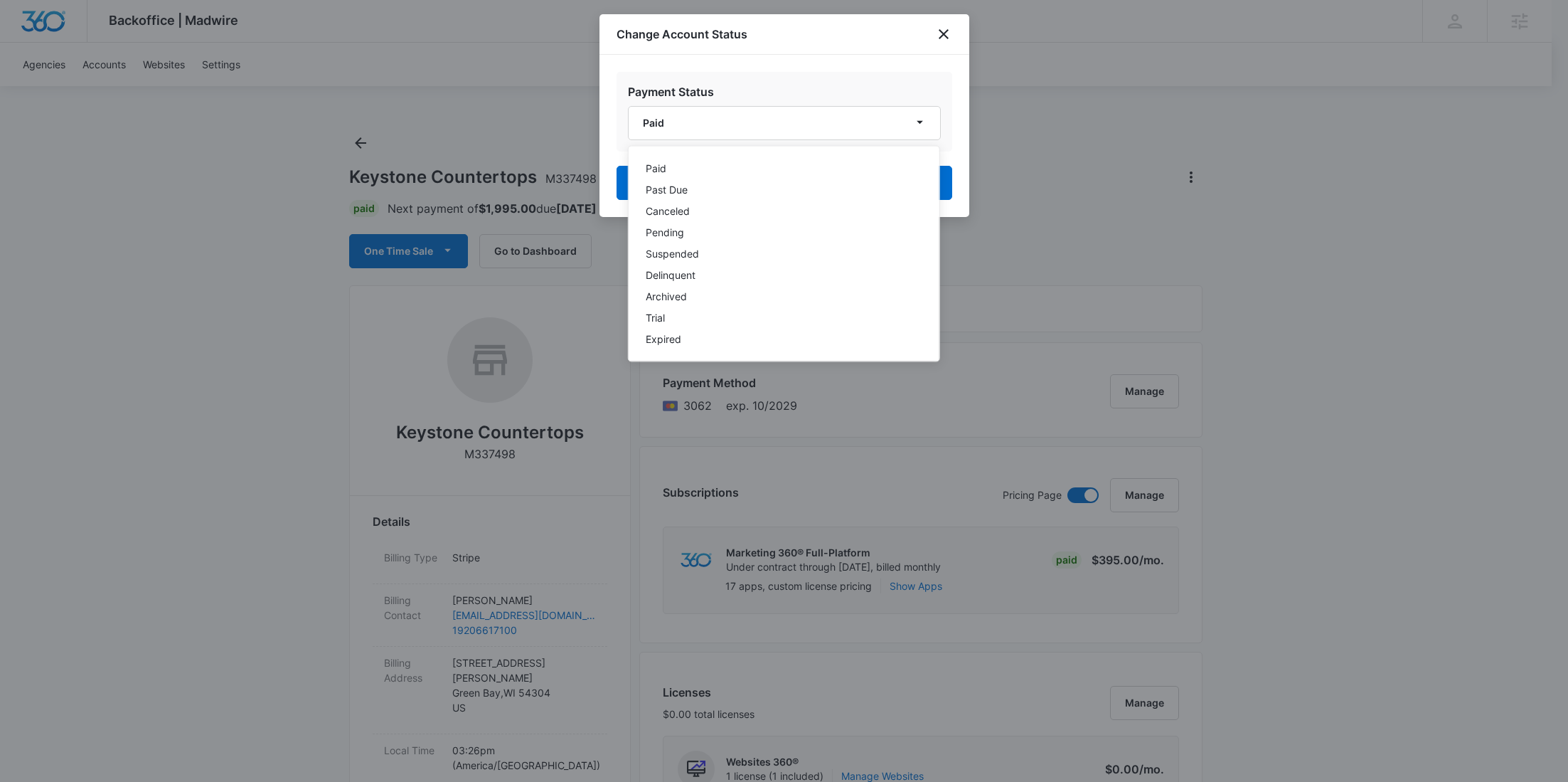
click at [978, 37] on div at bounding box center [784, 391] width 1568 height 782
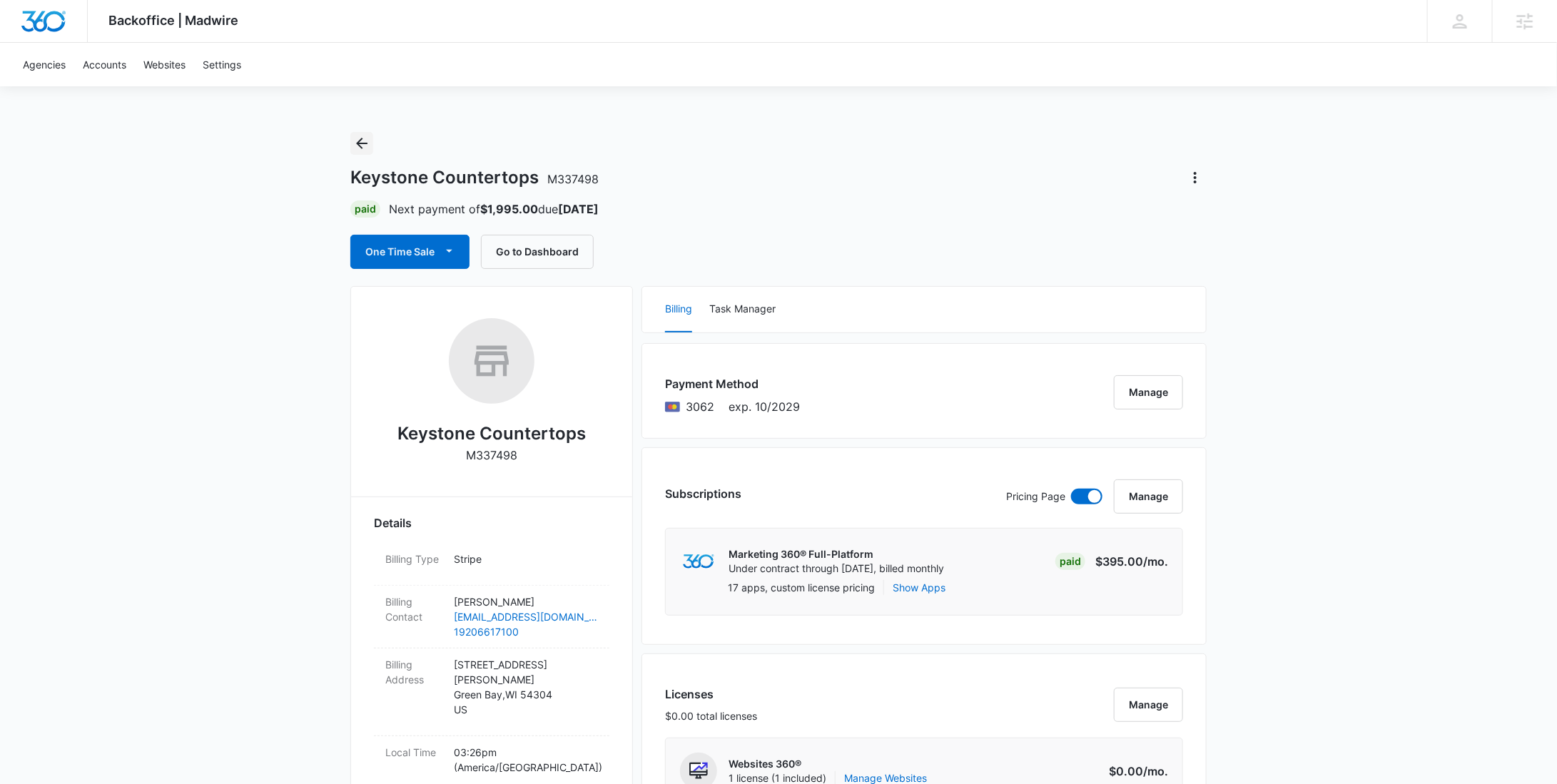
click at [352, 143] on button "Back" at bounding box center [362, 143] width 23 height 23
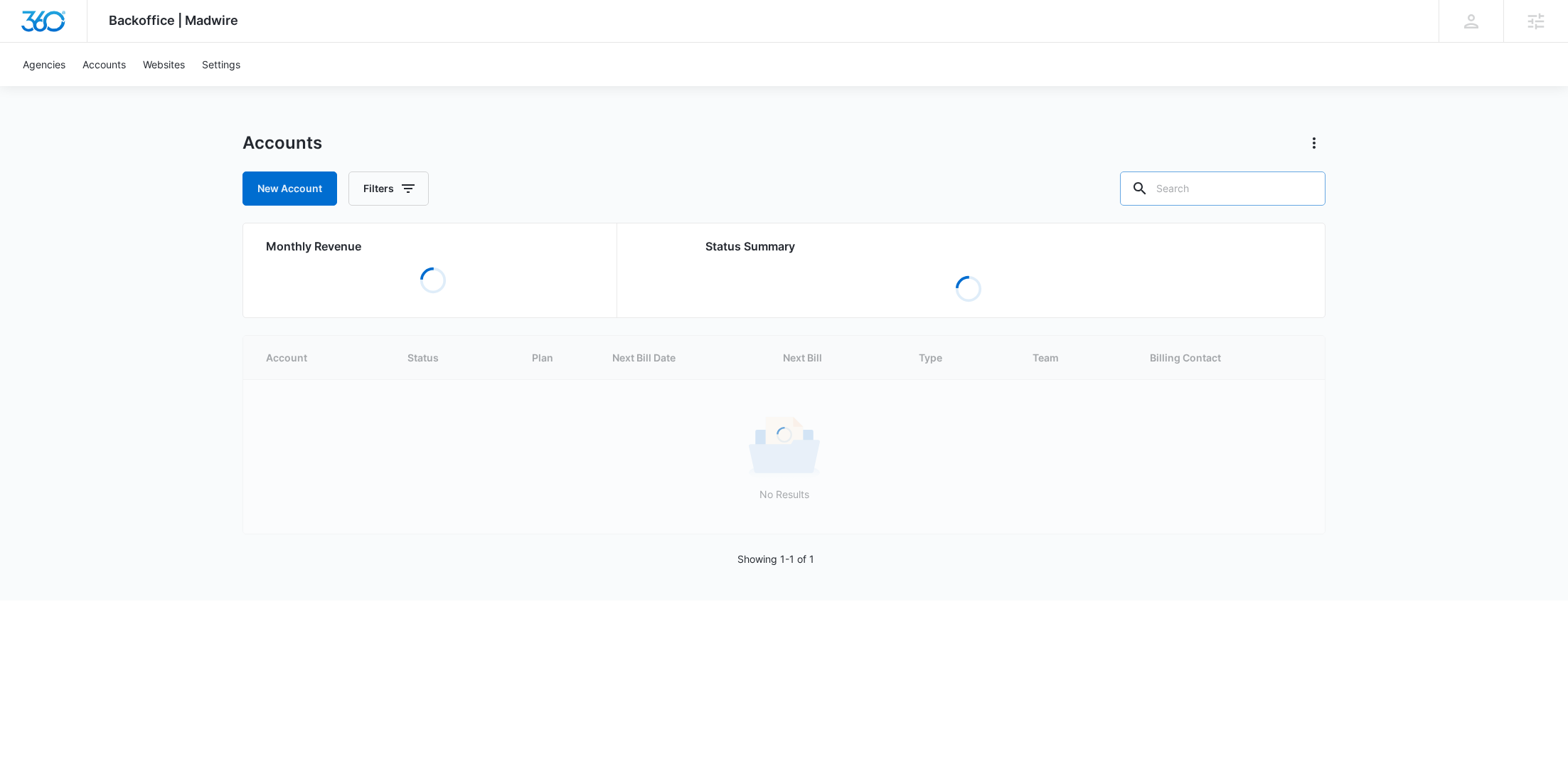
click at [1272, 195] on input "text" at bounding box center [1223, 189] width 206 height 34
paste input "Creation Studios"
type input "Creation Studios"
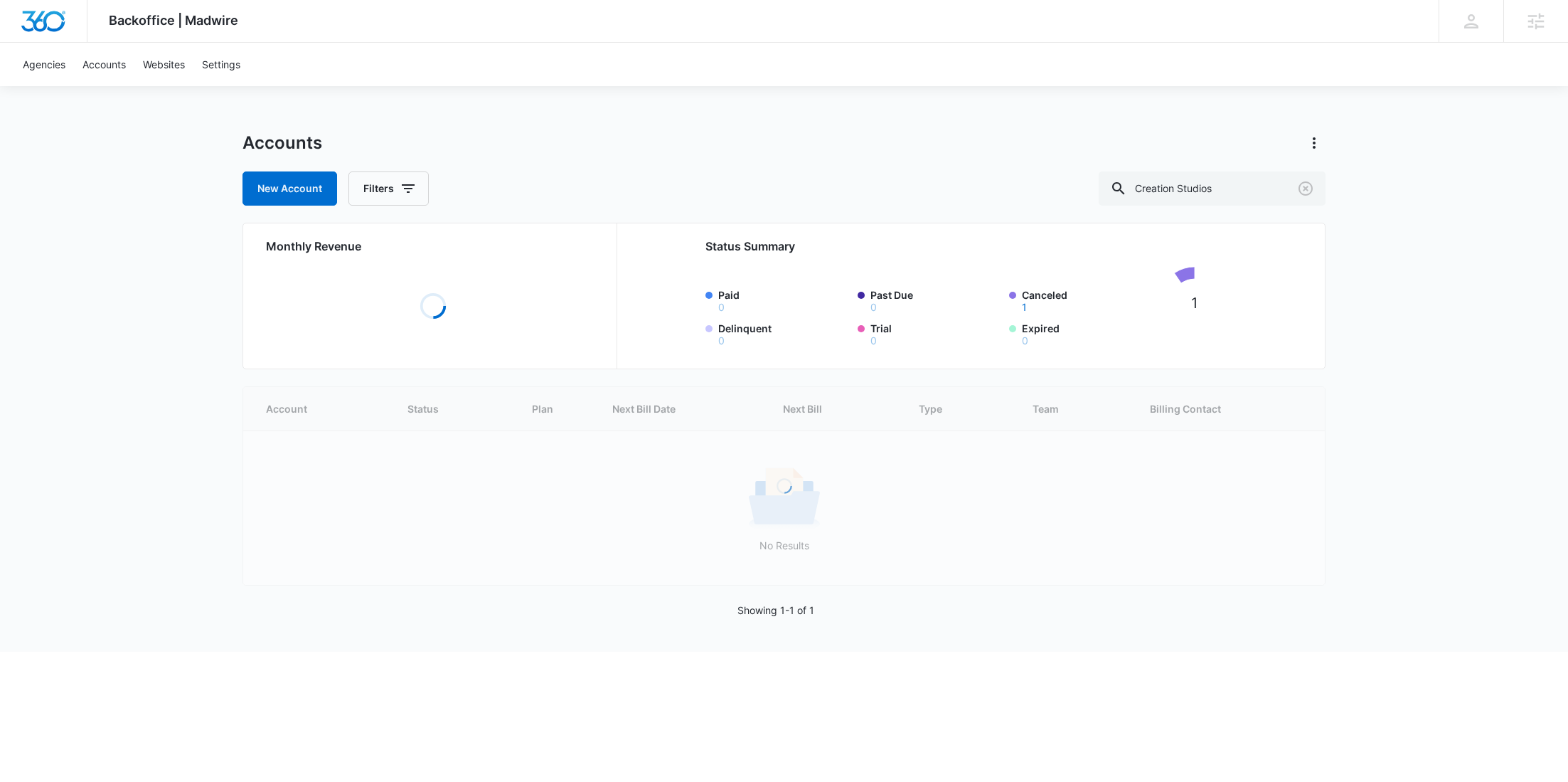
click at [436, 193] on div "New Account Filters Creation Studios" at bounding box center [784, 189] width 1083 height 34
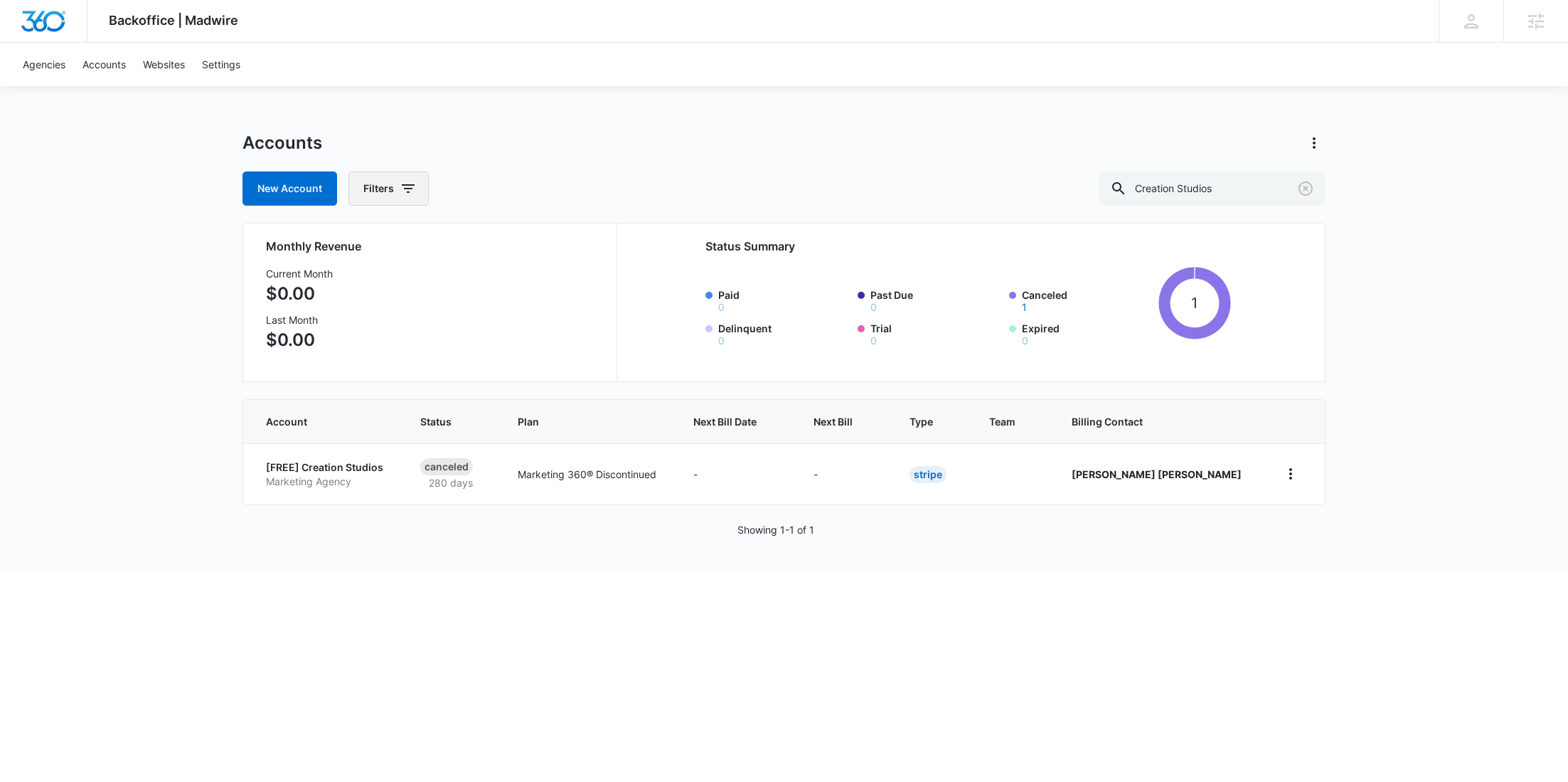
click at [417, 188] on button "Filters" at bounding box center [389, 189] width 80 height 34
click at [521, 244] on icon "Show Agency filters" at bounding box center [517, 240] width 17 height 17
click at [425, 285] on label "Search All Agencies" at bounding box center [448, 288] width 163 height 15
click at [366, 288] on input "Search All Agencies" at bounding box center [366, 288] width 1 height 1
checkbox input "true"
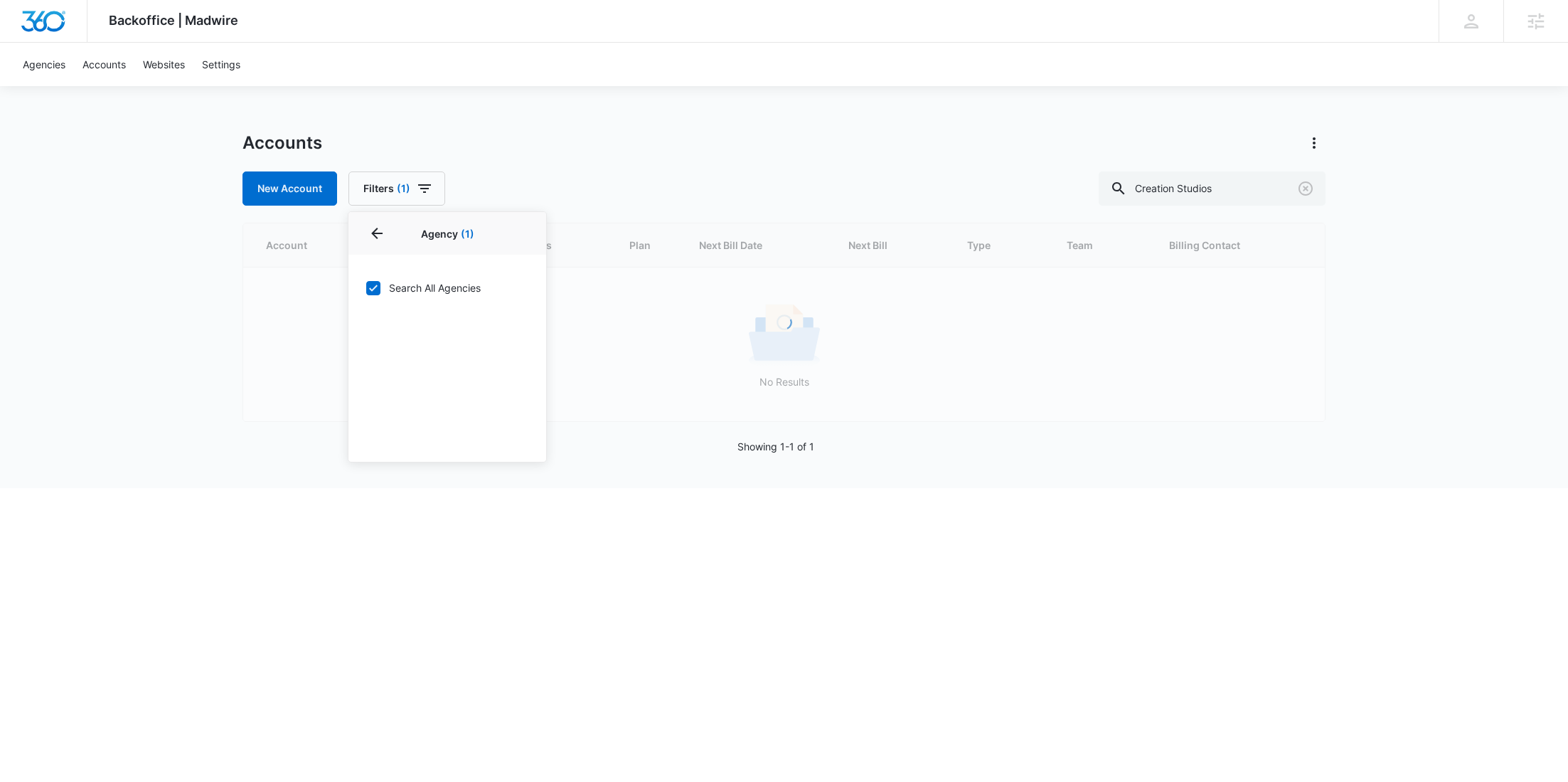
click at [590, 144] on div "Accounts" at bounding box center [784, 143] width 1083 height 23
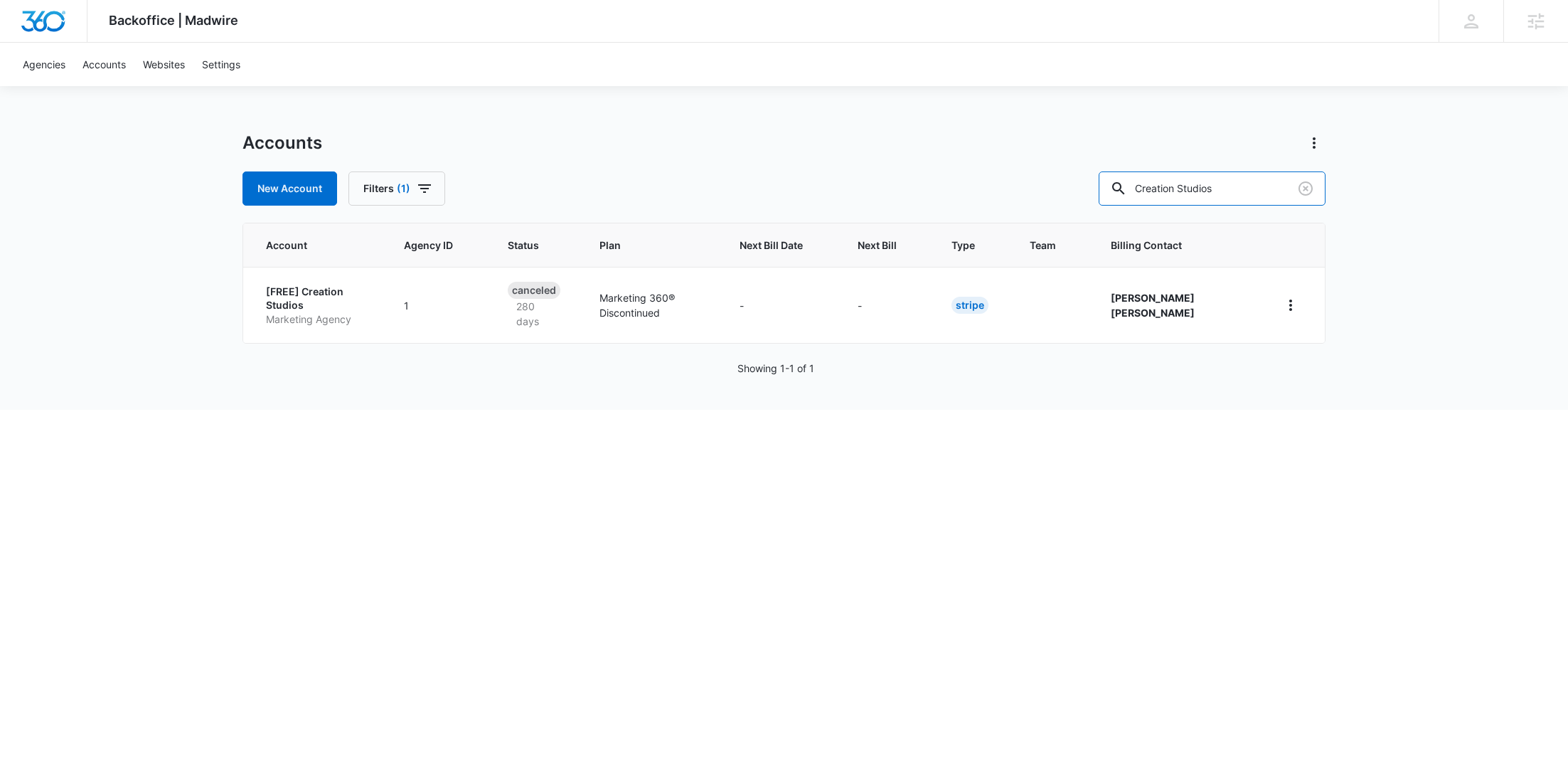
click at [1126, 189] on div "New Account Filters (1) Creation Studios" at bounding box center [784, 189] width 1083 height 34
paste input "LP1040"
type input "CLP1040"
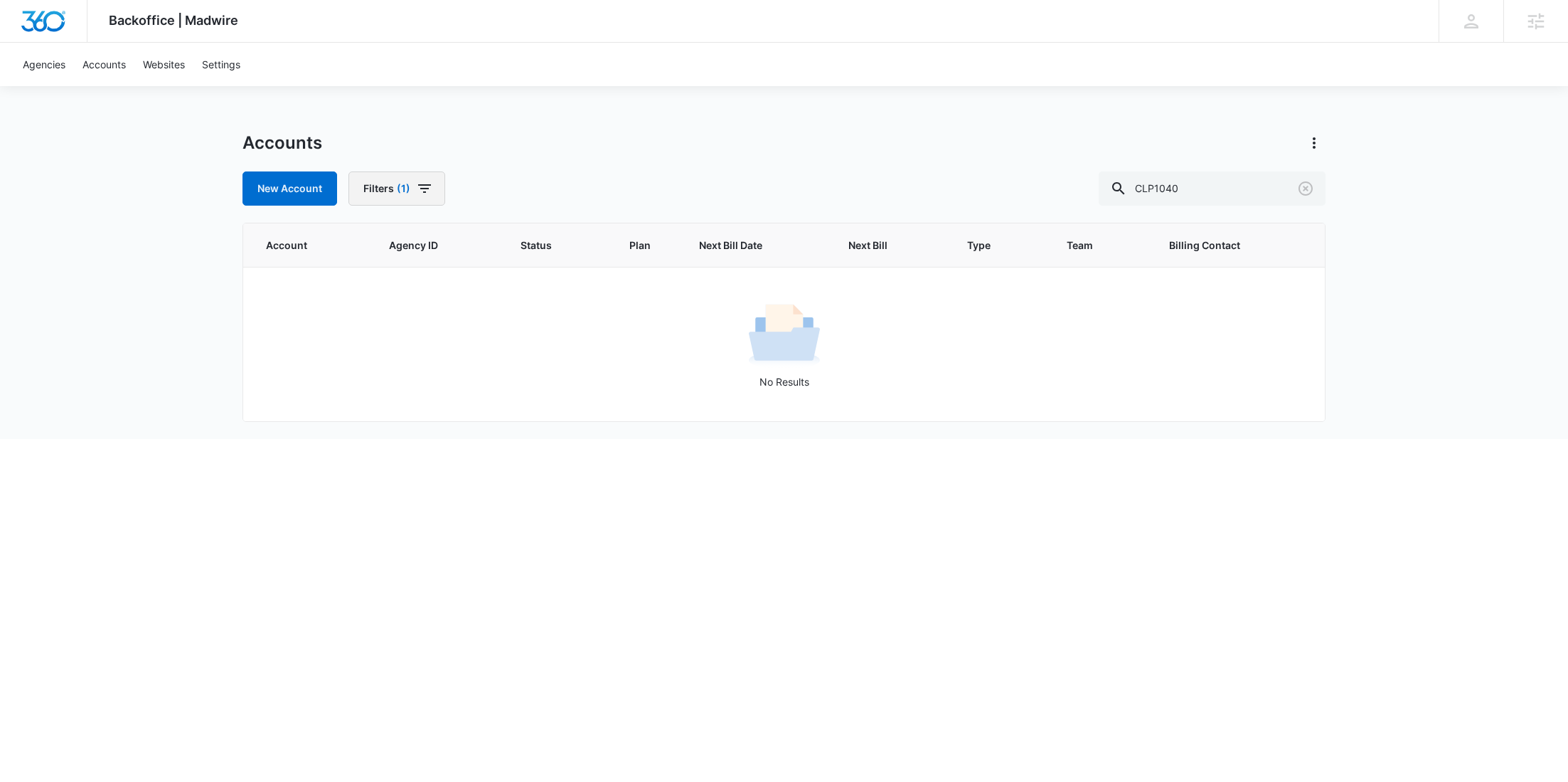
click at [416, 191] on icon "button" at bounding box center [424, 188] width 17 height 17
click at [657, 201] on div "New Account Filters (1) Agency 1 Billing Status Billing Type Plan Assigned Empl…" at bounding box center [784, 189] width 1083 height 34
click at [1312, 150] on icon "Actions" at bounding box center [1314, 143] width 17 height 17
click at [1339, 177] on link "View Archived Accounts" at bounding box center [1377, 182] width 113 height 12
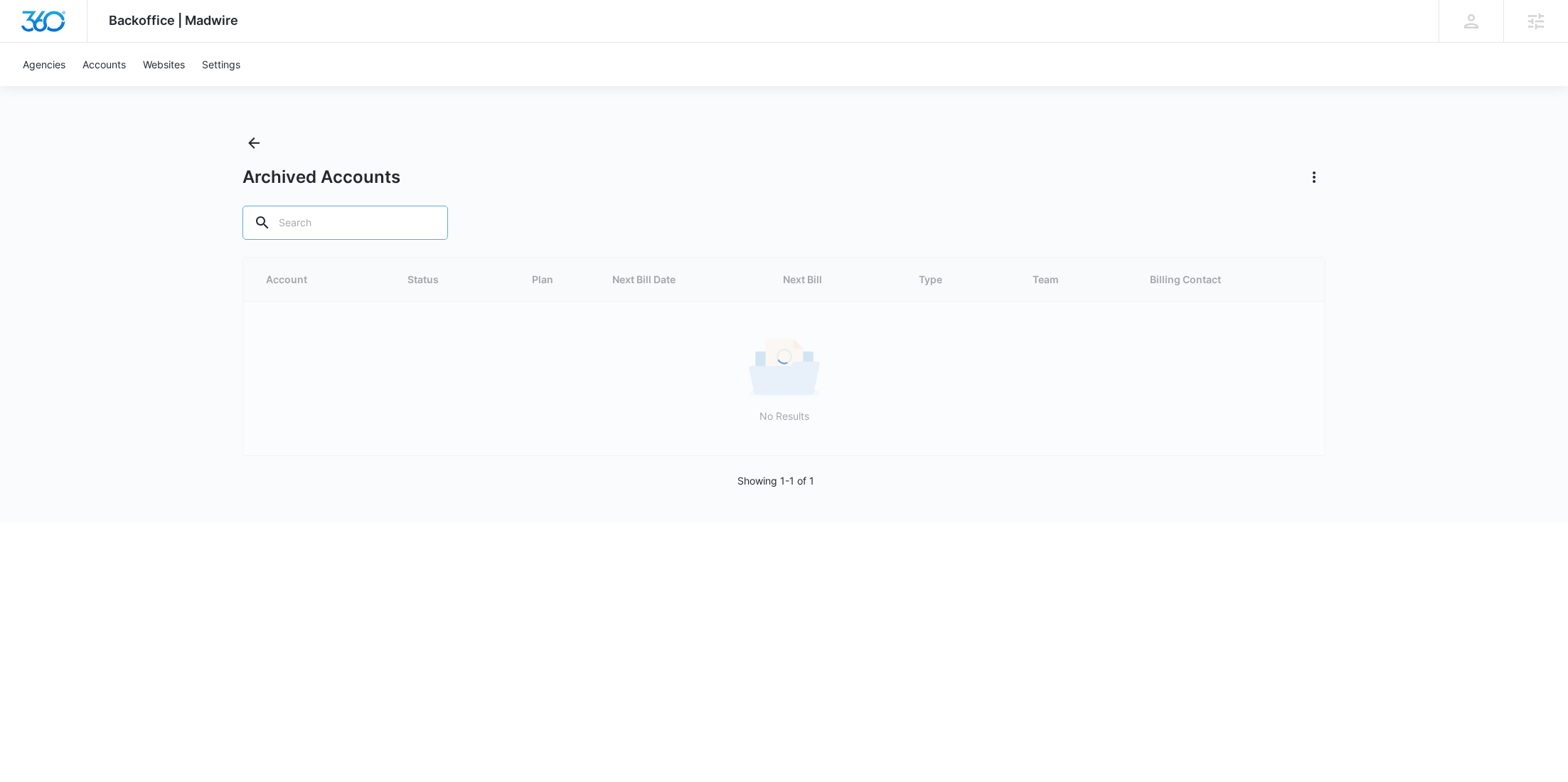
click at [416, 221] on div at bounding box center [428, 223] width 23 height 34
click at [338, 223] on input "text" at bounding box center [345, 223] width 206 height 34
paste input "CLP1040"
type input "CLP1040"
click at [349, 228] on input "CLP1040" at bounding box center [356, 223] width 227 height 34
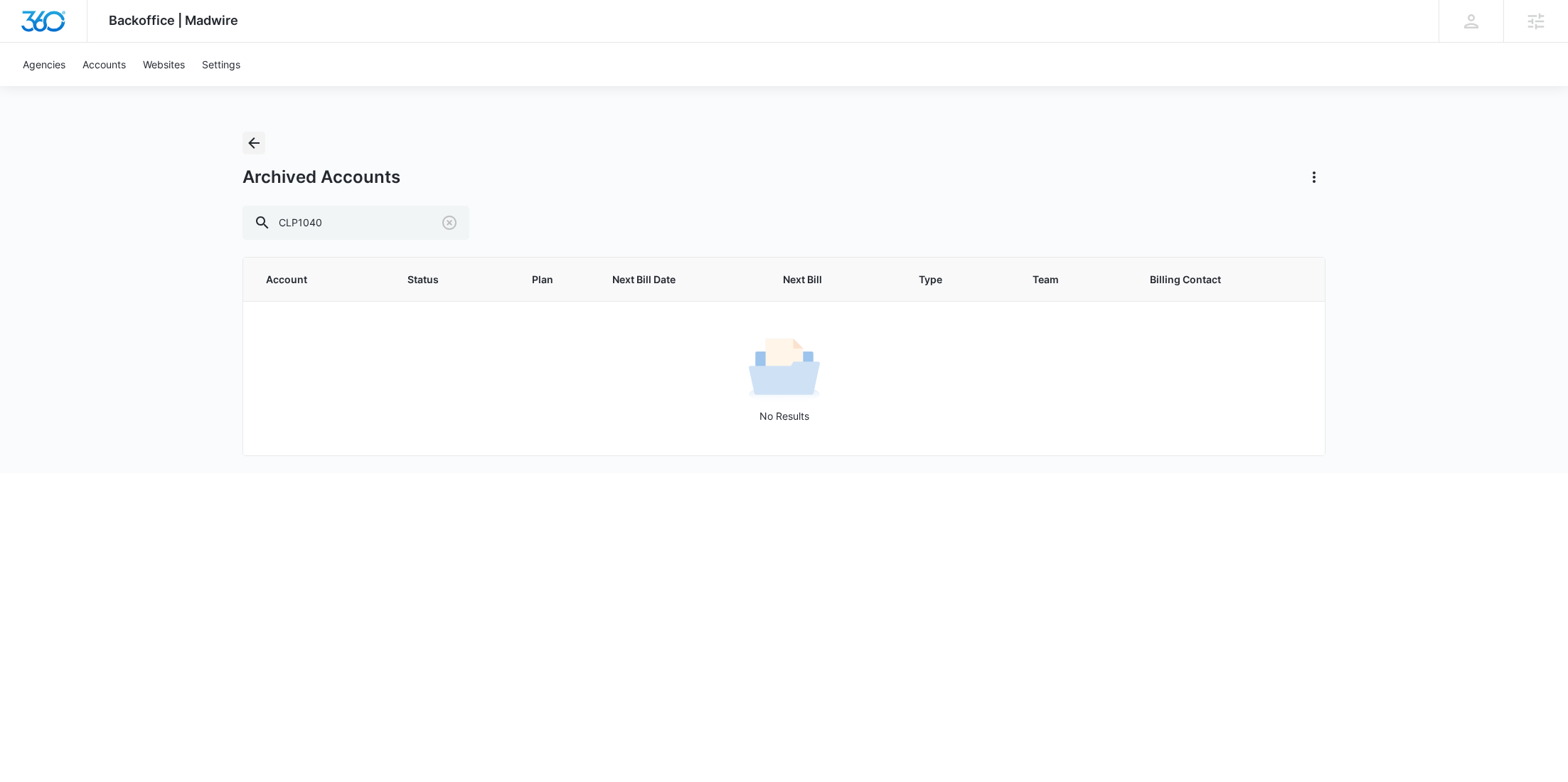
click at [261, 142] on icon "Back" at bounding box center [253, 143] width 17 height 17
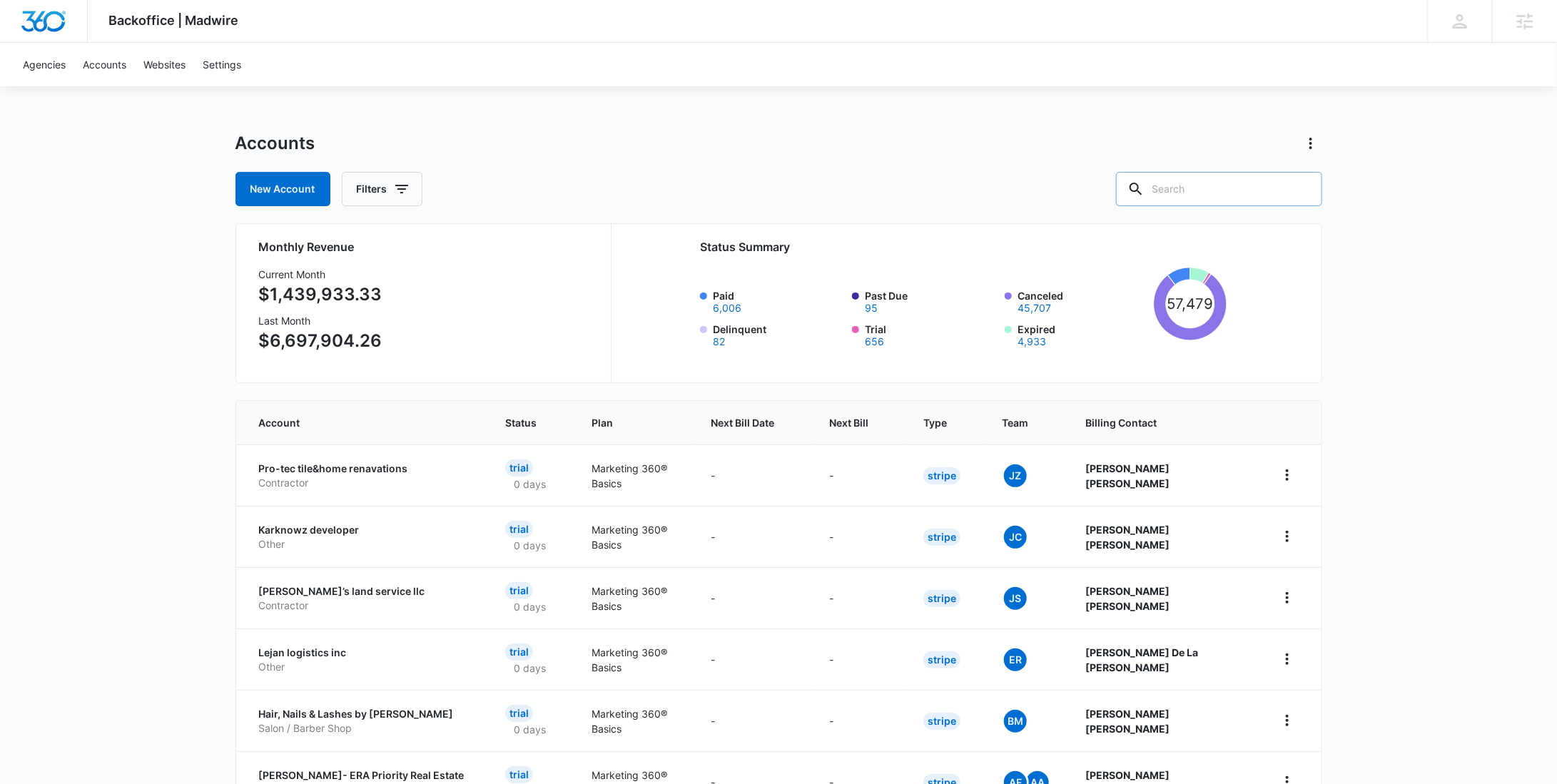
click at [1245, 197] on input "text" at bounding box center [1219, 189] width 207 height 34
paste input "A156AN38536663e506ec53cb9"
type input "A156AN38536663e506ec53cb9"
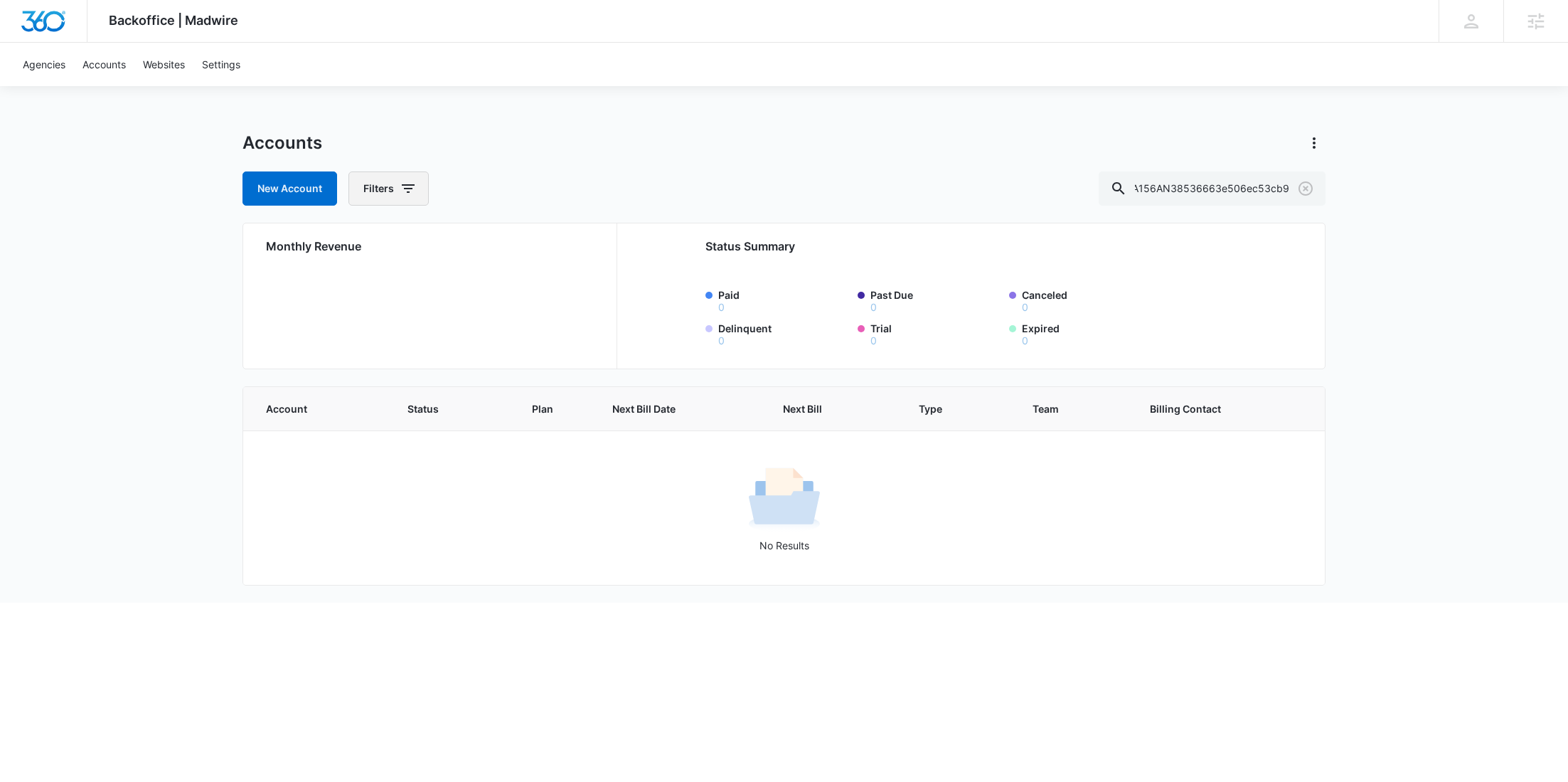
click at [412, 190] on icon "button" at bounding box center [408, 188] width 17 height 17
click at [523, 240] on icon "Show Agency filters" at bounding box center [517, 240] width 17 height 17
click at [435, 293] on label "Search All Agencies" at bounding box center [448, 288] width 163 height 15
click at [366, 288] on input "Search All Agencies" at bounding box center [366, 288] width 1 height 1
checkbox input "true"
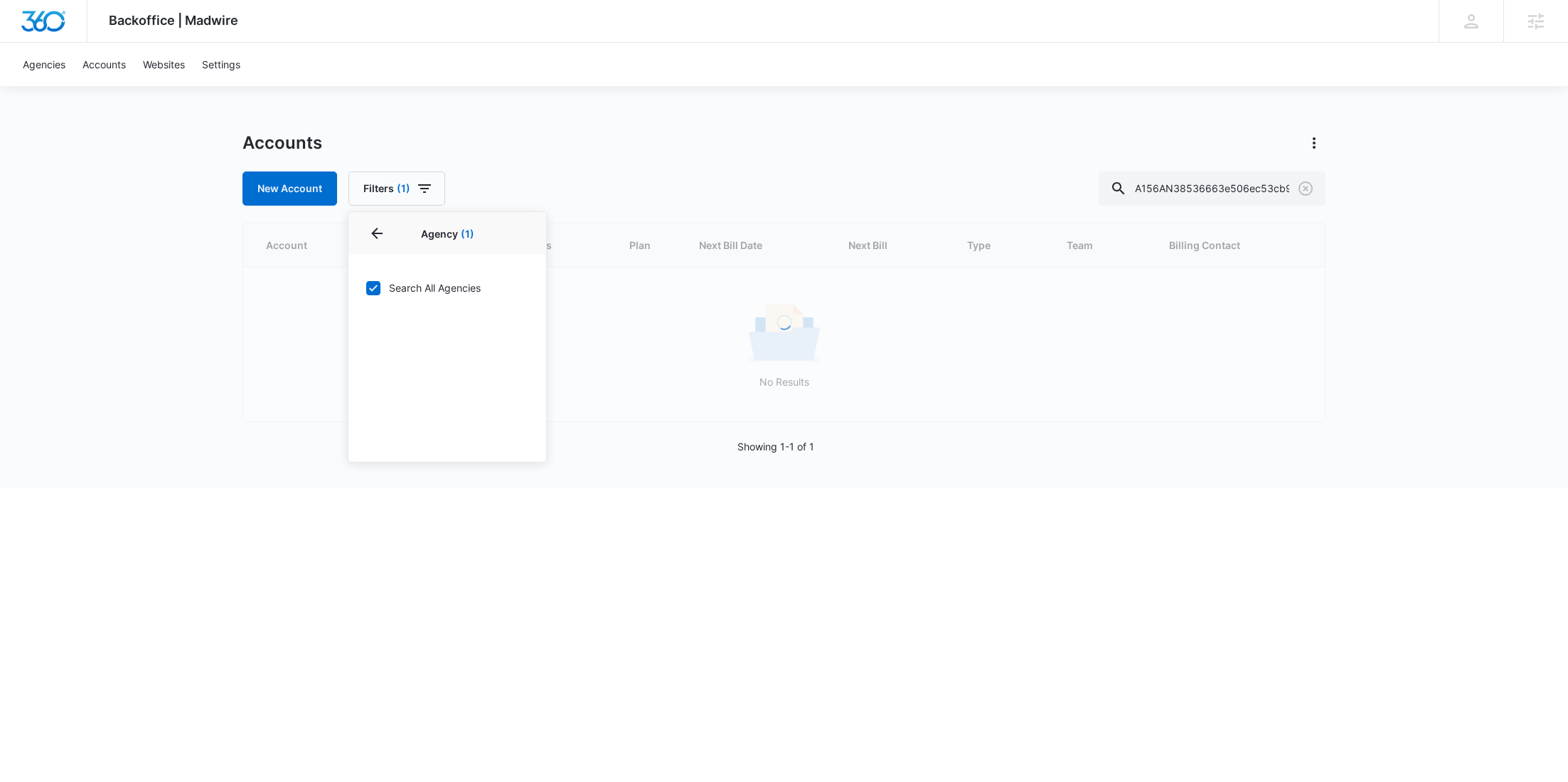
click at [568, 124] on div "Backoffice | Madwire Apps Settings RY Rochelle Young rochelle.young@madwire.com…" at bounding box center [784, 244] width 1568 height 488
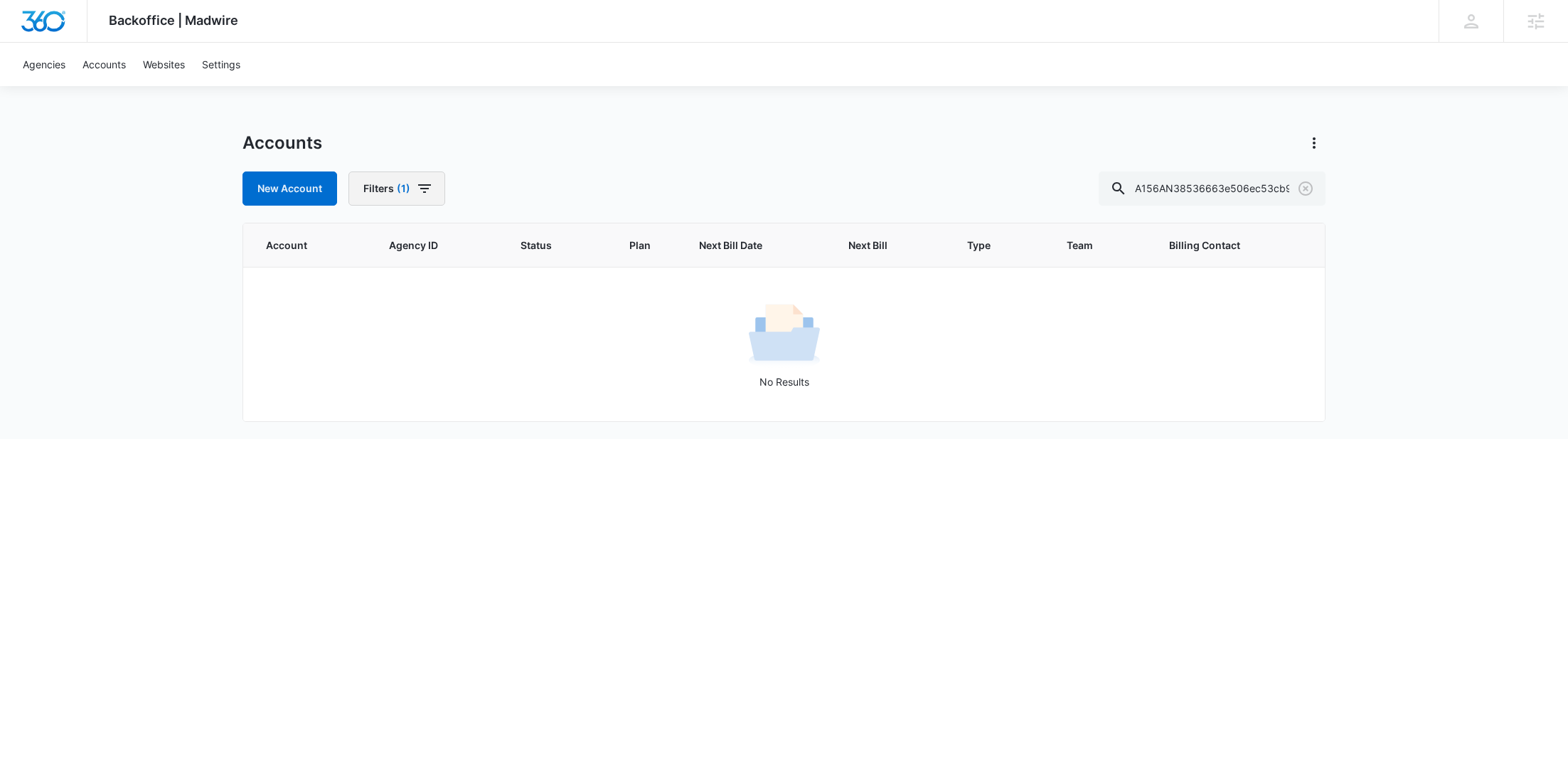
click at [434, 185] on button "Filters (1)" at bounding box center [397, 189] width 96 height 34
click at [516, 285] on icon "Show Billing Status filters" at bounding box center [517, 277] width 17 height 17
click at [372, 229] on icon "Back" at bounding box center [376, 233] width 17 height 17
click at [1316, 145] on icon "Actions" at bounding box center [1314, 143] width 17 height 17
click at [1324, 186] on link "View Archived Accounts" at bounding box center [1377, 182] width 113 height 12
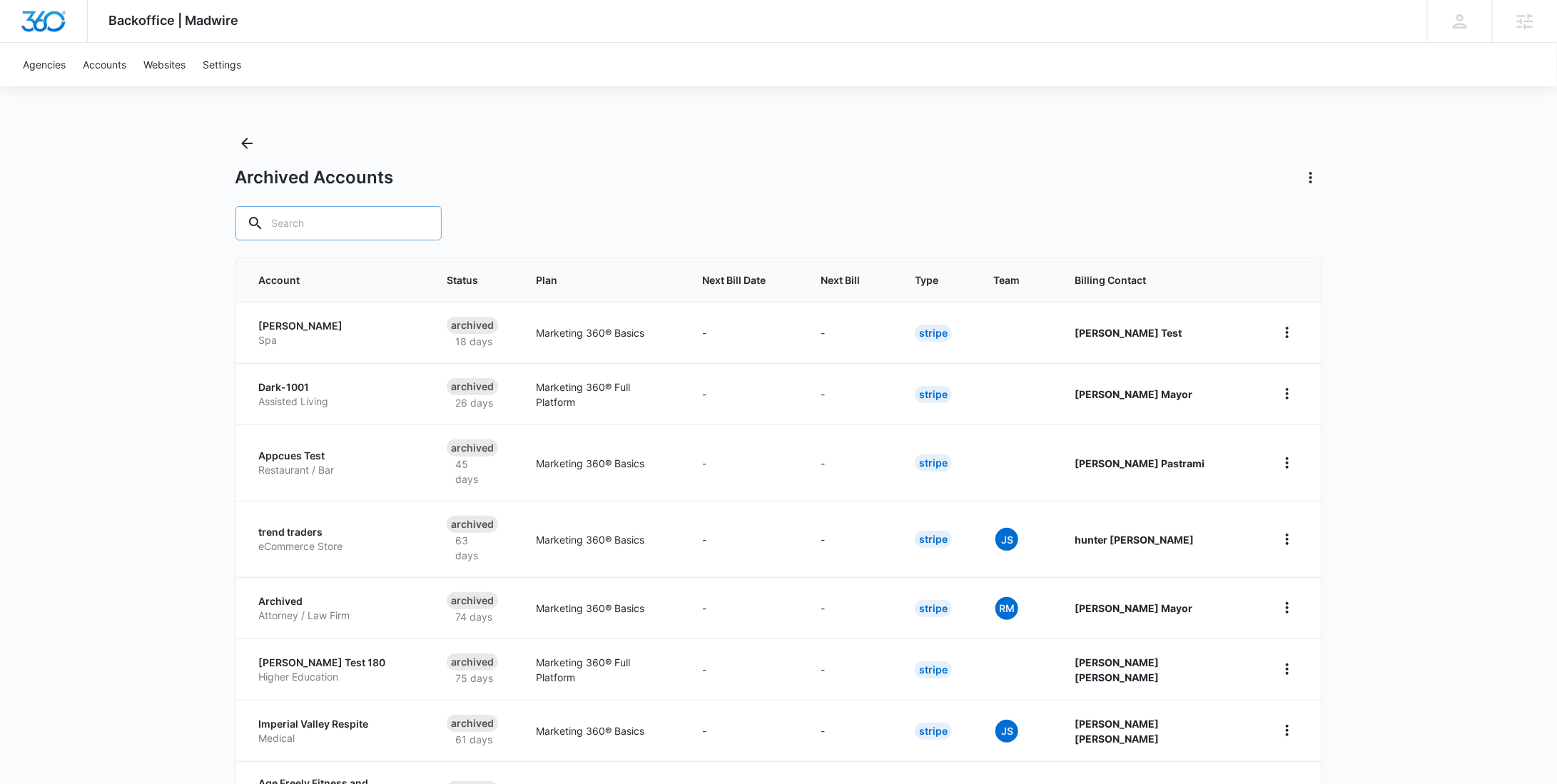
click at [364, 215] on input "text" at bounding box center [338, 224] width 207 height 34
paste input "A156AN38536663e506ec53cb9"
type input "A156AN38536663e506ec53cb9"
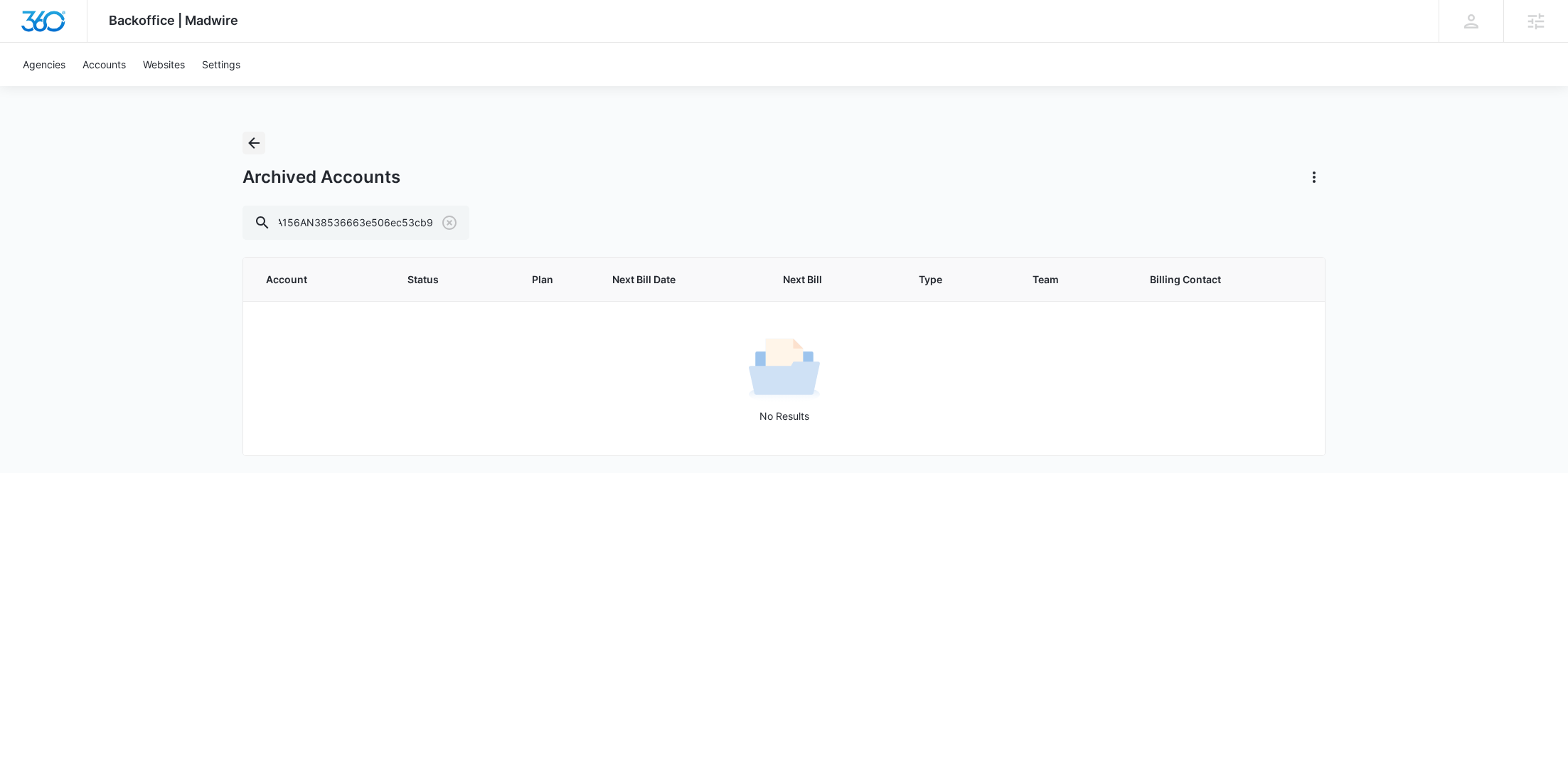
click at [257, 145] on icon "Back" at bounding box center [253, 143] width 17 height 17
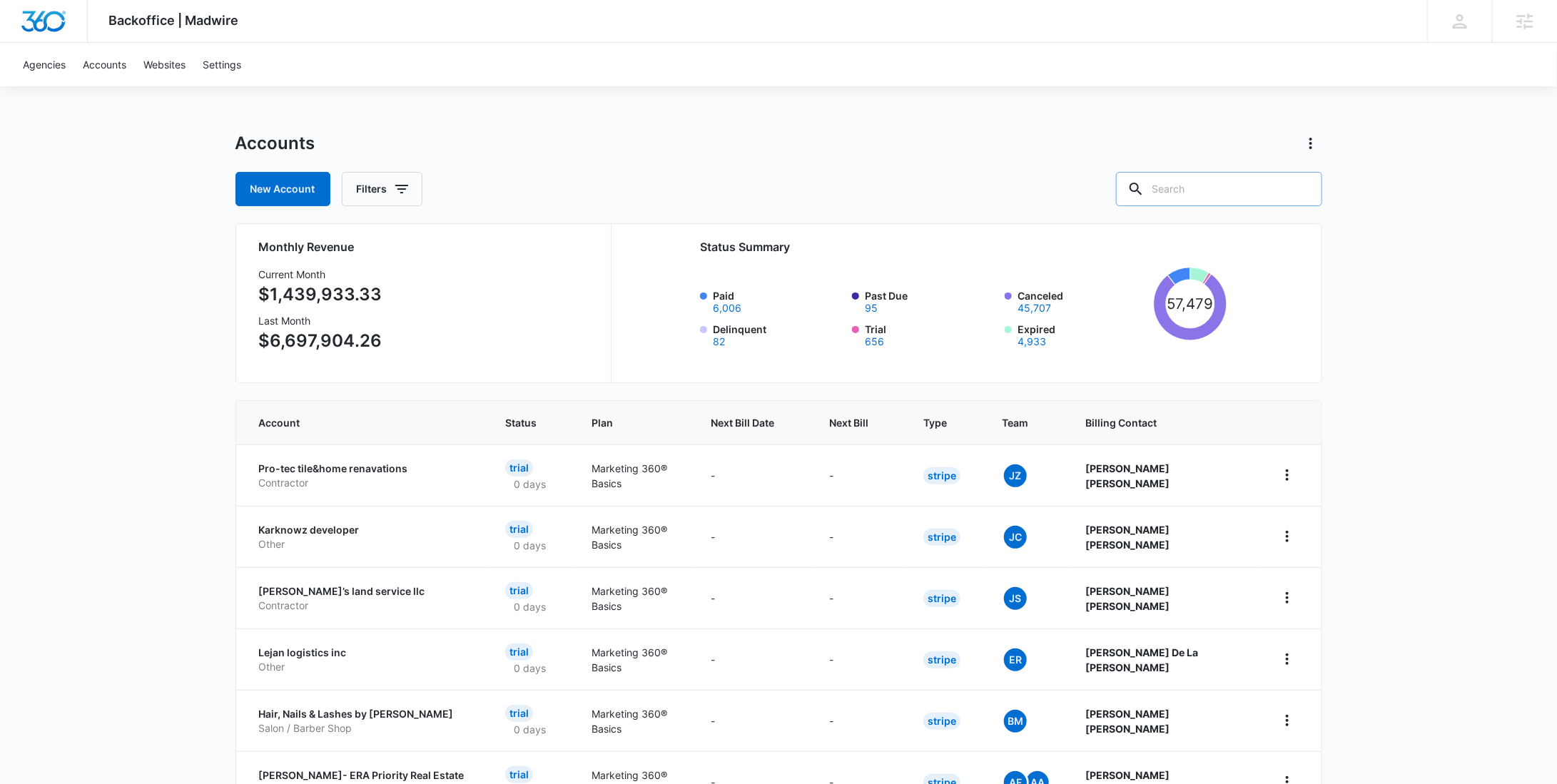
click at [1228, 180] on input "text" at bounding box center [1219, 189] width 207 height 34
paste input "CLP1040"
type input "CLP1040"
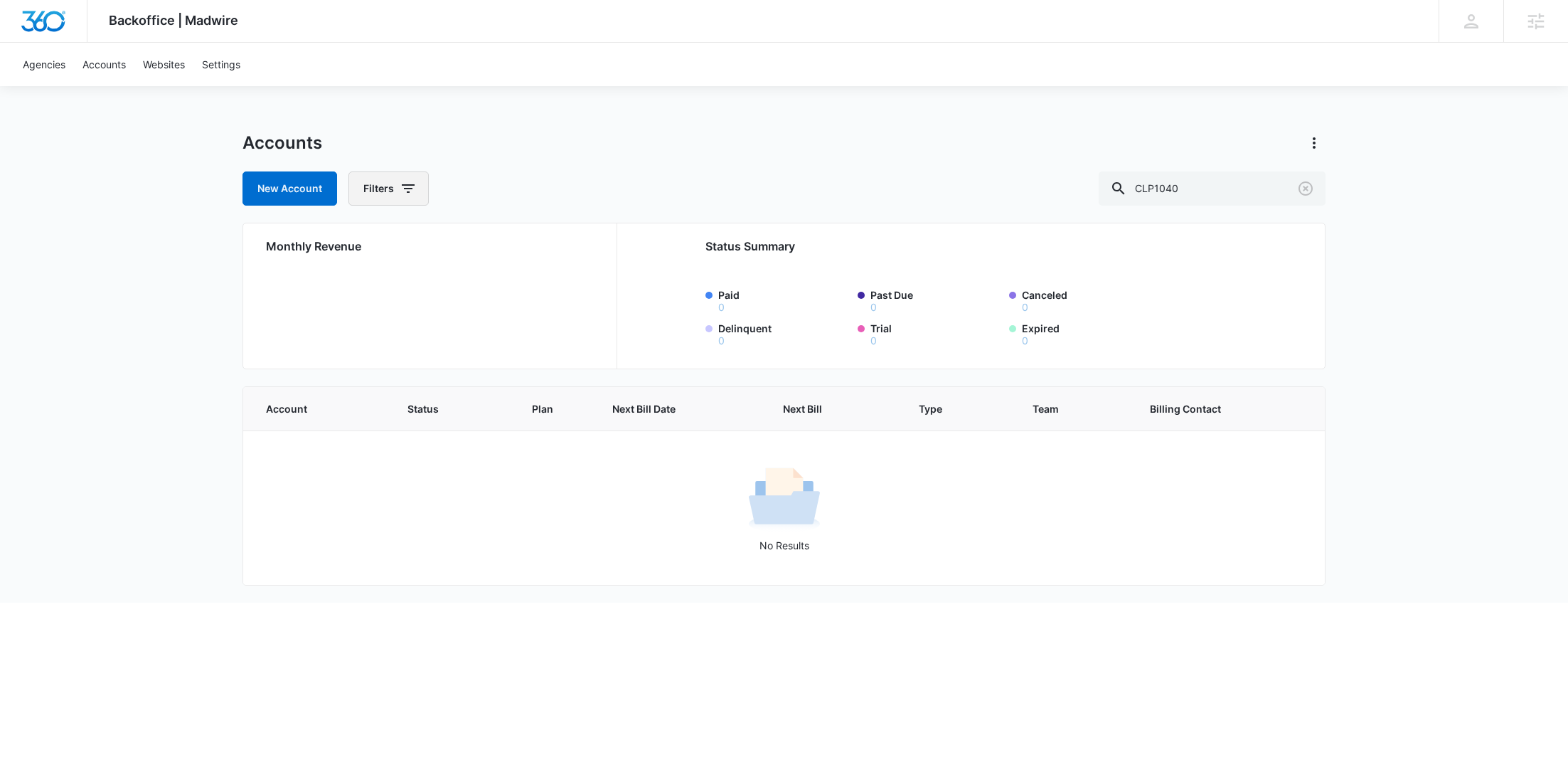
click at [385, 190] on button "Filters" at bounding box center [389, 189] width 80 height 34
click at [514, 238] on icon "Show Agency filters" at bounding box center [517, 240] width 17 height 17
click at [410, 299] on div "Search All Agencies" at bounding box center [448, 288] width 198 height 66
click at [411, 296] on div "Search All Agencies" at bounding box center [448, 288] width 198 height 66
click at [411, 294] on div "Search All Agencies" at bounding box center [448, 288] width 198 height 66
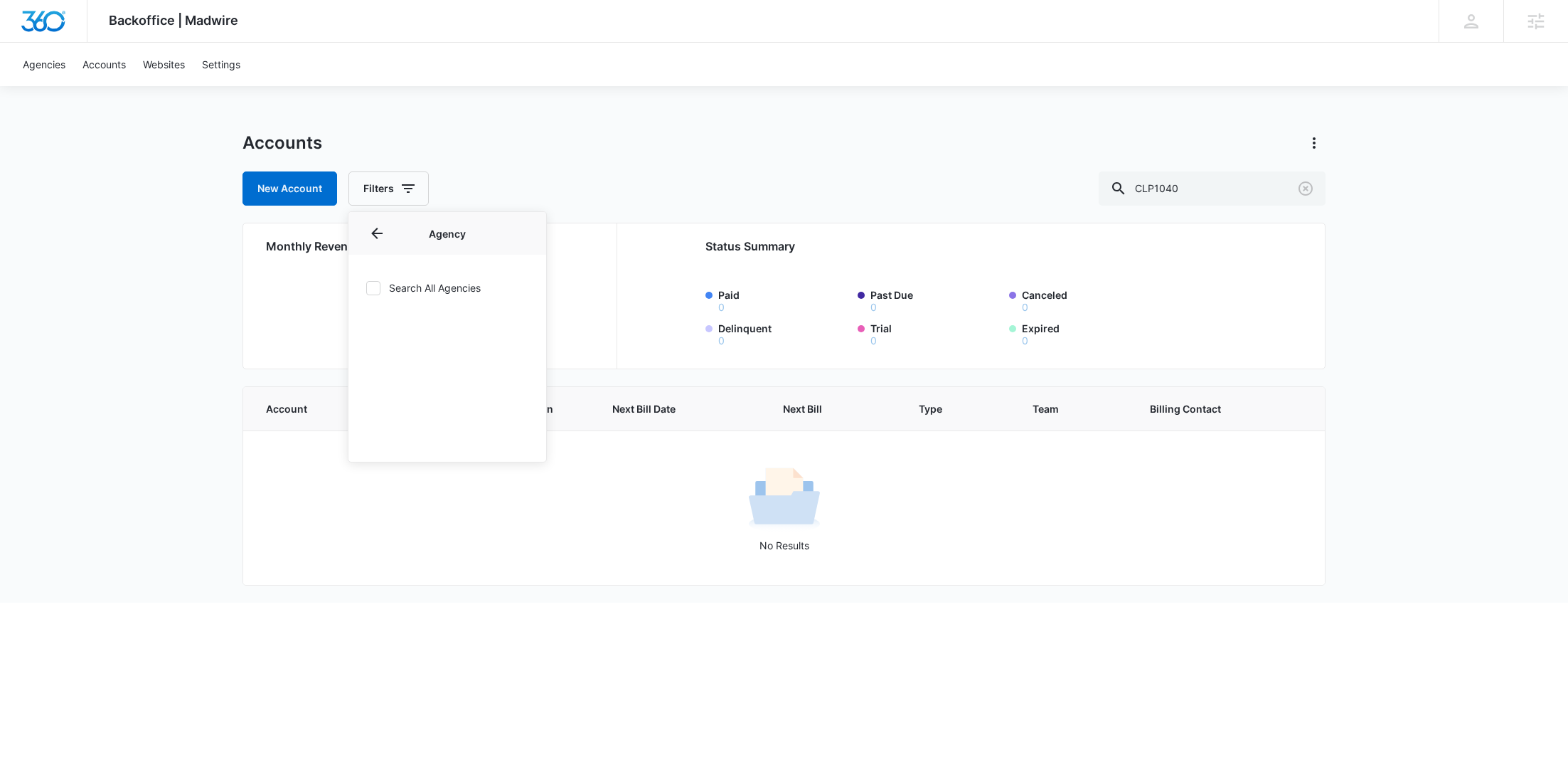
click at [413, 289] on label "Search All Agencies" at bounding box center [448, 288] width 163 height 15
click at [366, 288] on input "Search All Agencies" at bounding box center [366, 288] width 1 height 1
checkbox input "true"
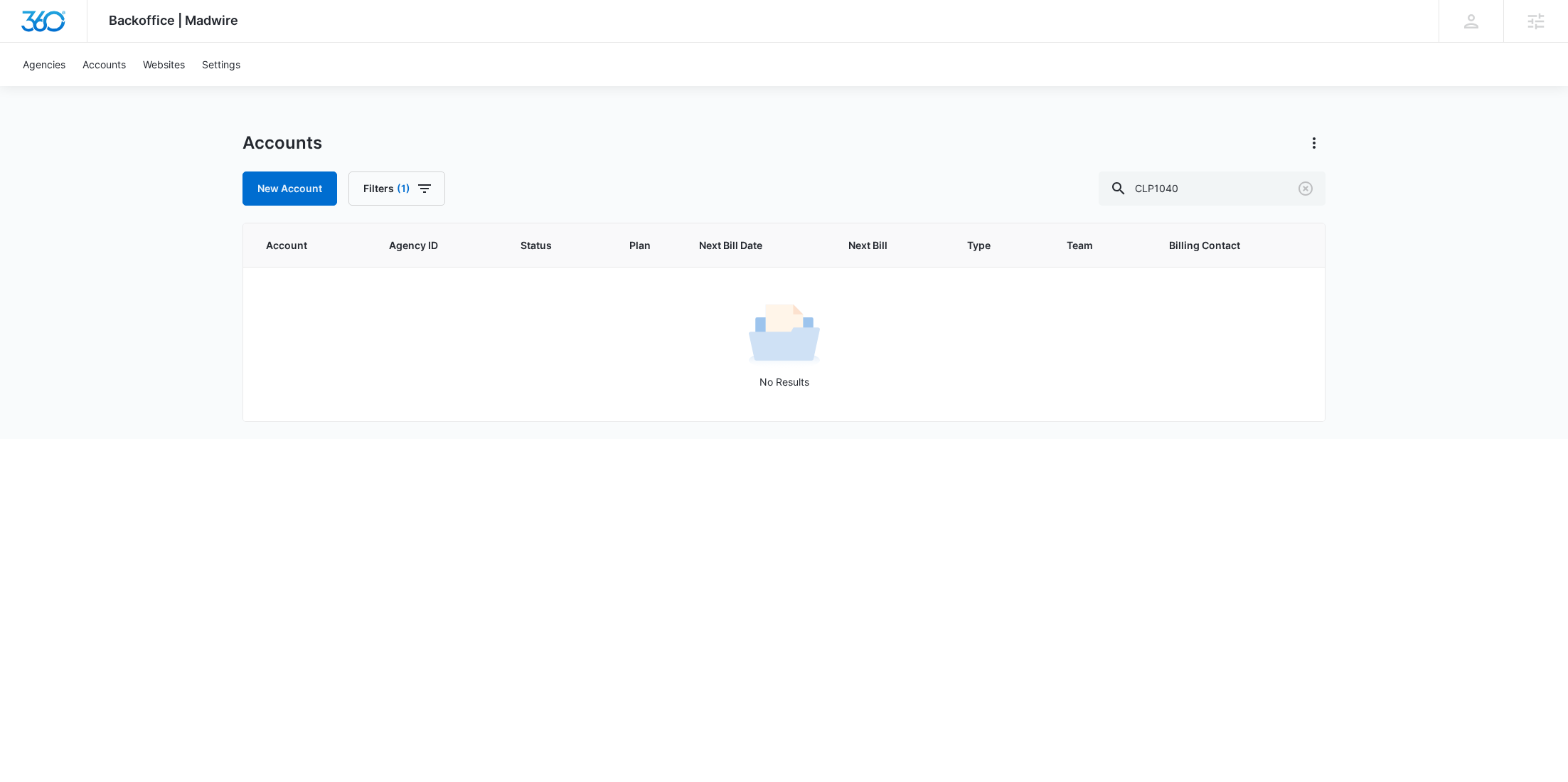
click at [618, 113] on div "Backoffice | Madwire Apps Settings RY Rochelle Young rochelle.young@madwire.com…" at bounding box center [784, 219] width 1568 height 439
click at [410, 187] on button "Filters (1)" at bounding box center [397, 189] width 96 height 34
click at [1318, 144] on icon "Actions" at bounding box center [1314, 143] width 17 height 17
click at [1330, 182] on link "View Archived Accounts" at bounding box center [1377, 182] width 113 height 12
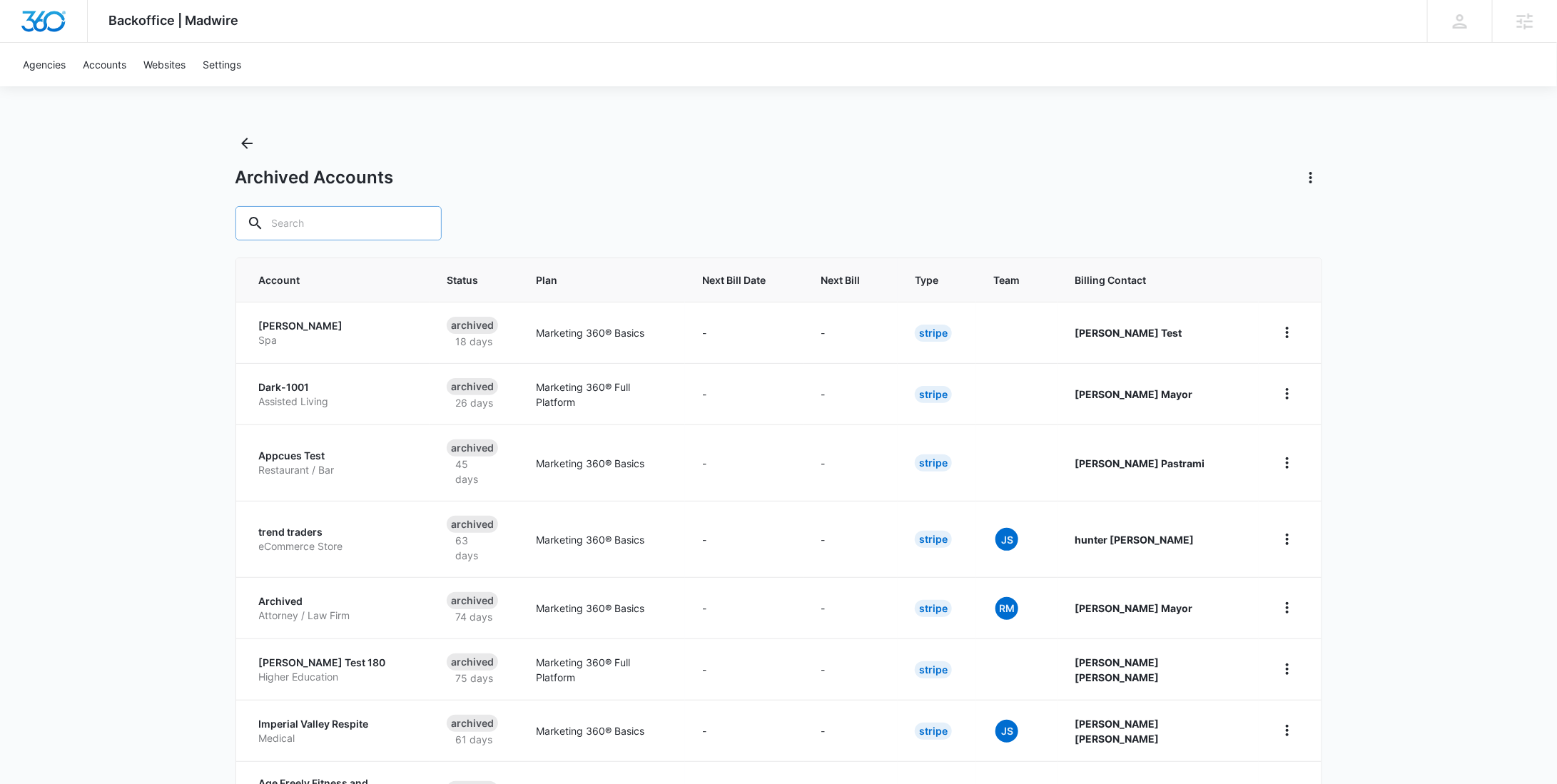
click at [345, 220] on input "text" at bounding box center [338, 224] width 207 height 34
paste input "CLP1040"
type input "CLP1040"
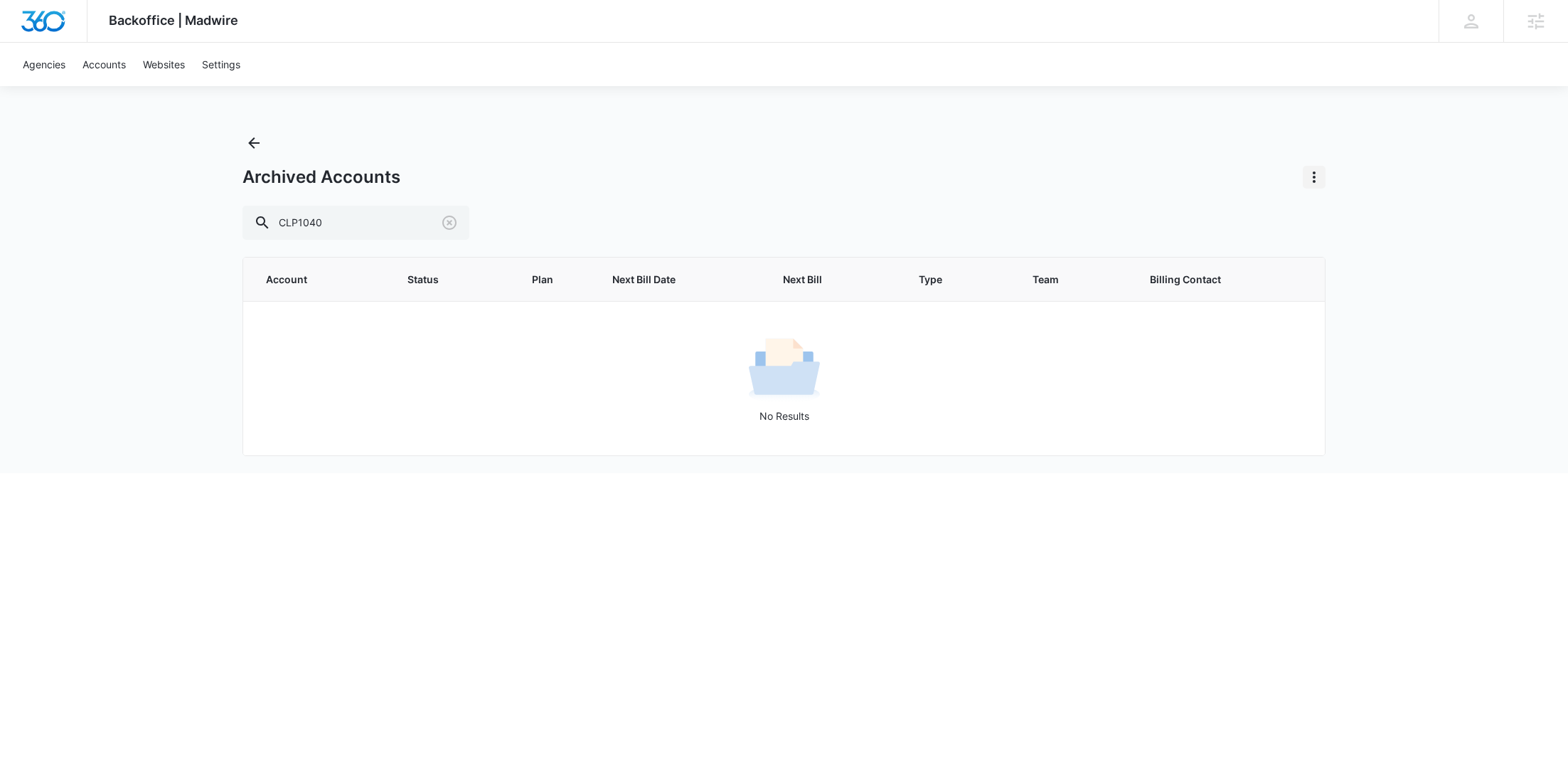
click at [1312, 185] on icon "Actions" at bounding box center [1314, 177] width 17 height 17
click at [1347, 212] on link "View Accounts" at bounding box center [1355, 217] width 69 height 12
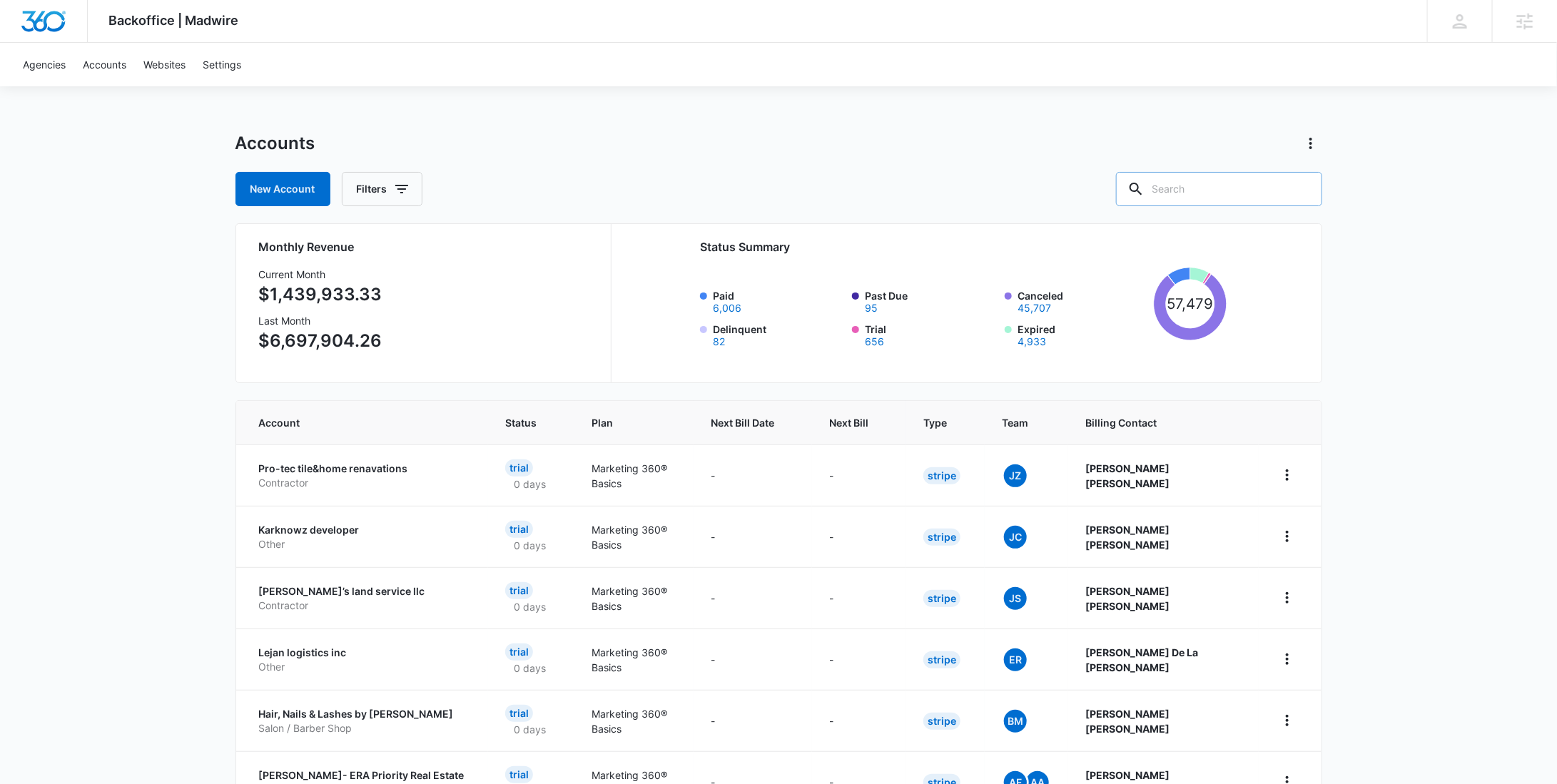
click at [1262, 196] on input "text" at bounding box center [1219, 189] width 207 height 34
paste input "CLP1040"
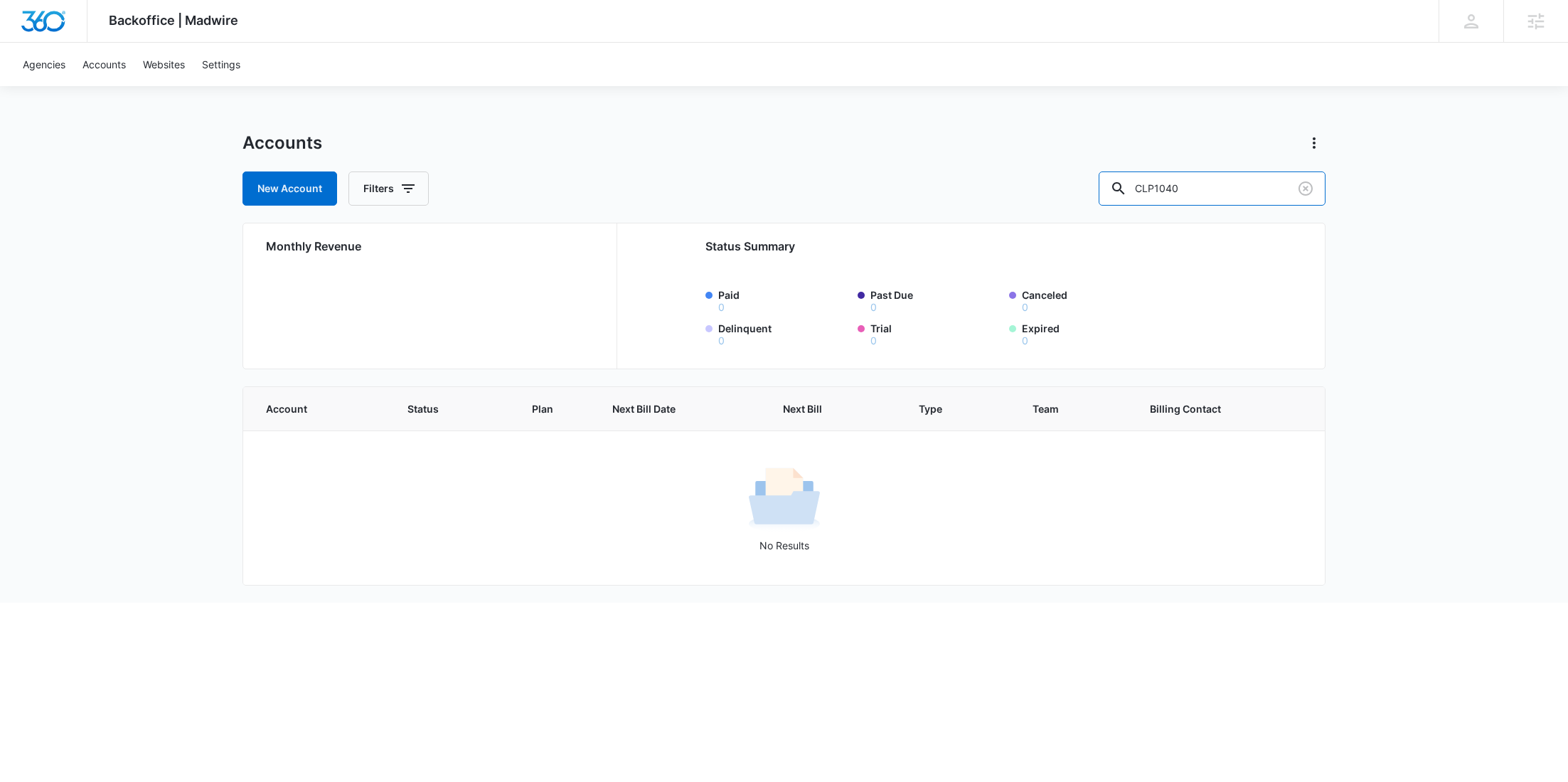
drag, startPoint x: 1231, startPoint y: 179, endPoint x: 1054, endPoint y: 178, distance: 177.0
click at [1054, 178] on div "New Account Filters CLP1040" at bounding box center [784, 189] width 1083 height 34
paste input "reation Studios"
type input "Creation Studios"
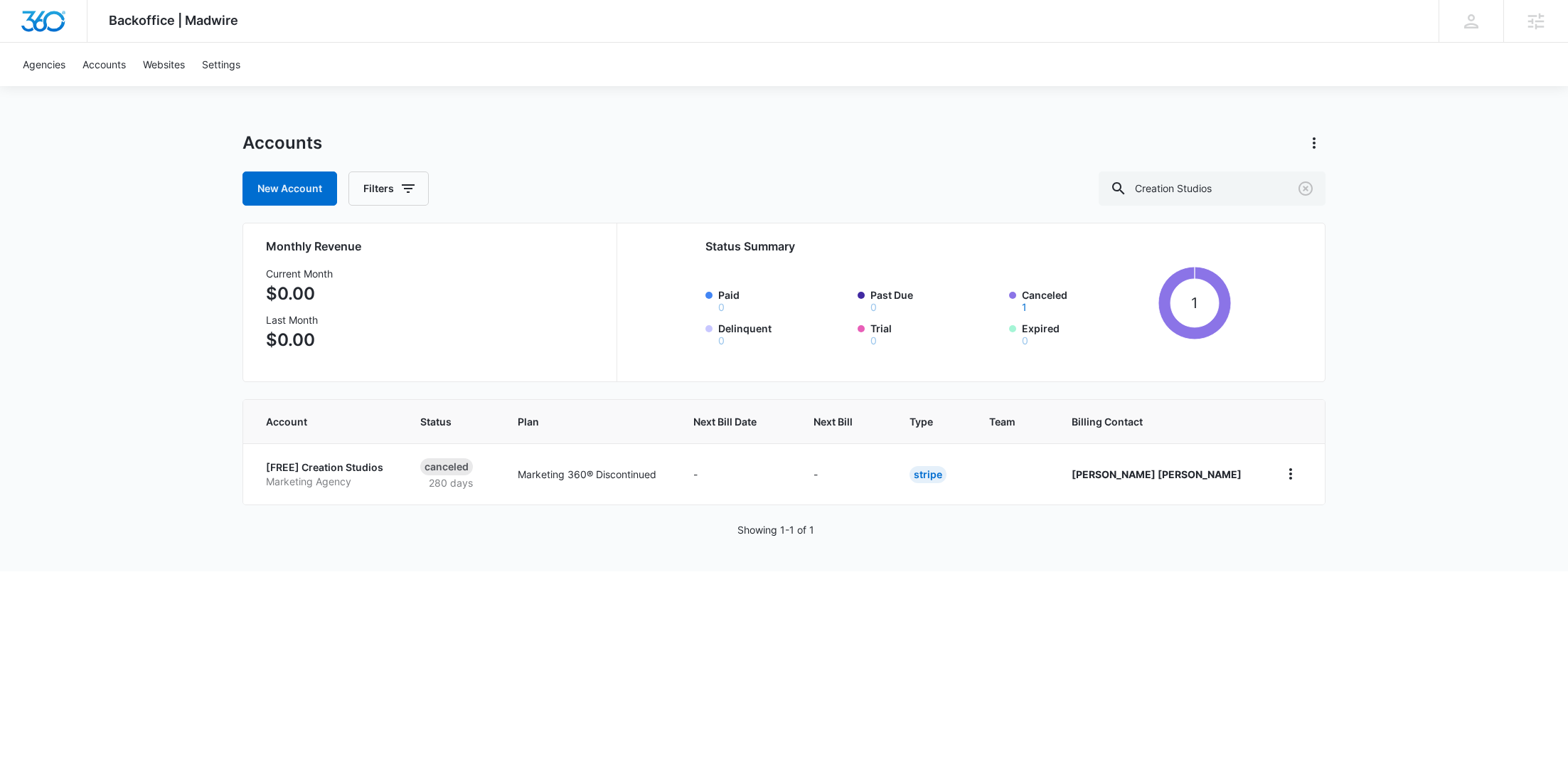
click at [345, 467] on p "[FREE] Creation Studios" at bounding box center [326, 467] width 120 height 14
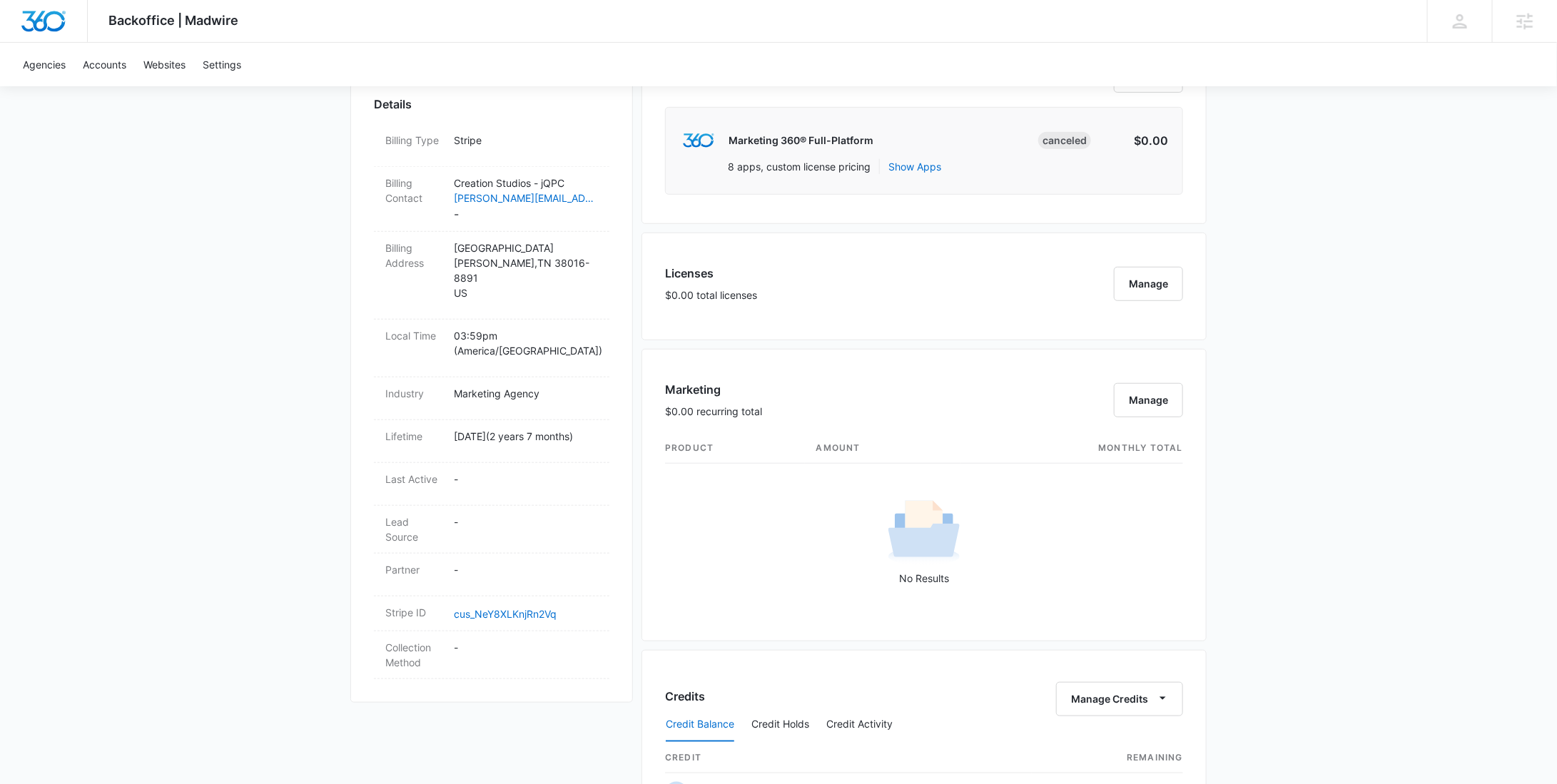
scroll to position [596, 0]
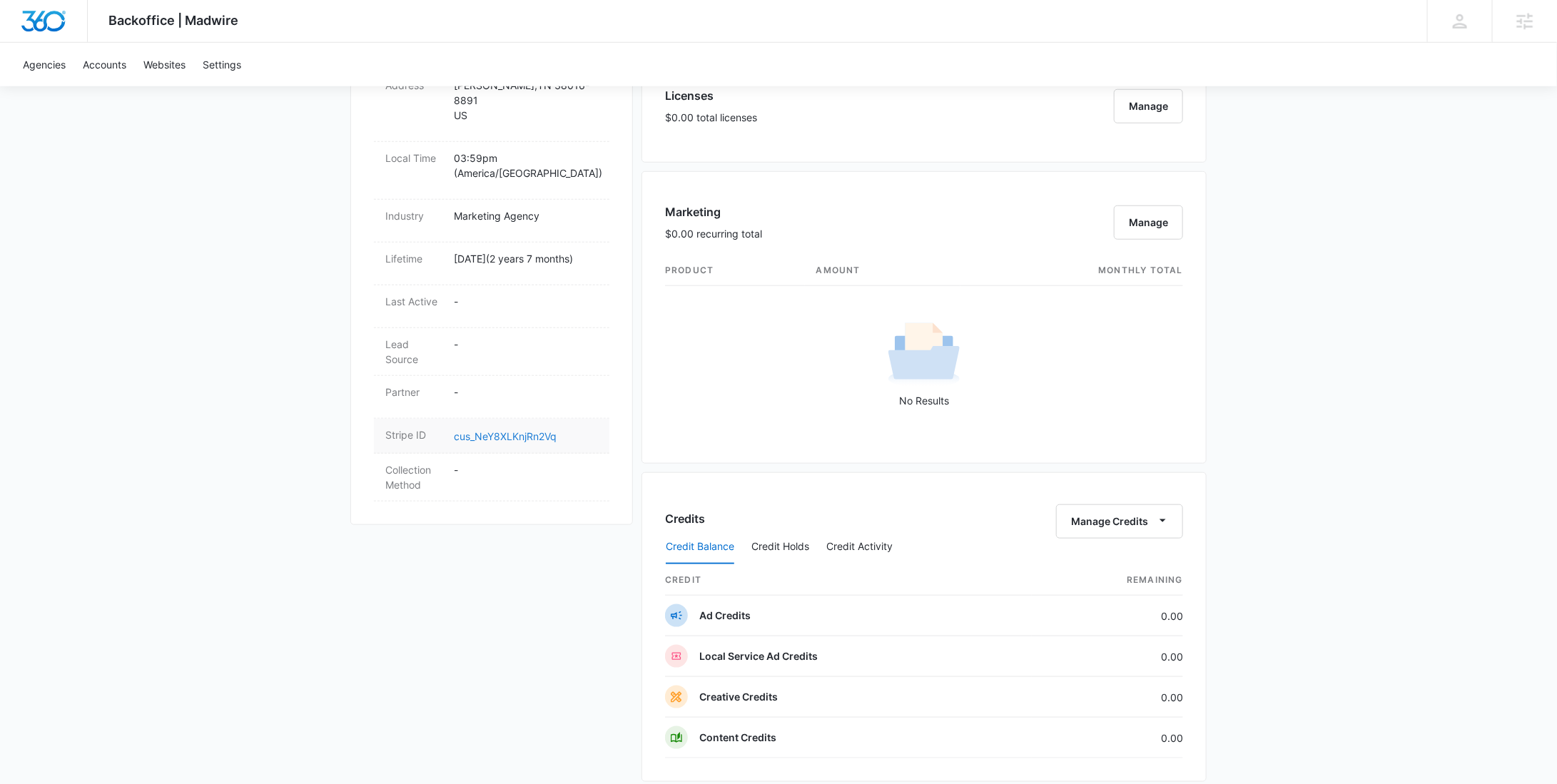
click at [513, 430] on link "cus_NeY8XLKnjRn2Vq" at bounding box center [505, 436] width 102 height 12
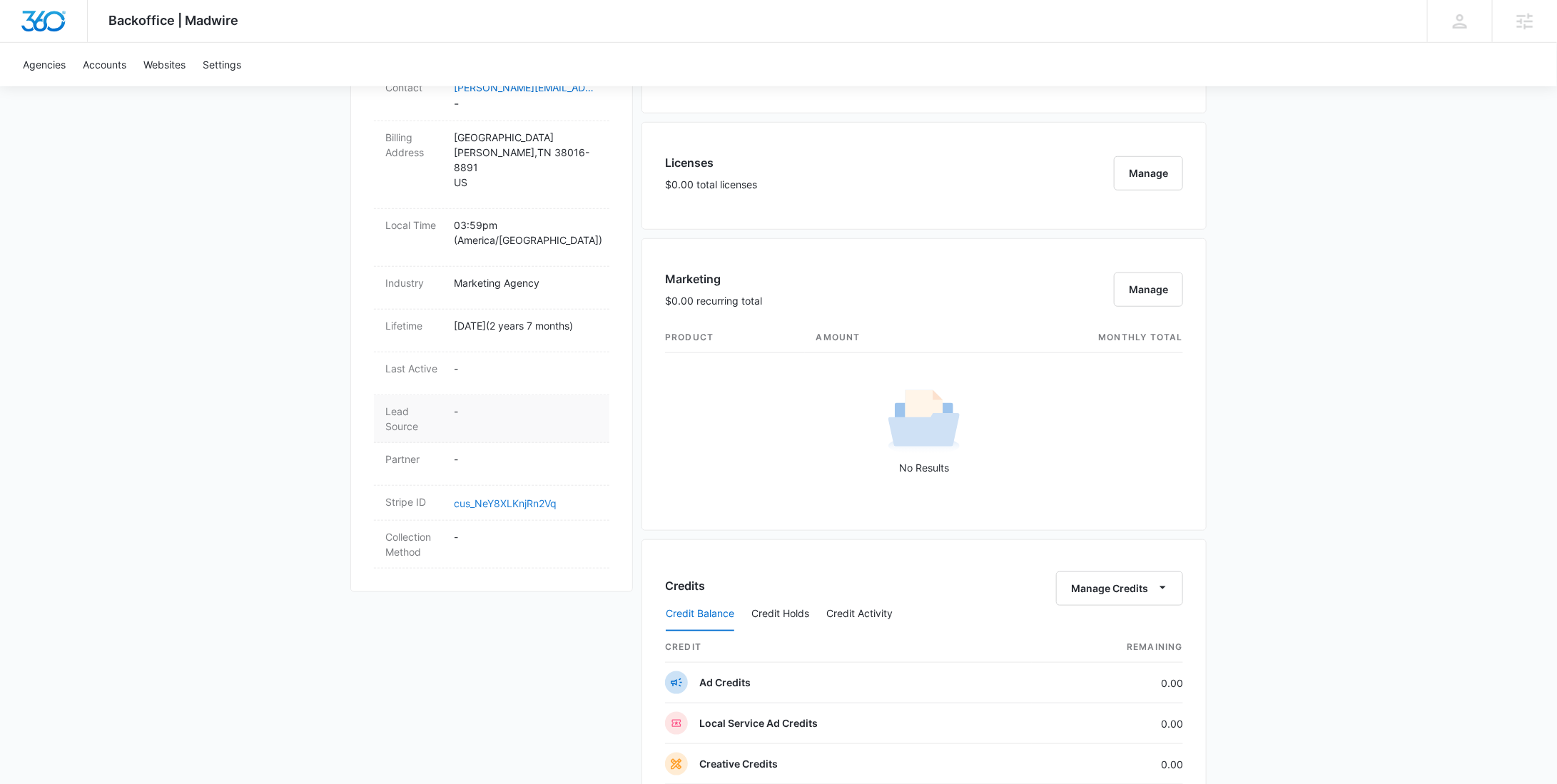
scroll to position [0, 0]
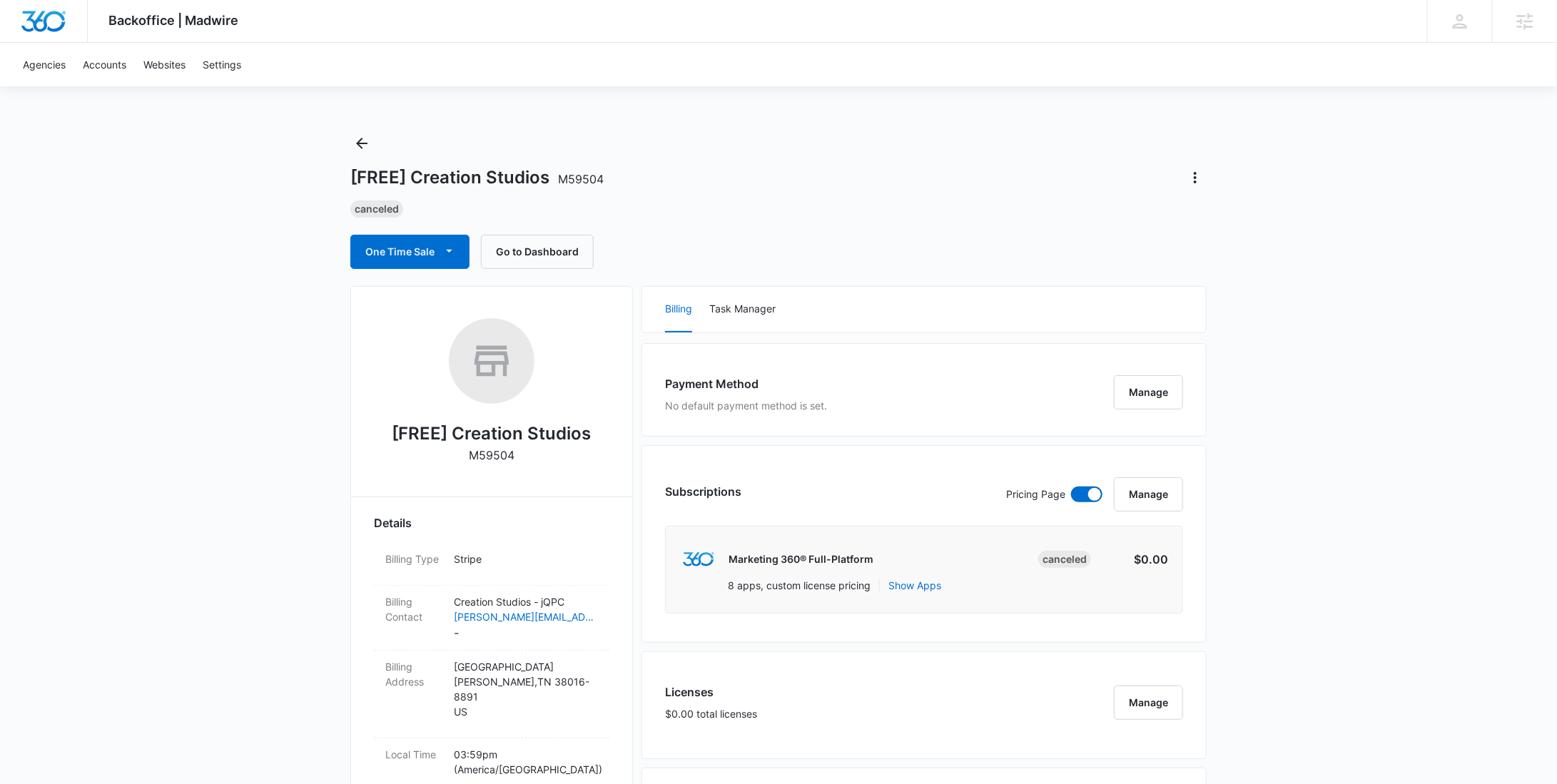
click at [508, 452] on p "M59504" at bounding box center [492, 455] width 46 height 17
click at [508, 451] on p "M59504" at bounding box center [492, 455] width 46 height 17
click at [508, 452] on p "M59504" at bounding box center [492, 455] width 46 height 17
copy div "[FREE] Creation Studios"
click at [361, 150] on icon "Back" at bounding box center [361, 143] width 17 height 17
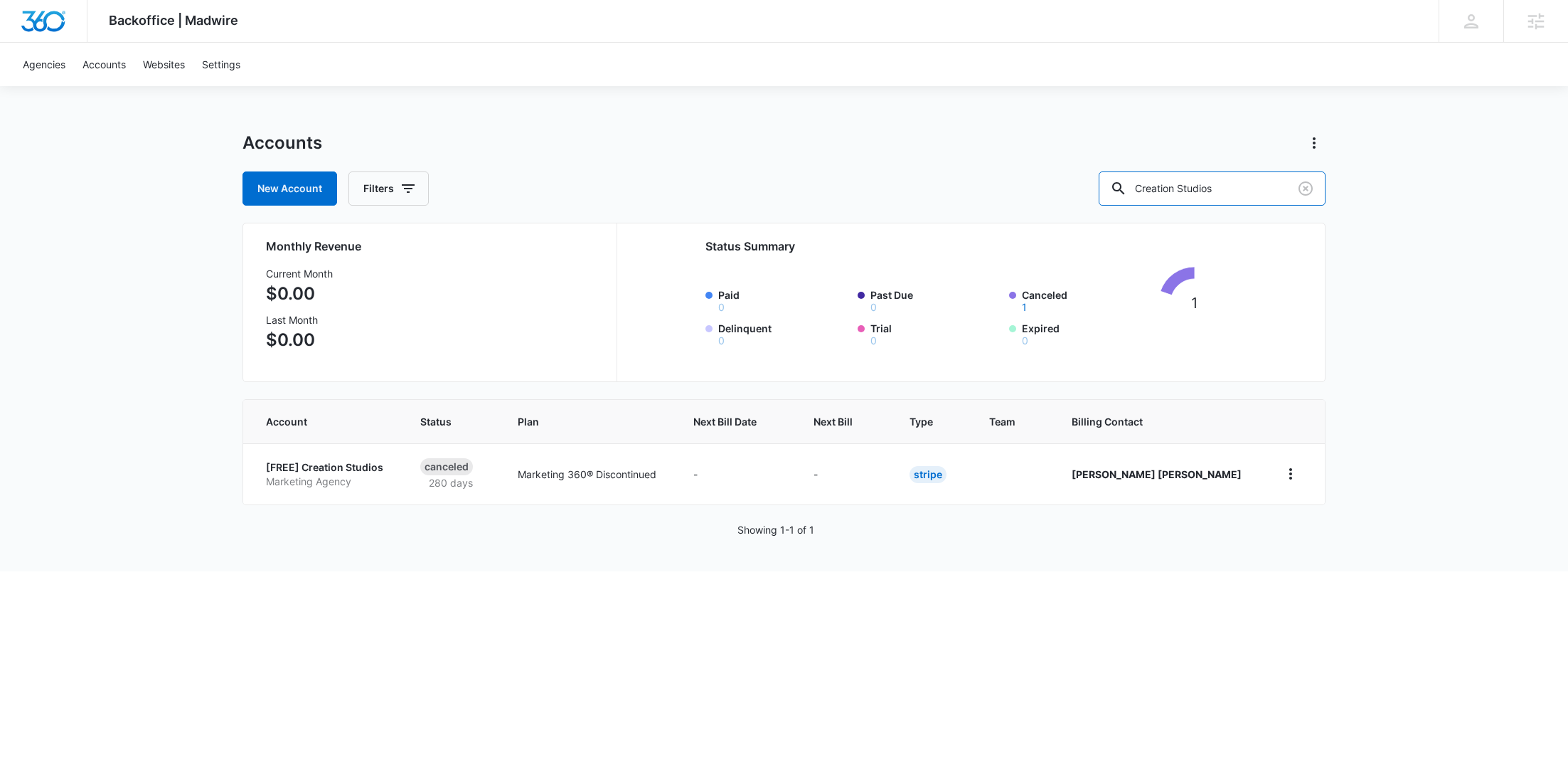
drag, startPoint x: 1268, startPoint y: 191, endPoint x: 1026, endPoint y: 190, distance: 242.0
click at [1026, 190] on div "New Account Filters Creation Studios" at bounding box center [784, 189] width 1083 height 34
paste input "M332032"
type input "M332032"
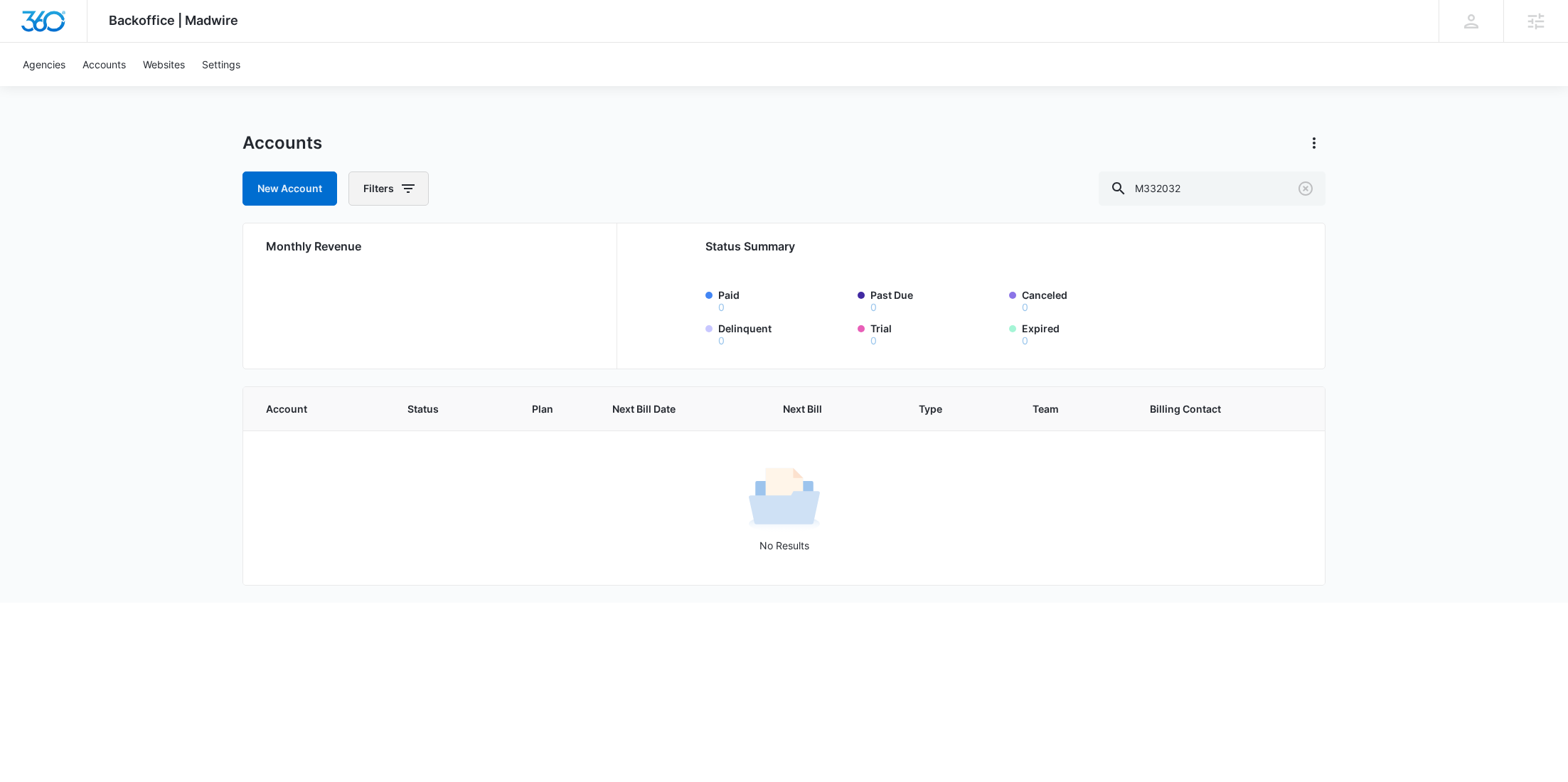
click at [406, 187] on icon "button" at bounding box center [408, 188] width 17 height 17
click at [515, 235] on icon "Show Agency filters" at bounding box center [517, 240] width 17 height 17
click at [449, 284] on label "Search All Agencies" at bounding box center [448, 288] width 163 height 15
click at [366, 288] on input "Search All Agencies" at bounding box center [366, 288] width 1 height 1
checkbox input "true"
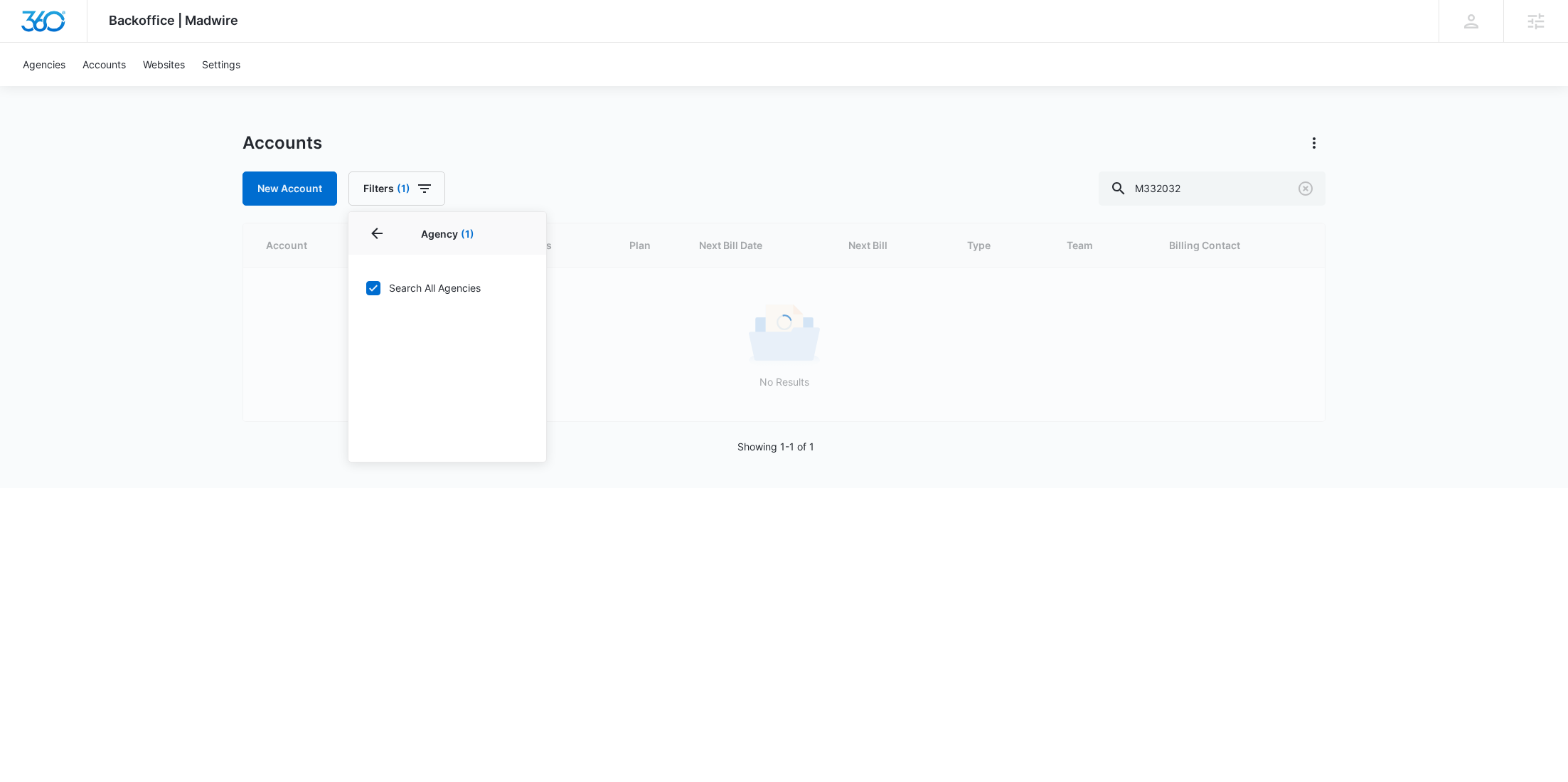
click at [581, 145] on div "Accounts" at bounding box center [784, 143] width 1083 height 23
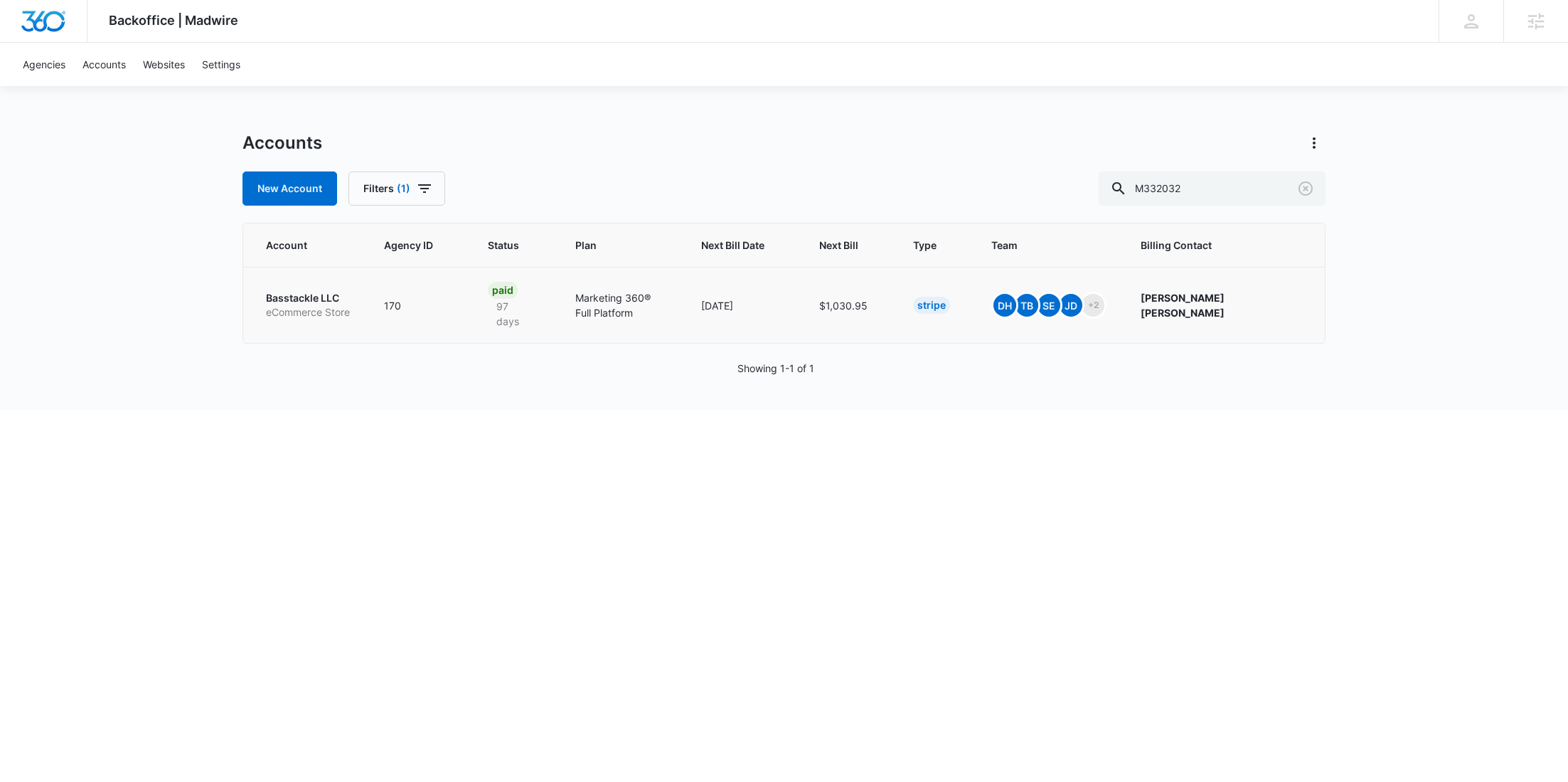
click at [319, 306] on p "eCommerce Store" at bounding box center [308, 312] width 84 height 14
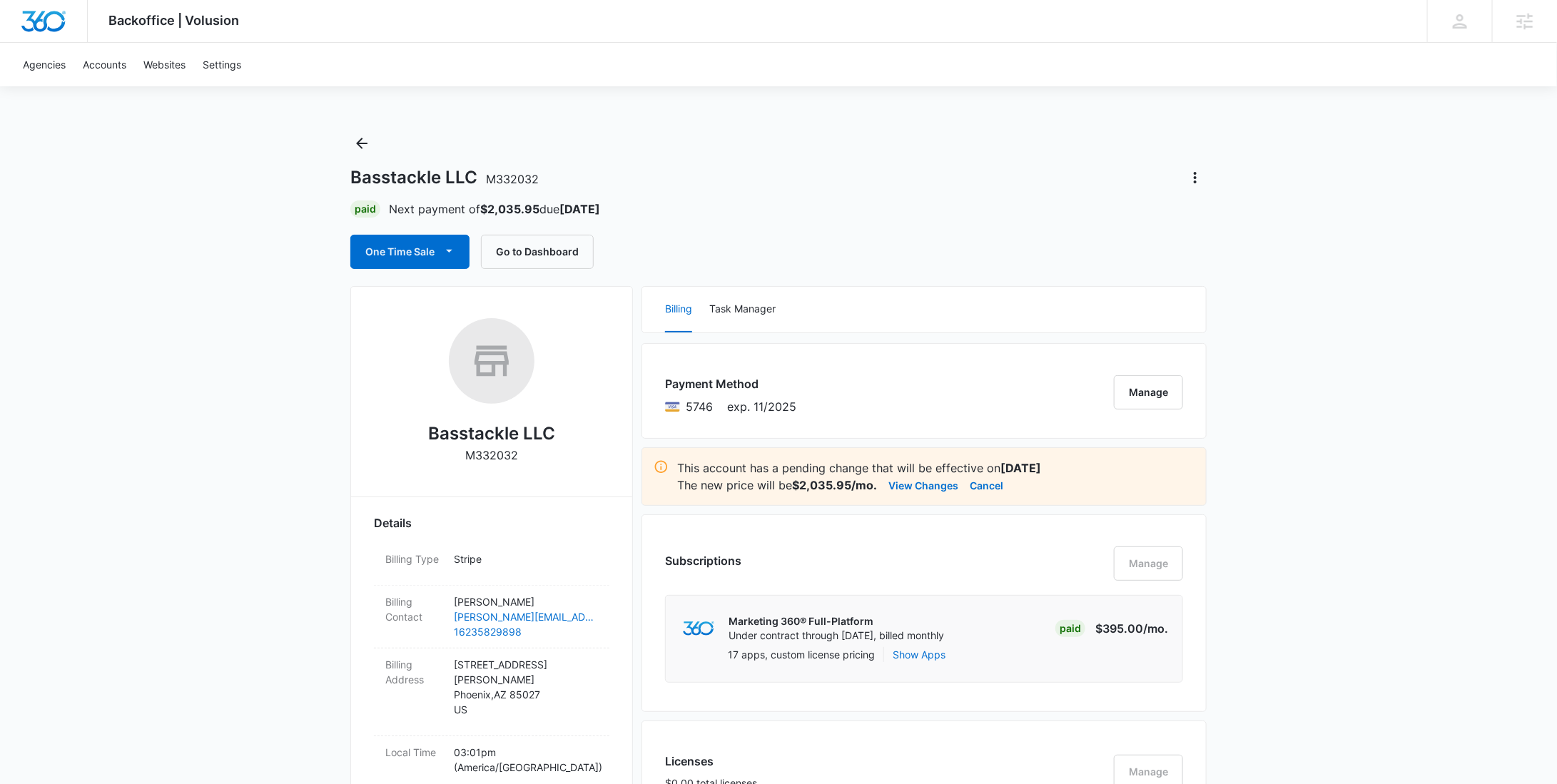
scroll to position [1199, 0]
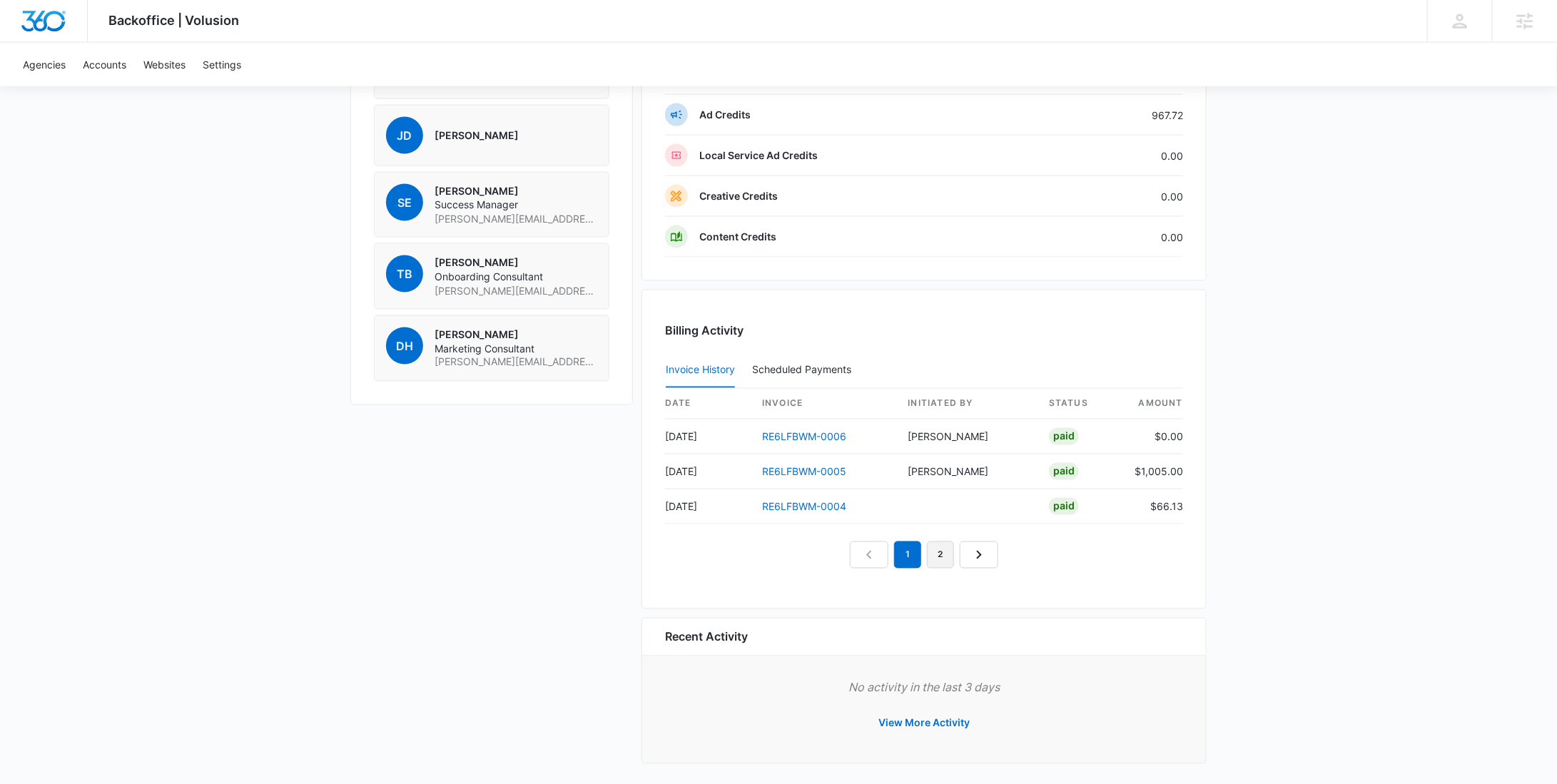
click at [933, 555] on link "2" at bounding box center [940, 555] width 27 height 27
click at [901, 558] on link "1" at bounding box center [907, 555] width 27 height 27
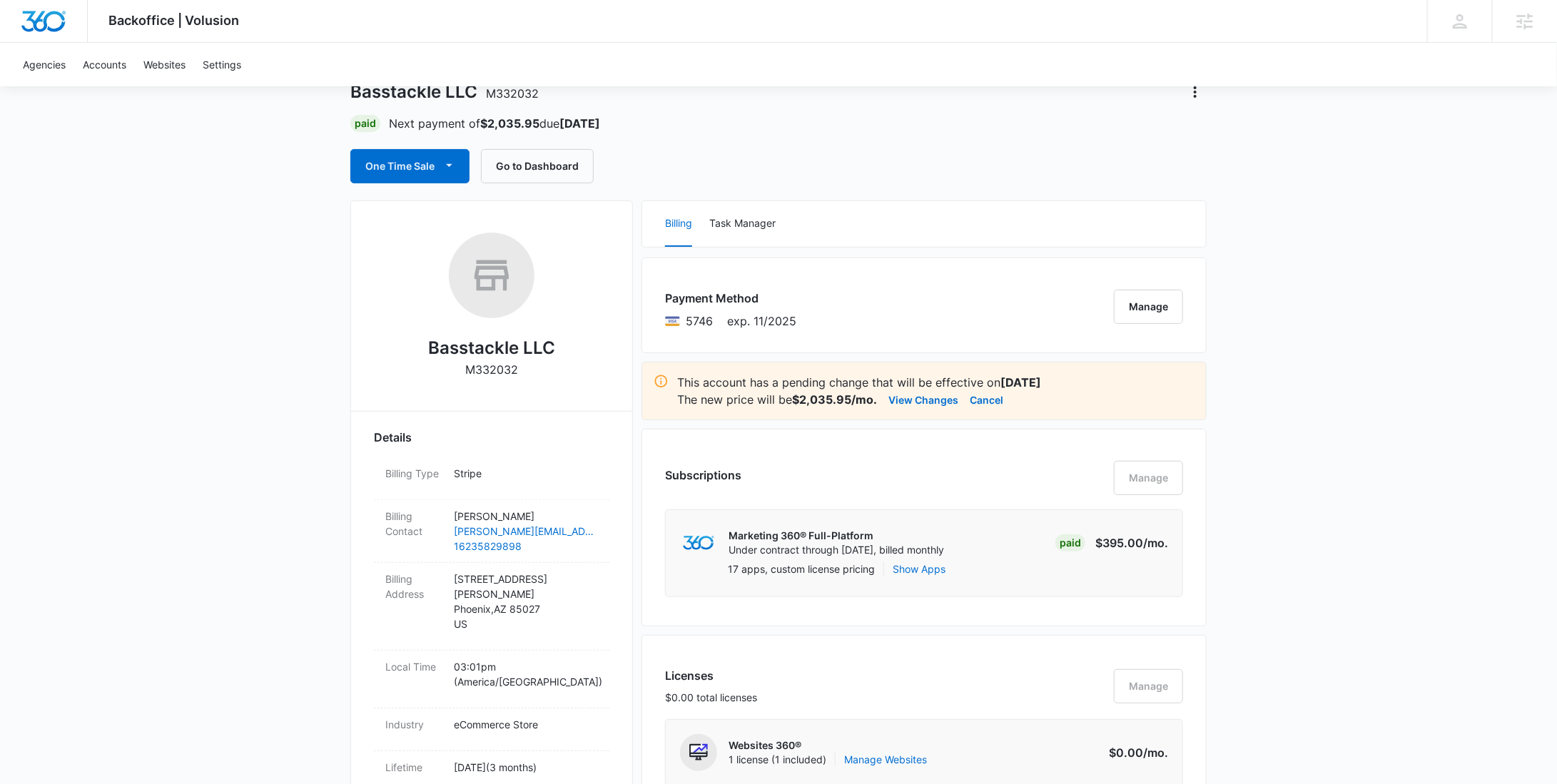
scroll to position [0, 0]
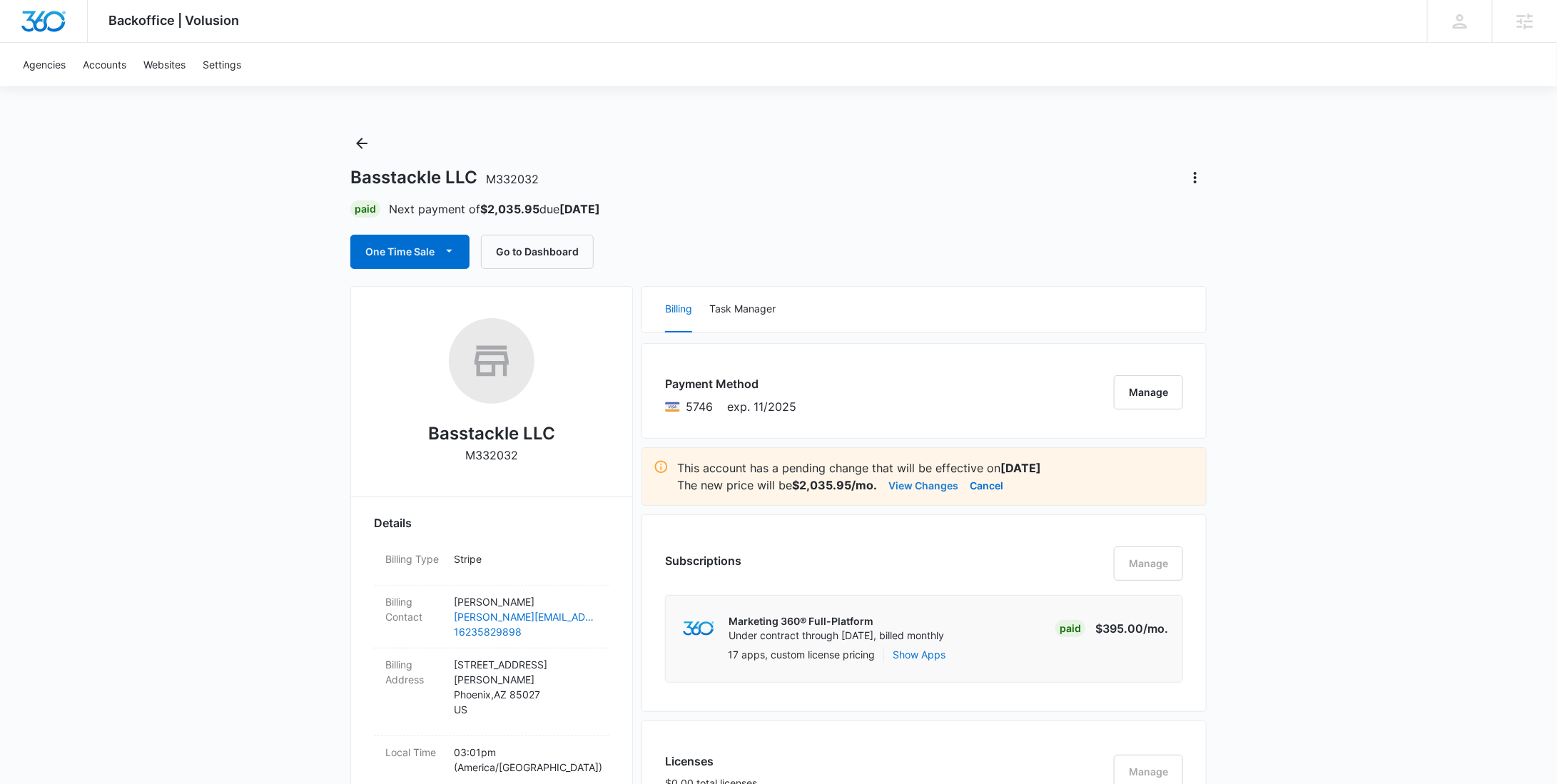
click at [927, 483] on button "View Changes" at bounding box center [923, 485] width 70 height 17
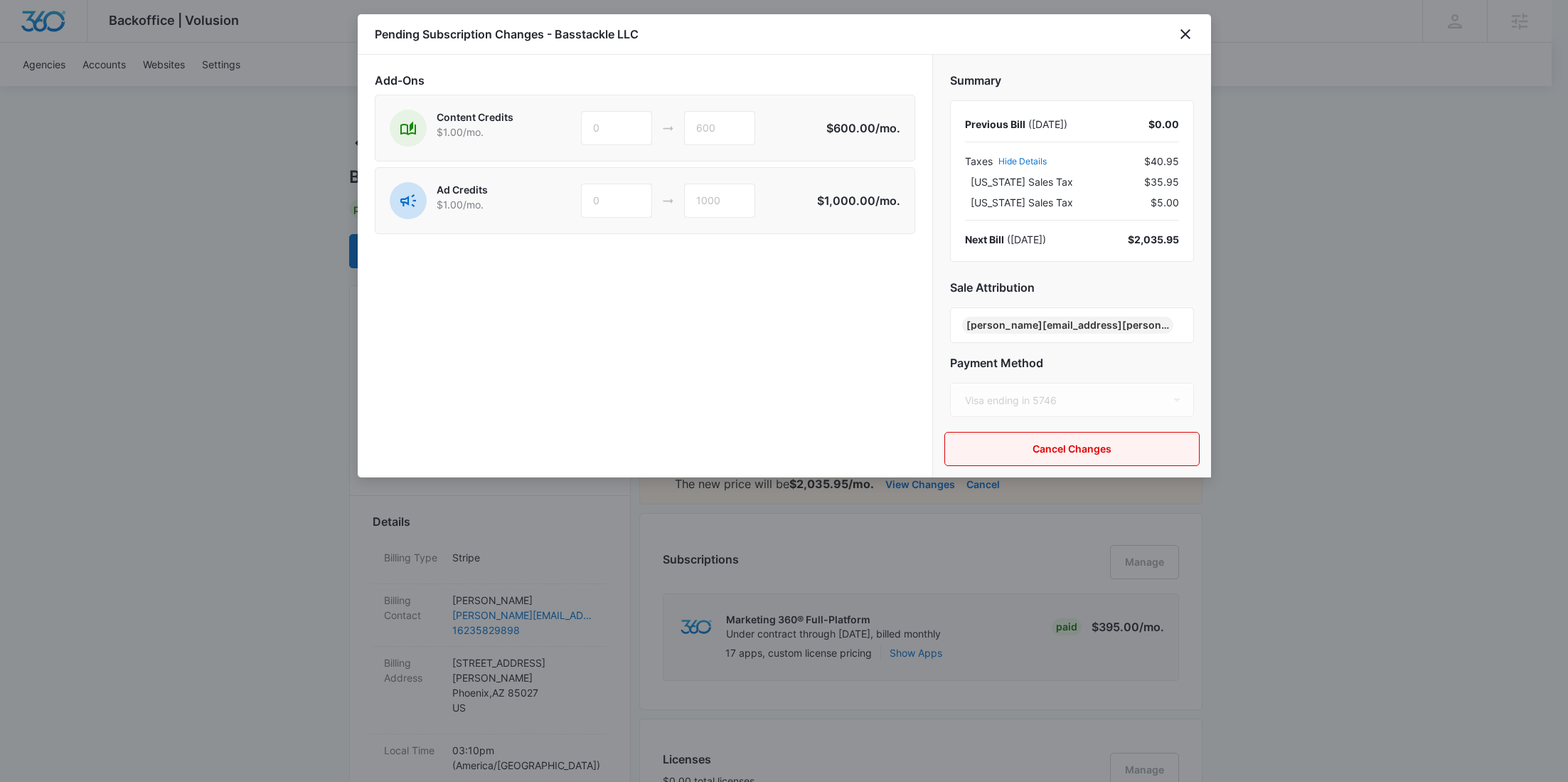
click at [1049, 439] on button "Cancel Changes" at bounding box center [1071, 449] width 256 height 34
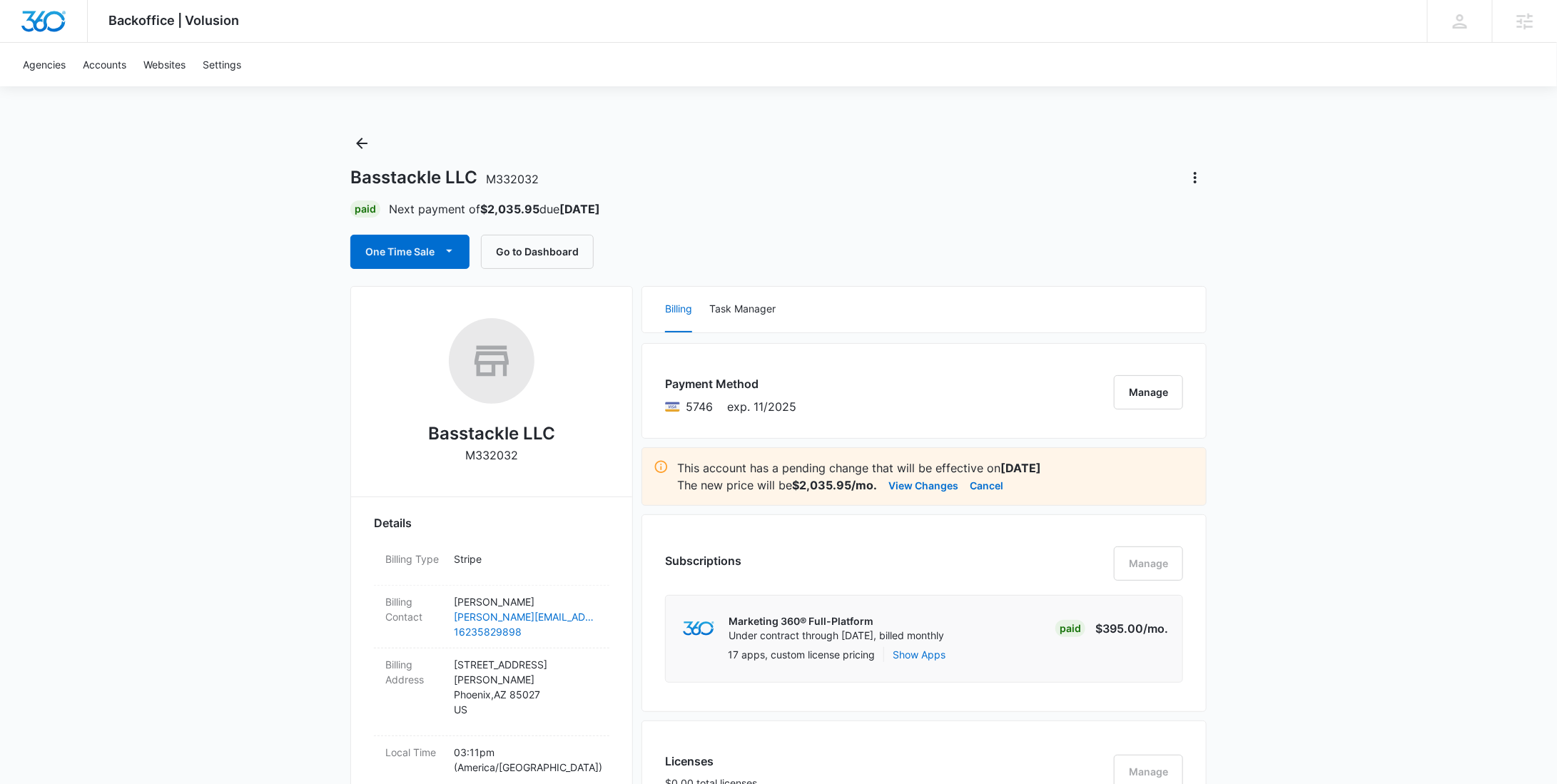
click at [704, 406] on span "5746" at bounding box center [699, 406] width 27 height 17
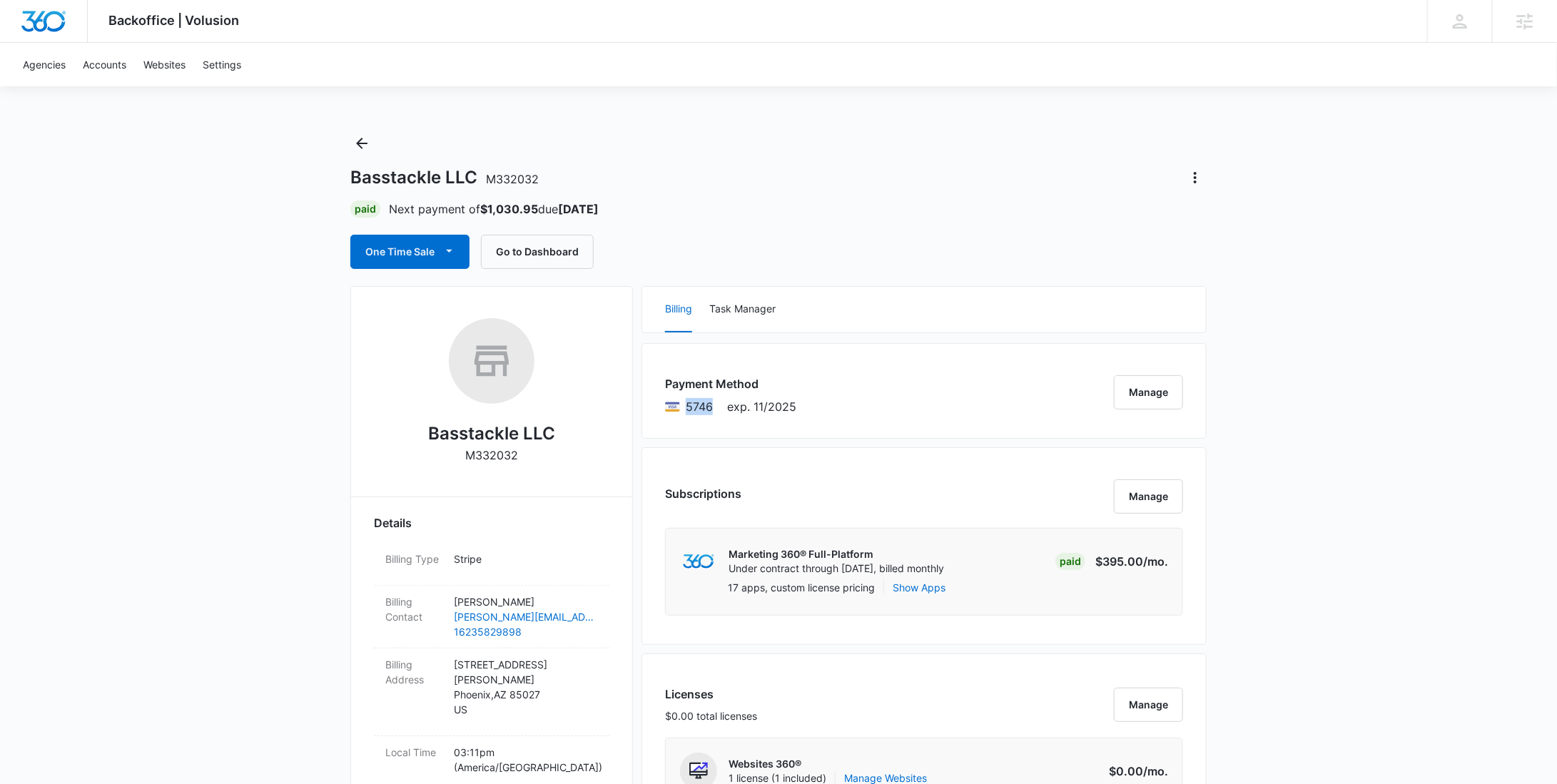
click at [704, 406] on span "5746" at bounding box center [699, 406] width 27 height 17
copy span "5746"
click at [1193, 183] on icon "Actions" at bounding box center [1195, 177] width 17 height 17
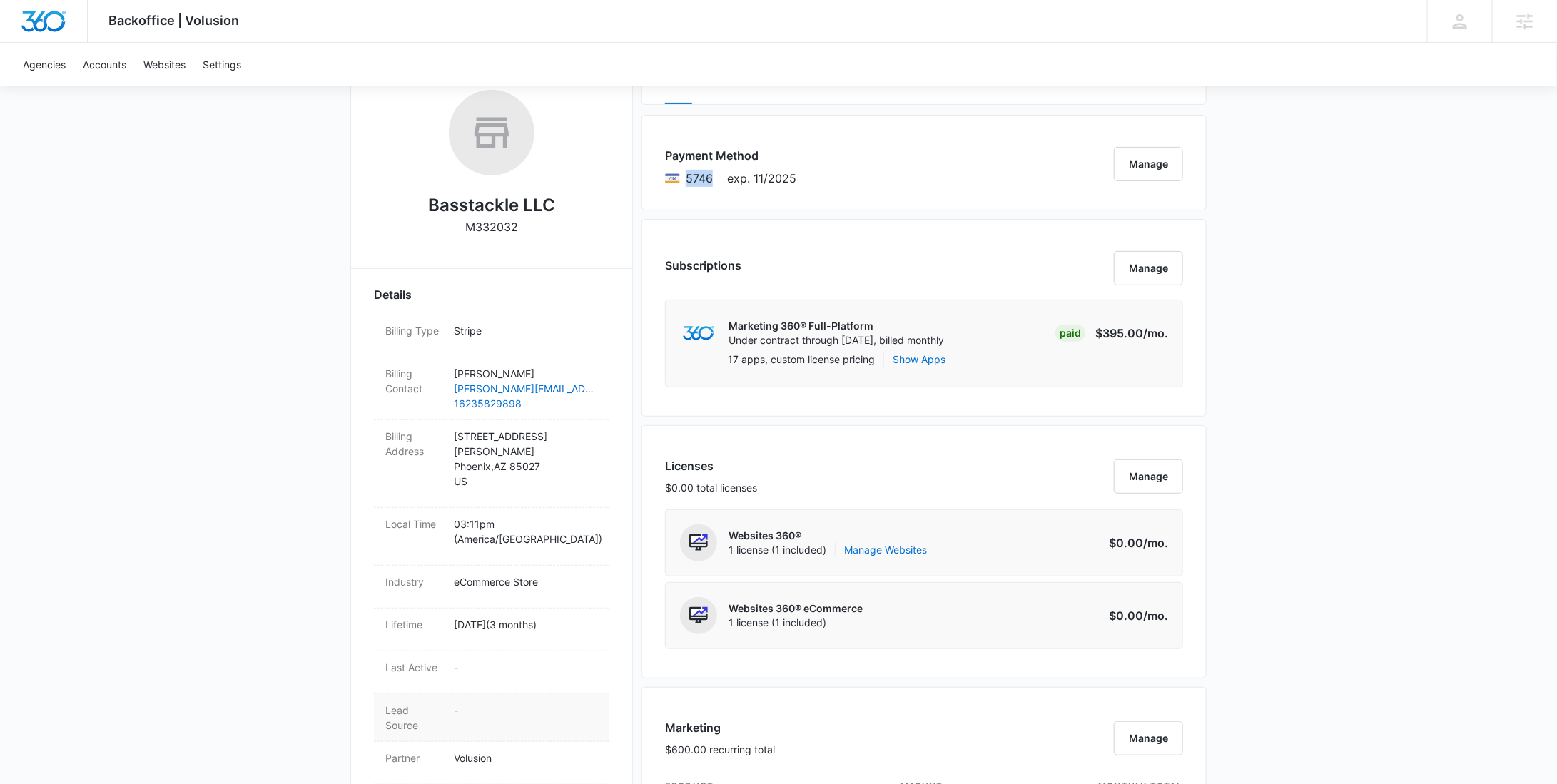
scroll to position [419, 0]
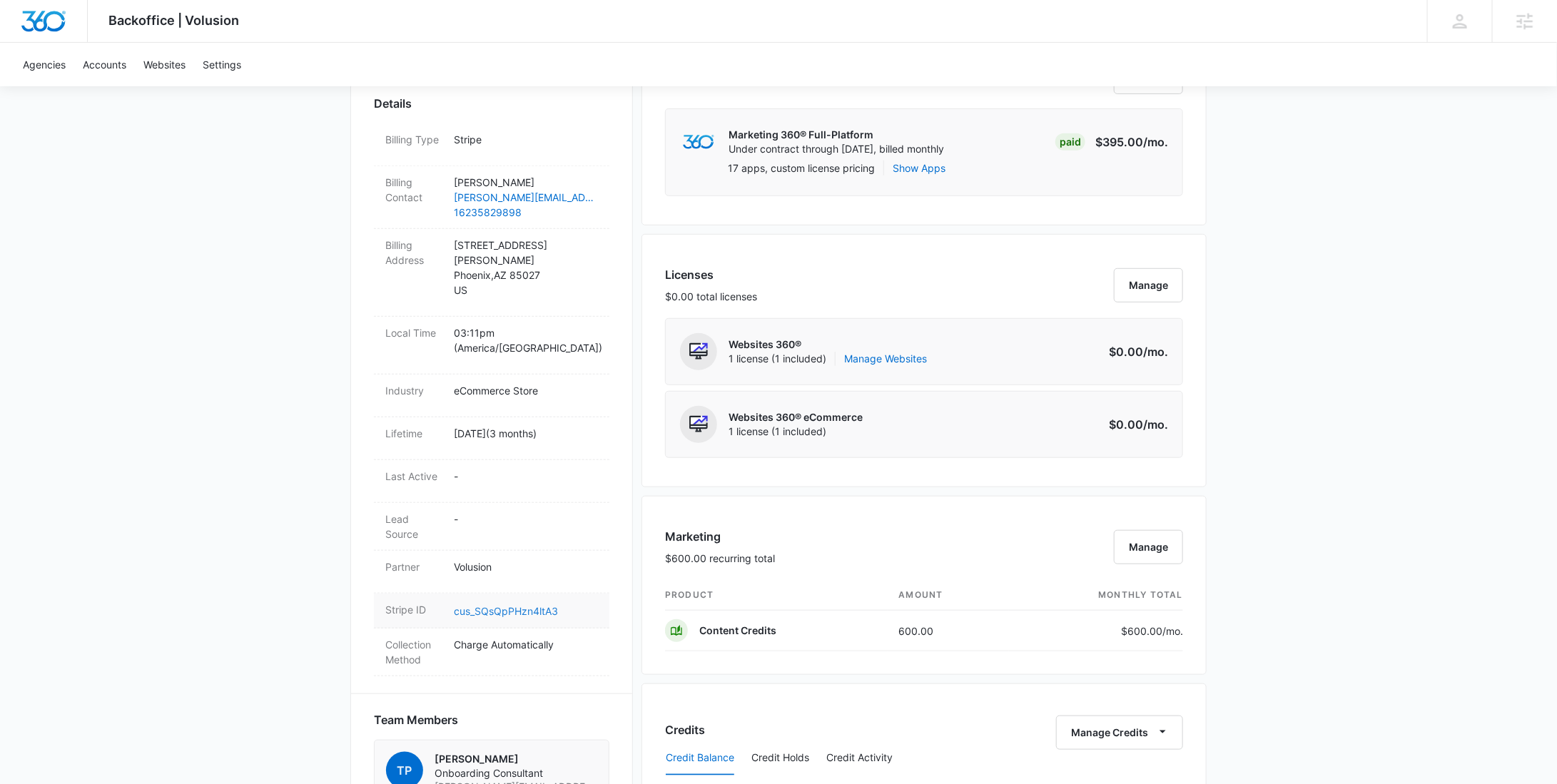
click at [500, 605] on link "cus_SQsQpPHzn4ltA3" at bounding box center [506, 610] width 104 height 12
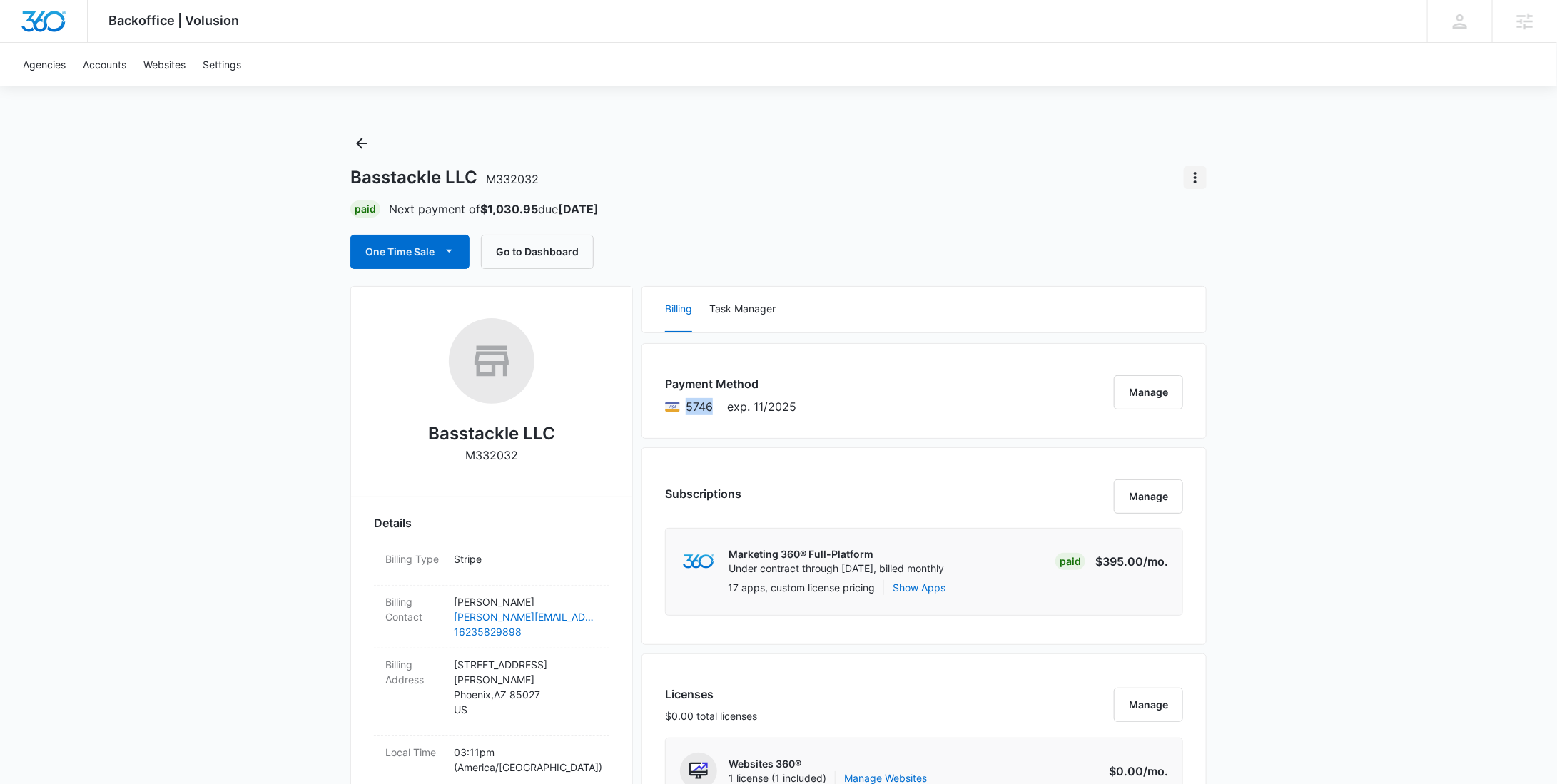
click at [1195, 177] on icon "Actions" at bounding box center [1195, 178] width 2 height 11
click at [1214, 266] on button "Close Account" at bounding box center [1245, 261] width 121 height 21
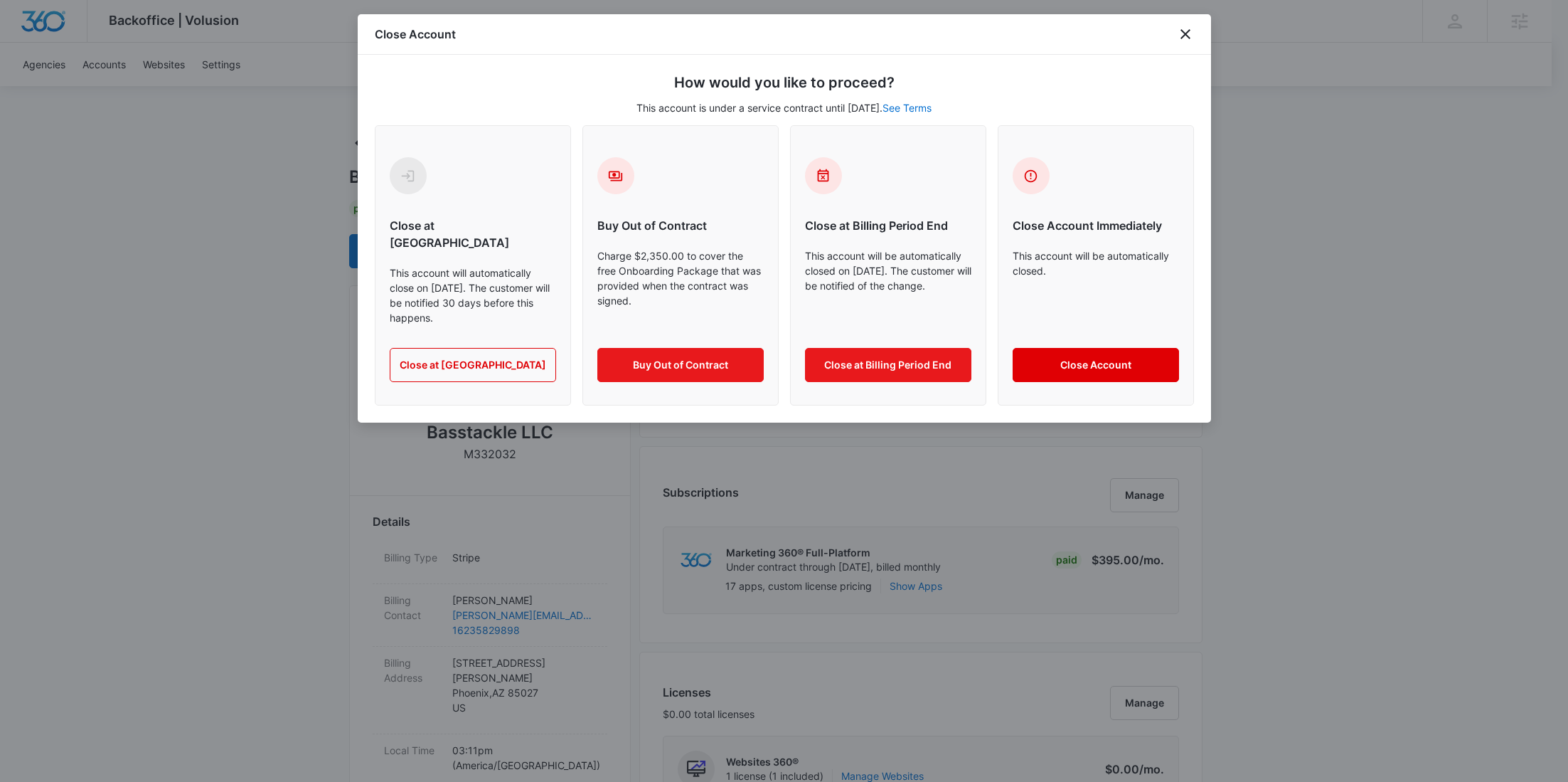
click at [1129, 362] on button "Close Account" at bounding box center [1096, 365] width 167 height 34
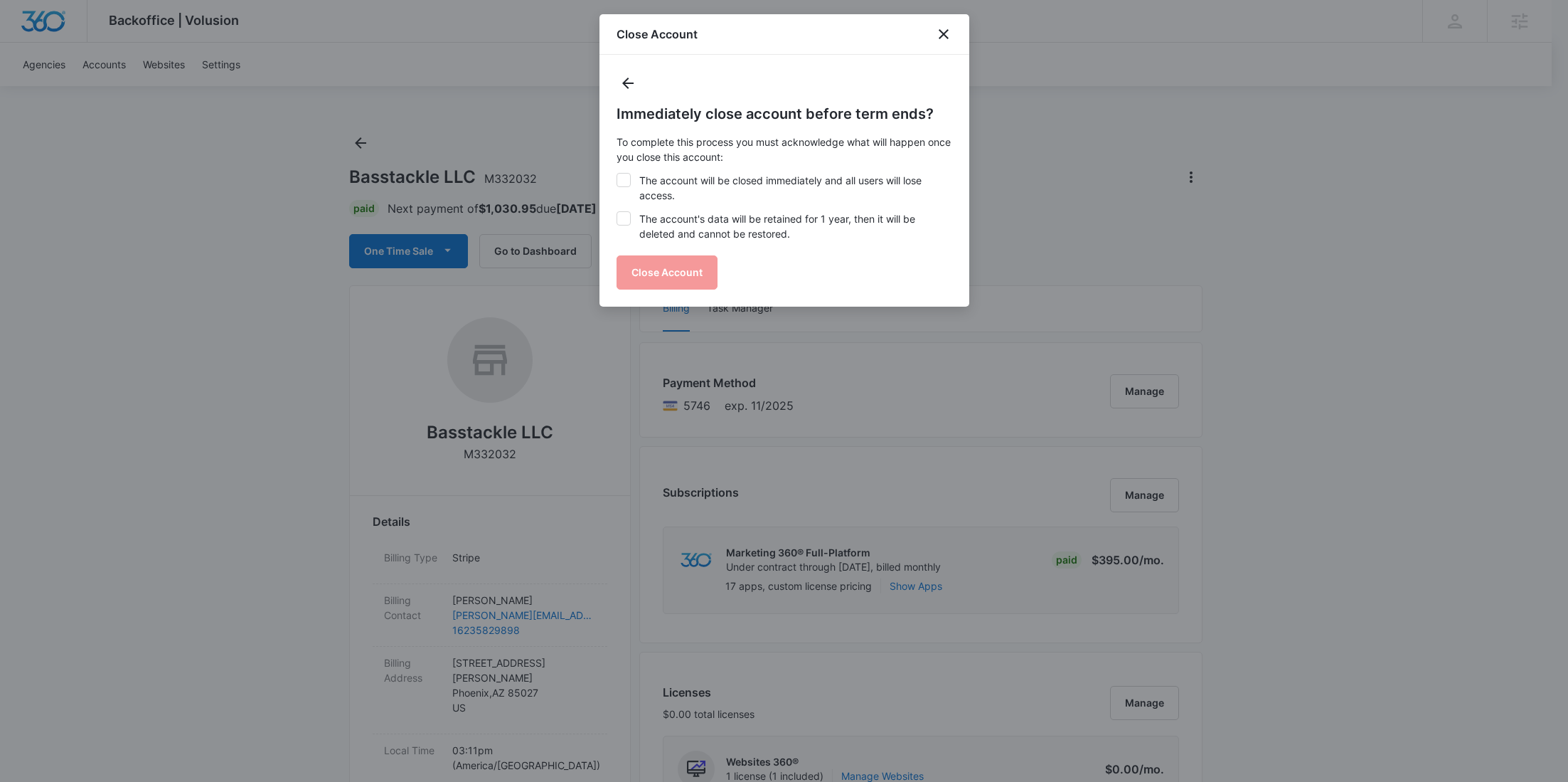
click at [785, 185] on label "The account will be closed immediately and all users will lose access." at bounding box center [784, 188] width 336 height 30
click at [617, 173] on input "The account will be closed immediately and all users will lose access." at bounding box center [617, 173] width 1 height 1
checkbox input "true"
click at [737, 235] on label "The account's data will be retained for 1 year, then it will be deleted and can…" at bounding box center [784, 226] width 336 height 30
click at [617, 212] on input "The account's data will be retained for 1 year, then it will be deleted and can…" at bounding box center [617, 212] width 1 height 1
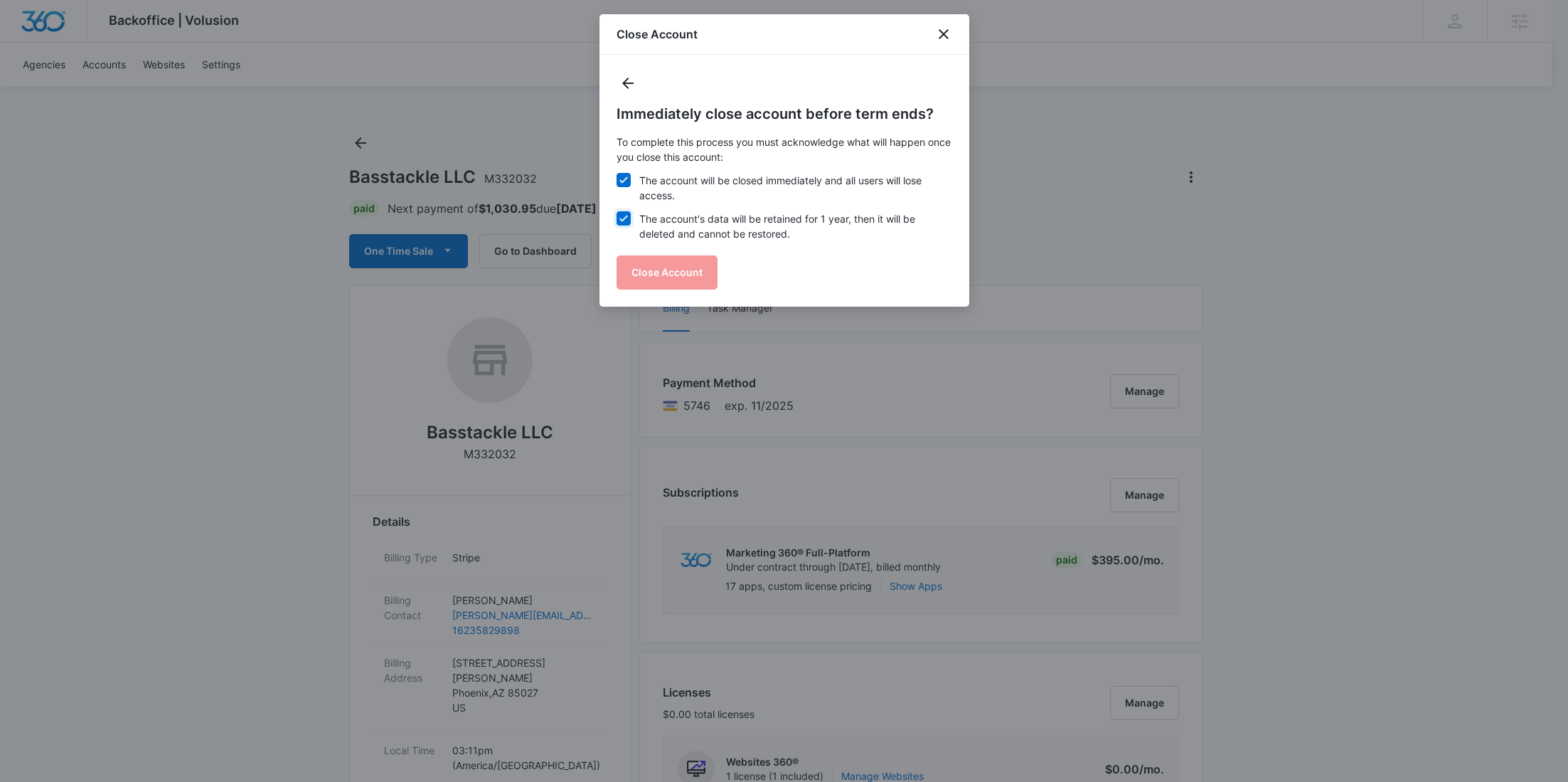
checkbox input "true"
click at [694, 267] on button "Close Account" at bounding box center [667, 273] width 101 height 34
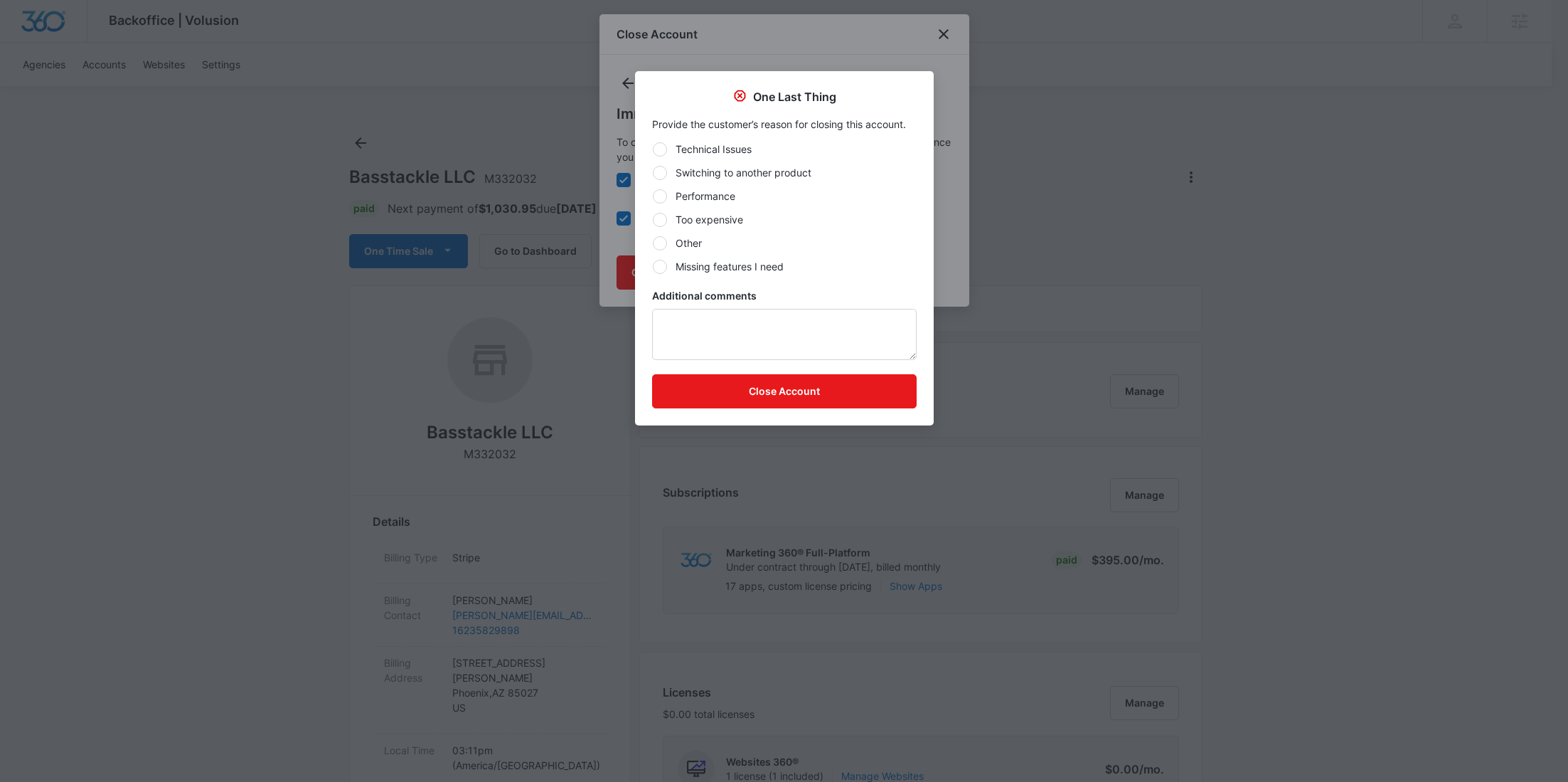
click at [697, 245] on label "Other" at bounding box center [784, 243] width 265 height 15
click at [653, 244] on input "Other" at bounding box center [652, 243] width 1 height 1
radio input "true"
click at [708, 342] on textarea "Additional comments" at bounding box center [784, 334] width 265 height 51
click at [666, 322] on textarea "Trial days already in use" at bounding box center [784, 334] width 265 height 51
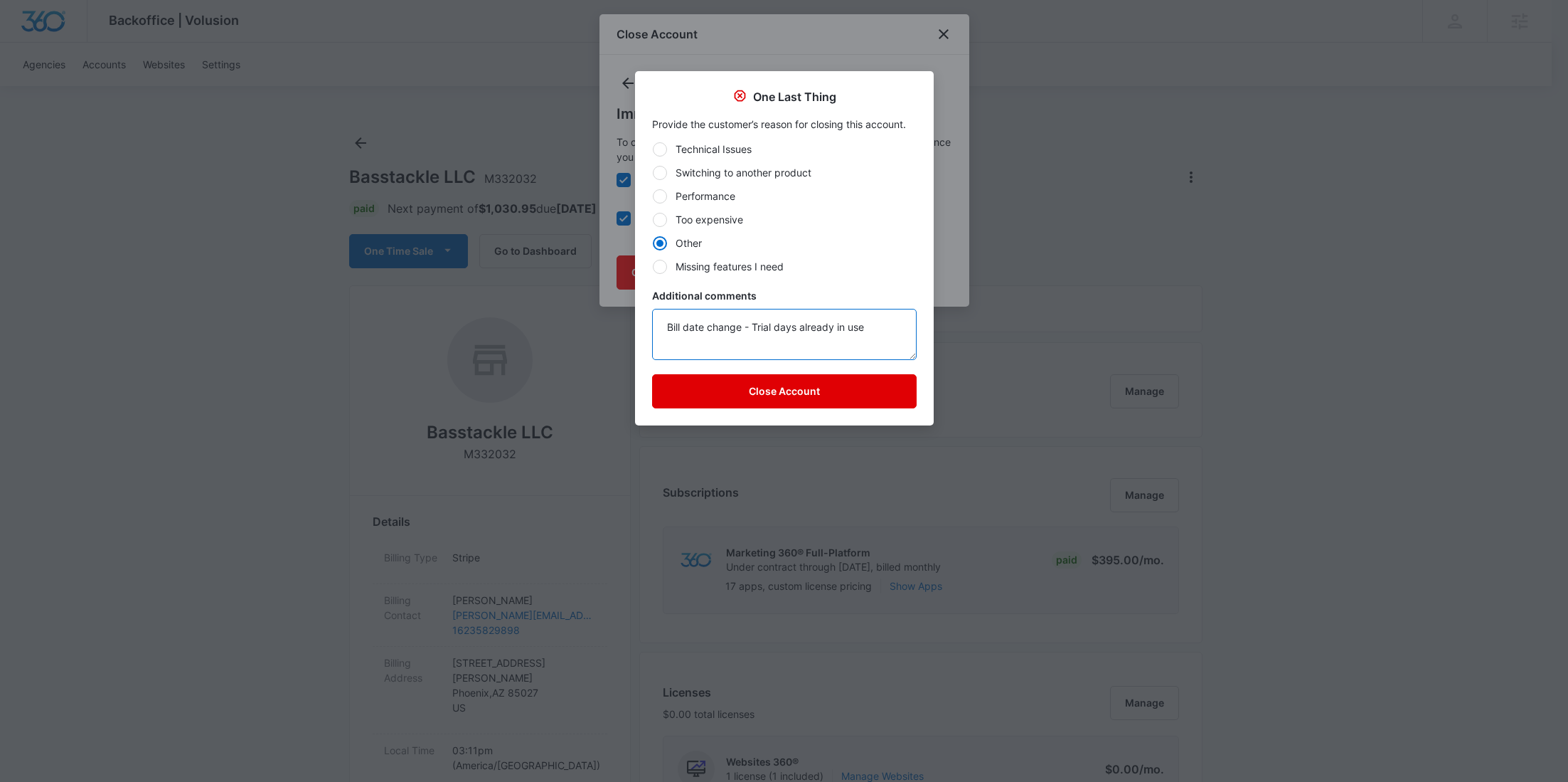
type textarea "Bill date change - Trial days already in use"
click at [724, 383] on button "Close Account" at bounding box center [784, 391] width 265 height 34
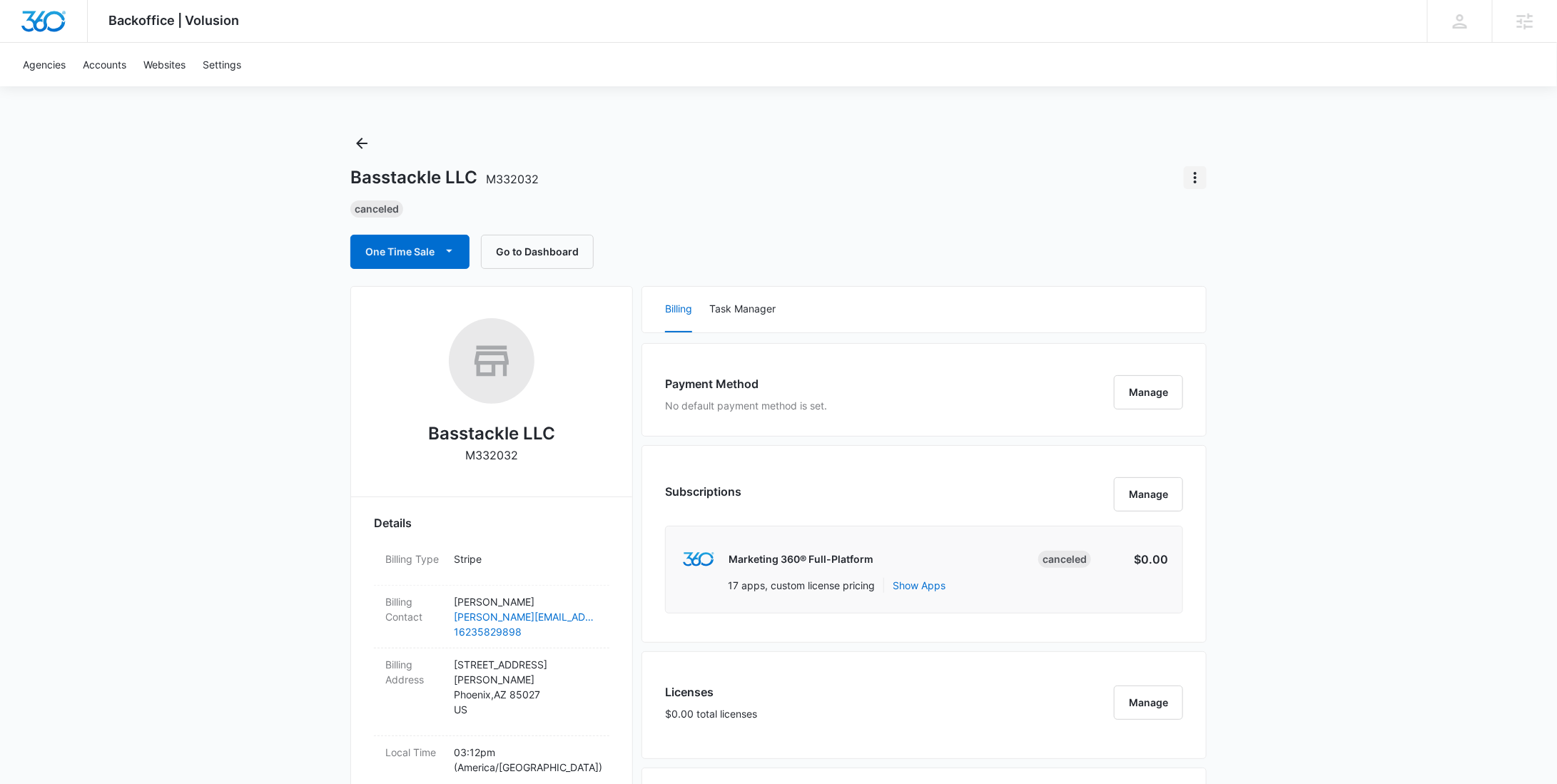
click at [1201, 180] on icon "Actions" at bounding box center [1195, 177] width 17 height 17
click at [1212, 212] on div "Update Status" at bounding box center [1236, 217] width 70 height 10
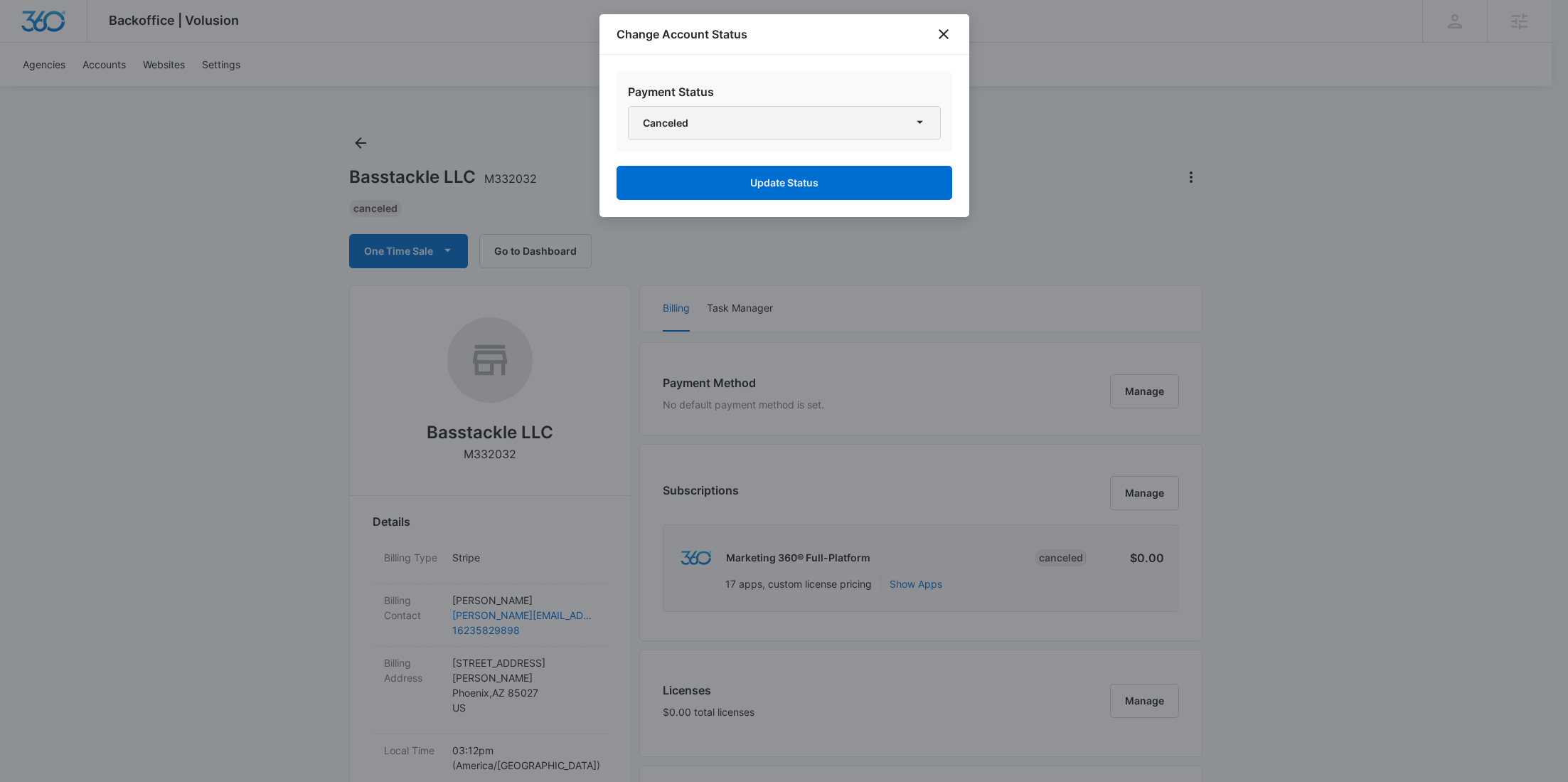
click at [802, 111] on button "Canceled" at bounding box center [784, 123] width 313 height 34
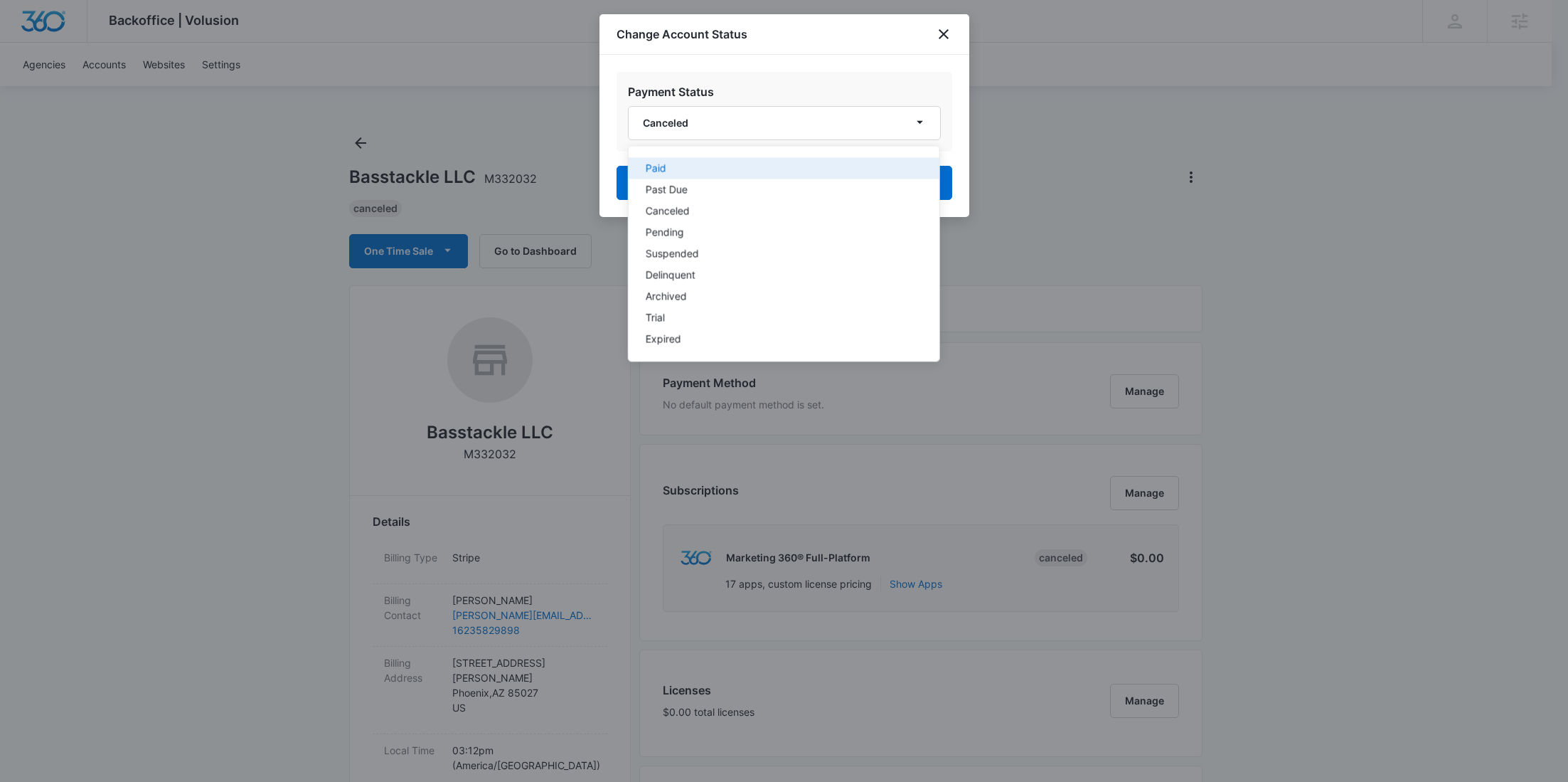
click at [736, 159] on button "Paid" at bounding box center [783, 168] width 311 height 21
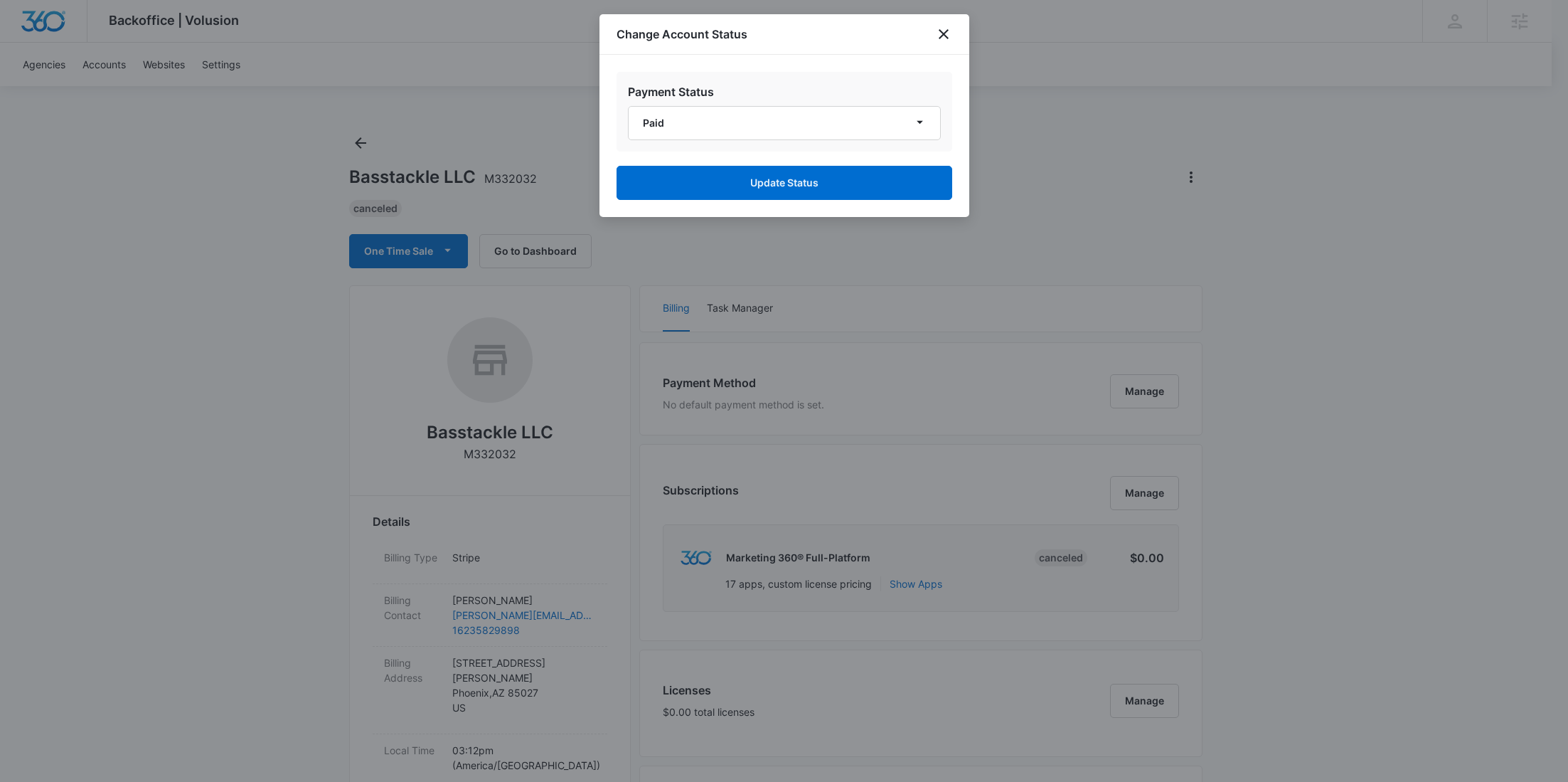
click at [773, 204] on div "Payment Status Paid Update Status" at bounding box center [784, 136] width 370 height 163
click at [775, 193] on button "Update Status" at bounding box center [784, 183] width 336 height 34
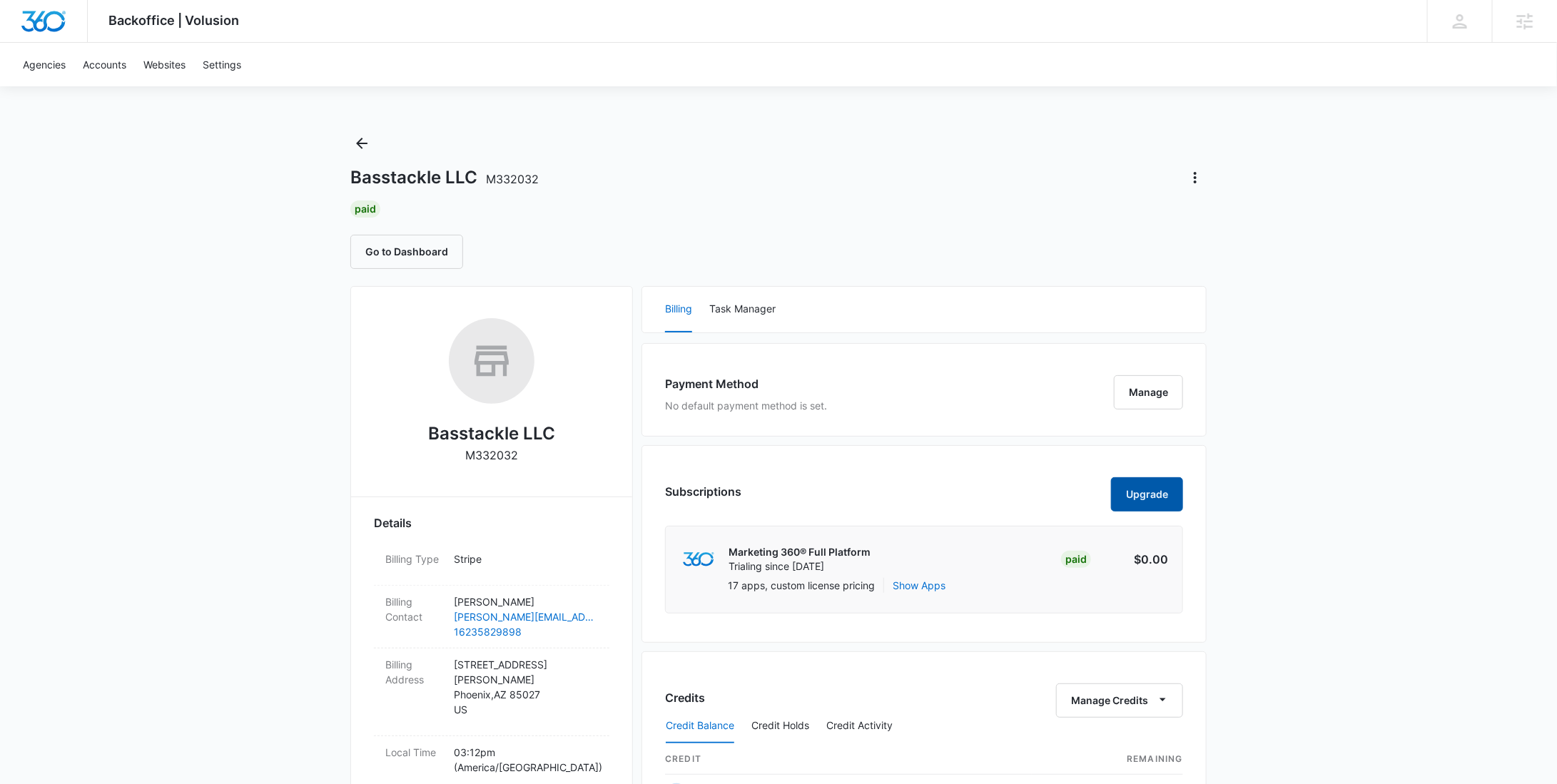
click at [1127, 493] on button "Upgrade" at bounding box center [1147, 495] width 72 height 34
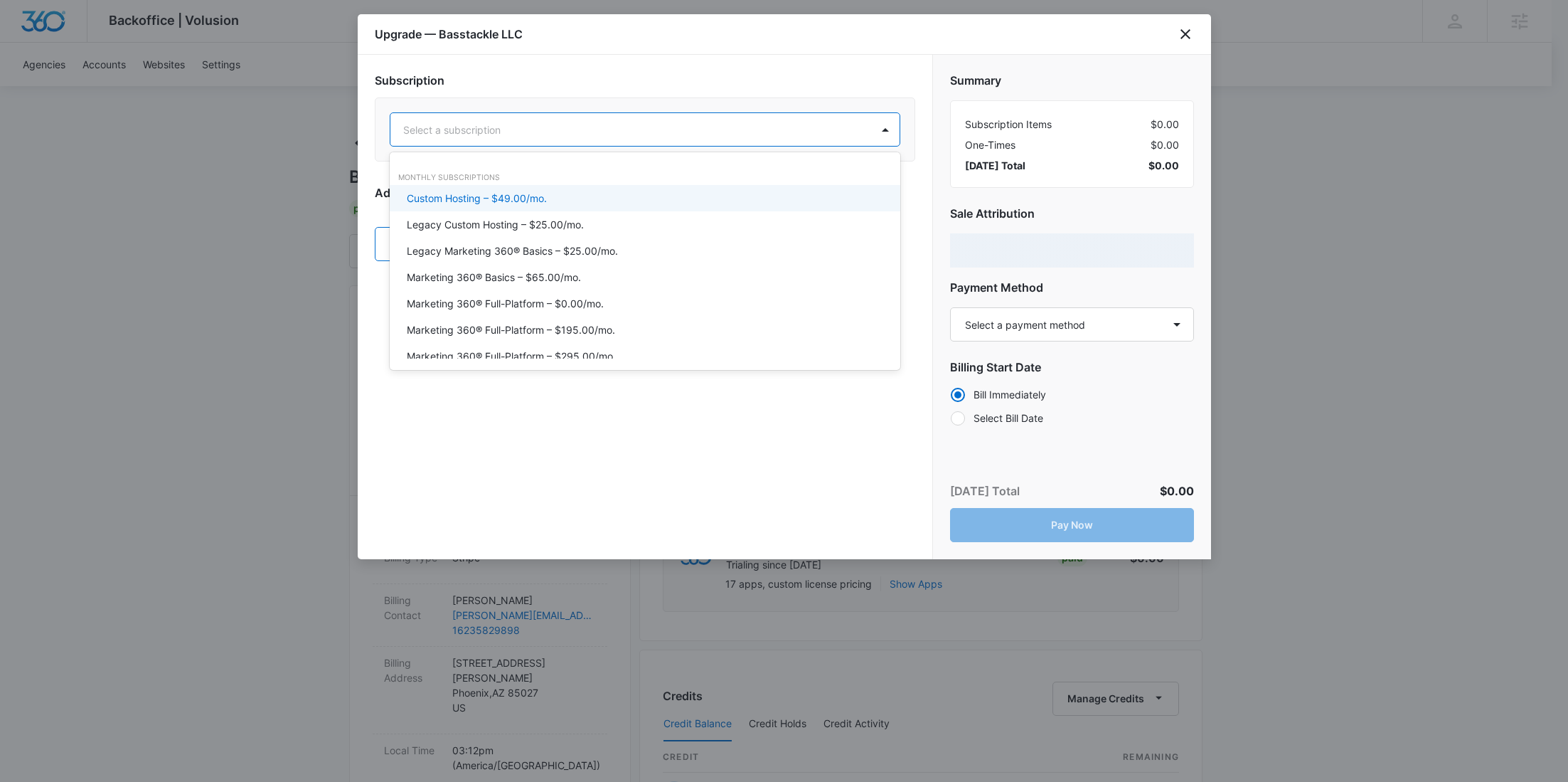
click at [580, 124] on div at bounding box center [628, 130] width 449 height 18
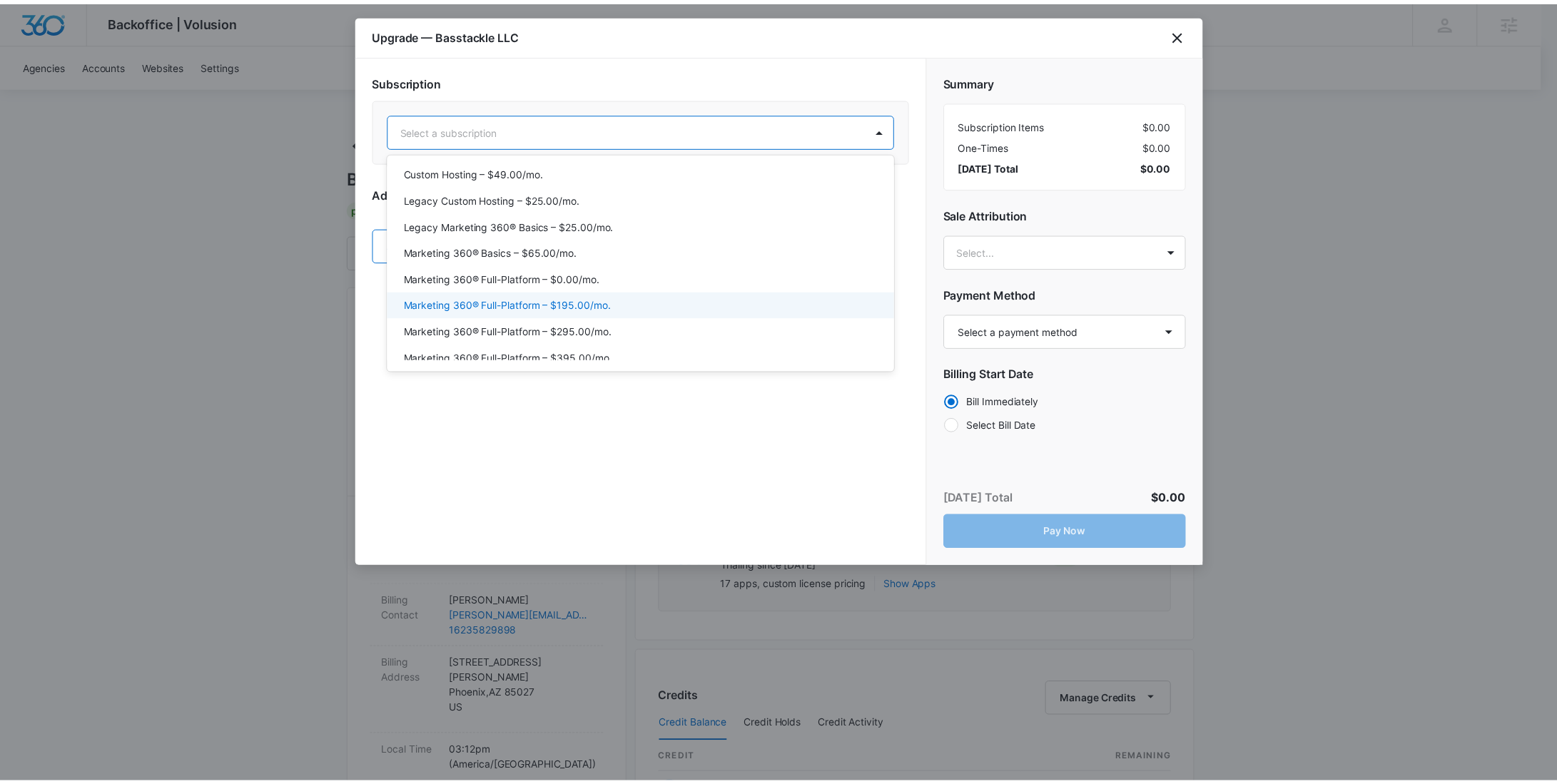
scroll to position [75, 0]
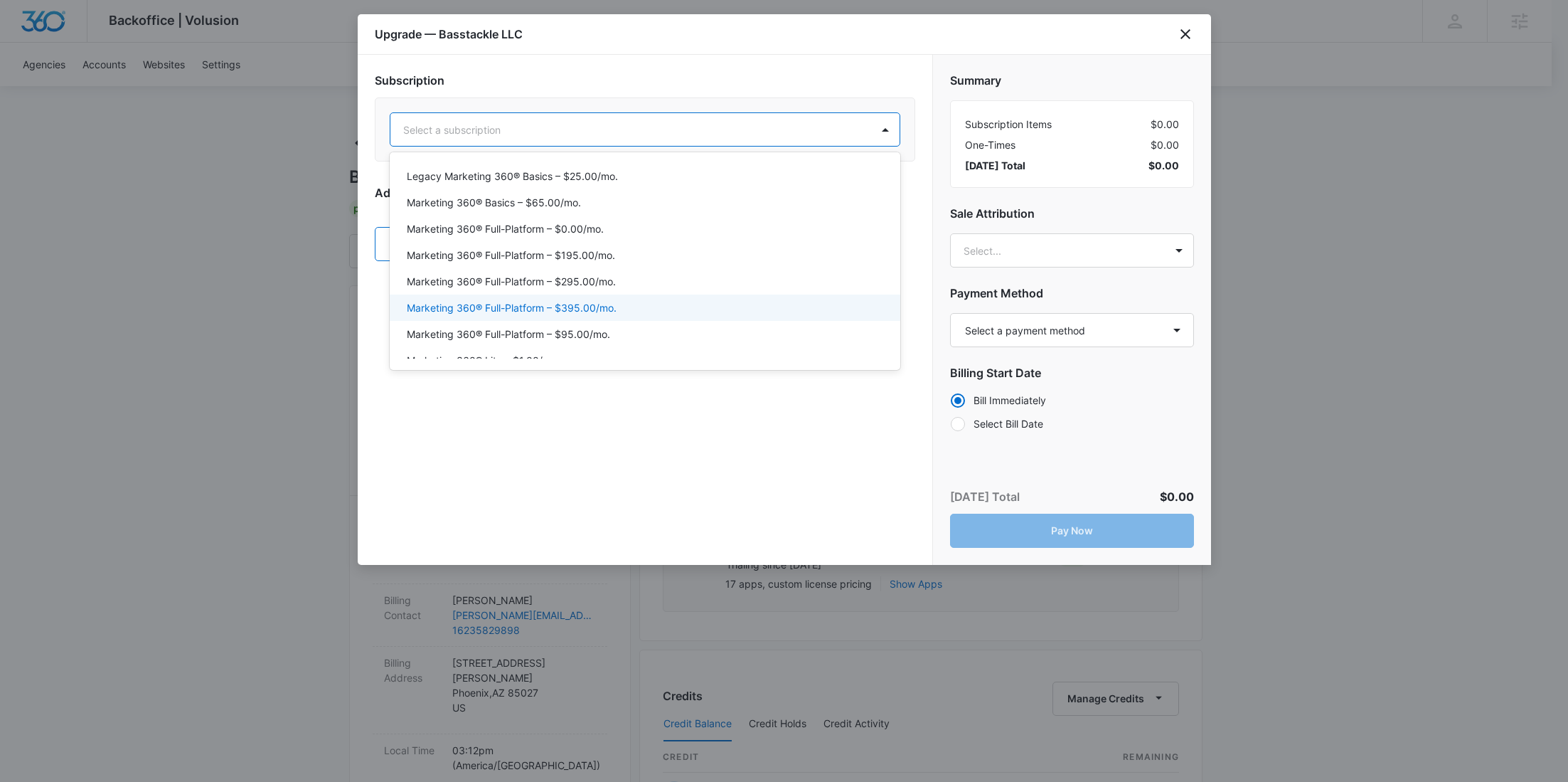
click at [599, 310] on p "Marketing 360® Full-Platform – $395.00/mo." at bounding box center [511, 307] width 210 height 15
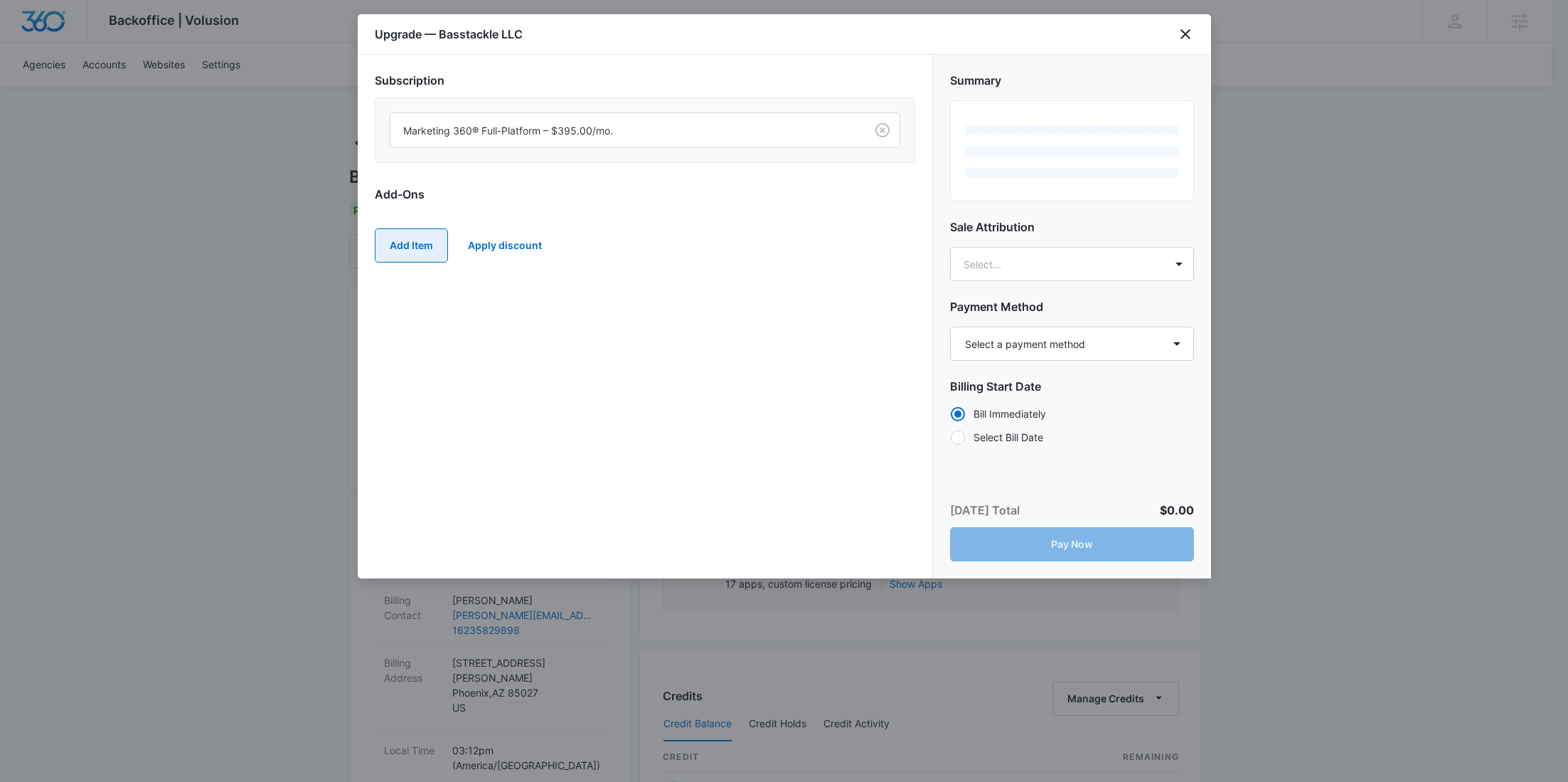
click at [412, 244] on button "Add Item" at bounding box center [412, 246] width 74 height 34
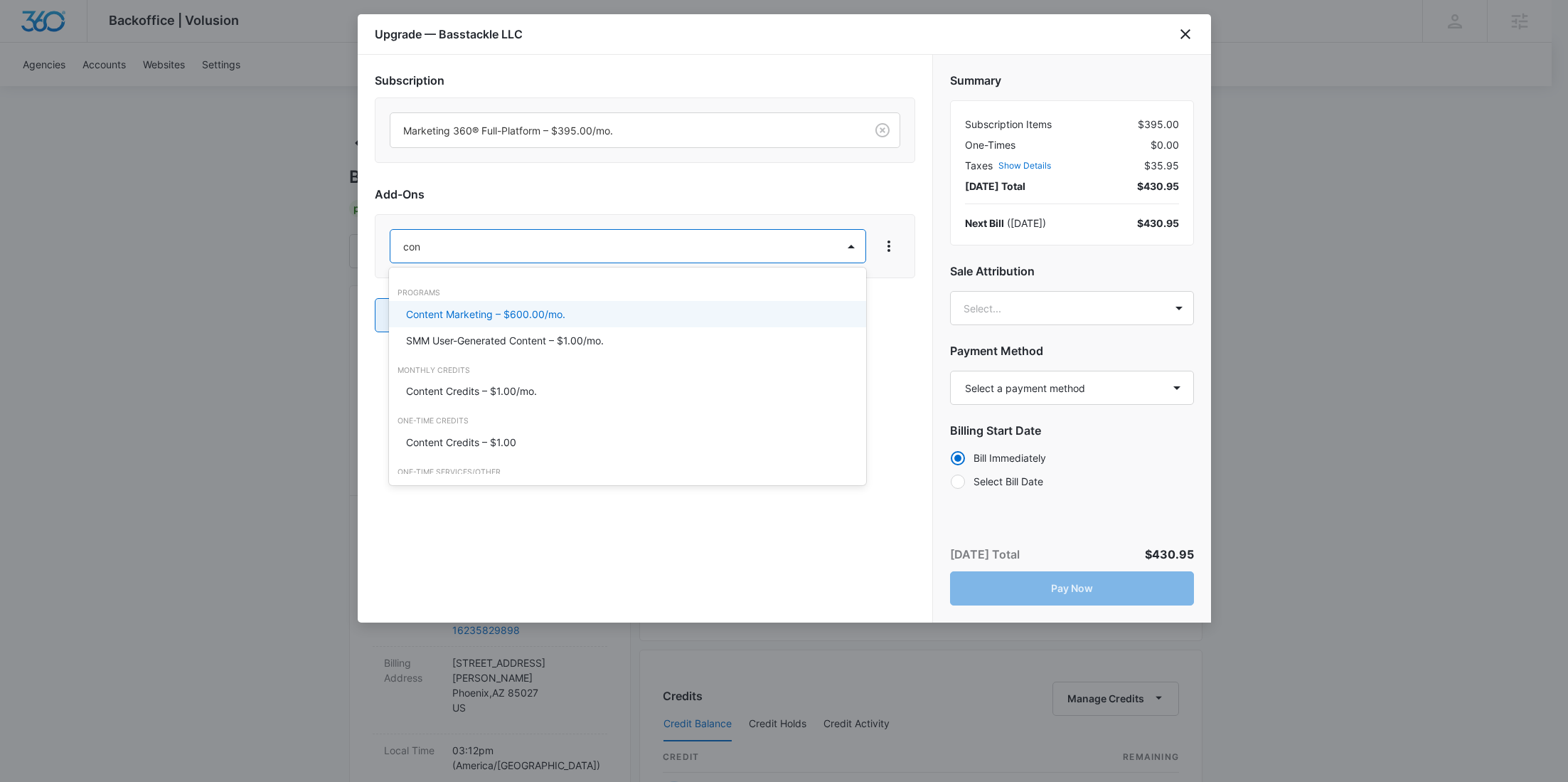
type input "cont"
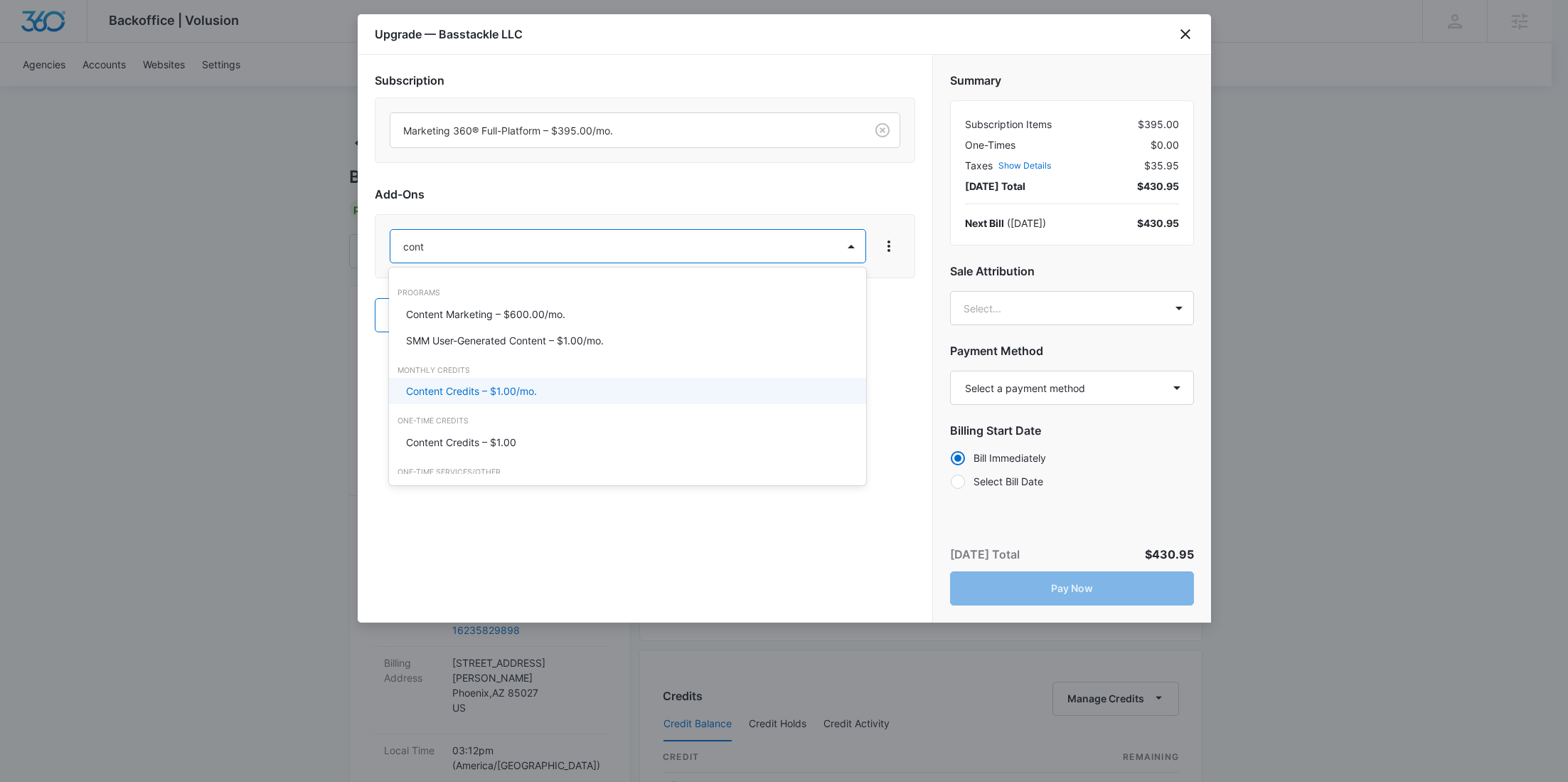
click at [450, 389] on p "Content Credits – $1.00/mo." at bounding box center [471, 391] width 131 height 15
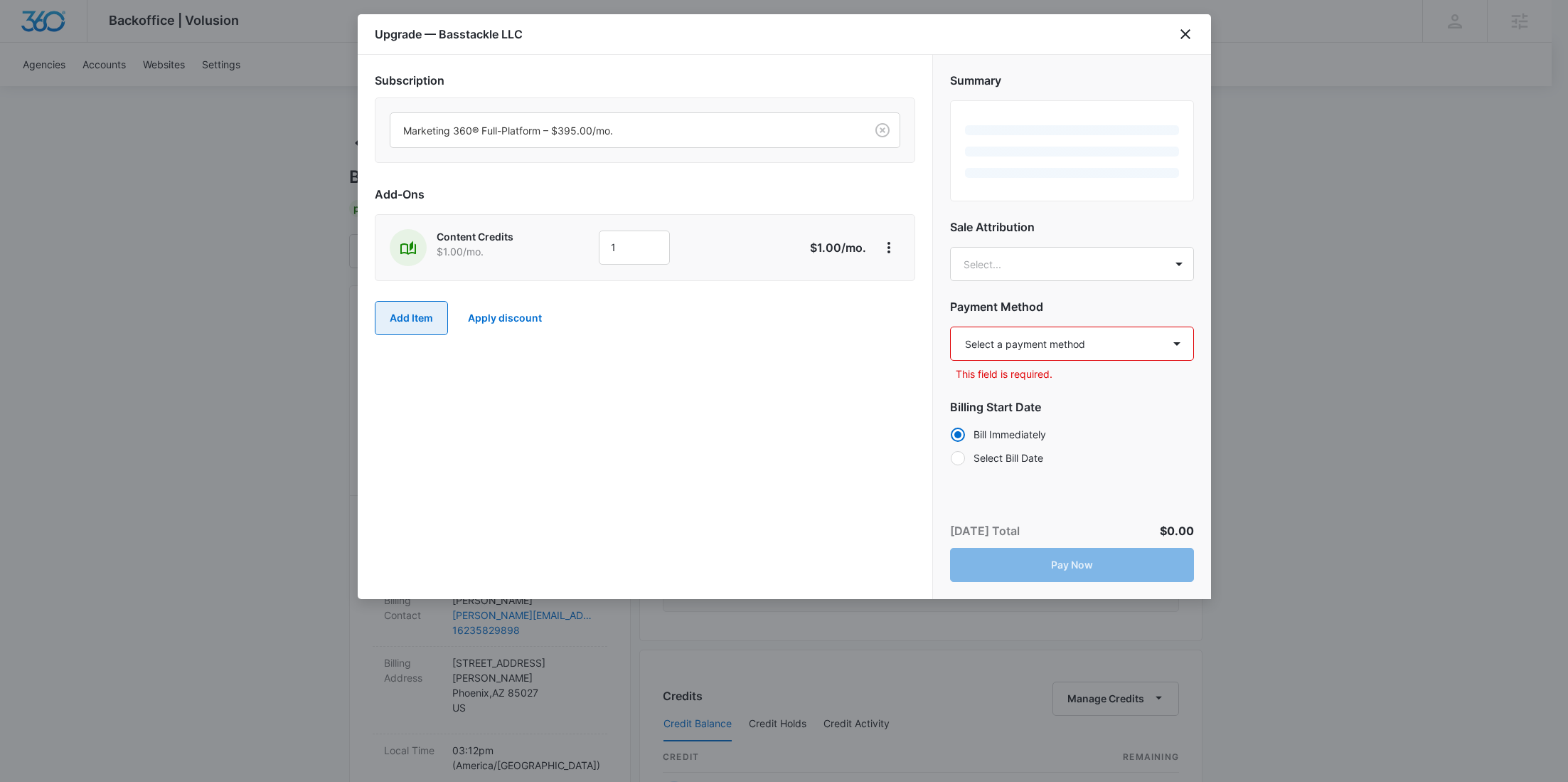
click at [421, 314] on button "Add Item" at bounding box center [412, 318] width 74 height 34
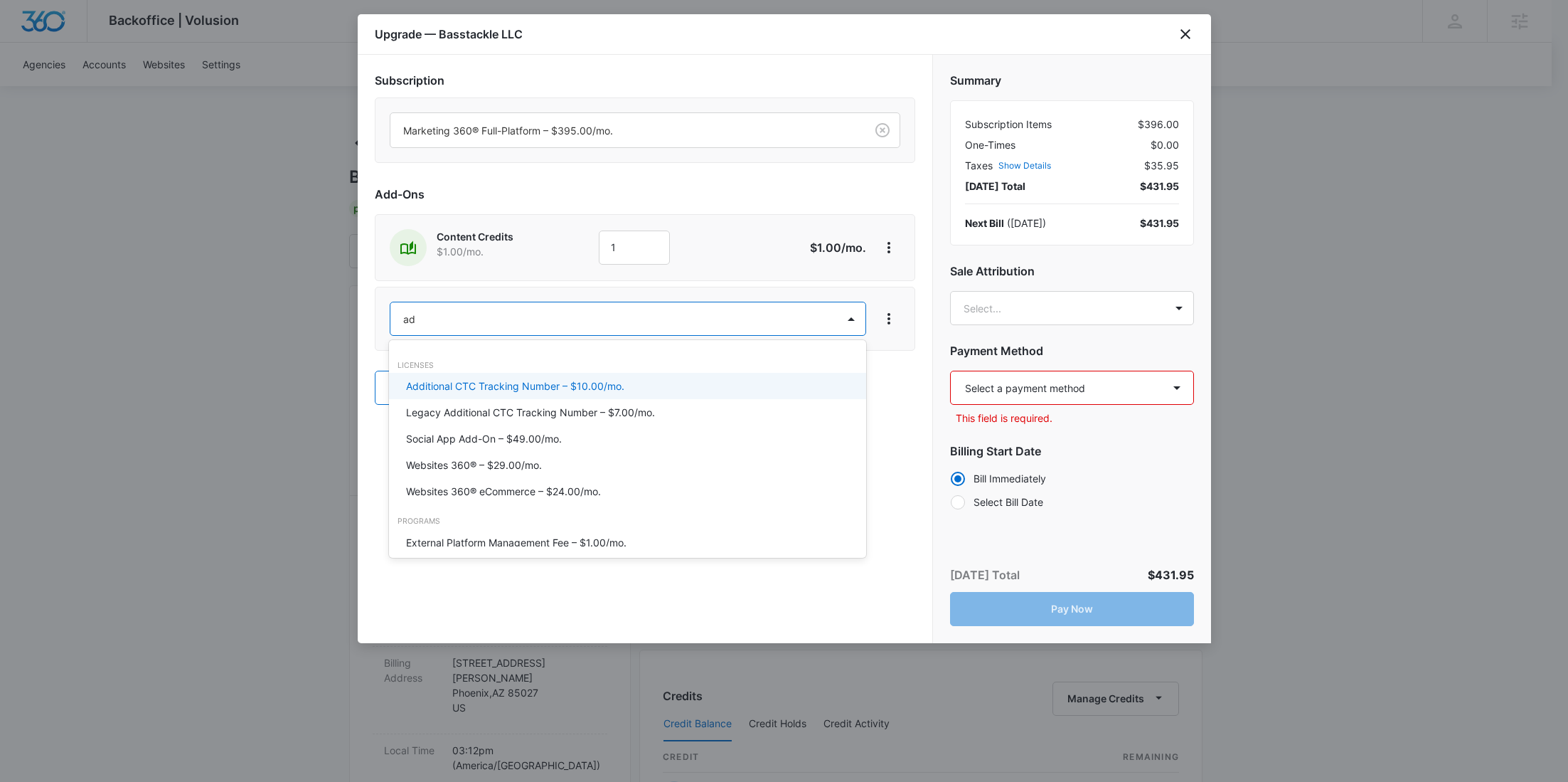
type input "ad c"
click at [456, 378] on p "Ad Credits – $1.00/mo." at bounding box center [459, 386] width 107 height 15
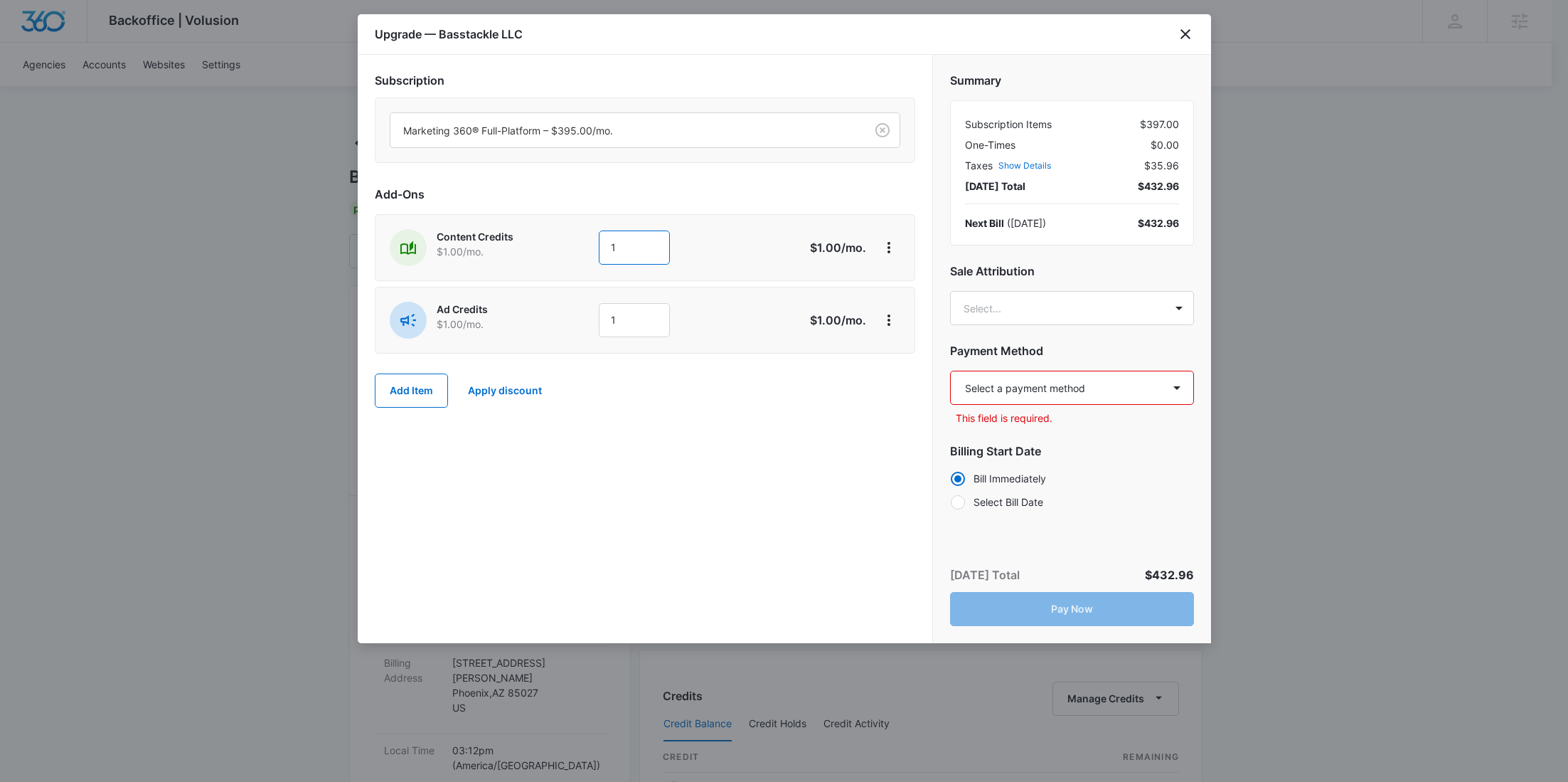
drag, startPoint x: 631, startPoint y: 246, endPoint x: 572, endPoint y: 244, distance: 59.0
click at [572, 244] on div "Content Credits $1.00 /mo. 1" at bounding box center [595, 247] width 410 height 37
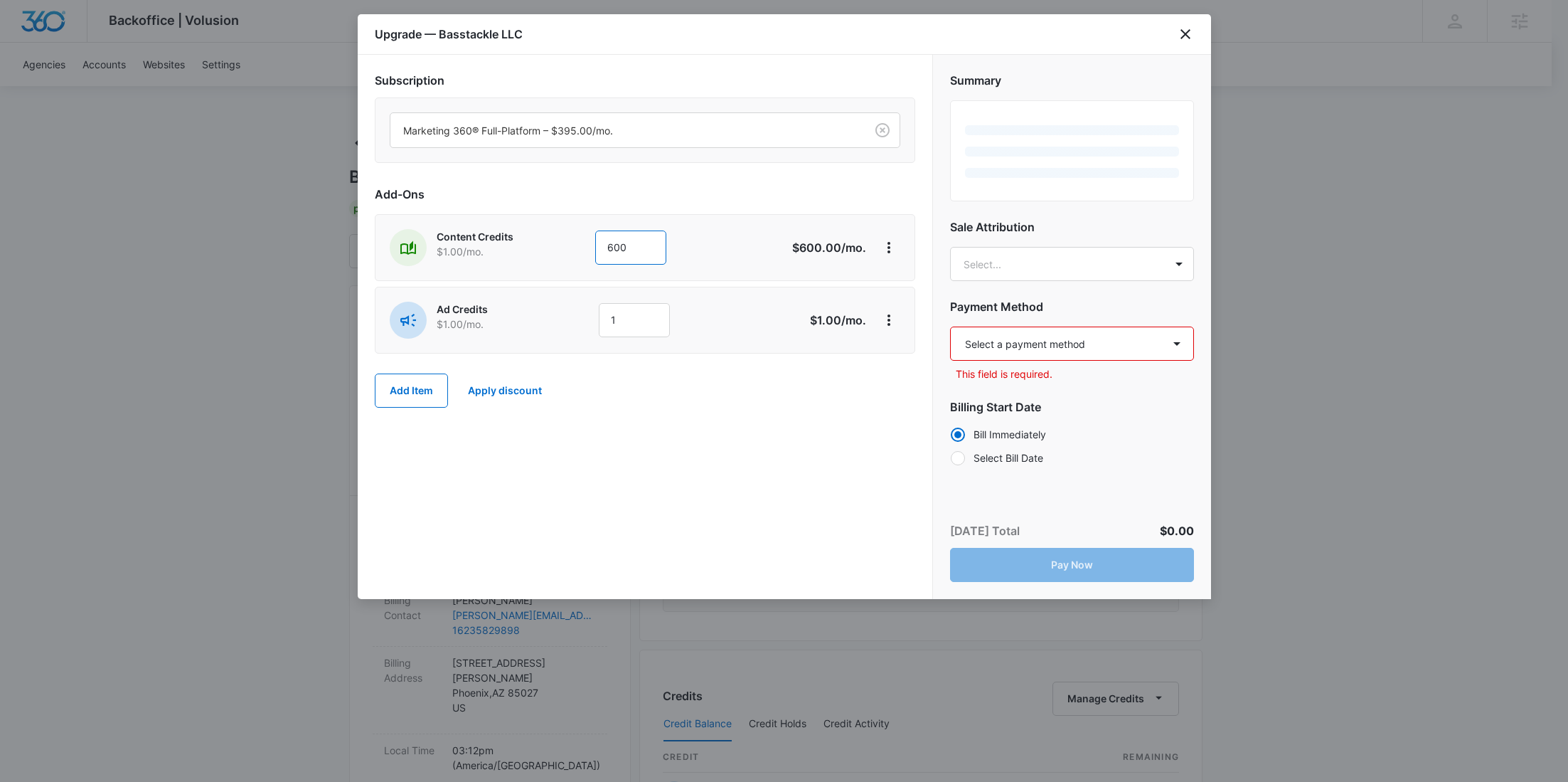
type input "600"
click at [594, 289] on div "Ad Credits $1.00 /mo. 1 $1.00 /mo." at bounding box center [645, 320] width 541 height 67
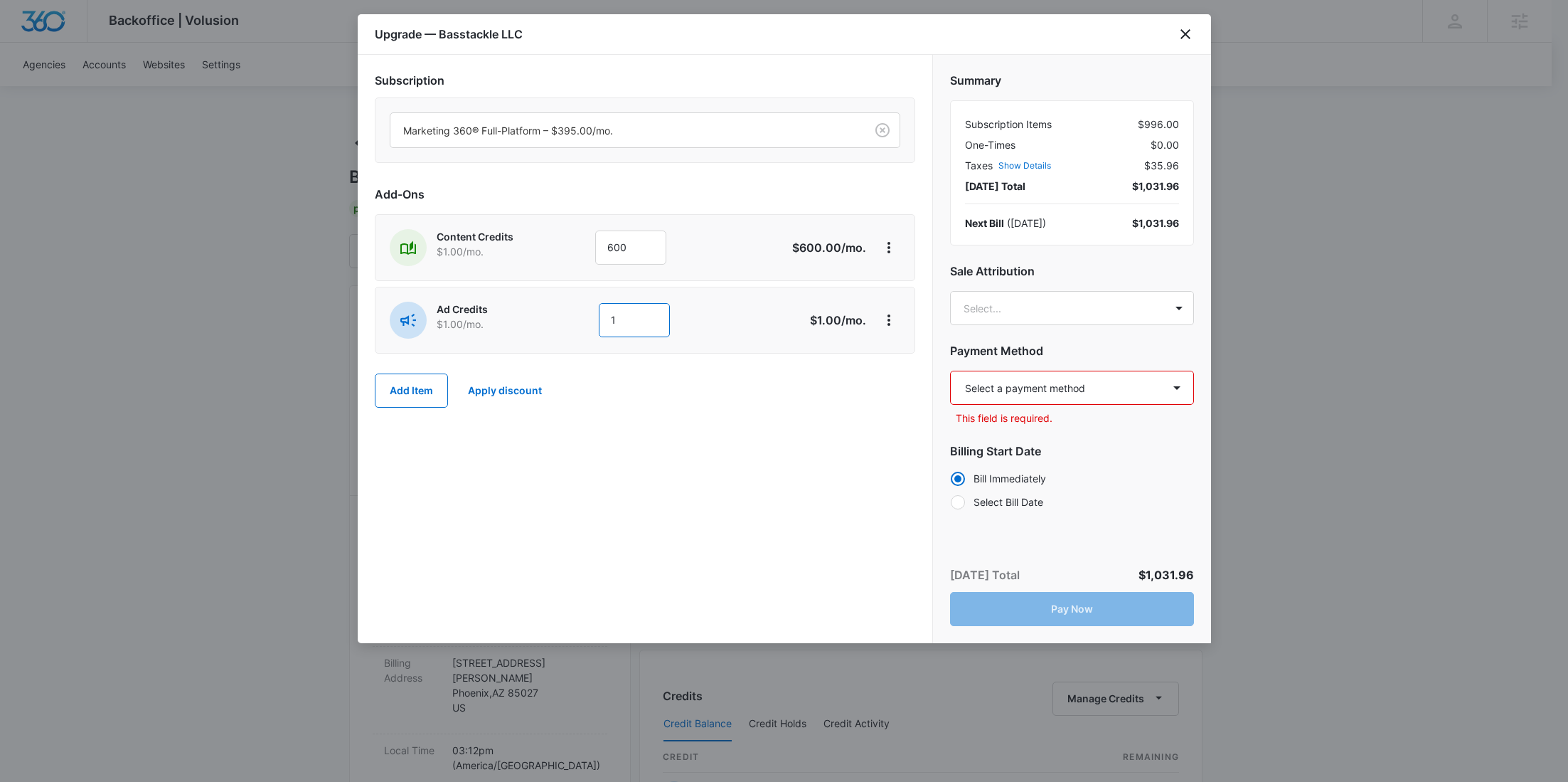
drag, startPoint x: 626, startPoint y: 318, endPoint x: 543, endPoint y: 318, distance: 83.0
click at [545, 318] on div "Ad Credits $1.00 /mo. 1" at bounding box center [595, 320] width 410 height 37
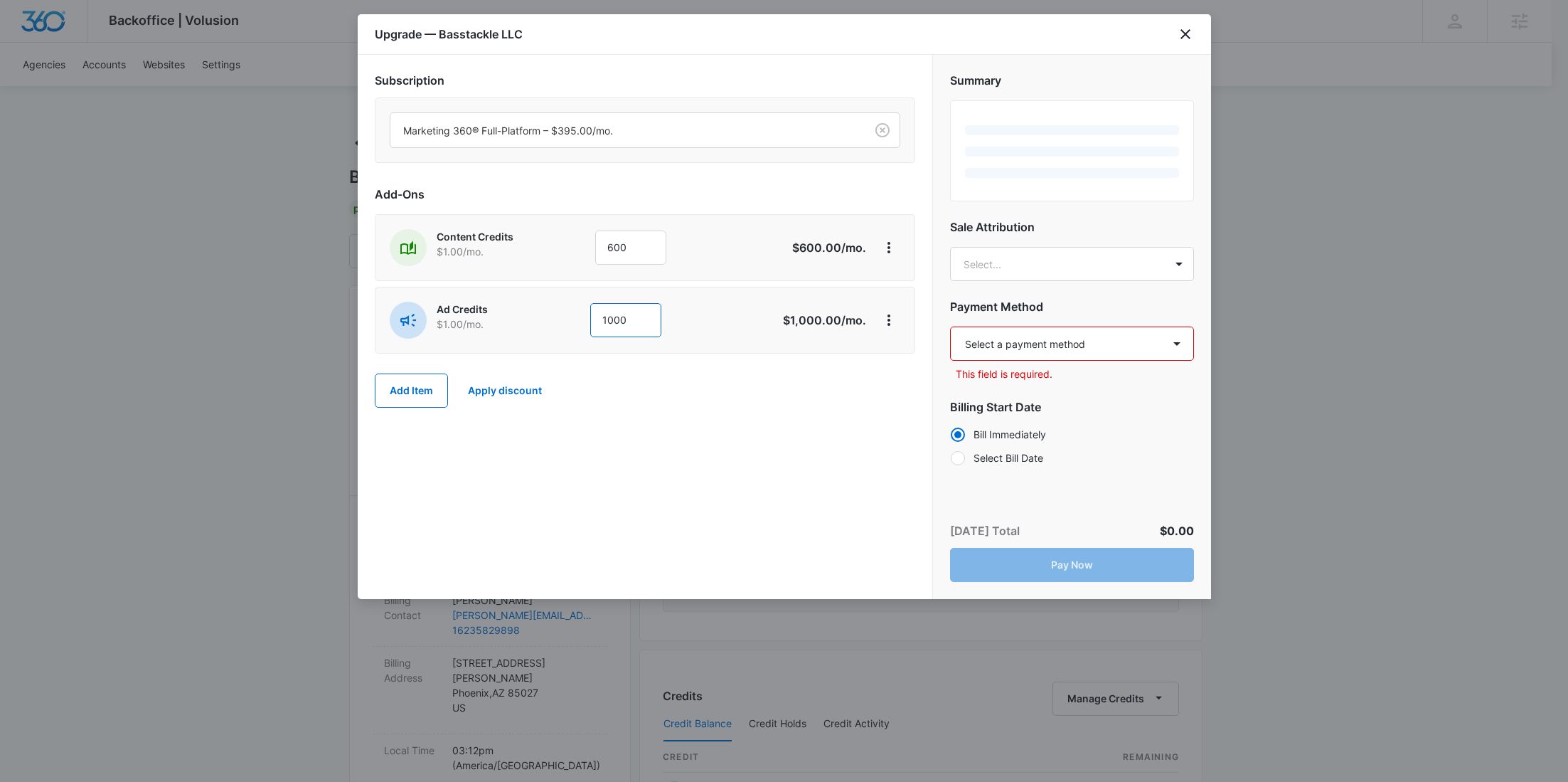
type input "1000"
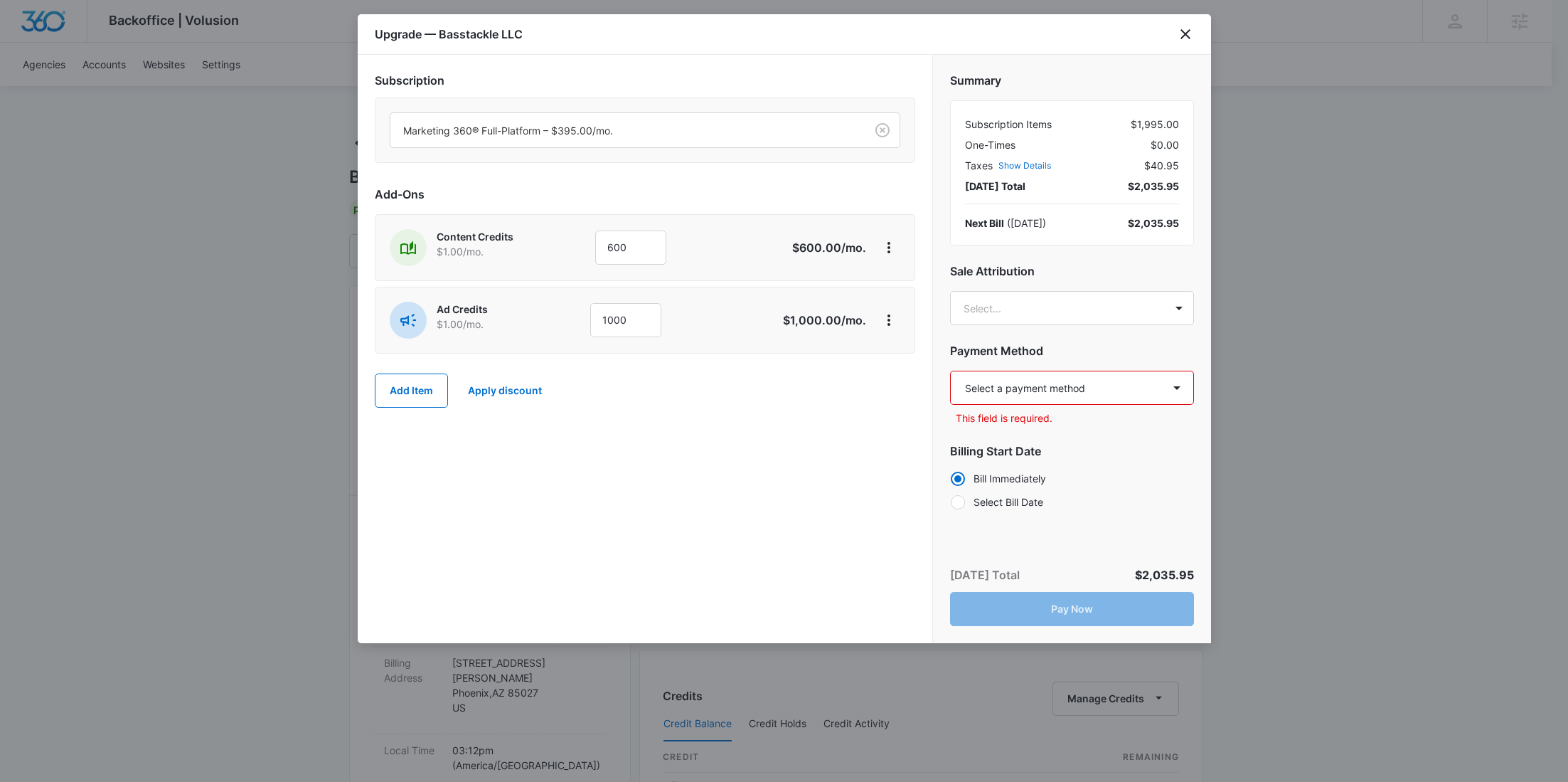
click at [1082, 391] on select "Select a payment method Visa ending in 5746 New payment method Monthly invoice" at bounding box center [1071, 388] width 244 height 34
select select "pm_1RW0tnA4n8RTgNjUEd6VFGH9"
click at [950, 371] on select "Select a payment method Visa ending in 5746 New payment method Monthly invoice" at bounding box center [1071, 388] width 244 height 34
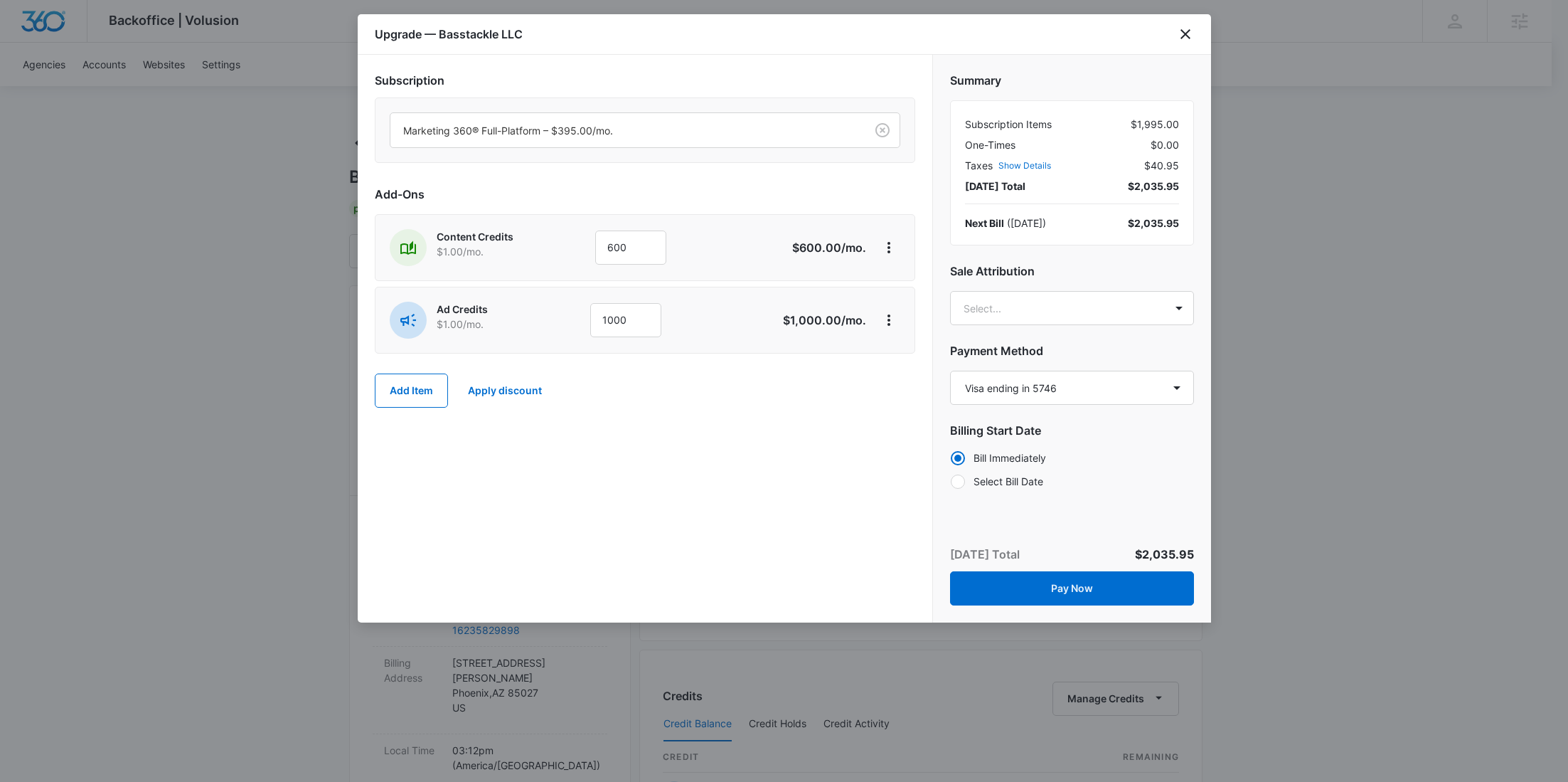
click at [1025, 480] on label "Select Bill Date" at bounding box center [1071, 481] width 244 height 15
click at [951, 481] on input "Select Bill Date" at bounding box center [950, 481] width 1 height 1
radio input "false"
radio input "true"
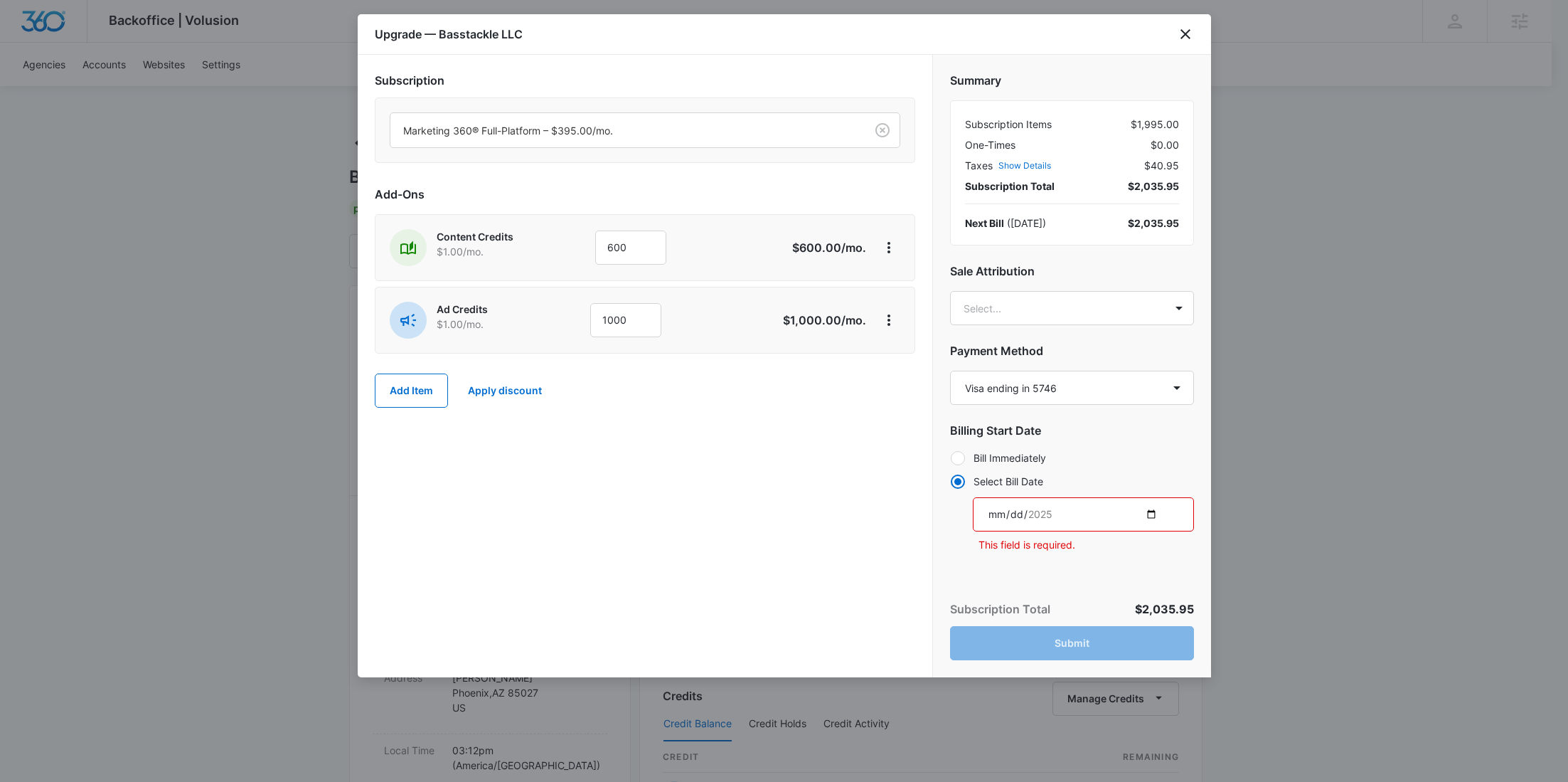
click at [1153, 518] on input "date" at bounding box center [1083, 515] width 221 height 34
type input "[DATE]"
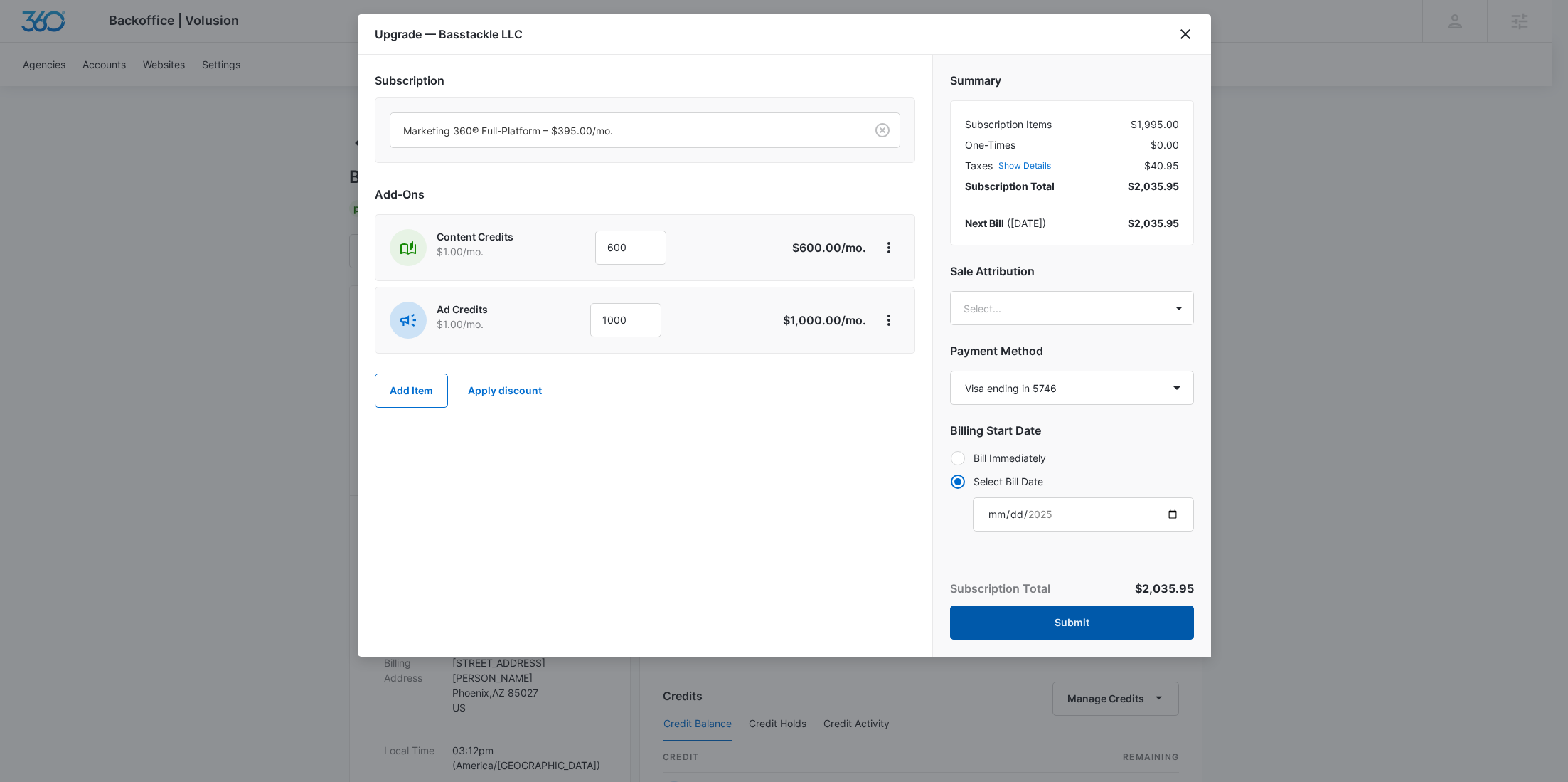
click at [1077, 626] on button "Submit" at bounding box center [1071, 623] width 244 height 34
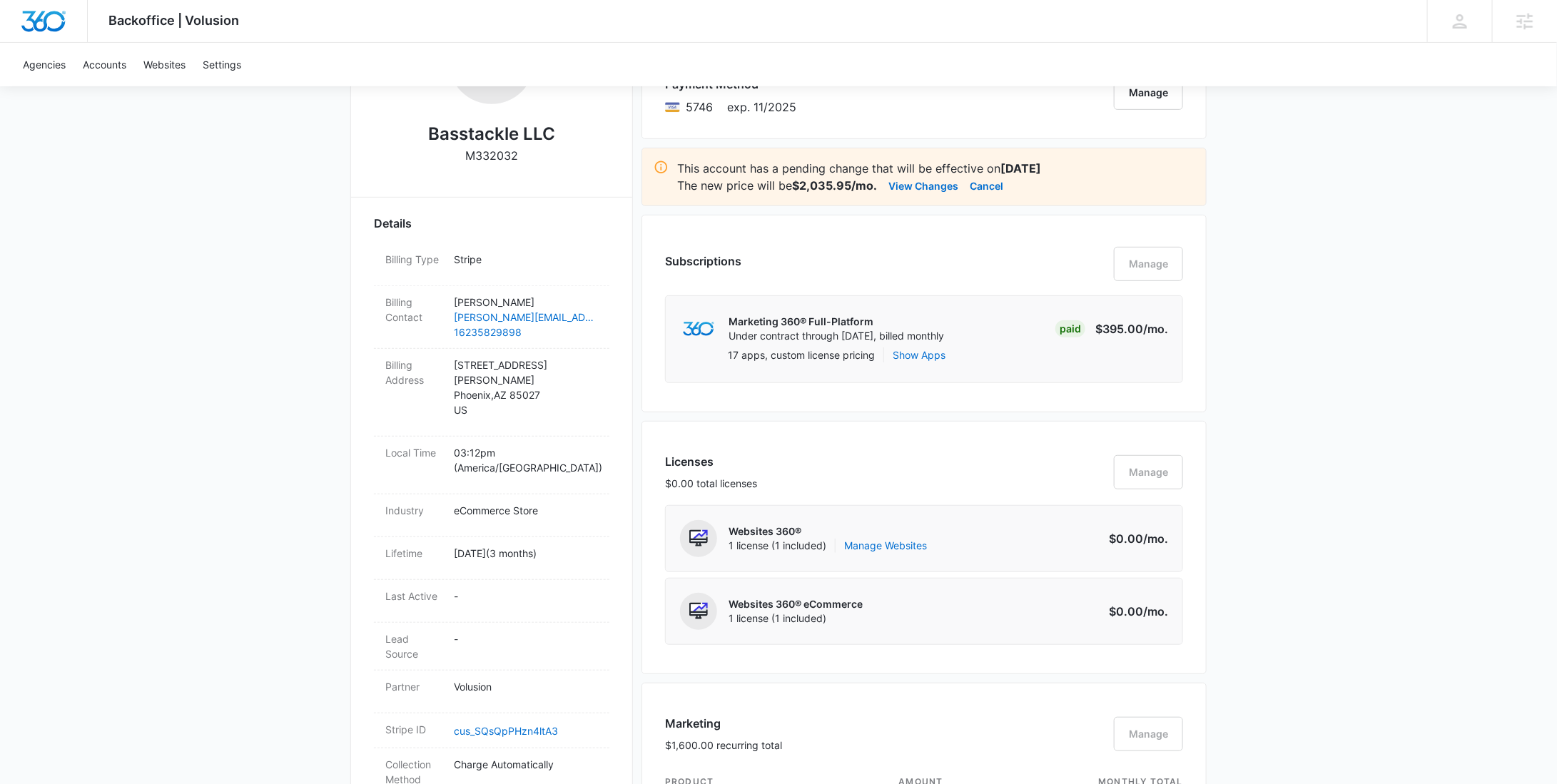
scroll to position [0, 0]
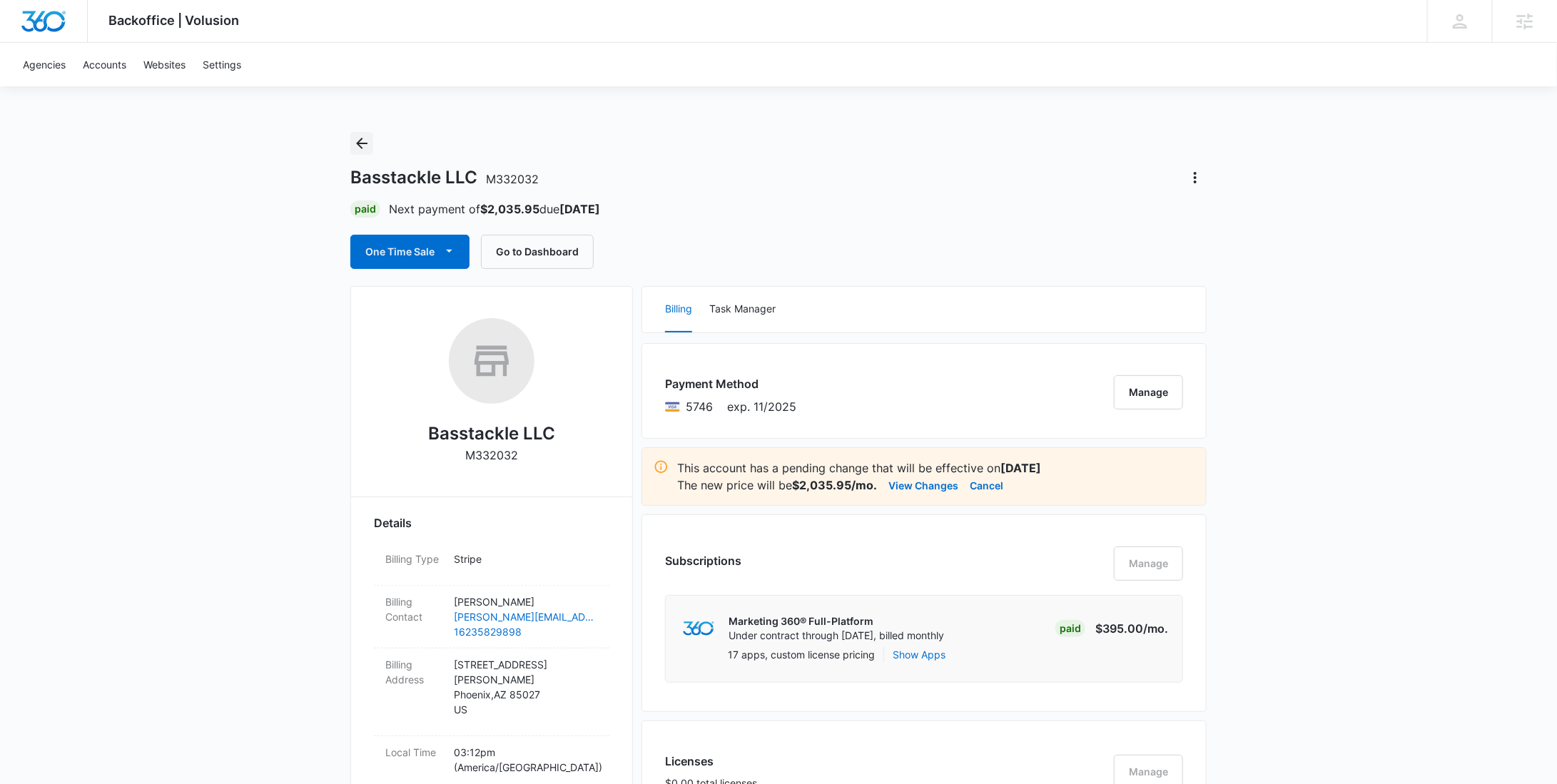
click at [361, 146] on icon "Back" at bounding box center [362, 143] width 11 height 11
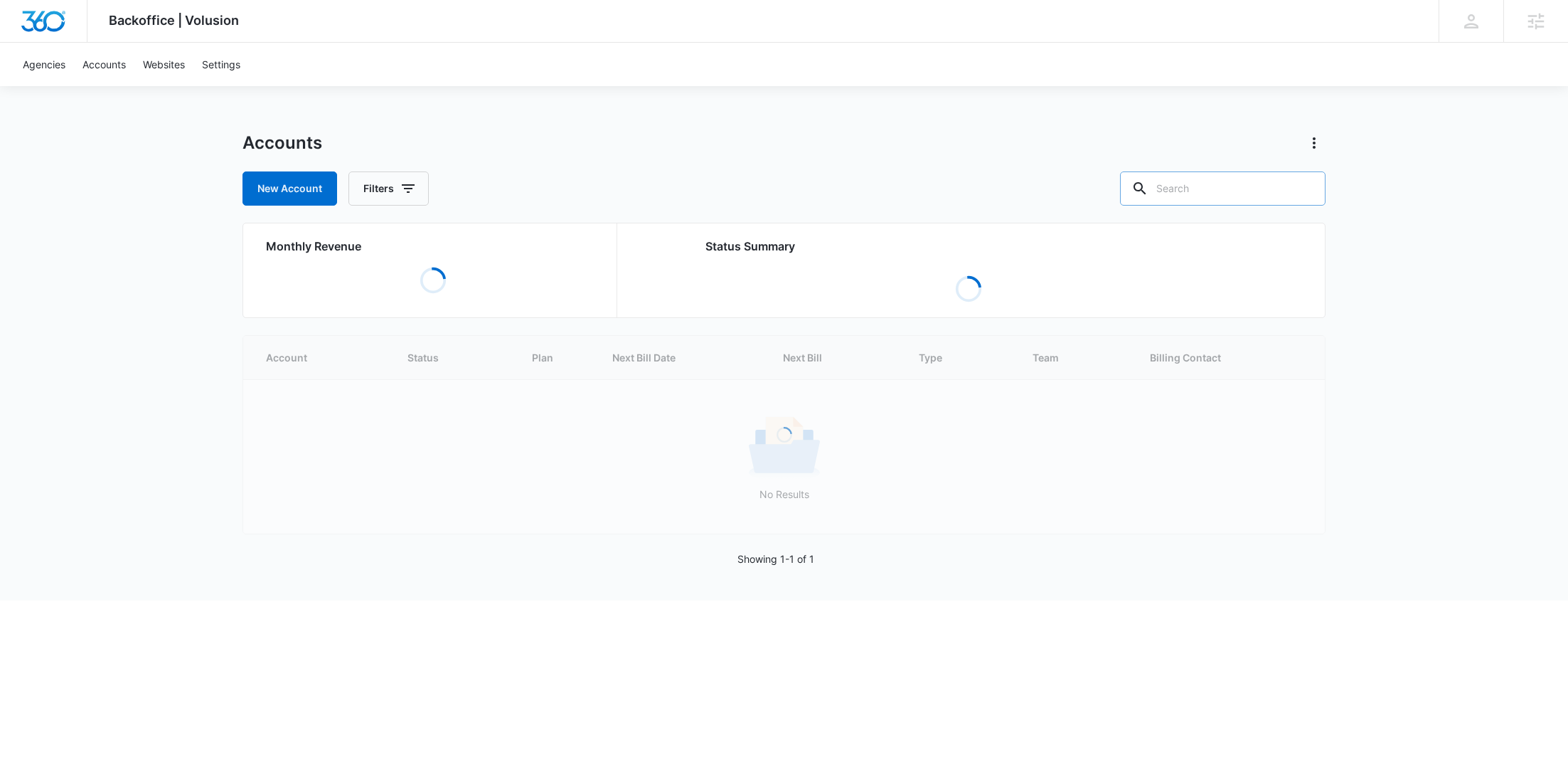
click at [1236, 192] on input "text" at bounding box center [1223, 189] width 206 height 34
paste input "M335175"
type input "M335175"
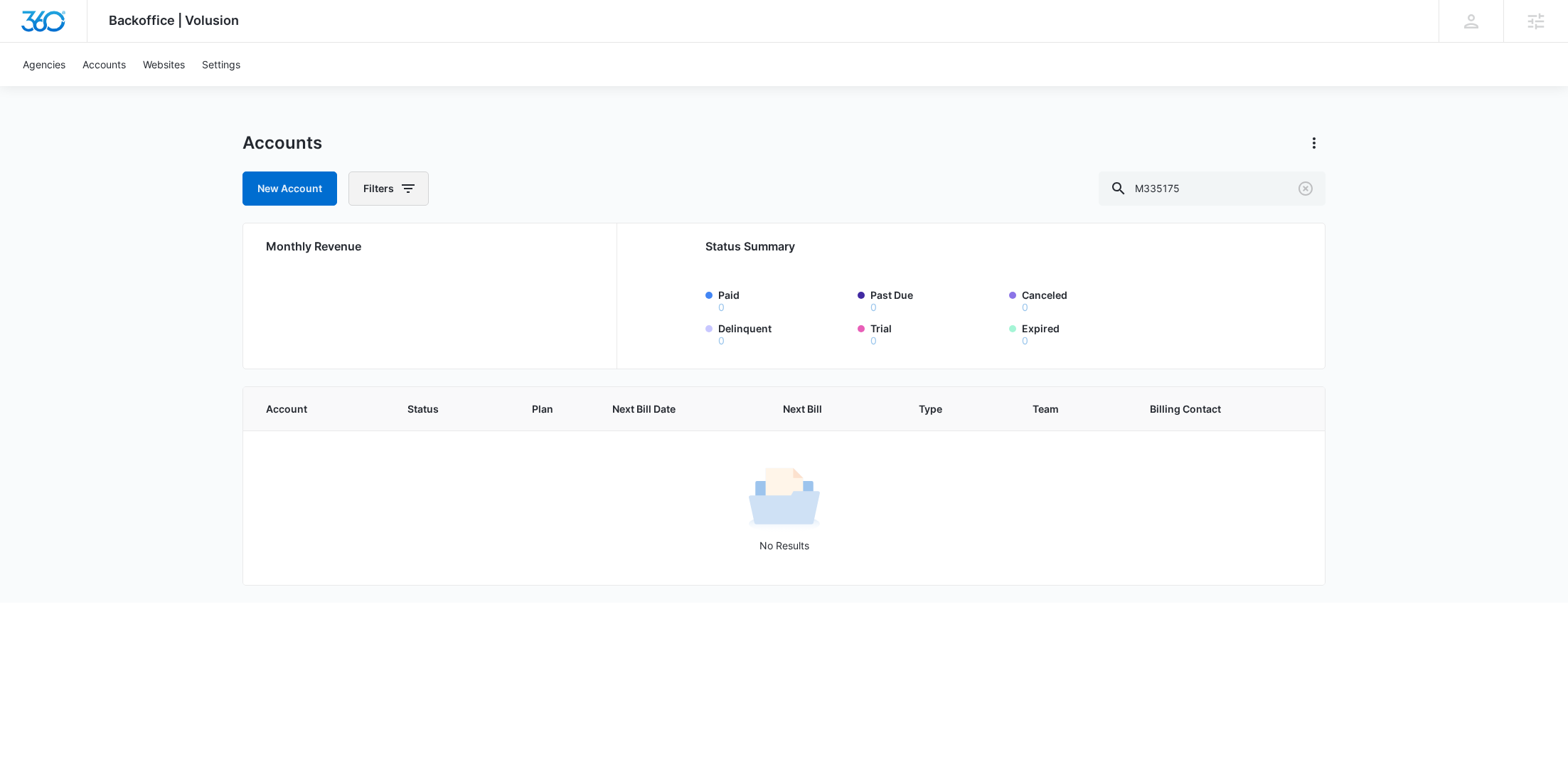
click at [392, 194] on button "Filters" at bounding box center [389, 189] width 80 height 34
click at [513, 237] on icon "Show Agency filters" at bounding box center [517, 240] width 17 height 17
click at [435, 288] on label "Search All Agencies" at bounding box center [448, 288] width 163 height 15
click at [366, 288] on input "Search All Agencies" at bounding box center [366, 288] width 1 height 1
checkbox input "true"
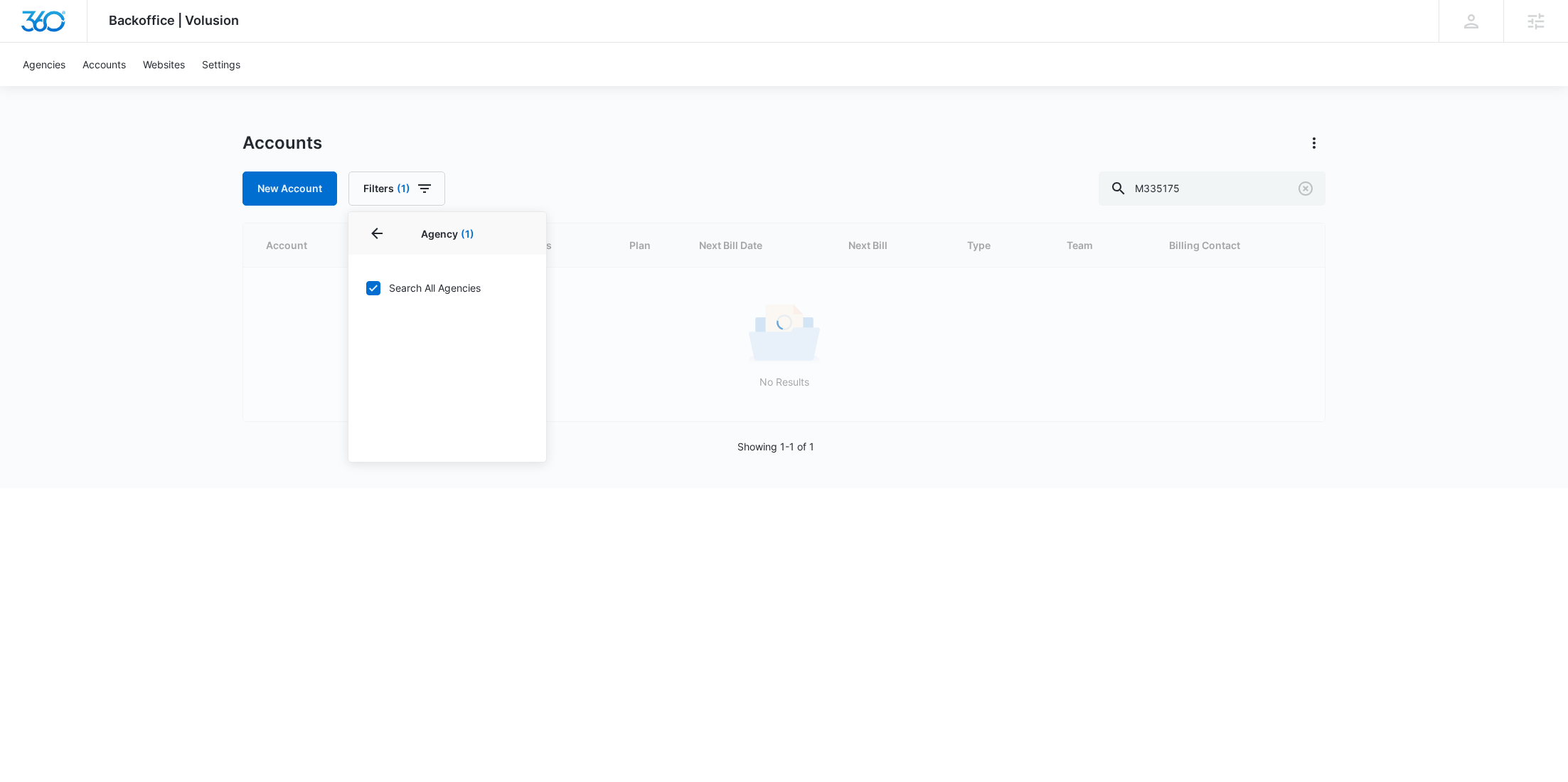
click at [523, 185] on div "New Account Filters (1) Agency 1 Agency (1) Search All Agencies Billing Status …" at bounding box center [784, 189] width 1083 height 34
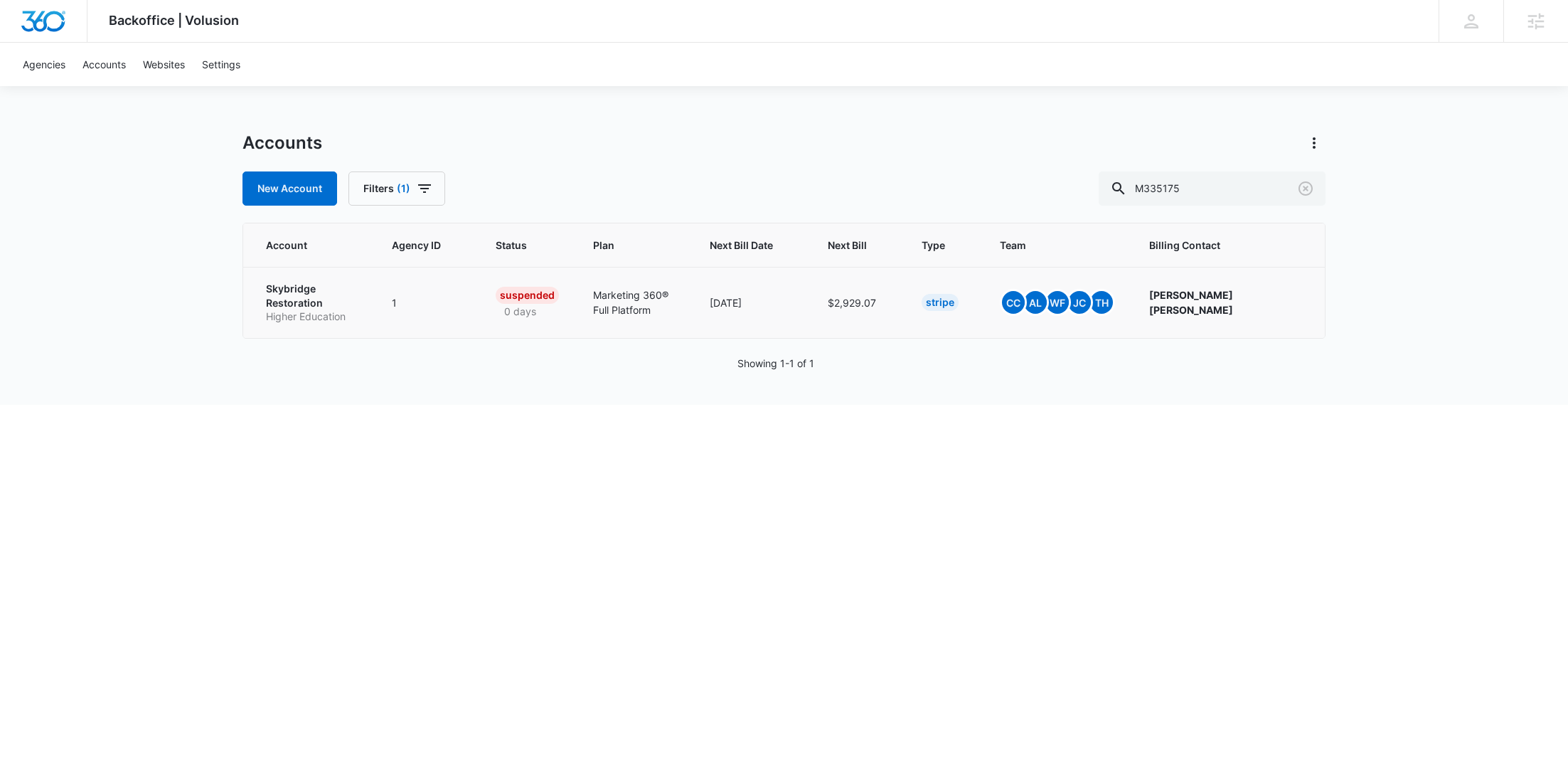
click at [295, 304] on p "Skybridge Restoration" at bounding box center [312, 296] width 91 height 28
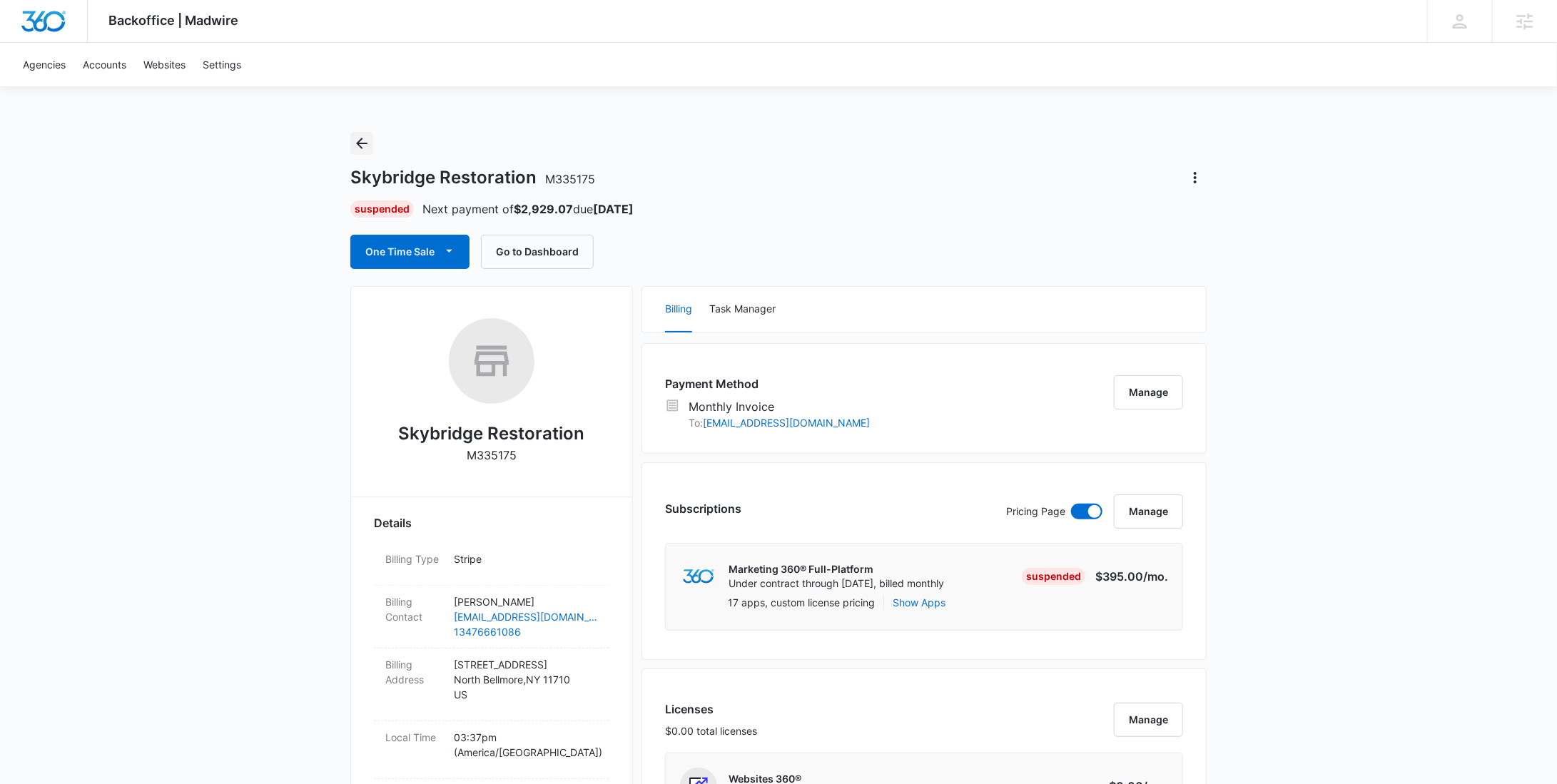
click at [370, 143] on icon "Back" at bounding box center [361, 143] width 17 height 17
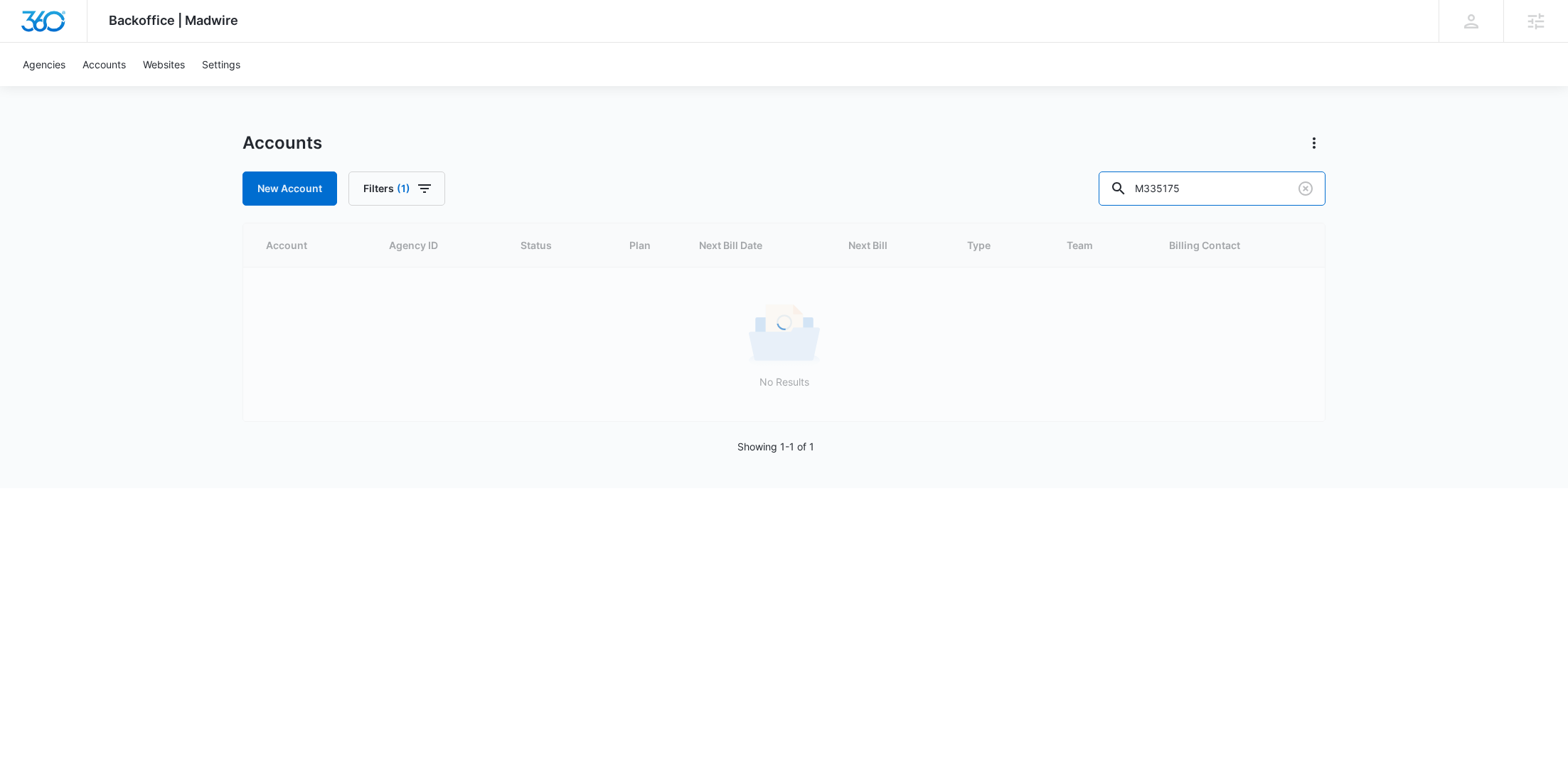
drag, startPoint x: 1240, startPoint y: 191, endPoint x: 1059, endPoint y: 181, distance: 181.3
click at [1091, 198] on div "New Account Filters (1) M335175" at bounding box center [784, 189] width 1083 height 34
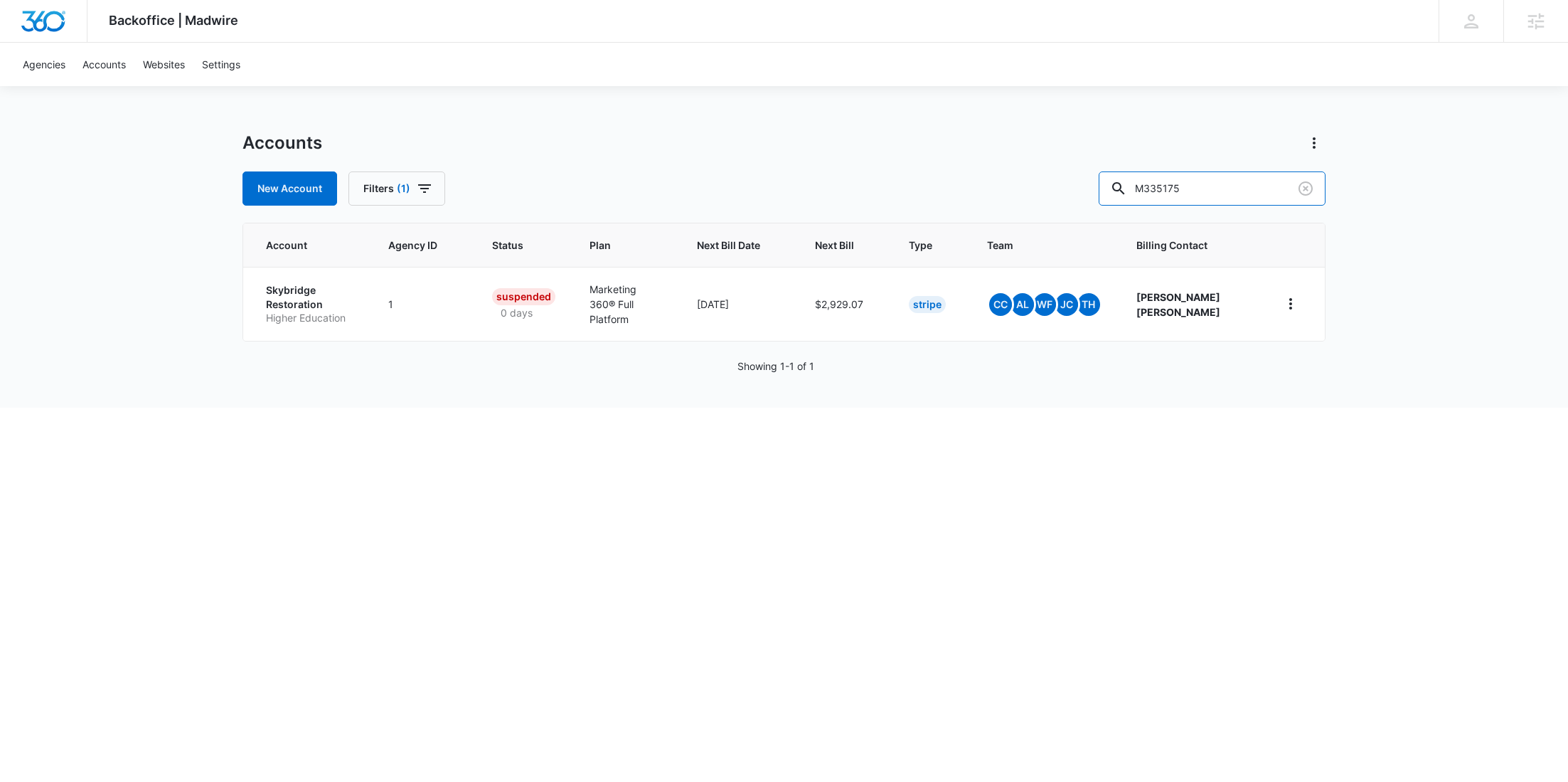
paste input "7570"
type input "M337570"
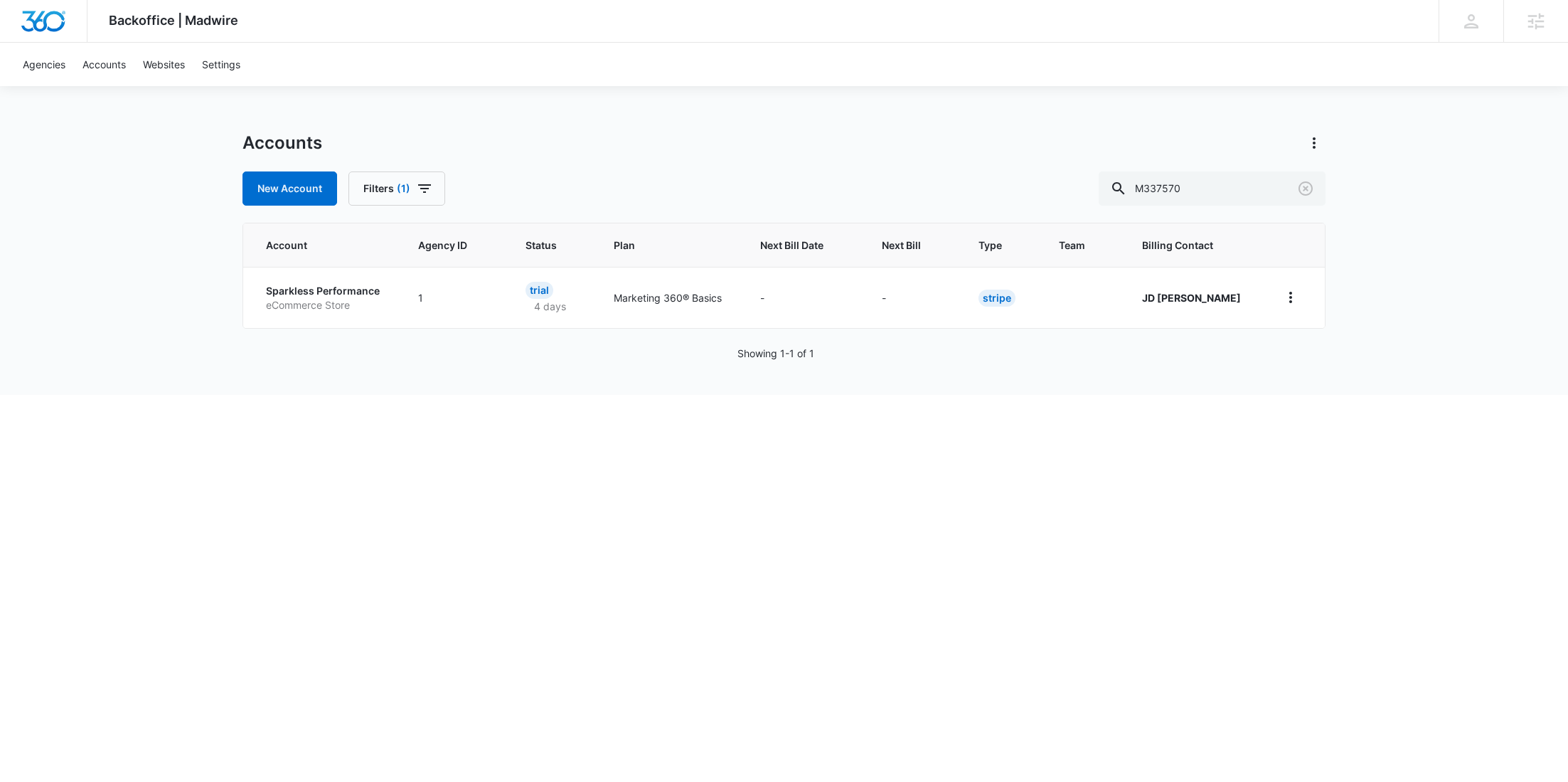
click at [289, 302] on p "eCommerce Store" at bounding box center [325, 305] width 118 height 14
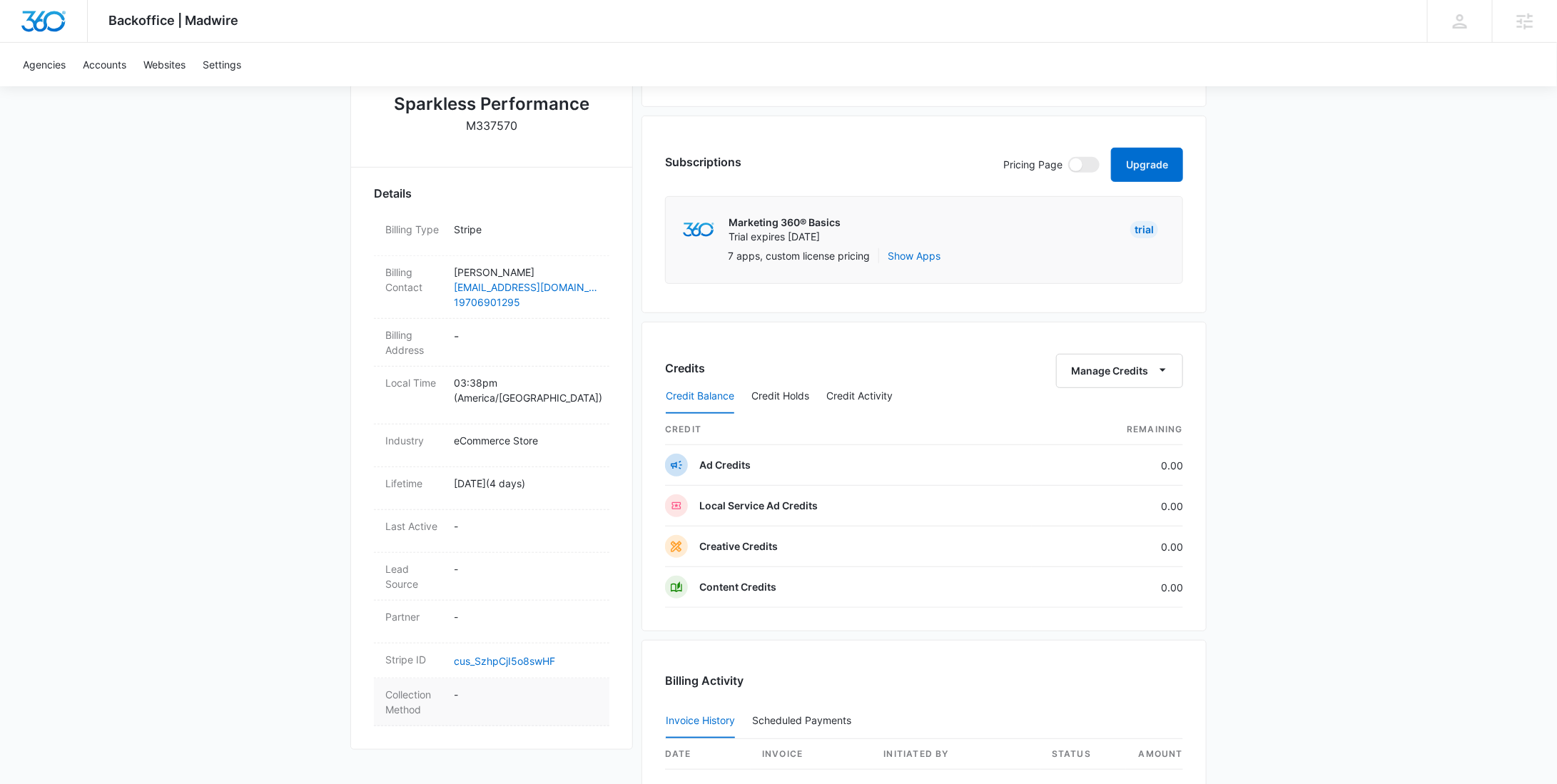
scroll to position [671, 0]
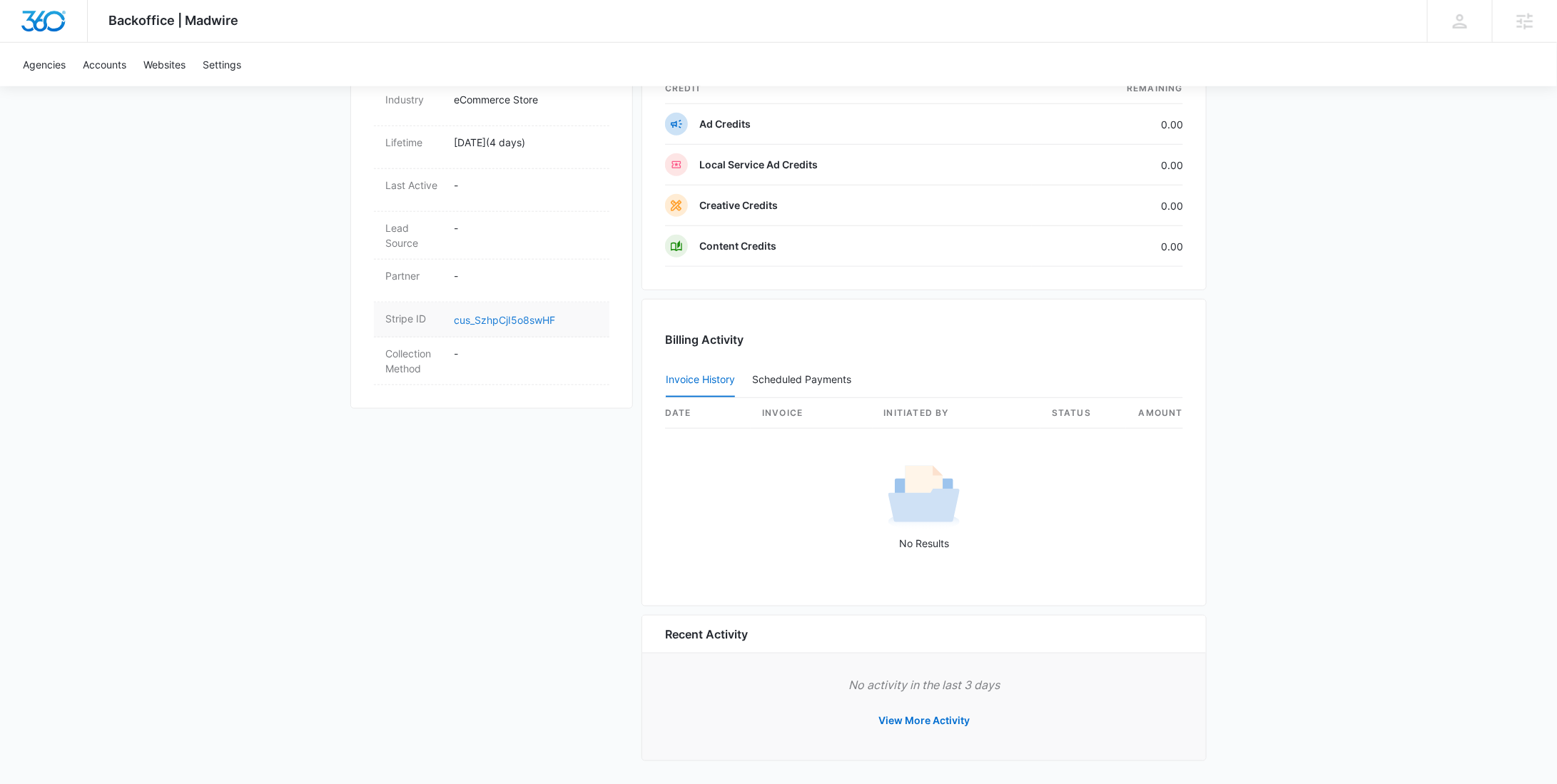
click at [533, 314] on link "cus_SzhpCjI5o8swHF" at bounding box center [505, 319] width 102 height 12
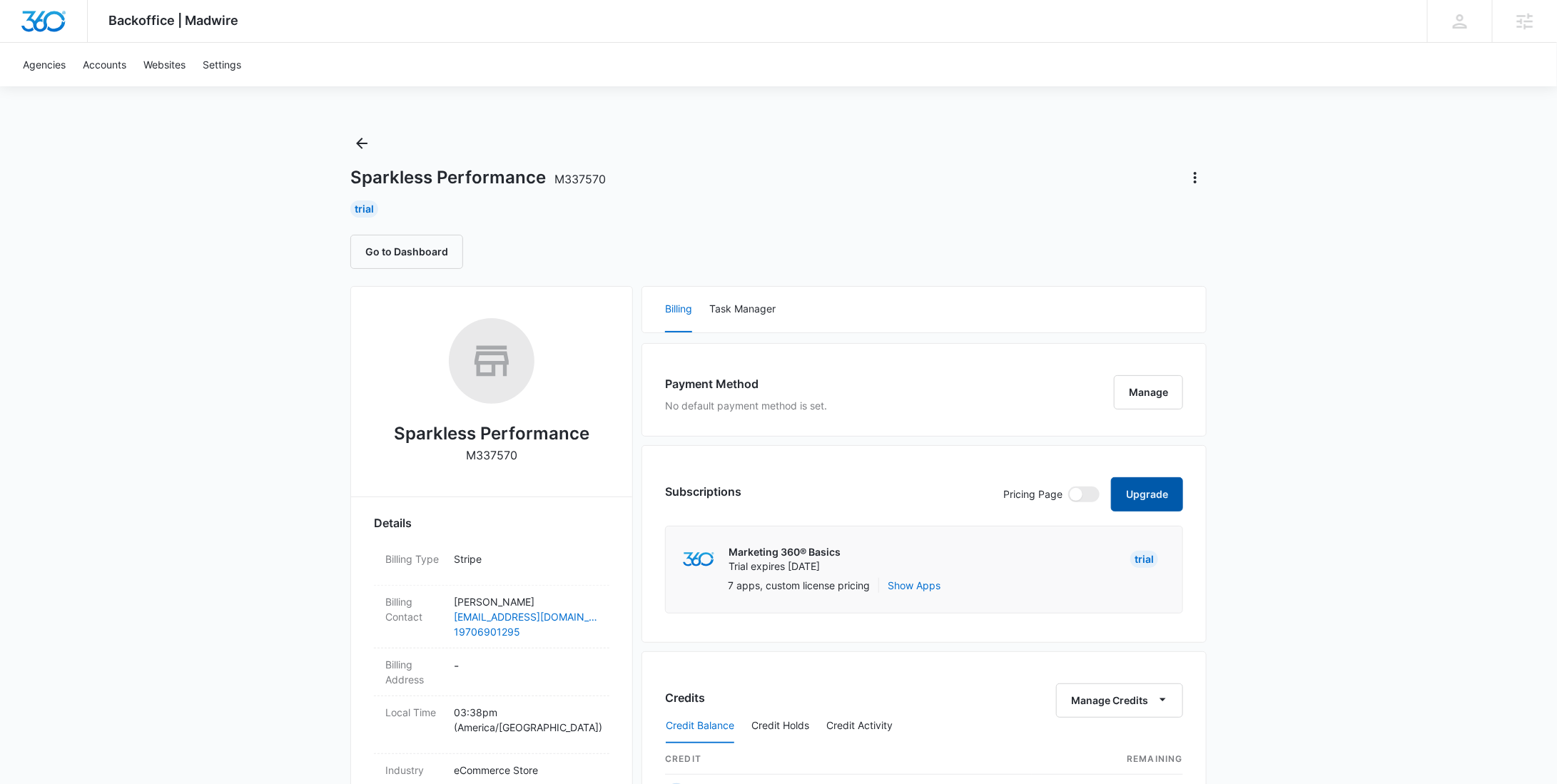
click at [1140, 492] on button "Upgrade" at bounding box center [1147, 495] width 72 height 34
select select "US"
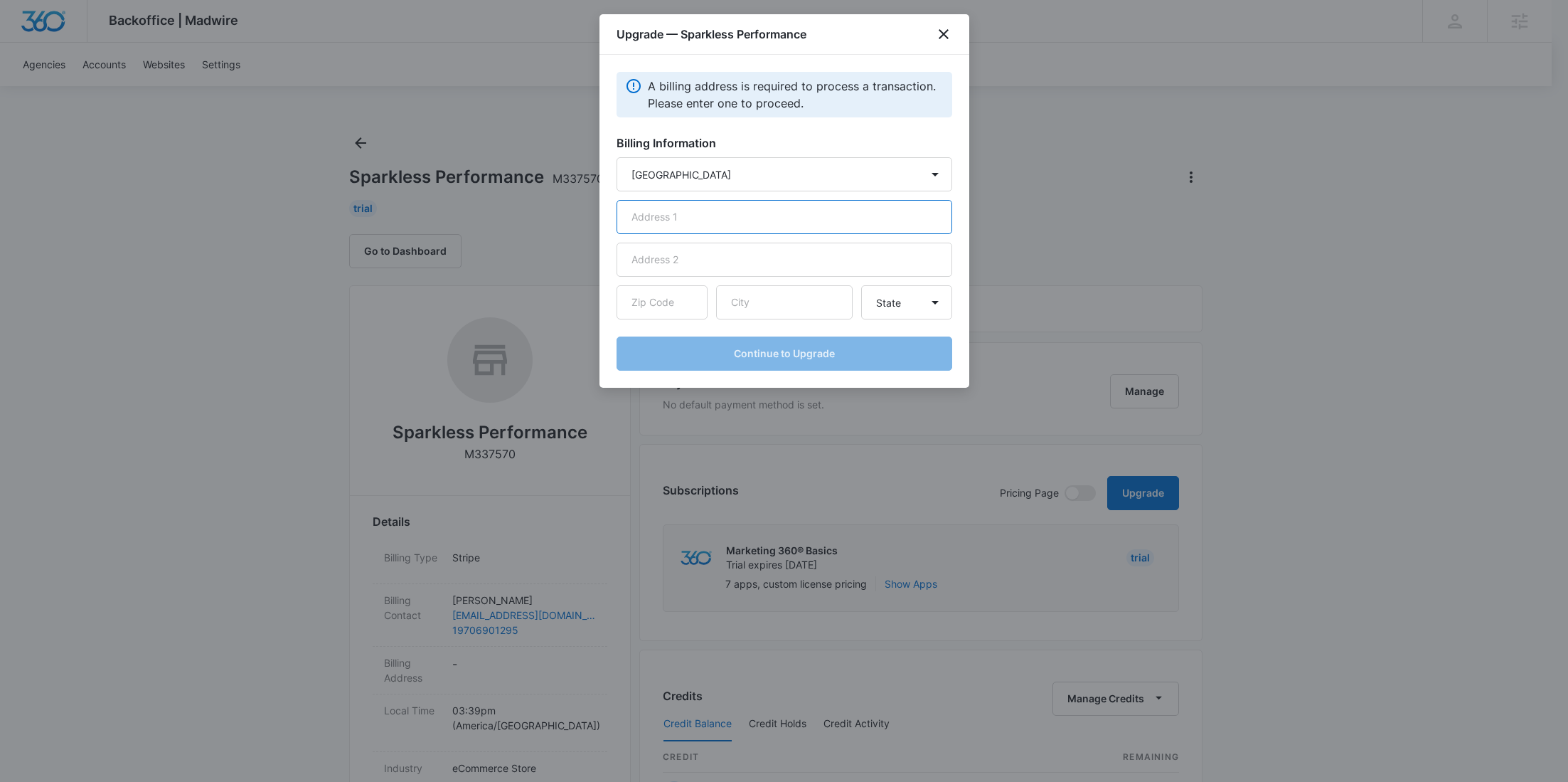
click at [713, 225] on input "text" at bounding box center [784, 217] width 336 height 34
paste input "[STREET_ADDRESS]"
type input "[STREET_ADDRESS]"
click at [780, 301] on input "text" at bounding box center [784, 302] width 136 height 34
paste input "[GEOGRAPHIC_DATA]"
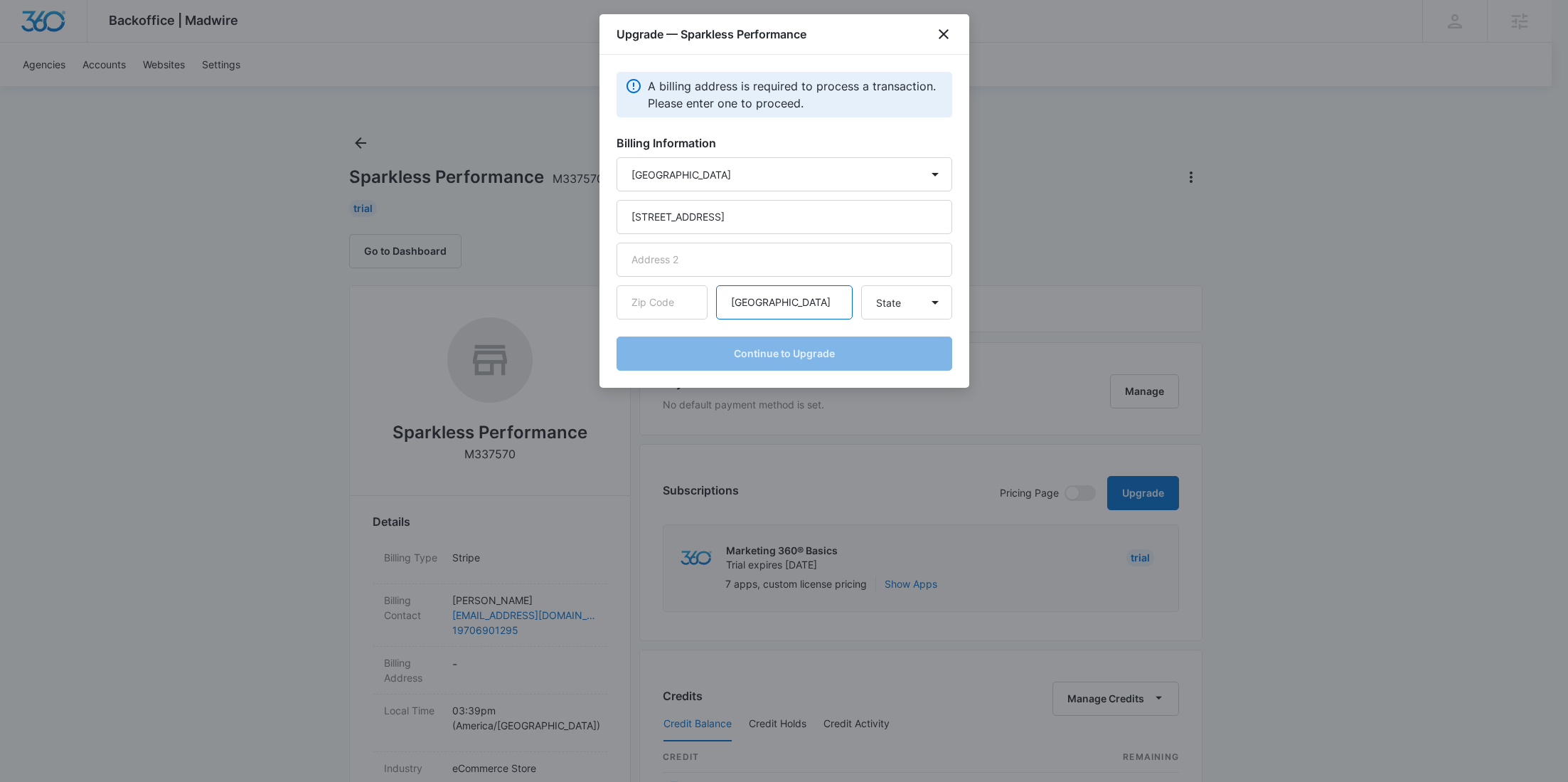
type input "[GEOGRAPHIC_DATA]"
click at [684, 300] on input "text" at bounding box center [662, 302] width 91 height 34
paste input "80550"
type input "80550"
click at [926, 303] on select "State [US_STATE] [US_STATE] [US_STATE] [US_STATE] [US_STATE] [US_STATE] [US_STA…" at bounding box center [906, 302] width 91 height 34
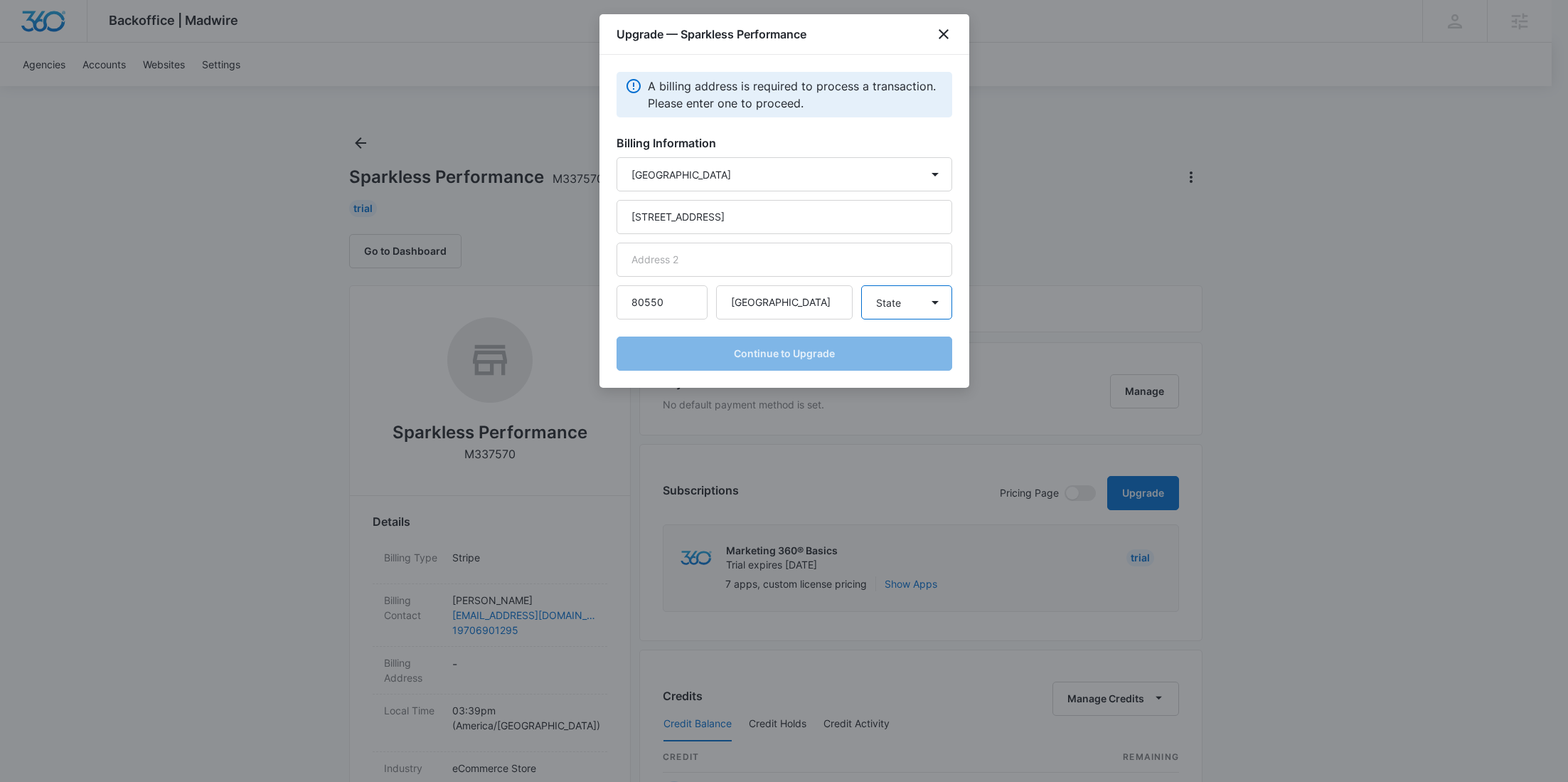
select select "CO"
click at [862, 285] on select "State [US_STATE] [US_STATE] [US_STATE] [US_STATE] [US_STATE] [US_STATE] [US_STA…" at bounding box center [906, 302] width 91 height 34
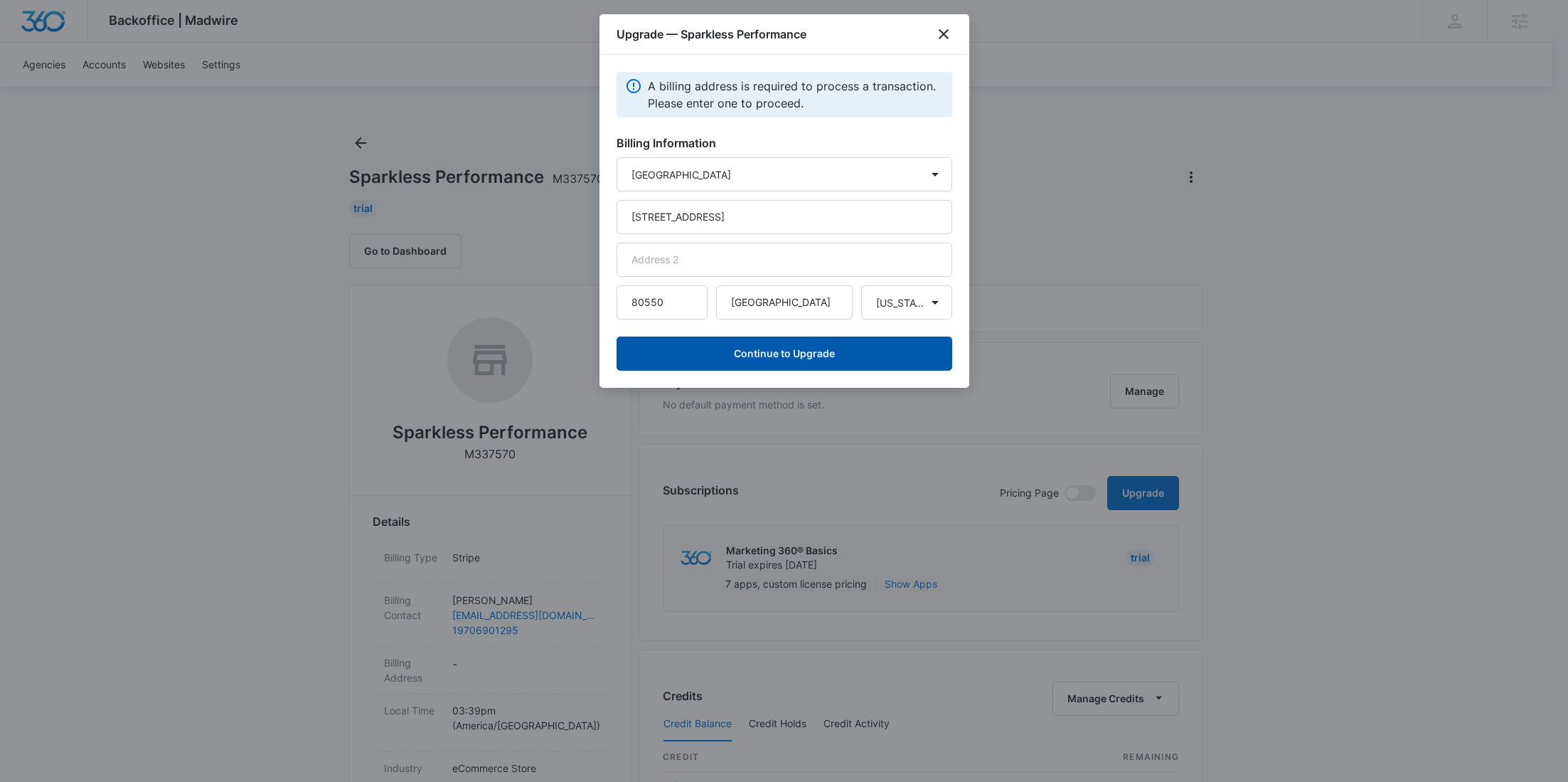
click at [746, 350] on button "Continue to Upgrade" at bounding box center [784, 354] width 336 height 34
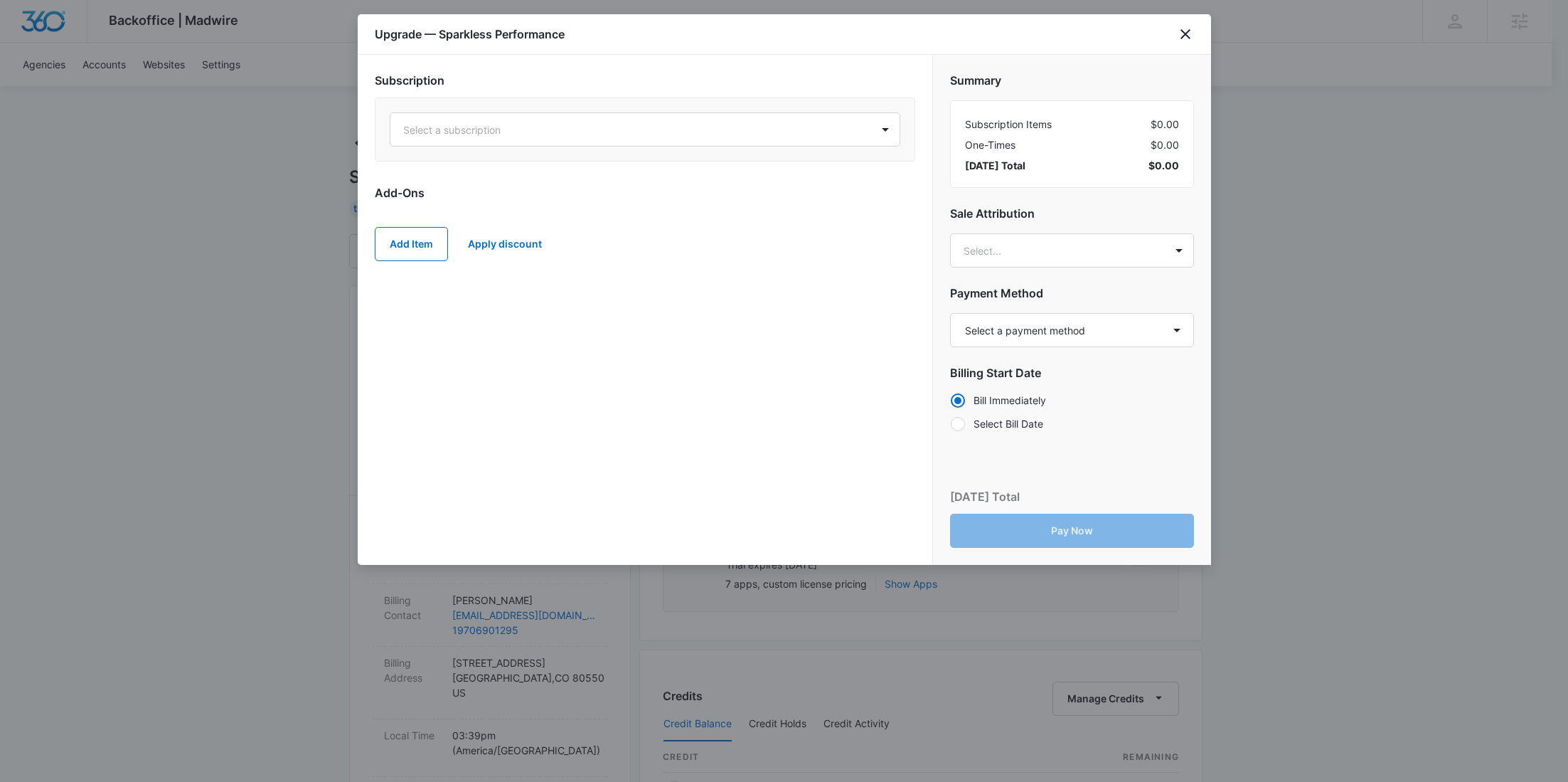
drag, startPoint x: 662, startPoint y: 199, endPoint x: 644, endPoint y: 157, distance: 45.7
click at [662, 198] on h2 "Add-Ons" at bounding box center [645, 193] width 541 height 17
click at [624, 131] on div at bounding box center [628, 130] width 449 height 18
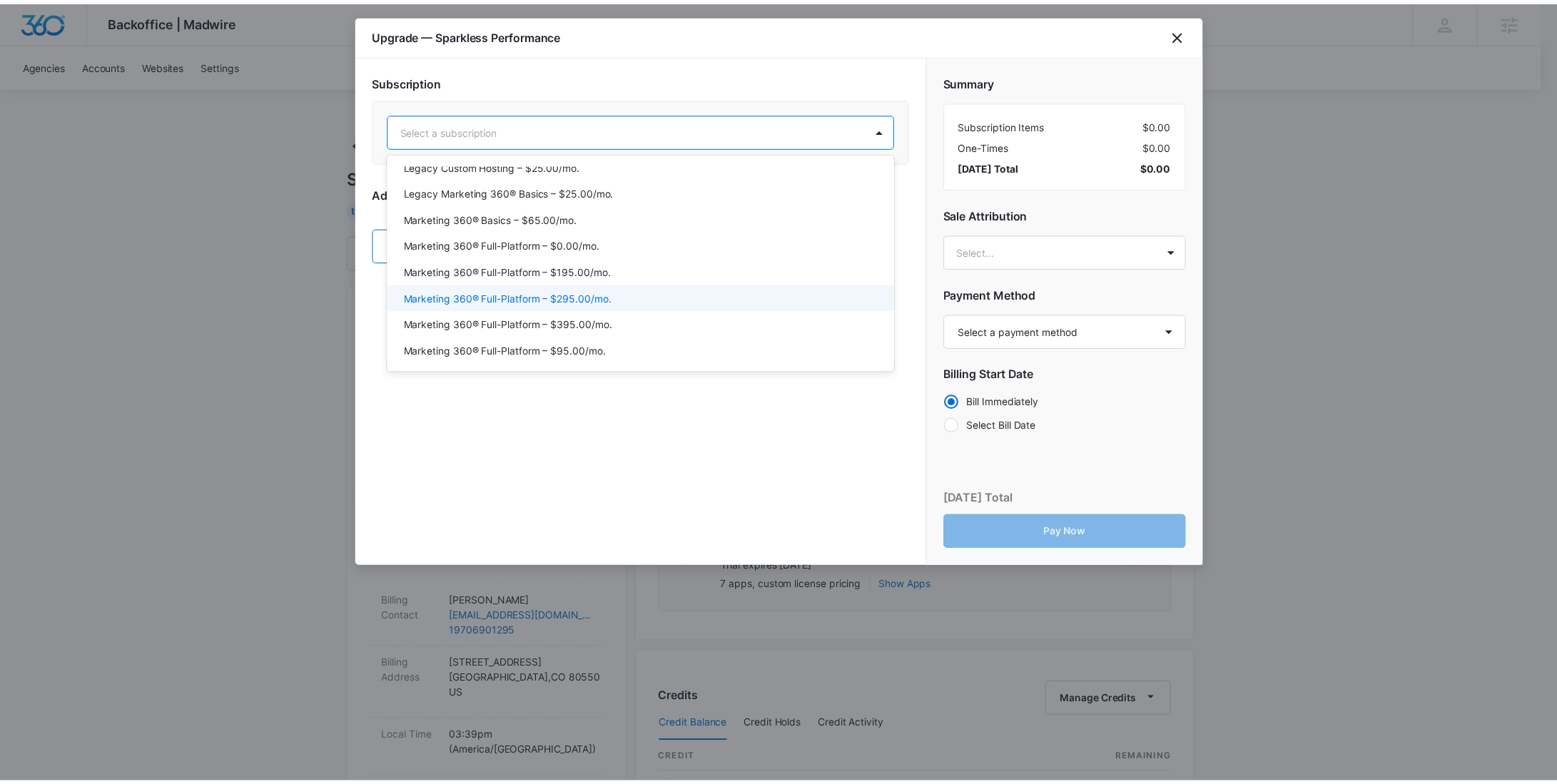
scroll to position [119, 0]
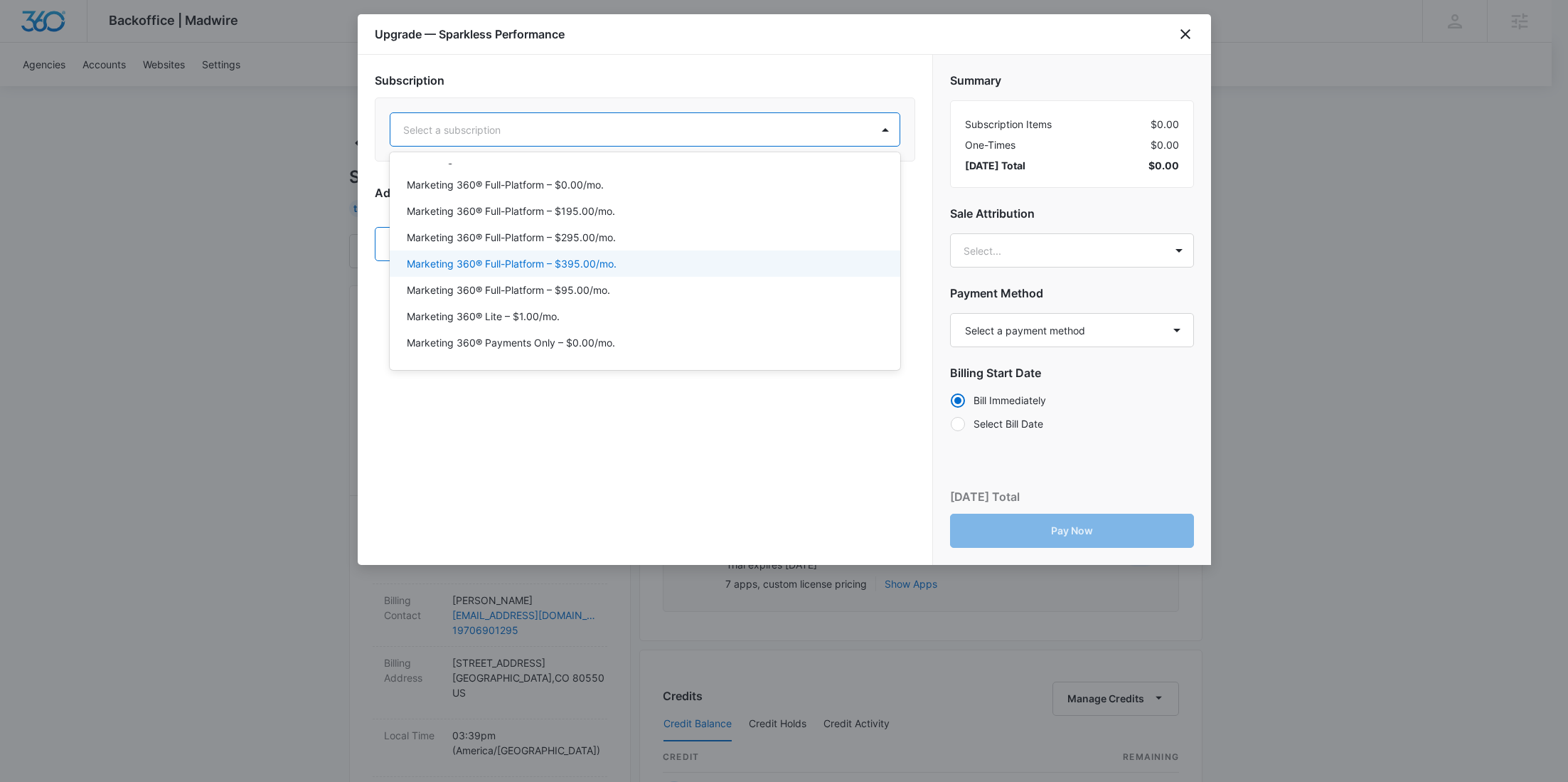
click at [606, 264] on p "Marketing 360® Full-Platform – $395.00/mo." at bounding box center [511, 263] width 210 height 15
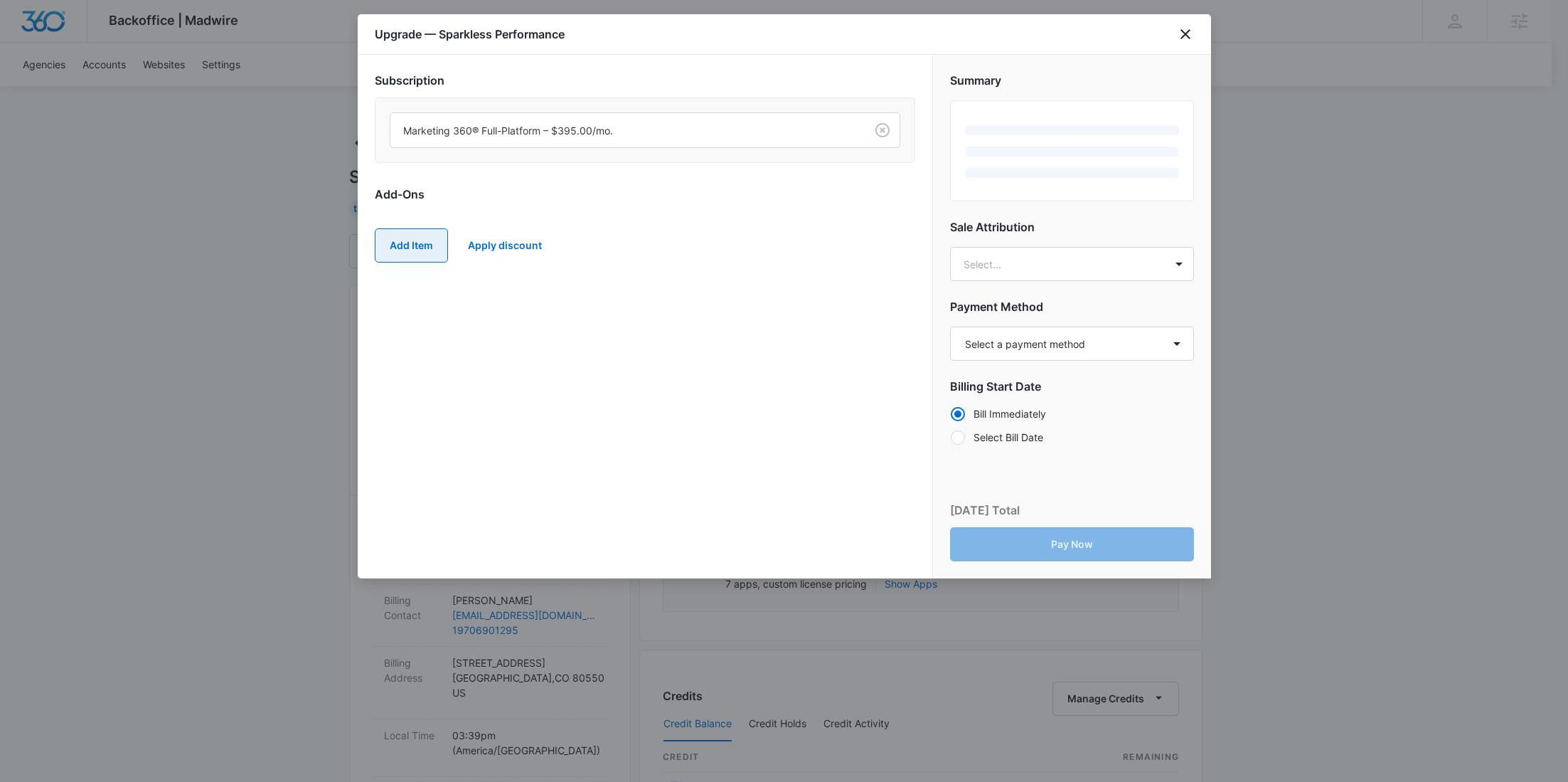
click at [394, 232] on button "Add Item" at bounding box center [412, 246] width 74 height 34
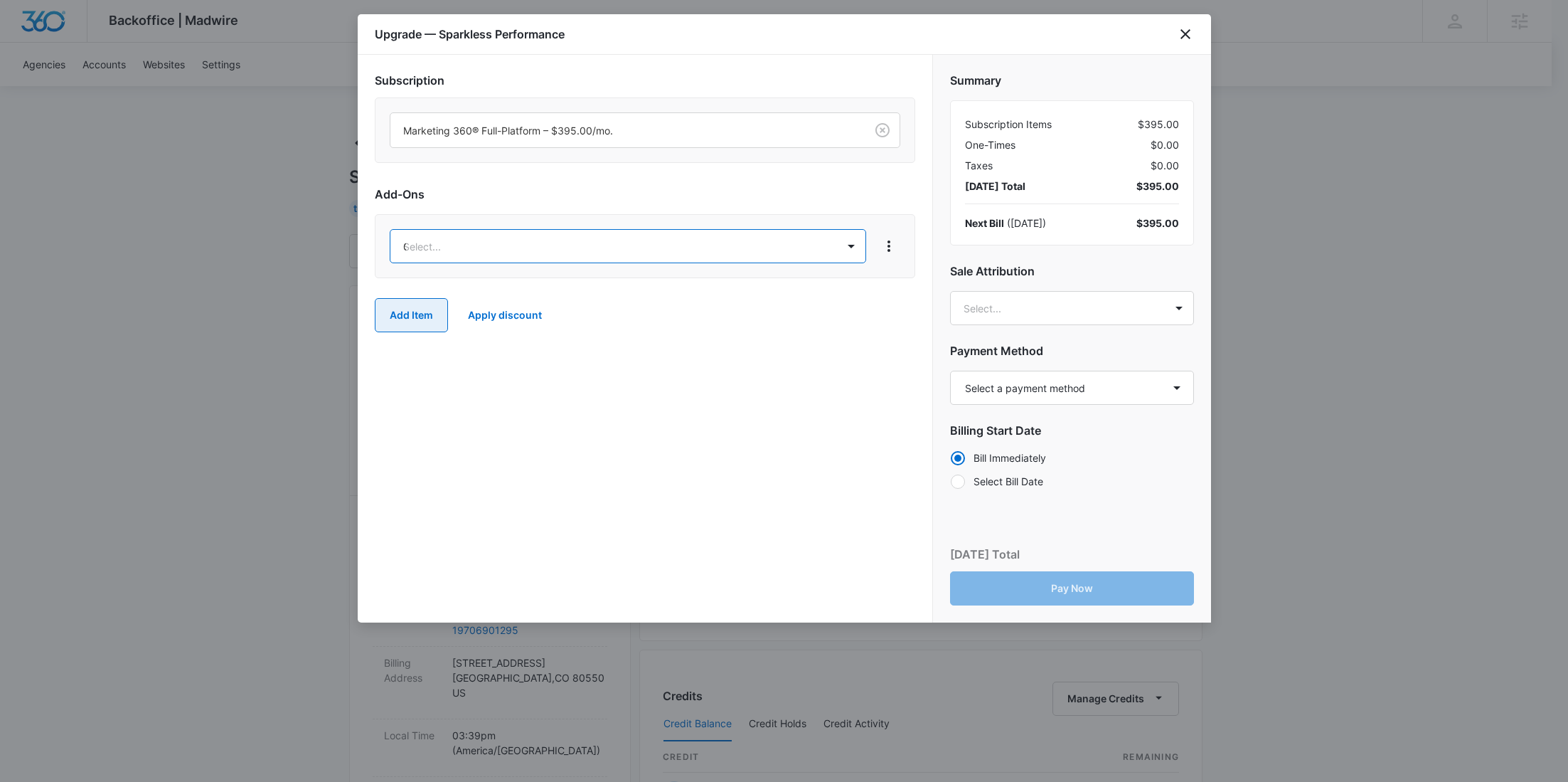
type input "CONT"
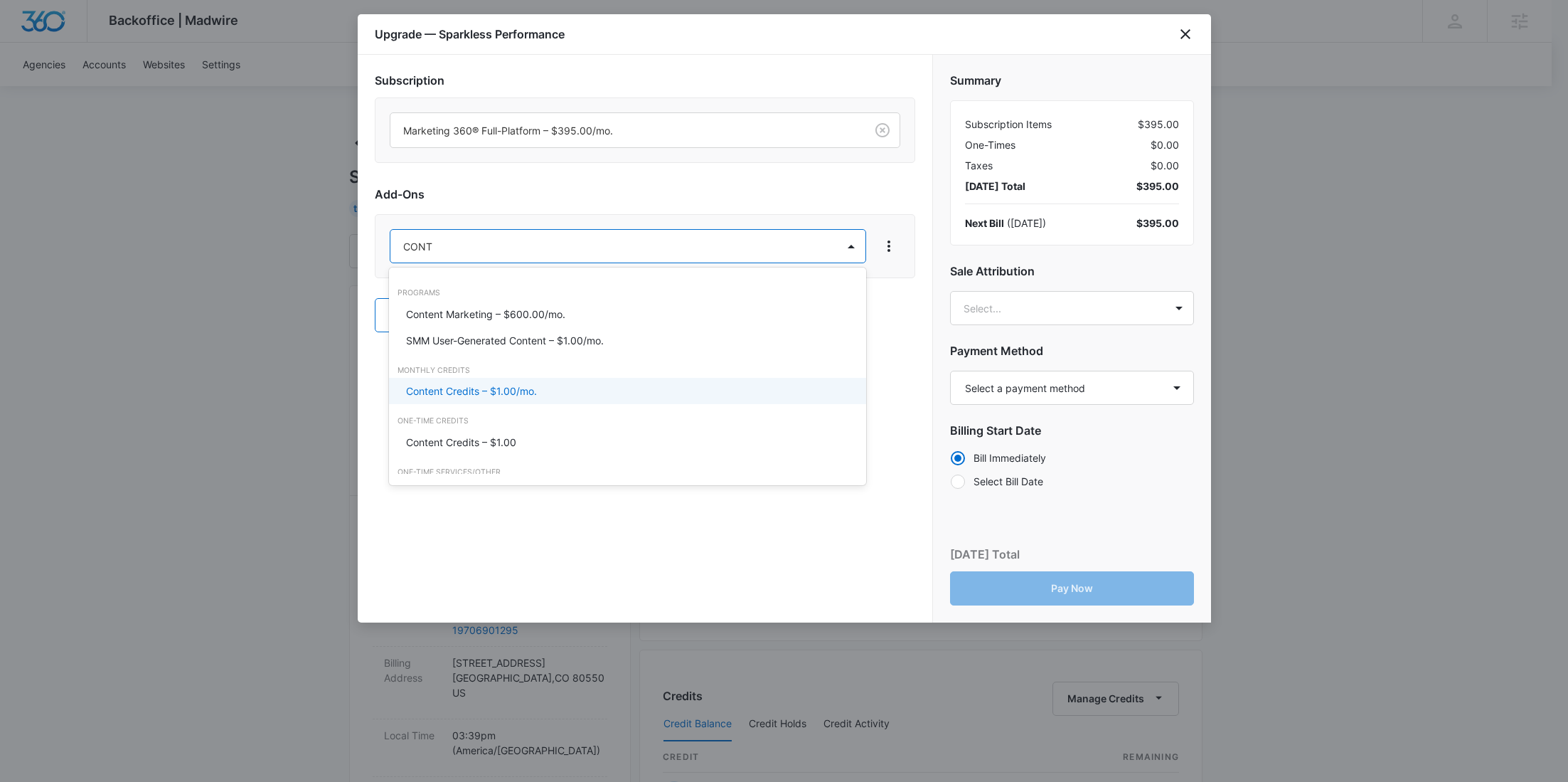
drag, startPoint x: 465, startPoint y: 397, endPoint x: 482, endPoint y: 366, distance: 35.4
click at [465, 396] on p "Content Credits – $1.00/mo." at bounding box center [471, 391] width 131 height 15
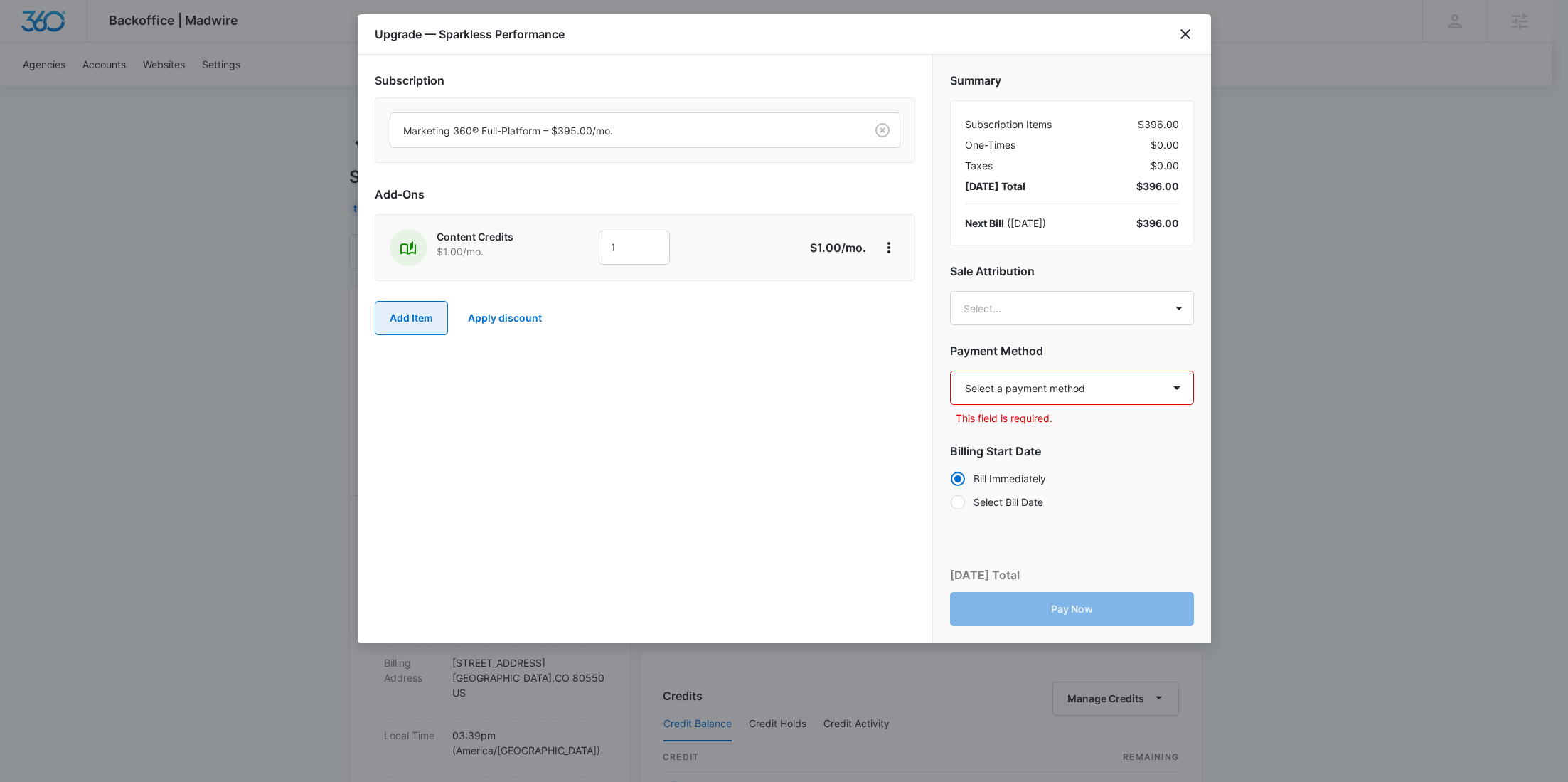
click at [417, 309] on button "Add Item" at bounding box center [412, 318] width 74 height 34
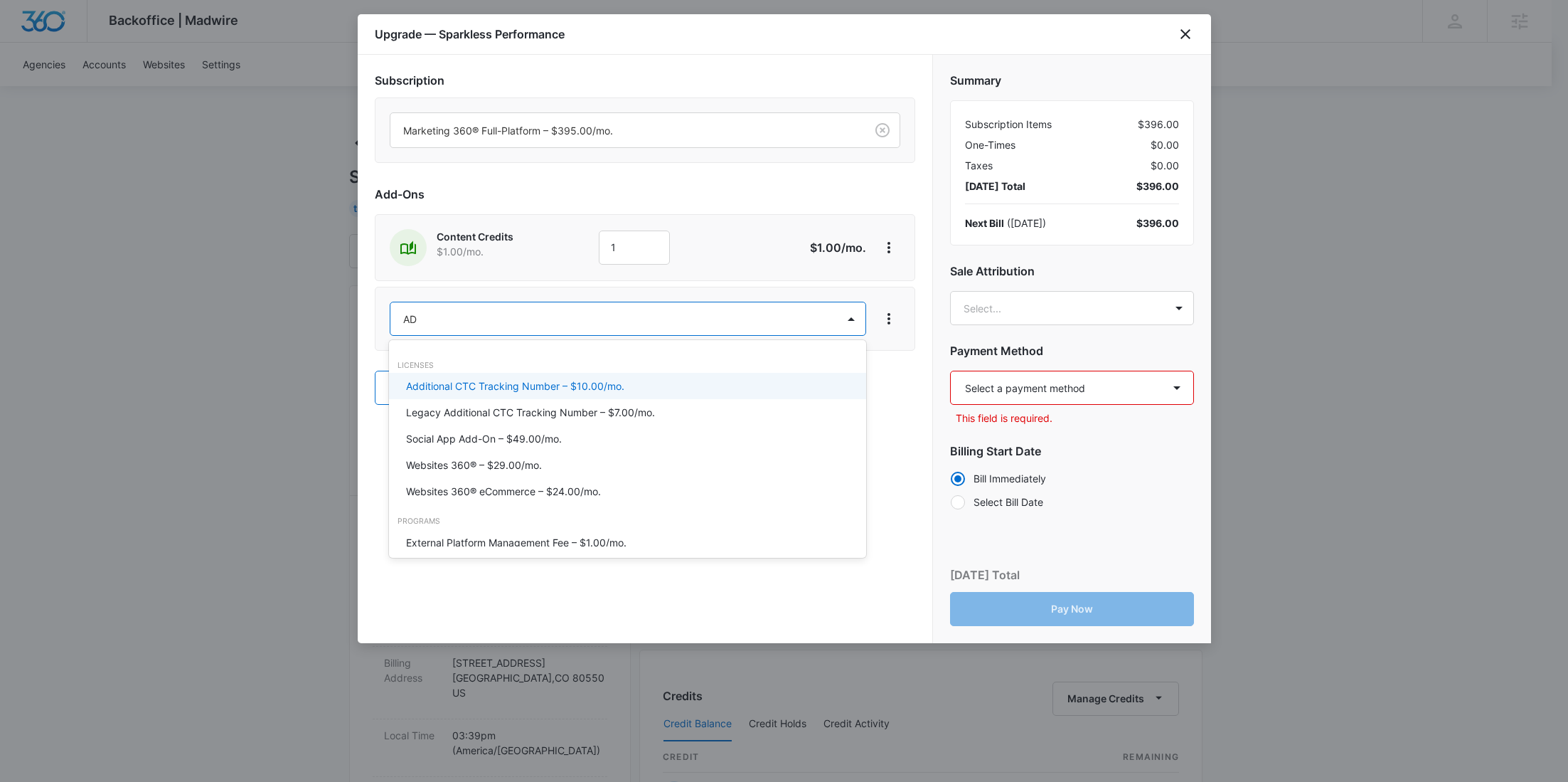
type input "AD C"
click at [436, 388] on p "Ad Credits – $1.00/mo." at bounding box center [459, 386] width 107 height 15
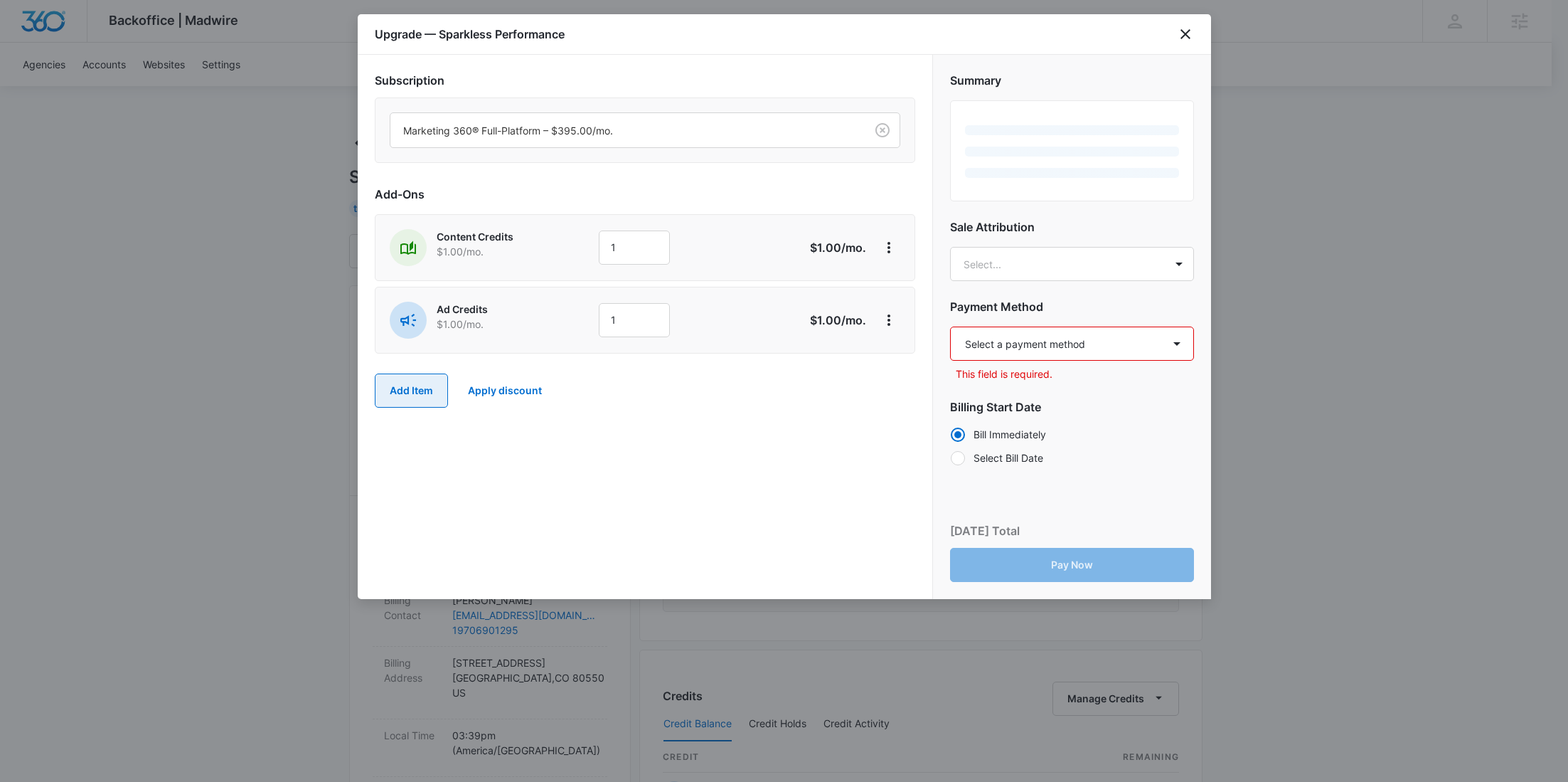
click at [417, 393] on button "Add Item" at bounding box center [412, 391] width 74 height 34
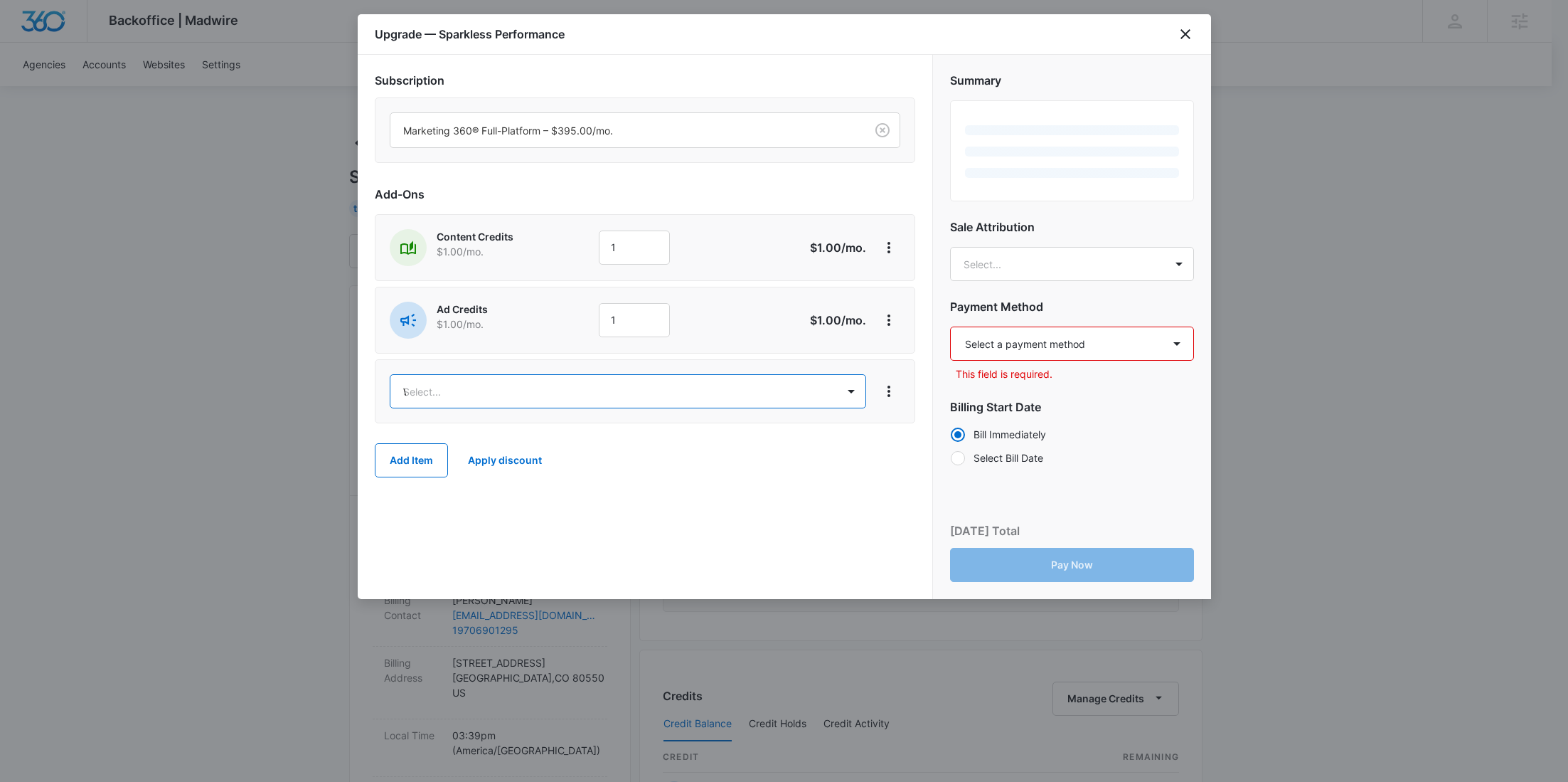
type input "WEB"
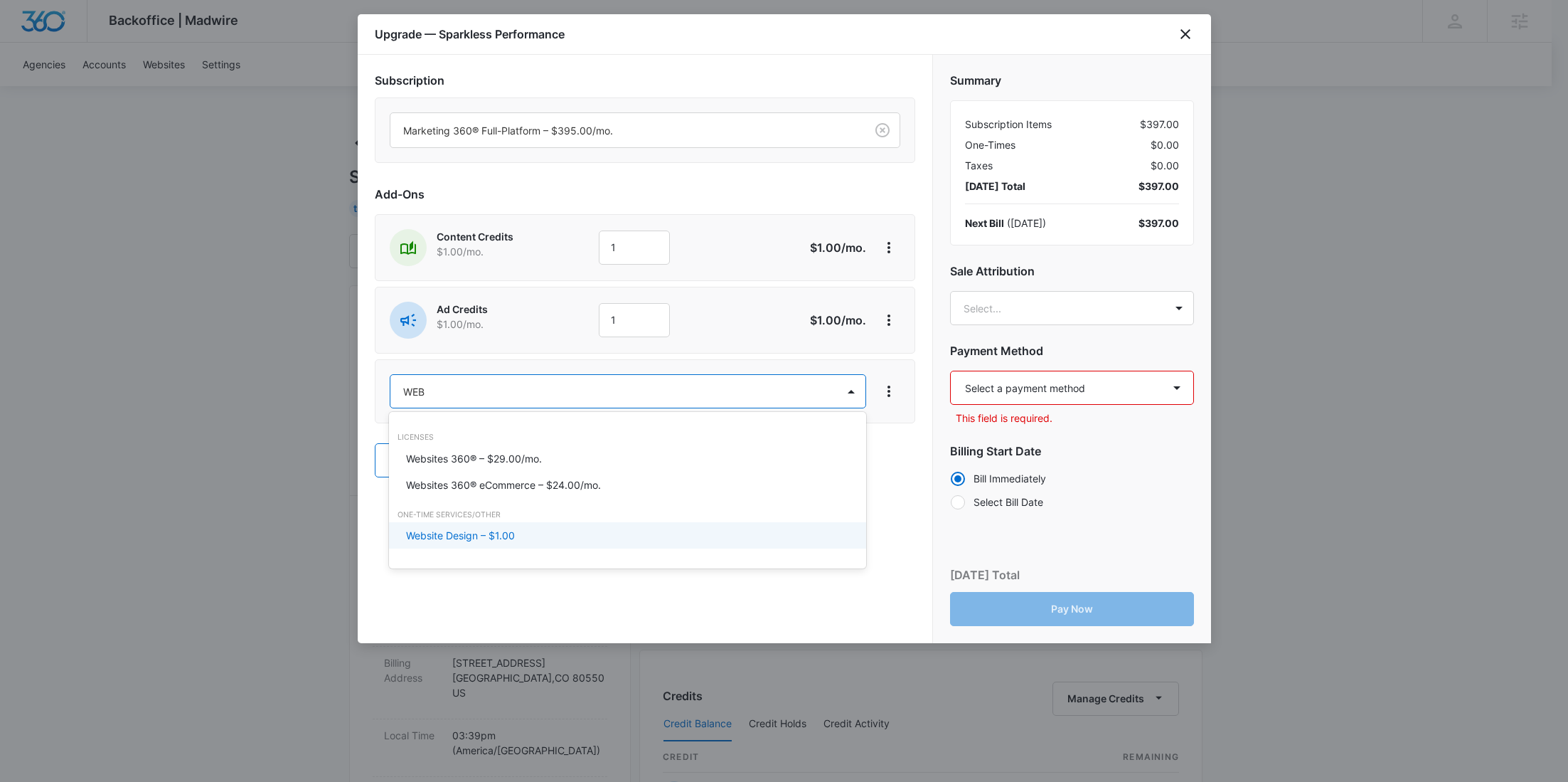
drag, startPoint x: 457, startPoint y: 543, endPoint x: 572, endPoint y: 344, distance: 229.8
click at [457, 543] on div "Website Design – $1.00" at bounding box center [627, 535] width 477 height 26
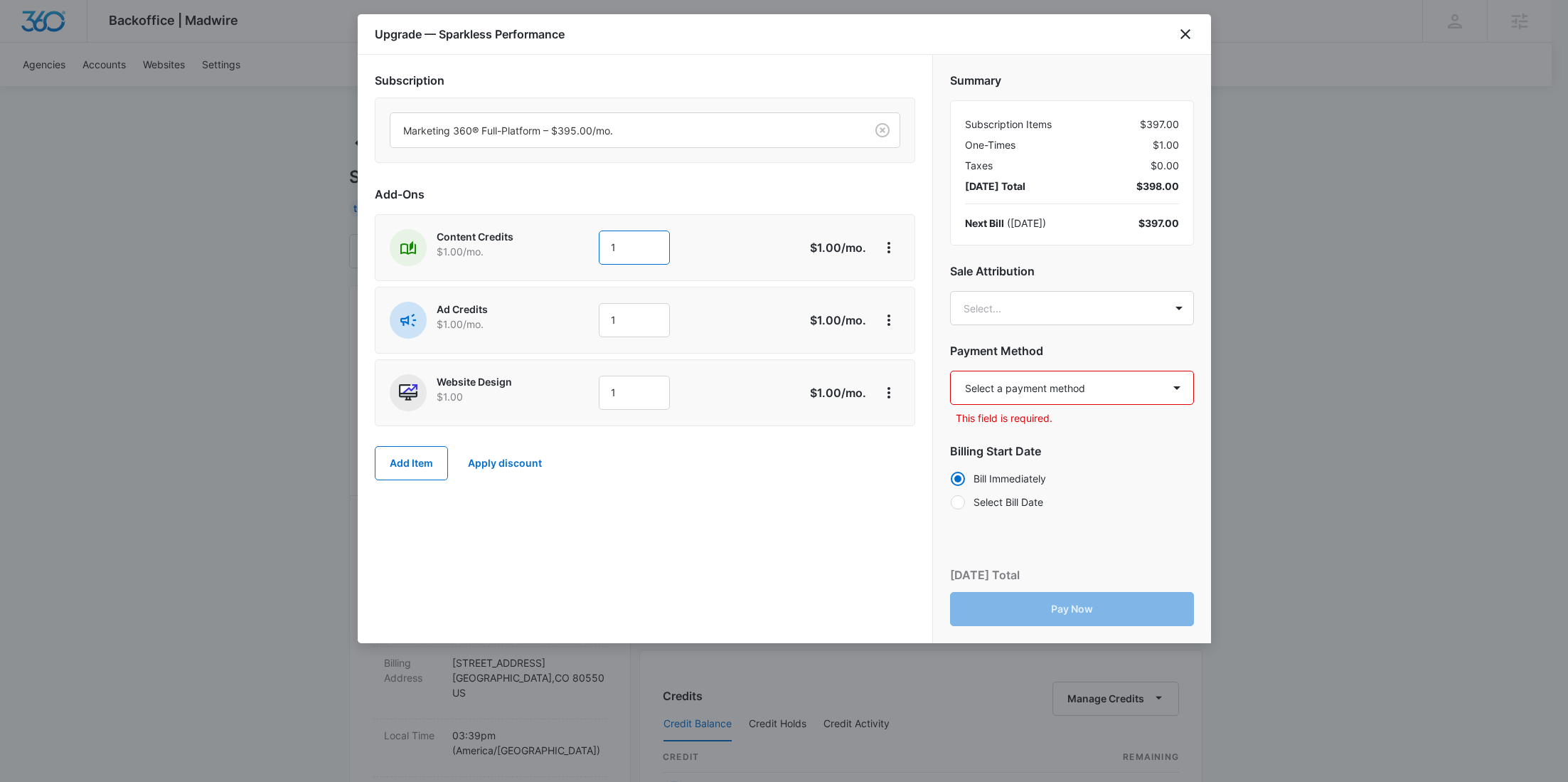
drag, startPoint x: 598, startPoint y: 244, endPoint x: 552, endPoint y: 241, distance: 46.1
click at [552, 241] on div "Content Credits $1.00 /mo. 1" at bounding box center [595, 247] width 410 height 37
type input "900"
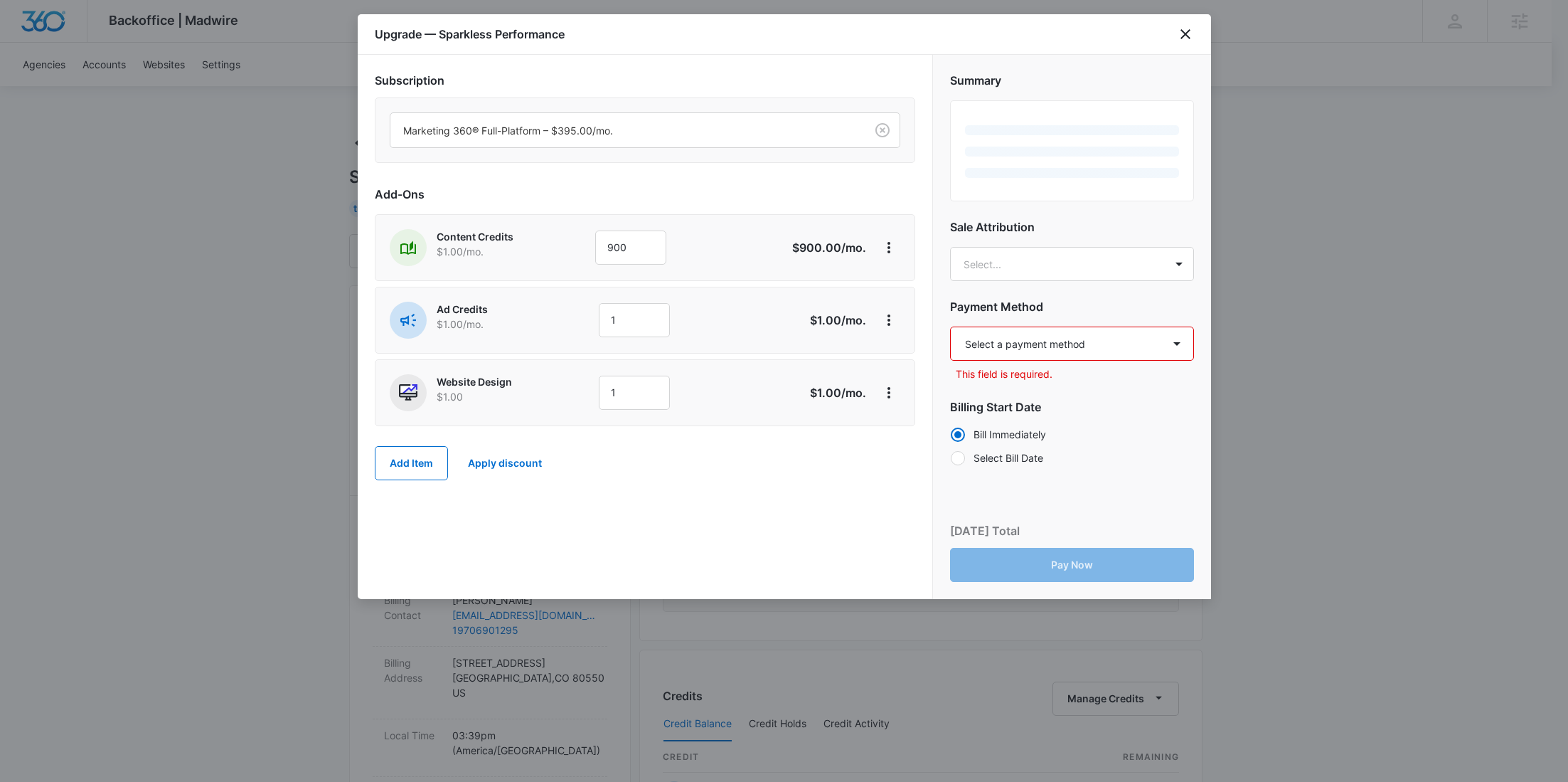
click at [547, 272] on div "Content Credits $1.00 /mo. 900 $900.00 /mo." at bounding box center [645, 248] width 541 height 67
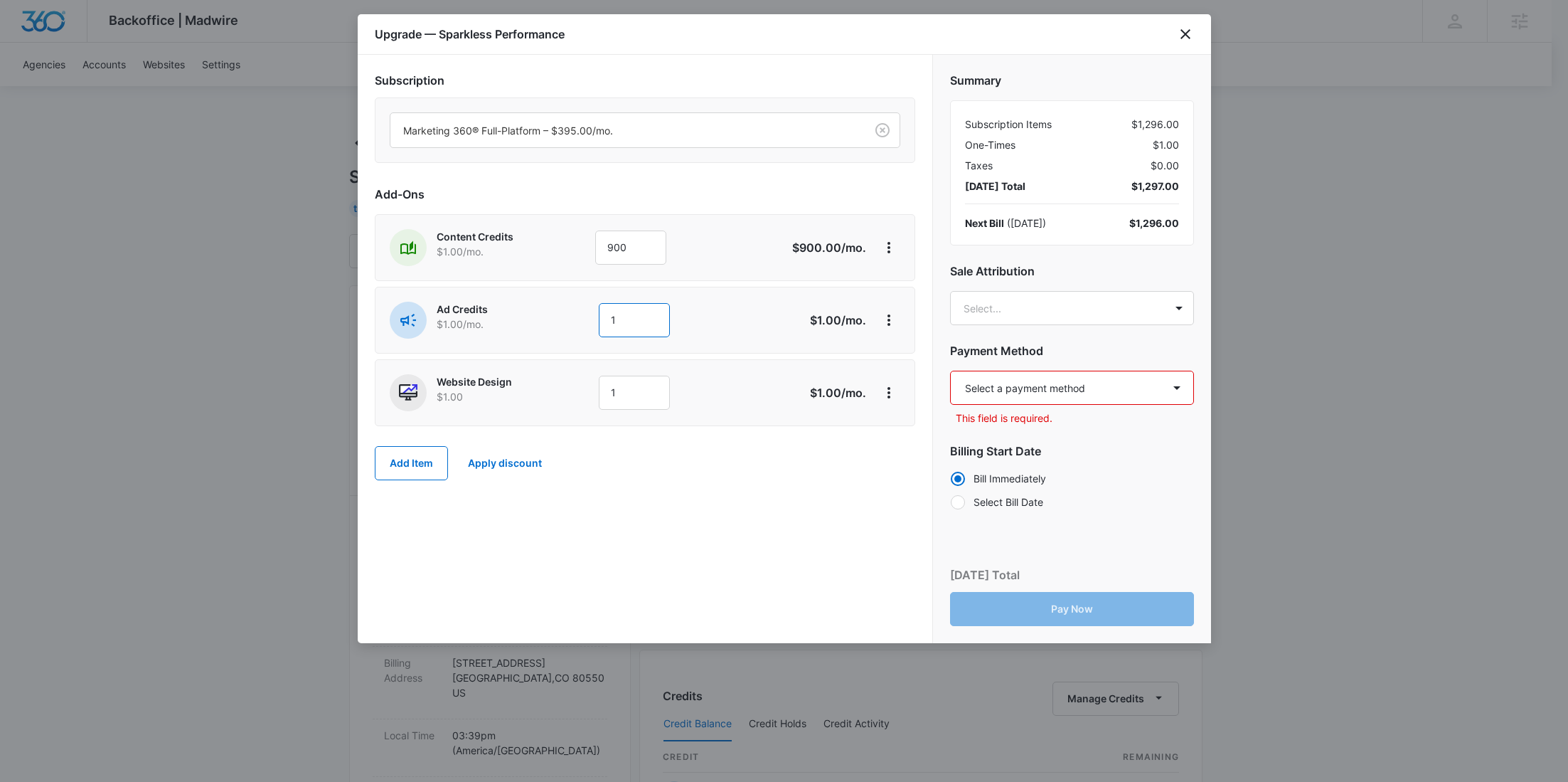
click at [535, 320] on div "Ad Credits $1.00 /mo. 1" at bounding box center [595, 320] width 410 height 37
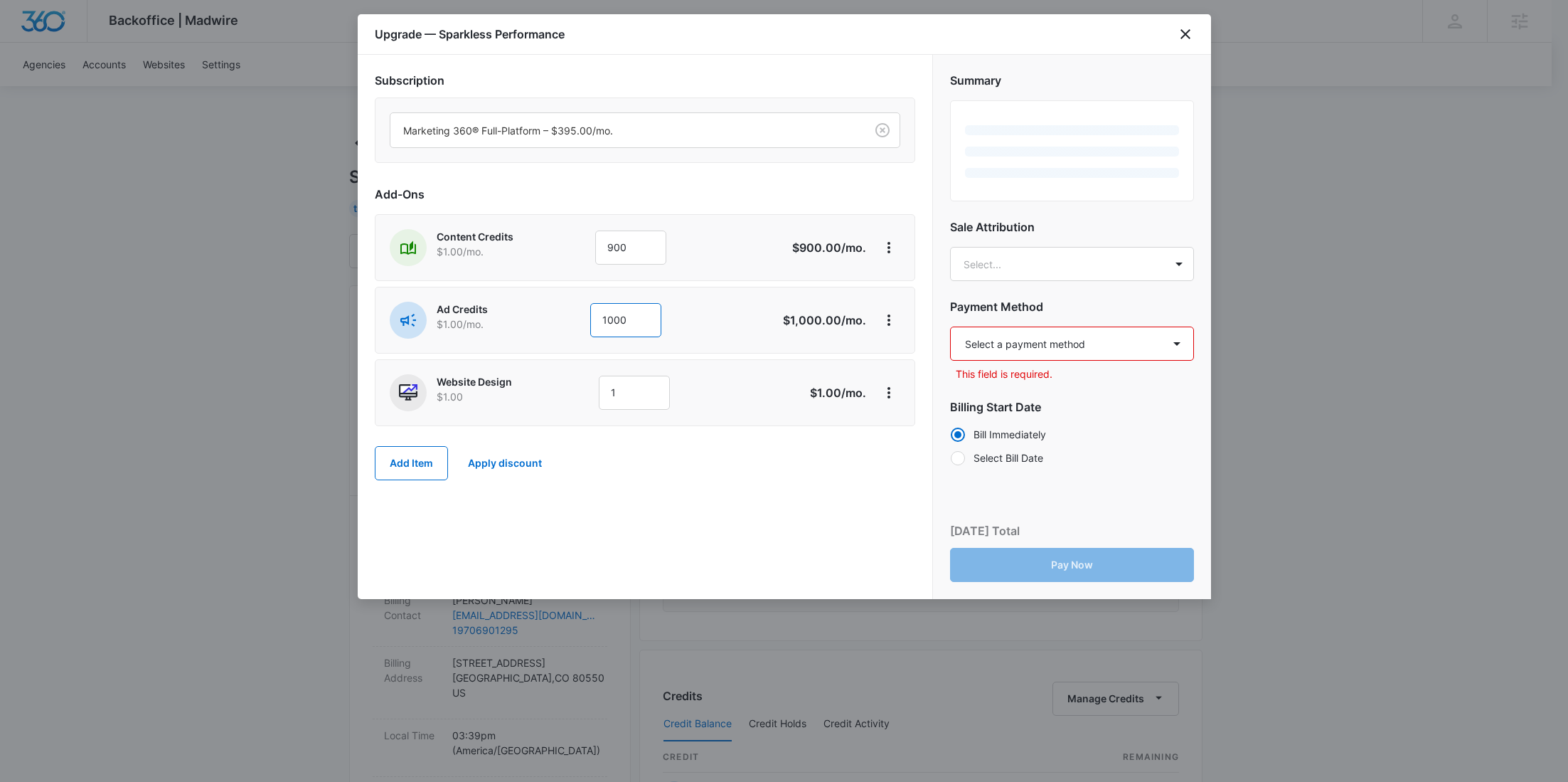
type input "1000"
click at [541, 327] on p "$1.00 /mo." at bounding box center [494, 324] width 114 height 15
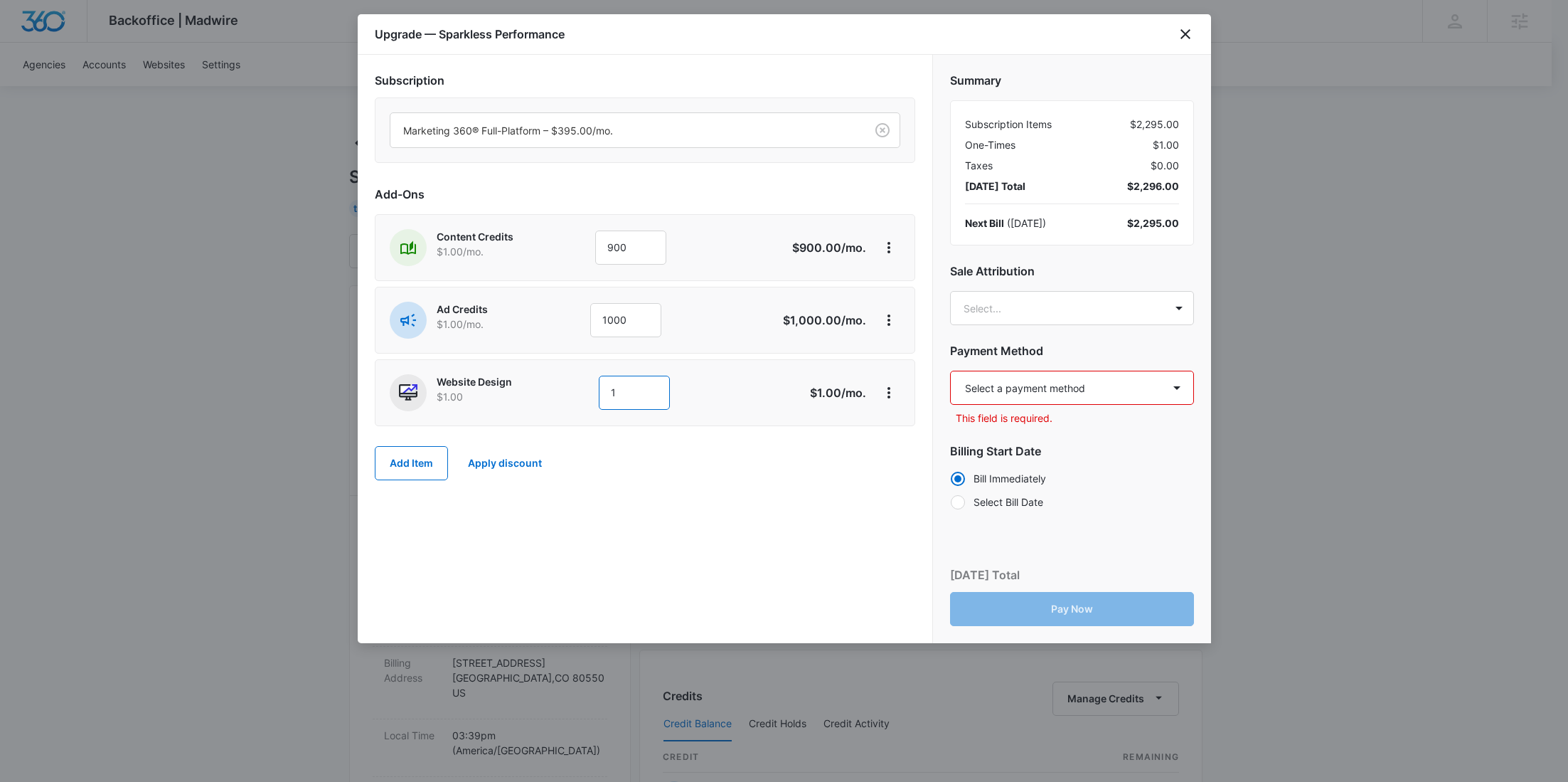
drag, startPoint x: 651, startPoint y: 388, endPoint x: 556, endPoint y: 388, distance: 95.0
click at [556, 388] on div "Website Design $1.00 1" at bounding box center [595, 392] width 410 height 37
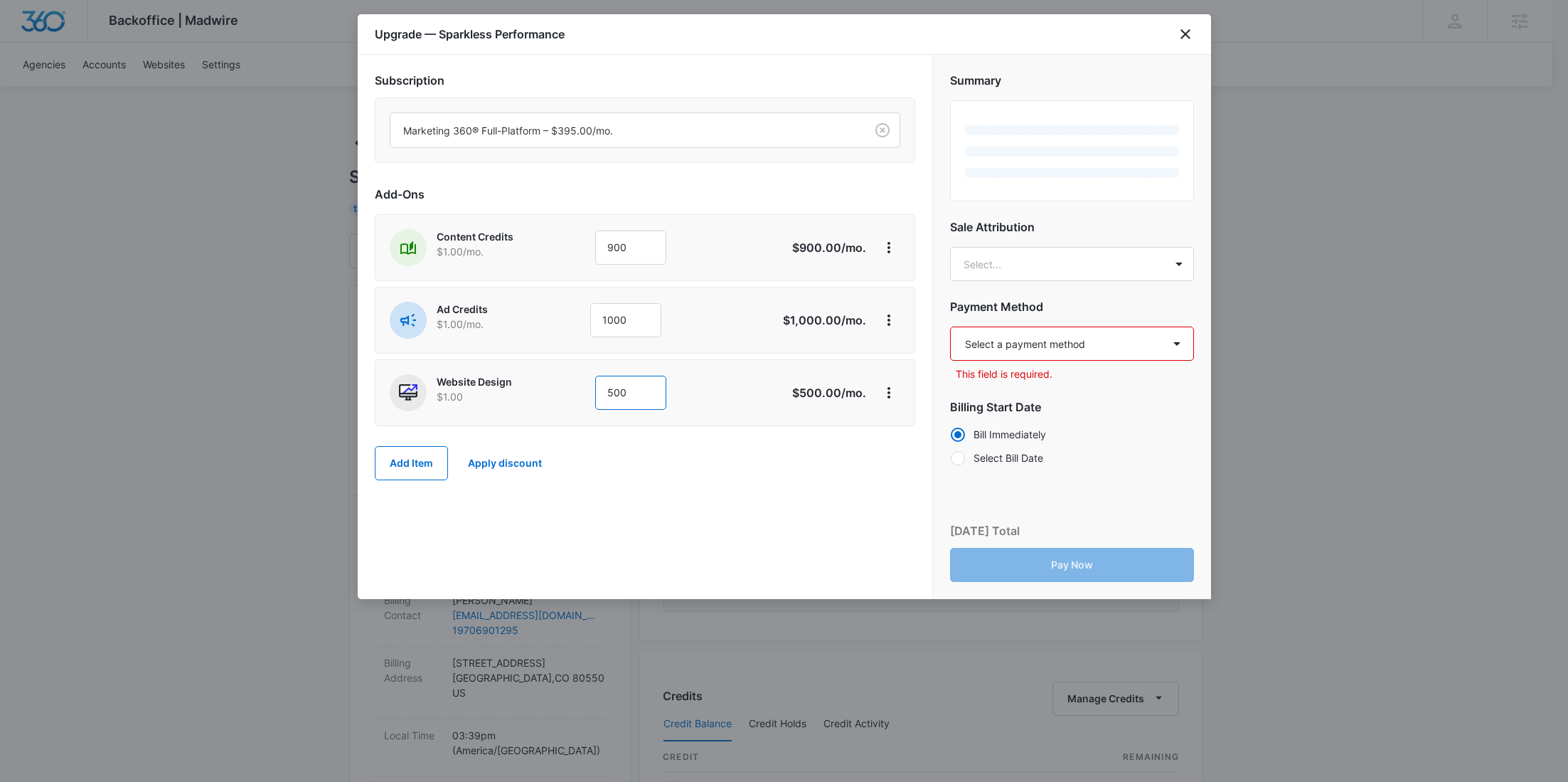
type input "500"
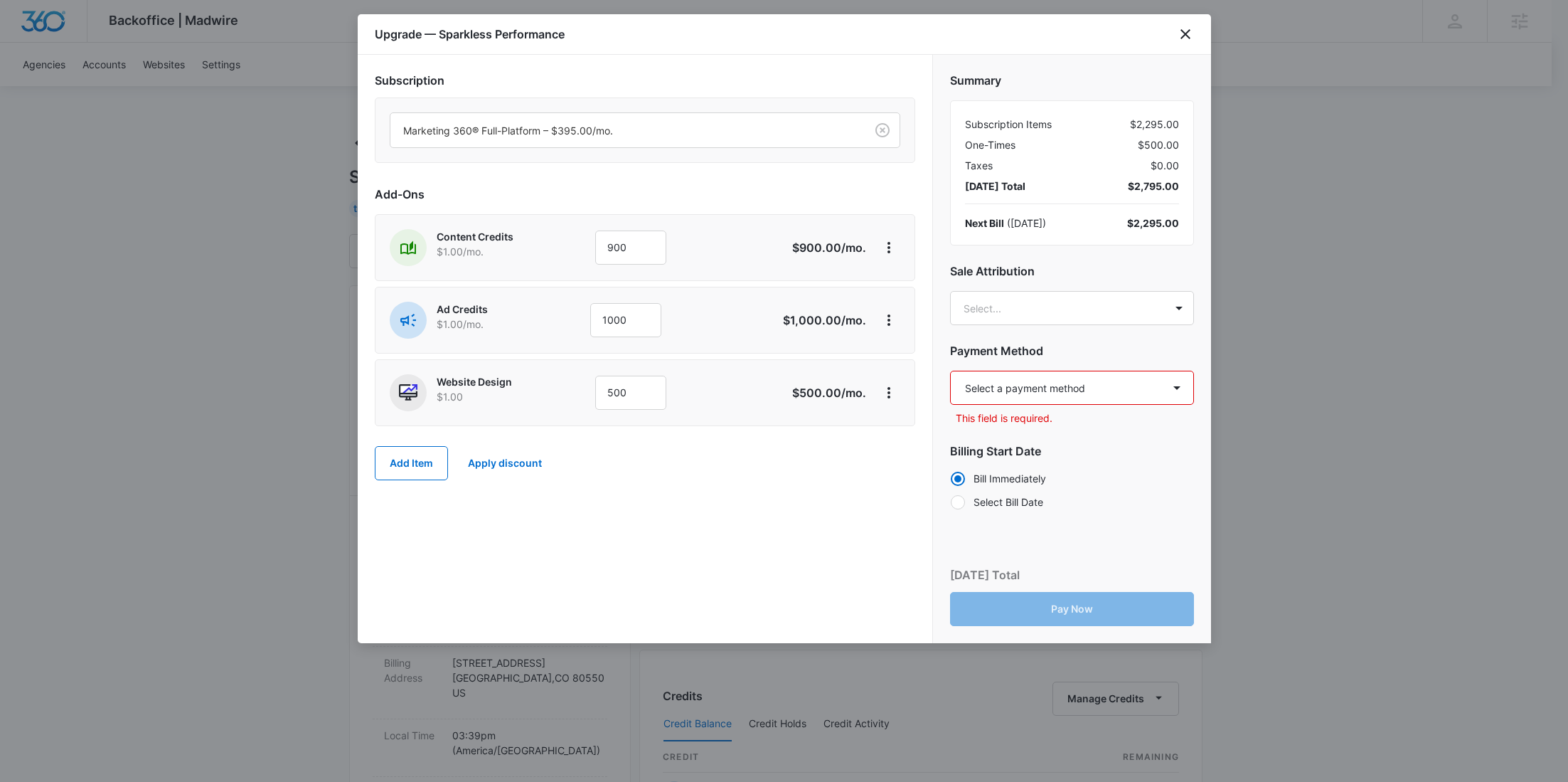
click at [1062, 387] on select "Select a payment method American Express ending in [DATE] New payment method Mo…" at bounding box center [1071, 388] width 244 height 34
select select "pm_1S5ChGA4n8RTgNjULCD2Dgp1"
click at [950, 371] on select "Select a payment method American Express ending in [DATE] New payment method Mo…" at bounding box center [1071, 388] width 244 height 34
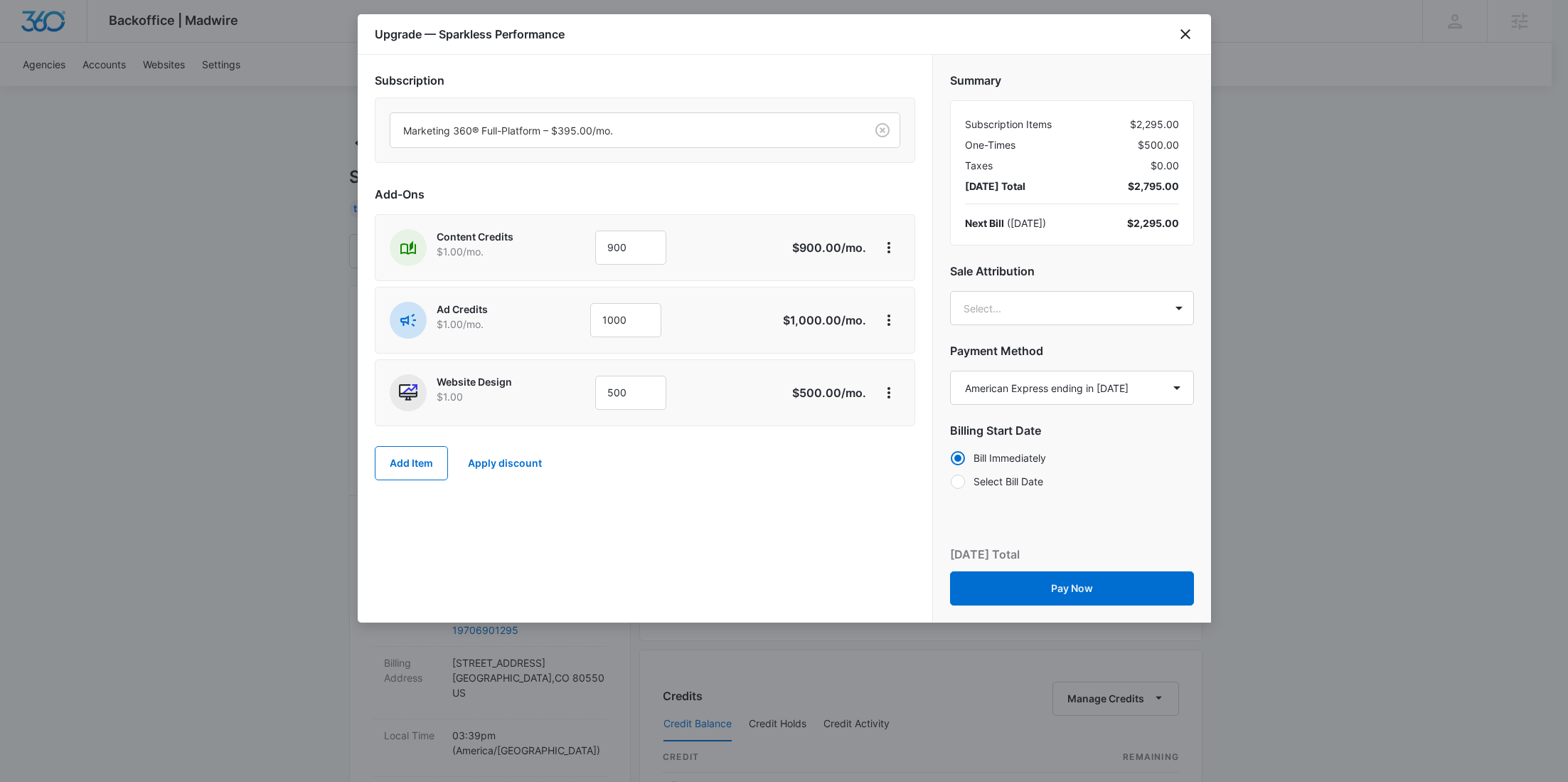
click at [984, 326] on div "Summary Subscription Items $2,295.00 One-Times $500.00 Taxes $0.00 [DATE] Total…" at bounding box center [1071, 276] width 278 height 443
click at [984, 305] on body "Backoffice | Madwire Apps Settings [PERSON_NAME] Young [EMAIL_ADDRESS][PERSON_N…" at bounding box center [784, 727] width 1568 height 1455
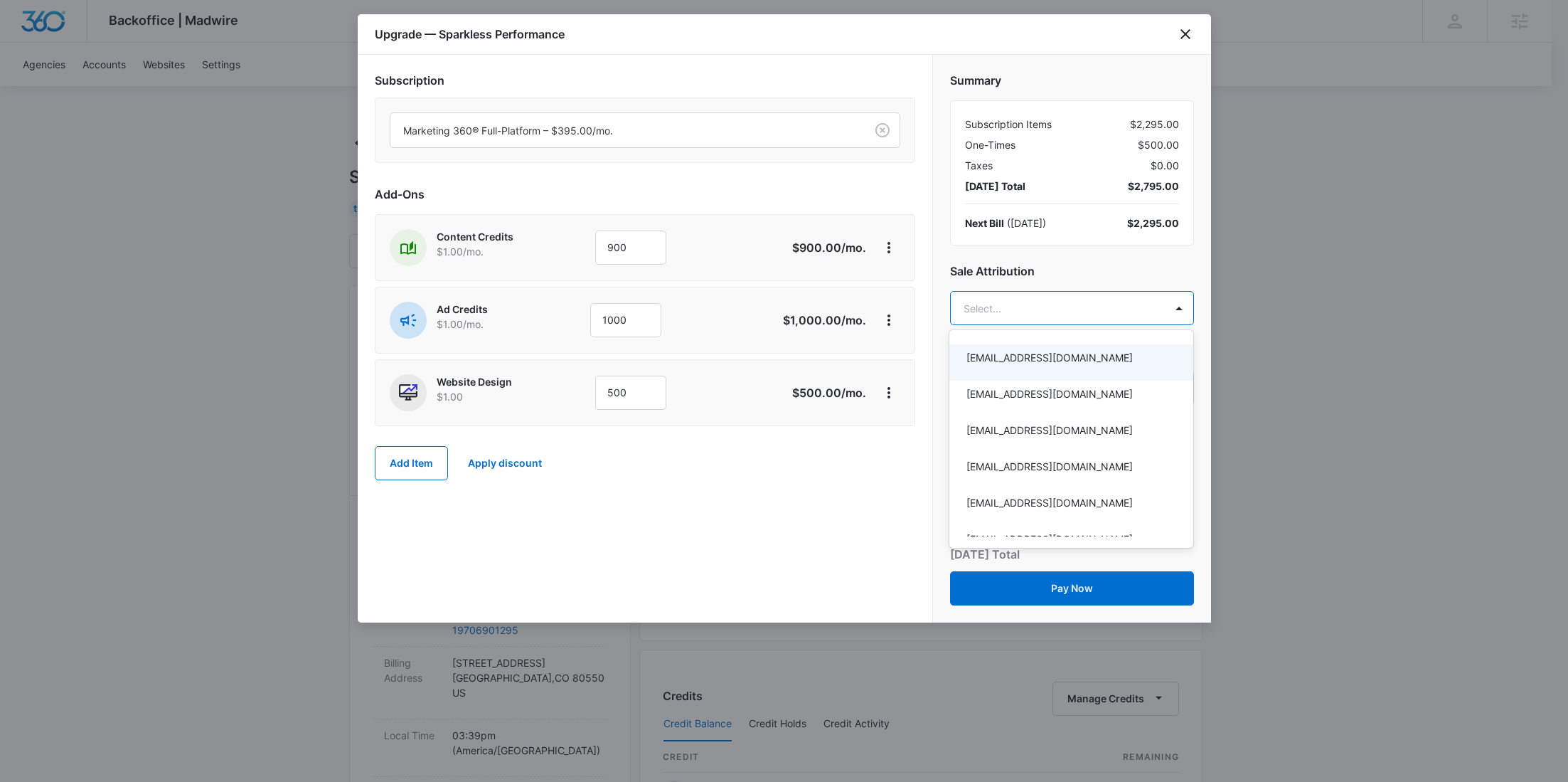
paste input "[PERSON_NAME]"
type input "[PERSON_NAME]"
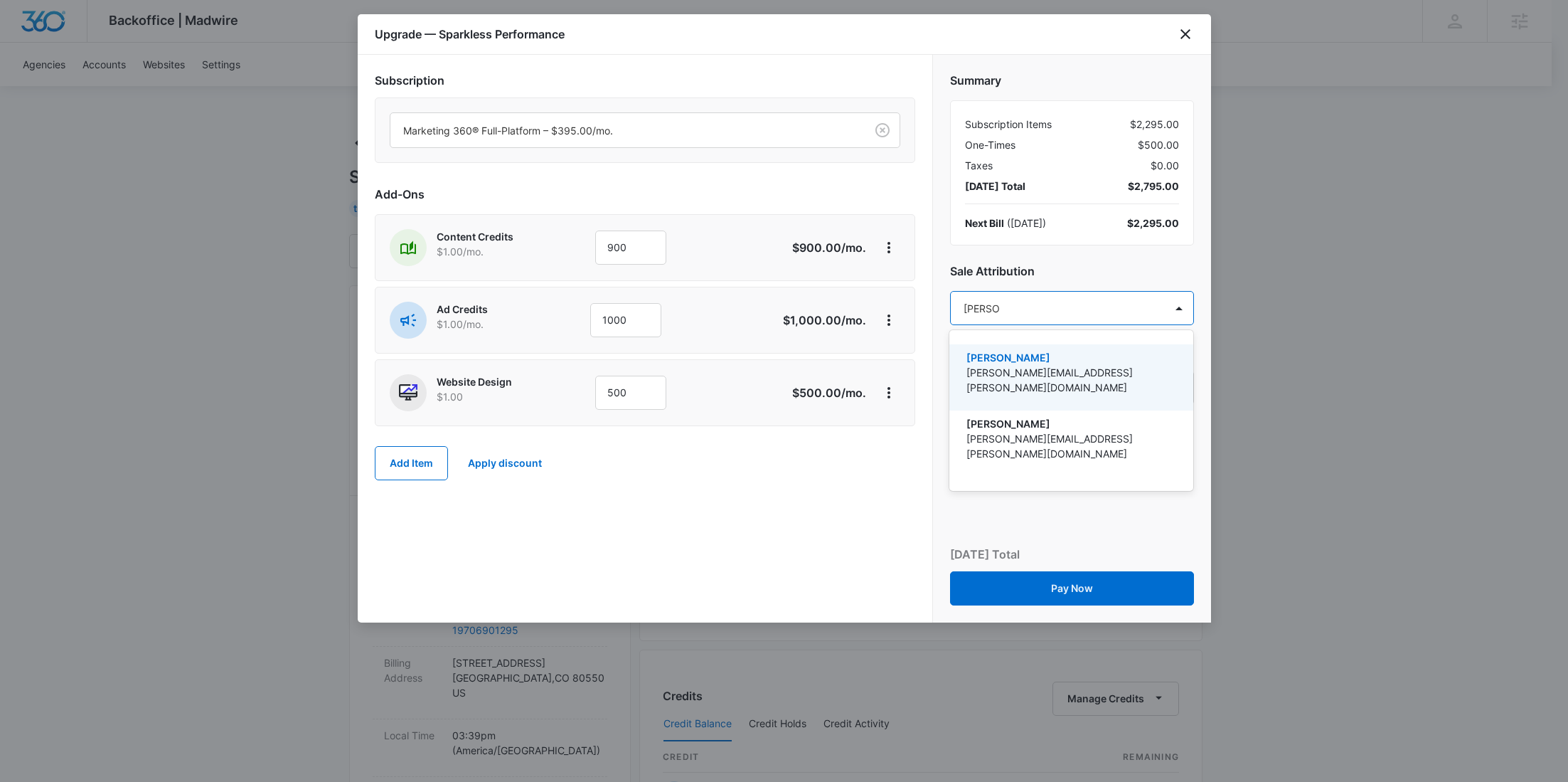
drag, startPoint x: 1009, startPoint y: 372, endPoint x: 808, endPoint y: 518, distance: 248.4
click at [1009, 372] on p "[PERSON_NAME][EMAIL_ADDRESS][PERSON_NAME][DOMAIN_NAME]" at bounding box center [1069, 380] width 207 height 30
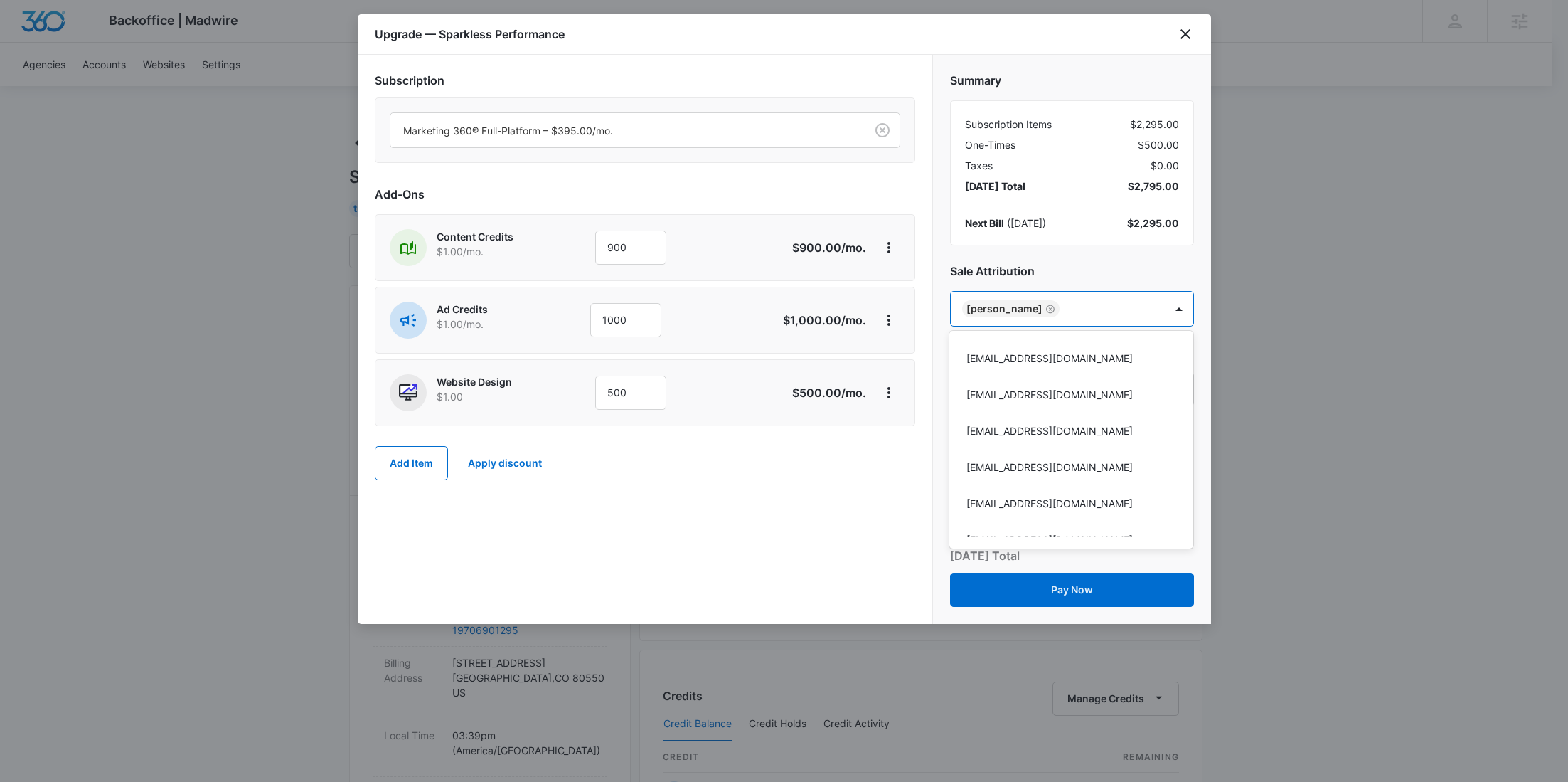
click at [808, 517] on div at bounding box center [784, 391] width 1568 height 782
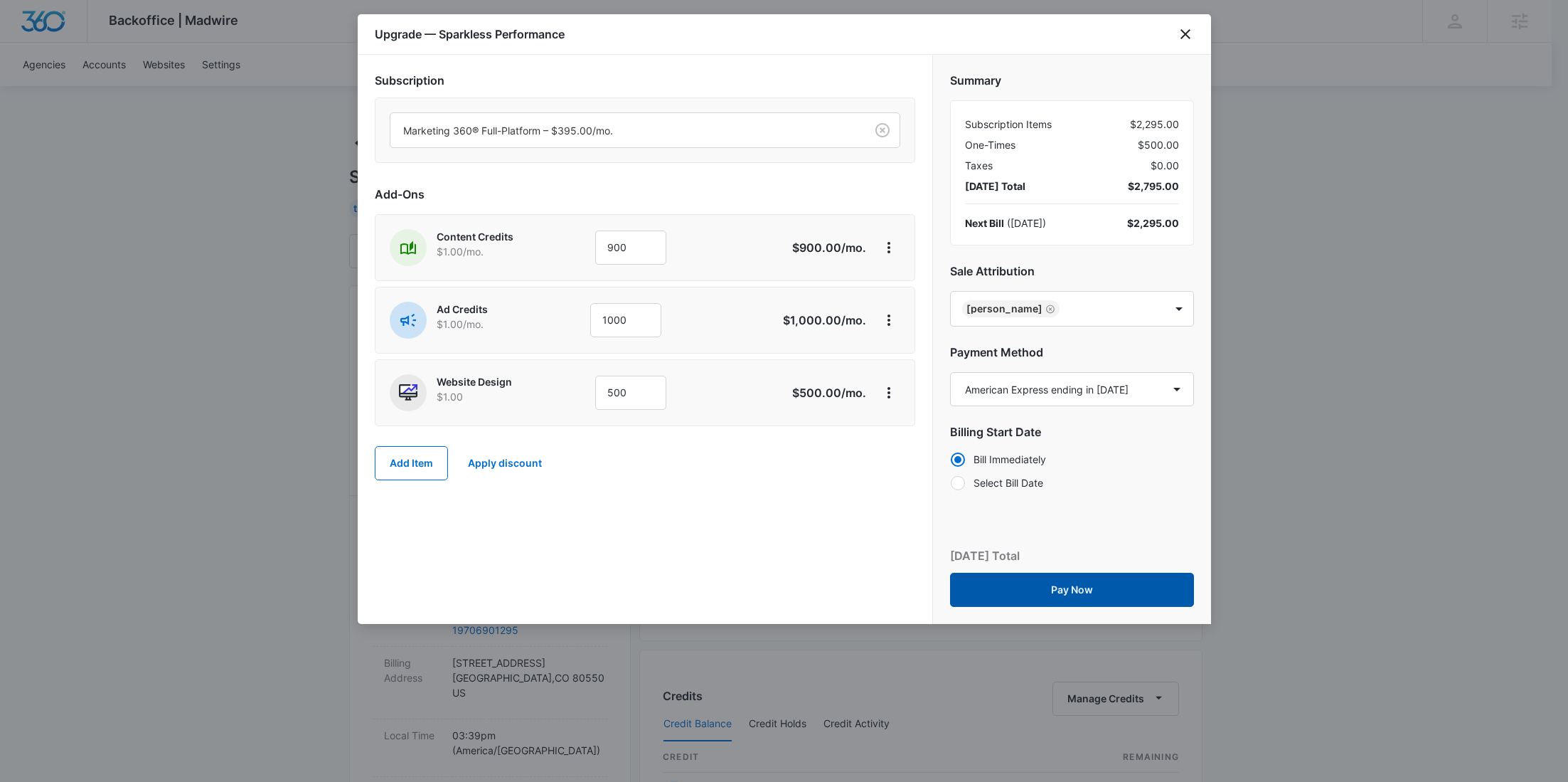
click at [1049, 575] on button "Pay Now" at bounding box center [1071, 590] width 244 height 34
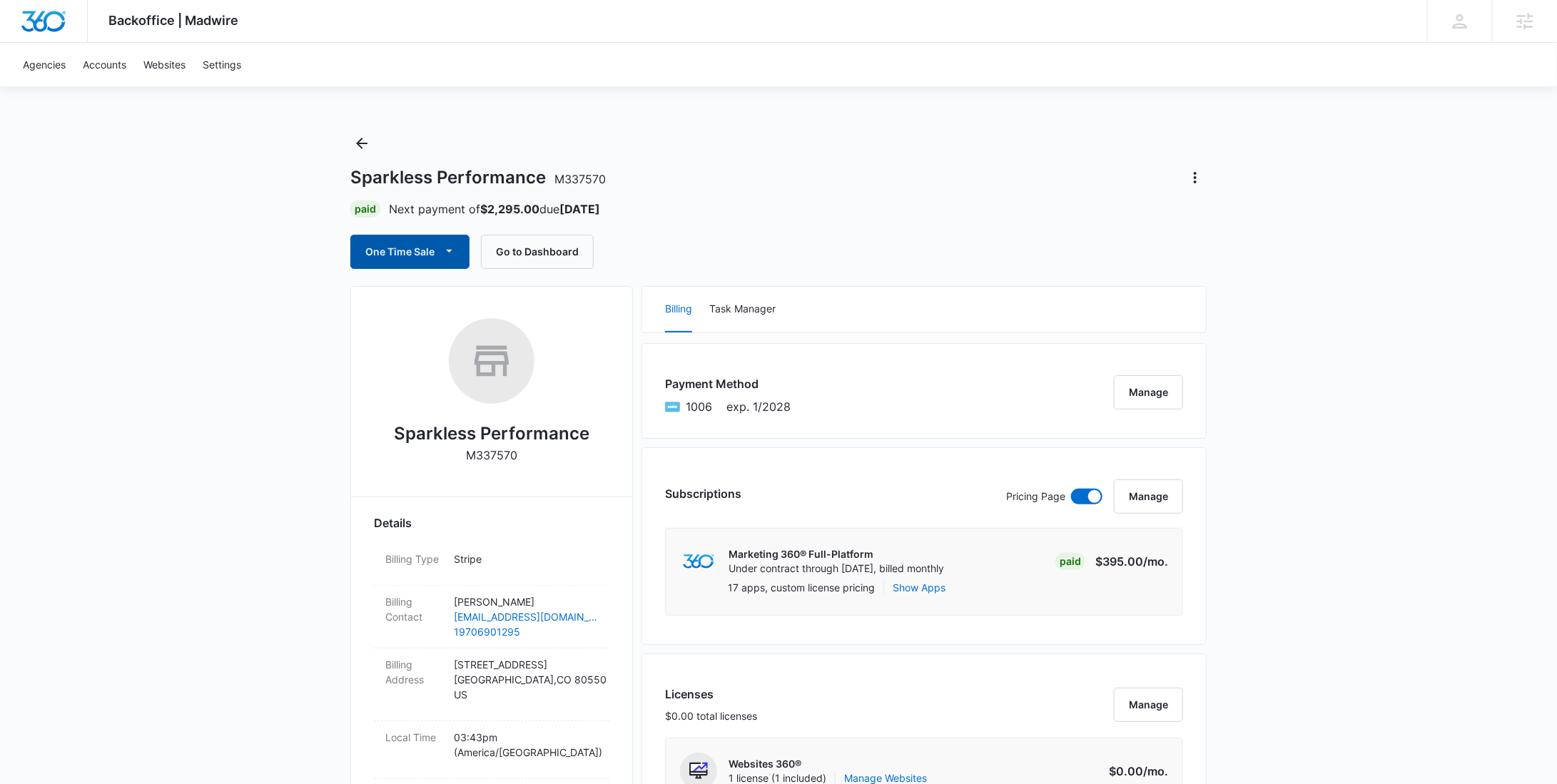
click at [424, 249] on button "One Time Sale" at bounding box center [410, 252] width 119 height 34
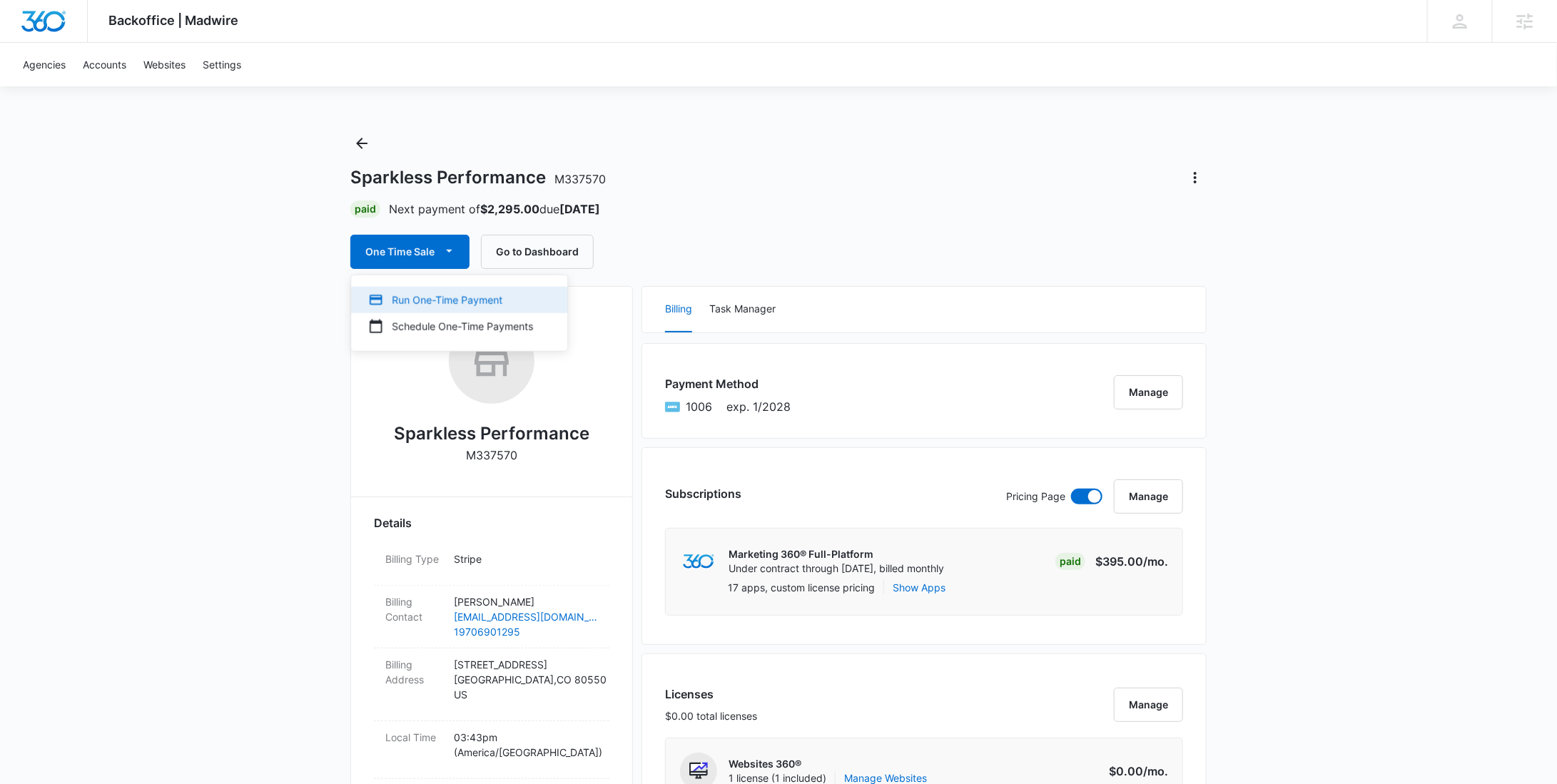
click at [429, 303] on div "Run One-Time Payment" at bounding box center [450, 300] width 165 height 15
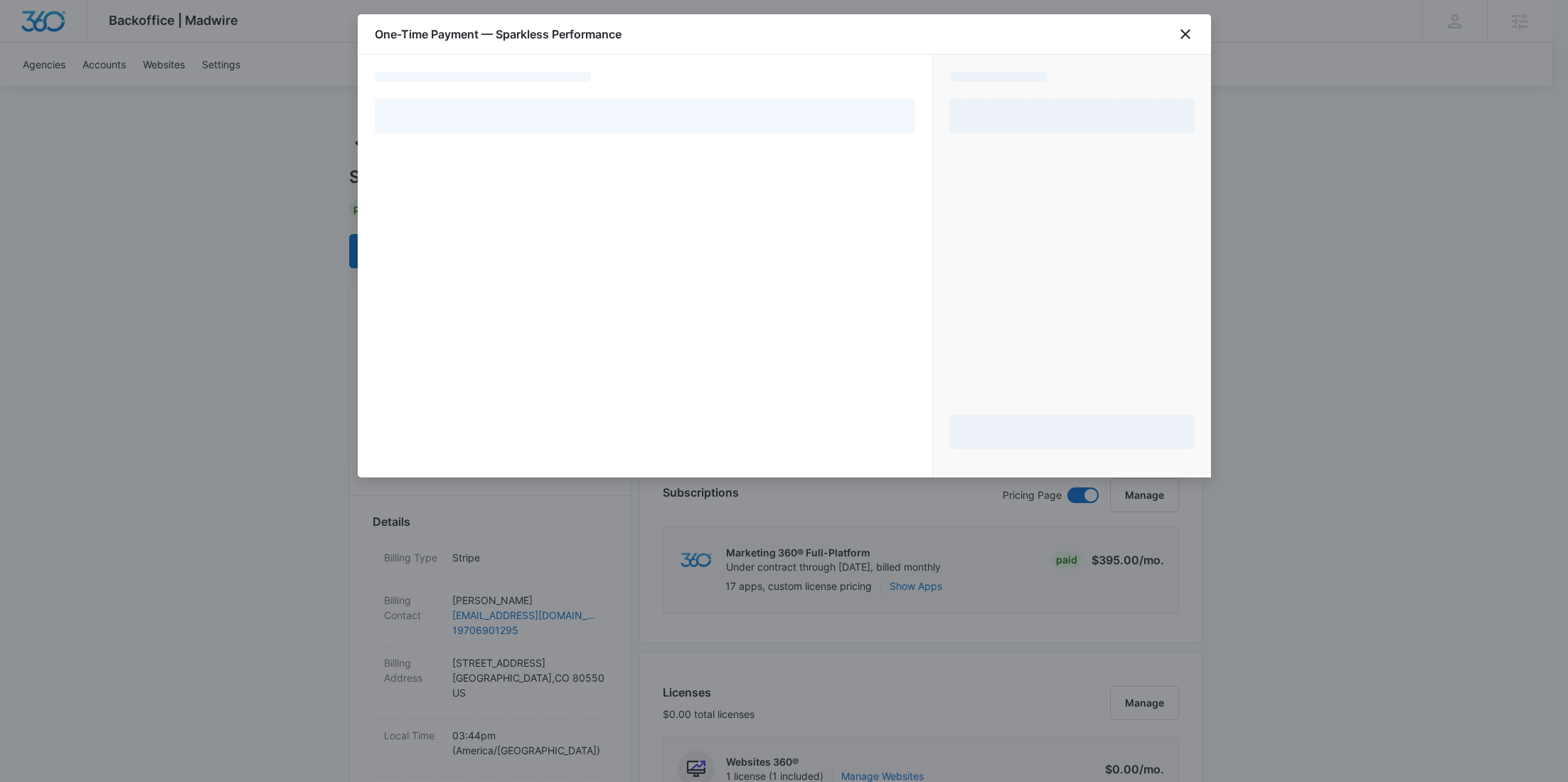
select select "pm_1S5ChGA4n8RTgNjULCD2Dgp1"
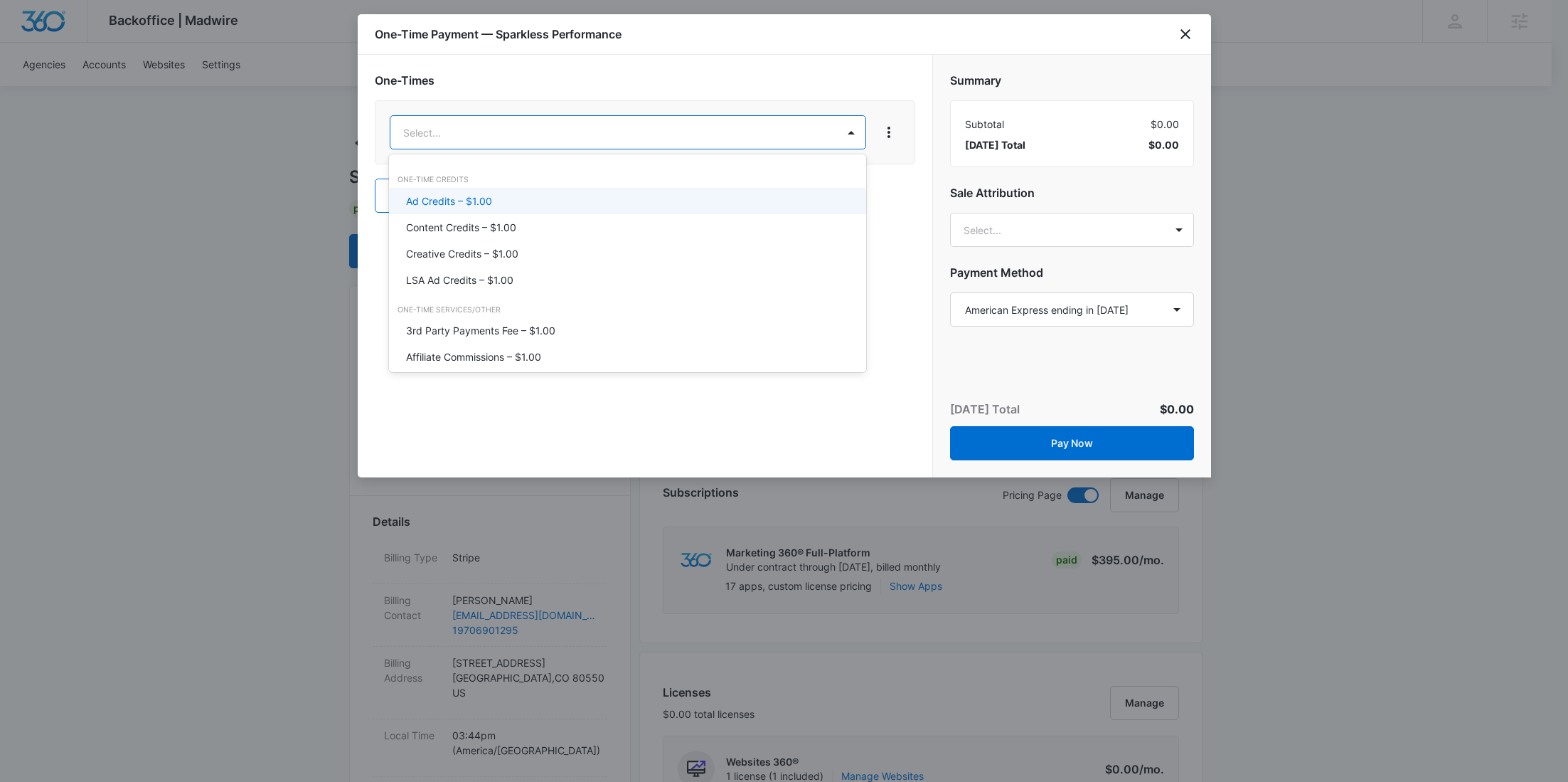
click at [498, 223] on p "Content Credits – $1.00" at bounding box center [461, 227] width 110 height 15
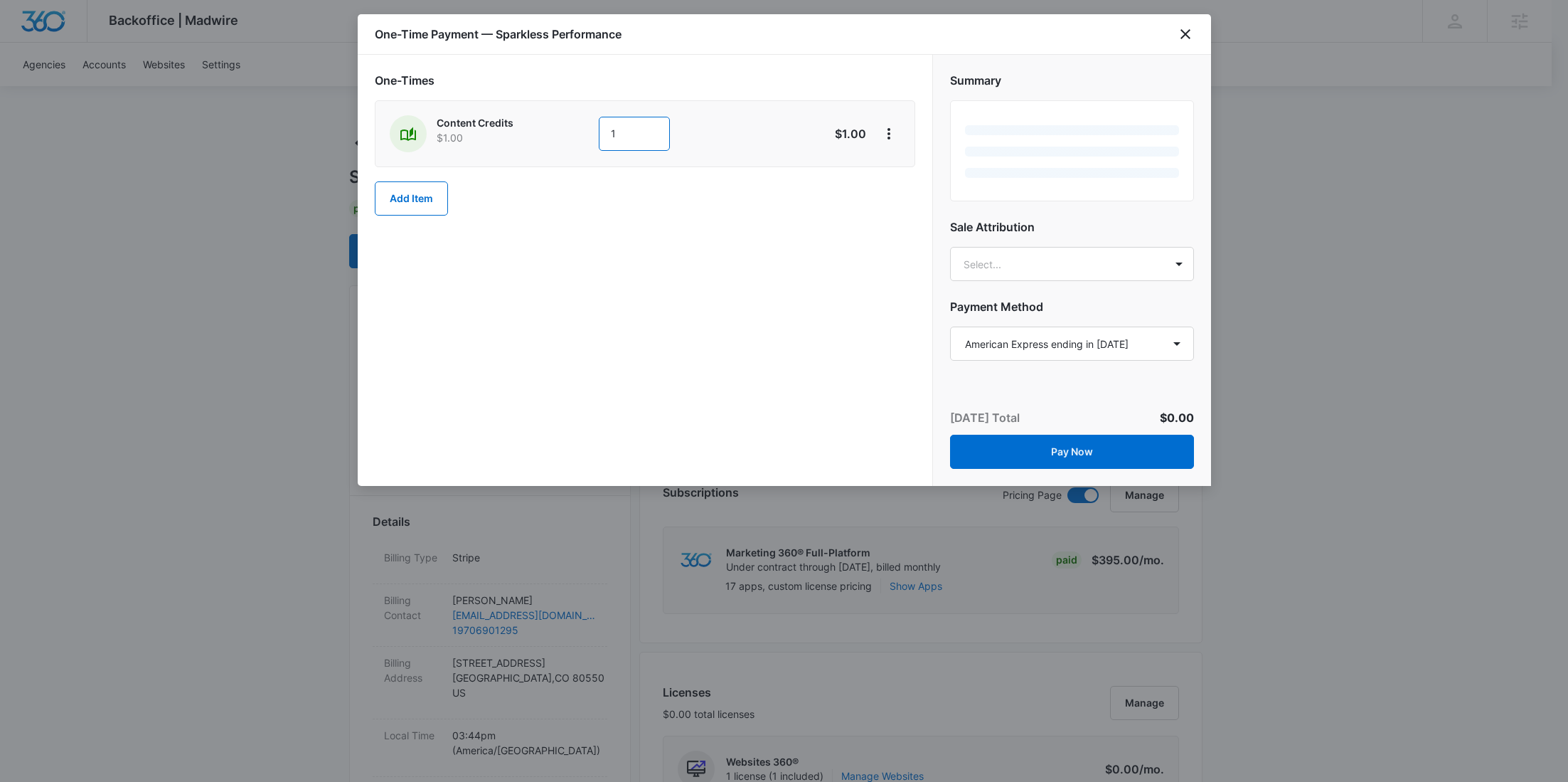
drag, startPoint x: 626, startPoint y: 136, endPoint x: 560, endPoint y: 133, distance: 66.1
click at [560, 133] on div "Content Credits $1.00 1" at bounding box center [595, 133] width 410 height 37
type input "500"
drag, startPoint x: 894, startPoint y: 135, endPoint x: 896, endPoint y: 142, distance: 7.3
click at [894, 134] on icon "View More" at bounding box center [889, 133] width 17 height 17
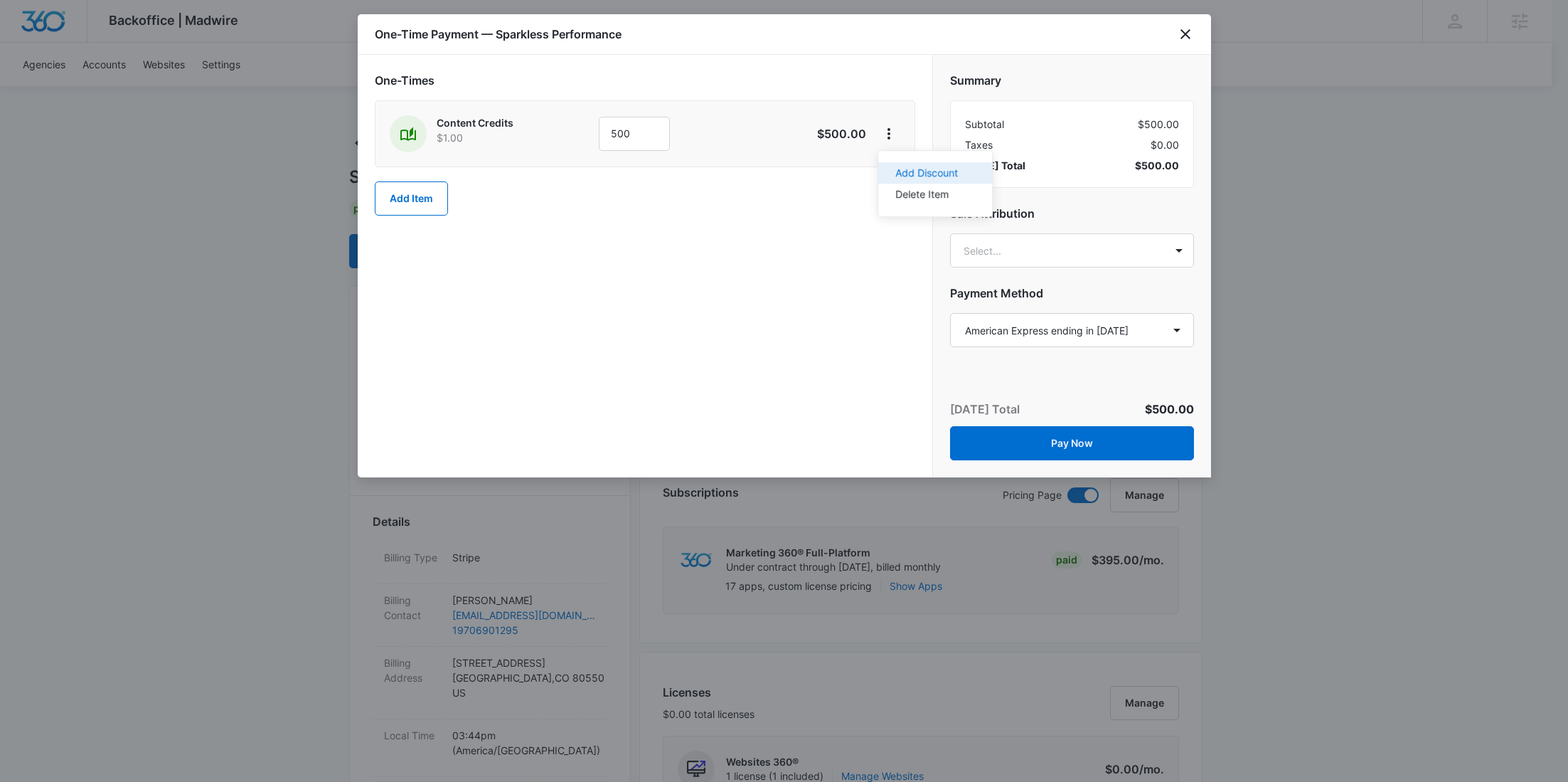
click at [905, 168] on div "Add Discount" at bounding box center [926, 173] width 63 height 10
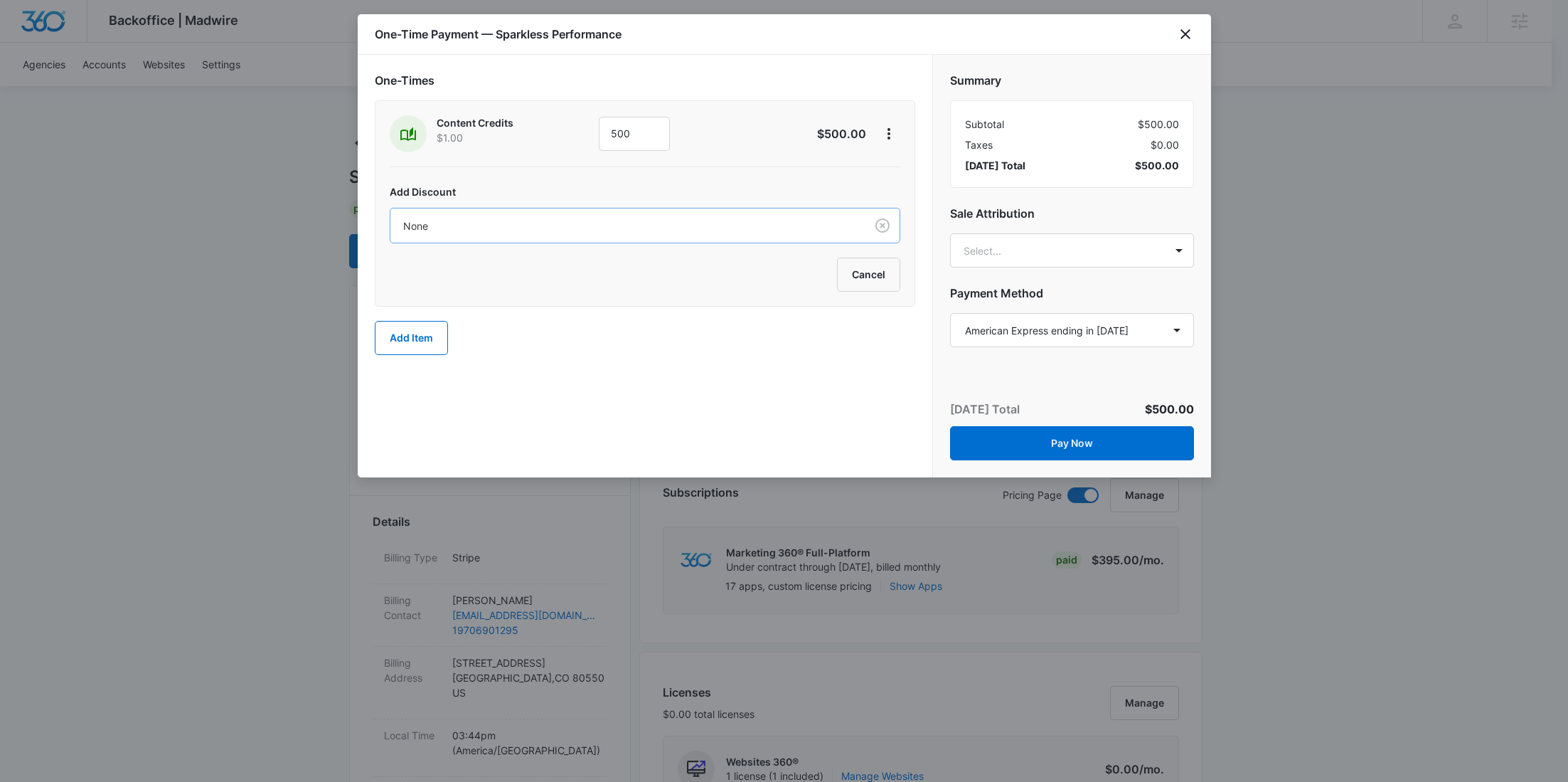
click at [667, 221] on div at bounding box center [625, 226] width 443 height 18
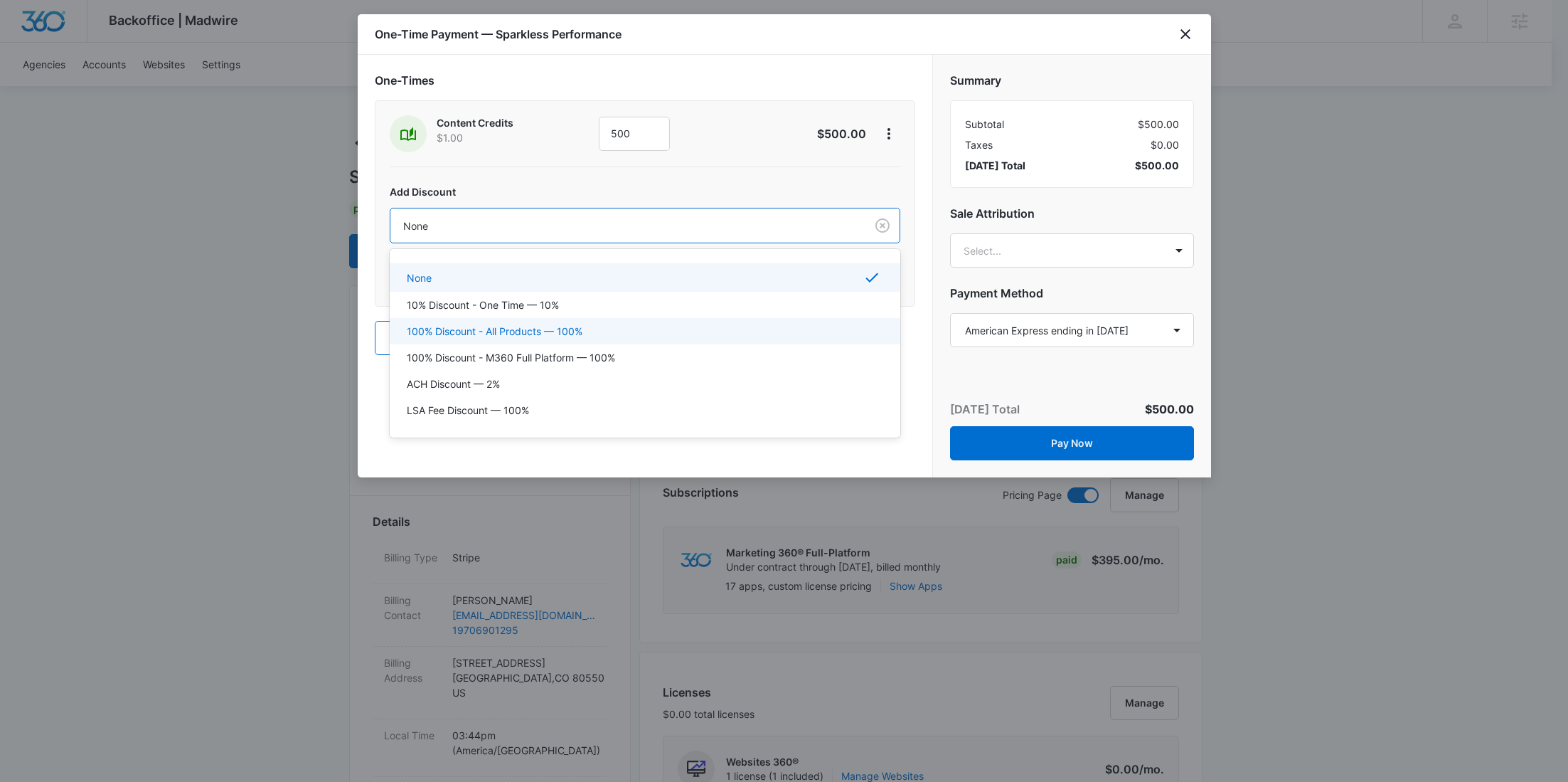
click at [520, 328] on p "100% Discount - All Products — 100%" at bounding box center [494, 331] width 176 height 15
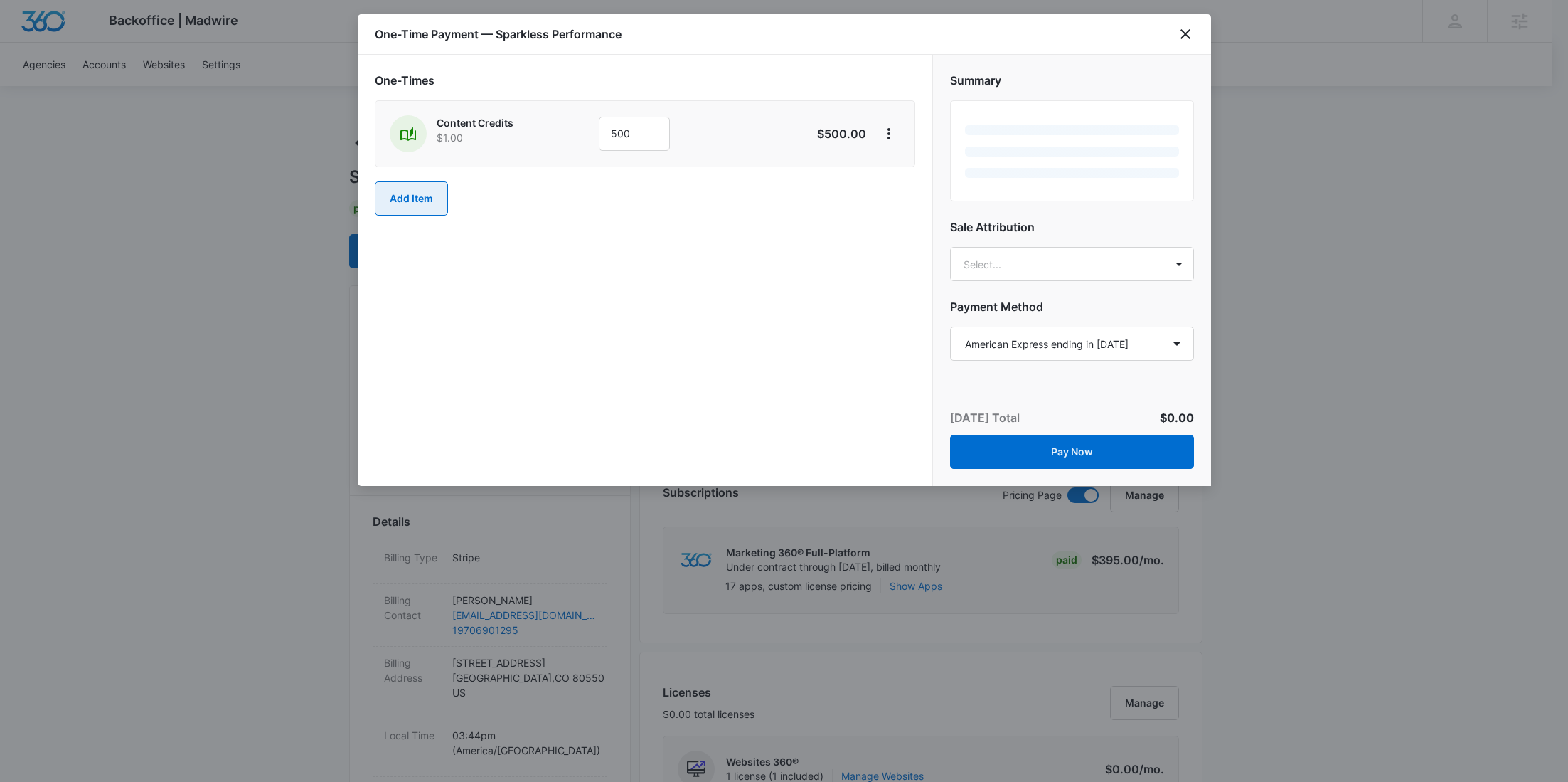
click at [416, 192] on button "Add Item" at bounding box center [412, 199] width 74 height 34
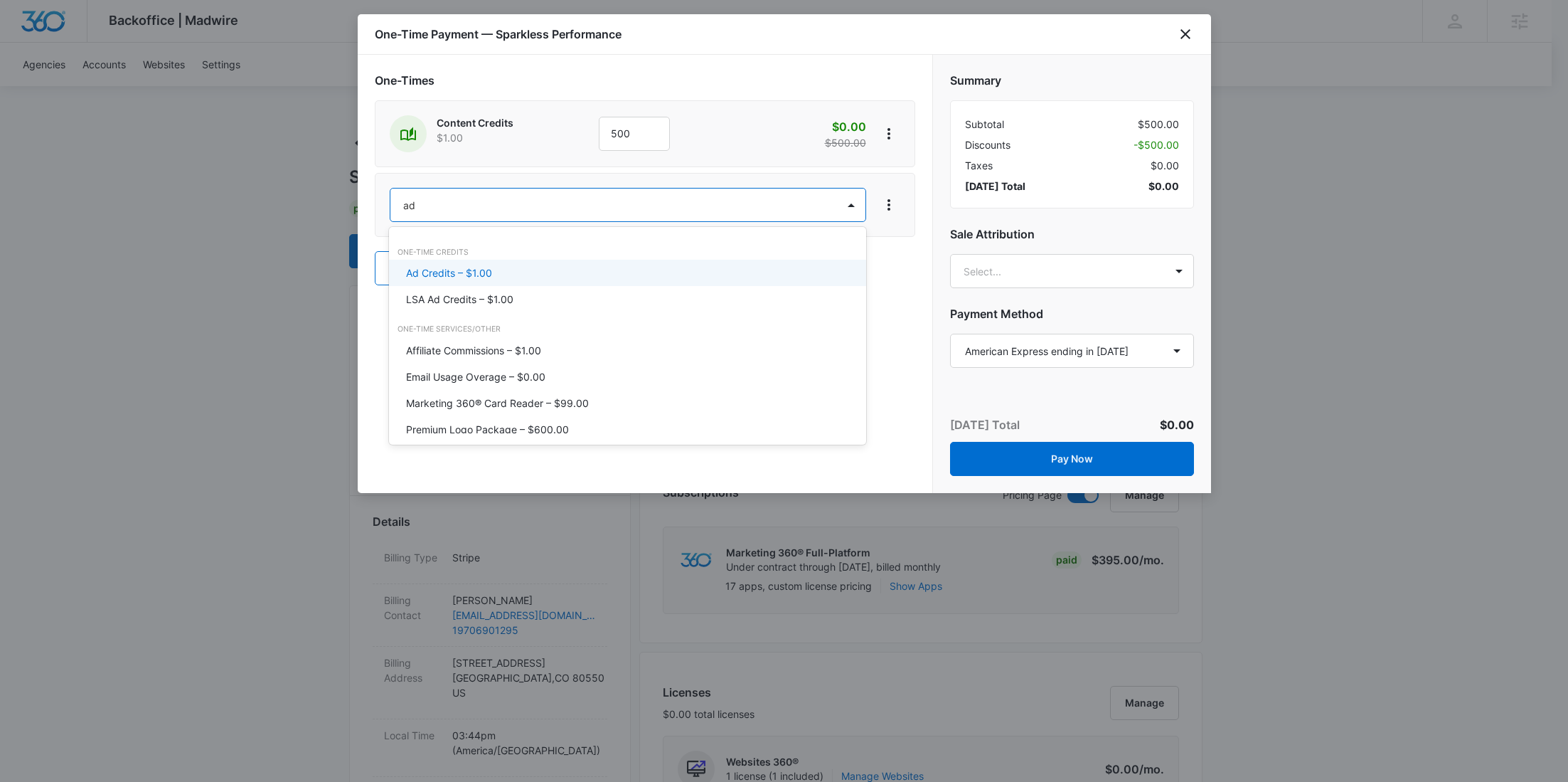
type input "ad c"
click at [493, 268] on div "Ad Credits – $1.00" at bounding box center [626, 273] width 440 height 15
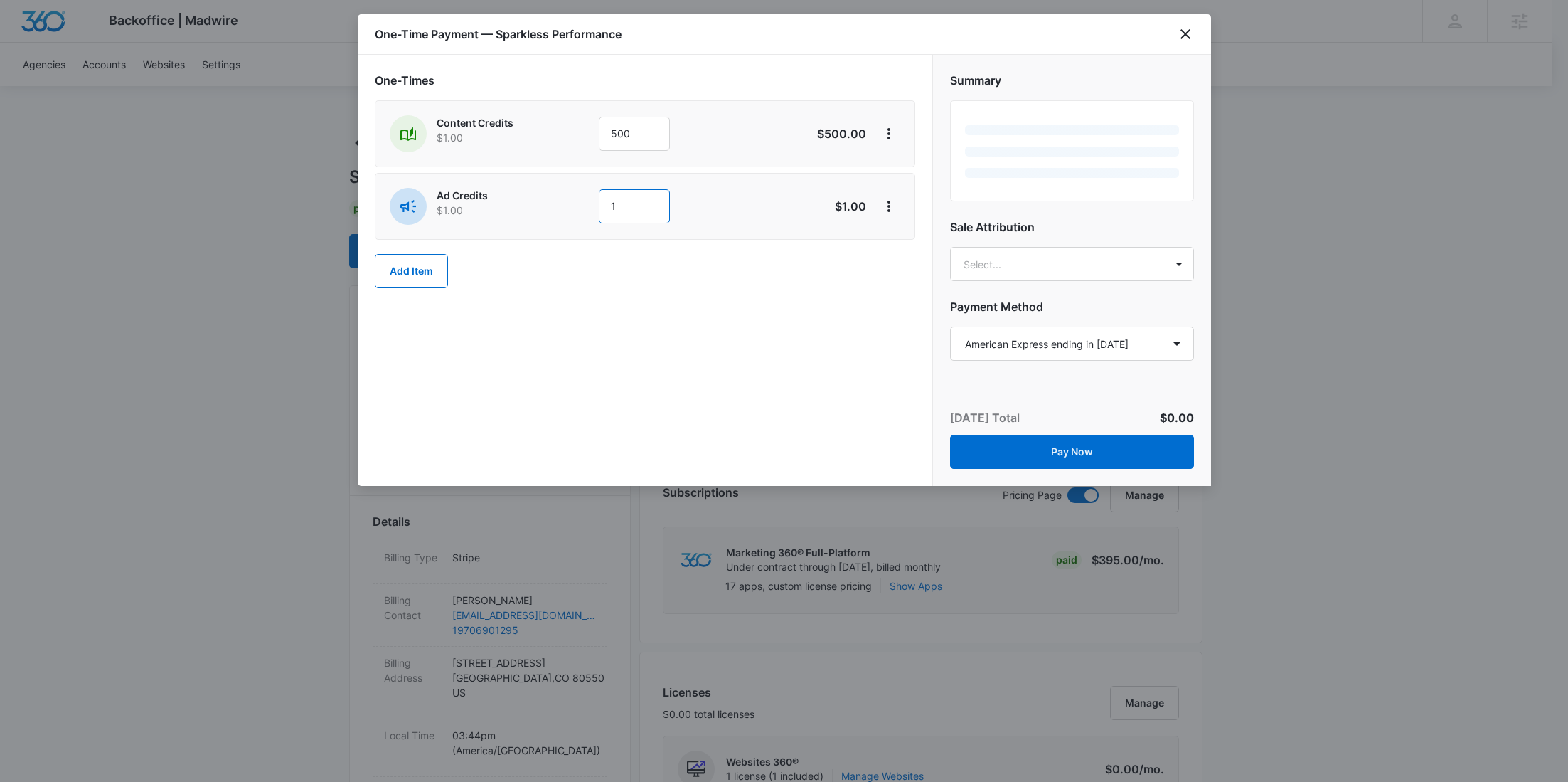
drag, startPoint x: 638, startPoint y: 212, endPoint x: 559, endPoint y: 207, distance: 79.2
click at [572, 208] on div "Ad Credits $1.00 1" at bounding box center [595, 206] width 410 height 37
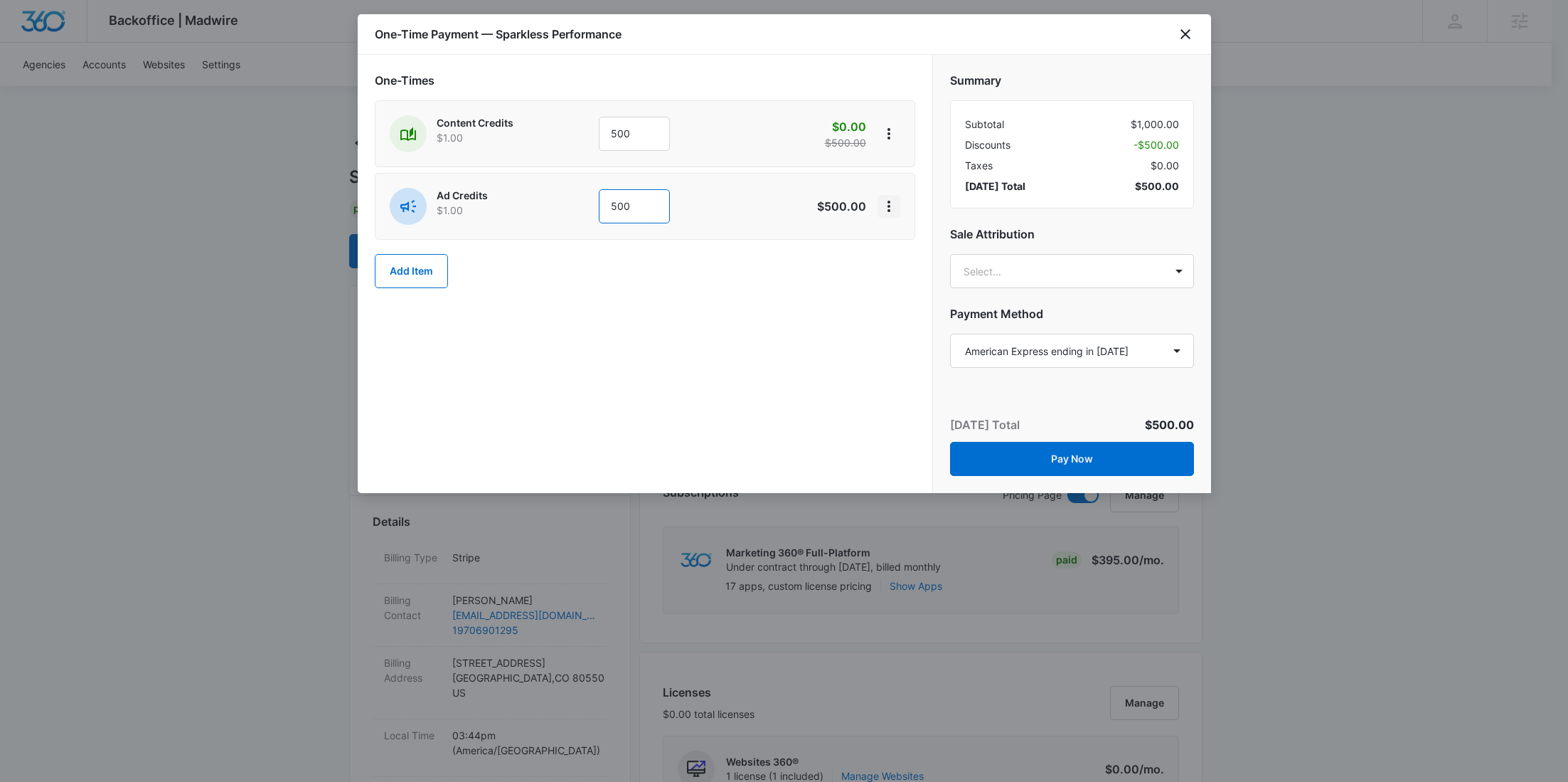
type input "500"
click at [891, 208] on icon "View More" at bounding box center [889, 206] width 17 height 17
click at [895, 240] on div "Add Discount" at bounding box center [926, 245] width 63 height 10
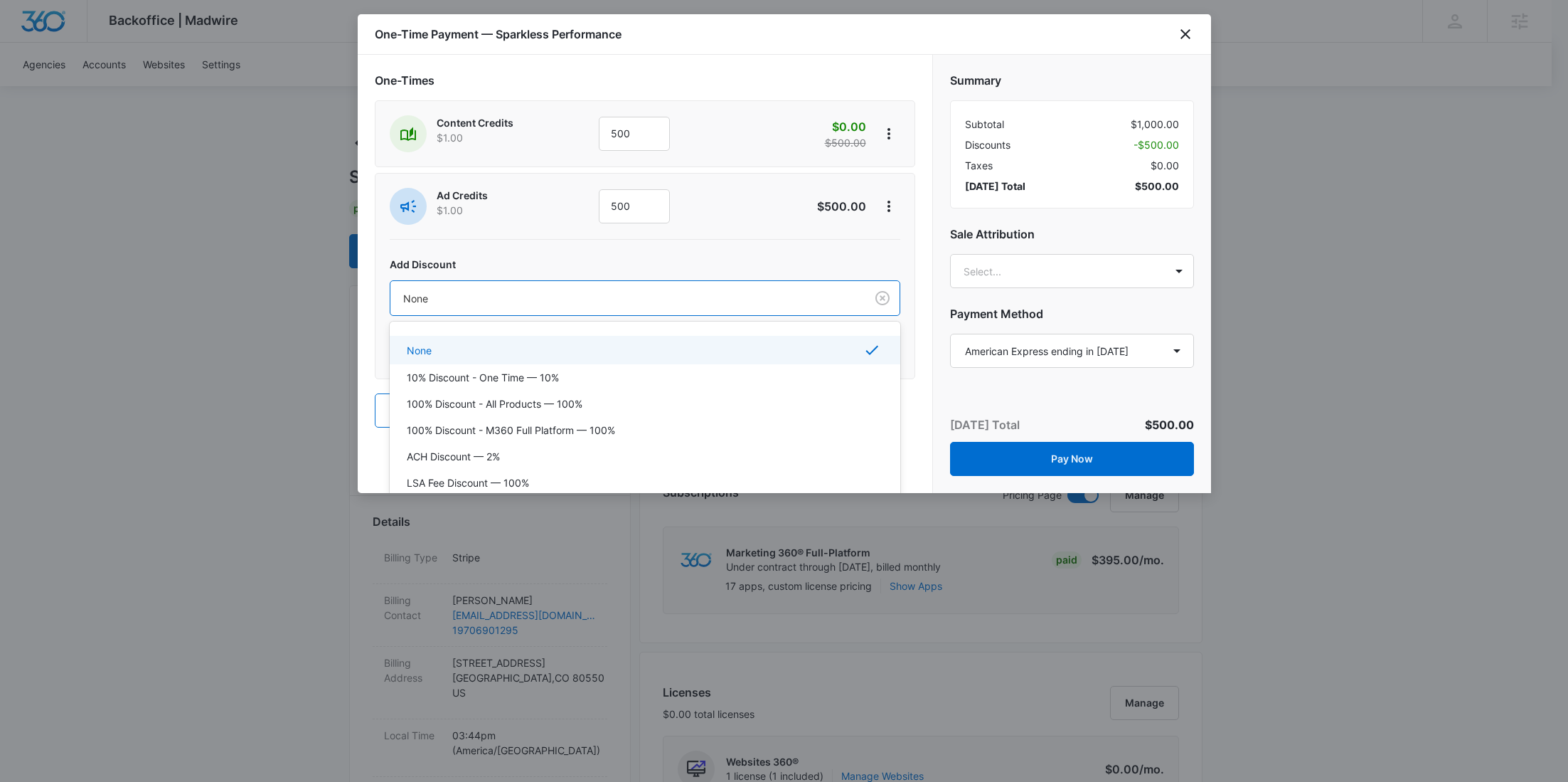
click at [658, 304] on div at bounding box center [625, 298] width 443 height 18
click at [564, 396] on p "100% Discount - All Products — 100%" at bounding box center [494, 404] width 176 height 15
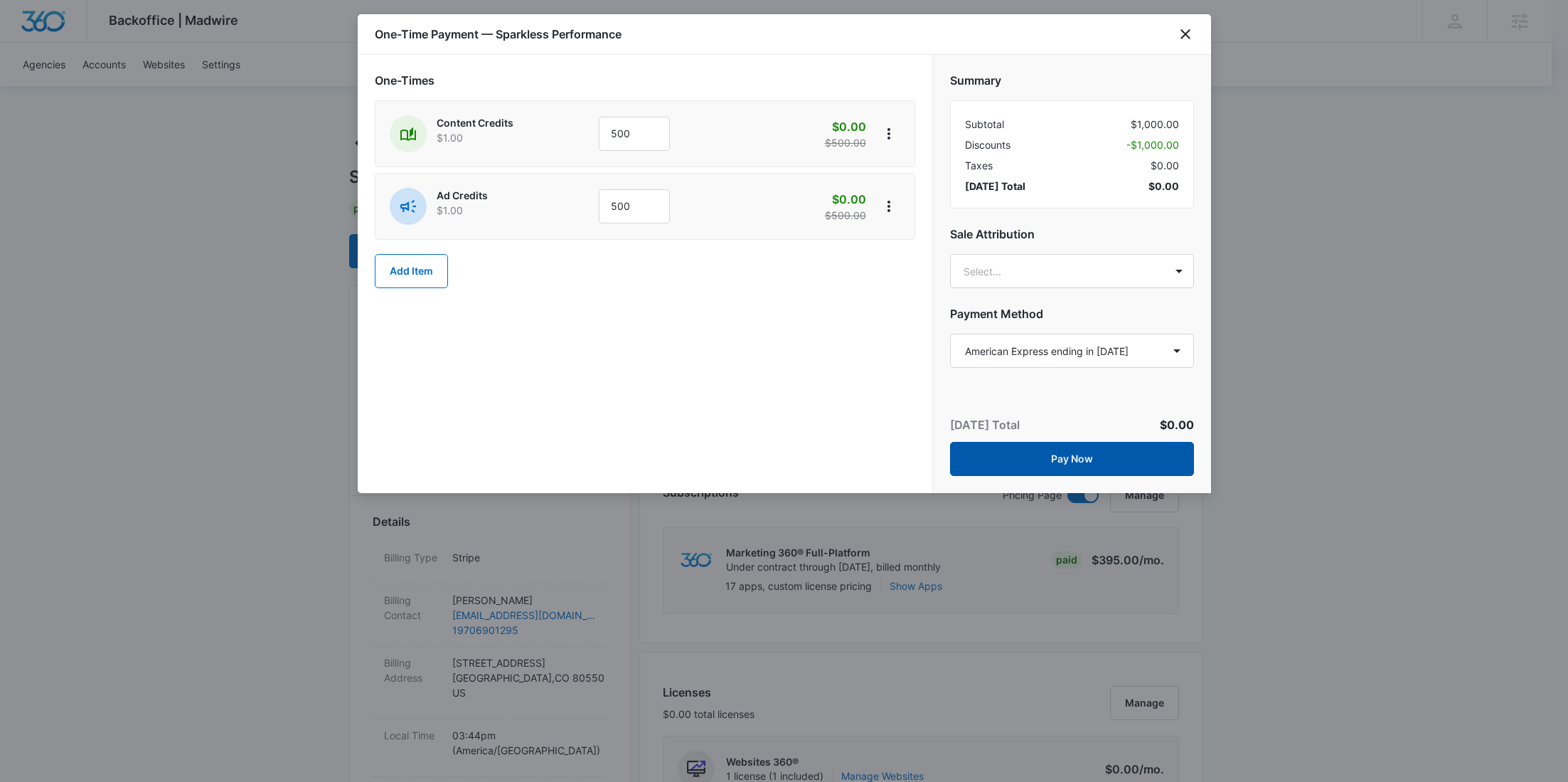
click at [1107, 457] on button "Pay Now" at bounding box center [1071, 459] width 244 height 34
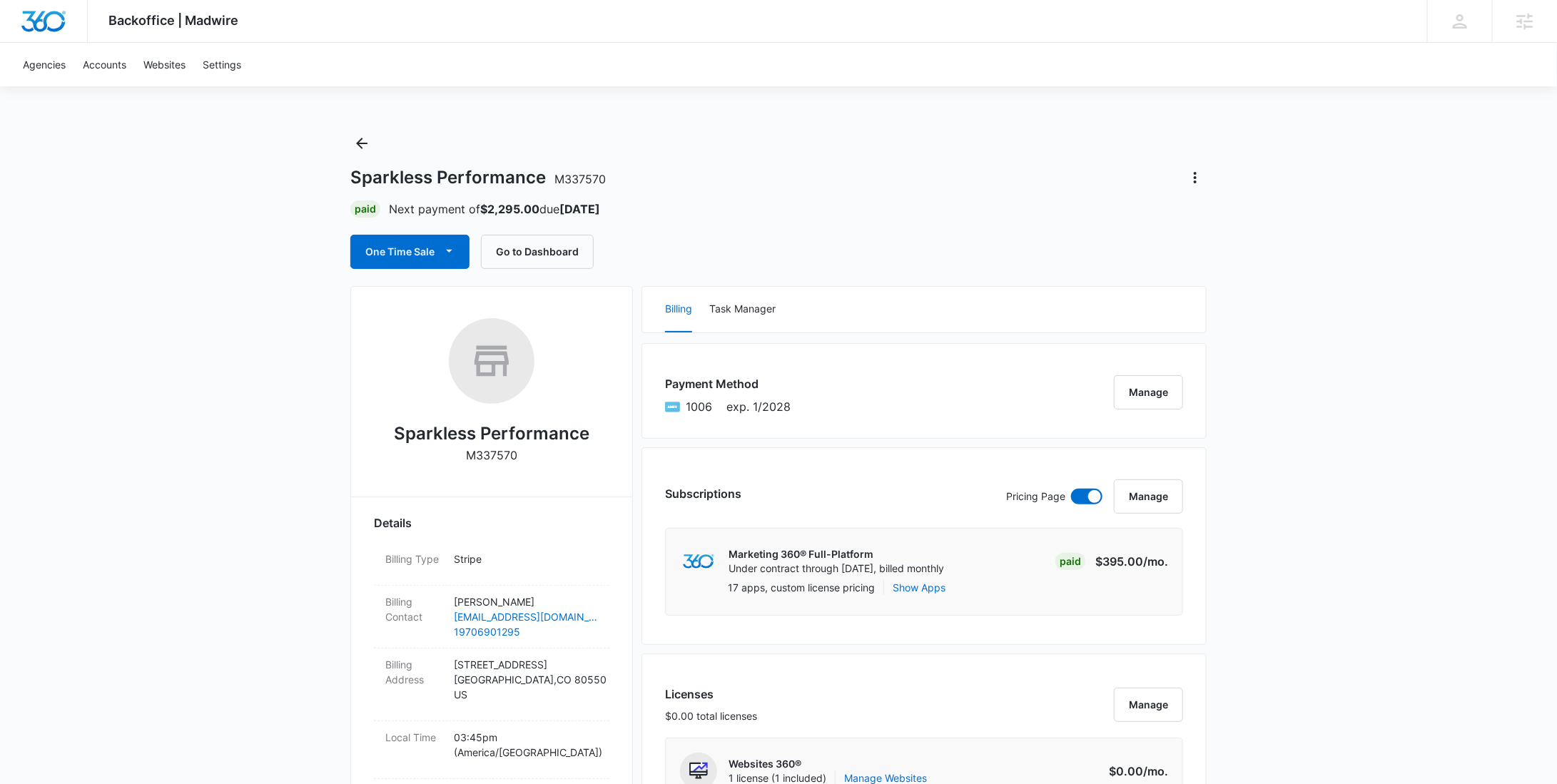
click at [492, 451] on p "M337570" at bounding box center [492, 455] width 52 height 17
copy p "M337570"
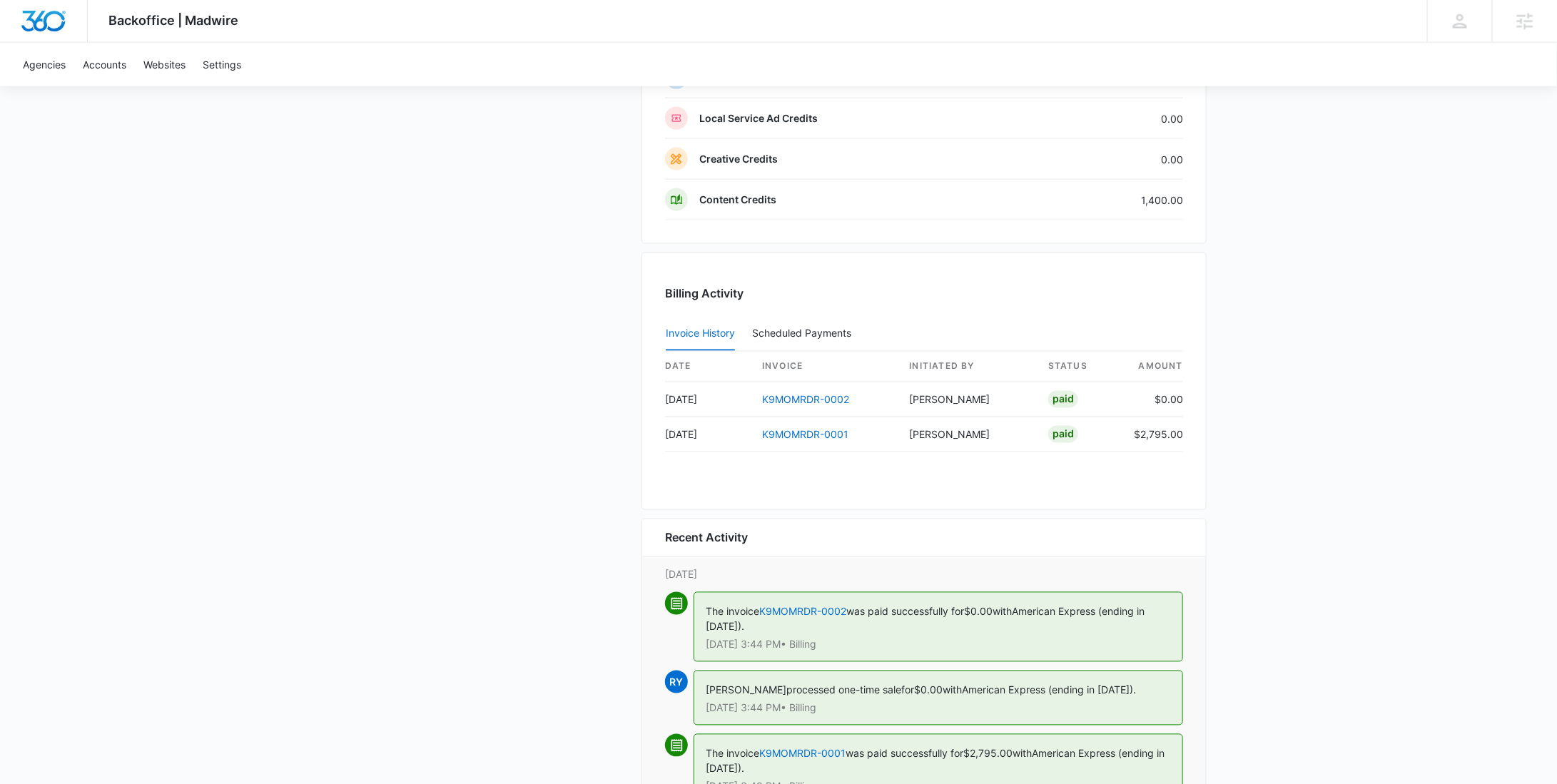
scroll to position [1420, 0]
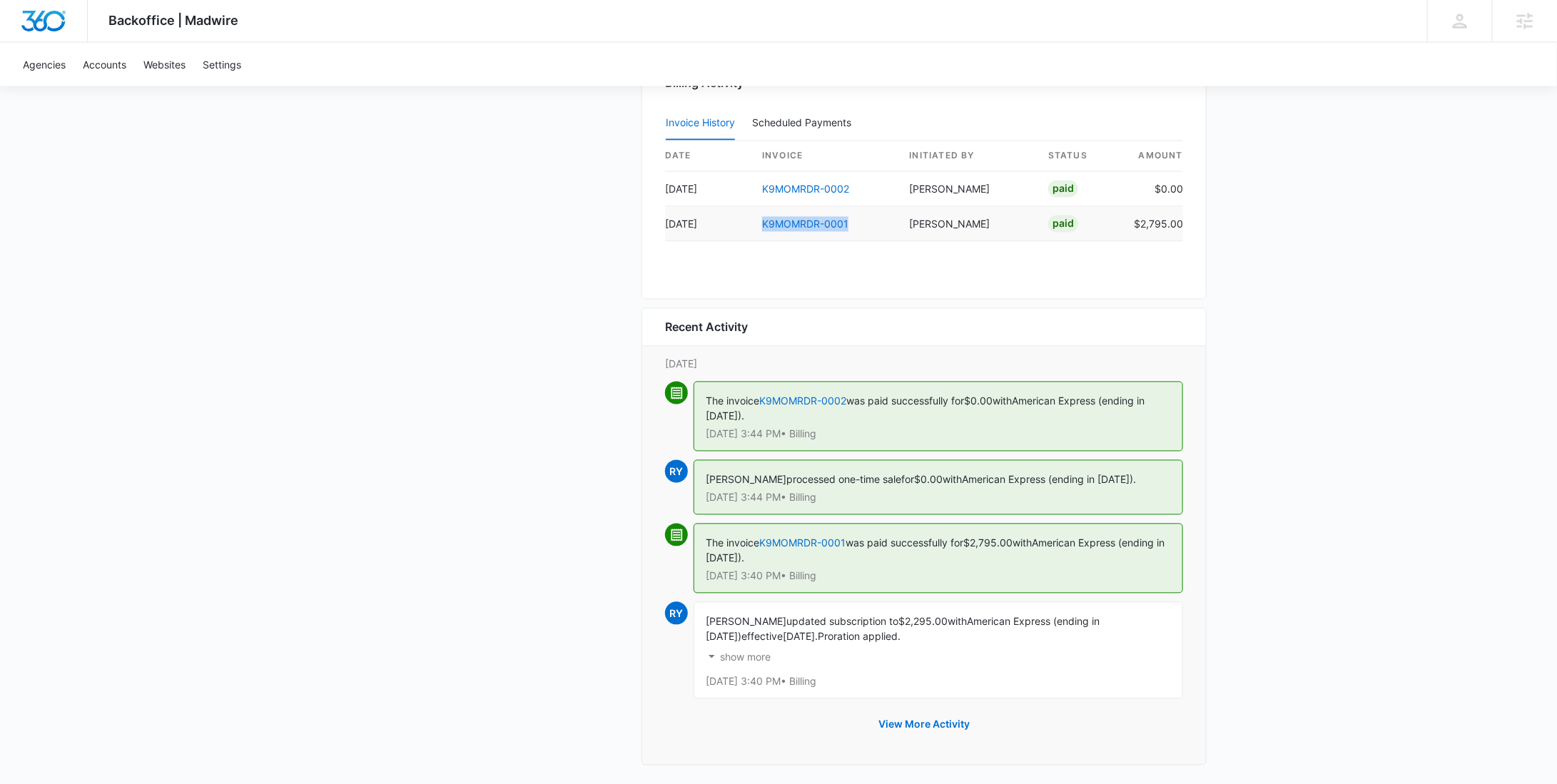
drag, startPoint x: 850, startPoint y: 218, endPoint x: 759, endPoint y: 223, distance: 91.1
click at [759, 223] on td "K9MOMRDR-0001" at bounding box center [824, 224] width 148 height 35
copy link "K9MOMRDR-0001"
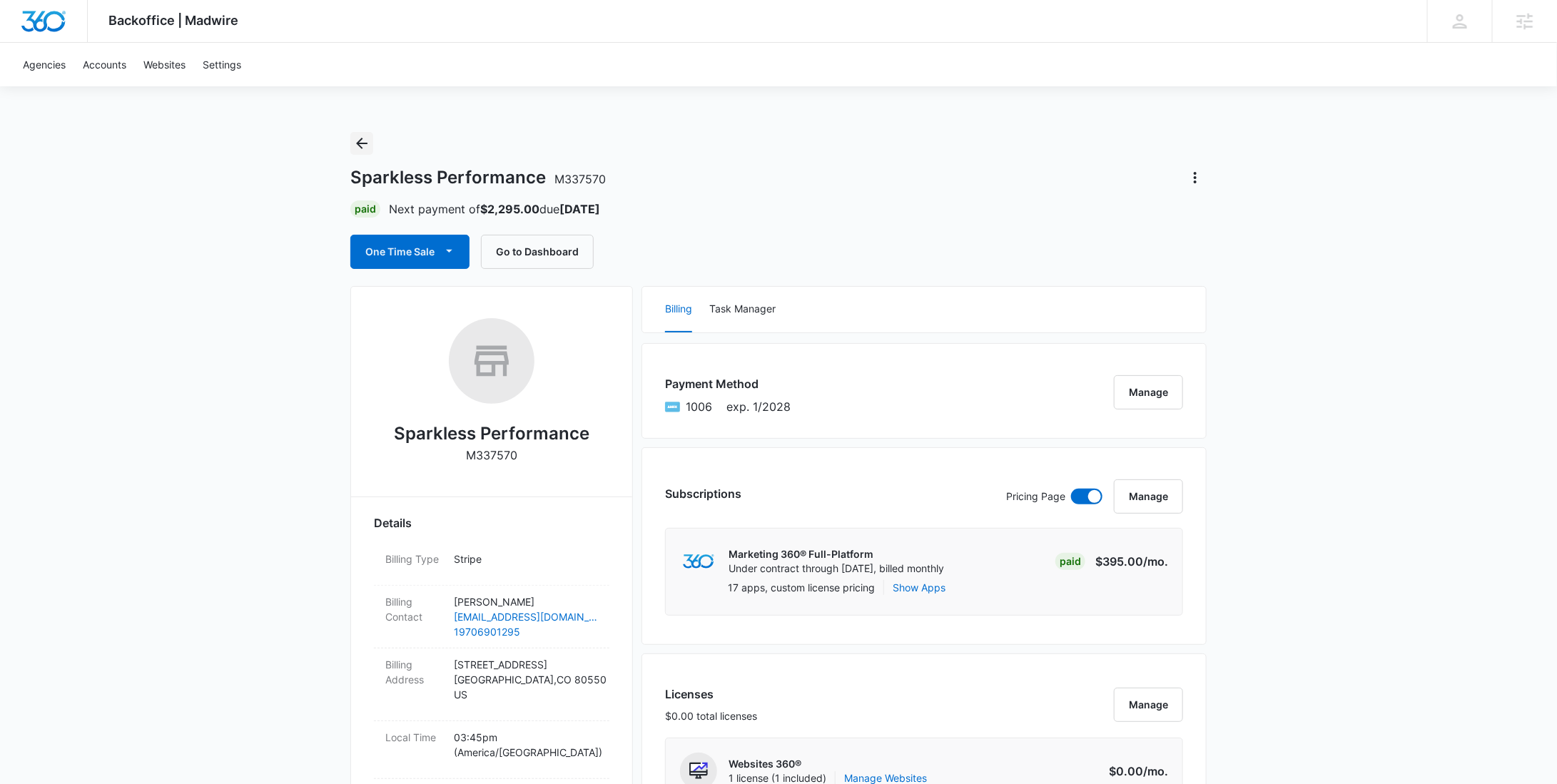
click at [361, 139] on icon "Back" at bounding box center [361, 143] width 17 height 17
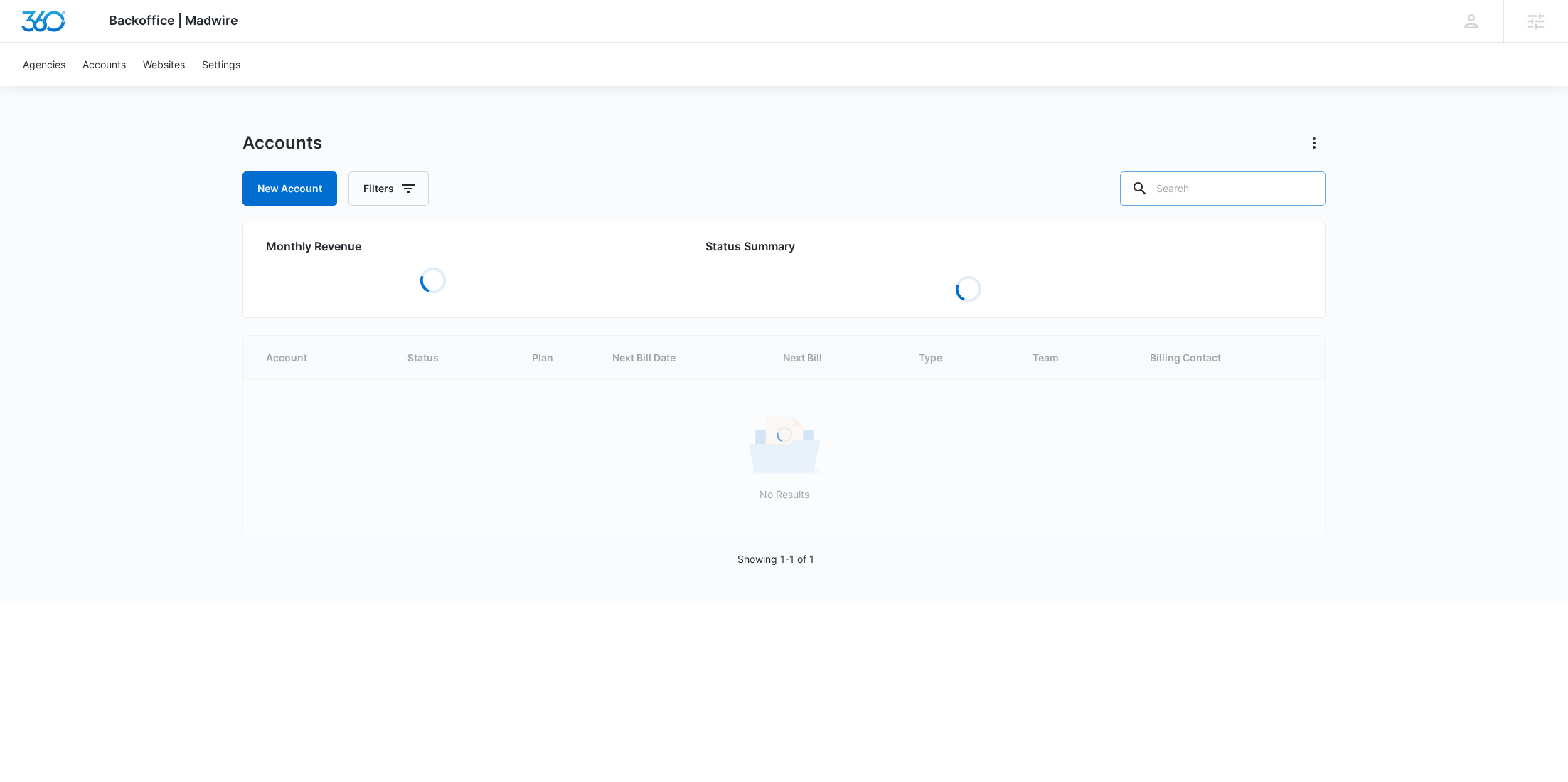
click at [1206, 194] on input "text" at bounding box center [1223, 189] width 206 height 34
paste input "M187746"
type input "M187746"
